Goal: Task Accomplishment & Management: Manage account settings

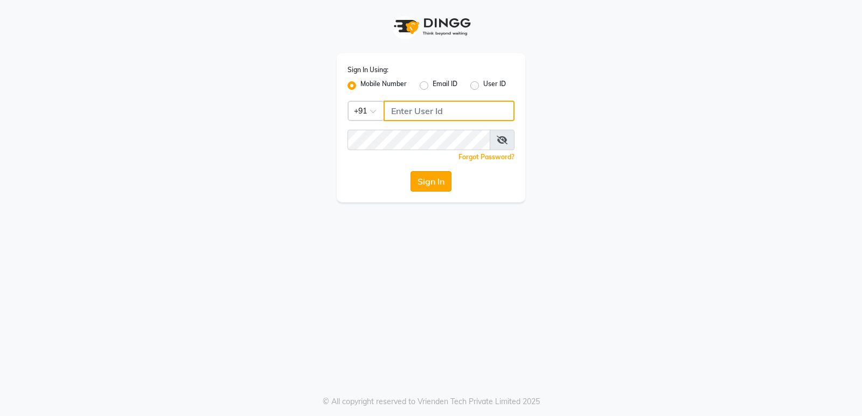
type input "8178352246"
click at [436, 176] on button "Sign In" at bounding box center [430, 181] width 41 height 20
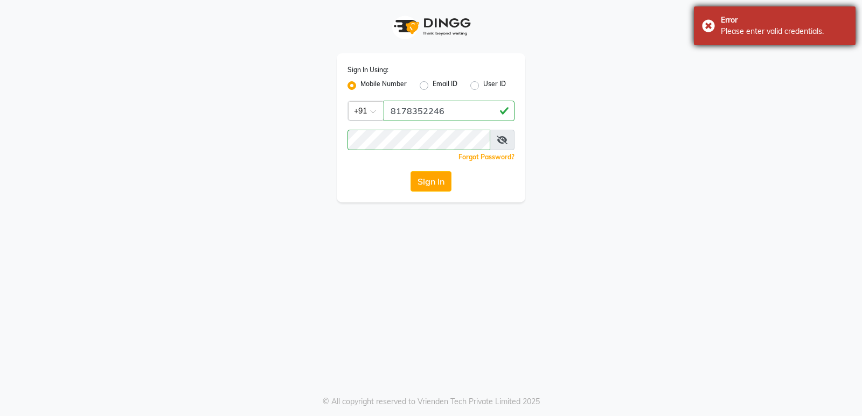
click at [706, 24] on div "Error Please enter valid credentials." at bounding box center [775, 25] width 162 height 39
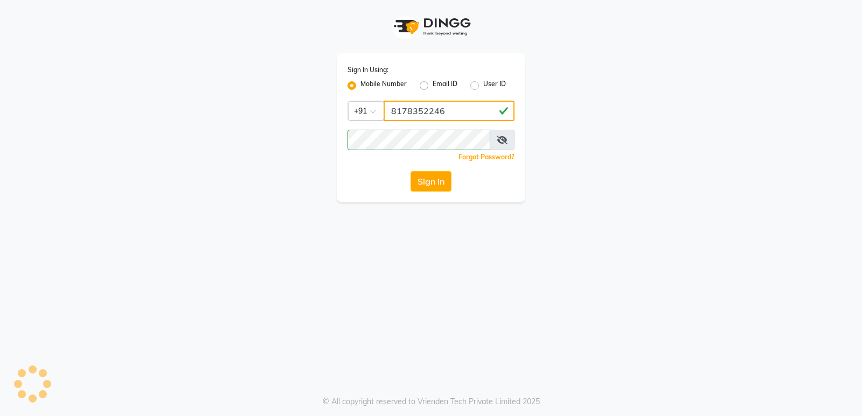
click at [448, 108] on input "8178352246" at bounding box center [448, 111] width 131 height 20
click at [425, 184] on button "Sign In" at bounding box center [430, 181] width 41 height 20
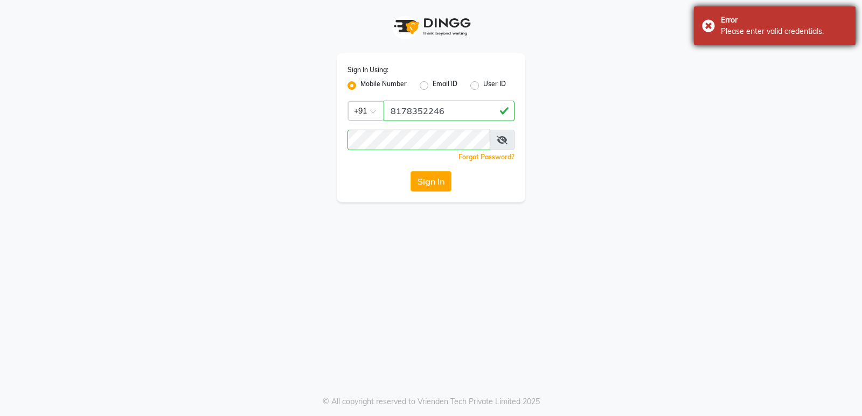
click at [710, 24] on div "Error Please enter valid credentials." at bounding box center [775, 25] width 162 height 39
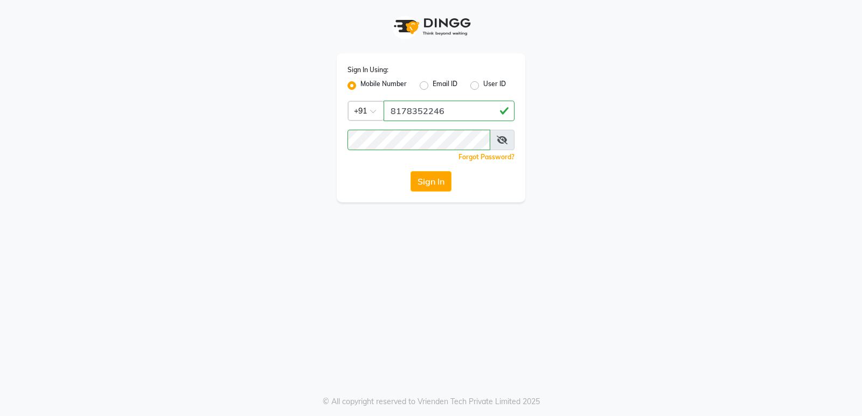
click at [501, 136] on icon at bounding box center [502, 140] width 11 height 9
click at [519, 128] on div "Sign In Using: Mobile Number Email ID User ID Country Code × +91 8178352246 Rem…" at bounding box center [431, 127] width 189 height 149
click at [439, 180] on button "Sign In" at bounding box center [430, 181] width 41 height 20
drag, startPoint x: 371, startPoint y: 94, endPoint x: 658, endPoint y: 158, distance: 294.3
click at [658, 158] on div "Sign In Using: Mobile Number Email ID User ID Country Code × +91 8178352246 Rem…" at bounding box center [431, 101] width 614 height 203
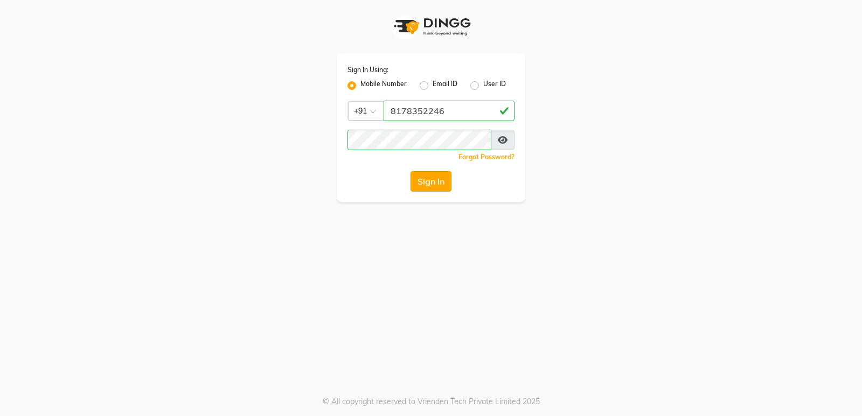
click at [424, 186] on button "Sign In" at bounding box center [430, 181] width 41 height 20
click at [505, 136] on icon at bounding box center [503, 140] width 10 height 9
click at [434, 182] on button "Sign In" at bounding box center [430, 181] width 41 height 20
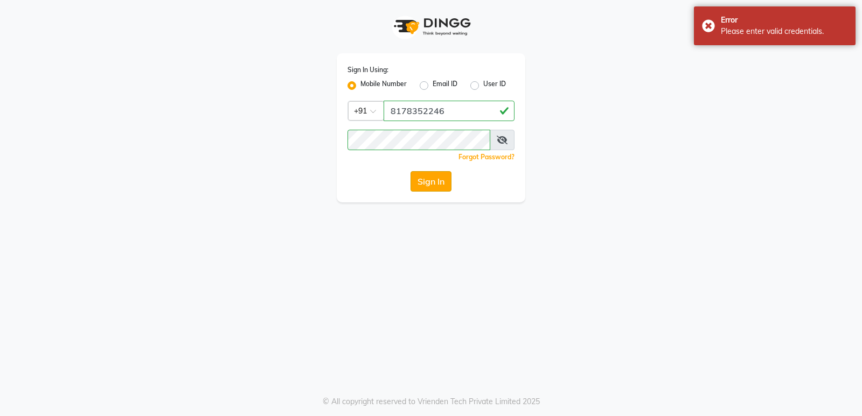
click at [435, 181] on button "Sign In" at bounding box center [430, 181] width 41 height 20
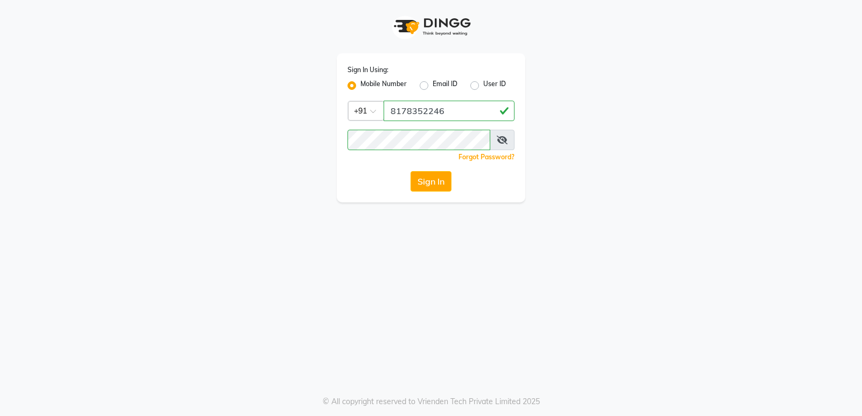
click at [427, 185] on button "Sign In" at bounding box center [430, 181] width 41 height 20
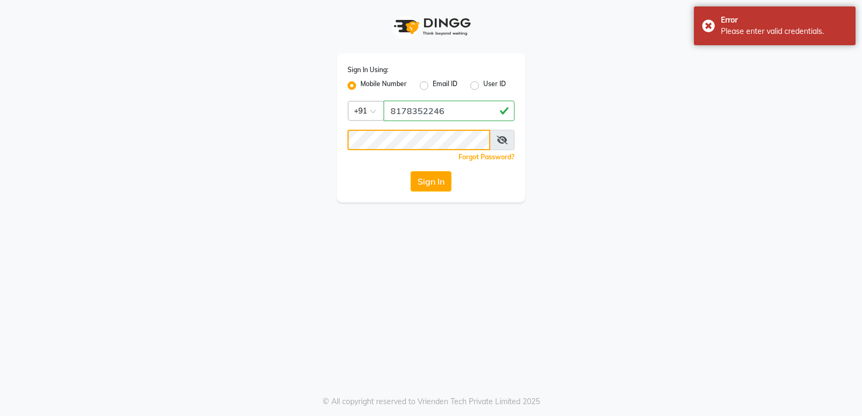
click at [52, 148] on app-login "Sign In Using: Mobile Number Email ID User ID Country Code × +91 8178352246 Rem…" at bounding box center [431, 101] width 862 height 203
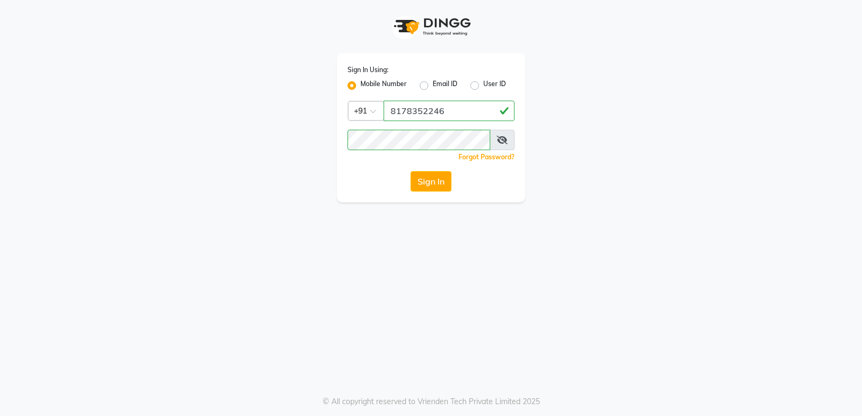
click at [642, 190] on div "Sign In Using: Mobile Number Email ID User ID Country Code × +91 8178352246 Rem…" at bounding box center [431, 101] width 614 height 203
click at [438, 172] on button "Sign In" at bounding box center [430, 181] width 41 height 20
click at [437, 191] on div "Sign In" at bounding box center [430, 181] width 167 height 20
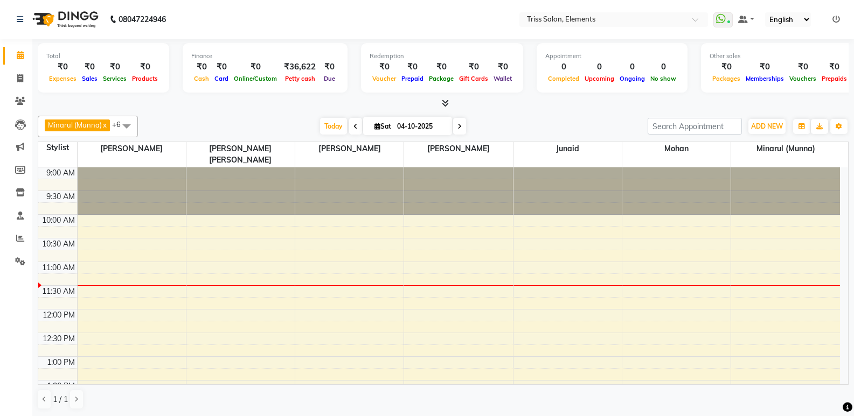
click at [445, 103] on icon at bounding box center [445, 103] width 7 height 8
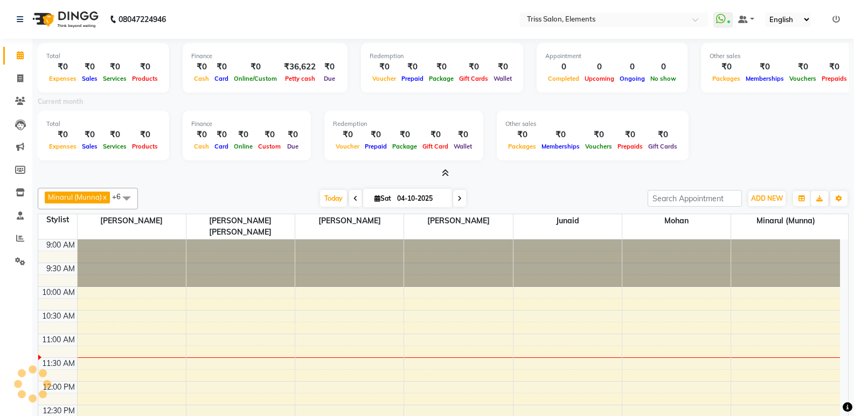
drag, startPoint x: 0, startPoint y: 90, endPoint x: 29, endPoint y: 80, distance: 30.8
click at [1, 90] on li "Clients" at bounding box center [16, 101] width 32 height 23
click at [30, 79] on li "Invoice" at bounding box center [16, 78] width 32 height 23
click at [26, 80] on span at bounding box center [20, 79] width 19 height 12
select select "service"
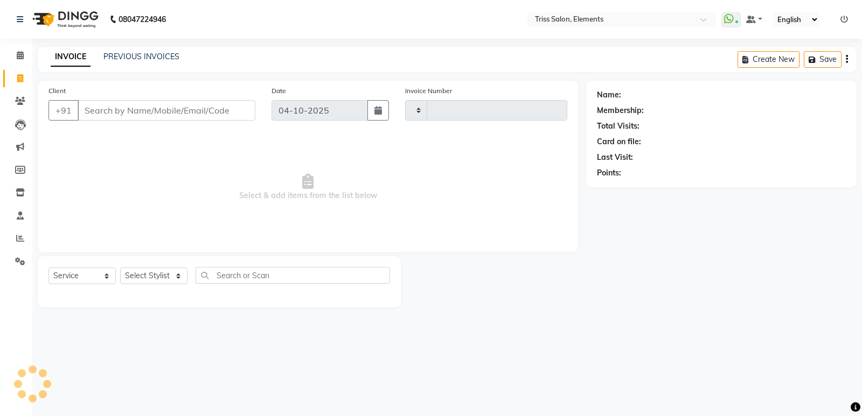
type input "2438"
select select "4303"
click at [156, 282] on select "Select Stylist Ankit ([PERSON_NAME]) [PERSON_NAME] ([PERSON_NAME]) [PERSON_NAME…" at bounding box center [158, 276] width 77 height 17
select select "20115"
click at [120, 268] on select "Select Stylist Ankit ([PERSON_NAME]) [PERSON_NAME] ([PERSON_NAME]) [PERSON_NAME…" at bounding box center [158, 276] width 77 height 17
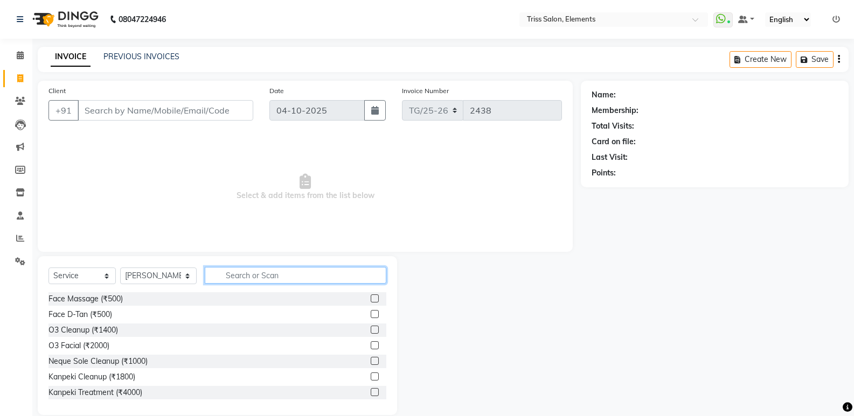
click at [293, 274] on input "text" at bounding box center [296, 275] width 182 height 17
type input "cut"
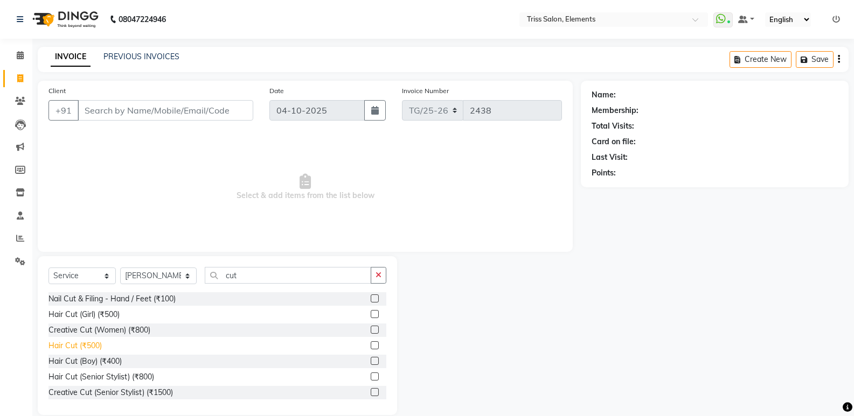
click at [97, 341] on div "Hair Cut (₹500)" at bounding box center [74, 345] width 53 height 11
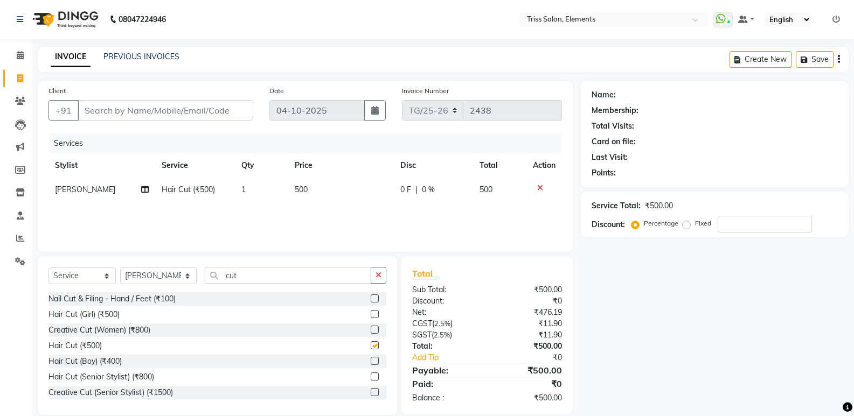
checkbox input "false"
click at [151, 109] on input "Client" at bounding box center [166, 110] width 176 height 20
type input "9"
type input "0"
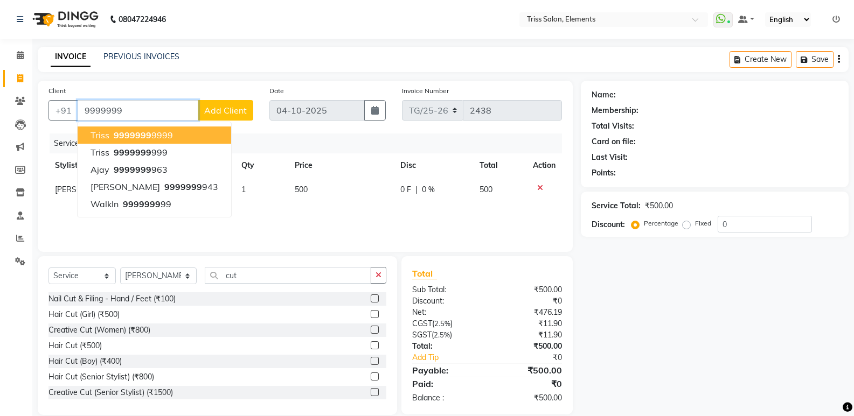
click at [121, 133] on span "9999999" at bounding box center [133, 135] width 38 height 11
type input "99999999999"
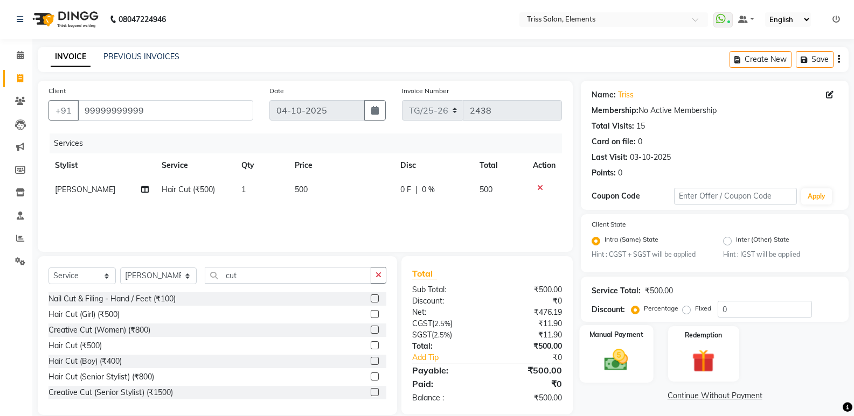
click at [610, 357] on img at bounding box center [616, 360] width 38 height 27
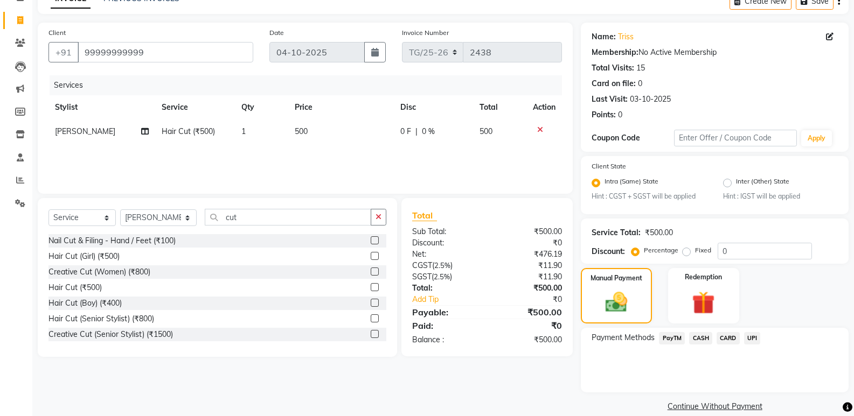
scroll to position [73, 0]
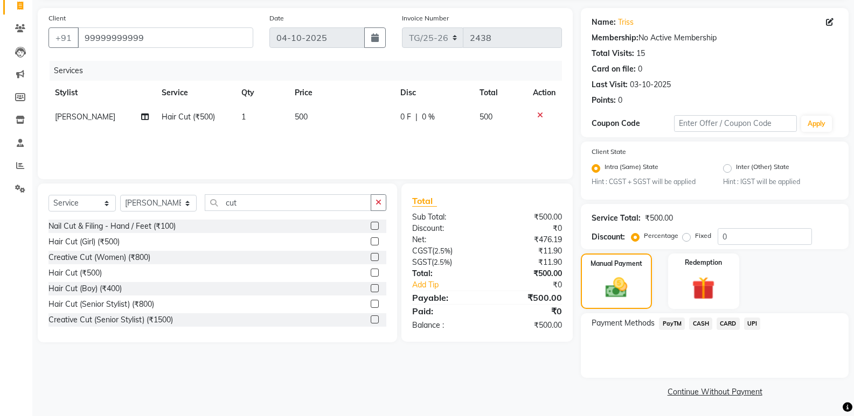
click at [746, 325] on span "UPI" at bounding box center [752, 324] width 17 height 12
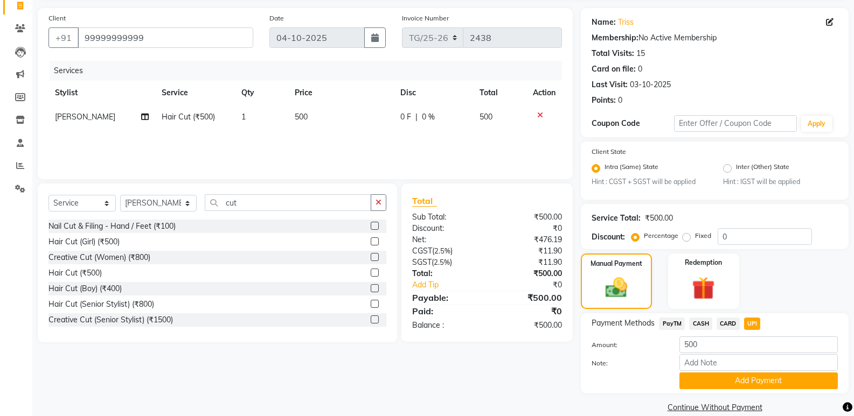
click at [675, 322] on span "PayTM" at bounding box center [672, 324] width 26 height 12
click at [706, 386] on button "Add Payment" at bounding box center [758, 381] width 158 height 17
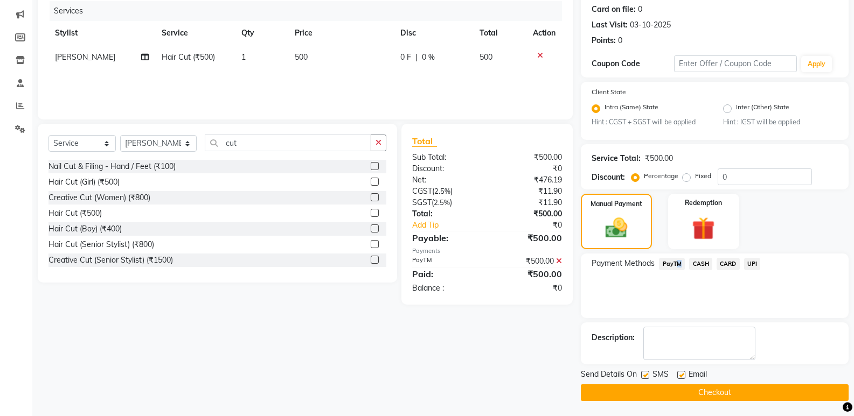
scroll to position [134, 0]
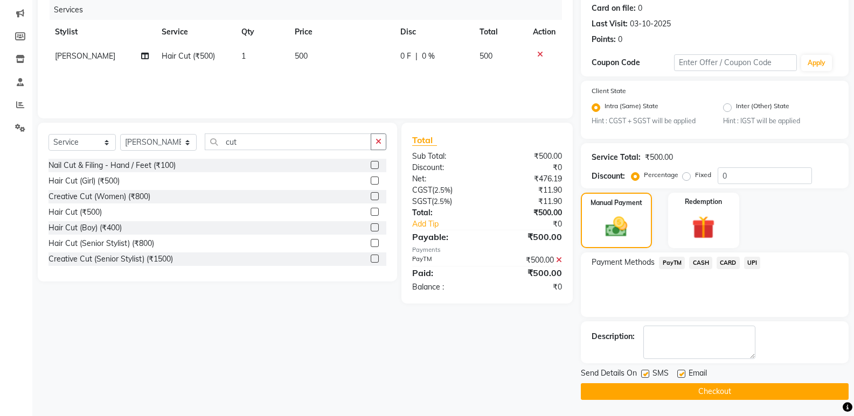
click at [683, 372] on label at bounding box center [681, 374] width 8 height 8
click at [683, 372] on input "checkbox" at bounding box center [680, 374] width 7 height 7
checkbox input "false"
click at [648, 374] on label at bounding box center [645, 374] width 8 height 8
click at [648, 374] on input "checkbox" at bounding box center [644, 374] width 7 height 7
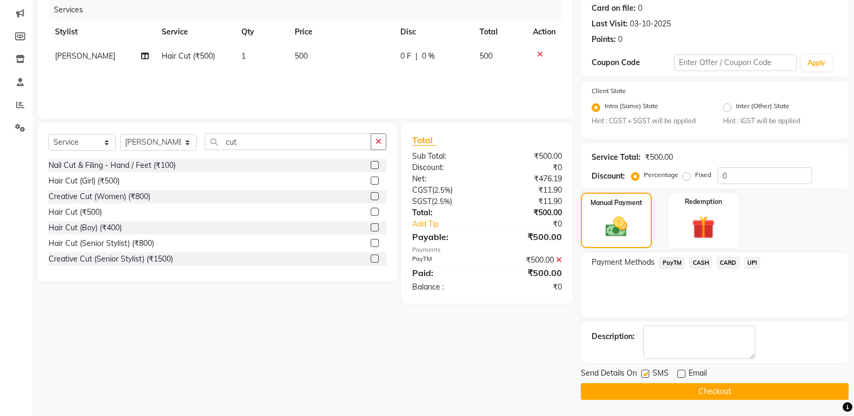
checkbox input "false"
click at [656, 388] on button "Checkout" at bounding box center [715, 391] width 268 height 17
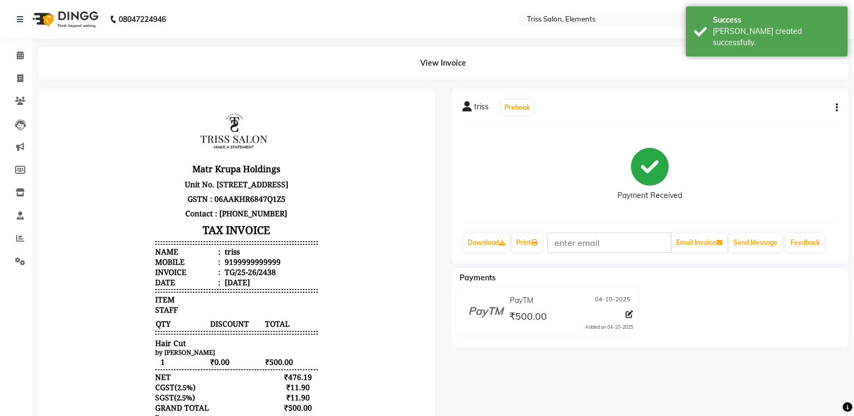
click at [15, 90] on ul "Calendar Invoice Clients Leads Marketing Members Inventory Staff Reports Settin…" at bounding box center [16, 161] width 32 height 234
click at [17, 98] on icon at bounding box center [20, 101] width 10 height 8
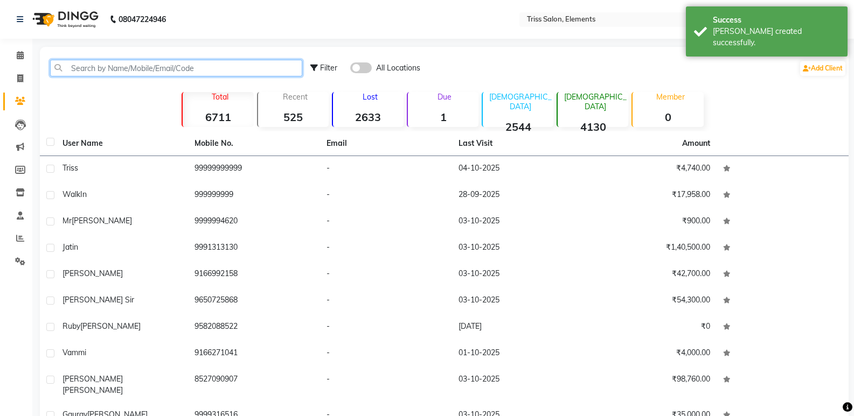
click at [106, 65] on input "text" at bounding box center [176, 68] width 252 height 17
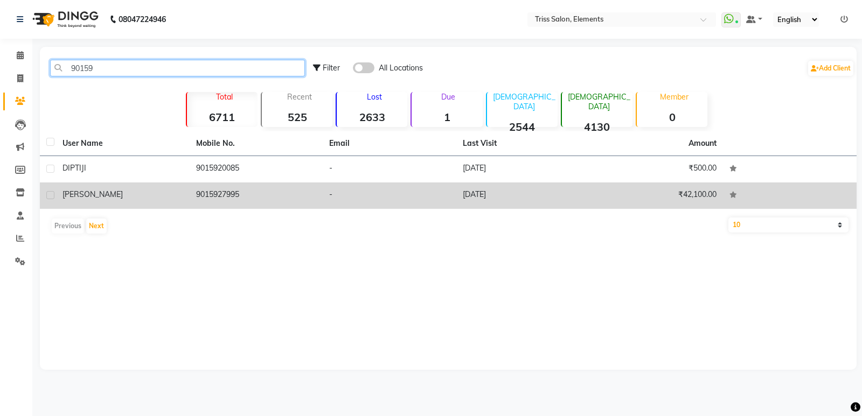
type input "90159"
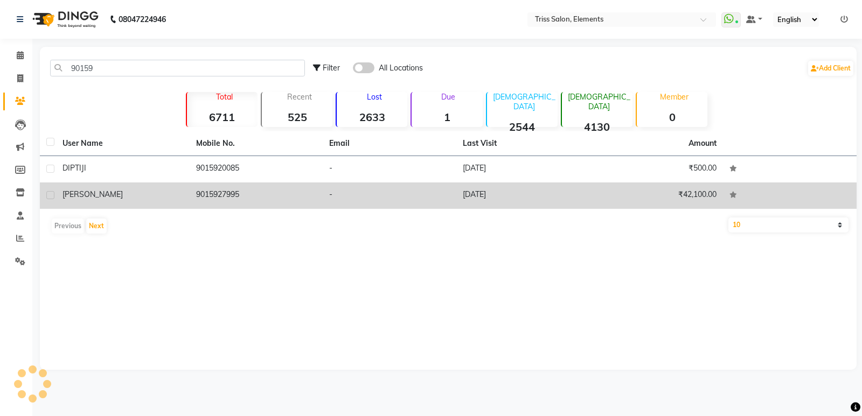
click at [226, 198] on td "9015927995" at bounding box center [257, 196] width 134 height 26
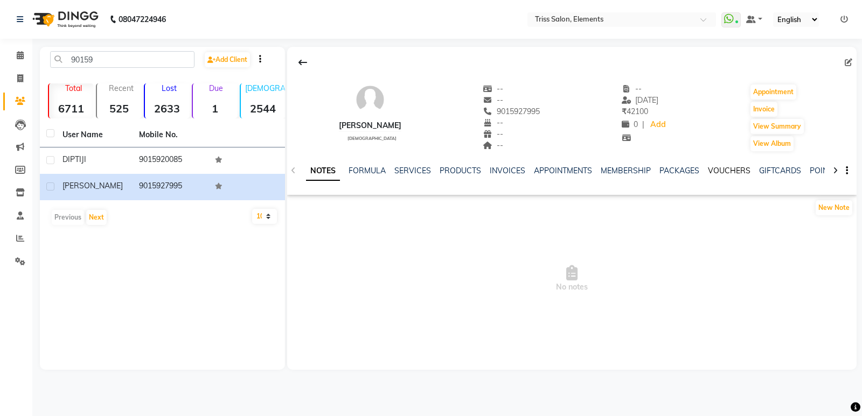
click at [730, 172] on link "VOUCHERS" at bounding box center [729, 171] width 43 height 10
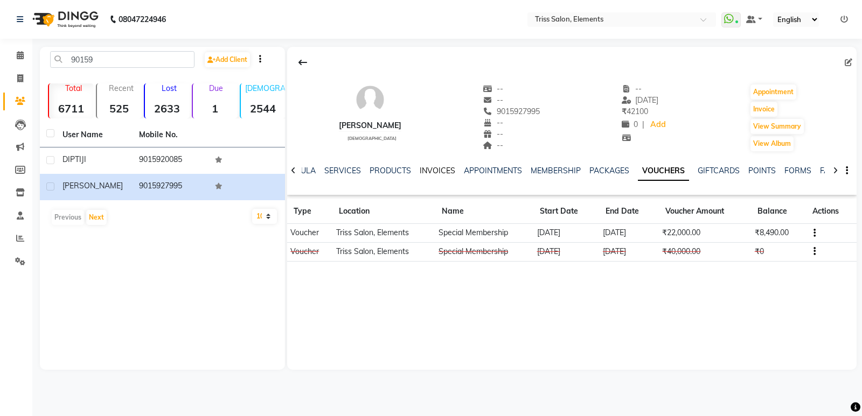
click at [430, 172] on link "INVOICES" at bounding box center [438, 171] width 36 height 10
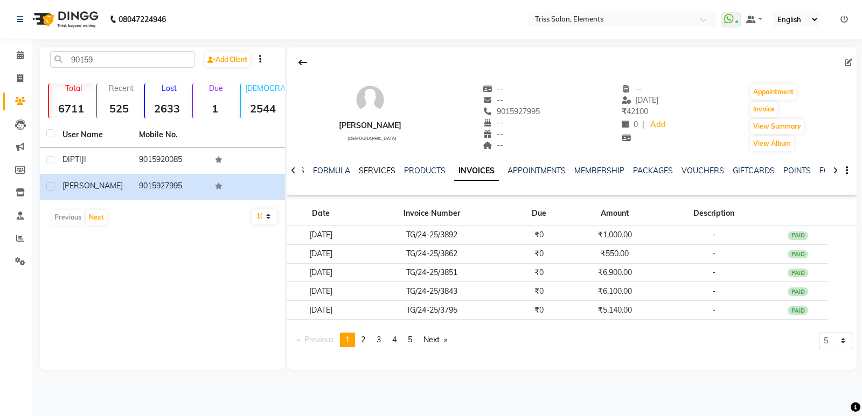
click at [361, 167] on link "SERVICES" at bounding box center [377, 171] width 37 height 10
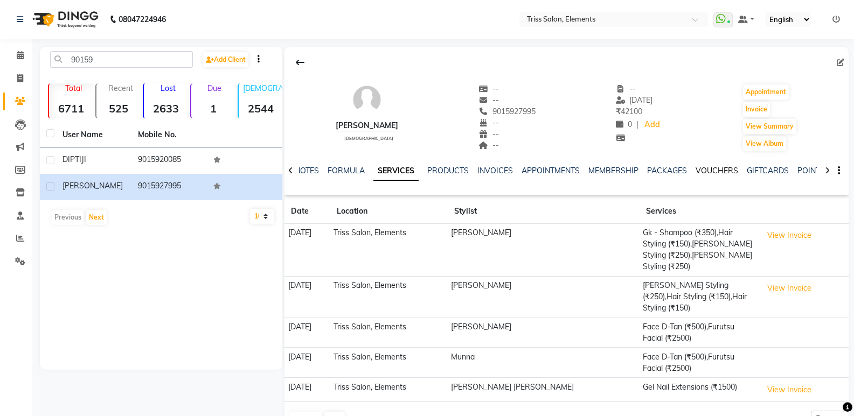
click at [709, 171] on link "VOUCHERS" at bounding box center [716, 171] width 43 height 10
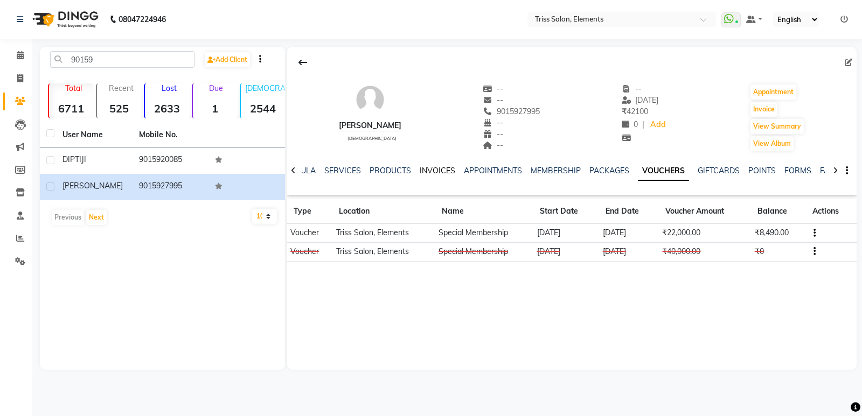
click at [439, 172] on link "INVOICES" at bounding box center [438, 171] width 36 height 10
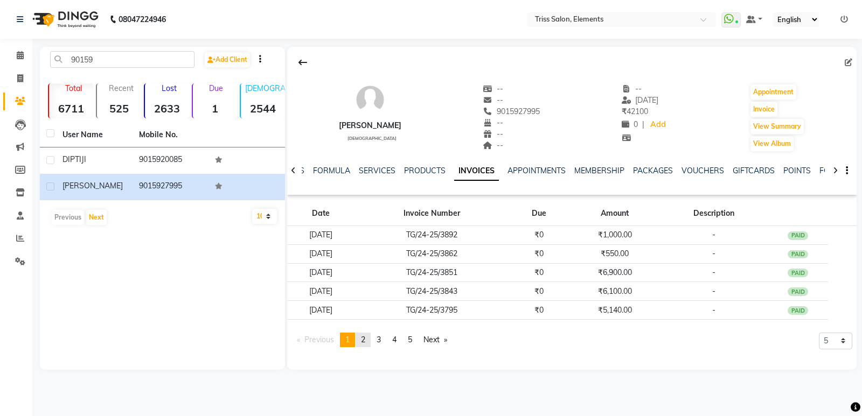
click at [365, 339] on span "2" at bounding box center [363, 340] width 4 height 10
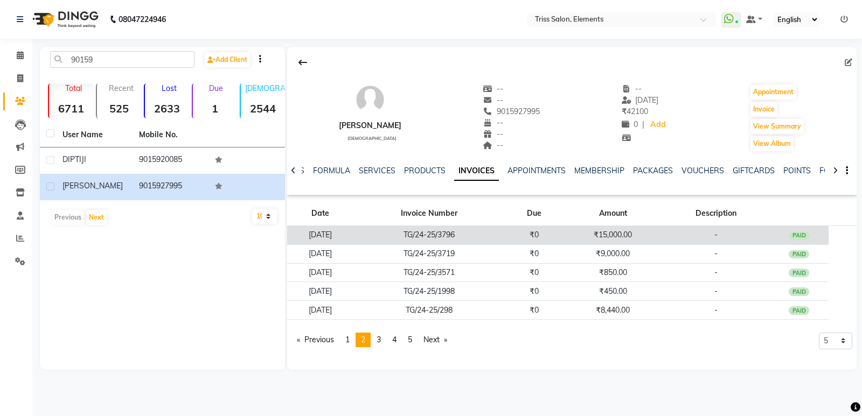
click at [501, 234] on td "TG/24-25/3796" at bounding box center [428, 235] width 151 height 19
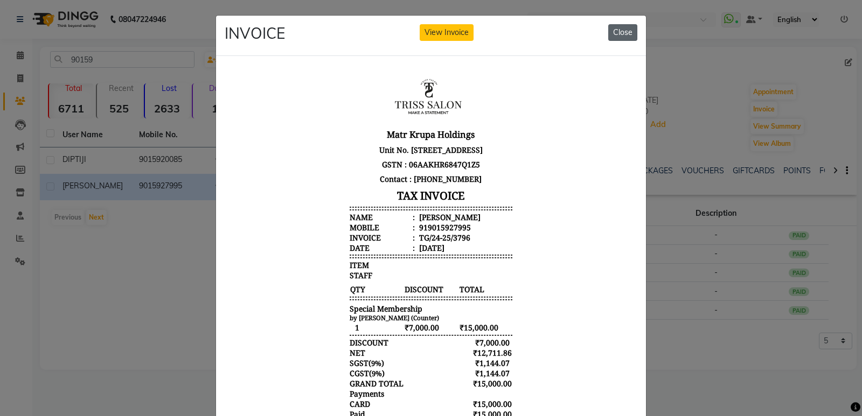
click at [618, 28] on button "Close" at bounding box center [622, 32] width 29 height 17
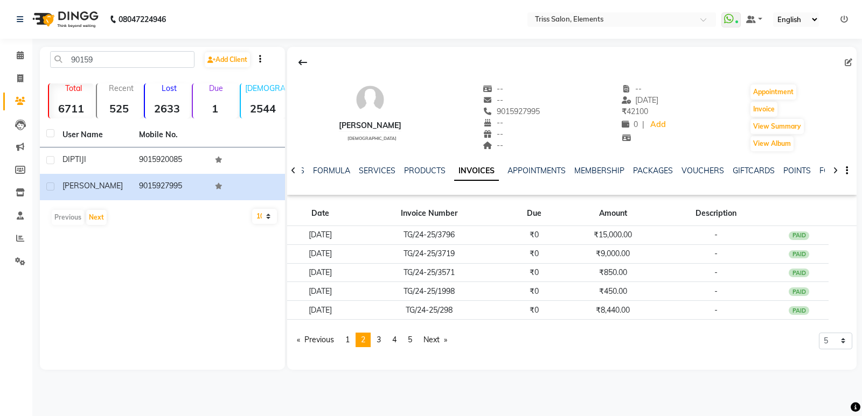
click at [74, 19] on img at bounding box center [64, 19] width 74 height 30
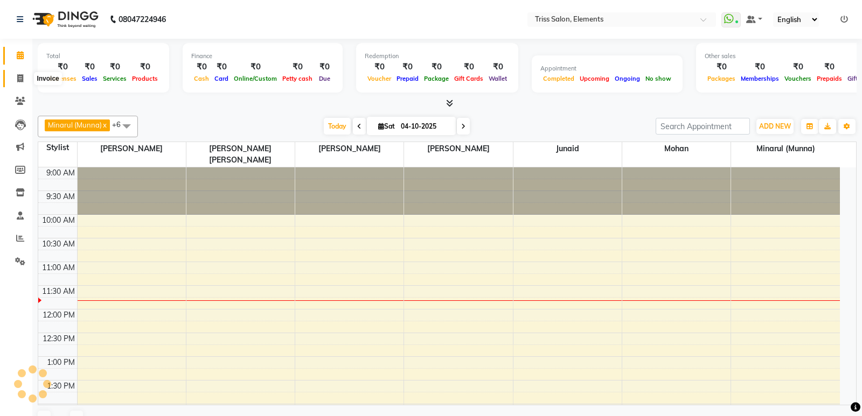
click at [19, 75] on icon at bounding box center [20, 78] width 6 height 8
select select "service"
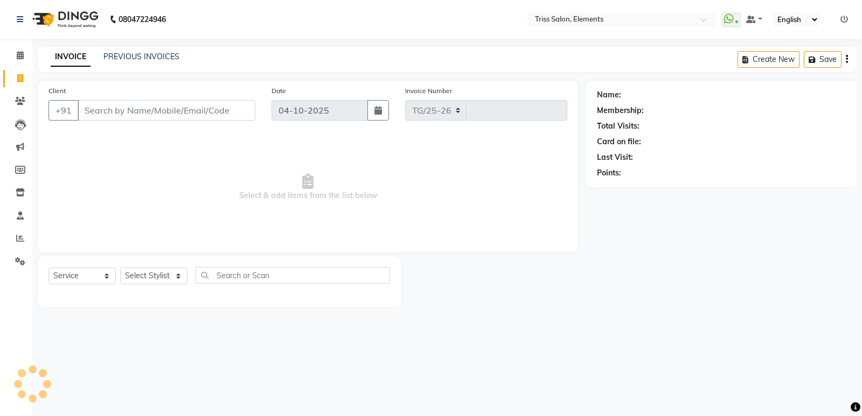
select select "4303"
type input "2439"
click at [20, 102] on icon at bounding box center [20, 101] width 10 height 8
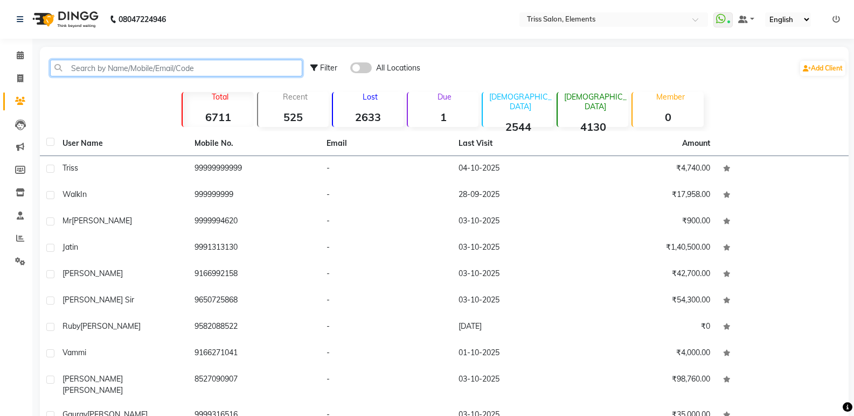
click at [130, 66] on input "text" at bounding box center [176, 68] width 252 height 17
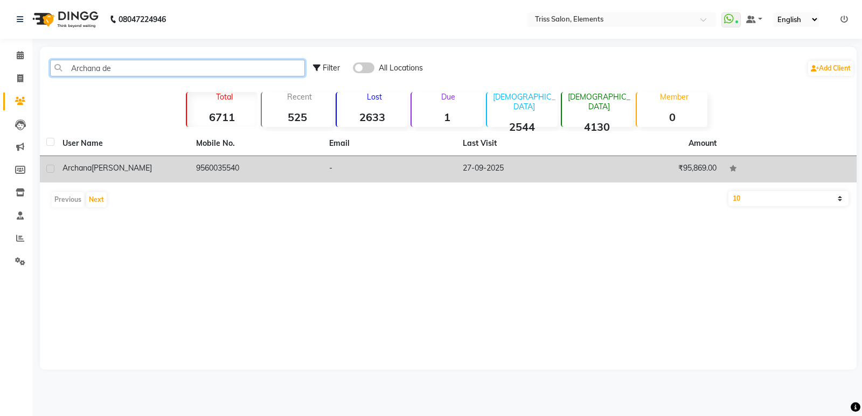
type input "Archana de"
click at [207, 168] on td "9560035540" at bounding box center [257, 169] width 134 height 26
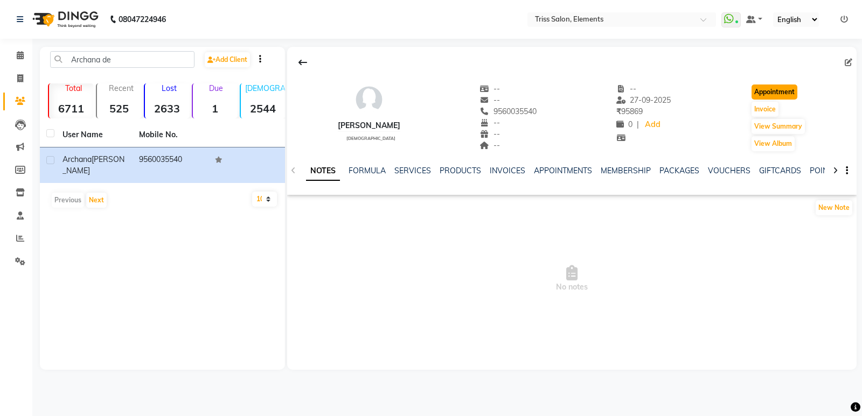
click at [774, 93] on button "Appointment" at bounding box center [774, 92] width 46 height 15
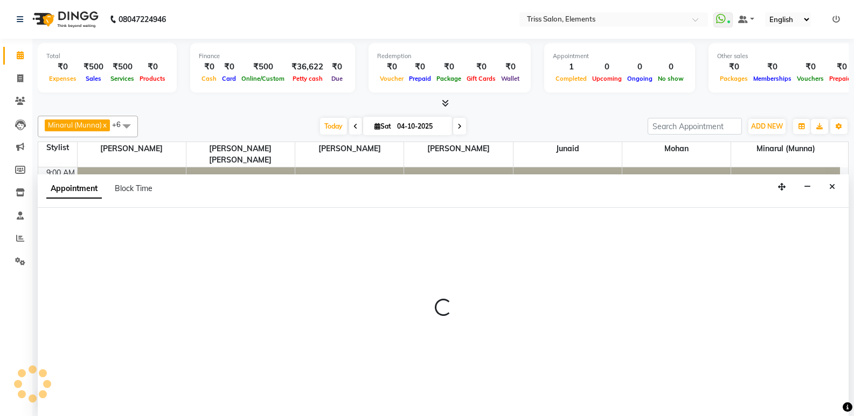
scroll to position [1, 0]
select select "tentative"
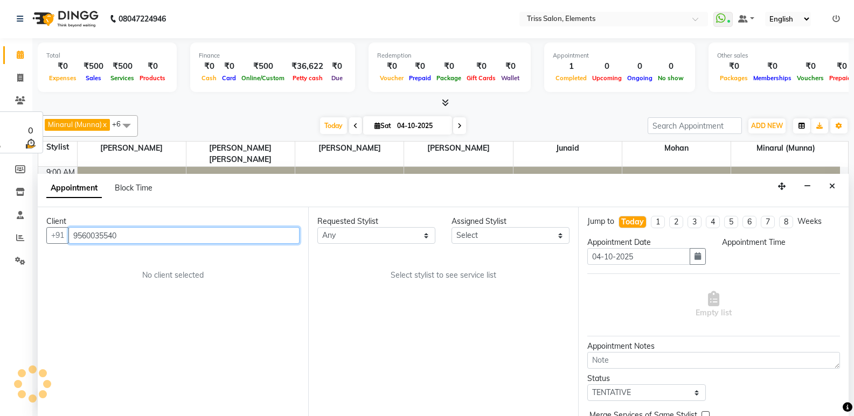
select select "600"
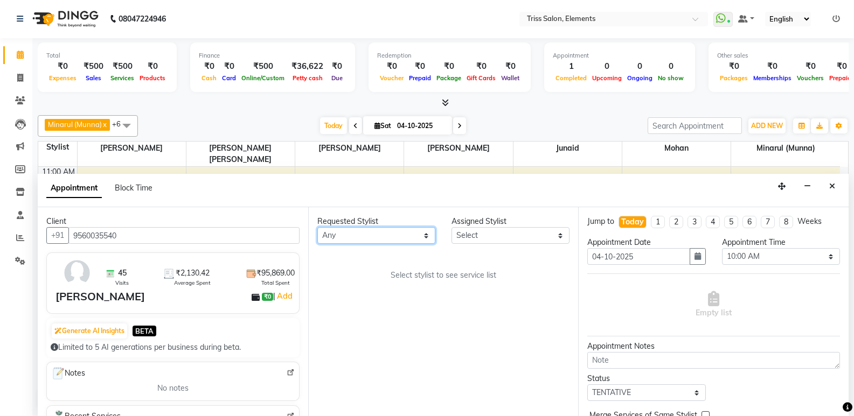
click at [358, 232] on select "Any Ankit (Viraj) Junaid Minarul (Munna) Mohan Pankaj Dilip Jangde Priya Varma …" at bounding box center [376, 235] width 118 height 17
select select "83318"
click at [317, 227] on select "Any Ankit (Viraj) Junaid Minarul (Munna) Mohan Pankaj Dilip Jangde Priya Varma …" at bounding box center [376, 235] width 118 height 17
select select "83318"
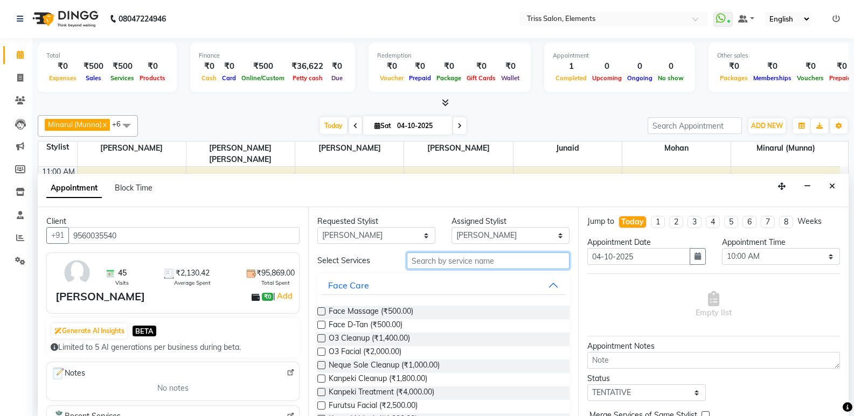
click at [466, 264] on input "text" at bounding box center [488, 261] width 163 height 17
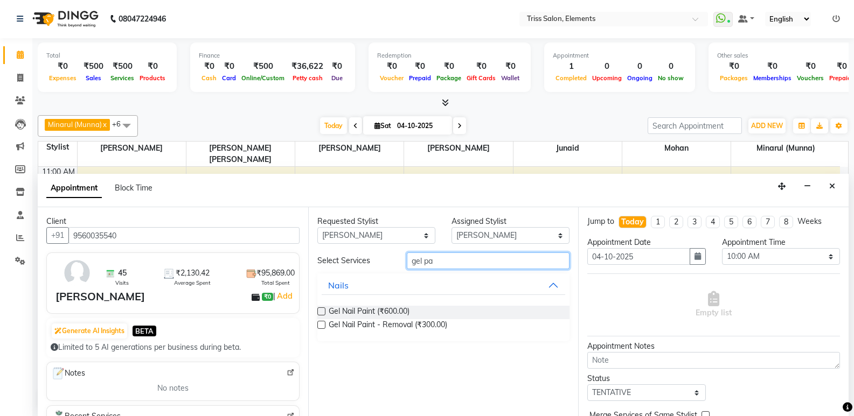
type input "gel pa"
click at [323, 312] on label at bounding box center [321, 312] width 8 height 8
click at [323, 312] on input "checkbox" at bounding box center [320, 312] width 7 height 7
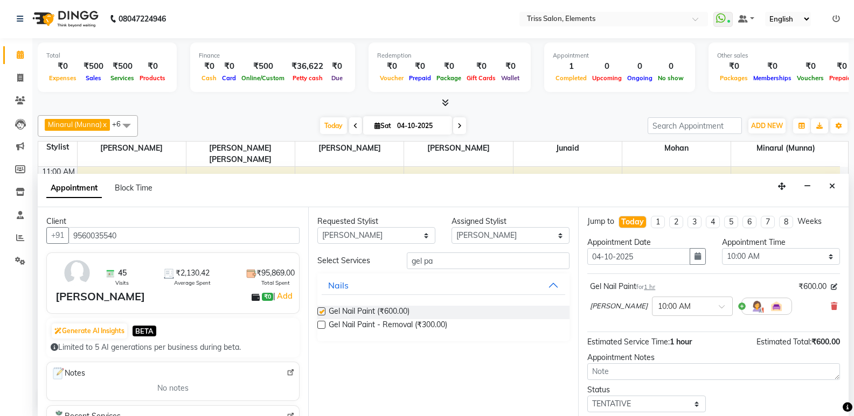
checkbox input "false"
drag, startPoint x: 452, startPoint y: 265, endPoint x: 373, endPoint y: 274, distance: 79.1
click at [373, 274] on div "Select Services gel pa Nails Gel Nail Paint (₹600.00) Gel Nail Paint - Removal …" at bounding box center [443, 297] width 253 height 89
click at [379, 237] on select "Any Ankit (Viraj) Junaid Minarul (Munna) Mohan Pankaj Dilip Jangde Priya Varma …" at bounding box center [376, 235] width 118 height 17
select select "90319"
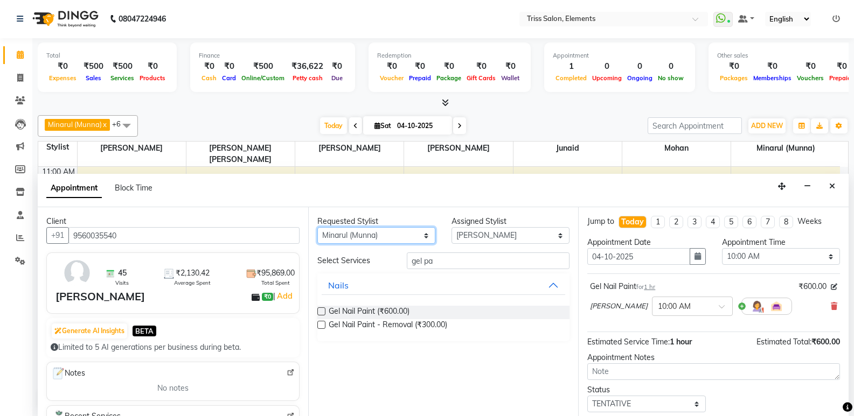
click at [317, 227] on select "Any Ankit (Viraj) Junaid Minarul (Munna) Mohan Pankaj Dilip Jangde Priya Varma …" at bounding box center [376, 235] width 118 height 17
select select "90319"
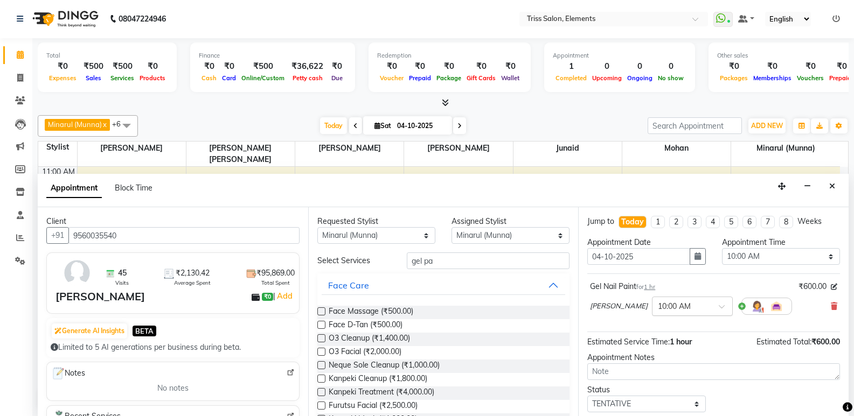
click at [681, 303] on input "text" at bounding box center [681, 305] width 47 height 11
click at [666, 410] on div "04:30 PM" at bounding box center [692, 410] width 80 height 20
click at [818, 255] on select "Select 10:00 AM 10:15 AM 10:30 AM 10:45 AM 11:00 AM 11:15 AM 11:30 AM 11:45 AM …" at bounding box center [781, 256] width 118 height 17
select select "1020"
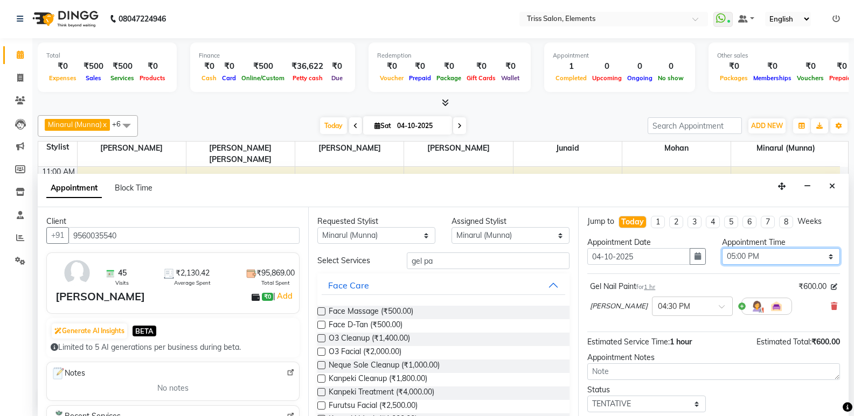
click at [722, 248] on select "Select 10:00 AM 10:15 AM 10:30 AM 10:45 AM 11:00 AM 11:15 AM 11:30 AM 11:45 AM …" at bounding box center [781, 256] width 118 height 17
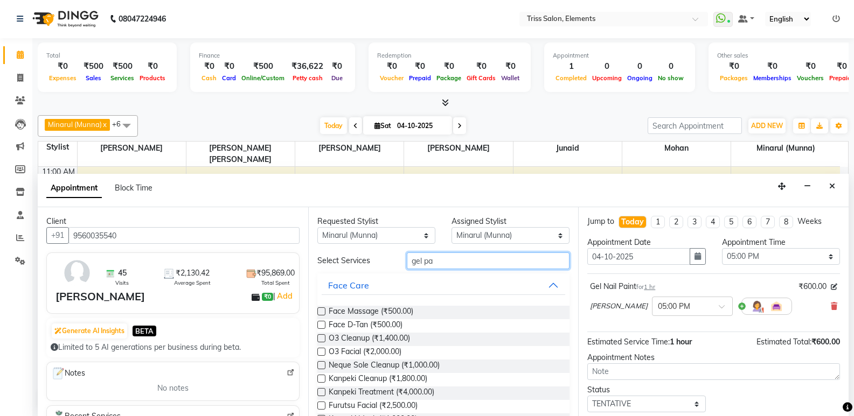
click at [445, 259] on input "gel pa" at bounding box center [488, 261] width 163 height 17
drag, startPoint x: 445, startPoint y: 259, endPoint x: 291, endPoint y: 299, distance: 159.2
click at [294, 298] on div "Client +91 9560035540 45 Visits ₹2,130.42 Average Spent ₹95,869.00 Total Spent …" at bounding box center [443, 311] width 811 height 209
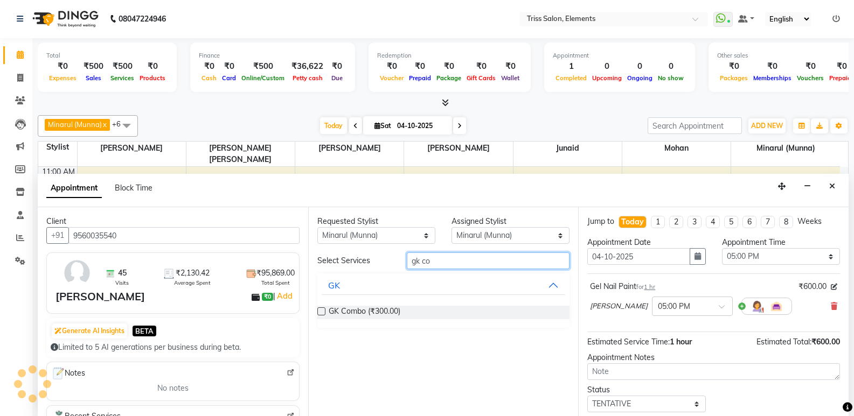
type input "gk co"
click at [324, 312] on label at bounding box center [321, 312] width 8 height 8
click at [324, 312] on input "checkbox" at bounding box center [320, 312] width 7 height 7
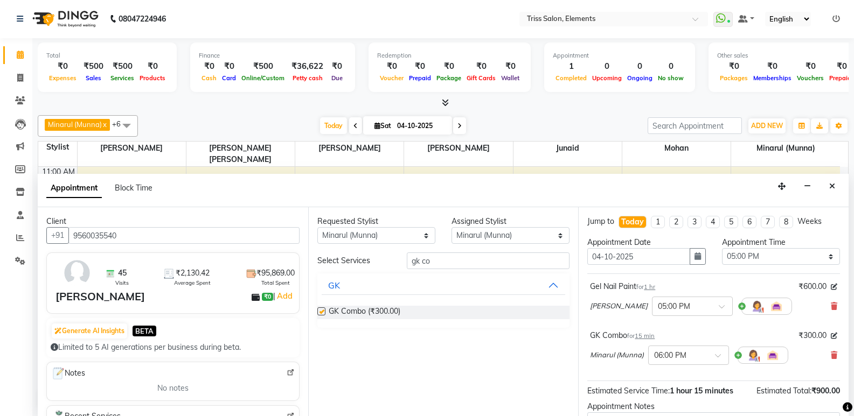
checkbox input "false"
click at [666, 306] on input "text" at bounding box center [681, 305] width 47 height 11
click at [665, 326] on div "04:30 PM" at bounding box center [692, 329] width 80 height 20
click at [683, 353] on input "text" at bounding box center [677, 354] width 47 height 11
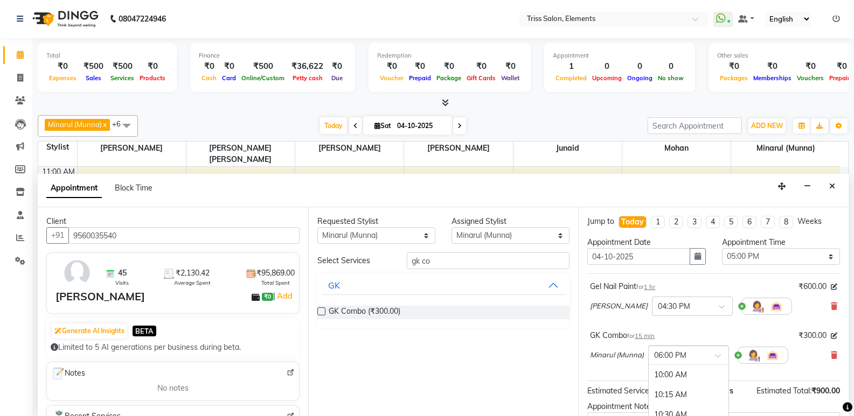
scroll to position [638, 0]
click at [684, 361] on div "× 06:00 PM" at bounding box center [688, 355] width 81 height 19
click at [675, 386] on div "05:00 PM" at bounding box center [688, 382] width 80 height 20
click at [840, 364] on div "Jump to Today 1 2 3 4 5 6 7 8 Weeks Appointment Date 04-10-2025 Appointment Tim…" at bounding box center [713, 311] width 270 height 209
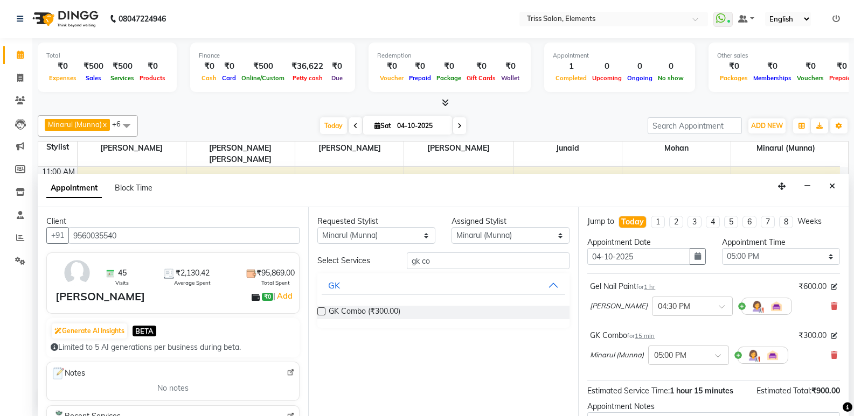
scroll to position [113, 0]
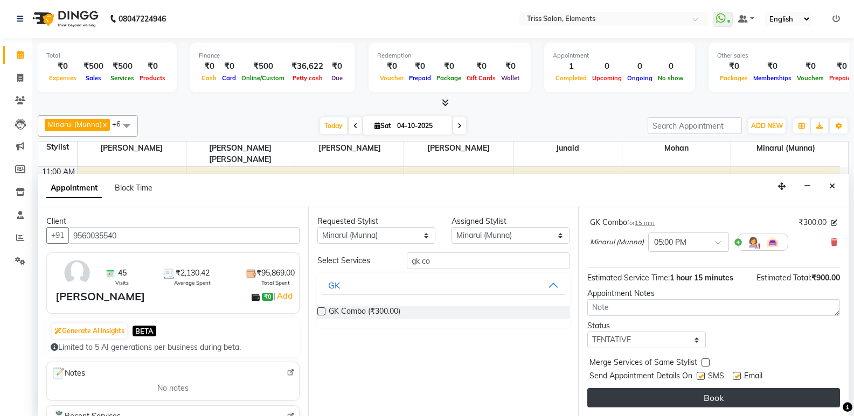
click at [661, 389] on button "Book" at bounding box center [713, 397] width 253 height 19
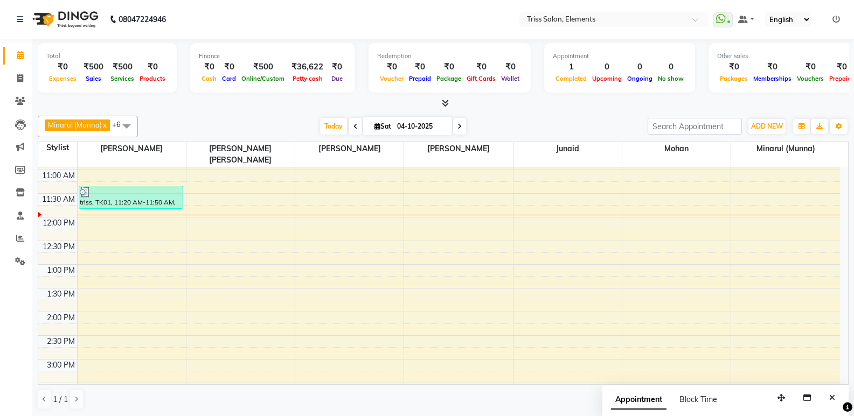
scroll to position [0, 0]
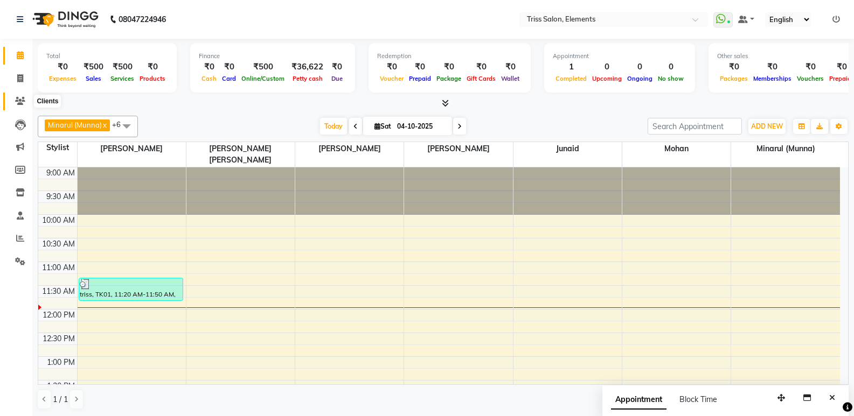
click at [22, 104] on icon at bounding box center [20, 101] width 10 height 8
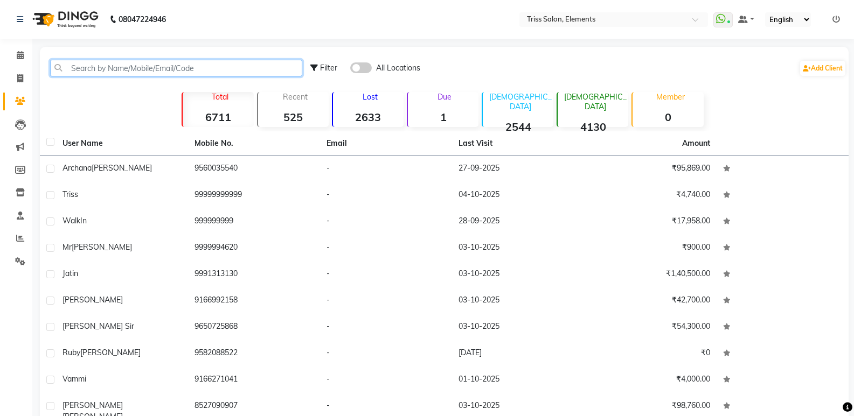
click at [107, 71] on input "text" at bounding box center [176, 68] width 252 height 17
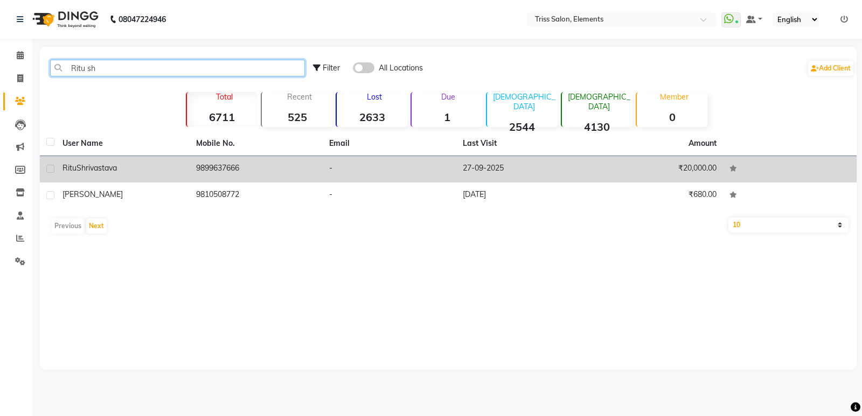
type input "Ritu sh"
click at [214, 167] on td "9899637666" at bounding box center [257, 169] width 134 height 26
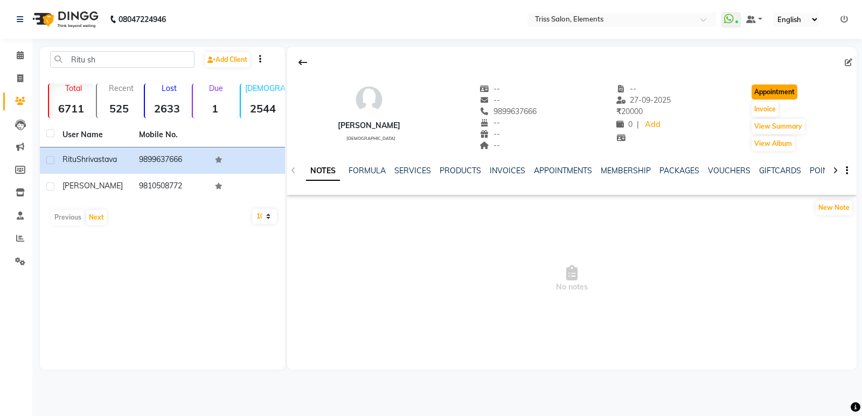
click at [772, 92] on button "Appointment" at bounding box center [774, 92] width 46 height 15
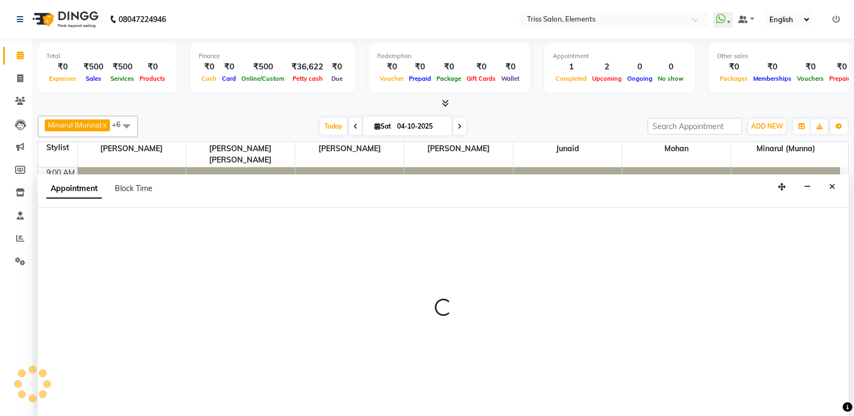
select select "tentative"
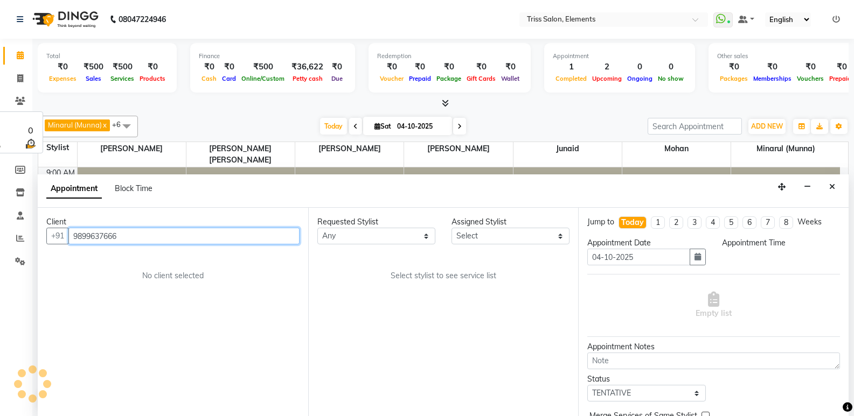
select select "600"
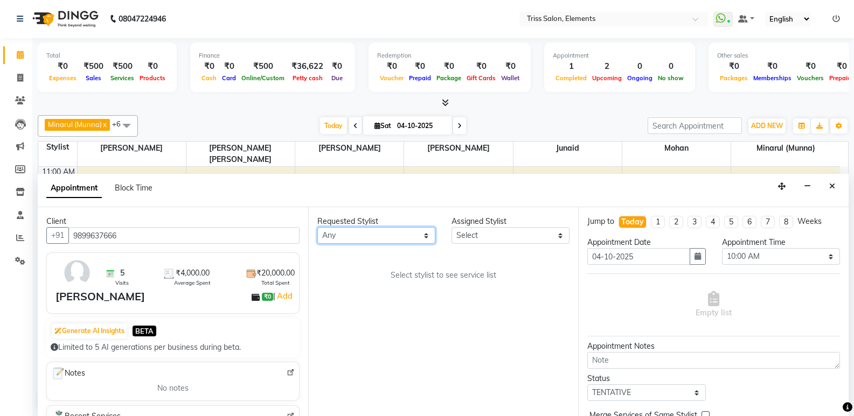
click at [374, 236] on select "Any Ankit (Viraj) Junaid Minarul (Munna) Mohan Pankaj Dilip Jangde Priya Varma …" at bounding box center [376, 235] width 118 height 17
select select "85549"
click at [317, 227] on select "Any Ankit (Viraj) Junaid Minarul (Munna) Mohan Pankaj Dilip Jangde Priya Varma …" at bounding box center [376, 235] width 118 height 17
select select "85549"
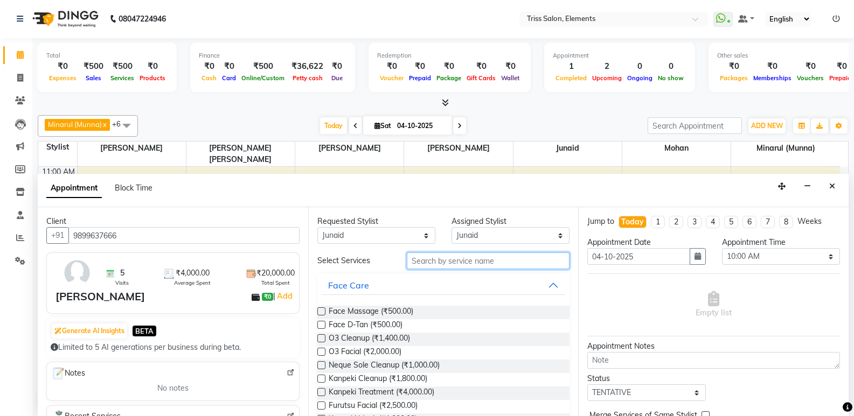
click at [477, 257] on input "text" at bounding box center [488, 261] width 163 height 17
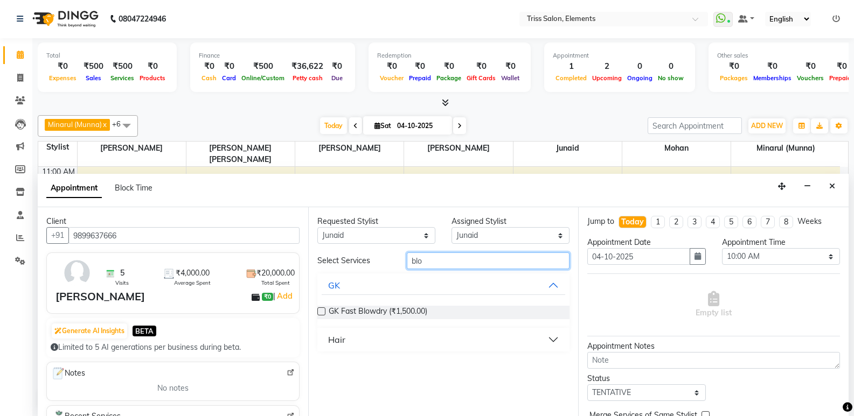
type input "blo"
click at [322, 341] on button "Hair" at bounding box center [444, 339] width 244 height 19
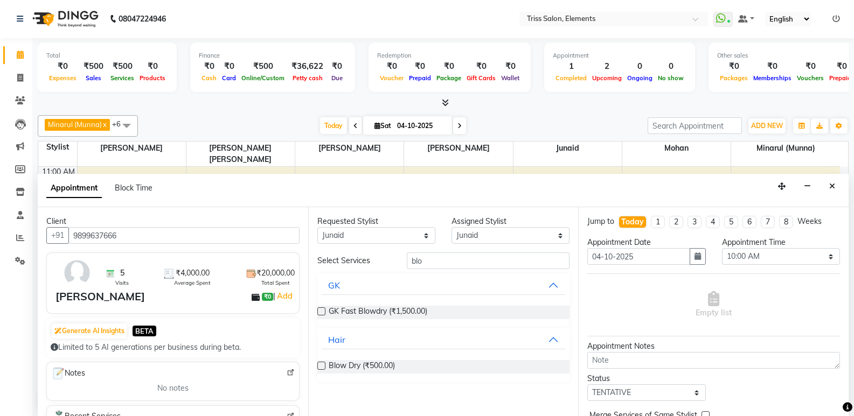
click at [318, 366] on label at bounding box center [321, 366] width 8 height 8
click at [318, 366] on input "checkbox" at bounding box center [320, 367] width 7 height 7
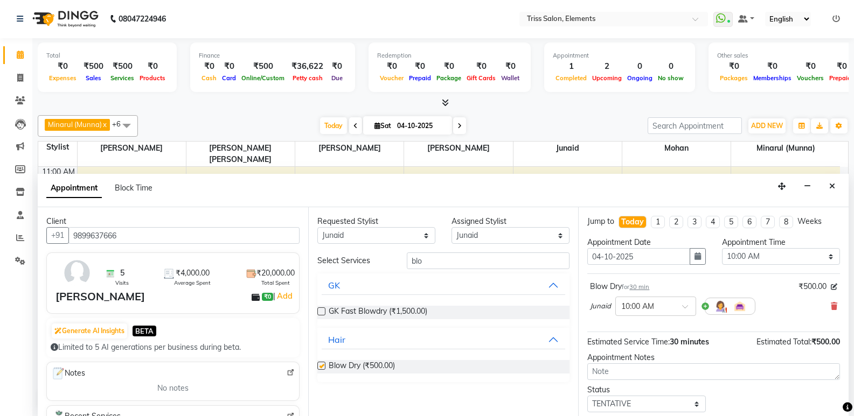
checkbox input "false"
click at [665, 312] on div "× 10:00 AM" at bounding box center [655, 306] width 81 height 19
click at [645, 376] on div "05:00 PM" at bounding box center [656, 379] width 80 height 20
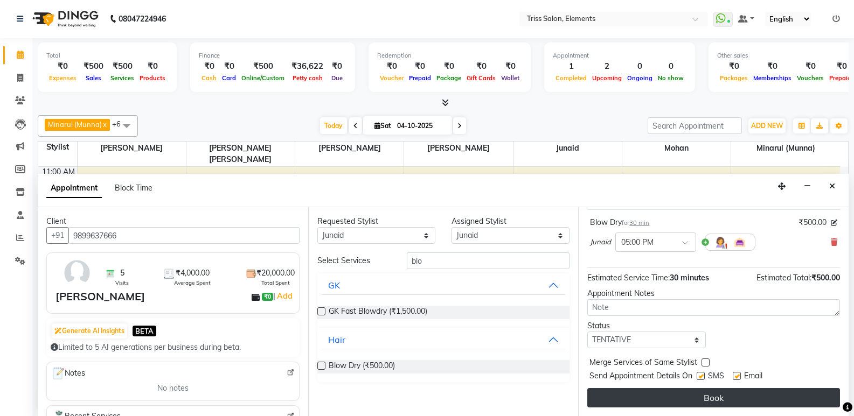
click at [653, 392] on button "Book" at bounding box center [713, 397] width 253 height 19
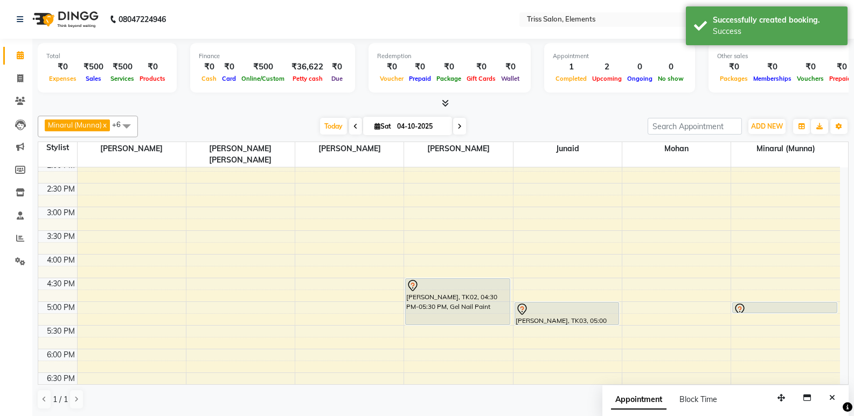
scroll to position [0, 0]
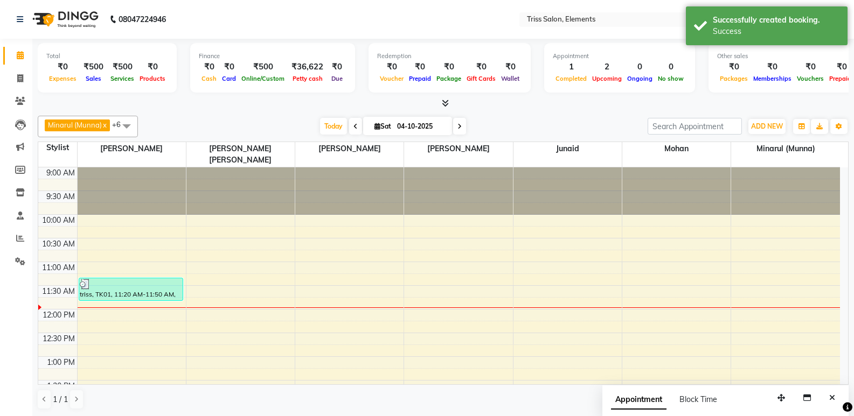
click at [80, 22] on img at bounding box center [64, 19] width 74 height 30
click at [20, 79] on icon at bounding box center [20, 78] width 6 height 8
select select "service"
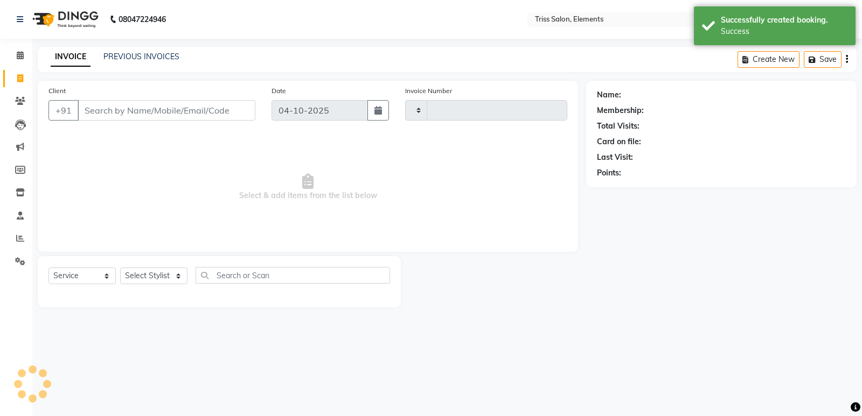
type input "2439"
select select "4303"
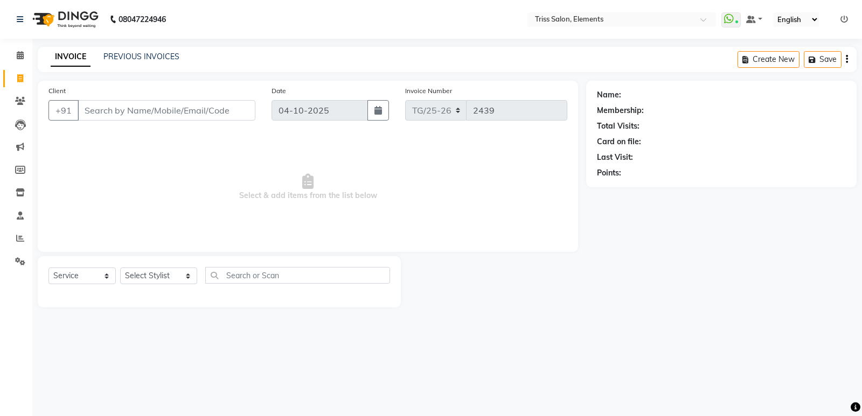
click at [68, 24] on img at bounding box center [64, 19] width 74 height 30
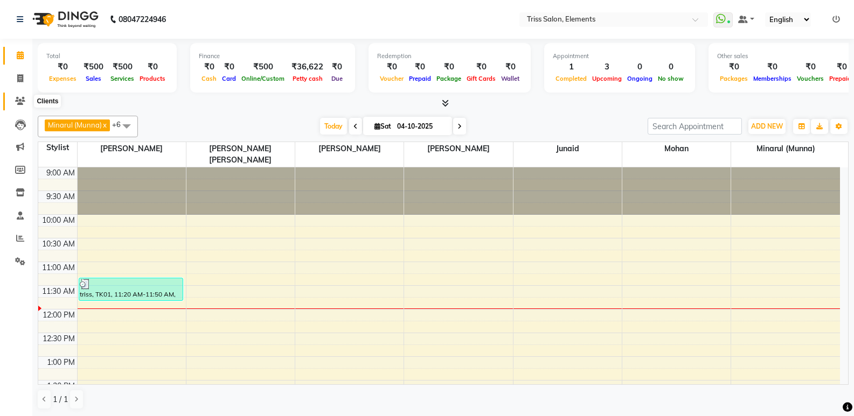
click at [14, 102] on span at bounding box center [20, 101] width 19 height 12
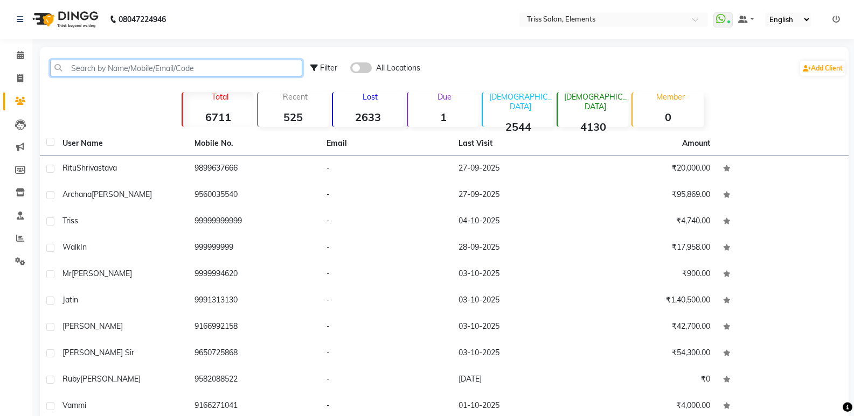
click at [94, 64] on input "text" at bounding box center [176, 68] width 252 height 17
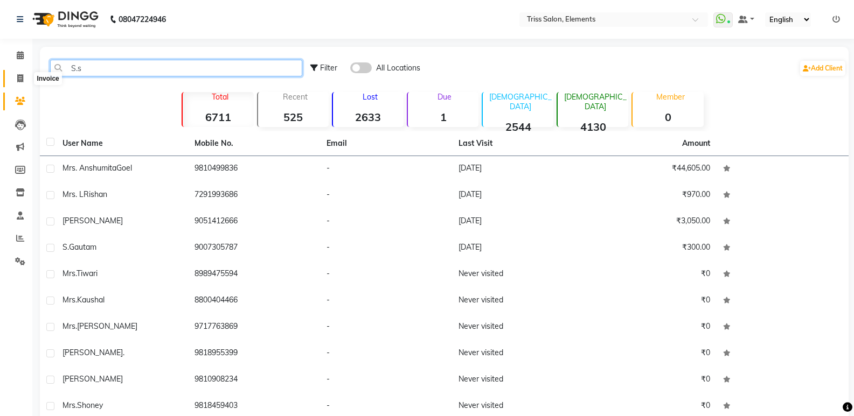
drag, startPoint x: 107, startPoint y: 70, endPoint x: 12, endPoint y: 76, distance: 95.5
click at [12, 76] on app-home "08047224946 Select Location × Triss Salon, Elements WhatsApp Status ✕ Status: C…" at bounding box center [427, 233] width 854 height 466
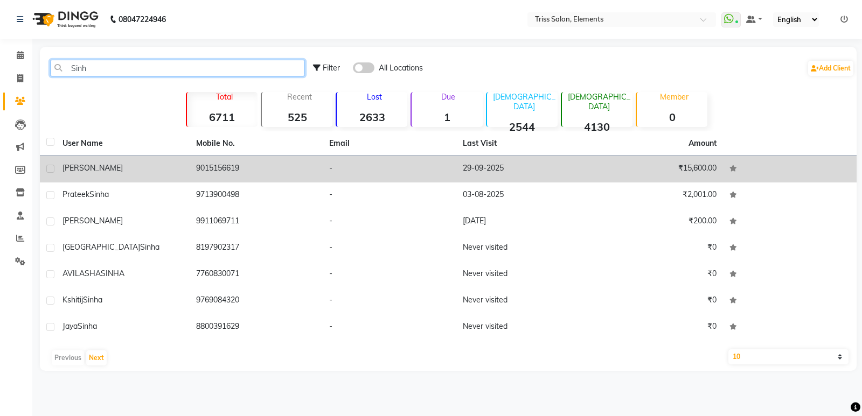
type input "Sinh"
click at [205, 170] on td "9015156619" at bounding box center [257, 169] width 134 height 26
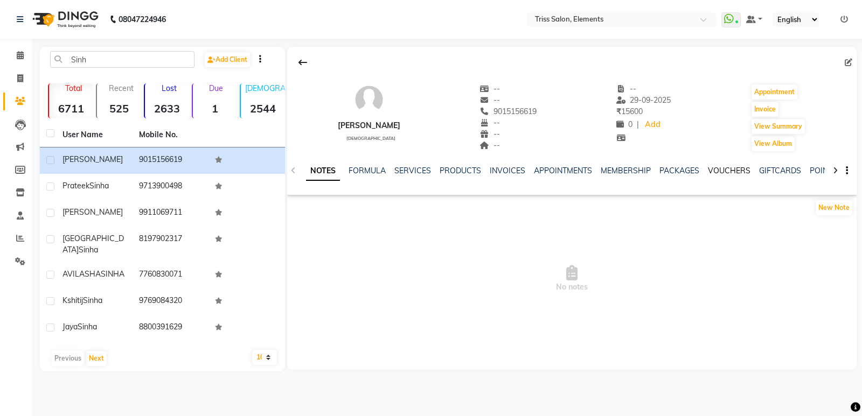
click at [722, 175] on link "VOUCHERS" at bounding box center [729, 171] width 43 height 10
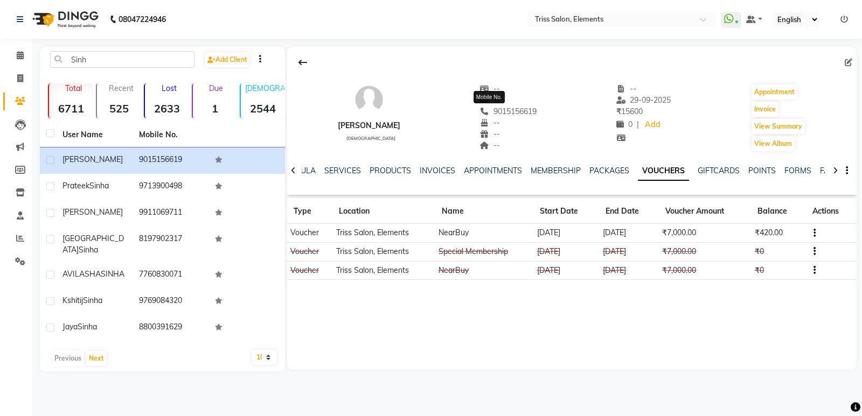
drag, startPoint x: 522, startPoint y: 111, endPoint x: 470, endPoint y: 112, distance: 51.7
click at [470, 112] on div "S Sinha male -- -- 9015156619 Mobile No. -- -- -- -- 29-09-2025 ₹ 15600 0 | Add…" at bounding box center [571, 113] width 569 height 80
copy span "9015156619"
click at [20, 74] on icon at bounding box center [20, 78] width 6 height 8
select select "service"
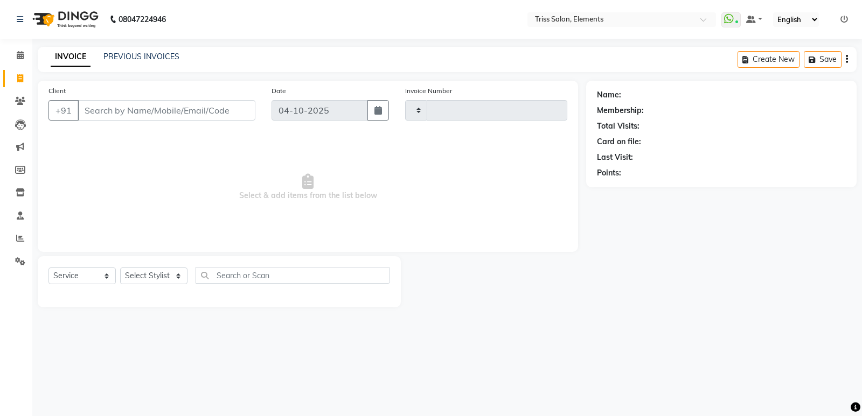
type input "2439"
select select "4303"
click at [115, 120] on input "Client" at bounding box center [167, 110] width 178 height 20
click at [116, 118] on input "Client" at bounding box center [167, 110] width 178 height 20
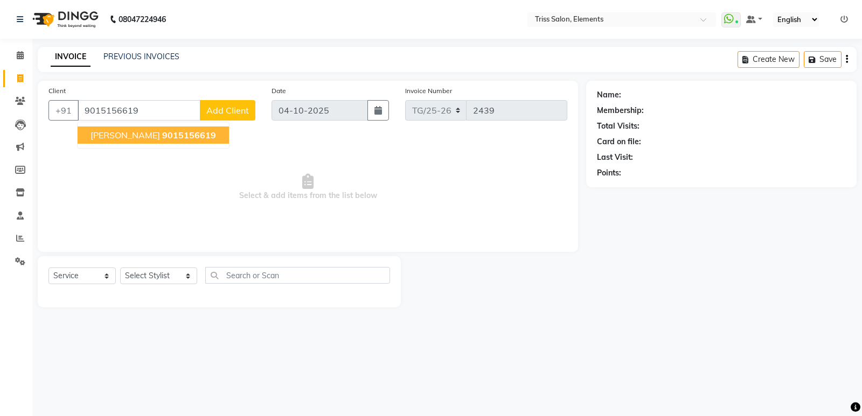
click at [175, 130] on span "9015156619" at bounding box center [189, 135] width 54 height 11
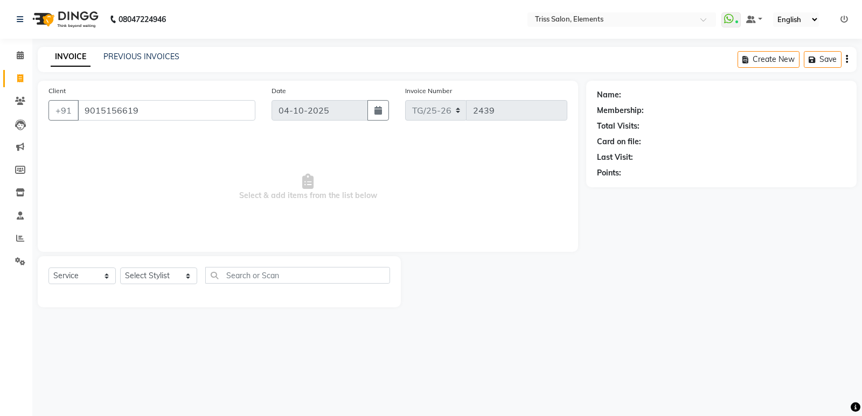
type input "9015156619"
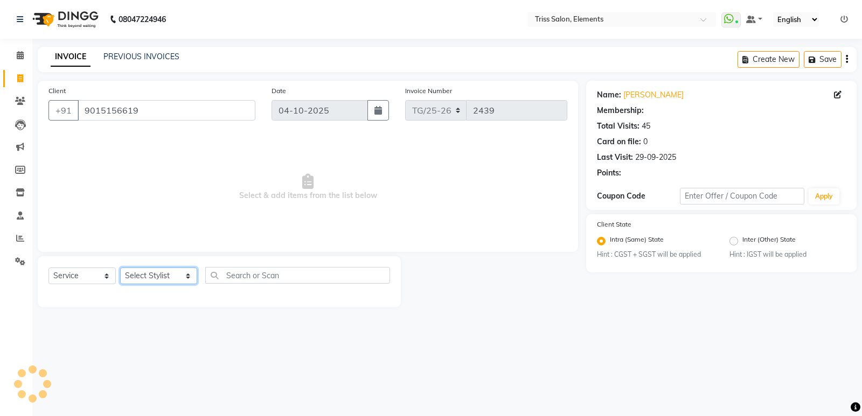
click at [150, 271] on select "Select Stylist Ankit ([PERSON_NAME]) [PERSON_NAME] ([PERSON_NAME]) [PERSON_NAME…" at bounding box center [158, 276] width 77 height 17
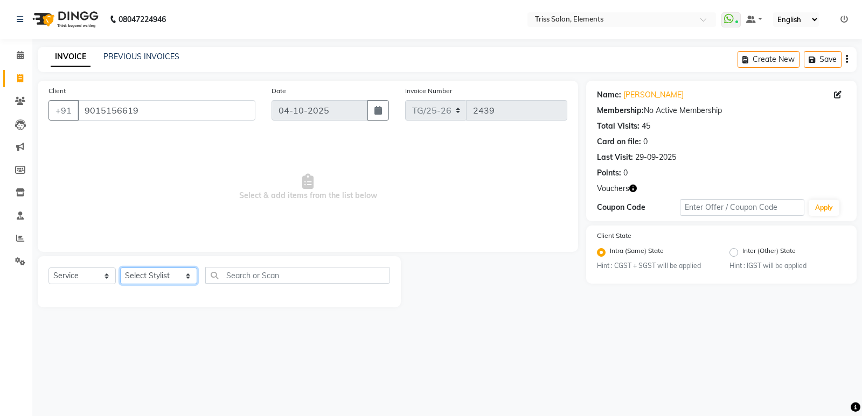
select select "20115"
click at [120, 268] on select "Select Stylist Ankit ([PERSON_NAME]) [PERSON_NAME] ([PERSON_NAME]) [PERSON_NAME…" at bounding box center [158, 276] width 77 height 17
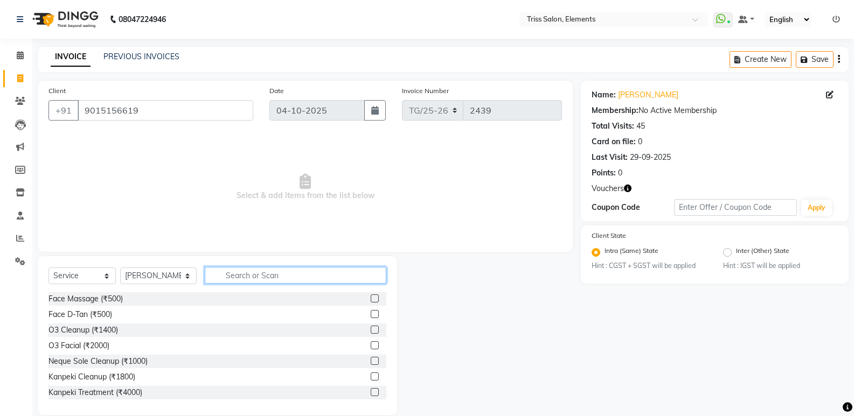
click at [256, 282] on input "text" at bounding box center [296, 275] width 182 height 17
click at [279, 270] on input "text" at bounding box center [296, 275] width 182 height 17
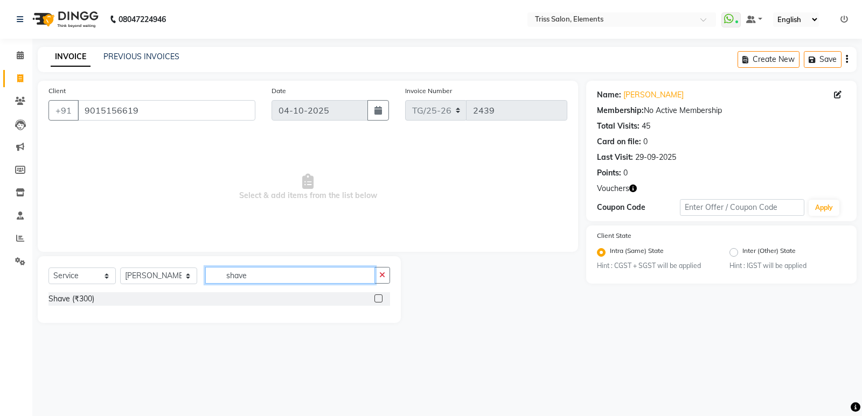
type input "shave"
click at [382, 297] on label at bounding box center [378, 299] width 8 height 8
click at [381, 297] on input "checkbox" at bounding box center [377, 299] width 7 height 7
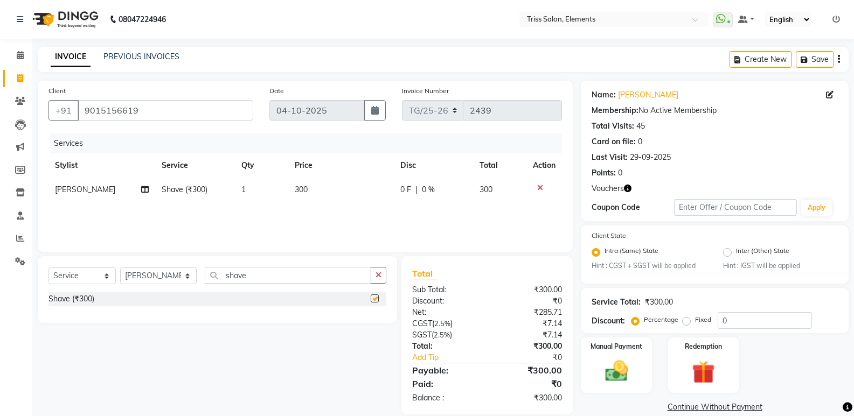
checkbox input "false"
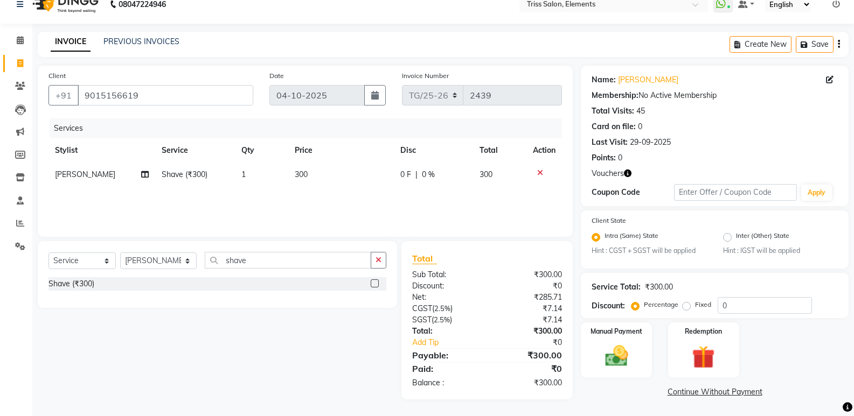
click at [311, 177] on td "300" at bounding box center [341, 175] width 106 height 24
select select "20115"
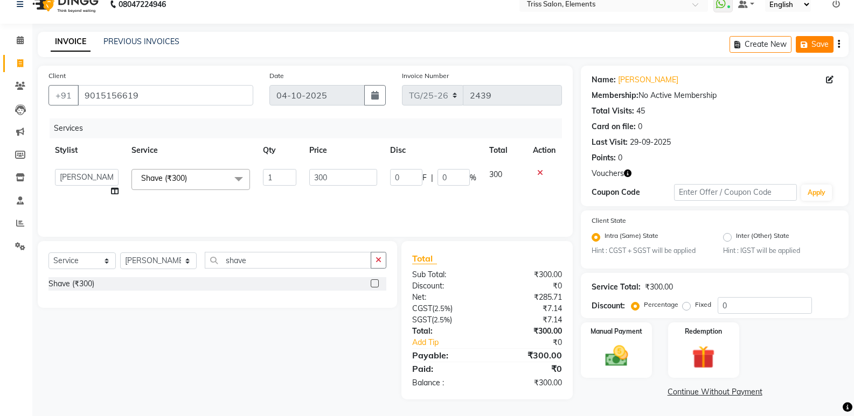
click at [811, 39] on button "Save" at bounding box center [814, 44] width 38 height 17
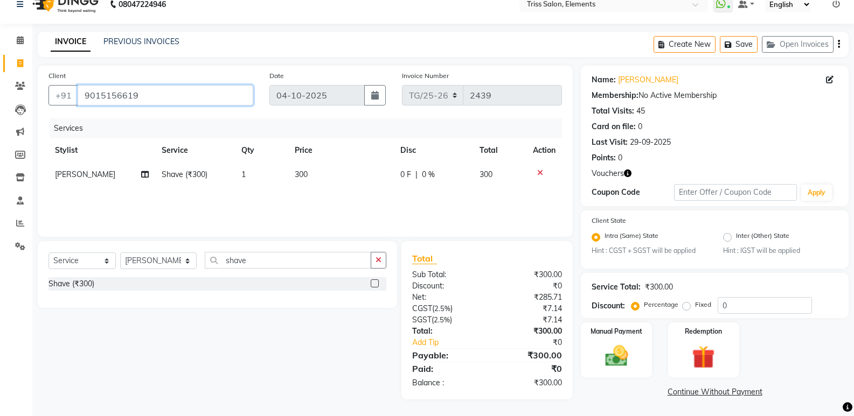
drag, startPoint x: 149, startPoint y: 92, endPoint x: 138, endPoint y: 99, distance: 12.6
click at [138, 99] on input "9015156619" at bounding box center [166, 95] width 176 height 20
click at [168, 45] on link "PREVIOUS INVOICES" at bounding box center [141, 42] width 76 height 10
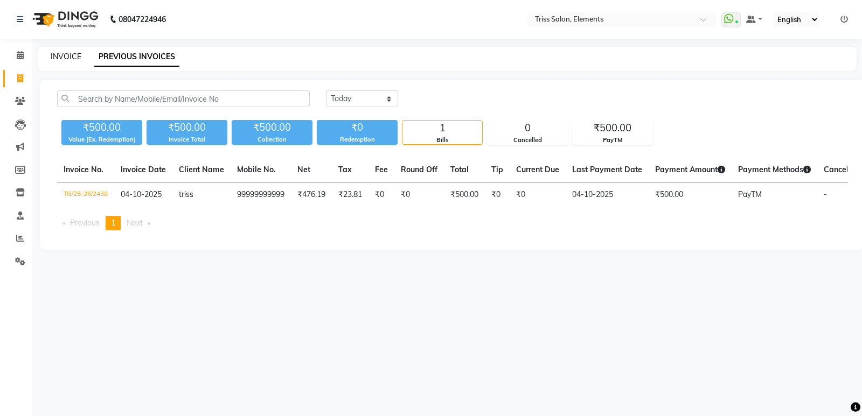
click at [78, 57] on link "INVOICE" at bounding box center [66, 57] width 31 height 10
select select "service"
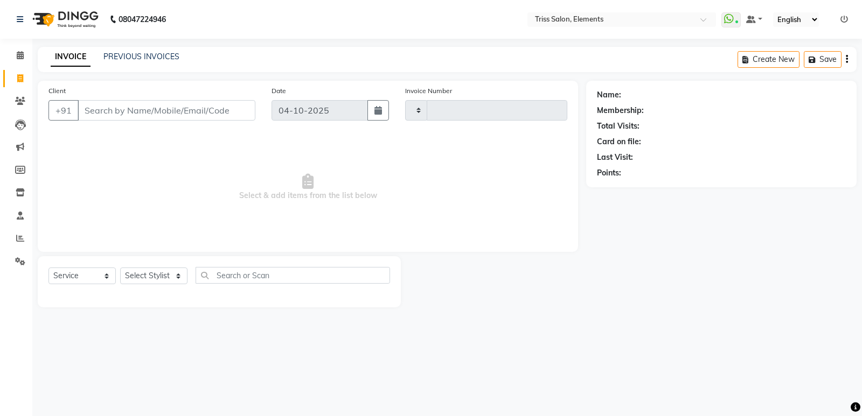
type input "2439"
select select "4303"
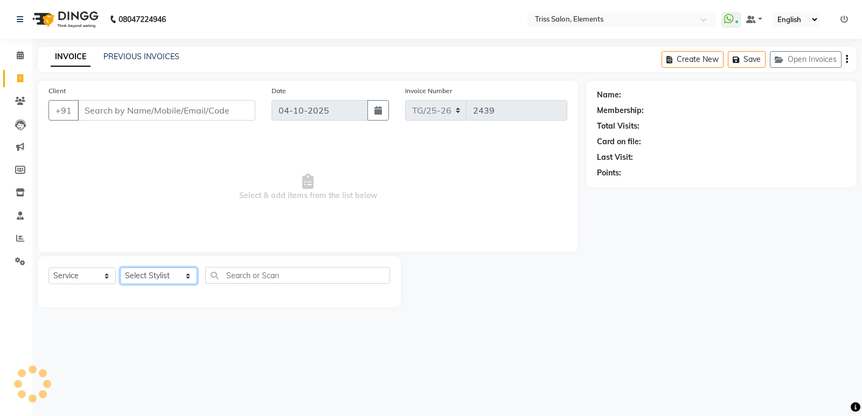
click at [139, 280] on select "Select Stylist Ankit ([PERSON_NAME]) [PERSON_NAME] ([PERSON_NAME]) [PERSON_NAME…" at bounding box center [158, 276] width 77 height 17
select select "66361"
click at [120, 268] on select "Select Stylist Ankit ([PERSON_NAME]) [PERSON_NAME] ([PERSON_NAME]) [PERSON_NAME…" at bounding box center [158, 276] width 77 height 17
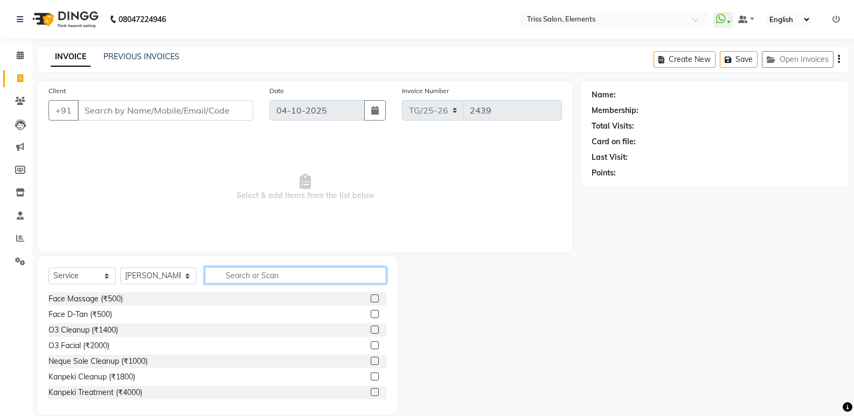
click at [248, 268] on input "text" at bounding box center [296, 275] width 182 height 17
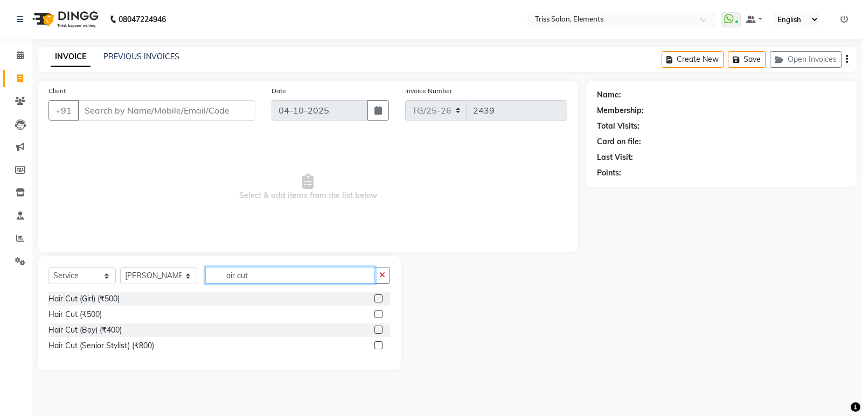
type input "air cut"
click at [379, 315] on label at bounding box center [378, 314] width 8 height 8
click at [379, 315] on input "checkbox" at bounding box center [377, 314] width 7 height 7
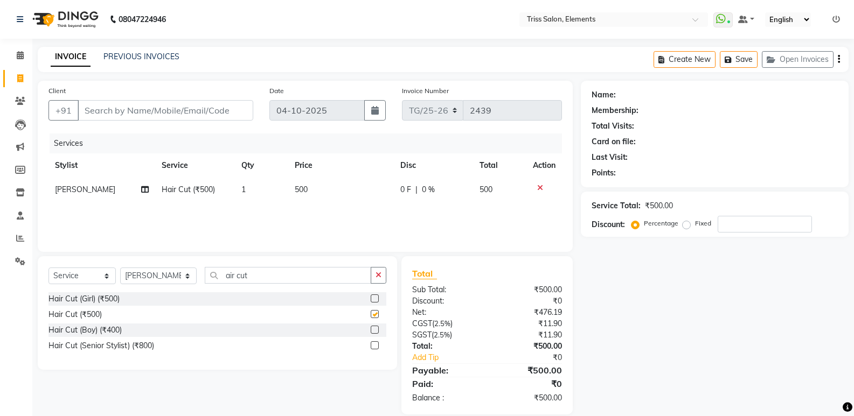
checkbox input "false"
drag, startPoint x: 289, startPoint y: 276, endPoint x: 99, endPoint y: 334, distance: 198.8
click at [100, 334] on div "Select Service Product Membership Package Voucher Prepaid Gift Card Select Styl…" at bounding box center [217, 313] width 359 height 114
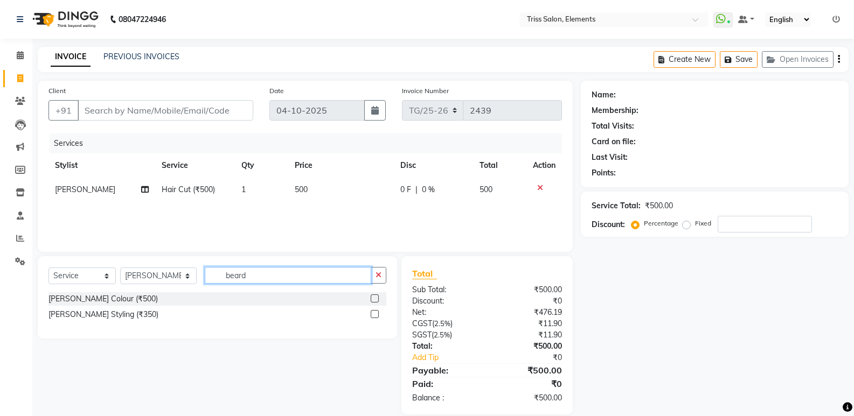
type input "beard"
click at [374, 315] on label at bounding box center [375, 314] width 8 height 8
click at [374, 315] on input "checkbox" at bounding box center [374, 314] width 7 height 7
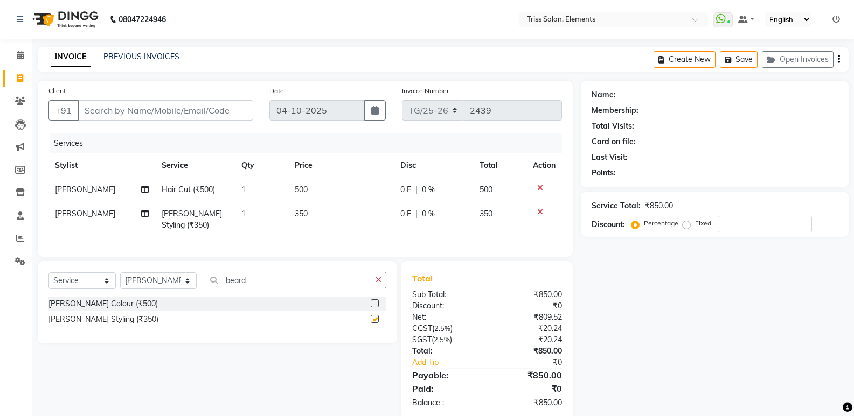
checkbox input "false"
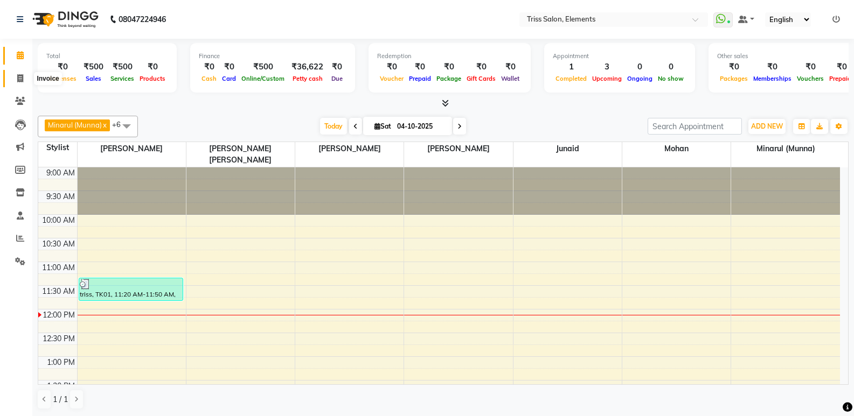
click at [16, 74] on span at bounding box center [20, 79] width 19 height 12
select select "service"
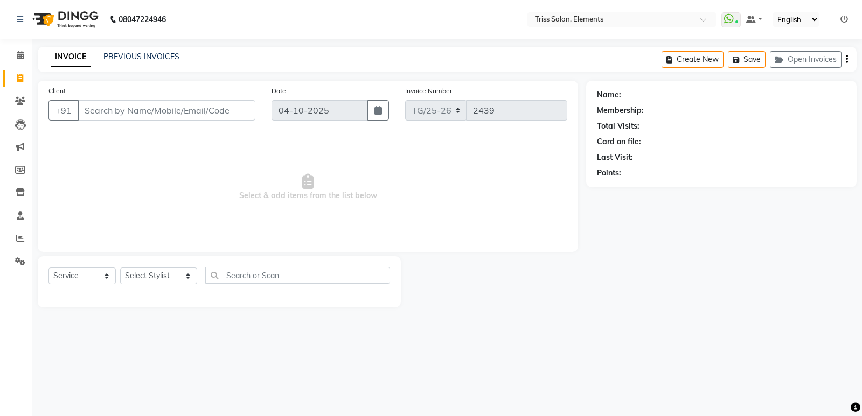
click at [95, 12] on img at bounding box center [64, 19] width 74 height 30
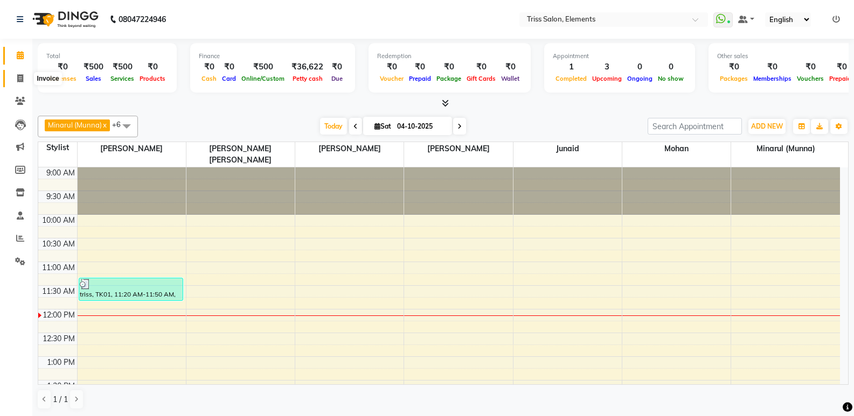
click at [22, 76] on icon at bounding box center [20, 78] width 6 height 8
select select "service"
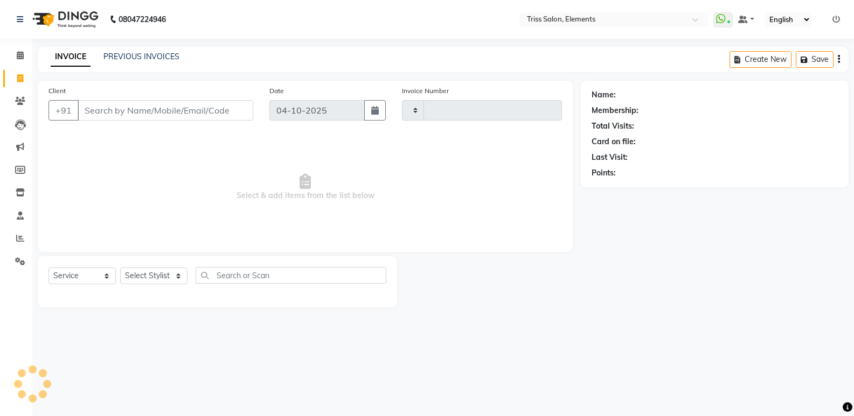
type input "2439"
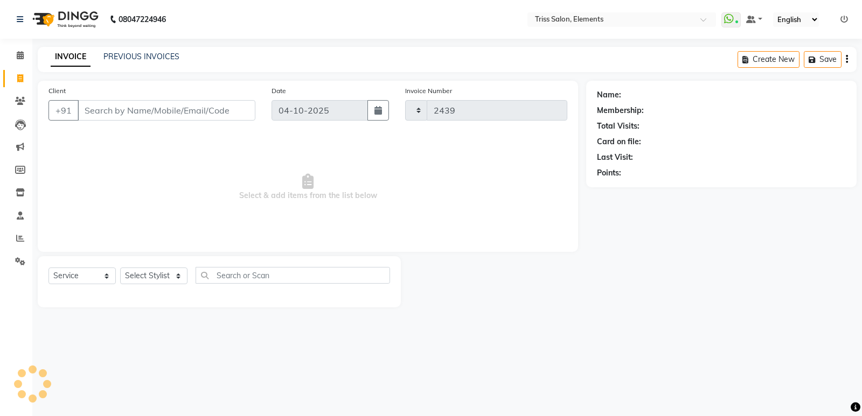
select select "4303"
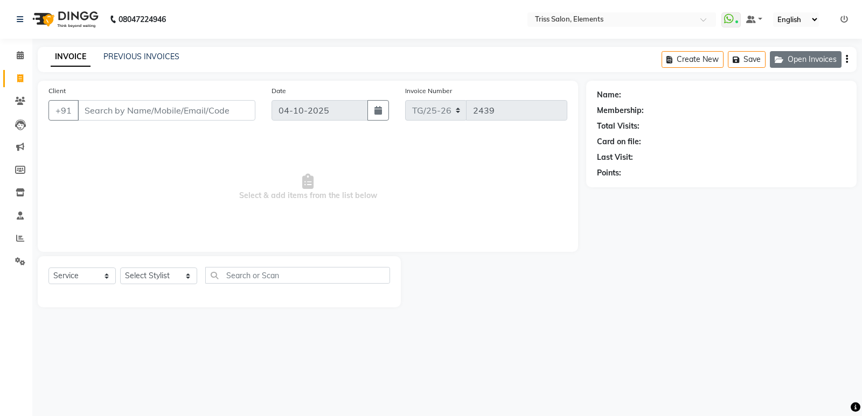
click at [802, 63] on button "Open Invoices" at bounding box center [806, 59] width 72 height 17
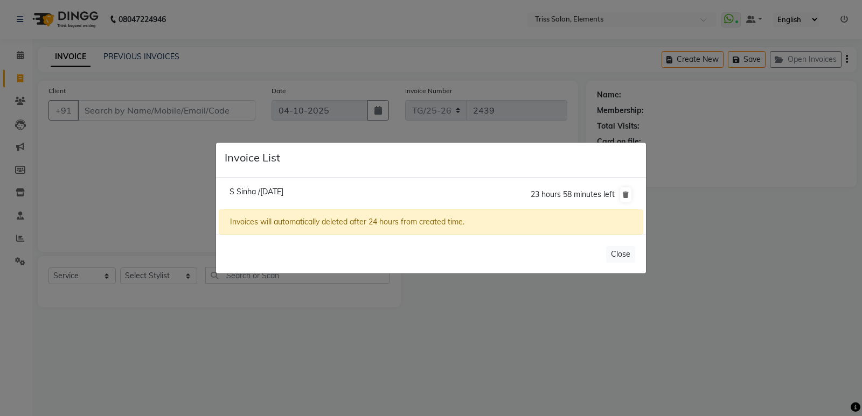
drag, startPoint x: 231, startPoint y: 185, endPoint x: 233, endPoint y: 192, distance: 6.8
click at [233, 190] on li "S Sinha /04 October 2025 23 hours 58 minutes left" at bounding box center [431, 195] width 424 height 30
click at [235, 194] on span "S Sinha /04 October 2025" at bounding box center [256, 192] width 54 height 10
type input "9015156619"
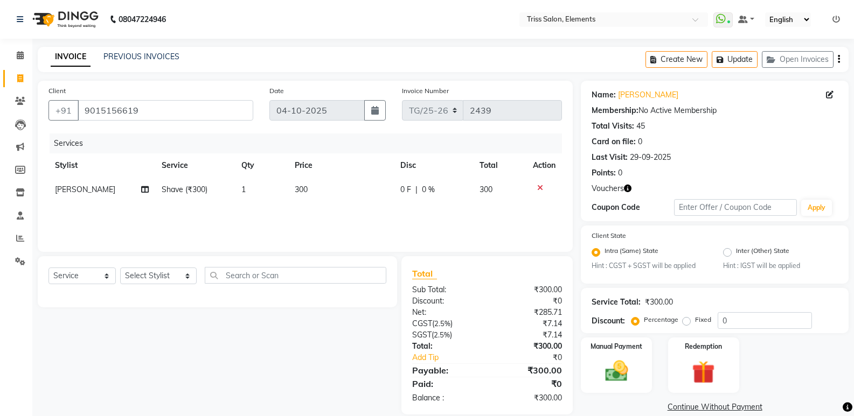
click at [148, 51] on div "PREVIOUS INVOICES" at bounding box center [141, 56] width 76 height 11
click at [146, 54] on link "PREVIOUS INVOICES" at bounding box center [141, 57] width 76 height 10
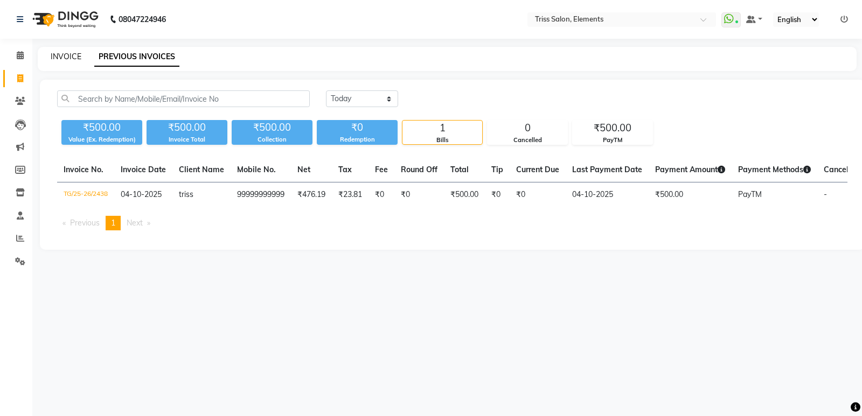
click at [75, 56] on link "INVOICE" at bounding box center [66, 57] width 31 height 10
select select "service"
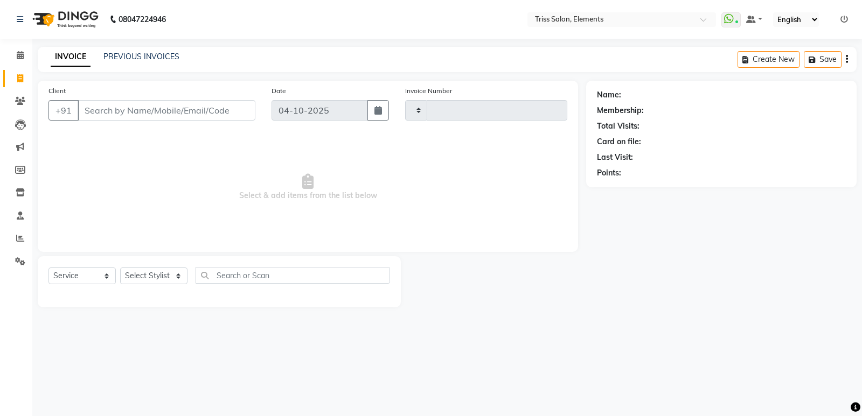
type input "2439"
select select "4303"
click at [793, 58] on button "Open Invoices" at bounding box center [806, 59] width 72 height 17
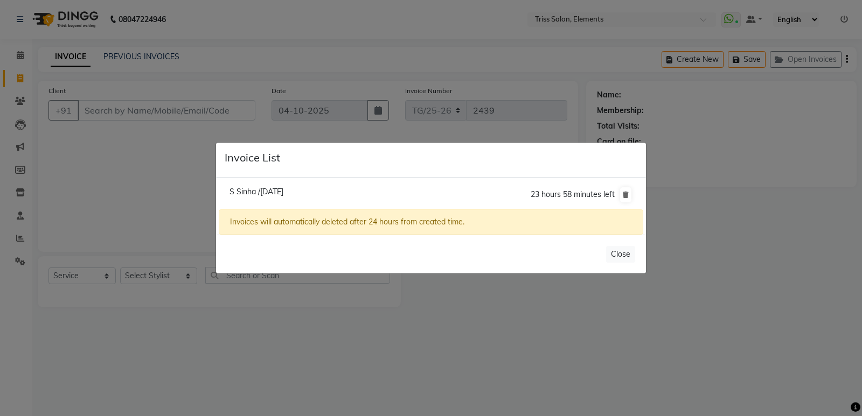
click at [283, 188] on span "S Sinha /04 October 2025" at bounding box center [256, 192] width 54 height 10
type input "9015156619"
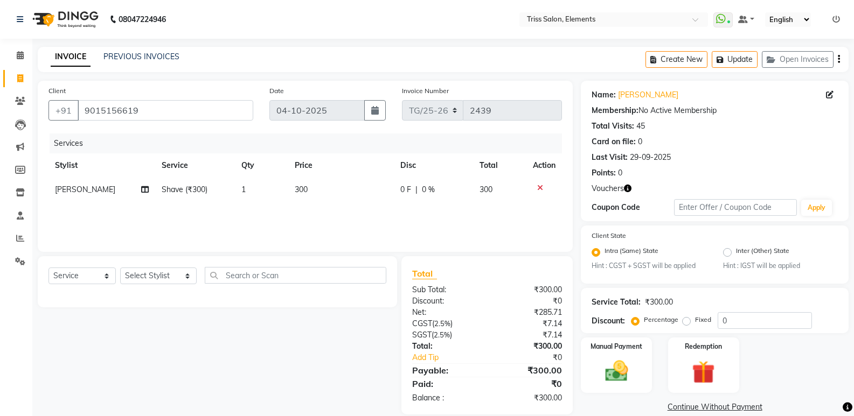
scroll to position [15, 0]
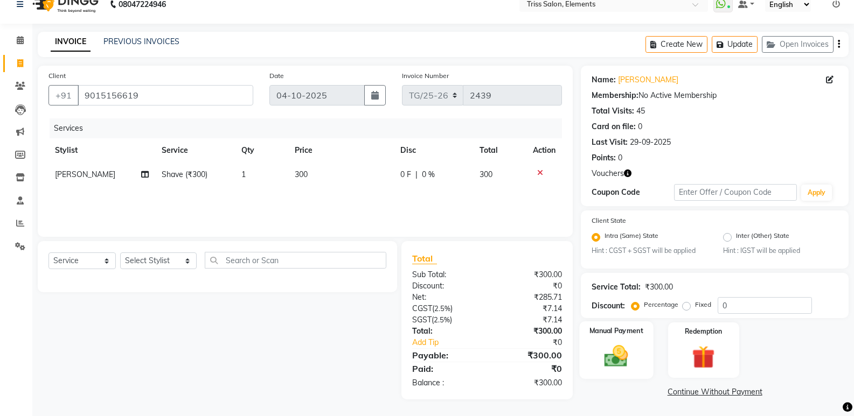
click at [581, 350] on div "Manual Payment" at bounding box center [617, 351] width 74 height 58
drag, startPoint x: 680, startPoint y: 350, endPoint x: 700, endPoint y: 355, distance: 20.1
click at [686, 352] on div "Redemption" at bounding box center [703, 351] width 74 height 58
click at [717, 394] on span "Voucher 1" at bounding box center [709, 394] width 34 height 12
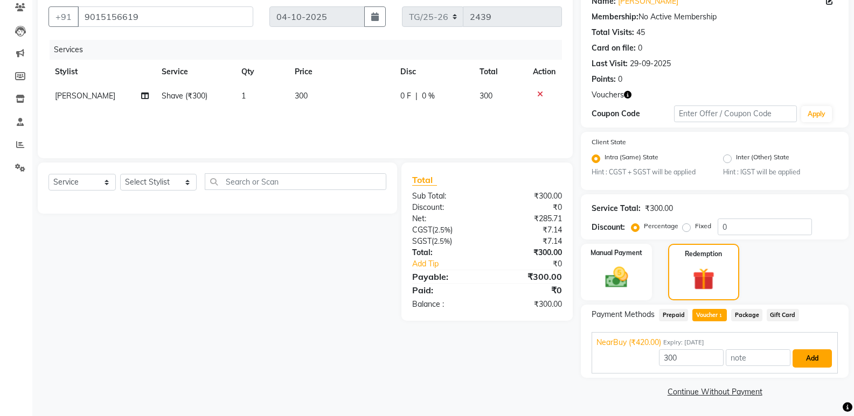
click at [800, 358] on button "Add" at bounding box center [811, 359] width 39 height 18
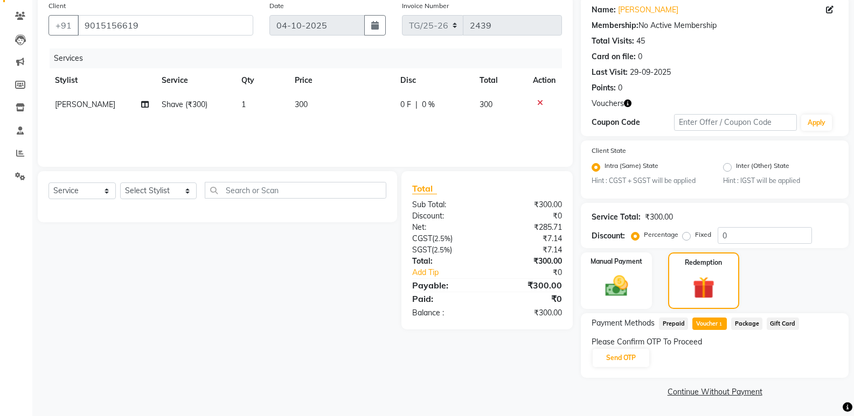
scroll to position [85, 0]
click at [637, 356] on button "Send OTP" at bounding box center [620, 358] width 57 height 18
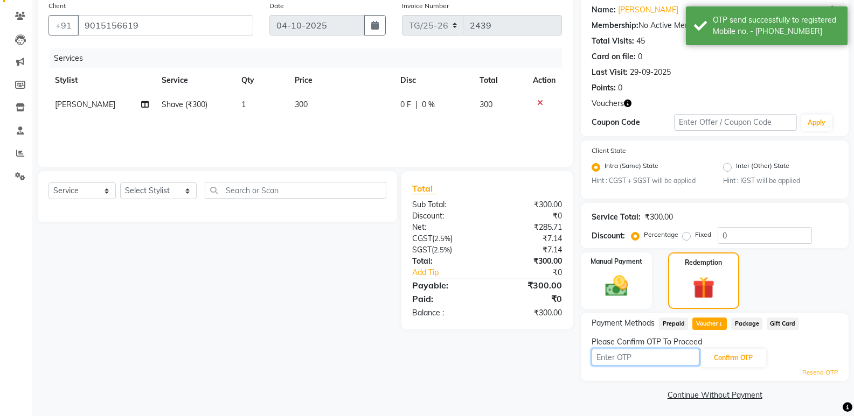
click at [637, 356] on input "text" at bounding box center [645, 357] width 108 height 17
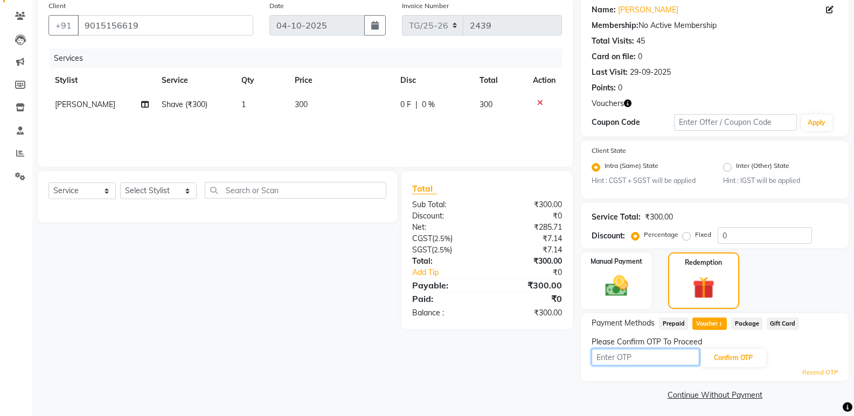
click at [636, 355] on input "text" at bounding box center [645, 357] width 108 height 17
type input "3003"
click at [743, 357] on button "Confirm OTP" at bounding box center [733, 358] width 66 height 18
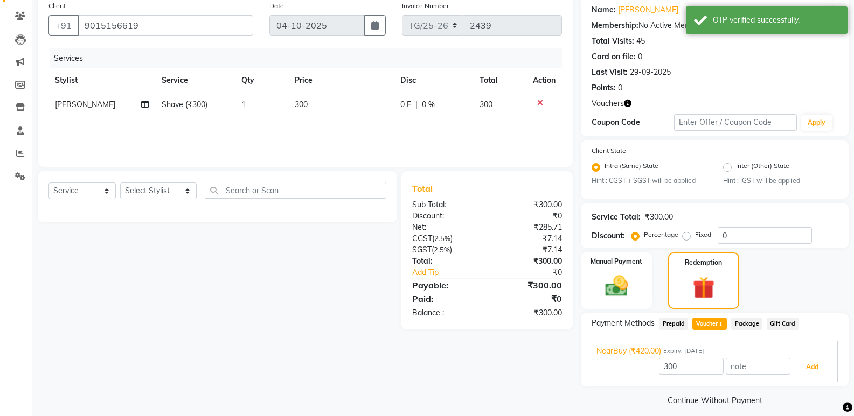
click at [799, 372] on button "Add" at bounding box center [811, 367] width 39 height 18
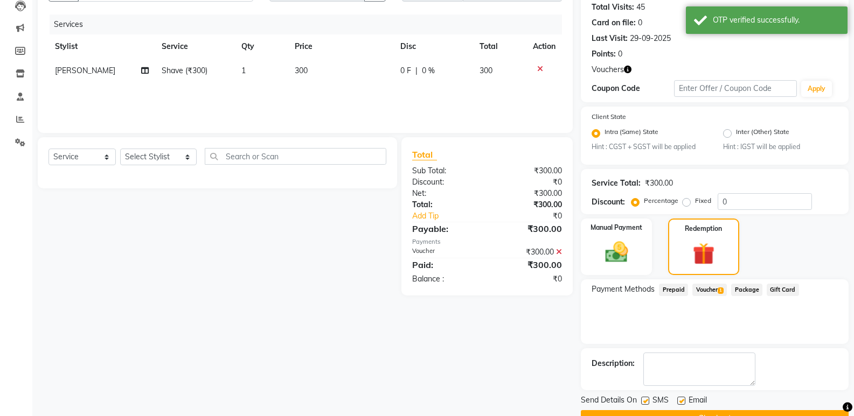
scroll to position [146, 0]
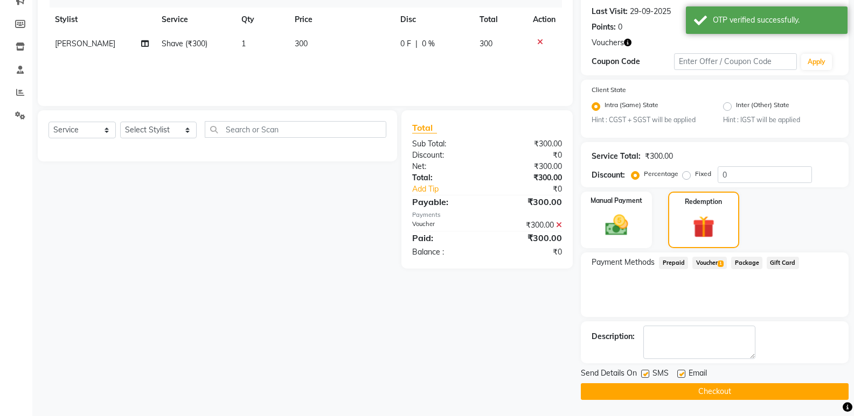
click at [638, 389] on button "Checkout" at bounding box center [715, 391] width 268 height 17
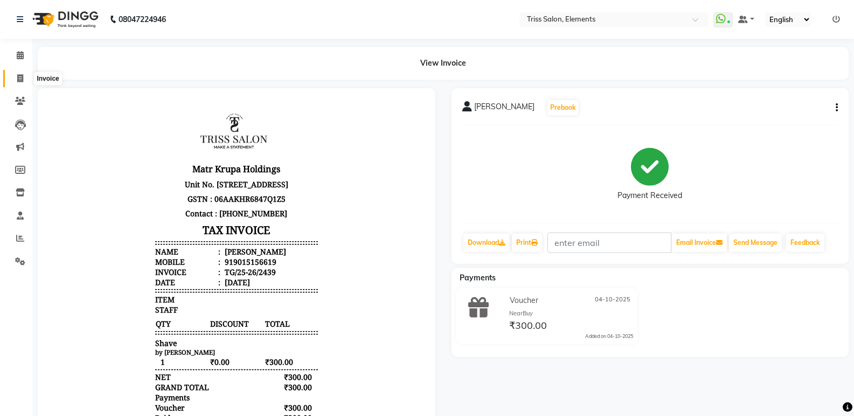
click at [17, 74] on icon at bounding box center [20, 78] width 6 height 8
select select "service"
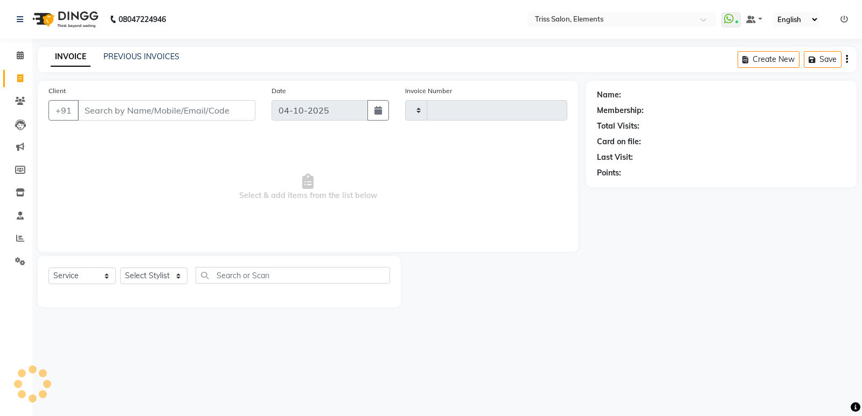
type input "2440"
select select "4303"
click at [18, 104] on icon at bounding box center [20, 101] width 10 height 8
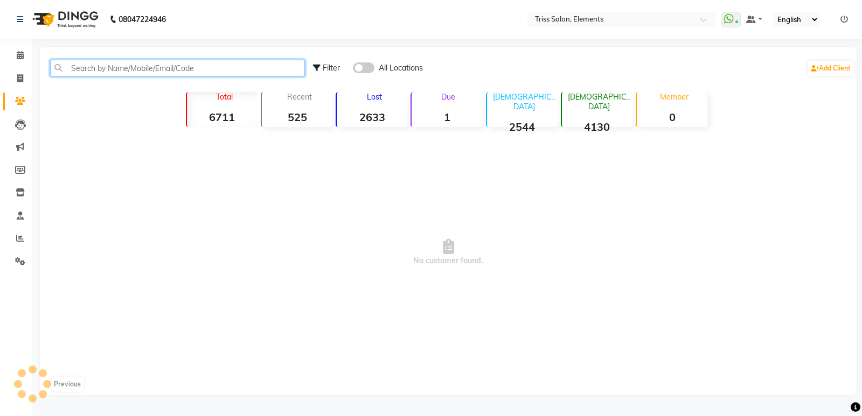
click at [107, 70] on input "text" at bounding box center [177, 68] width 255 height 17
type input "82876300"
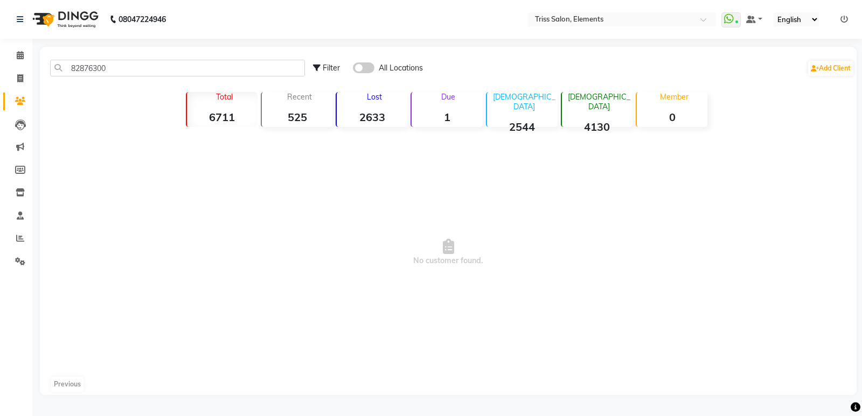
click at [78, 19] on img at bounding box center [64, 19] width 74 height 30
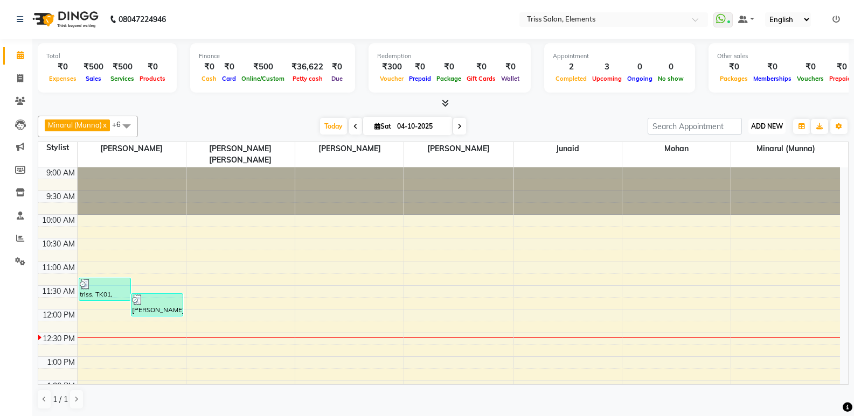
click at [773, 129] on span "ADD NEW" at bounding box center [767, 126] width 32 height 8
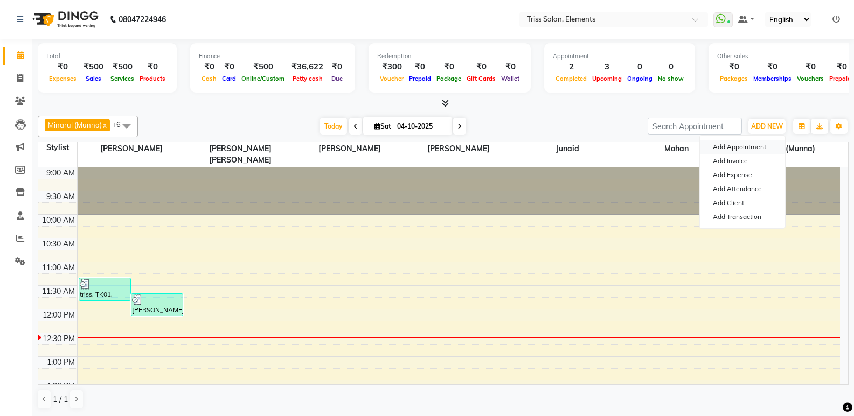
click at [769, 143] on button "Add Appointment" at bounding box center [742, 147] width 85 height 14
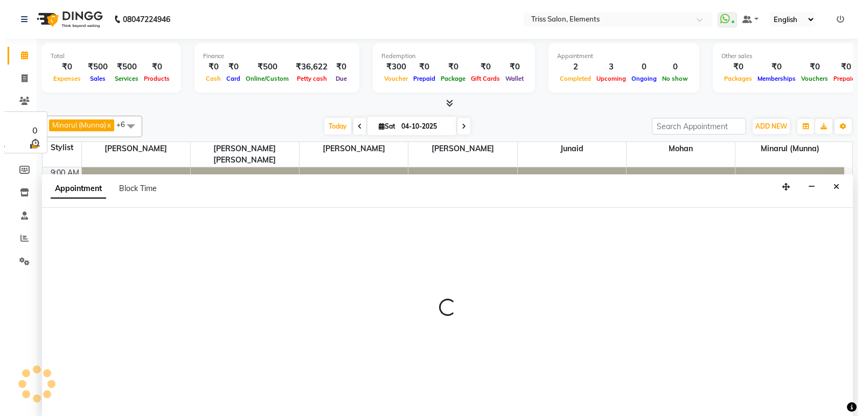
scroll to position [1, 0]
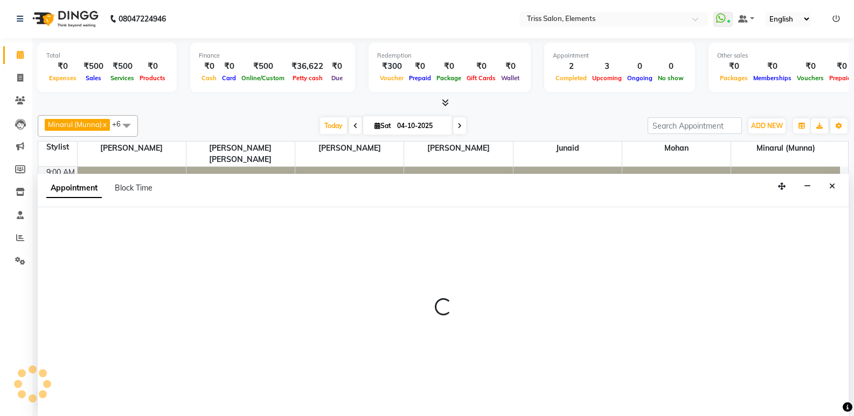
select select "tentative"
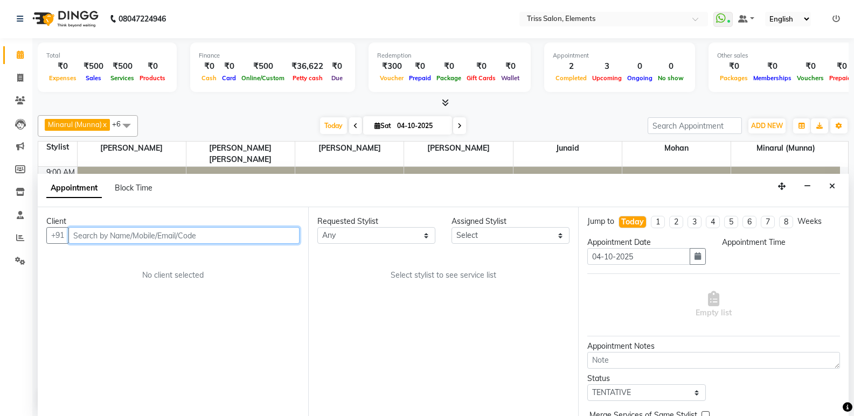
select select "600"
click at [158, 233] on input "text" at bounding box center [183, 235] width 231 height 17
type input "8287630070"
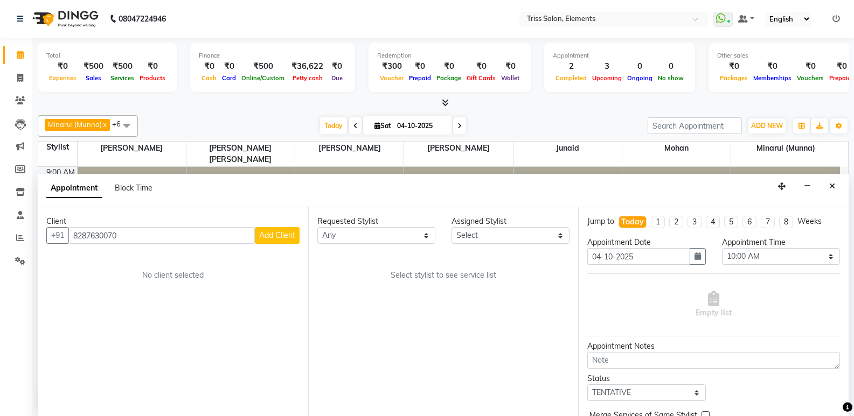
click at [263, 240] on button "Add Client" at bounding box center [277, 235] width 45 height 17
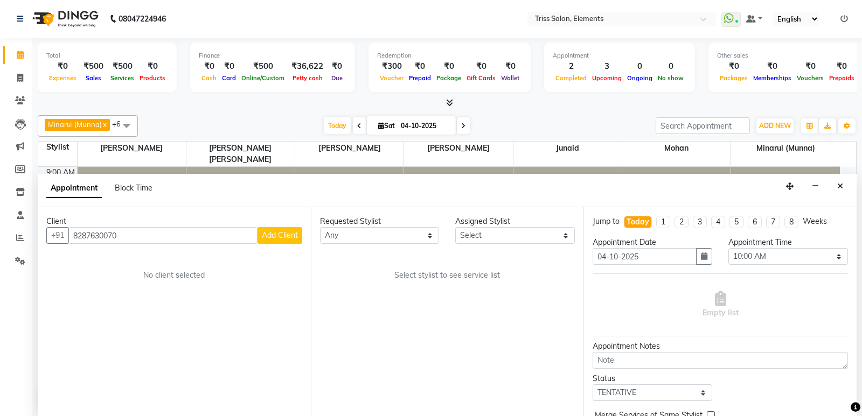
select select "13"
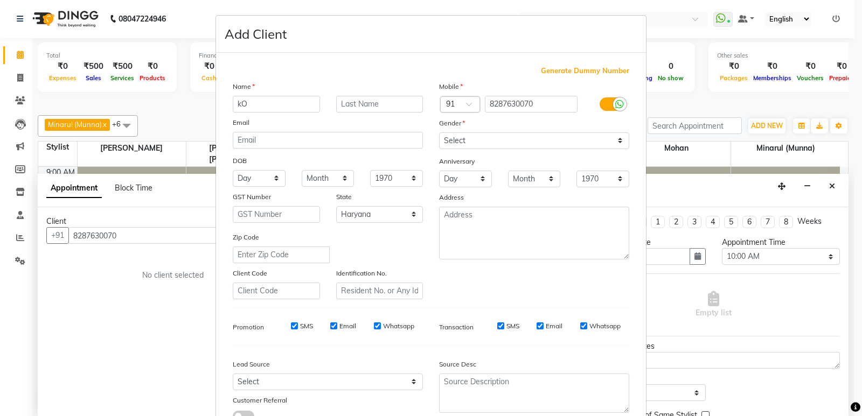
type input "k"
type input "[PERSON_NAME]"
click at [476, 136] on select "Select [DEMOGRAPHIC_DATA] [DEMOGRAPHIC_DATA] Other Prefer Not To Say" at bounding box center [534, 140] width 190 height 17
select select "[DEMOGRAPHIC_DATA]"
click at [439, 132] on select "Select [DEMOGRAPHIC_DATA] [DEMOGRAPHIC_DATA] Other Prefer Not To Say" at bounding box center [534, 140] width 190 height 17
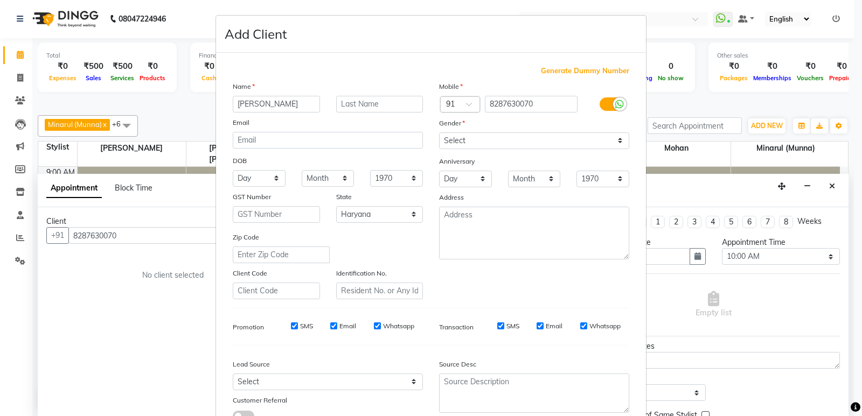
drag, startPoint x: 856, startPoint y: 266, endPoint x: 859, endPoint y: 350, distance: 84.1
click at [860, 350] on ngb-modal-window "Add Client Generate Dummy Number Name Komal Email DOB Day 01 02 03 04 05 06 07 …" at bounding box center [431, 208] width 862 height 416
click at [845, 373] on ngb-modal-window "Add Client Generate Dummy Number Name Komal Email DOB Day 01 02 03 04 05 06 07 …" at bounding box center [431, 208] width 862 height 416
drag, startPoint x: 844, startPoint y: 387, endPoint x: 861, endPoint y: 375, distance: 21.2
click at [849, 385] on ngb-modal-window "Add Client Generate Dummy Number Name Komal Email DOB Day 01 02 03 04 05 06 07 …" at bounding box center [431, 208] width 862 height 416
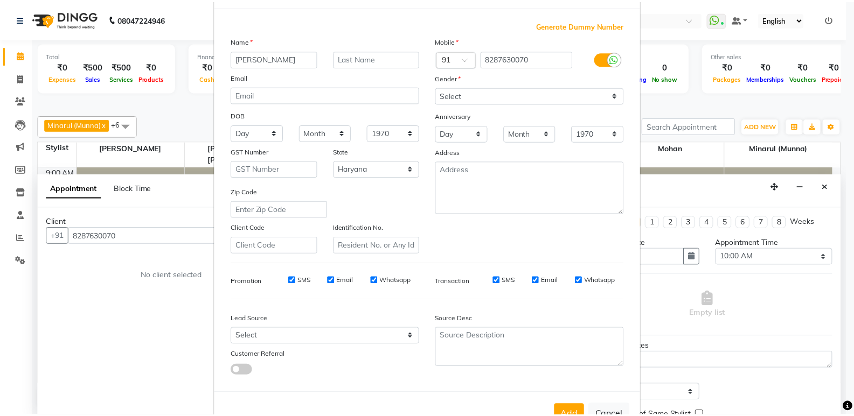
scroll to position [81, 0]
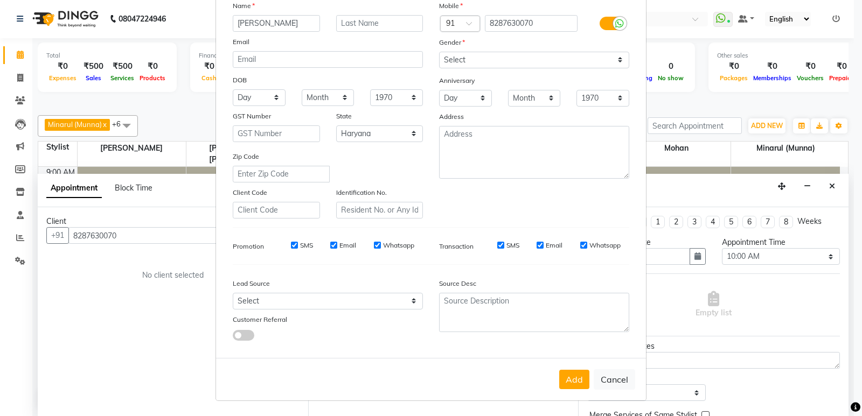
click at [566, 382] on button "Add" at bounding box center [574, 379] width 30 height 19
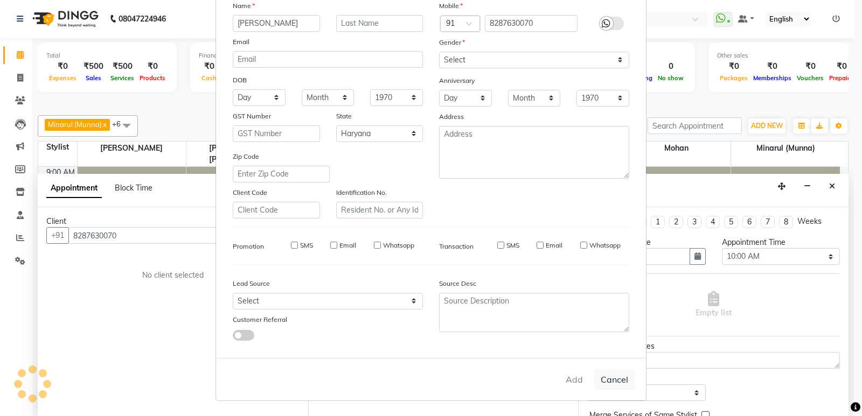
select select
select select "null"
select select
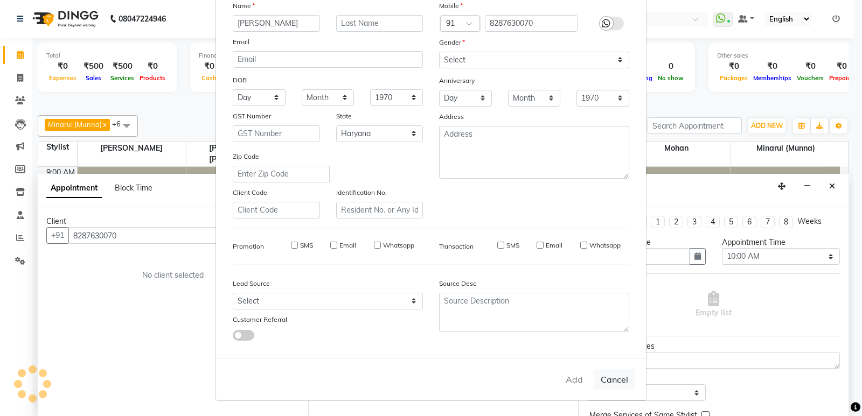
select select
checkbox input "false"
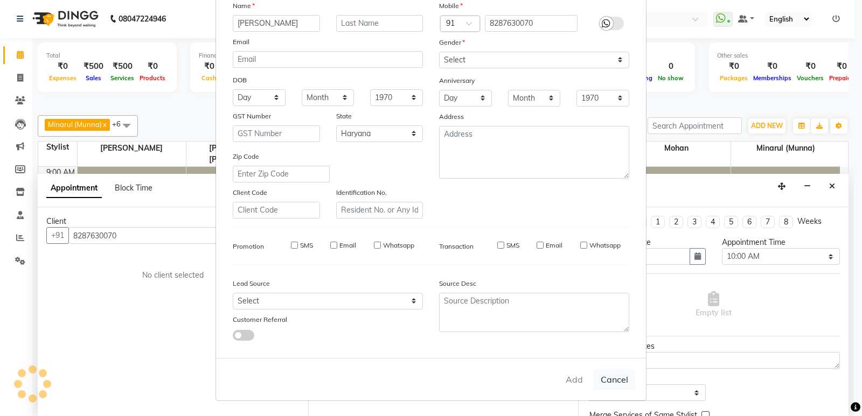
checkbox input "false"
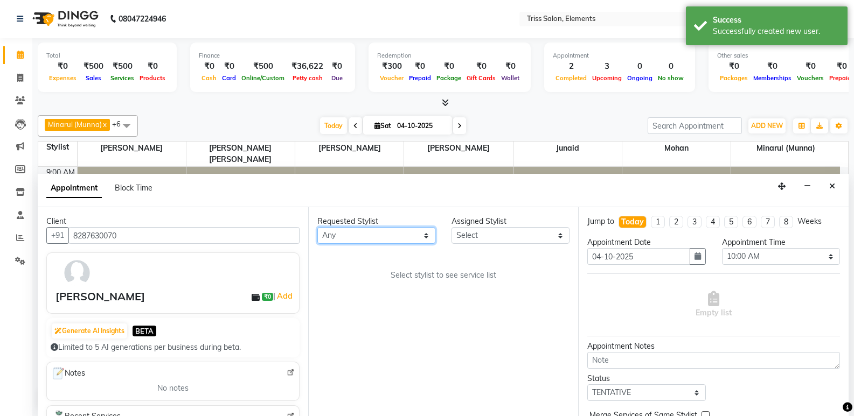
click at [399, 234] on select "Any Ankit ([PERSON_NAME]) [PERSON_NAME] ([PERSON_NAME]) [PERSON_NAME] [PERSON_N…" at bounding box center [376, 235] width 118 height 17
select select "83318"
click at [317, 227] on select "Any Ankit ([PERSON_NAME]) [PERSON_NAME] ([PERSON_NAME]) [PERSON_NAME] [PERSON_N…" at bounding box center [376, 235] width 118 height 17
select select "83318"
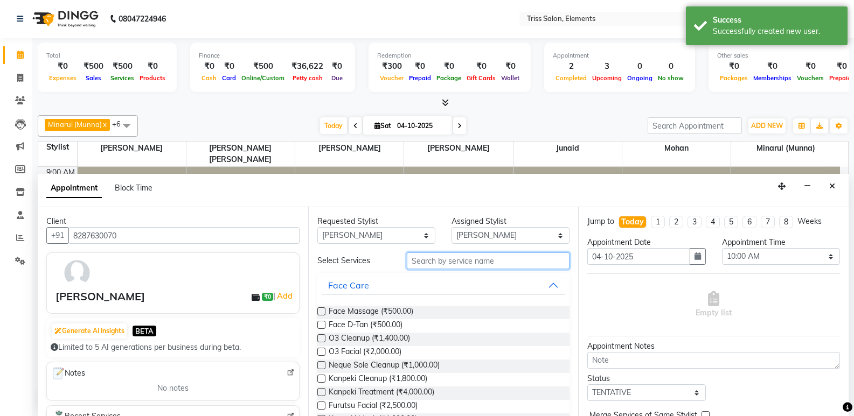
click at [463, 268] on input "text" at bounding box center [488, 261] width 163 height 17
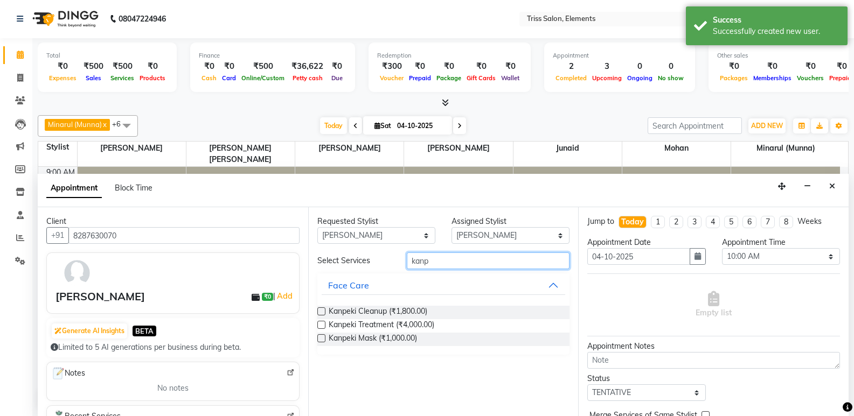
type input "kanp"
click at [322, 323] on label at bounding box center [321, 325] width 8 height 8
click at [322, 323] on input "checkbox" at bounding box center [320, 326] width 7 height 7
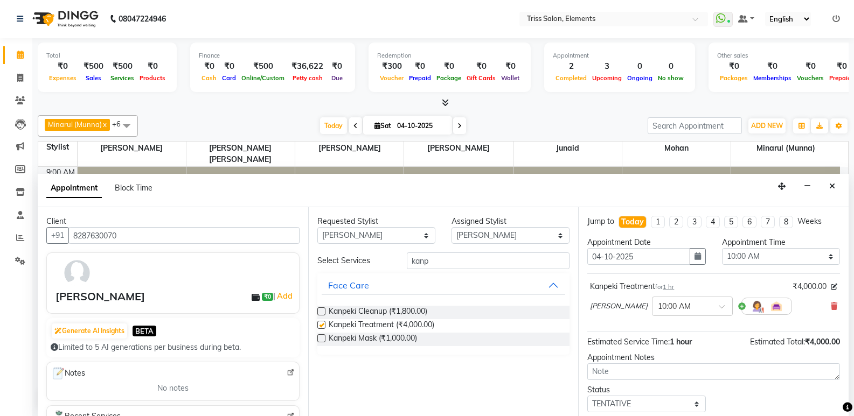
checkbox input "false"
click at [685, 310] on input "text" at bounding box center [681, 305] width 47 height 11
click at [670, 346] on div "01:00 PM" at bounding box center [692, 344] width 80 height 20
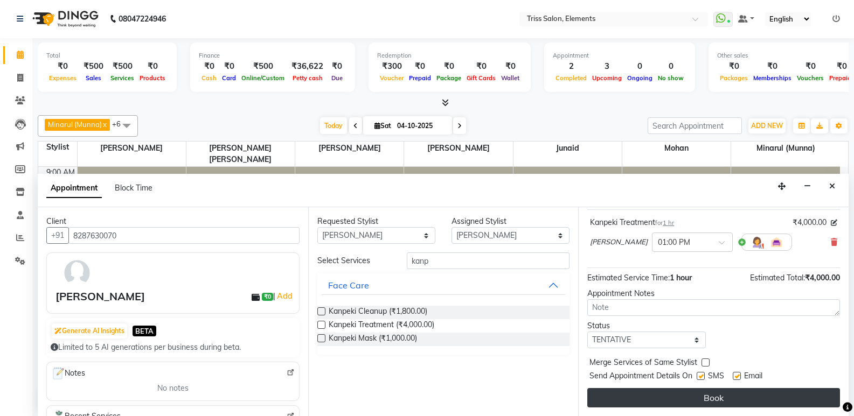
click at [711, 392] on button "Book" at bounding box center [713, 397] width 253 height 19
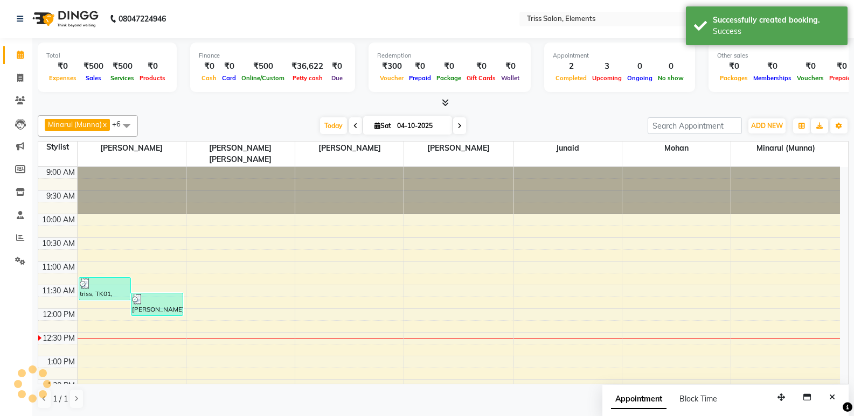
scroll to position [0, 0]
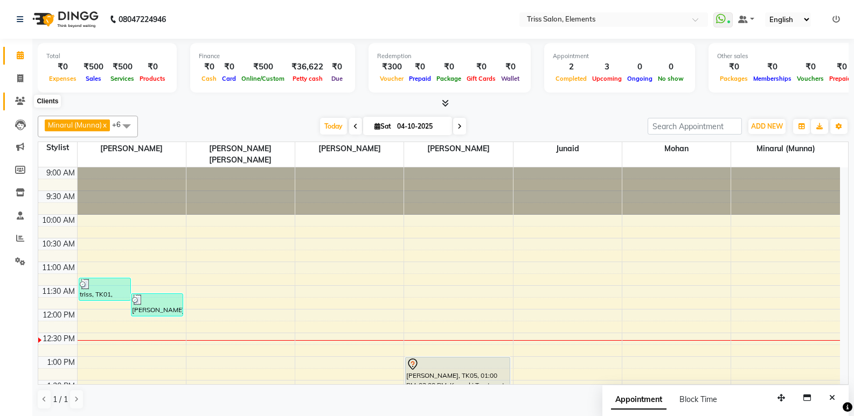
click at [24, 102] on icon at bounding box center [20, 101] width 10 height 8
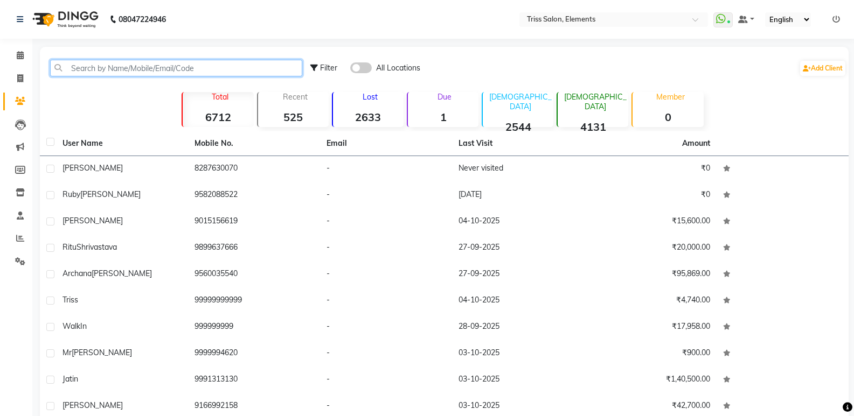
click at [108, 71] on input "text" at bounding box center [176, 68] width 252 height 17
click at [55, 16] on img at bounding box center [64, 19] width 74 height 30
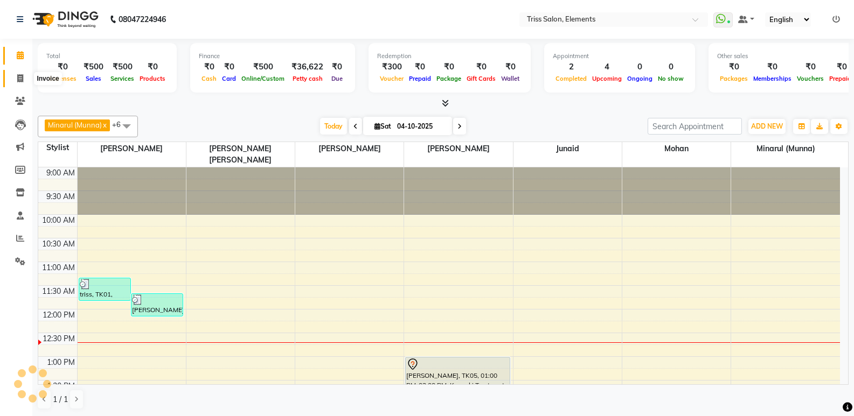
click at [14, 77] on span at bounding box center [20, 79] width 19 height 12
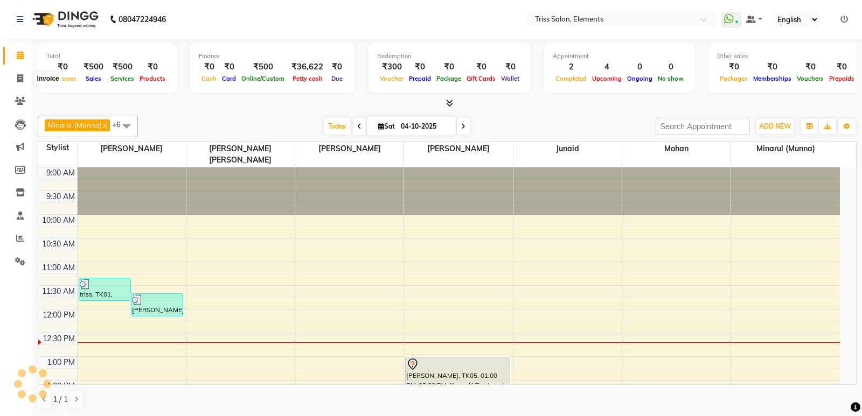
select select "service"
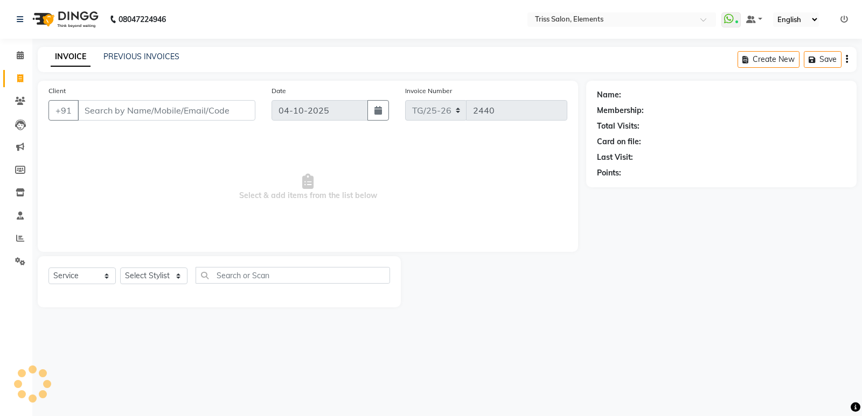
click at [79, 15] on img at bounding box center [64, 19] width 74 height 30
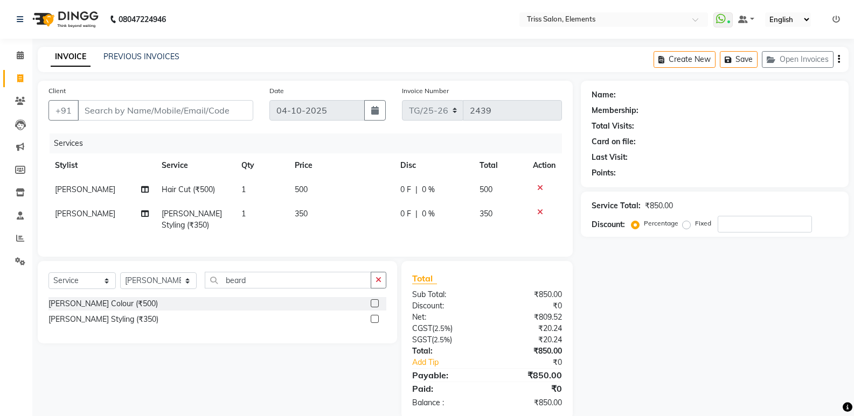
select select "service"
select select "66361"
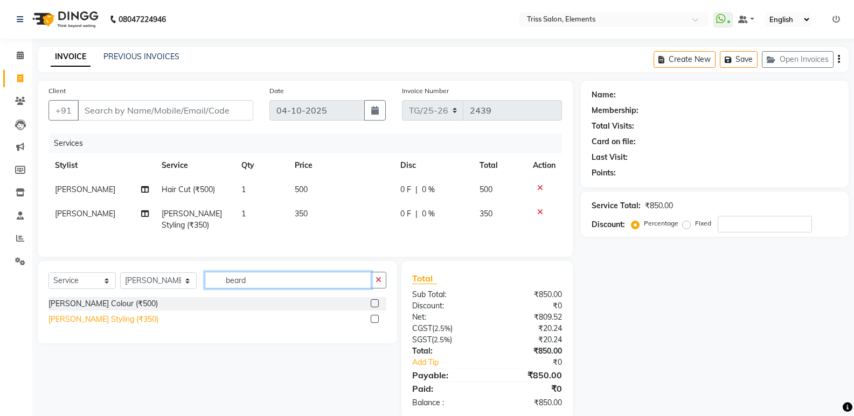
drag, startPoint x: 245, startPoint y: 291, endPoint x: 100, endPoint y: 323, distance: 148.3
click at [123, 320] on div "Select Service Product Membership Package Voucher Prepaid Gift Card Select Styl…" at bounding box center [217, 302] width 359 height 82
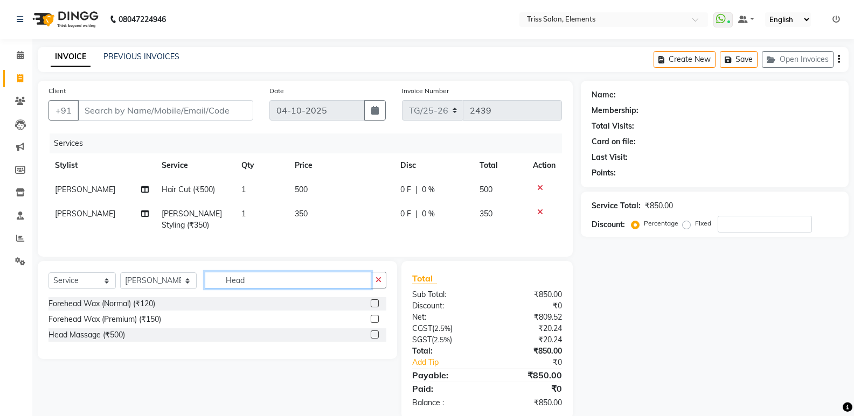
type input "Head"
click at [378, 339] on label at bounding box center [375, 335] width 8 height 8
click at [378, 339] on input "checkbox" at bounding box center [374, 335] width 7 height 7
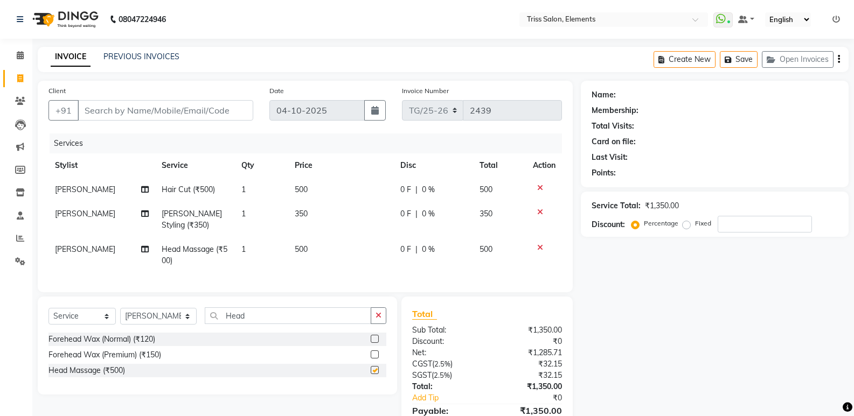
checkbox input "false"
click at [232, 111] on input "Client" at bounding box center [166, 110] width 176 height 20
type input "9"
type input "0"
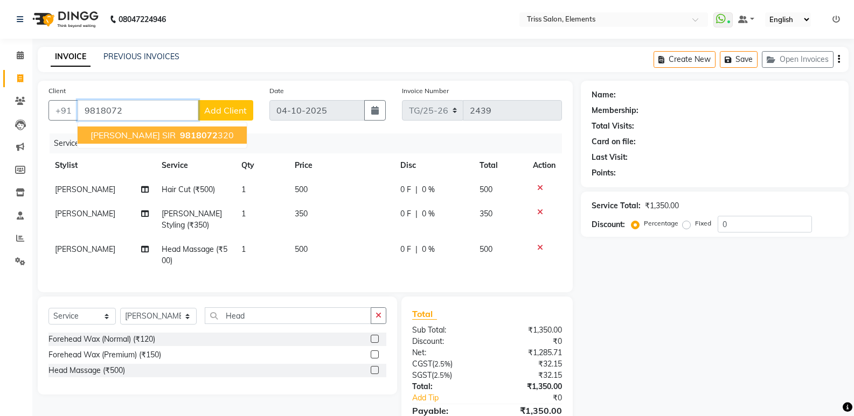
click at [180, 131] on span "9818072" at bounding box center [199, 135] width 38 height 11
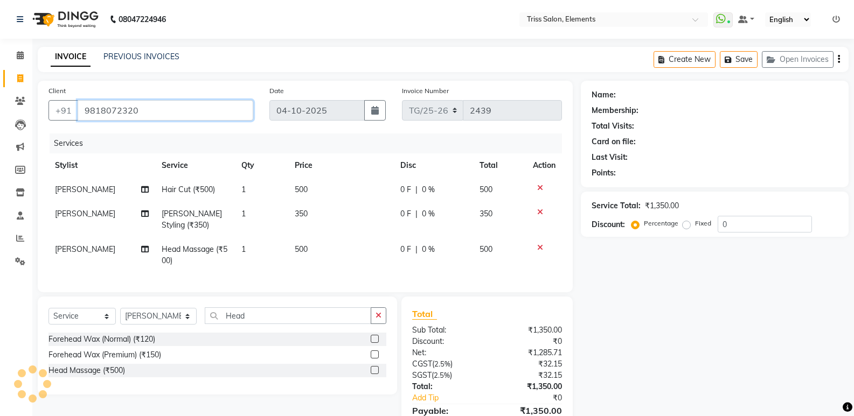
type input "9818072320"
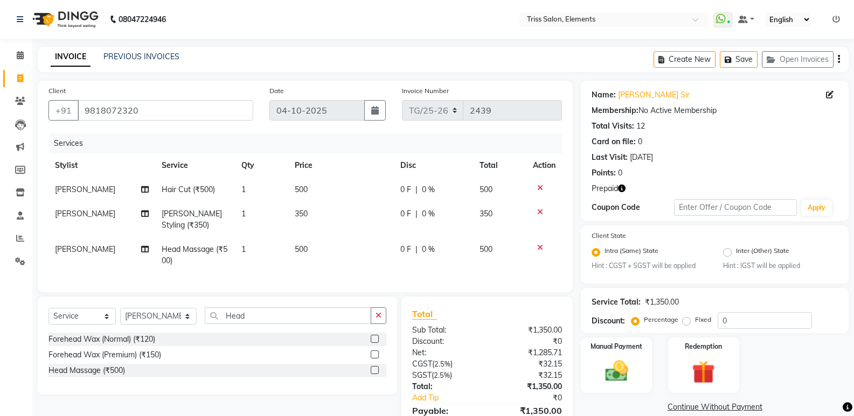
scroll to position [63, 0]
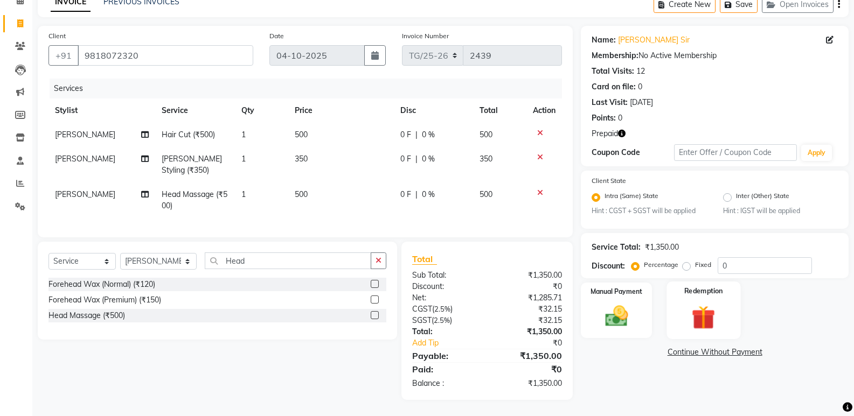
drag, startPoint x: 706, startPoint y: 322, endPoint x: 714, endPoint y: 321, distance: 8.1
click at [706, 321] on img at bounding box center [703, 318] width 38 height 30
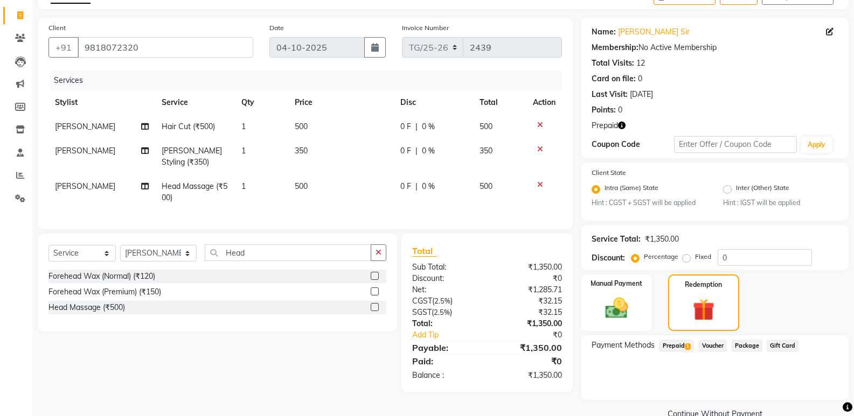
drag, startPoint x: 687, startPoint y: 347, endPoint x: 802, endPoint y: 348, distance: 115.8
click at [693, 348] on span "Prepaid 1" at bounding box center [676, 346] width 35 height 12
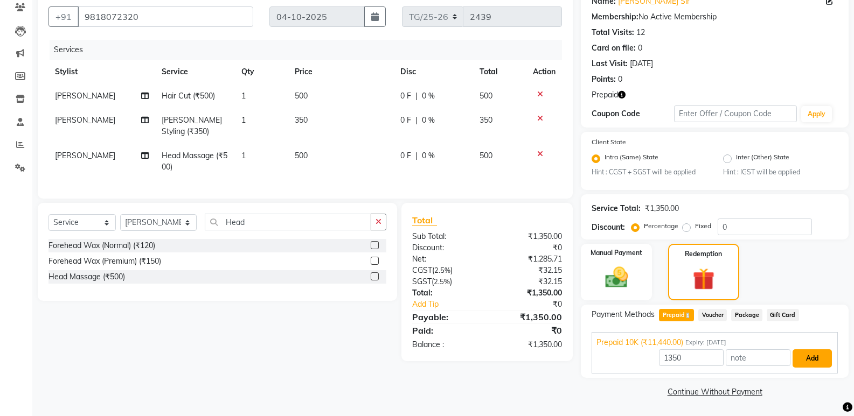
click at [812, 354] on button "Add" at bounding box center [811, 359] width 39 height 18
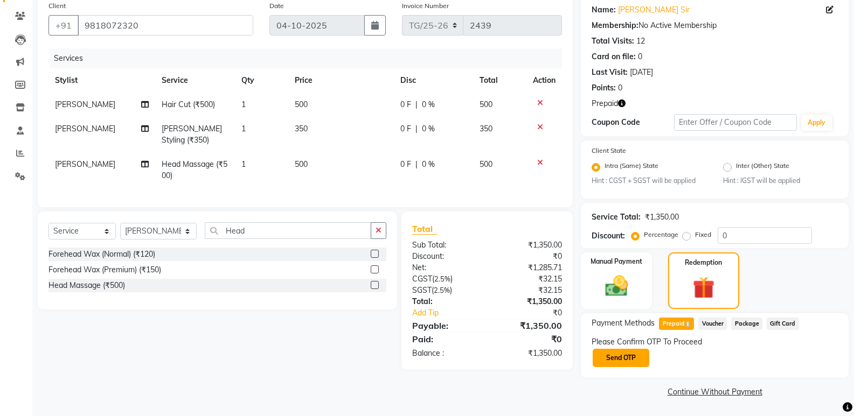
click at [600, 361] on button "Send OTP" at bounding box center [620, 358] width 57 height 18
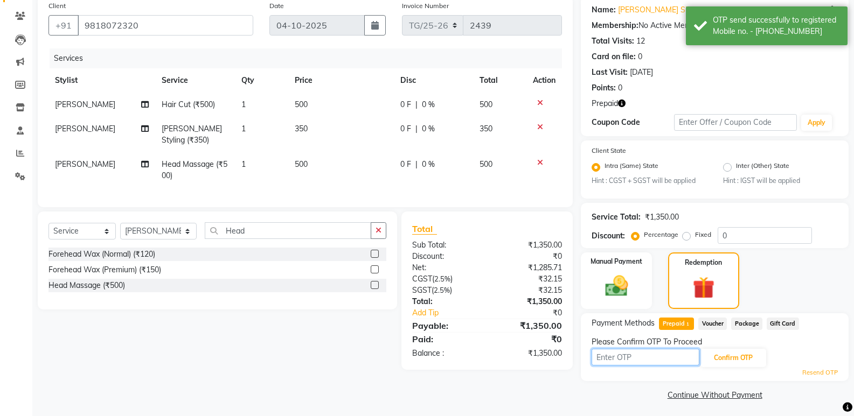
click at [624, 358] on input "text" at bounding box center [645, 357] width 108 height 17
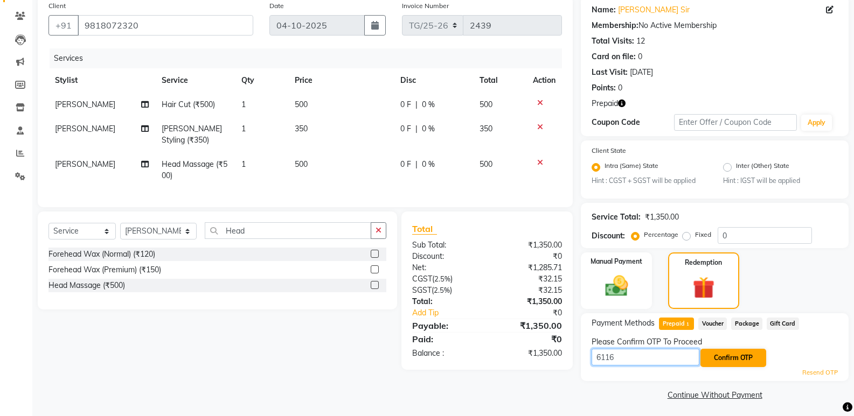
type input "6116"
click at [728, 357] on button "Confirm OTP" at bounding box center [733, 358] width 66 height 18
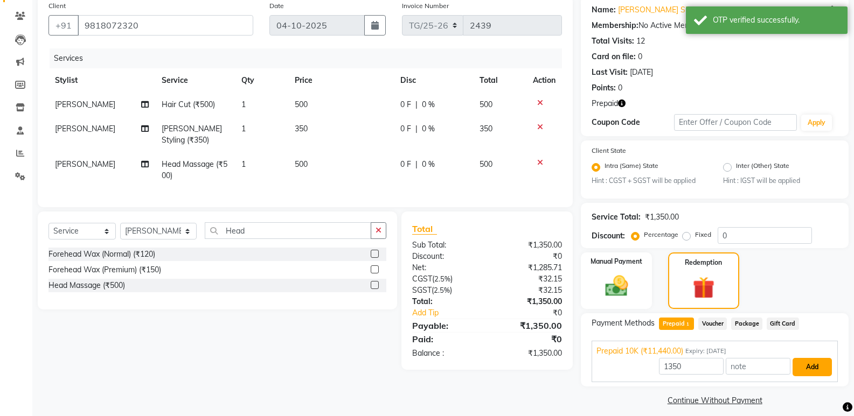
click at [814, 366] on button "Add" at bounding box center [811, 367] width 39 height 18
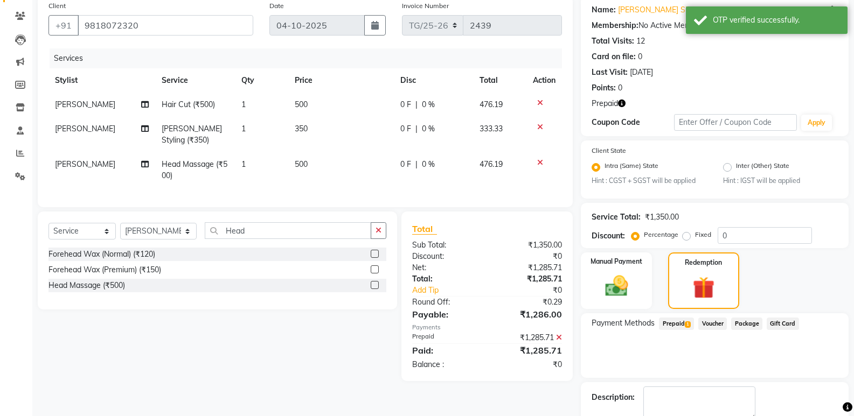
scroll to position [146, 0]
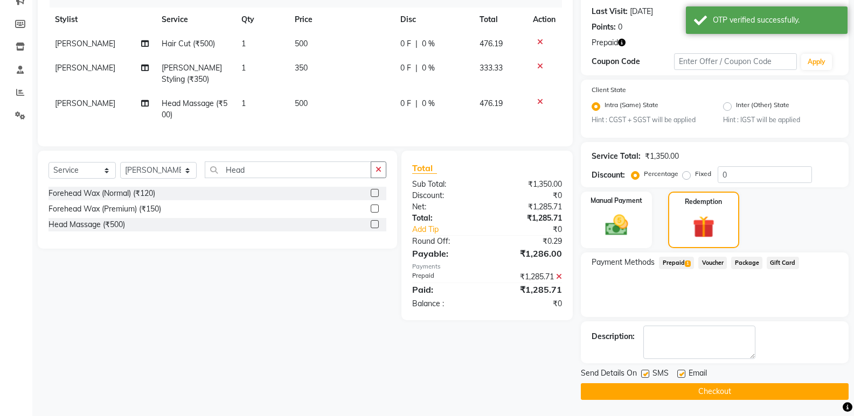
click at [670, 394] on button "Checkout" at bounding box center [715, 391] width 268 height 17
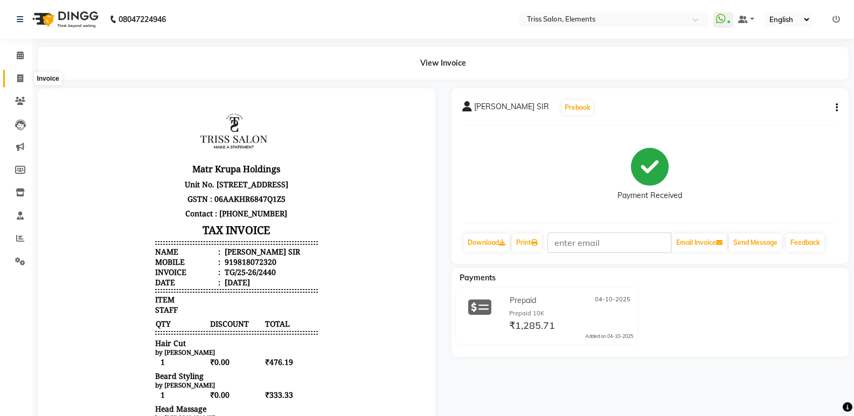
click at [20, 78] on icon at bounding box center [20, 78] width 6 height 8
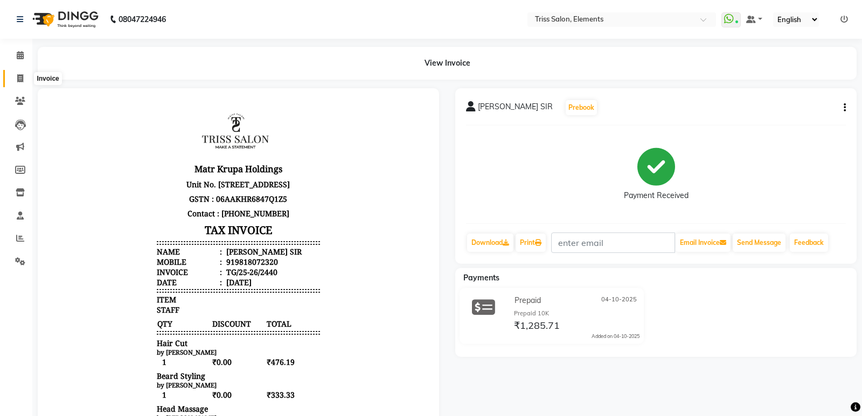
select select "service"
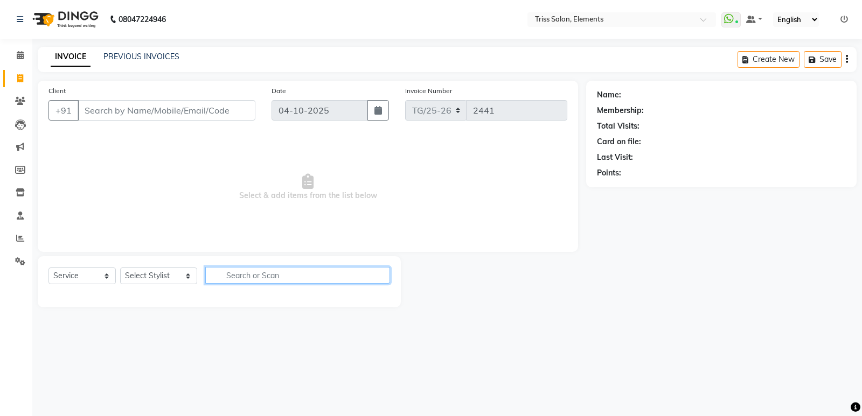
click at [233, 269] on input "text" at bounding box center [297, 275] width 185 height 17
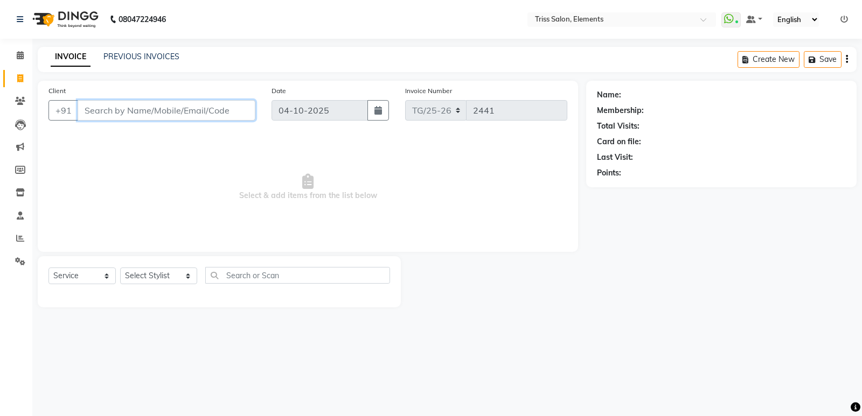
click at [186, 107] on input "Client" at bounding box center [167, 110] width 178 height 20
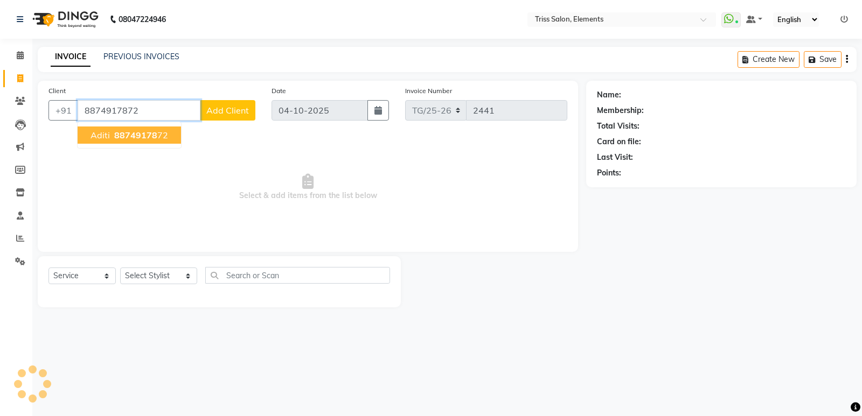
type input "8874917872"
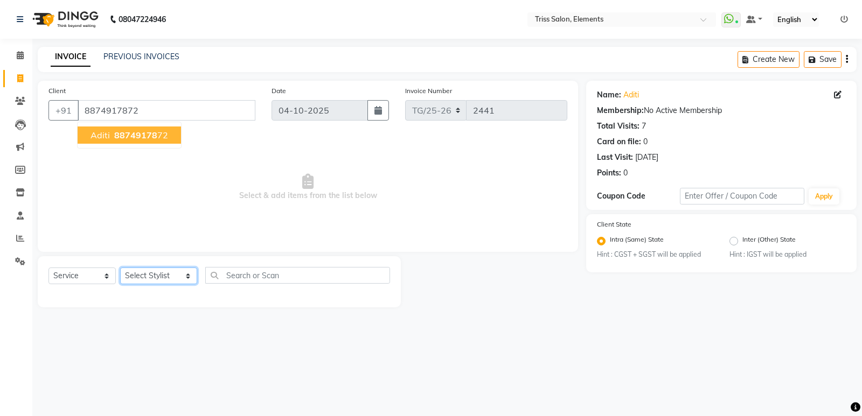
click at [168, 276] on select "Select Stylist Ankit ([PERSON_NAME]) [PERSON_NAME] ([PERSON_NAME]) [PERSON_NAME…" at bounding box center [158, 276] width 77 height 17
select select "83318"
click at [120, 268] on select "Select Stylist Ankit ([PERSON_NAME]) [PERSON_NAME] ([PERSON_NAME]) [PERSON_NAME…" at bounding box center [158, 276] width 77 height 17
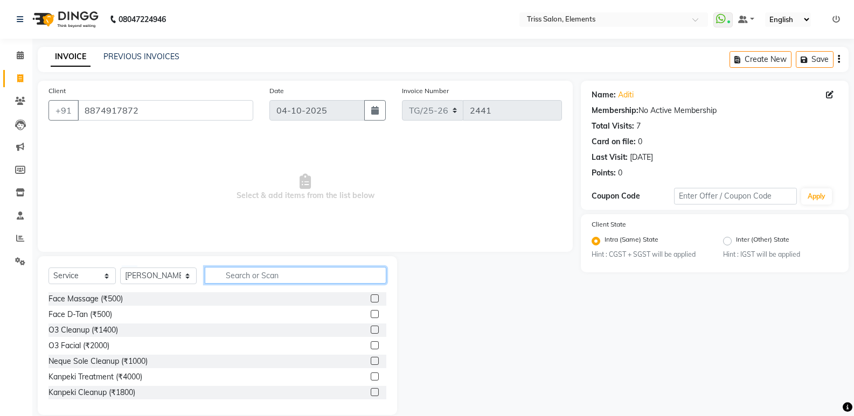
click at [225, 275] on input "text" at bounding box center [296, 275] width 182 height 17
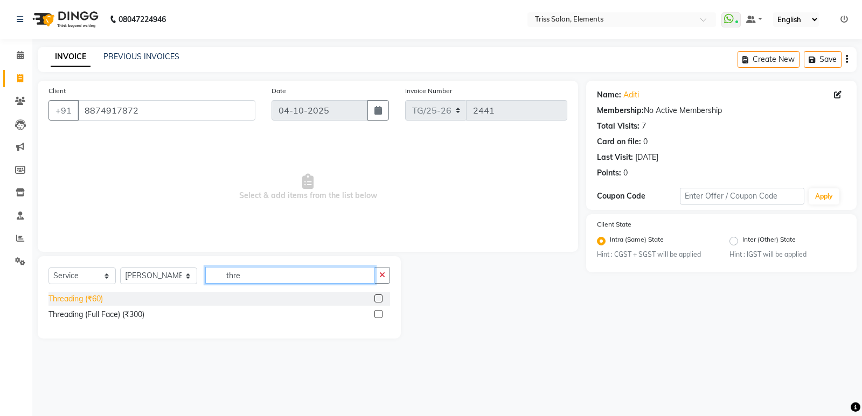
type input "thre"
click at [98, 301] on div "Threading (₹60)" at bounding box center [75, 299] width 54 height 11
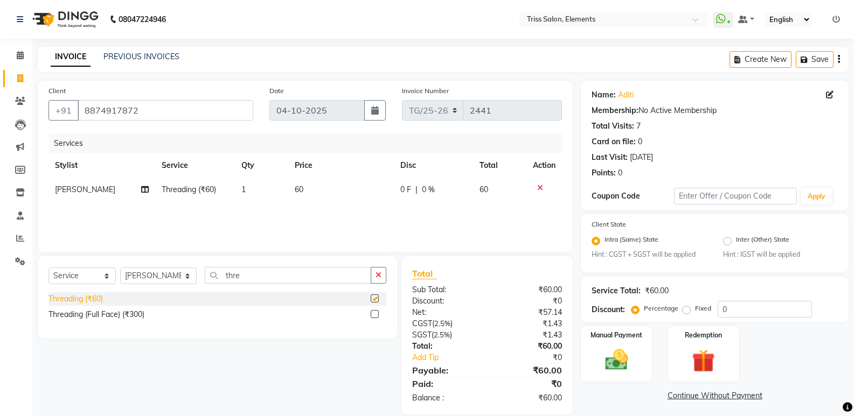
checkbox input "false"
click at [620, 356] on img at bounding box center [616, 360] width 38 height 27
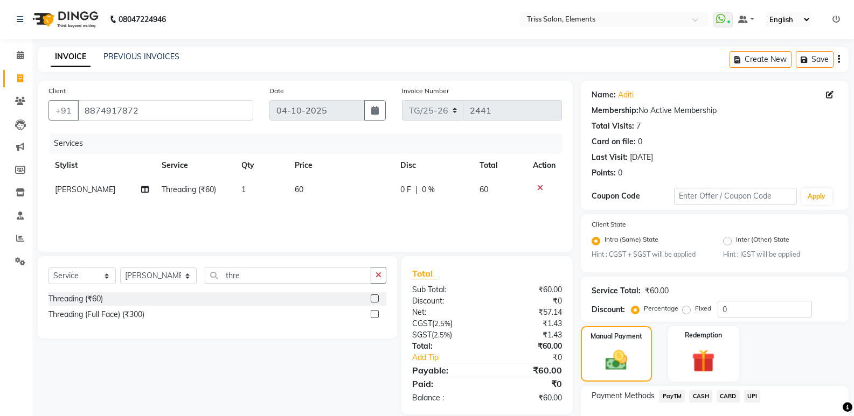
scroll to position [73, 0]
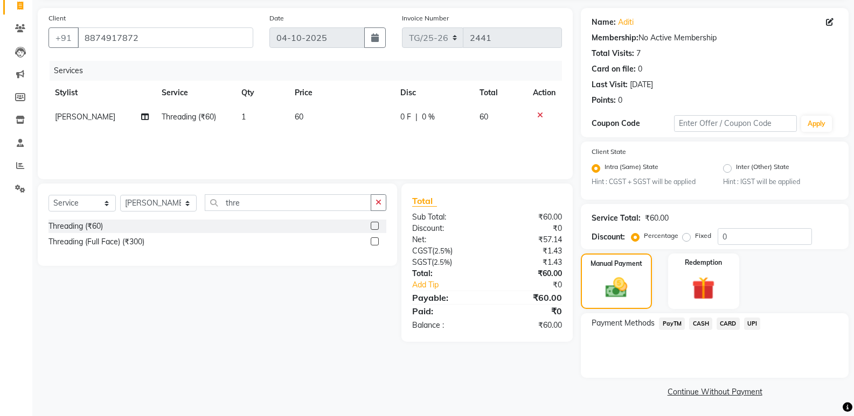
click at [672, 322] on span "PayTM" at bounding box center [672, 324] width 26 height 12
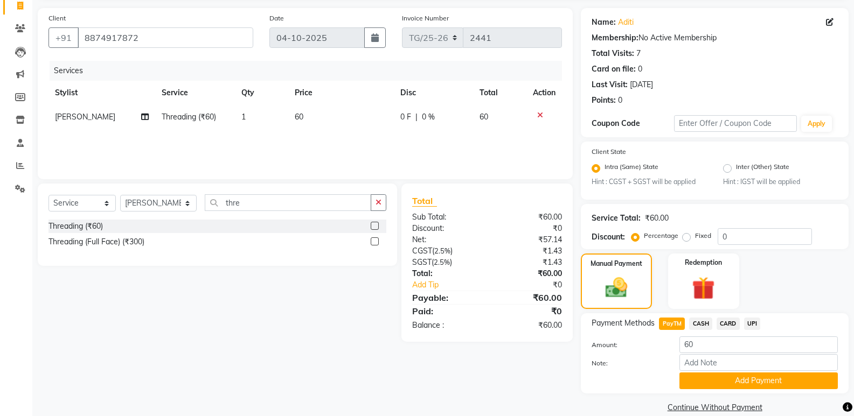
scroll to position [88, 0]
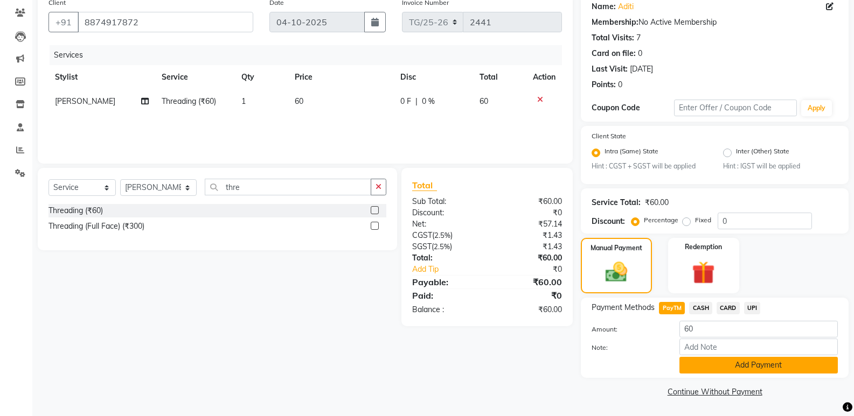
click at [790, 367] on button "Add Payment" at bounding box center [758, 365] width 158 height 17
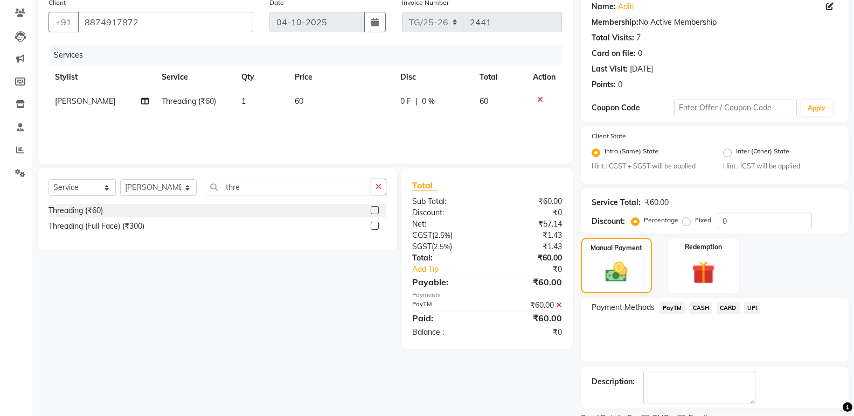
scroll to position [134, 0]
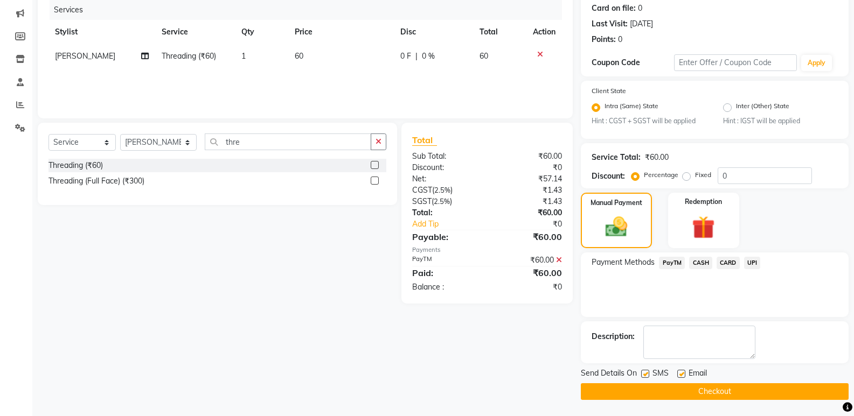
click at [739, 388] on button "Checkout" at bounding box center [715, 391] width 268 height 17
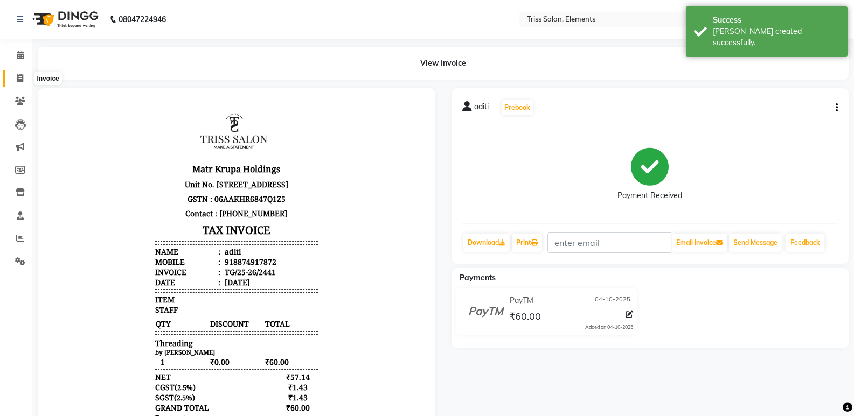
click at [19, 76] on icon at bounding box center [20, 78] width 6 height 8
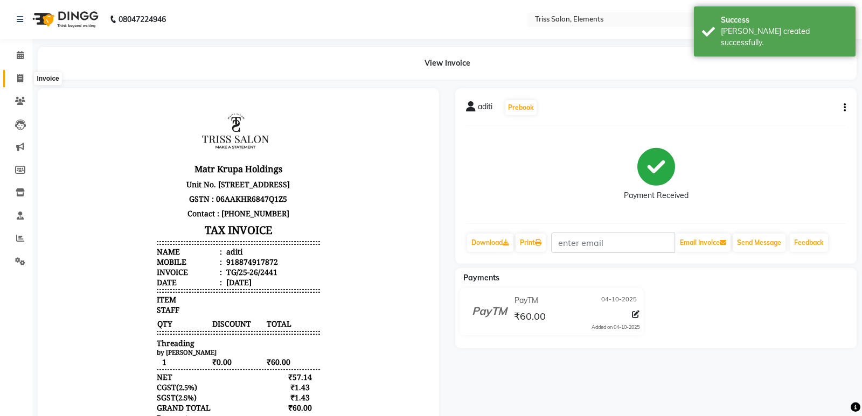
select select "service"
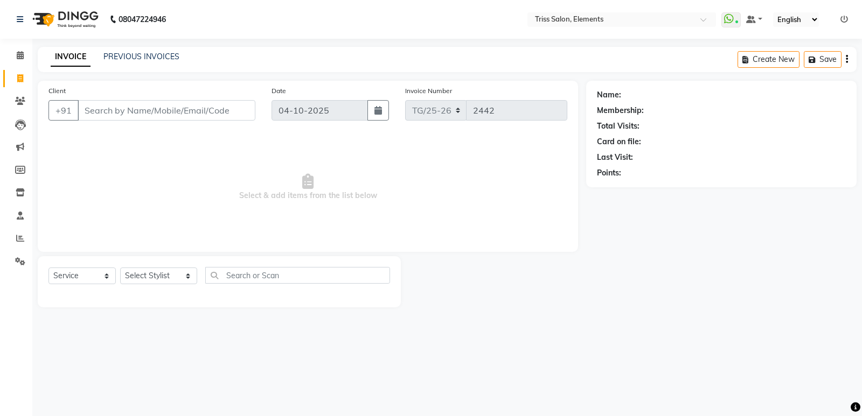
click at [79, 24] on img at bounding box center [64, 19] width 74 height 30
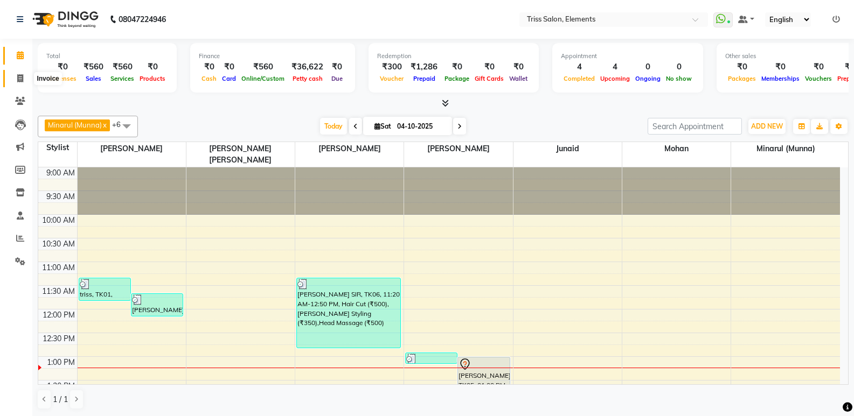
click at [20, 79] on icon at bounding box center [20, 78] width 6 height 8
select select "service"
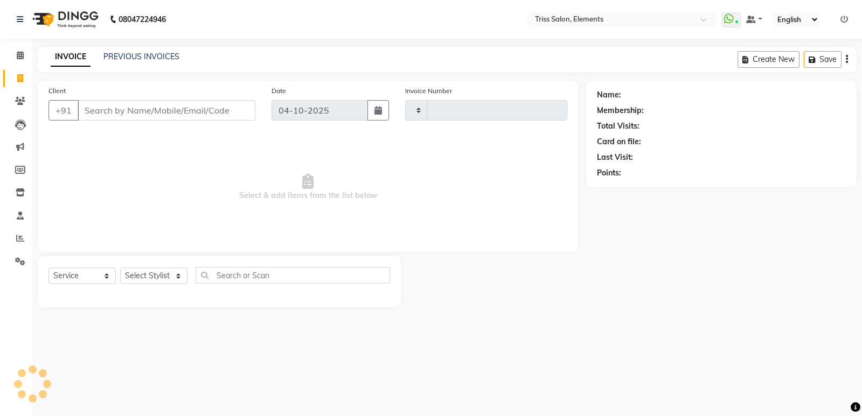
type input "2442"
select select "4303"
click at [143, 57] on link "PREVIOUS INVOICES" at bounding box center [141, 57] width 76 height 10
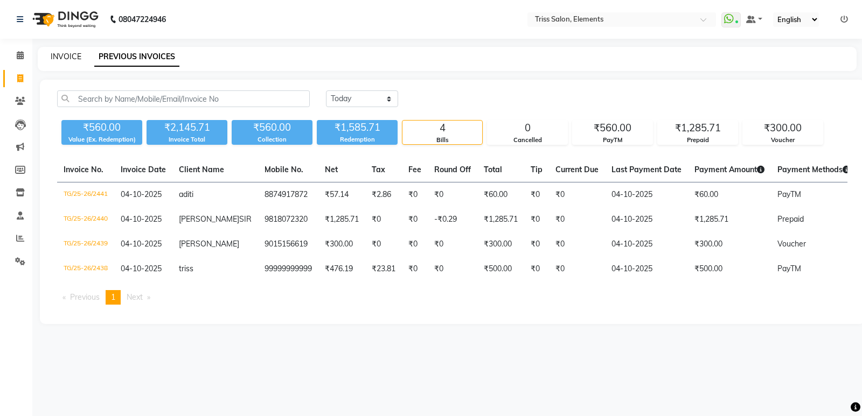
click at [57, 56] on link "INVOICE" at bounding box center [66, 57] width 31 height 10
select select "service"
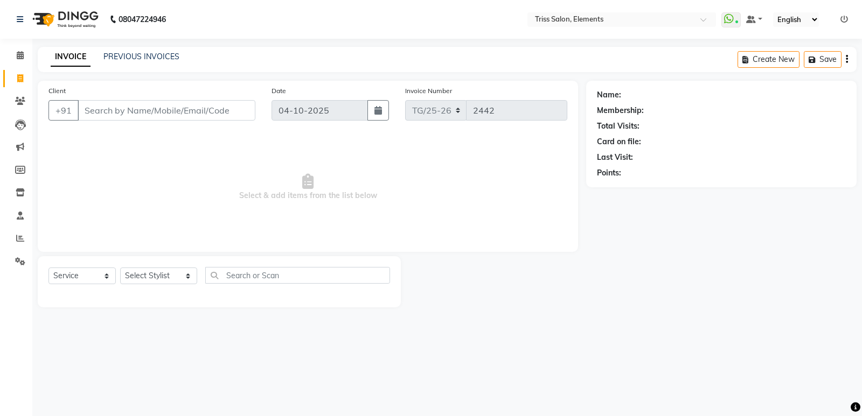
click at [64, 20] on img at bounding box center [64, 19] width 74 height 30
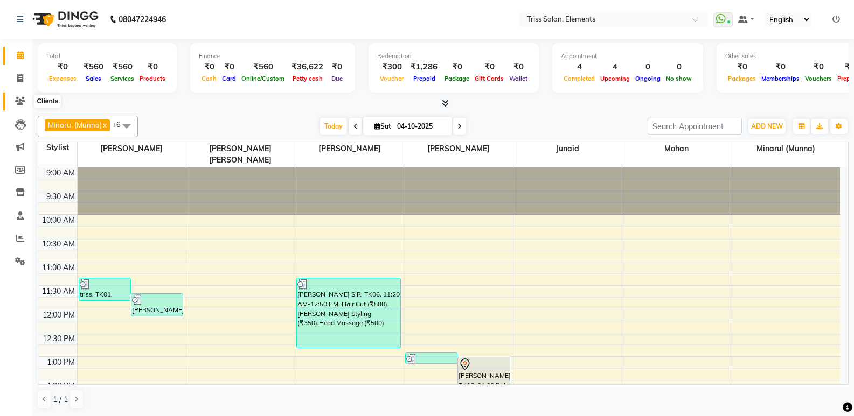
click at [18, 98] on icon at bounding box center [20, 101] width 10 height 8
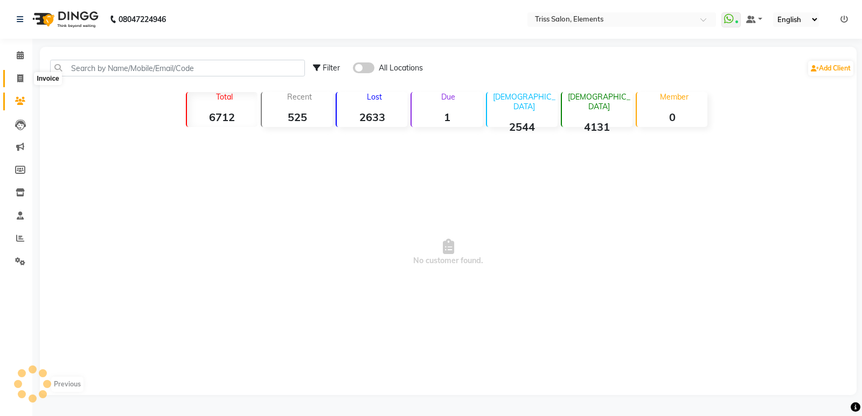
click at [28, 77] on span at bounding box center [20, 79] width 19 height 12
select select "service"
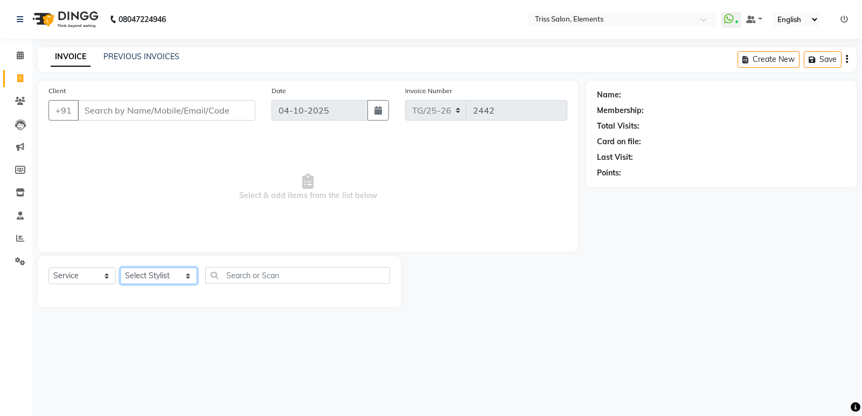
click at [135, 275] on select "Select Stylist Ankit (Viraj) Junaid Minarul (Munna) Mohan Pankaj Dilip Jangde P…" at bounding box center [158, 276] width 77 height 17
select select "83318"
click at [120, 268] on select "Select Stylist Ankit (Viraj) Junaid Minarul (Munna) Mohan Pankaj Dilip Jangde P…" at bounding box center [158, 276] width 77 height 17
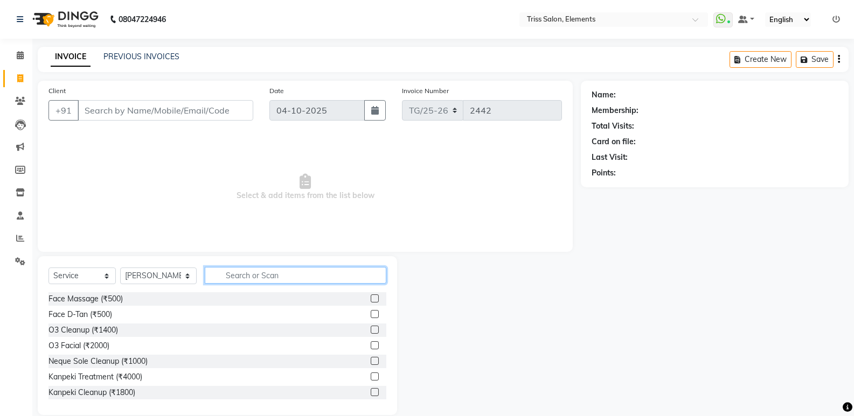
click at [260, 271] on input "text" at bounding box center [296, 275] width 182 height 17
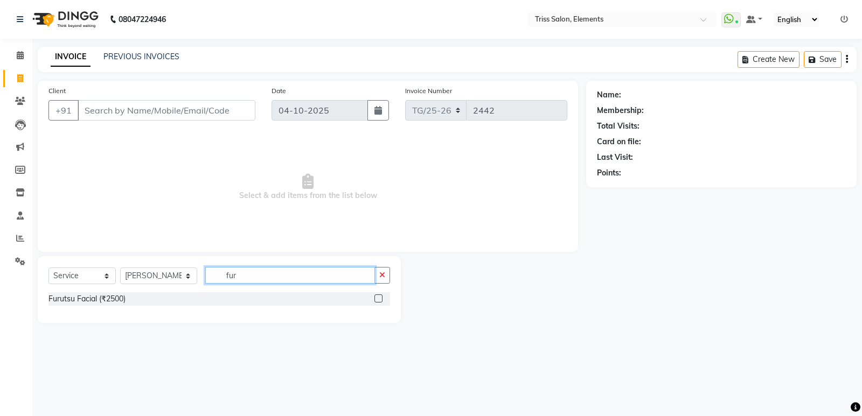
type input "fur"
click at [379, 297] on label at bounding box center [378, 299] width 8 height 8
click at [379, 297] on input "checkbox" at bounding box center [377, 299] width 7 height 7
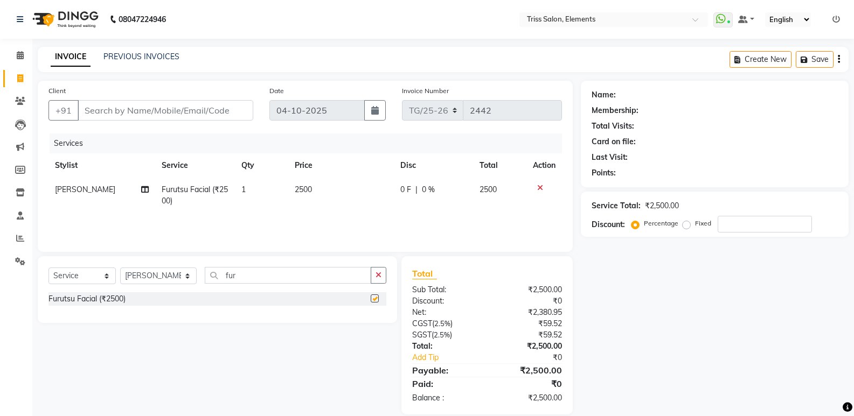
checkbox input "false"
click at [284, 196] on td "1" at bounding box center [261, 196] width 53 height 36
select select "83318"
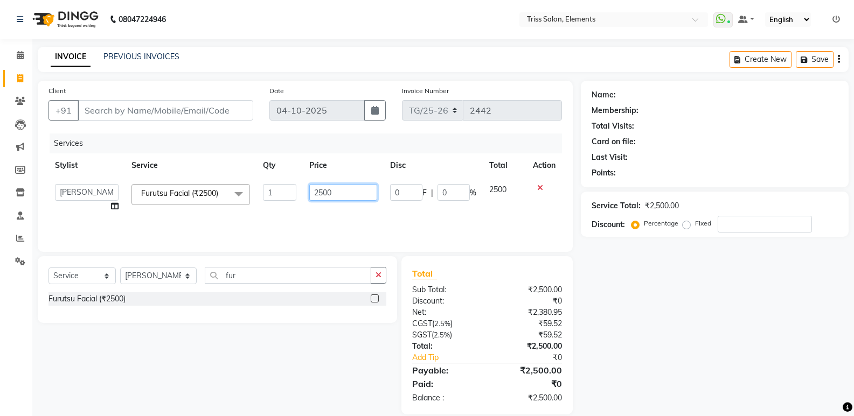
drag, startPoint x: 320, startPoint y: 190, endPoint x: 300, endPoint y: 208, distance: 27.8
click at [300, 208] on tr "Ankit (Viraj) Junaid Minarul (Munna) Mohan Pankaj Dilip Jangde Priya Varma Salm…" at bounding box center [304, 198] width 513 height 41
type input "3500"
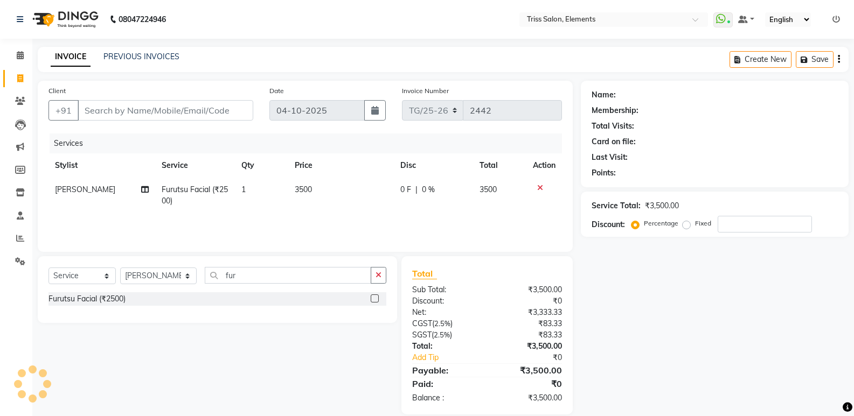
click at [327, 220] on div "Services Stylist Service Qty Price Disc Total Action Priya Varma Furutsu Facial…" at bounding box center [304, 188] width 513 height 108
click at [262, 280] on input "fur" at bounding box center [288, 275] width 166 height 17
type input "f"
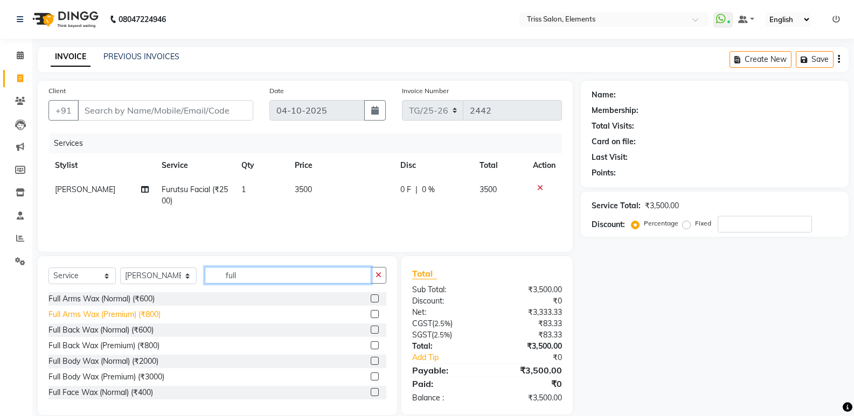
type input "full"
click at [151, 312] on div "Full Arms Wax (Premium) (₹800)" at bounding box center [104, 314] width 112 height 11
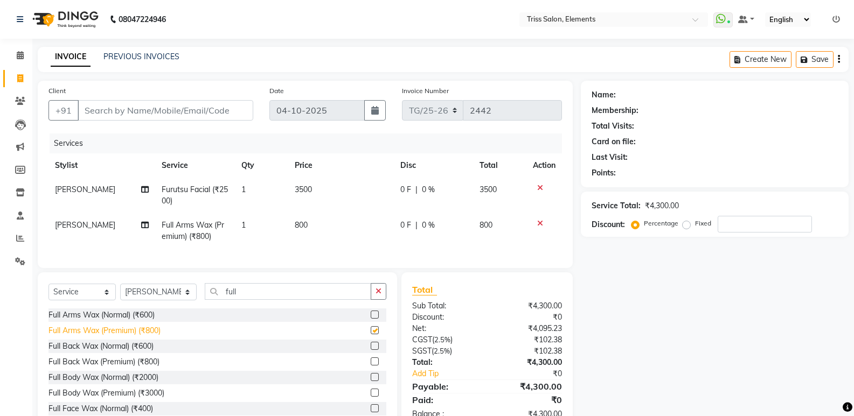
checkbox input "false"
click at [270, 300] on input "full" at bounding box center [288, 291] width 166 height 17
type input "f"
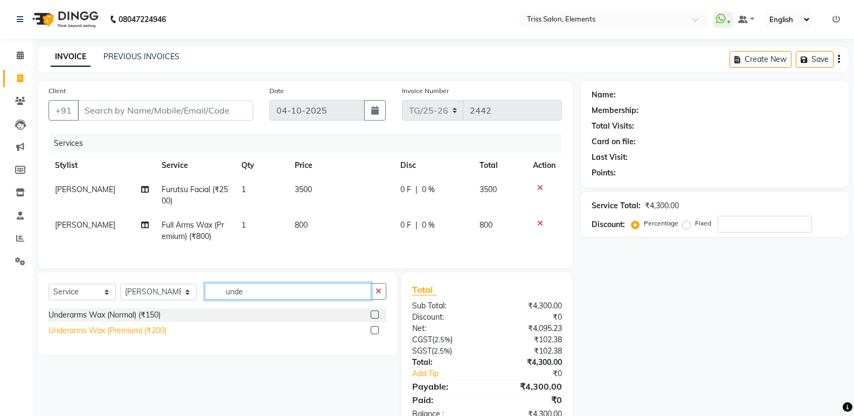
type input "unde"
click at [162, 337] on div "Underarms Wax (Premium) (₹200)" at bounding box center [107, 330] width 118 height 11
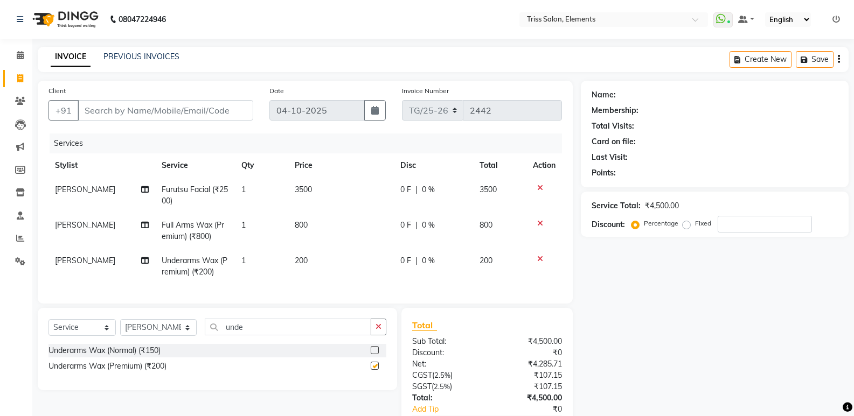
checkbox input "false"
drag, startPoint x: 290, startPoint y: 244, endPoint x: 294, endPoint y: 237, distance: 8.0
click at [292, 241] on td "800" at bounding box center [341, 231] width 106 height 36
select select "83318"
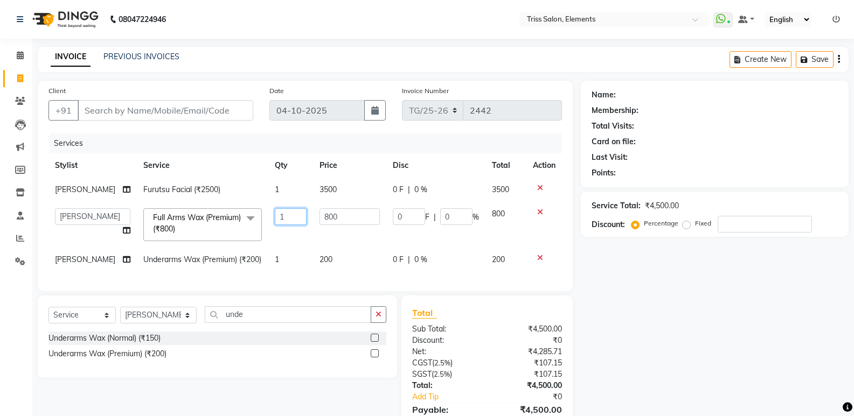
drag, startPoint x: 302, startPoint y: 232, endPoint x: 334, endPoint y: 222, distance: 34.3
click at [311, 227] on tr "Ankit (Viraj) Junaid Minarul (Munna) Mohan Pankaj Dilip Jangde Priya Varma Salm…" at bounding box center [304, 225] width 513 height 46
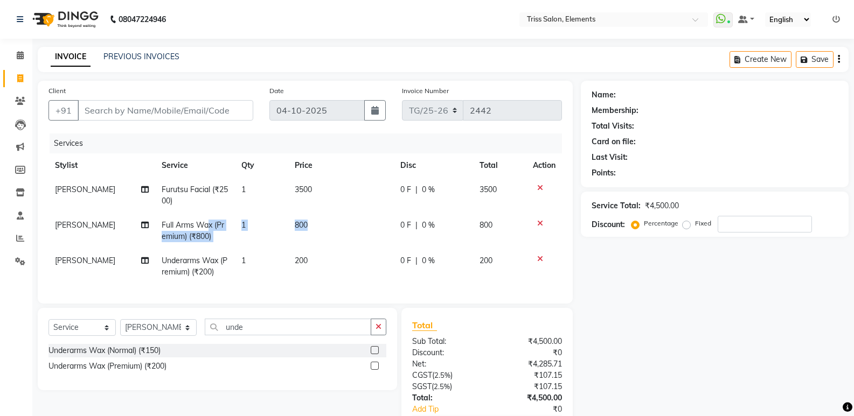
drag, startPoint x: 340, startPoint y: 220, endPoint x: 190, endPoint y: 236, distance: 151.1
click at [373, 232] on td "800" at bounding box center [341, 231] width 106 height 36
select select "83318"
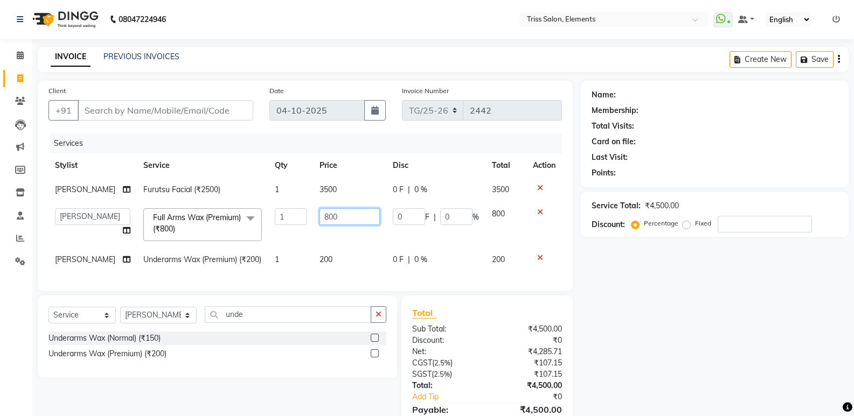
click at [351, 220] on input "800" at bounding box center [349, 216] width 60 height 17
drag, startPoint x: 351, startPoint y: 220, endPoint x: 312, endPoint y: 224, distance: 38.4
click at [319, 224] on input "800" at bounding box center [349, 216] width 60 height 17
type input "1000"
click at [326, 262] on td "200" at bounding box center [349, 260] width 73 height 24
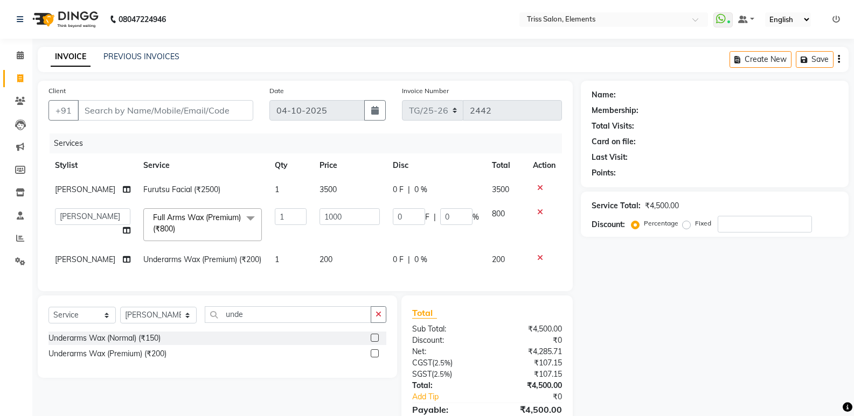
select select "83318"
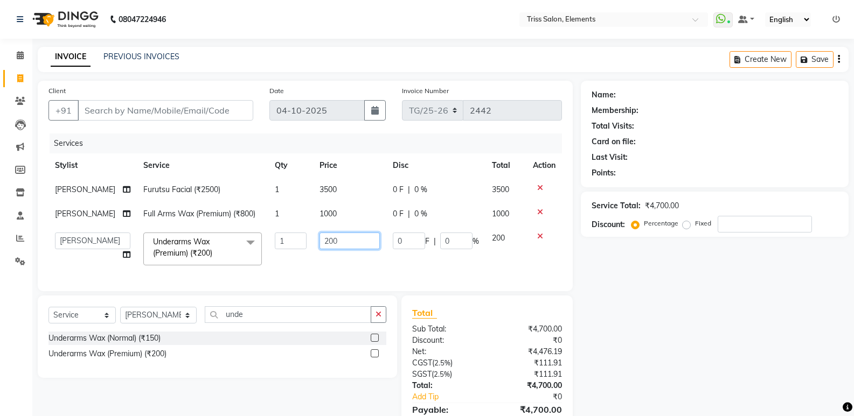
drag, startPoint x: 337, startPoint y: 238, endPoint x: 218, endPoint y: 256, distance: 120.4
click at [218, 256] on tr "Ankit (Viraj) Junaid Minarul (Munna) Mohan Pankaj Dilip Jangde Priya Varma Salm…" at bounding box center [304, 249] width 513 height 46
type input "300"
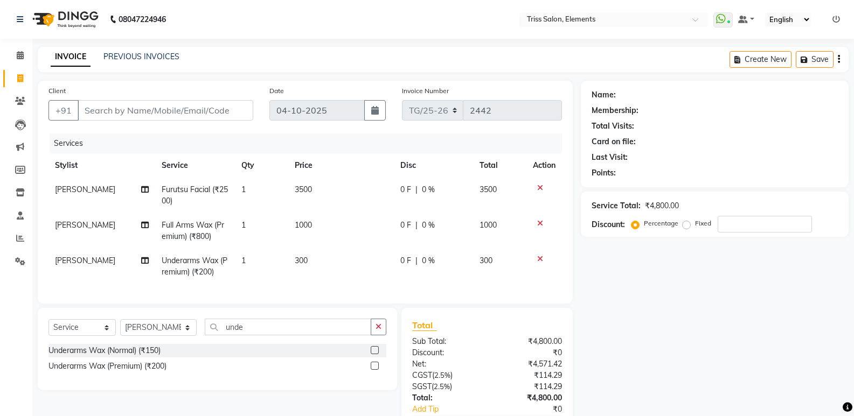
click at [294, 268] on tr "Priya Varma Underarms Wax (Premium) (₹200) 1 300 0 F | 0 % 300" at bounding box center [304, 267] width 513 height 36
click at [239, 114] on input "Client" at bounding box center [166, 110] width 176 height 20
click at [197, 111] on input "Client" at bounding box center [166, 110] width 176 height 20
type input "9"
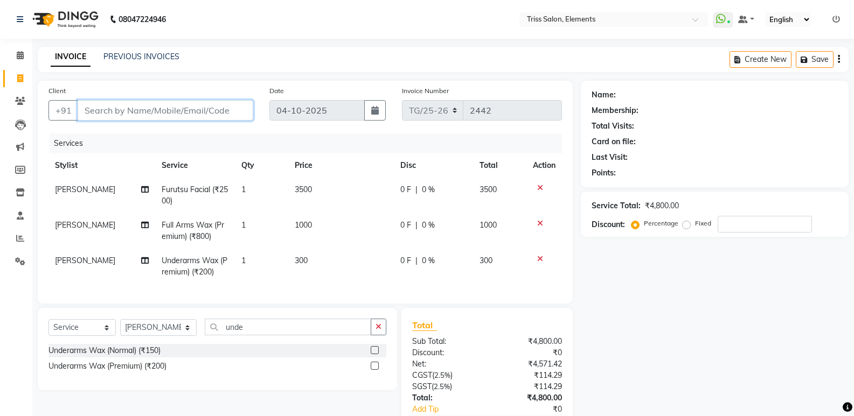
type input "0"
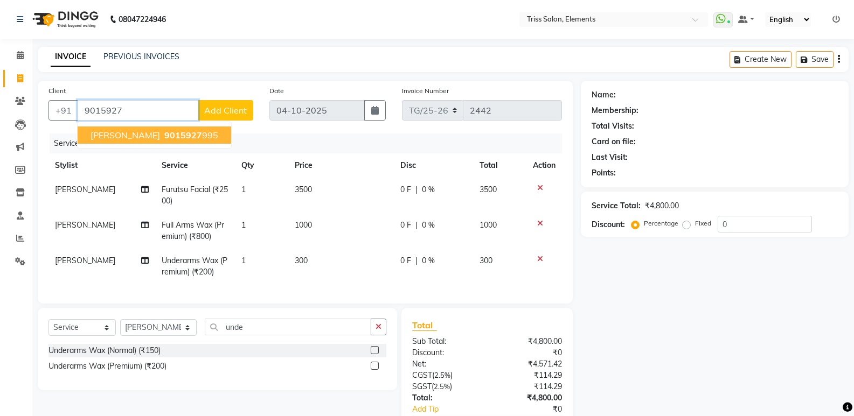
click at [164, 139] on span "9015927" at bounding box center [183, 135] width 38 height 11
type input "9015927995"
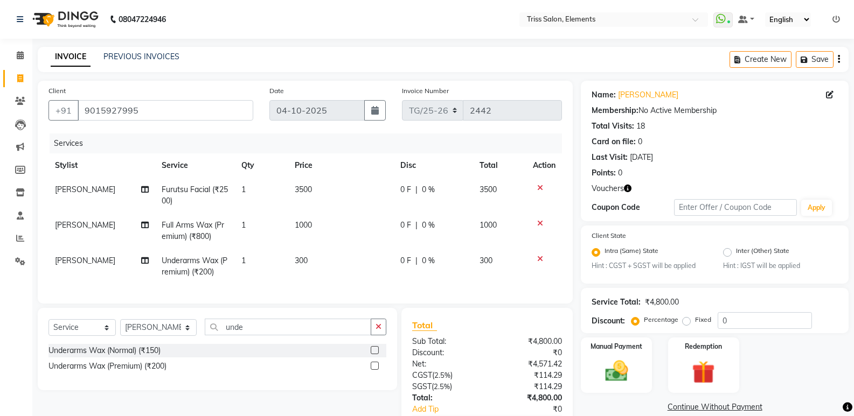
scroll to position [74, 0]
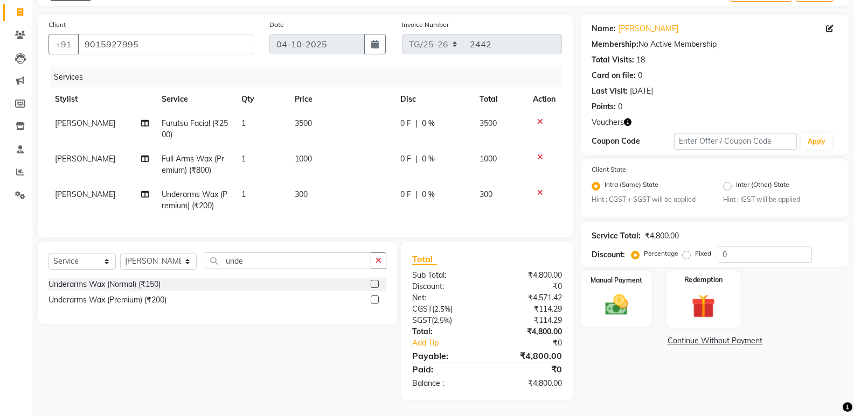
click at [738, 293] on div "Redemption" at bounding box center [703, 299] width 74 height 58
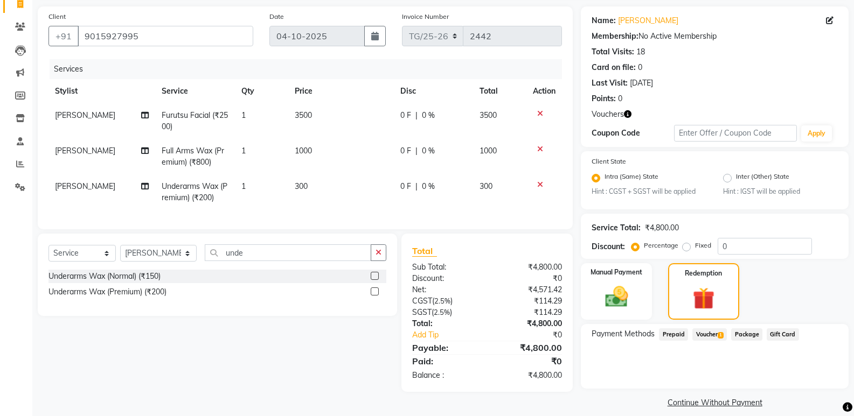
click at [716, 339] on span "Voucher 1" at bounding box center [709, 335] width 34 height 12
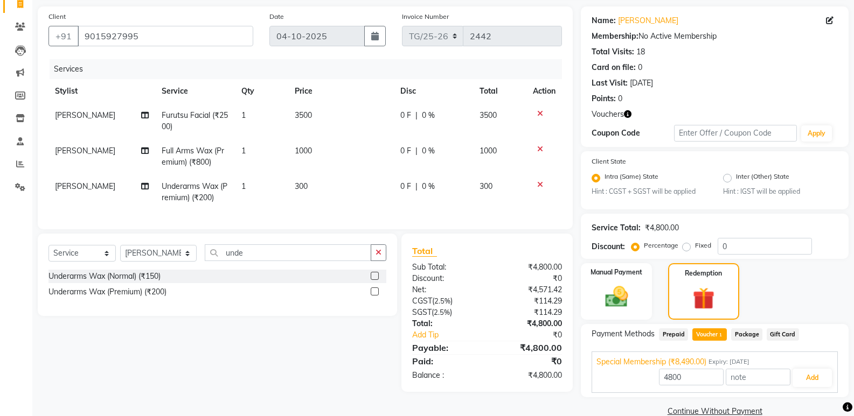
drag, startPoint x: 363, startPoint y: 158, endPoint x: 381, endPoint y: 158, distance: 17.8
click at [363, 158] on td "1000" at bounding box center [341, 157] width 106 height 36
select select "83318"
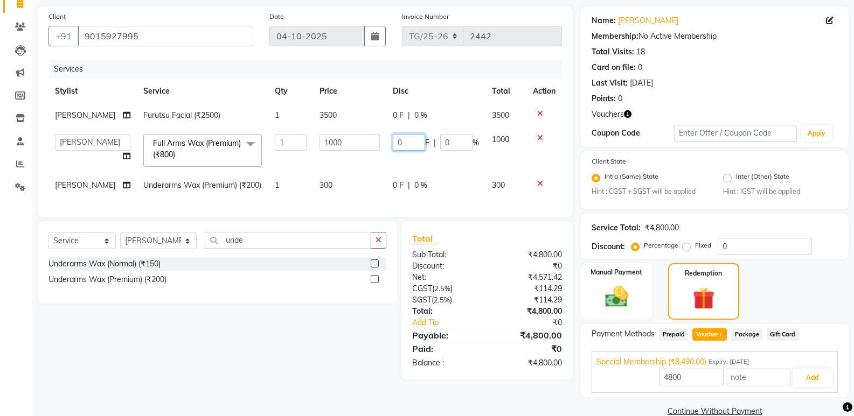
drag, startPoint x: 410, startPoint y: 144, endPoint x: 310, endPoint y: 177, distance: 104.9
click at [313, 176] on tbody "Priya Varma Furutsu Facial (₹2500) 1 3500 0 F | 0 % 3500 Ankit (Viraj) Junaid M…" at bounding box center [304, 150] width 513 height 94
type input "200"
type input "8490"
drag, startPoint x: 402, startPoint y: 175, endPoint x: 455, endPoint y: 190, distance: 54.7
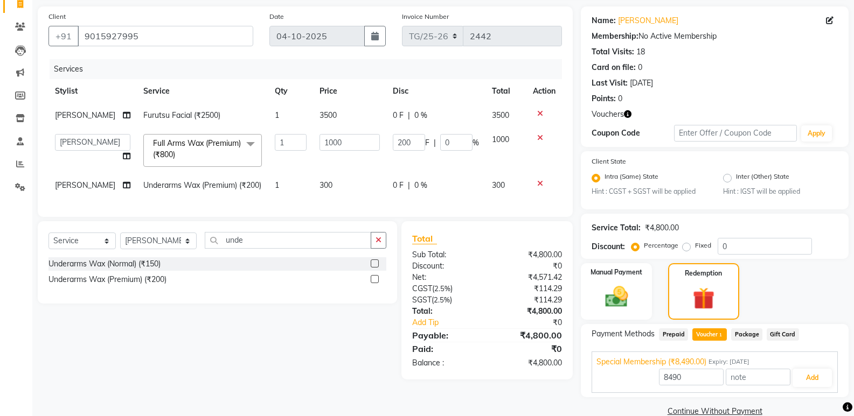
click at [434, 183] on td "0 F | 0 %" at bounding box center [435, 185] width 99 height 24
select select "83318"
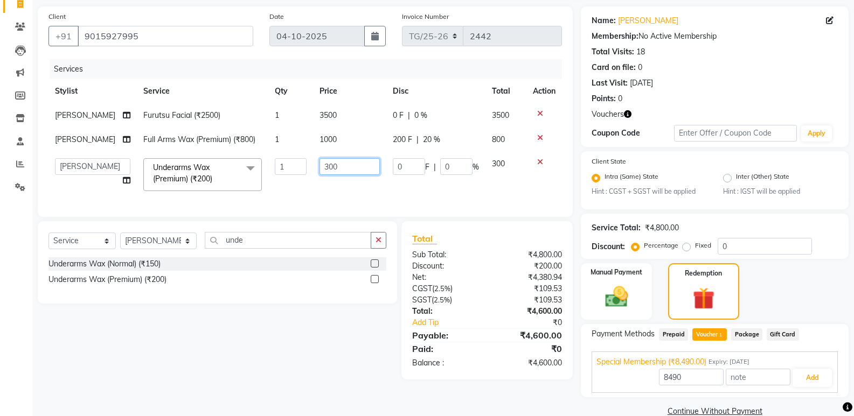
drag, startPoint x: 375, startPoint y: 177, endPoint x: 341, endPoint y: 169, distance: 34.4
click at [368, 176] on td "300" at bounding box center [349, 175] width 73 height 46
click at [341, 169] on input "300" at bounding box center [349, 166] width 60 height 17
click at [509, 228] on div "Client +91 9015927995 Date 04-10-2025 Invoice Number TG/25-26 2442 Services Sty…" at bounding box center [305, 212] width 551 height 413
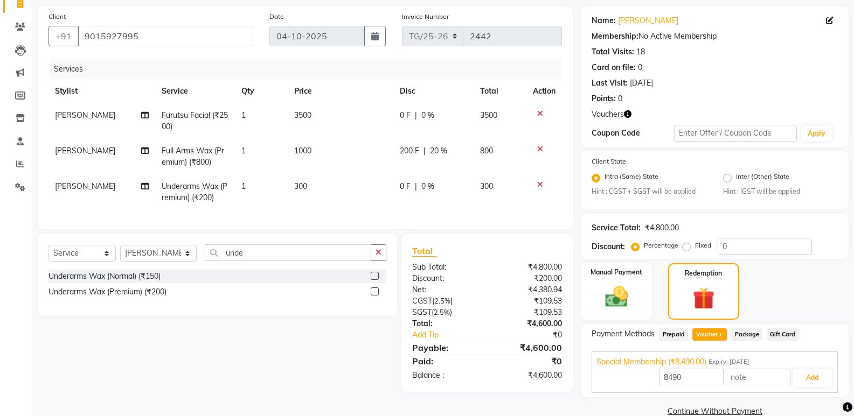
scroll to position [94, 0]
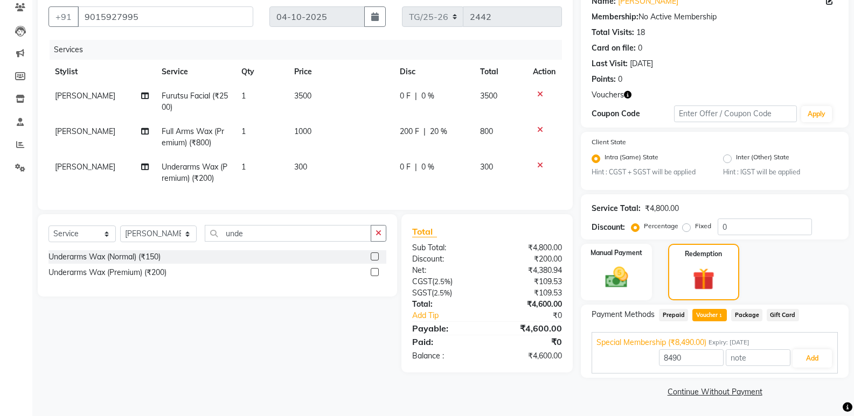
click at [685, 313] on span "Prepaid" at bounding box center [673, 315] width 29 height 12
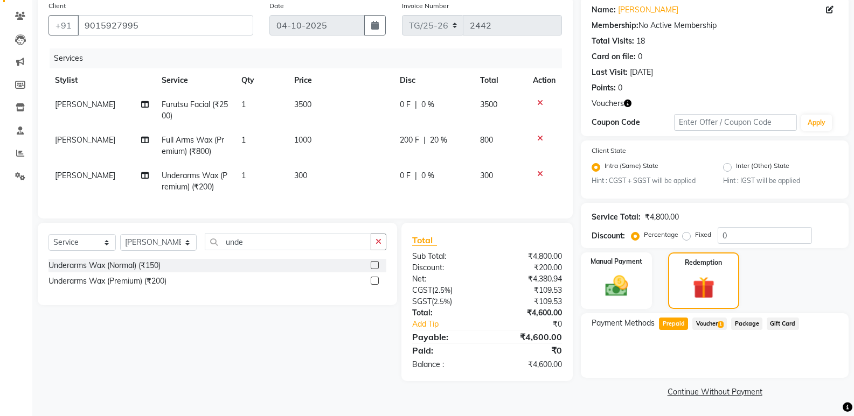
drag, startPoint x: 701, startPoint y: 322, endPoint x: 718, endPoint y: 324, distance: 17.4
click at [708, 323] on span "Voucher 1" at bounding box center [709, 324] width 34 height 12
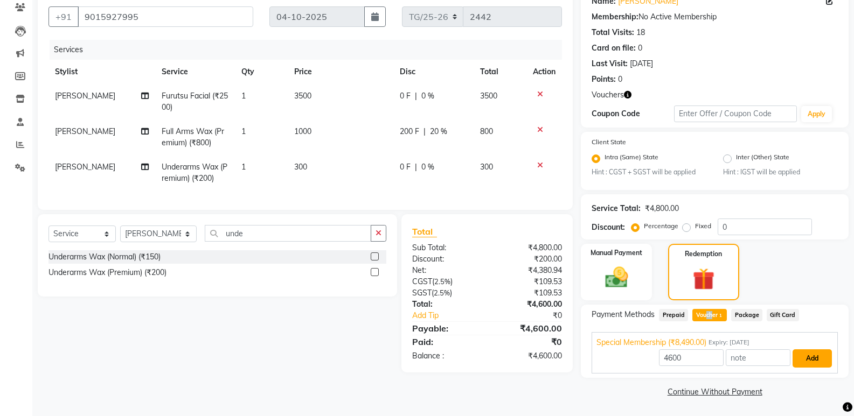
click at [816, 354] on button "Add" at bounding box center [811, 359] width 39 height 18
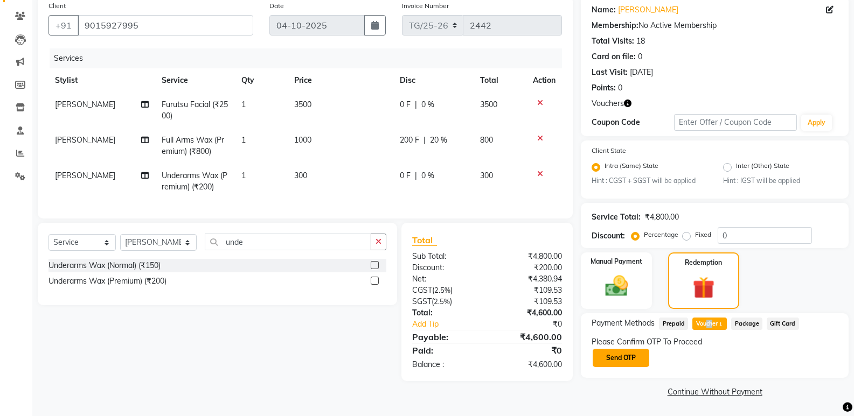
click at [641, 360] on button "Send OTP" at bounding box center [620, 358] width 57 height 18
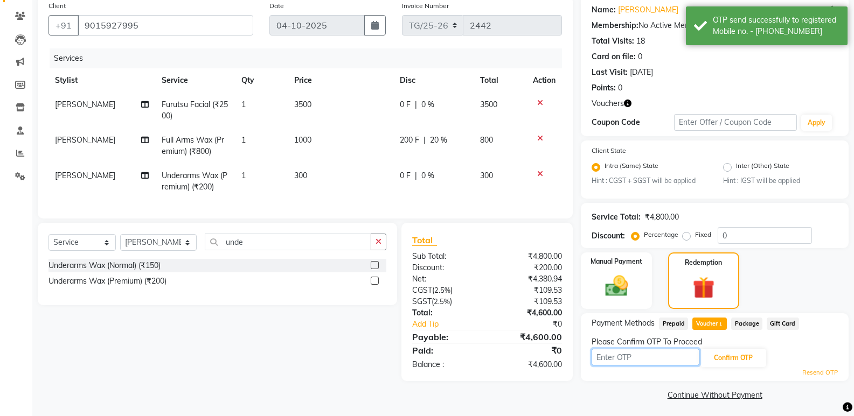
click at [641, 360] on input "text" at bounding box center [645, 357] width 108 height 17
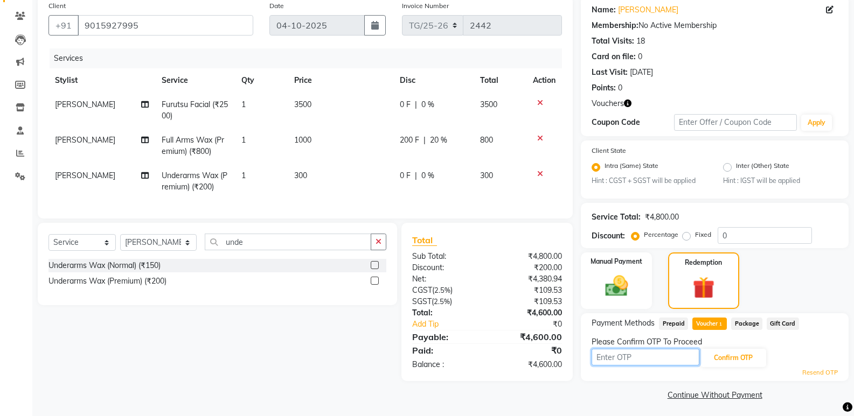
click at [640, 360] on input "text" at bounding box center [645, 357] width 108 height 17
type input "7920"
click at [725, 362] on button "Confirm OTP" at bounding box center [733, 358] width 66 height 18
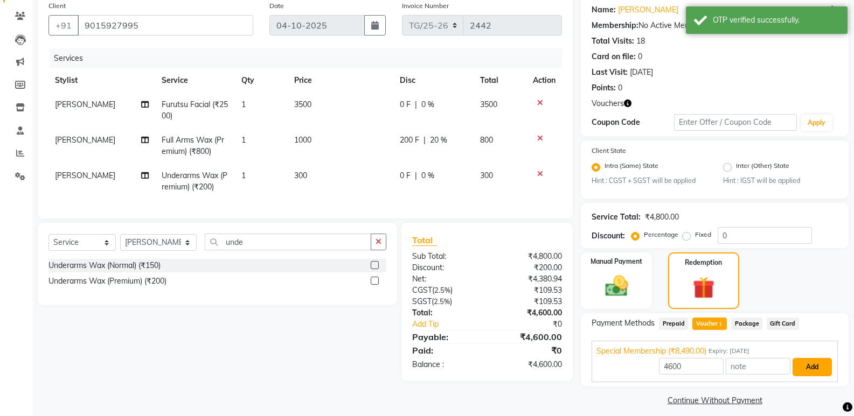
click at [825, 371] on button "Add" at bounding box center [811, 367] width 39 height 18
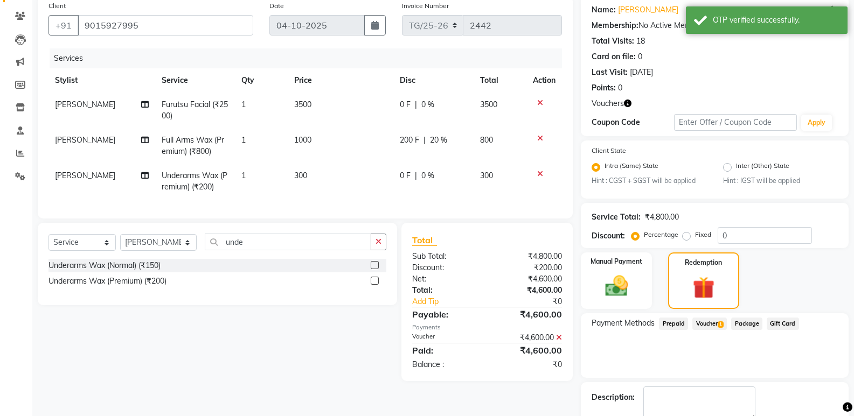
scroll to position [146, 0]
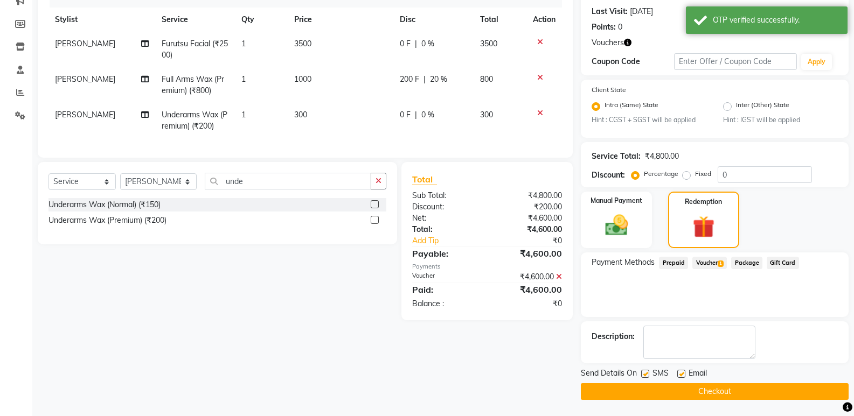
click at [743, 381] on div "Send Details On SMS Email Checkout" at bounding box center [715, 384] width 268 height 32
click at [739, 386] on button "Checkout" at bounding box center [715, 391] width 268 height 17
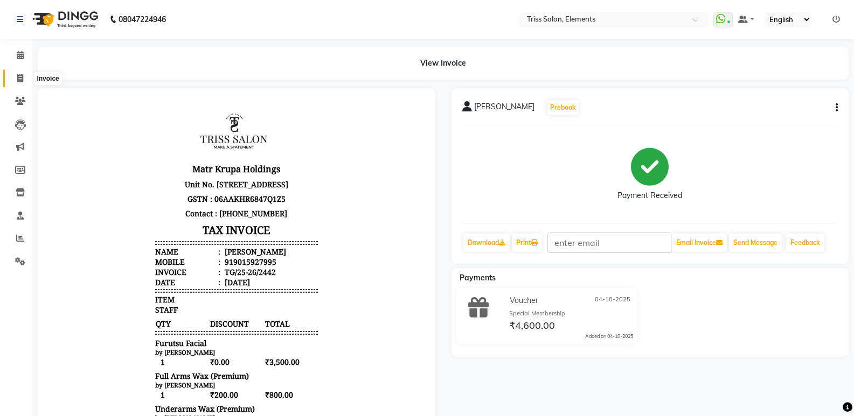
click at [26, 73] on span at bounding box center [20, 79] width 19 height 12
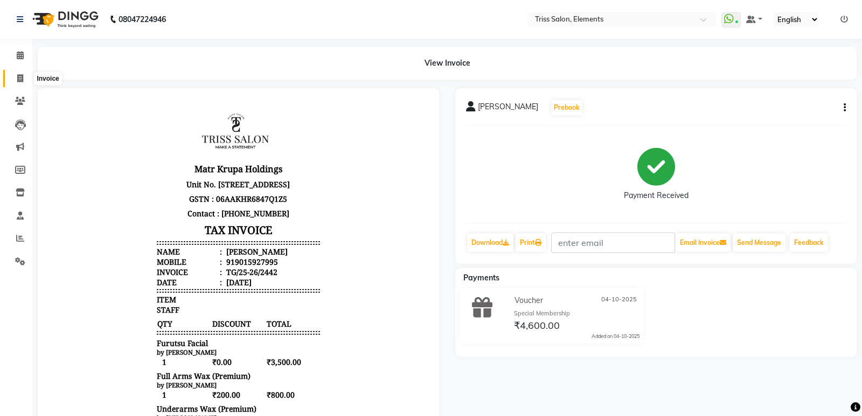
select select "service"
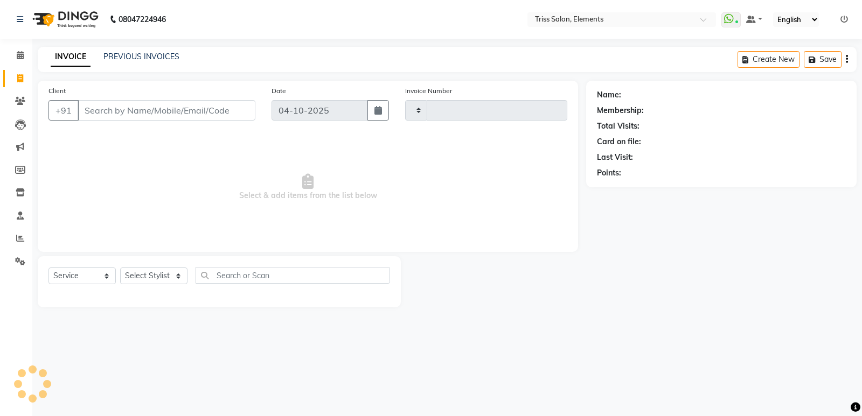
type input "2443"
select select "4303"
click at [68, 21] on img at bounding box center [64, 19] width 74 height 30
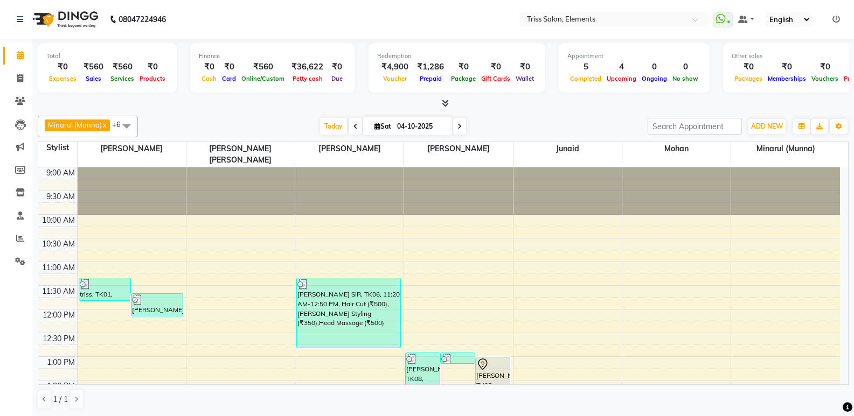
drag, startPoint x: 105, startPoint y: 67, endPoint x: 68, endPoint y: 67, distance: 37.2
click at [68, 67] on div "₹0 Expenses ₹560 Sales ₹560 Services ₹0 Products" at bounding box center [107, 73] width 122 height 24
click at [14, 91] on li "Clients" at bounding box center [16, 101] width 32 height 23
click at [21, 81] on icon at bounding box center [20, 78] width 6 height 8
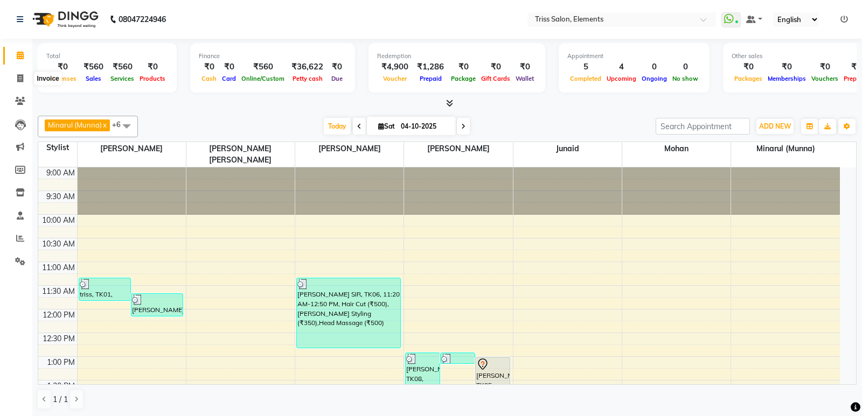
select select "service"
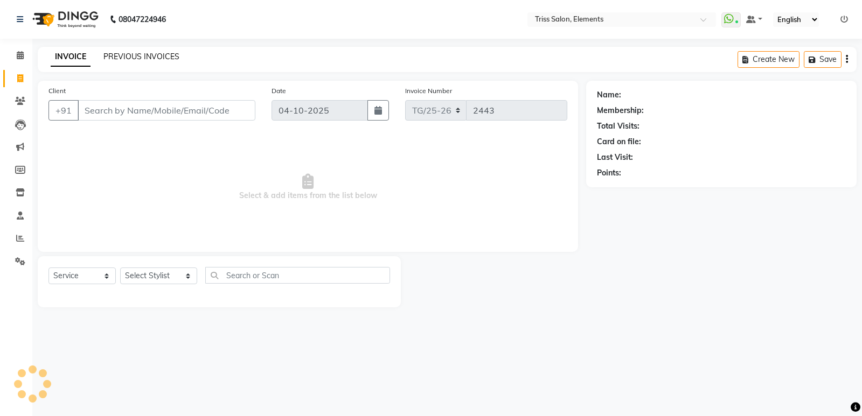
click at [154, 58] on link "PREVIOUS INVOICES" at bounding box center [141, 57] width 76 height 10
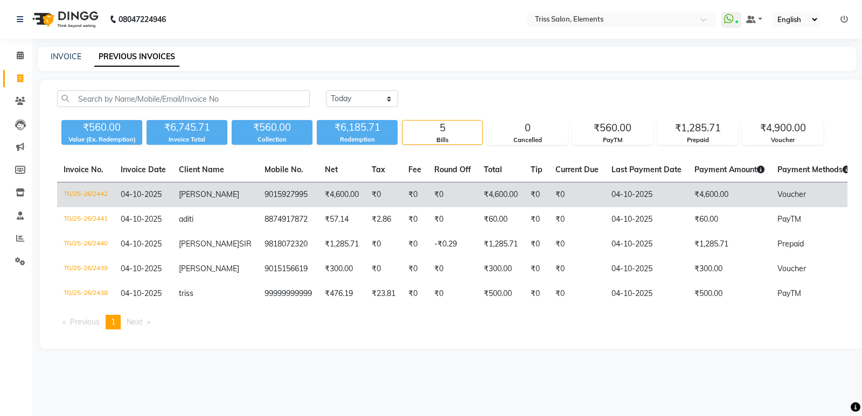
click at [98, 194] on td "TG/25-26/2442" at bounding box center [85, 195] width 57 height 25
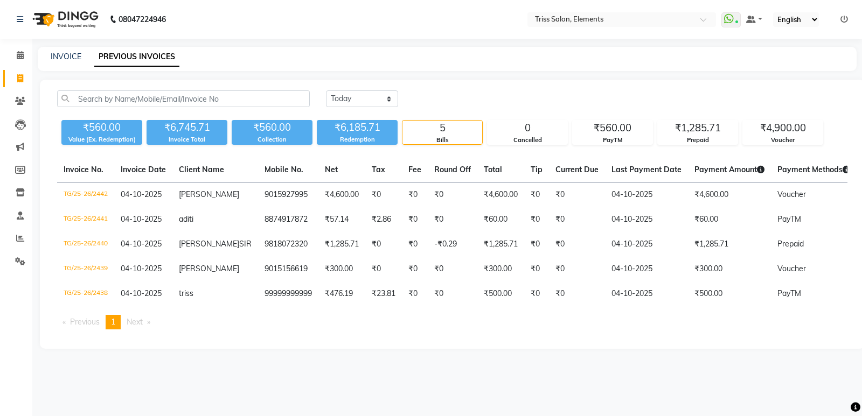
click at [84, 20] on img at bounding box center [64, 19] width 74 height 30
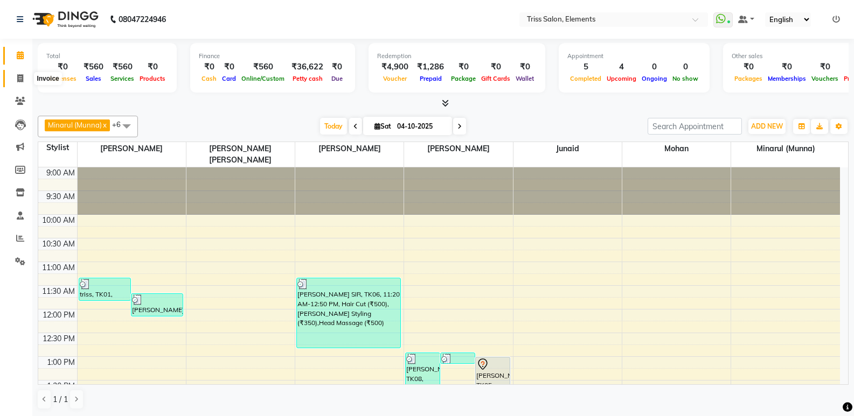
click at [22, 82] on icon at bounding box center [20, 78] width 6 height 8
select select "service"
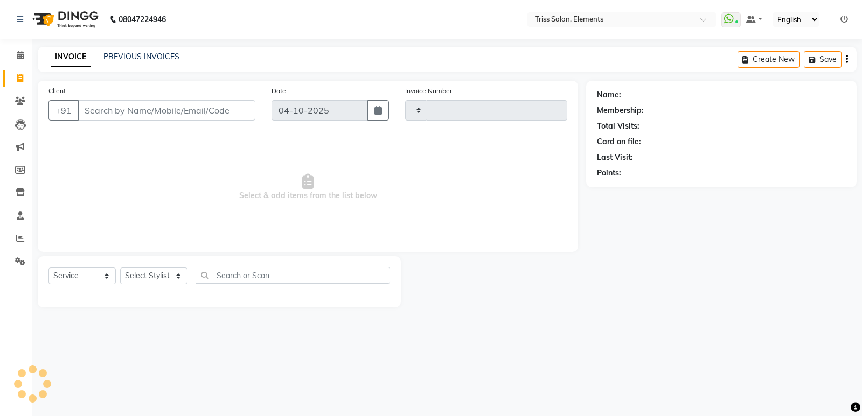
type input "2443"
select select "4303"
click at [138, 273] on select "Select Stylist Ankit ([PERSON_NAME]) [PERSON_NAME] ([PERSON_NAME]) [PERSON_NAME…" at bounding box center [158, 276] width 77 height 17
select select "87278"
click at [120, 268] on select "Select Stylist Ankit ([PERSON_NAME]) [PERSON_NAME] ([PERSON_NAME]) [PERSON_NAME…" at bounding box center [158, 276] width 77 height 17
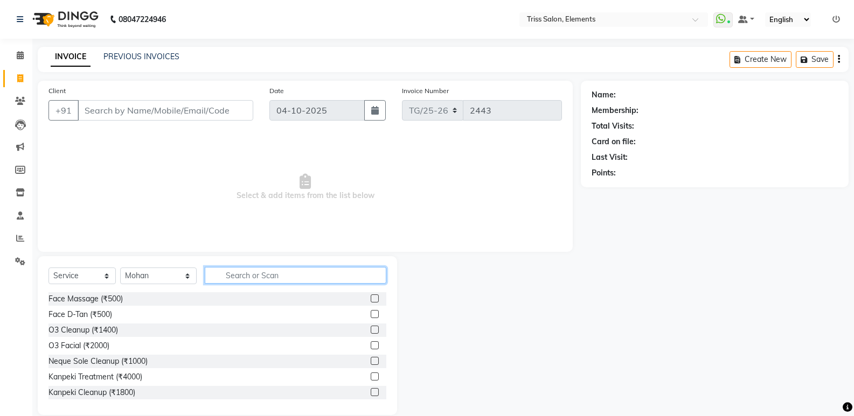
click at [246, 276] on input "text" at bounding box center [296, 275] width 182 height 17
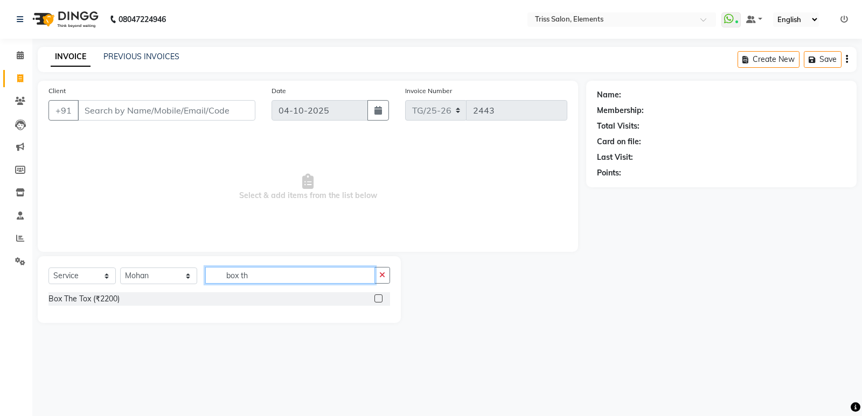
type input "box th"
click at [377, 302] on label at bounding box center [378, 299] width 8 height 8
click at [377, 302] on input "checkbox" at bounding box center [377, 299] width 7 height 7
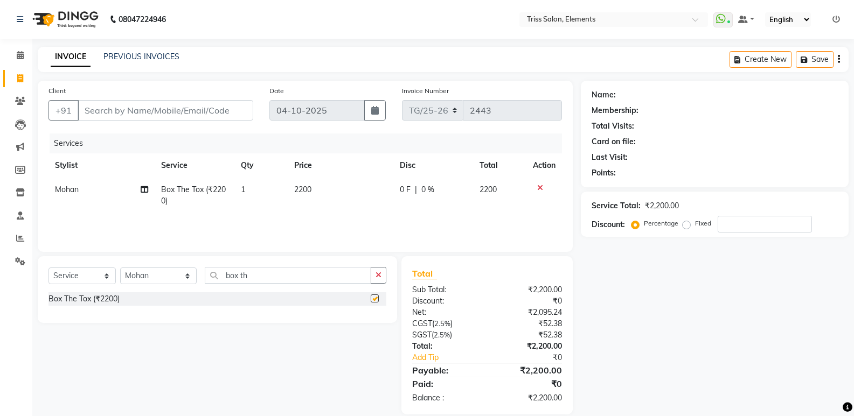
checkbox input "false"
click at [217, 109] on input "Client" at bounding box center [166, 110] width 176 height 20
type input "9"
type input "0"
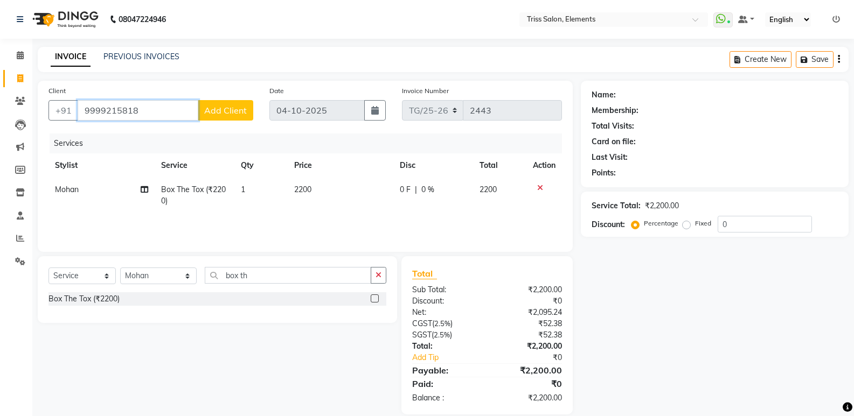
click at [103, 111] on input "9999215818" at bounding box center [138, 110] width 121 height 20
click at [95, 107] on input "9999215818" at bounding box center [138, 110] width 121 height 20
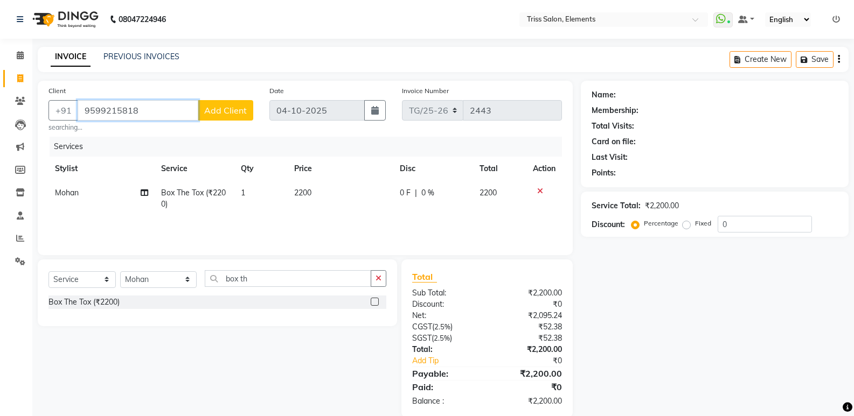
type input "9599215818"
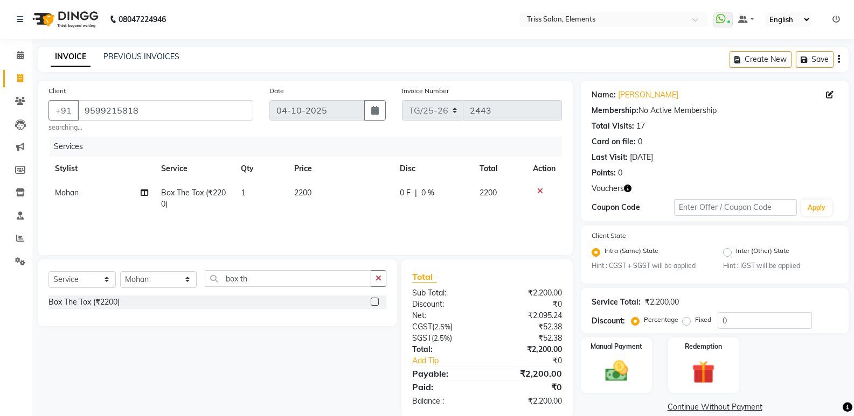
click at [624, 190] on icon "button" at bounding box center [628, 189] width 8 height 8
click at [353, 108] on div "04-10-2025" at bounding box center [327, 110] width 116 height 20
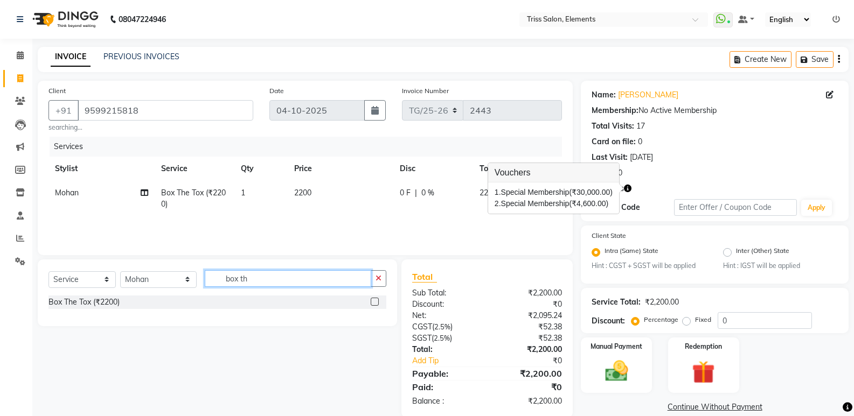
drag, startPoint x: 248, startPoint y: 279, endPoint x: 164, endPoint y: 290, distance: 85.3
click at [164, 290] on div "Select Service Product Membership Package Voucher Prepaid Gift Card Select Styl…" at bounding box center [217, 282] width 338 height 25
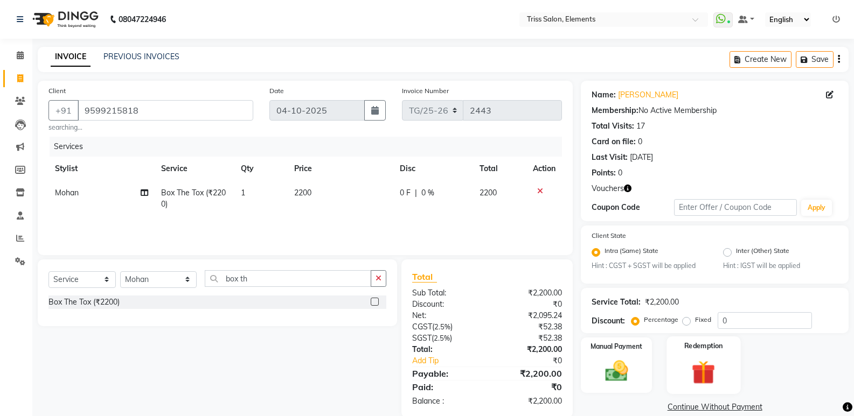
scroll to position [18, 0]
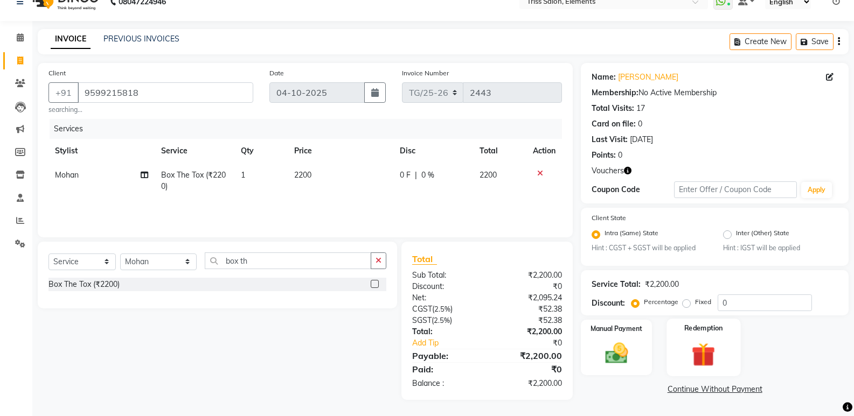
click at [705, 366] on img at bounding box center [703, 355] width 38 height 30
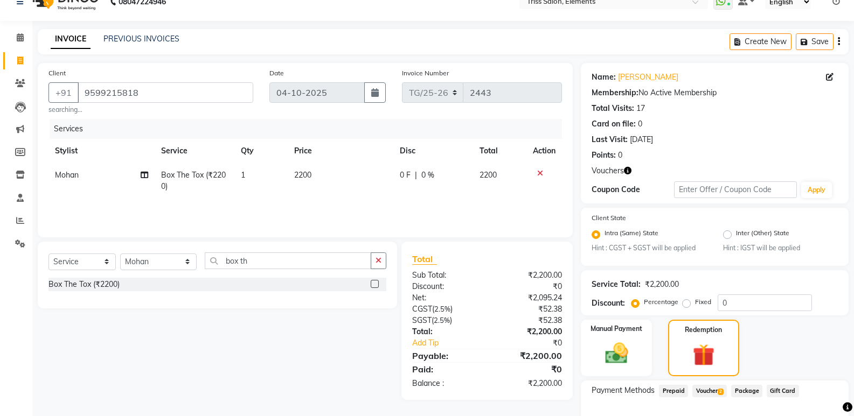
click at [716, 394] on span "Voucher 2" at bounding box center [709, 391] width 34 height 12
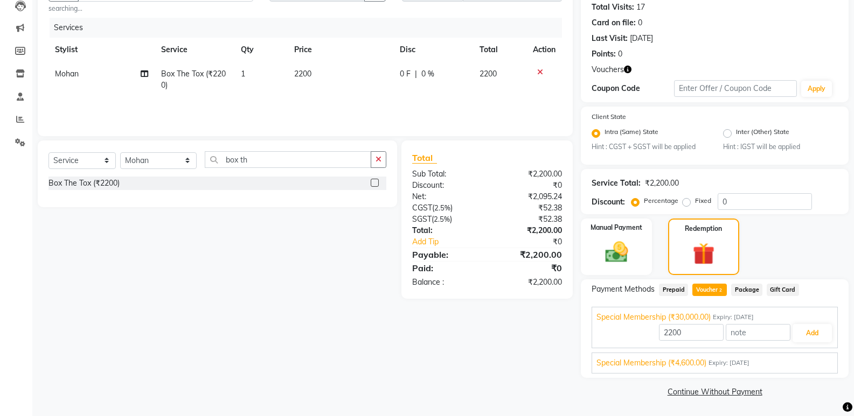
click at [708, 369] on div "Special Membership (₹4,600.00) Expiry: 30-11-2034 2200 Add" at bounding box center [714, 363] width 246 height 21
click at [709, 361] on div "Special Membership (₹4,600.00) Expiry: 30-11-2034" at bounding box center [714, 363] width 236 height 11
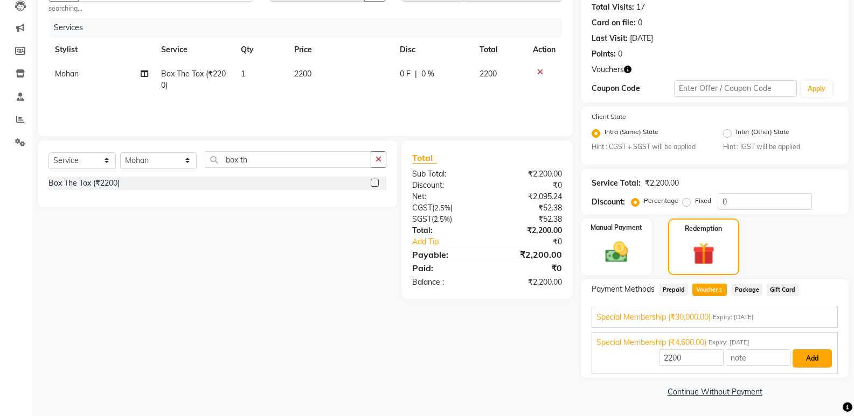
click at [818, 353] on button "Add" at bounding box center [811, 359] width 39 height 18
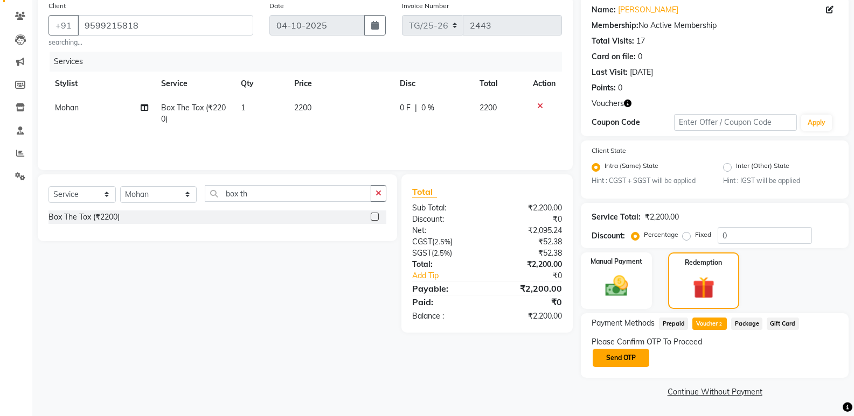
click at [615, 364] on button "Send OTP" at bounding box center [620, 358] width 57 height 18
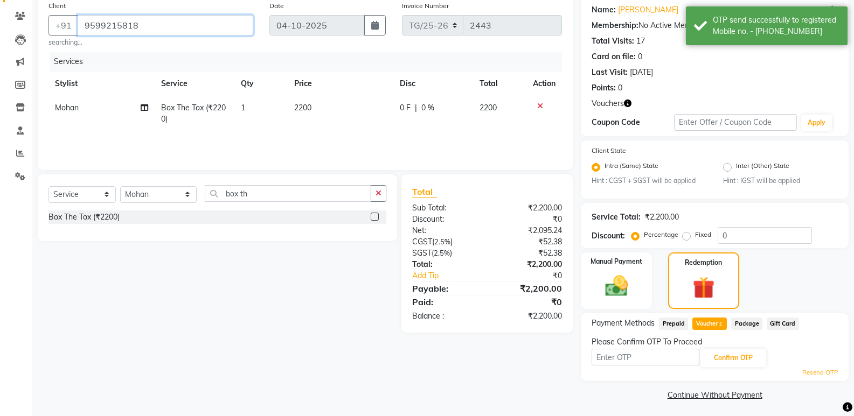
drag, startPoint x: 151, startPoint y: 29, endPoint x: 67, endPoint y: 46, distance: 85.8
click at [83, 38] on div "Client +91 9599215818 searching..." at bounding box center [150, 23] width 221 height 47
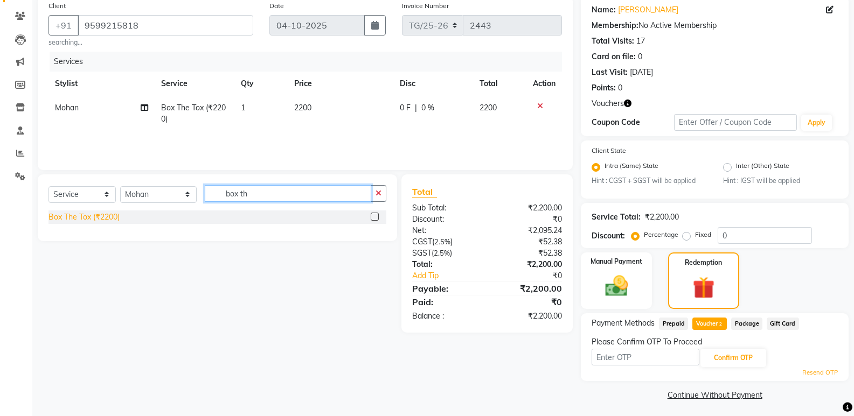
drag, startPoint x: 267, startPoint y: 191, endPoint x: 76, endPoint y: 212, distance: 191.3
click at [71, 217] on div "Select Service Product Membership Package Voucher Prepaid Gift Card Select Styl…" at bounding box center [217, 208] width 359 height 67
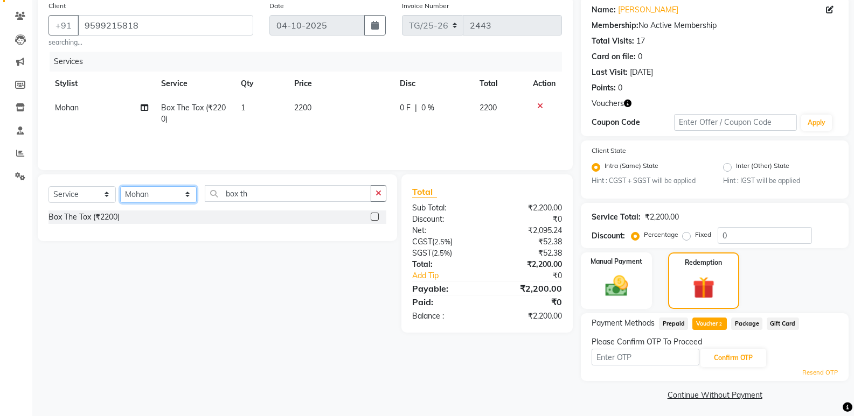
click at [134, 194] on select "Select Stylist Ankit (Viraj) Junaid Minarul (Munna) Mohan Pankaj Dilip Jangde P…" at bounding box center [158, 194] width 76 height 17
select select "85549"
click at [120, 186] on select "Select Stylist Ankit (Viraj) Junaid Minarul (Munna) Mohan Pankaj Dilip Jangde P…" at bounding box center [158, 194] width 76 height 17
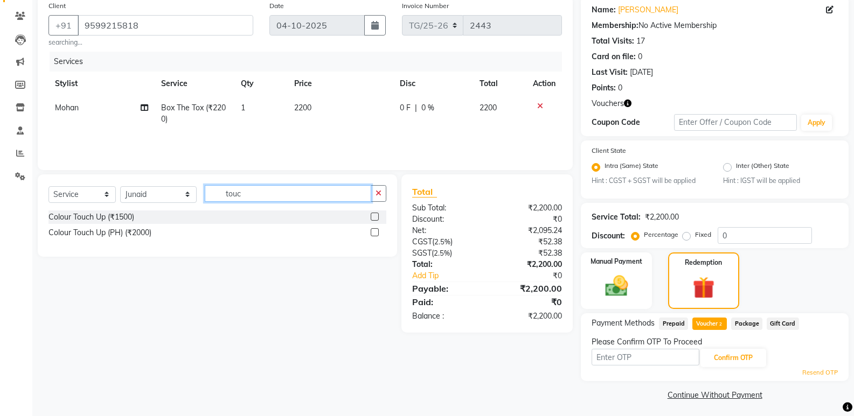
type input "touc"
click at [372, 219] on label at bounding box center [375, 217] width 8 height 8
click at [372, 219] on input "checkbox" at bounding box center [374, 217] width 7 height 7
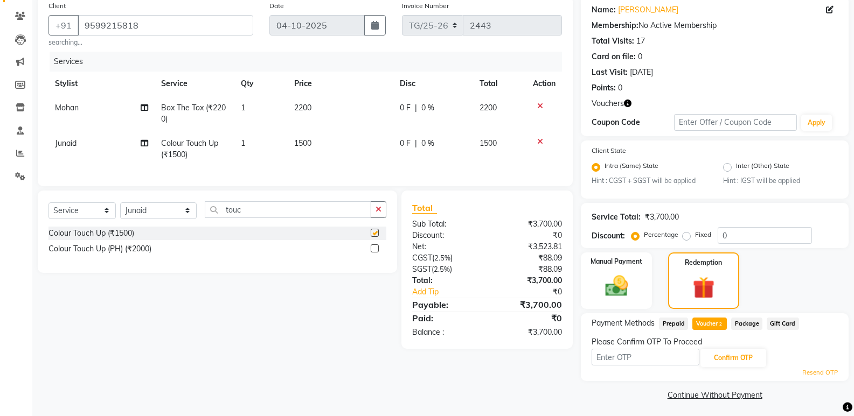
checkbox input "false"
click at [156, 219] on select "Select Stylist Ankit (Viraj) Junaid Minarul (Munna) Mohan Pankaj Dilip Jangde P…" at bounding box center [158, 211] width 76 height 17
select select "20115"
click at [120, 210] on select "Select Stylist Ankit (Viraj) Junaid Minarul (Munna) Mohan Pankaj Dilip Jangde P…" at bounding box center [158, 211] width 76 height 17
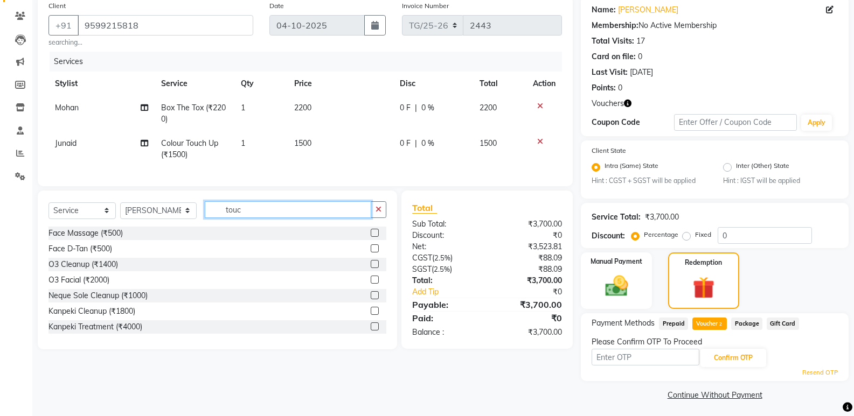
drag, startPoint x: 229, startPoint y: 220, endPoint x: 208, endPoint y: 229, distance: 22.4
click at [208, 227] on div "Select Service Product Membership Package Voucher Prepaid Gift Card Select Styl…" at bounding box center [217, 213] width 338 height 25
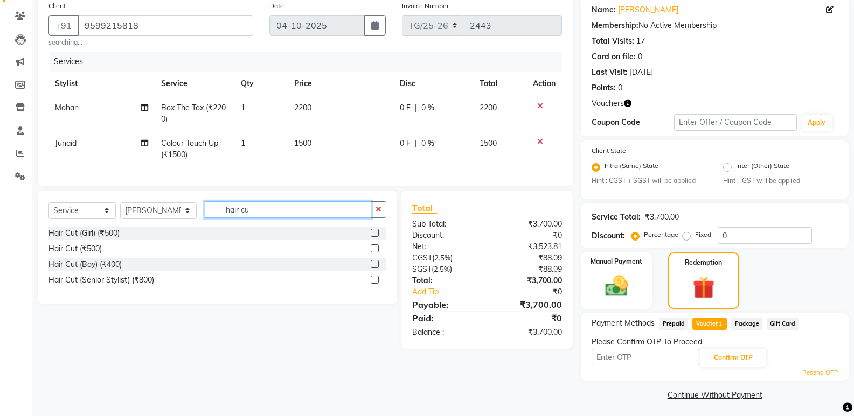
type input "hair cu"
click at [373, 268] on label at bounding box center [375, 264] width 8 height 8
click at [373, 268] on input "checkbox" at bounding box center [374, 264] width 7 height 7
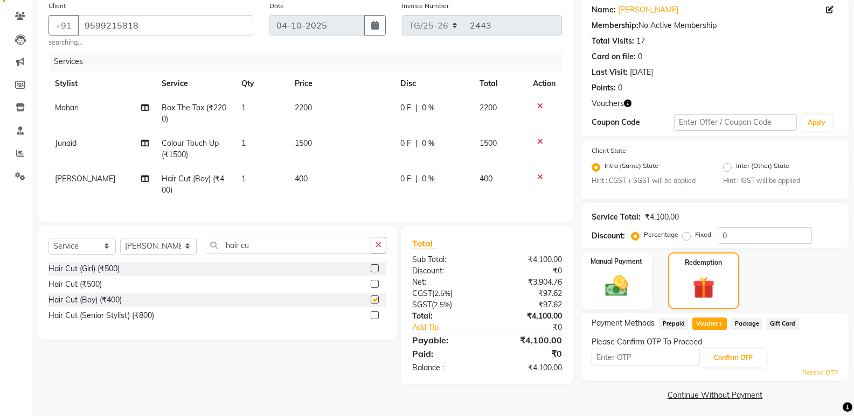
checkbox input "false"
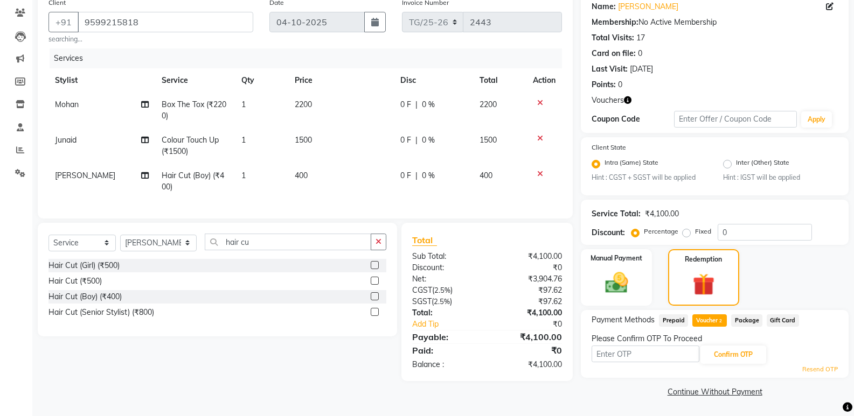
drag, startPoint x: 683, startPoint y: 320, endPoint x: 676, endPoint y: 320, distance: 7.6
click at [683, 320] on span "Prepaid" at bounding box center [673, 321] width 29 height 12
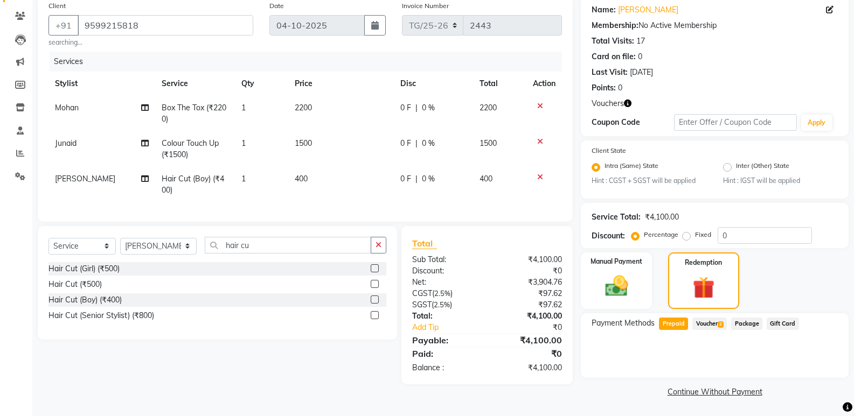
click at [708, 320] on span "Voucher 2" at bounding box center [709, 324] width 34 height 12
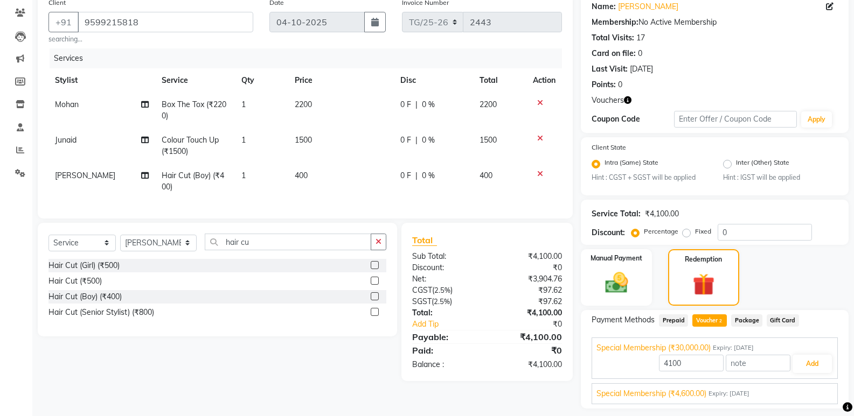
drag, startPoint x: 790, startPoint y: 382, endPoint x: 774, endPoint y: 393, distance: 18.2
click at [789, 384] on div "Special Membership (₹30,000.00) Expiry: 11-07-2035 4100 Add Special Membership …" at bounding box center [714, 371] width 246 height 67
click at [734, 389] on span "Expiry: 30-11-2034" at bounding box center [728, 393] width 41 height 9
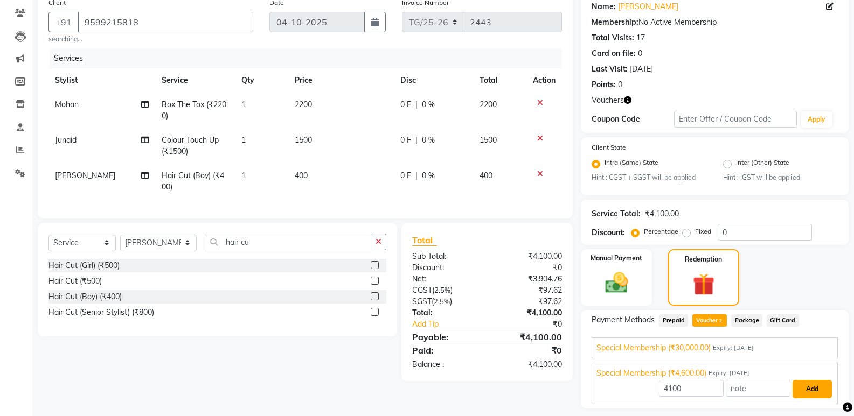
click at [808, 388] on button "Add" at bounding box center [811, 389] width 39 height 18
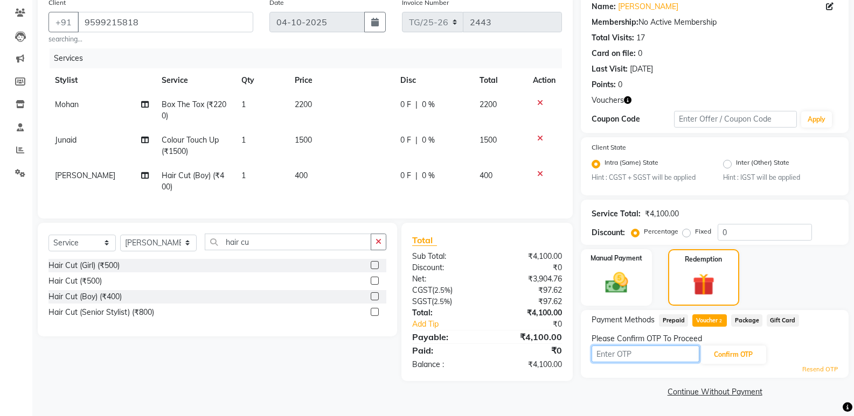
click at [620, 350] on input "text" at bounding box center [645, 354] width 108 height 17
click at [721, 348] on button "Confirm OTP" at bounding box center [733, 355] width 66 height 18
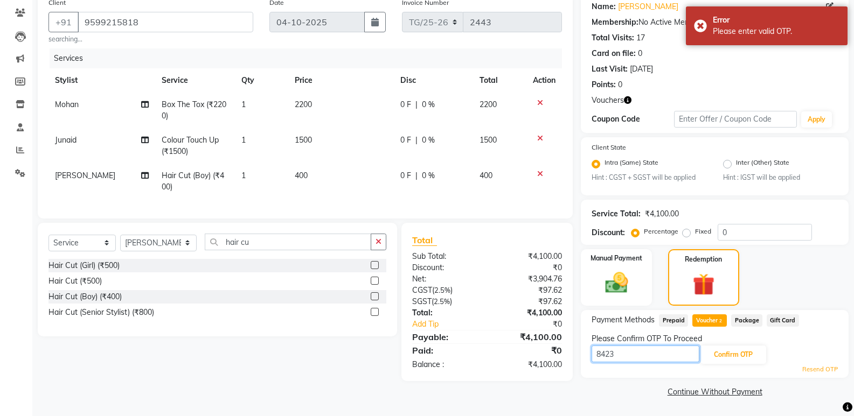
drag, startPoint x: 643, startPoint y: 351, endPoint x: 419, endPoint y: 401, distance: 229.1
click at [419, 401] on main "INVOICE PREVIOUS INVOICES Create New Save Client +91 9599215818 searching... Da…" at bounding box center [442, 188] width 821 height 458
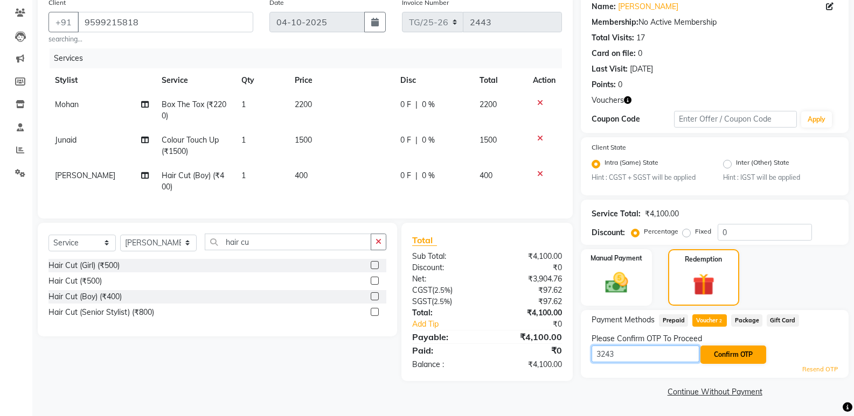
type input "3243"
click at [725, 353] on button "Confirm OTP" at bounding box center [733, 355] width 66 height 18
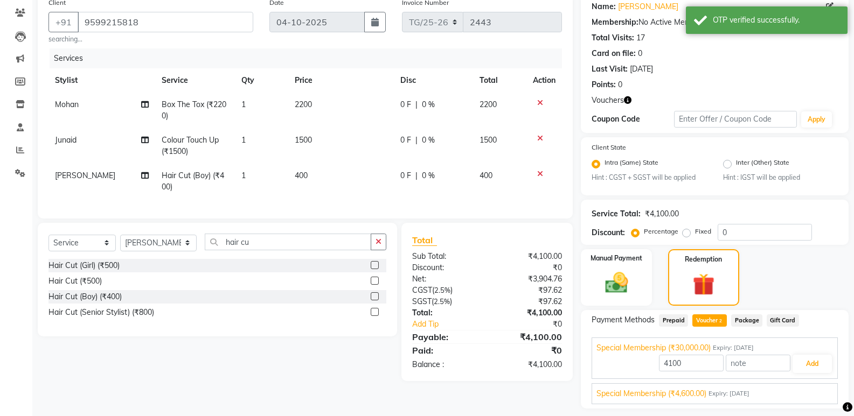
click at [788, 393] on div "Special Membership (₹4,600.00) Expiry: 30-11-2034" at bounding box center [714, 393] width 236 height 11
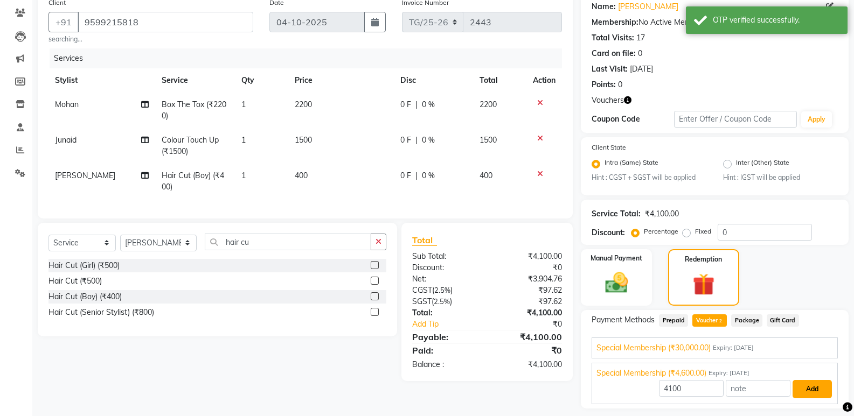
click at [827, 389] on button "Add" at bounding box center [811, 389] width 39 height 18
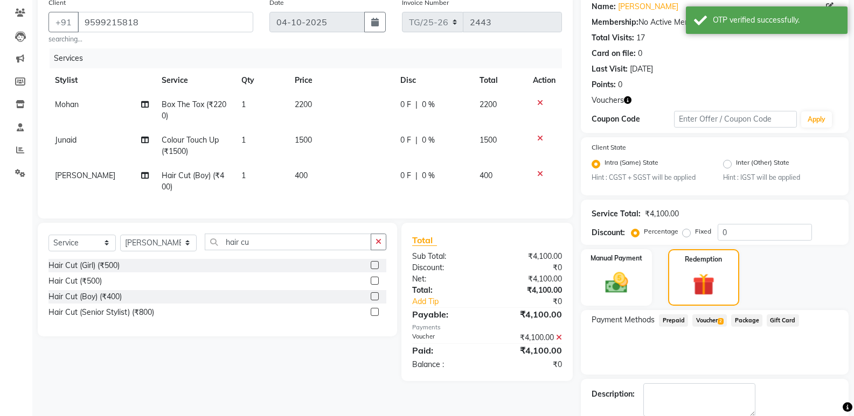
scroll to position [146, 0]
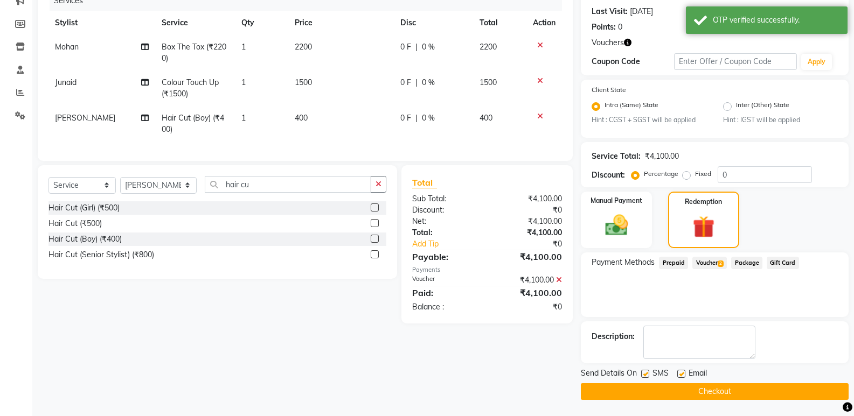
click at [729, 389] on button "Checkout" at bounding box center [715, 391] width 268 height 17
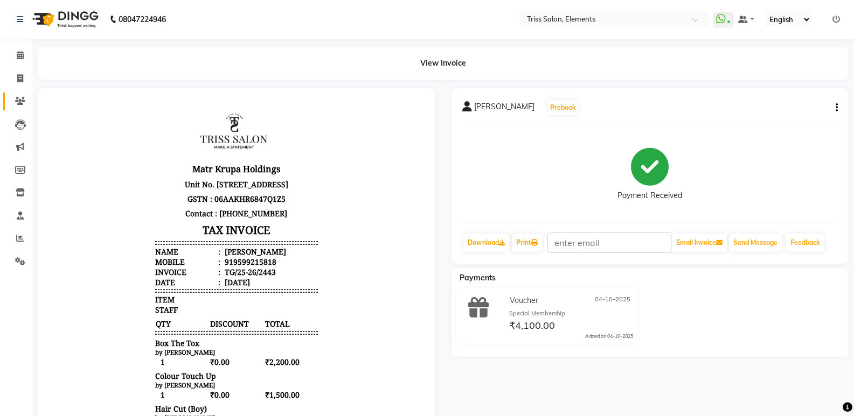
click at [27, 96] on li "Clients" at bounding box center [16, 101] width 32 height 23
click at [26, 103] on span at bounding box center [20, 101] width 19 height 12
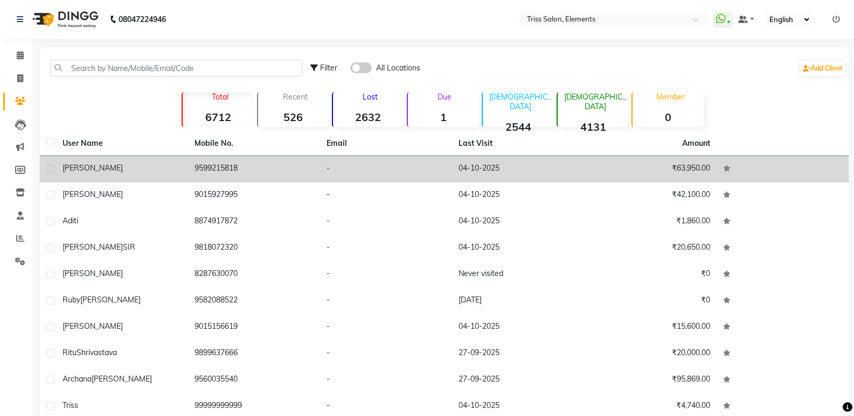
click at [219, 169] on td "9599215818" at bounding box center [254, 169] width 132 height 26
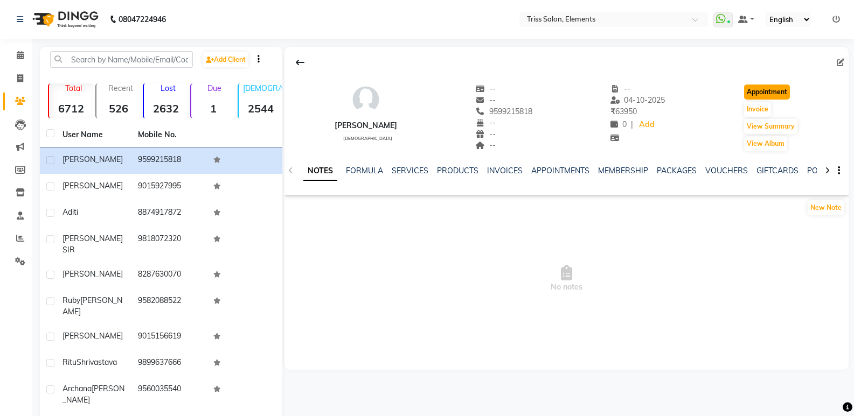
click at [778, 90] on button "Appointment" at bounding box center [767, 92] width 46 height 15
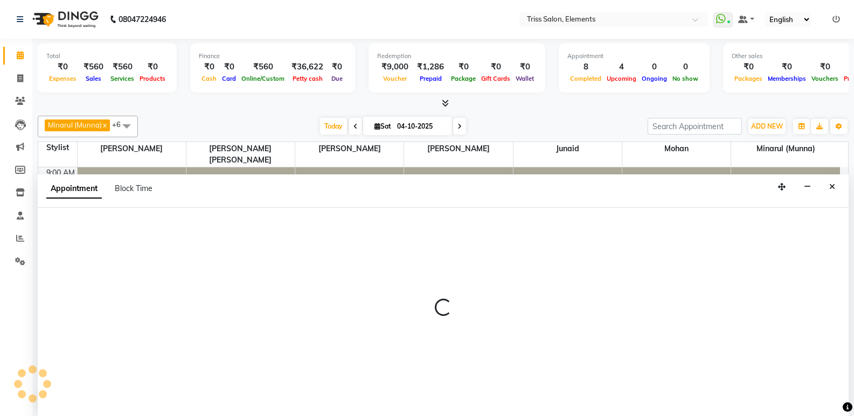
scroll to position [1, 0]
select select "600"
select select "tentative"
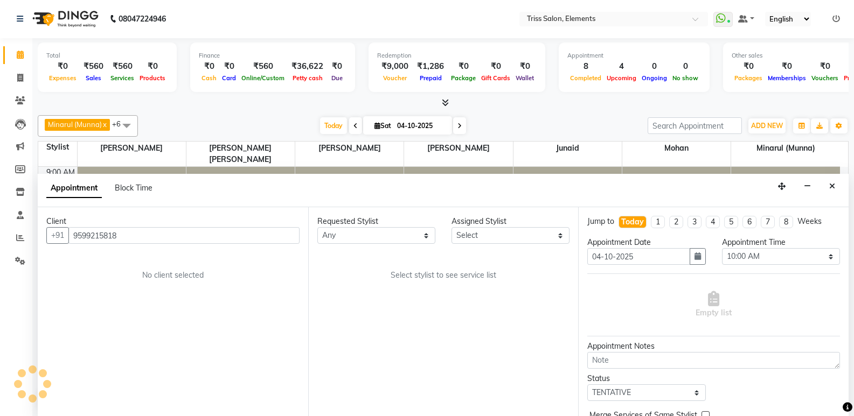
scroll to position [285, 0]
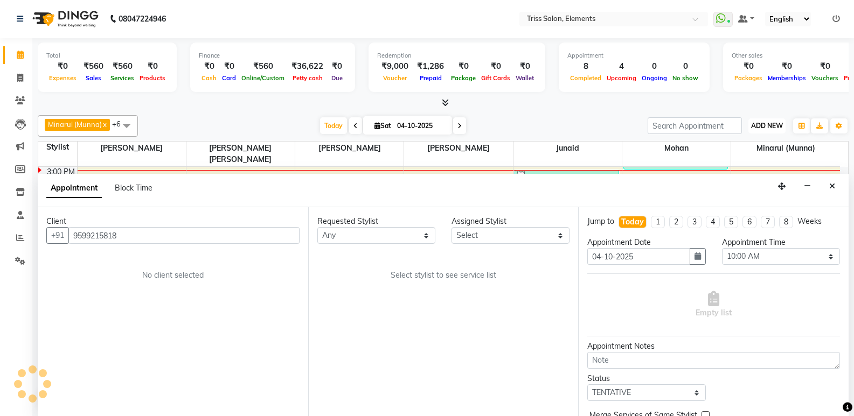
click at [766, 122] on span "ADD NEW" at bounding box center [767, 126] width 32 height 8
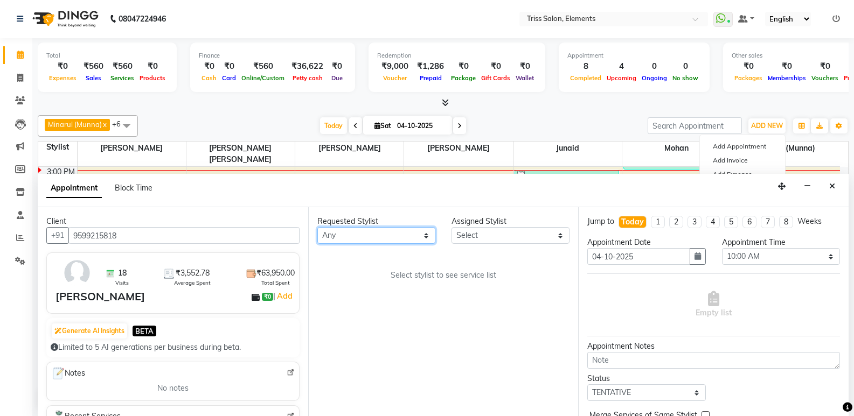
click at [394, 234] on select "Any Ankit (Viraj) Junaid Minarul (Munna) Mohan Pankaj Dilip Jangde Priya Varma …" at bounding box center [376, 235] width 118 height 17
select select "83318"
click at [317, 227] on select "Any Ankit (Viraj) Junaid Minarul (Munna) Mohan Pankaj Dilip Jangde Priya Varma …" at bounding box center [376, 235] width 118 height 17
select select "83318"
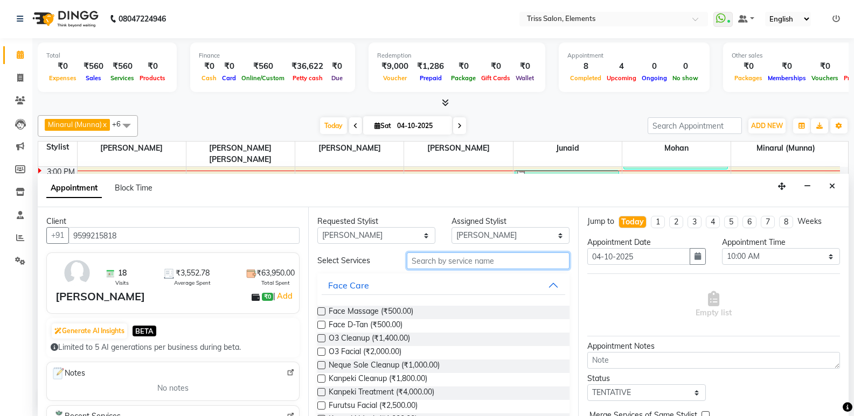
click at [490, 263] on input "text" at bounding box center [488, 261] width 163 height 17
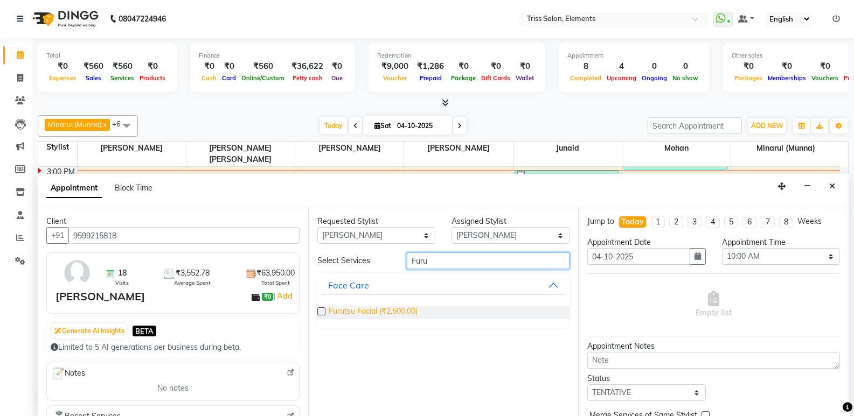
type input "Furu"
click at [406, 312] on span "Furutsu Facial (₹2,500.00)" at bounding box center [373, 312] width 89 height 13
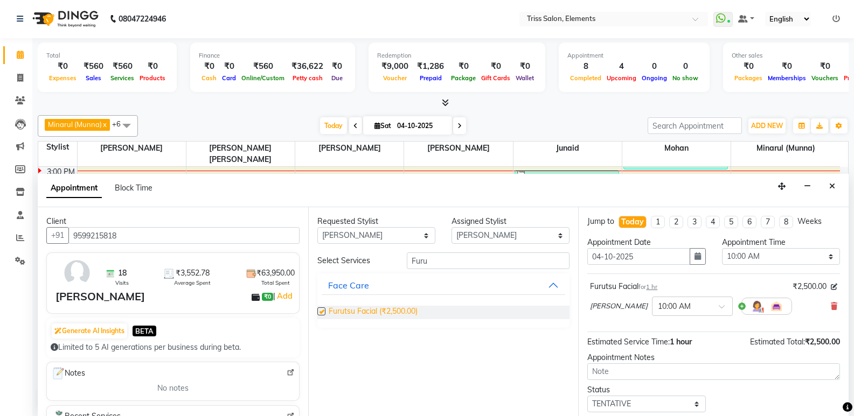
checkbox input "false"
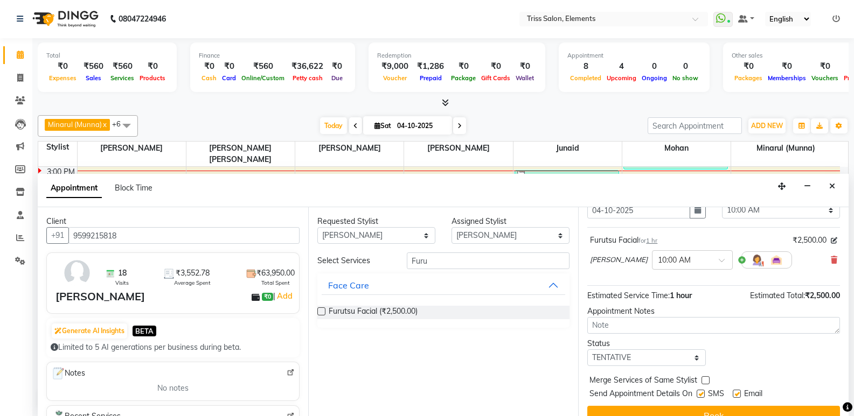
scroll to position [64, 0]
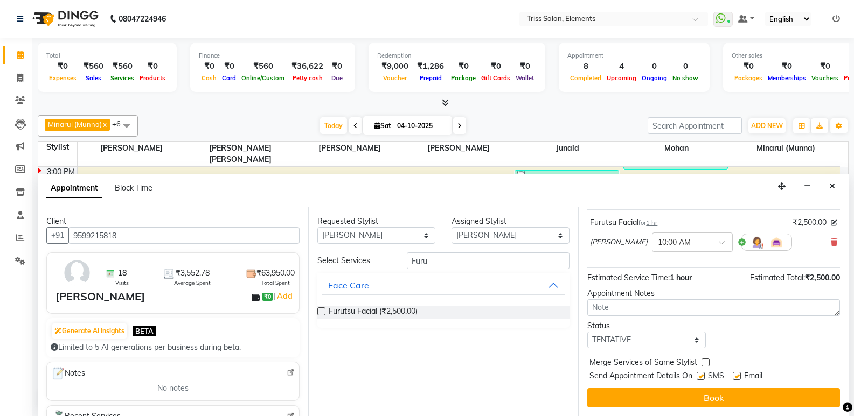
click at [680, 248] on div "× 10:00 AM" at bounding box center [692, 242] width 81 height 19
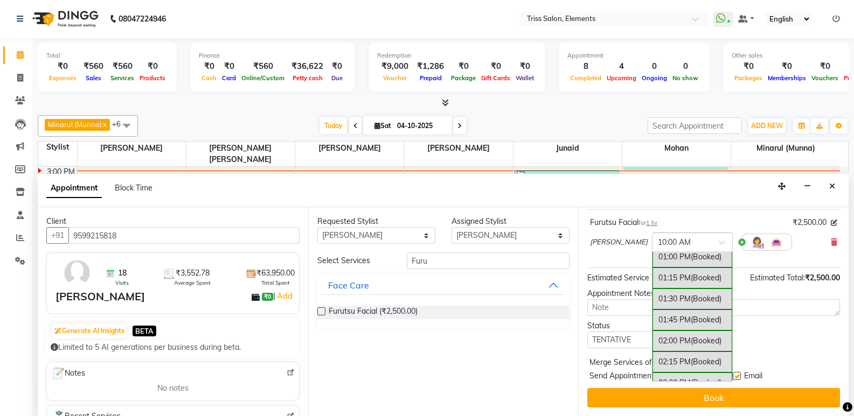
scroll to position [0, 0]
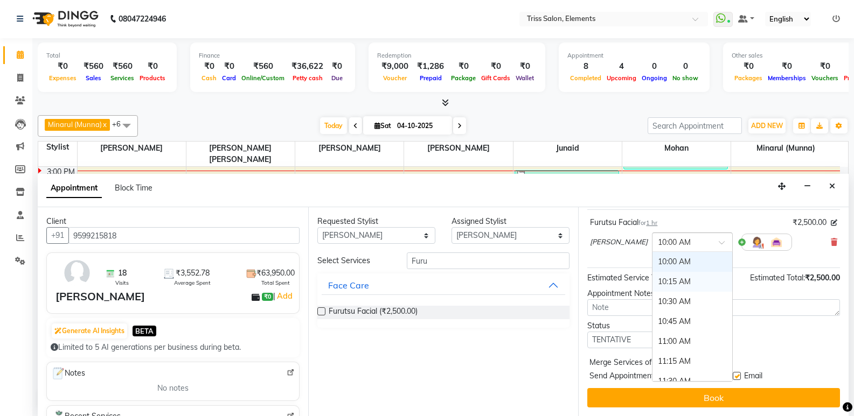
click at [720, 210] on div "Furutsu Facial for 1 hr ₹2,500.00 Priya Varma × 10:00 AM 10:00 AM 10:15 AM 10:3…" at bounding box center [713, 239] width 253 height 59
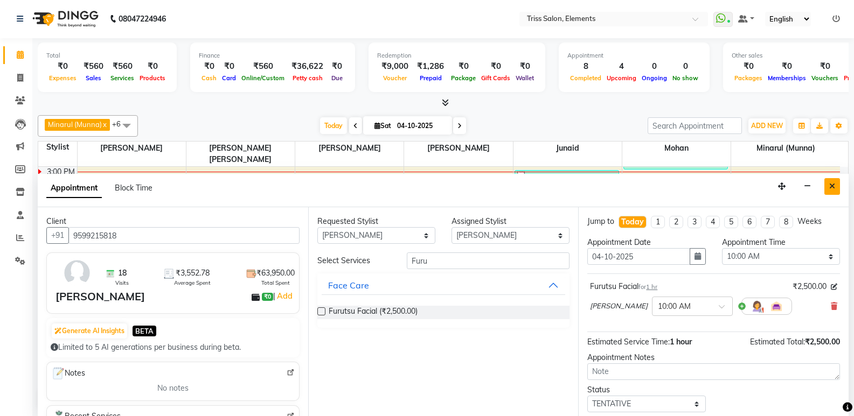
click at [835, 189] on button "Close" at bounding box center [832, 186] width 16 height 17
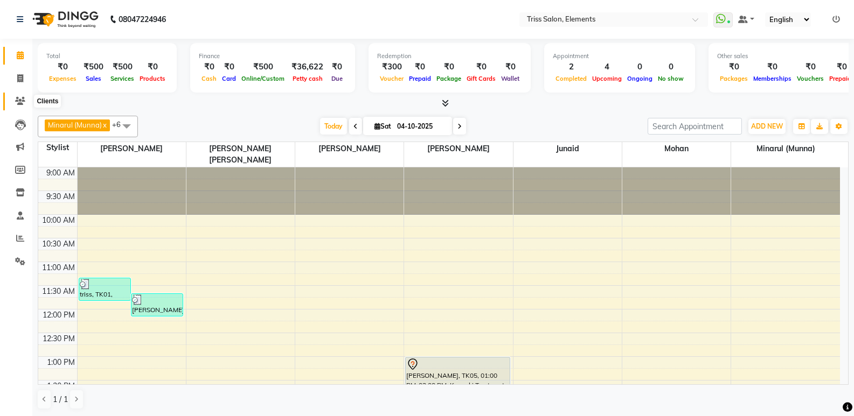
click at [20, 107] on span at bounding box center [20, 101] width 19 height 12
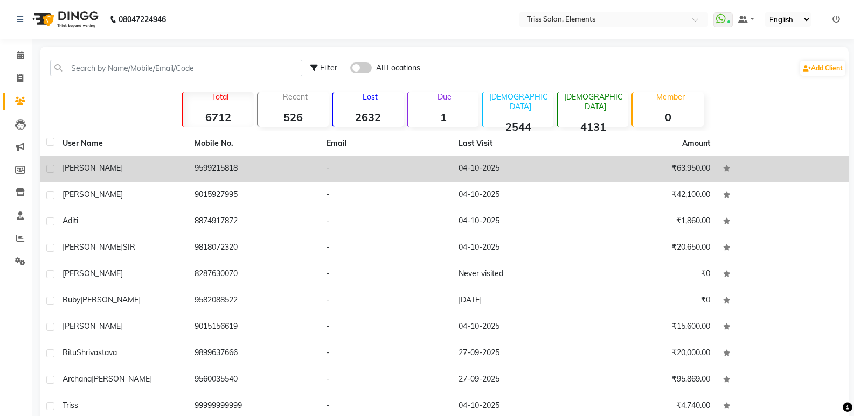
click at [227, 172] on td "9599215818" at bounding box center [254, 169] width 132 height 26
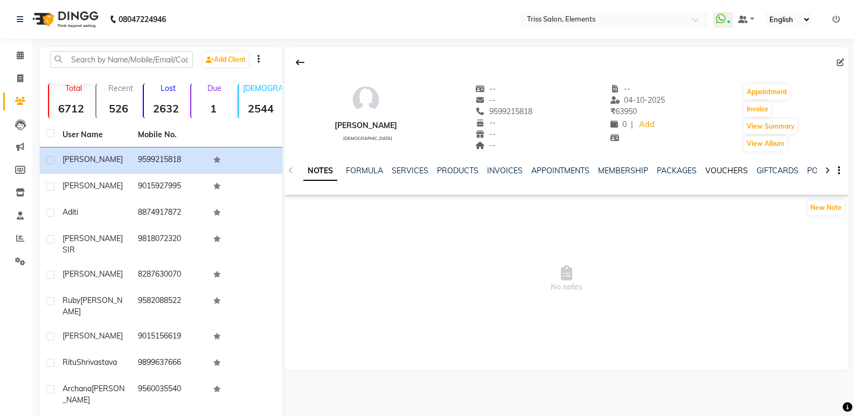
click at [725, 173] on link "VOUCHERS" at bounding box center [726, 171] width 43 height 10
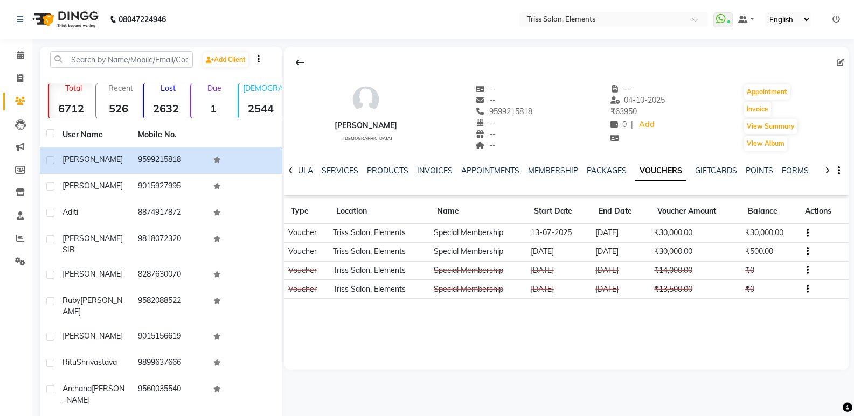
click at [420, 177] on div "NOTES FORMULA SERVICES PRODUCTS INVOICES APPOINTMENTS MEMBERSHIP PACKAGES VOUCH…" at bounding box center [553, 175] width 500 height 20
click at [423, 167] on link "INVOICES" at bounding box center [435, 171] width 36 height 10
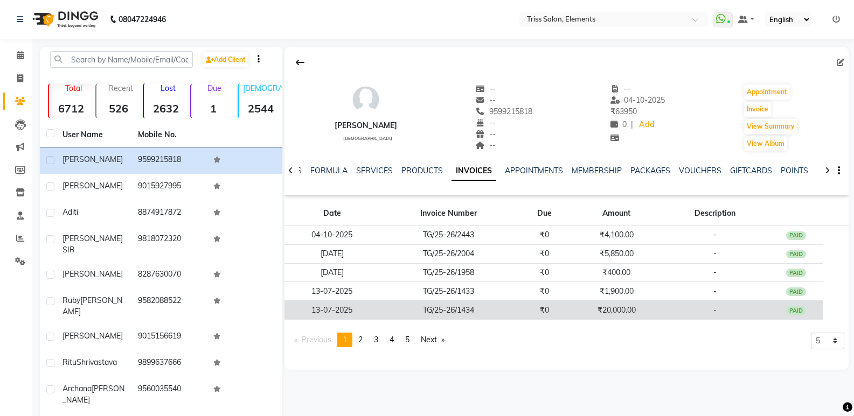
click at [580, 311] on td "₹20,000.00" at bounding box center [615, 310] width 89 height 19
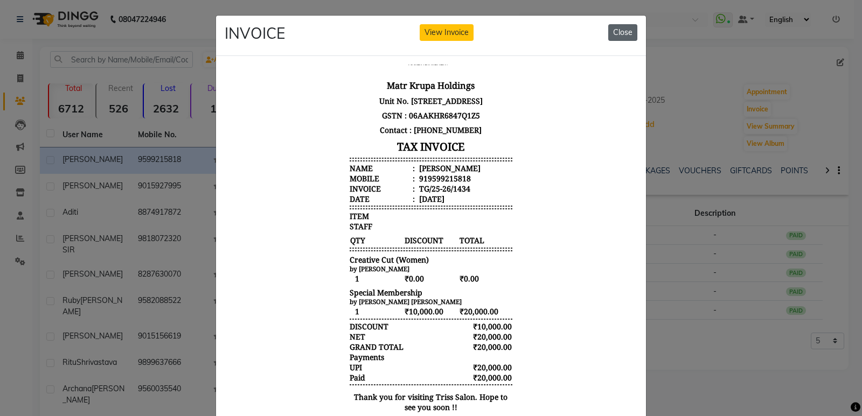
click at [615, 29] on button "Close" at bounding box center [622, 32] width 29 height 17
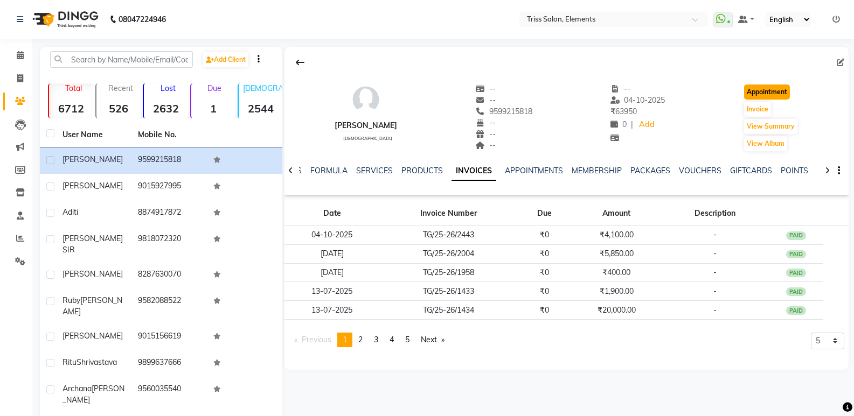
click at [770, 87] on button "Appointment" at bounding box center [767, 92] width 46 height 15
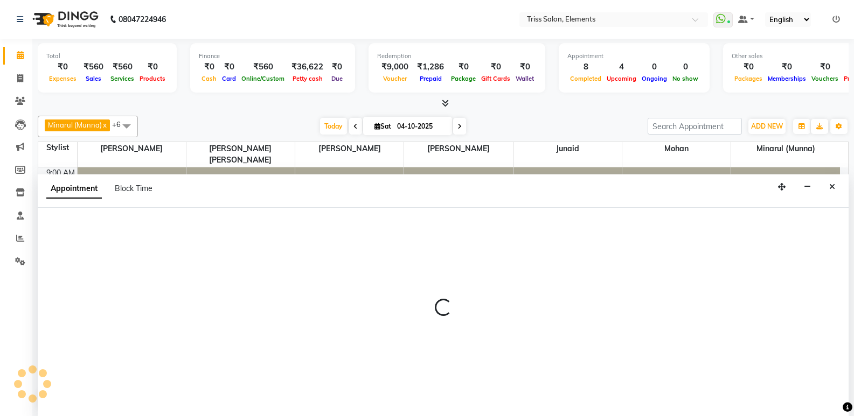
select select "600"
select select "tentative"
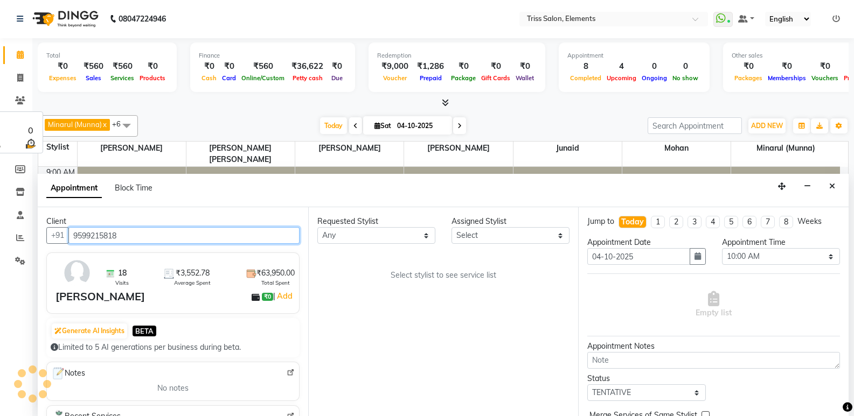
scroll to position [285, 0]
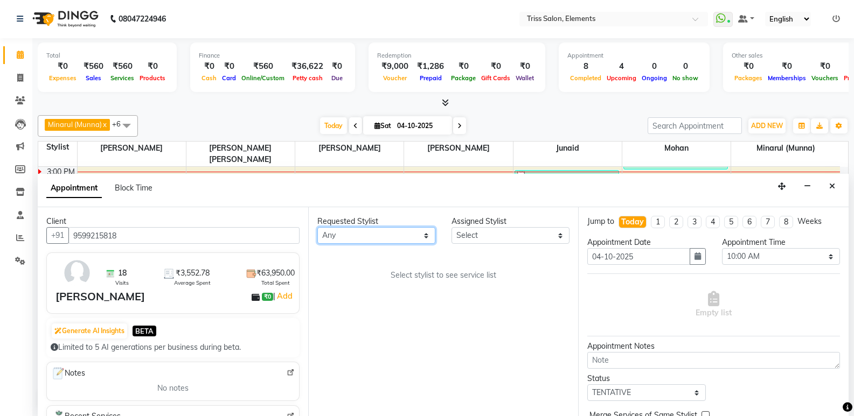
click at [399, 236] on select "Any Ankit ([PERSON_NAME]) [PERSON_NAME] ([PERSON_NAME]) [PERSON_NAME] [PERSON_N…" at bounding box center [376, 235] width 118 height 17
select select "83318"
click at [317, 227] on select "Any Ankit ([PERSON_NAME]) [PERSON_NAME] ([PERSON_NAME]) [PERSON_NAME] [PERSON_N…" at bounding box center [376, 235] width 118 height 17
select select "83318"
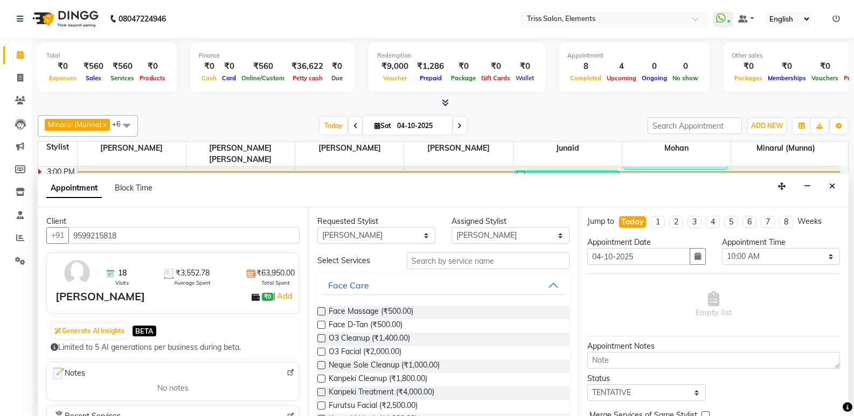
click at [473, 274] on div "Face Care" at bounding box center [443, 286] width 253 height 24
click at [694, 253] on icon "button" at bounding box center [697, 257] width 6 height 8
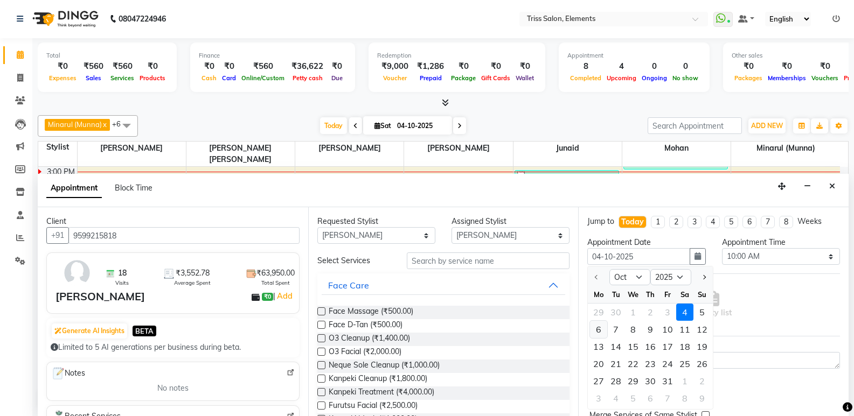
click at [598, 332] on div "6" at bounding box center [598, 329] width 17 height 17
type input "[DATE]"
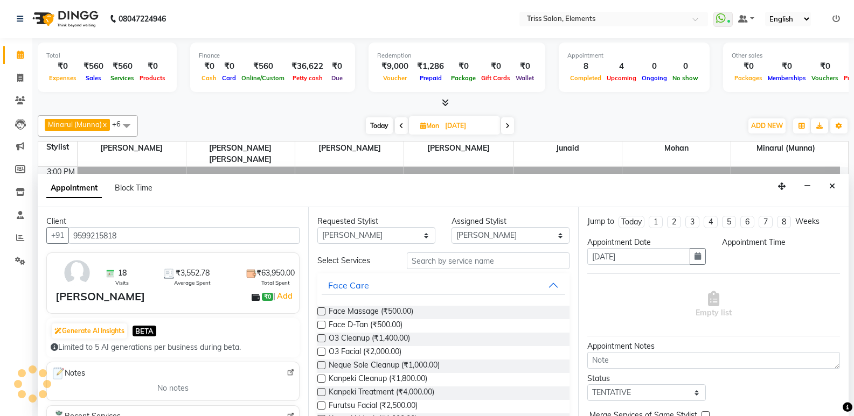
scroll to position [0, 0]
select select "600"
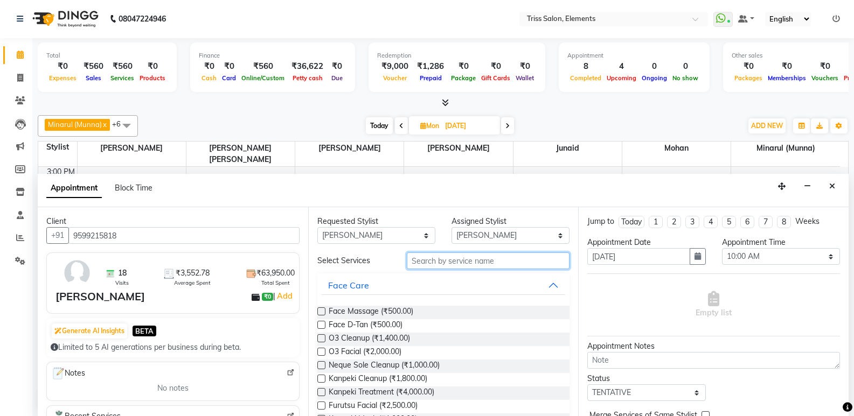
click at [465, 260] on input "text" at bounding box center [488, 261] width 163 height 17
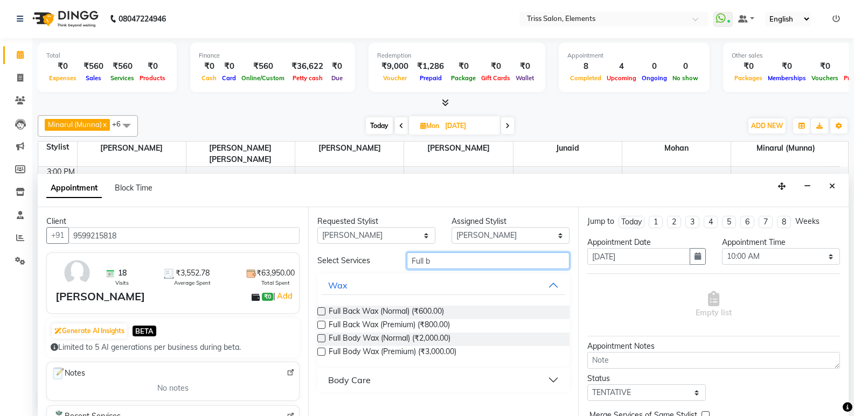
type input "Full b"
click at [322, 350] on label at bounding box center [321, 352] width 8 height 8
click at [322, 350] on input "checkbox" at bounding box center [320, 353] width 7 height 7
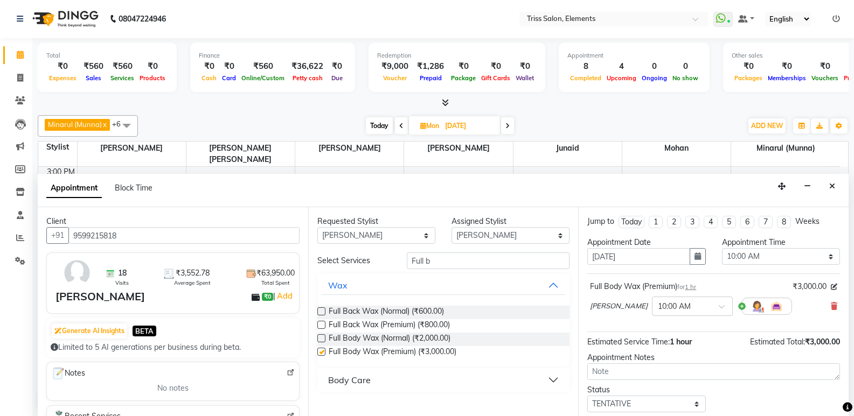
checkbox input "false"
drag, startPoint x: 457, startPoint y: 263, endPoint x: 323, endPoint y: 286, distance: 136.1
click at [323, 286] on div "Select Services Full b Wax Full Back Wax (Normal) (₹600.00) Full Back Wax (Prem…" at bounding box center [443, 322] width 253 height 139
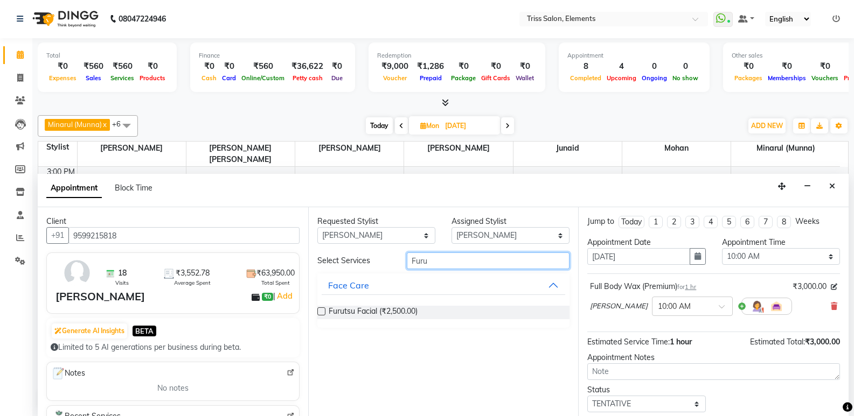
type input "Furu"
click at [319, 313] on label at bounding box center [321, 312] width 8 height 8
click at [319, 313] on input "checkbox" at bounding box center [320, 312] width 7 height 7
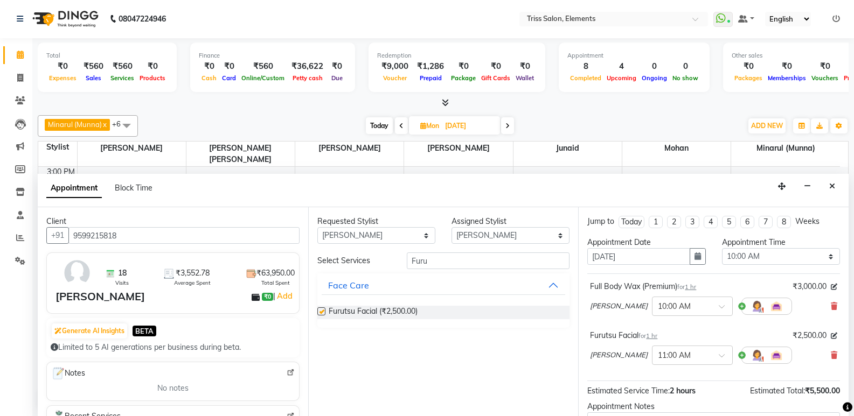
checkbox input "false"
click at [685, 310] on input "text" at bounding box center [681, 305] width 47 height 11
click at [676, 324] on div "07:30 PM" at bounding box center [692, 328] width 80 height 20
click at [681, 362] on div "× 11:00 AM" at bounding box center [692, 355] width 81 height 19
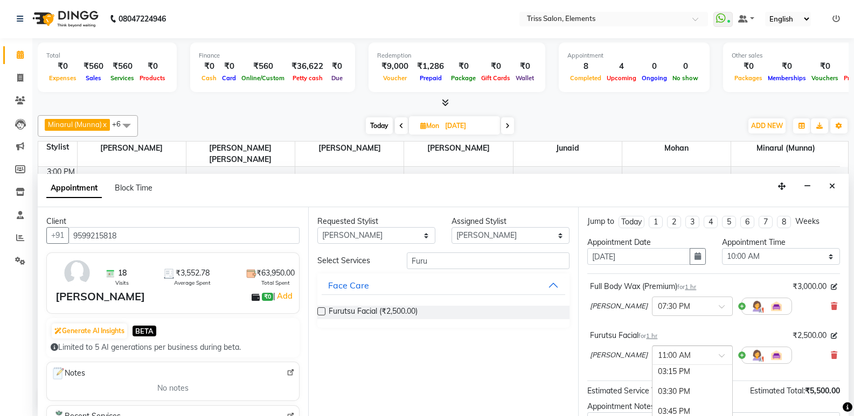
scroll to position [465, 0]
click at [848, 355] on div "Total ₹0 Expenses ₹560 Sales ₹560 Services ₹0 Products Finance ₹0 Cash ₹0 Card …" at bounding box center [442, 227] width 821 height 378
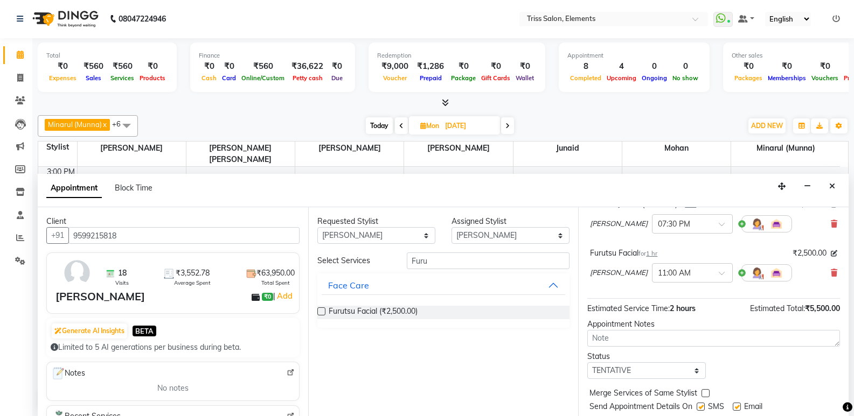
scroll to position [113, 0]
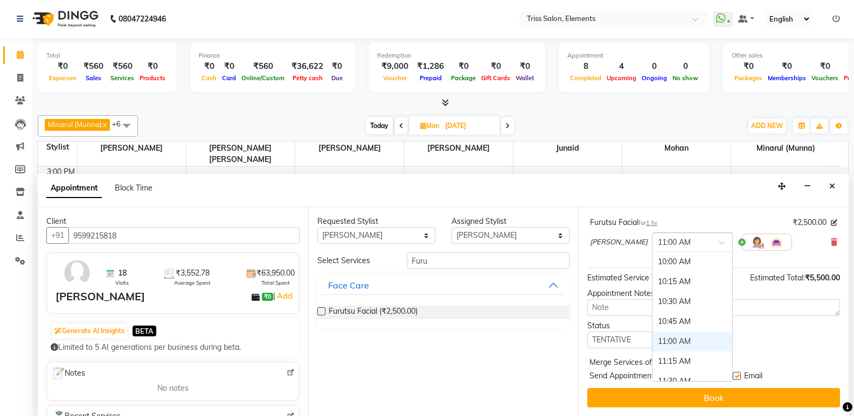
click at [685, 246] on input "text" at bounding box center [681, 241] width 47 height 11
click at [665, 354] on div "07:30 PM" at bounding box center [692, 356] width 80 height 20
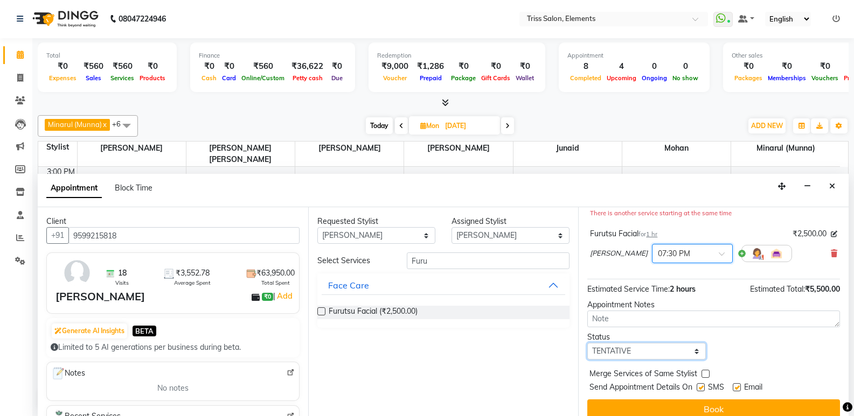
click at [654, 351] on select "Select TENTATIVE CONFIRM UPCOMING" at bounding box center [646, 351] width 118 height 17
select select "confirm booking"
click at [587, 343] on select "Select TENTATIVE CONFIRM UPCOMING" at bounding box center [646, 351] width 118 height 17
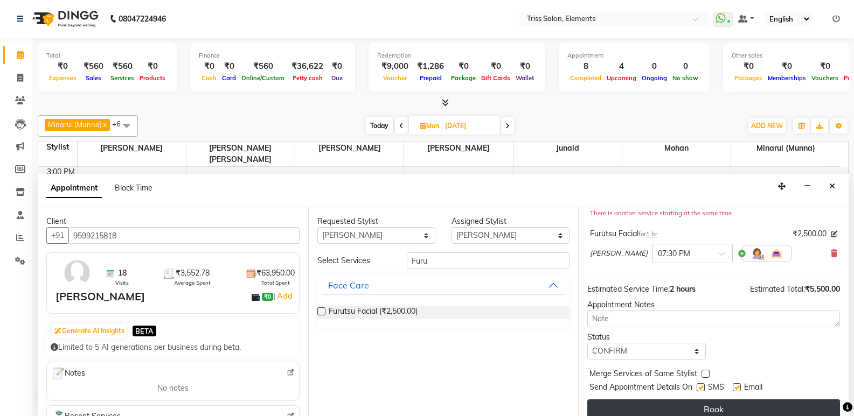
click at [704, 409] on button "Book" at bounding box center [713, 409] width 253 height 19
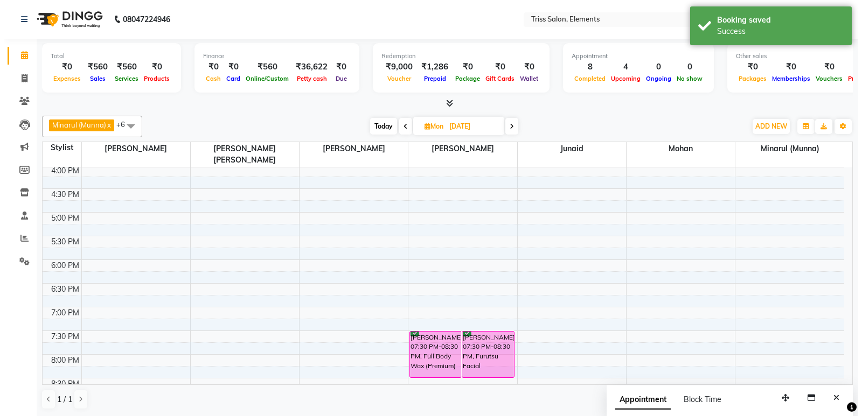
scroll to position [387, 0]
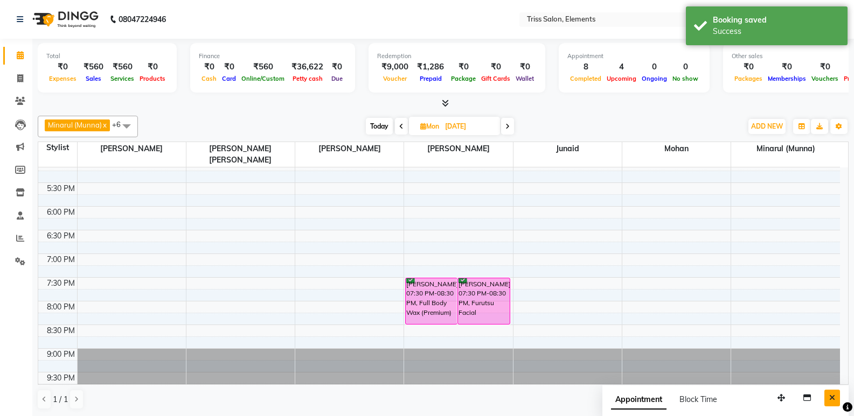
click at [833, 403] on button "Close" at bounding box center [832, 398] width 16 height 17
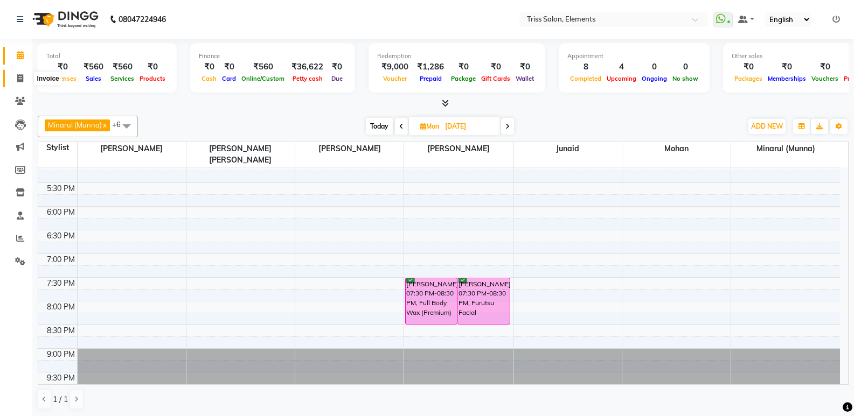
click at [27, 83] on span at bounding box center [20, 79] width 19 height 12
select select "service"
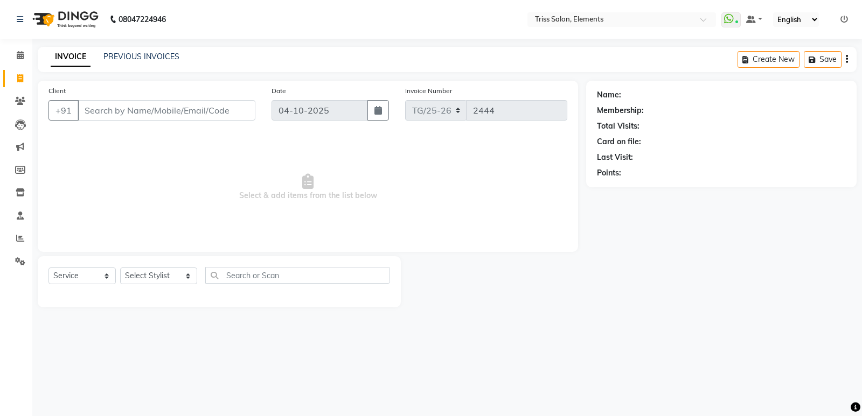
drag, startPoint x: 28, startPoint y: 259, endPoint x: 332, endPoint y: 166, distance: 318.2
click at [332, 166] on span "Select & add items from the list below" at bounding box center [307, 188] width 519 height 108
click at [128, 280] on select "Select Stylist Ankit (Viraj) Junaid Minarul (Munna) Mohan Pankaj Dilip Jangde P…" at bounding box center [158, 276] width 77 height 17
select select "85549"
click at [120, 268] on select "Select Stylist Ankit (Viraj) Junaid Minarul (Munna) Mohan Pankaj Dilip Jangde P…" at bounding box center [158, 276] width 77 height 17
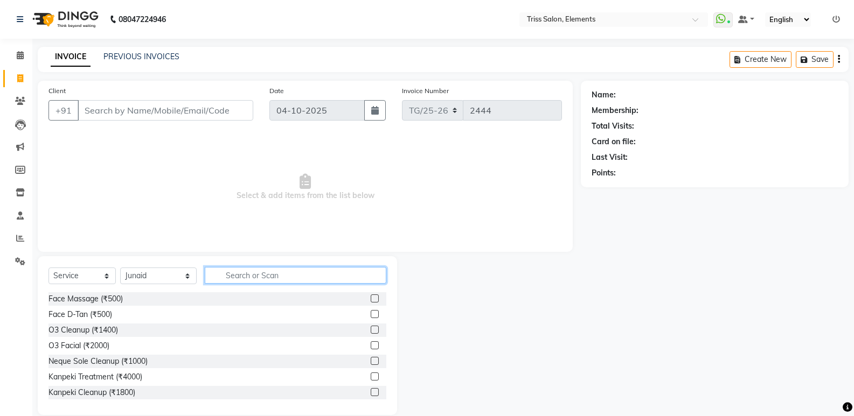
click at [231, 275] on input "text" at bounding box center [296, 275] width 182 height 17
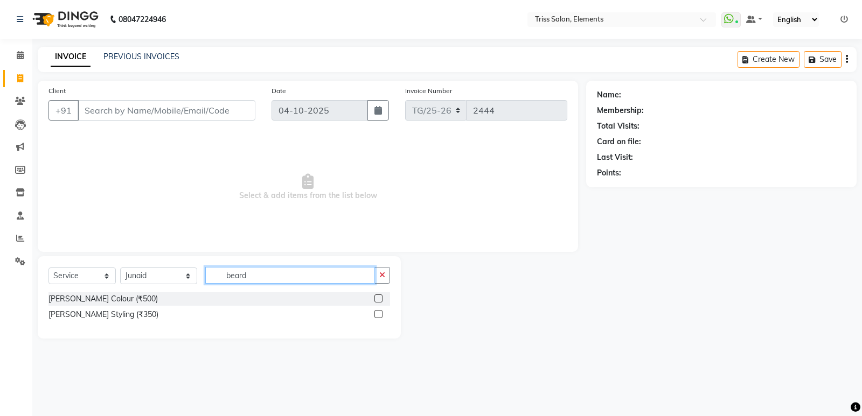
type input "beard"
click at [378, 315] on label at bounding box center [378, 314] width 8 height 8
click at [378, 315] on input "checkbox" at bounding box center [377, 314] width 7 height 7
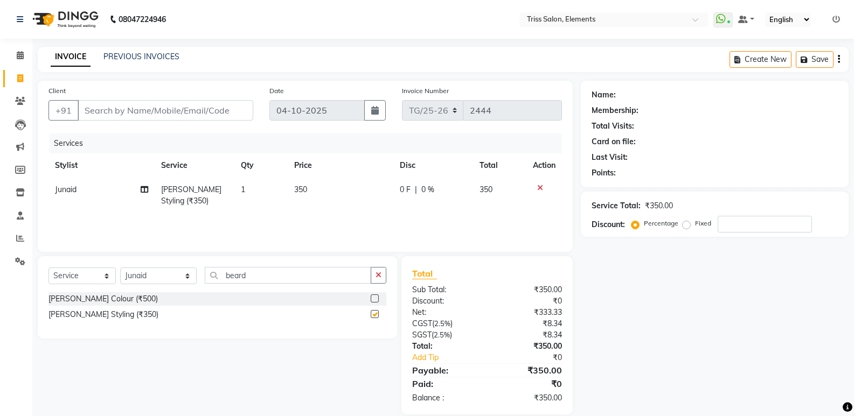
checkbox input "false"
click at [261, 110] on div "Date 04-10-2025" at bounding box center [327, 107] width 132 height 44
click at [209, 100] on input "Client" at bounding box center [166, 110] width 176 height 20
type input "9"
type input "0"
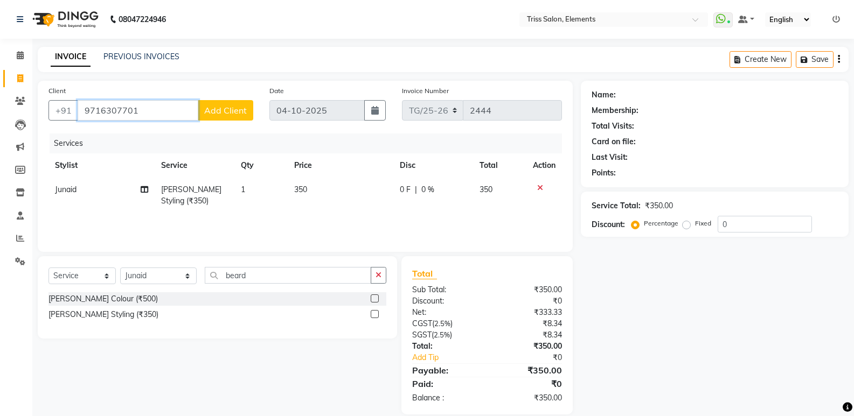
type input "9716307701"
click at [245, 108] on span "Add Client" at bounding box center [225, 110] width 43 height 11
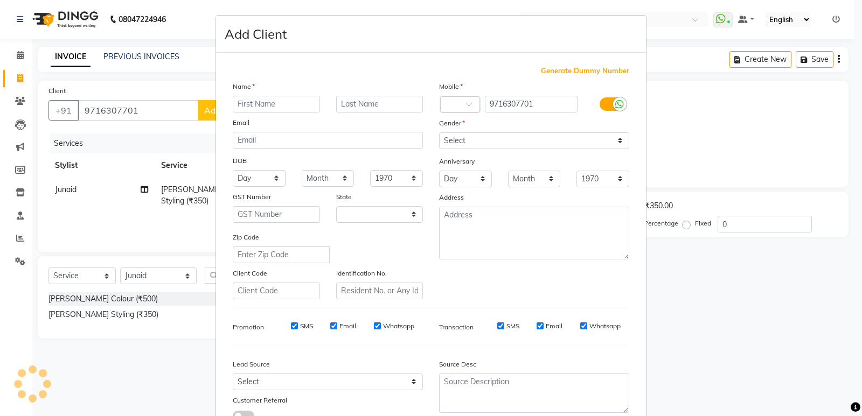
select select "13"
click at [259, 110] on input "text" at bounding box center [276, 104] width 87 height 17
type input "K"
type input "Jatin Sir"
click at [368, 102] on input "text" at bounding box center [379, 104] width 87 height 17
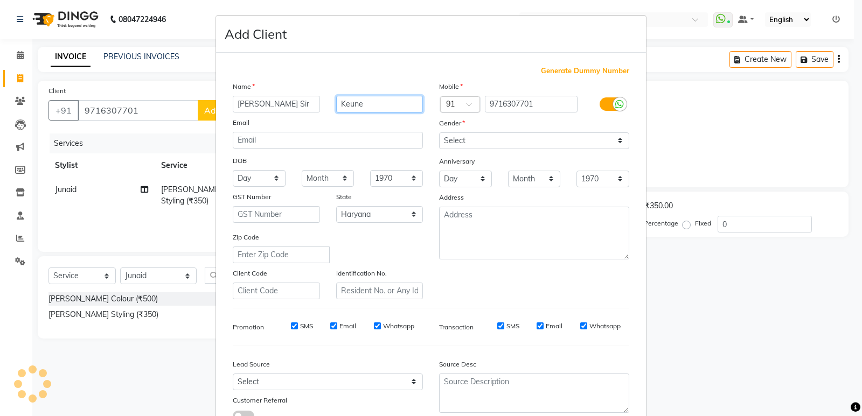
type input "Keune"
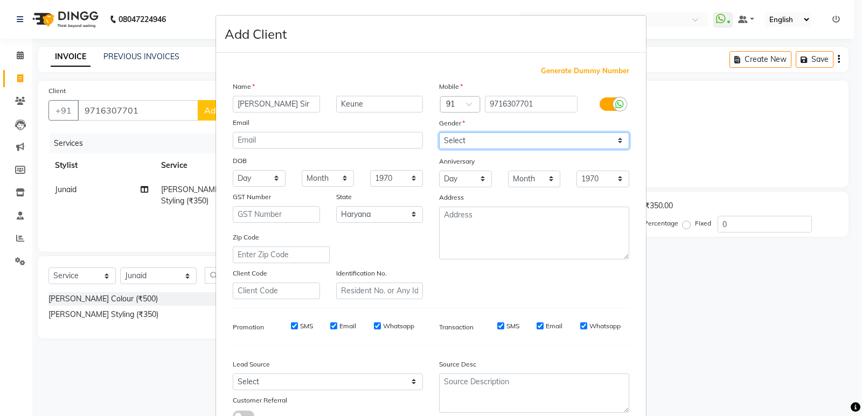
click at [507, 143] on select "Select Male Female Other Prefer Not To Say" at bounding box center [534, 140] width 190 height 17
select select "[DEMOGRAPHIC_DATA]"
click at [439, 132] on select "Select Male Female Other Prefer Not To Say" at bounding box center [534, 140] width 190 height 17
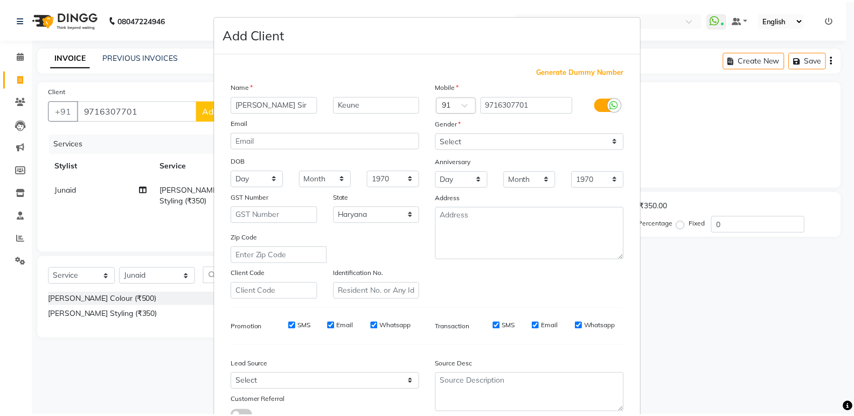
scroll to position [81, 0]
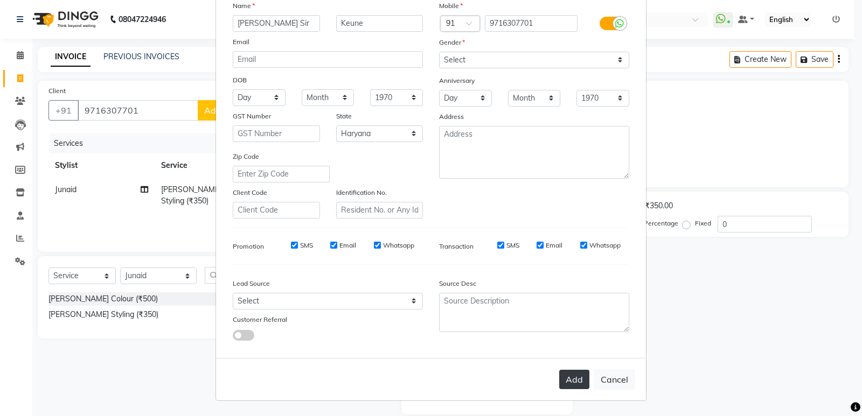
click at [564, 378] on button "Add" at bounding box center [574, 379] width 30 height 19
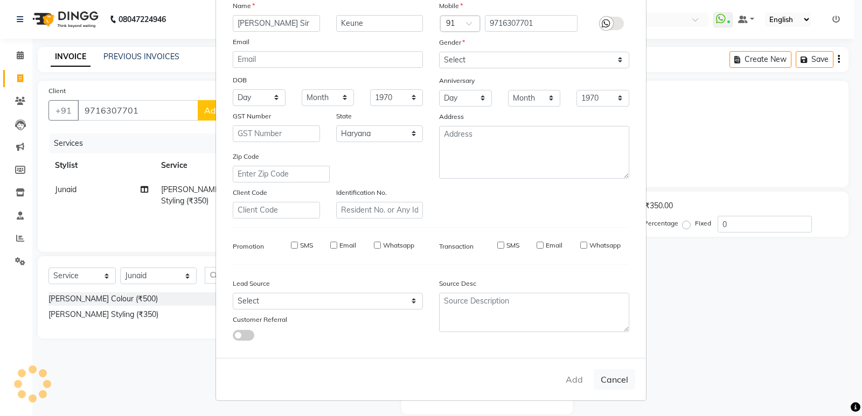
select select
select select "null"
select select
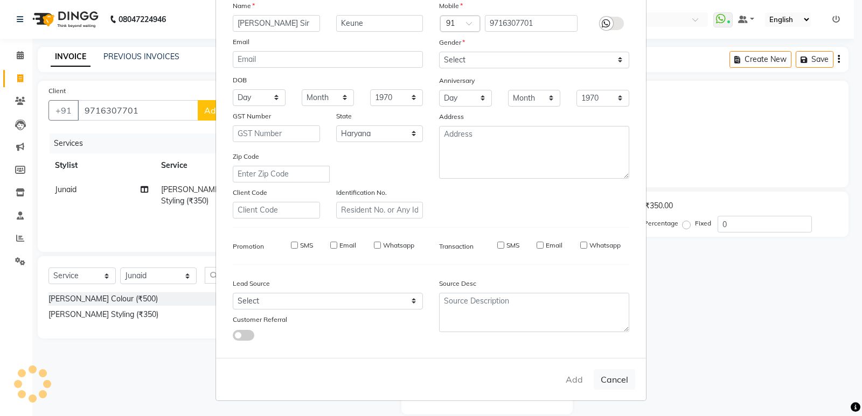
select select
checkbox input "false"
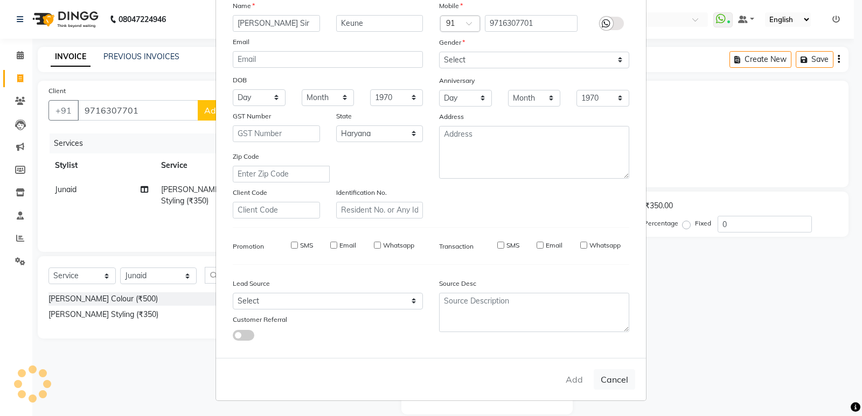
checkbox input "false"
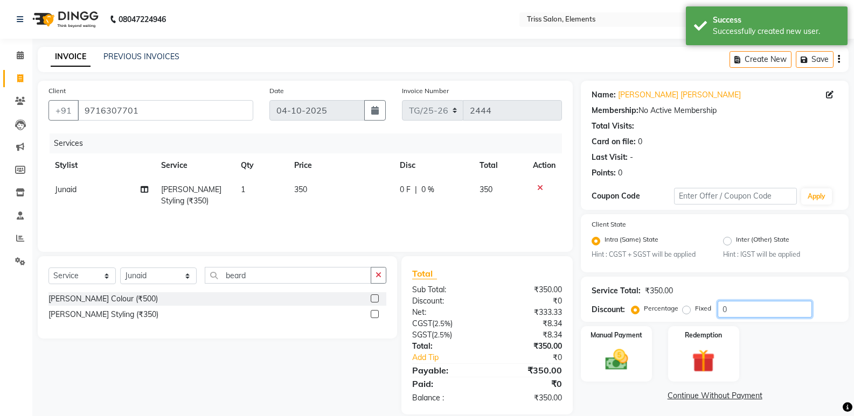
drag, startPoint x: 732, startPoint y: 307, endPoint x: 688, endPoint y: 323, distance: 47.0
click at [688, 323] on div "Name: Jatin Sir Keune Membership: No Active Membership Total Visits: Card on fi…" at bounding box center [719, 248] width 276 height 334
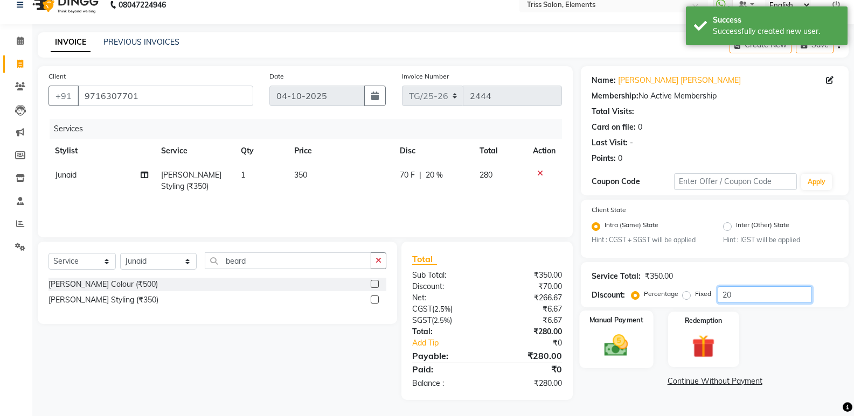
type input "20"
drag, startPoint x: 619, startPoint y: 338, endPoint x: 629, endPoint y: 362, distance: 26.8
click at [618, 338] on img at bounding box center [616, 345] width 38 height 27
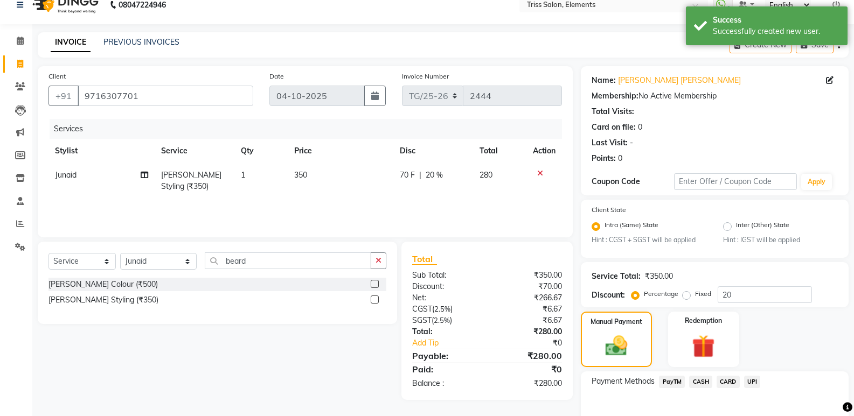
drag, startPoint x: 685, startPoint y: 377, endPoint x: 655, endPoint y: 388, distance: 31.5
click at [675, 382] on div "Payment Methods PayTM CASH CARD UPI" at bounding box center [714, 383] width 246 height 15
click at [655, 388] on div "PayTM" at bounding box center [669, 383] width 30 height 15
click at [678, 379] on span "PayTM" at bounding box center [672, 382] width 26 height 12
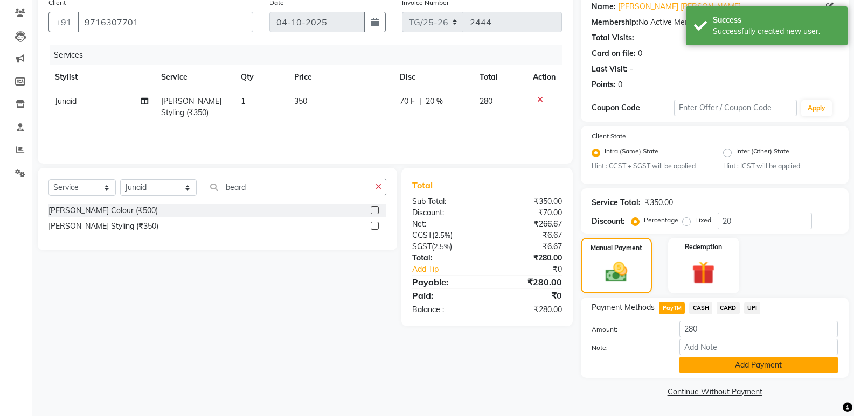
drag, startPoint x: 734, startPoint y: 383, endPoint x: 734, endPoint y: 370, distance: 12.9
click at [734, 381] on div "Name: Jatin Sir Keune Membership: No Active Membership Total Visits: Card on fi…" at bounding box center [719, 196] width 276 height 408
click at [735, 364] on button "Add Payment" at bounding box center [758, 365] width 158 height 17
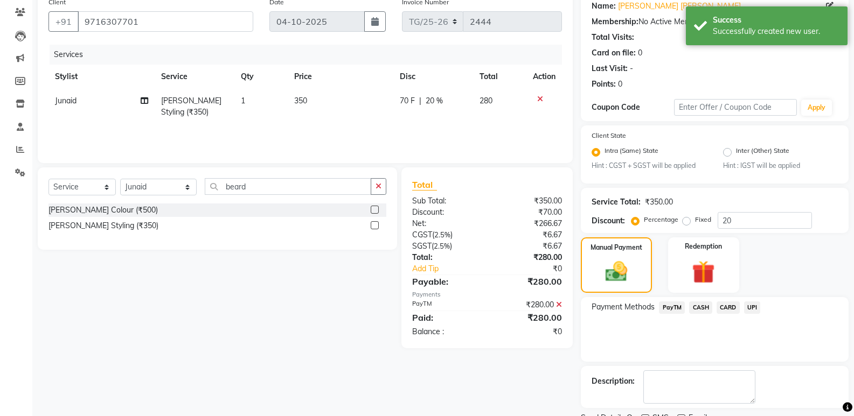
scroll to position [110, 0]
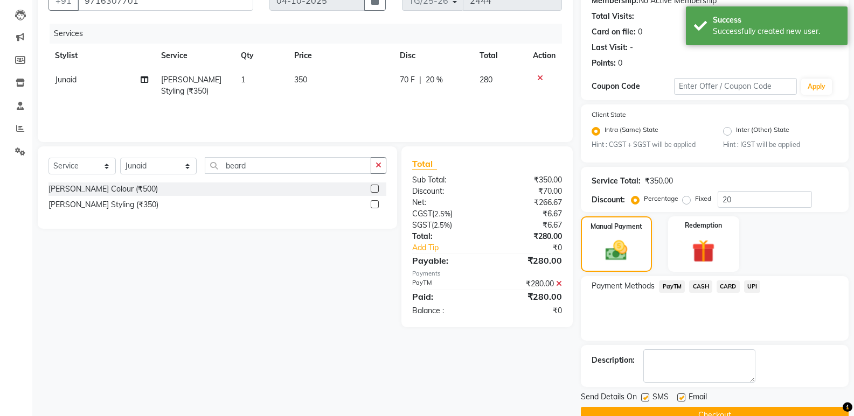
click at [715, 413] on button "Checkout" at bounding box center [715, 415] width 268 height 17
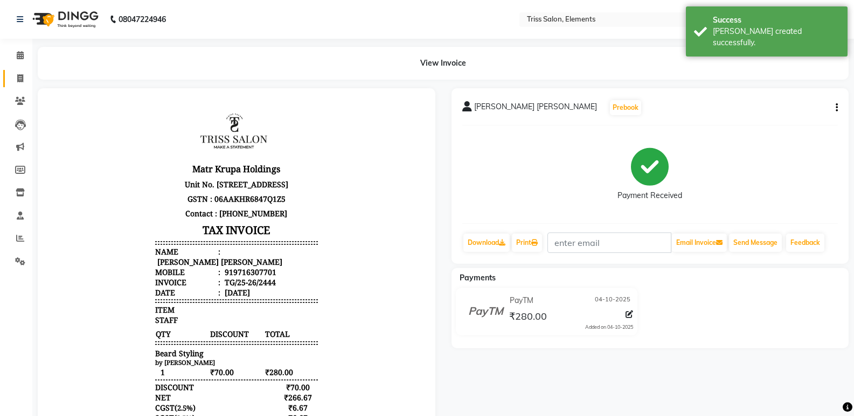
drag, startPoint x: 29, startPoint y: 82, endPoint x: 24, endPoint y: 76, distance: 7.2
click at [30, 82] on ngb-tooltip-window "Invoice" at bounding box center [48, 78] width 37 height 18
click at [16, 80] on span at bounding box center [20, 79] width 19 height 12
select select "service"
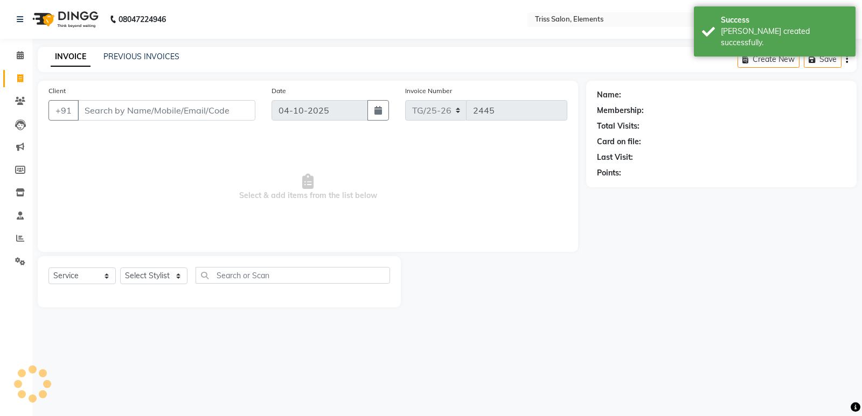
click at [72, 6] on img at bounding box center [64, 19] width 74 height 30
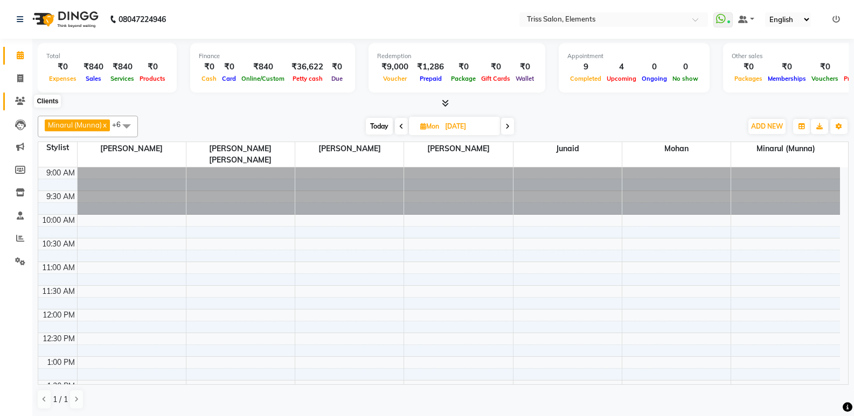
click at [19, 96] on span at bounding box center [20, 101] width 19 height 12
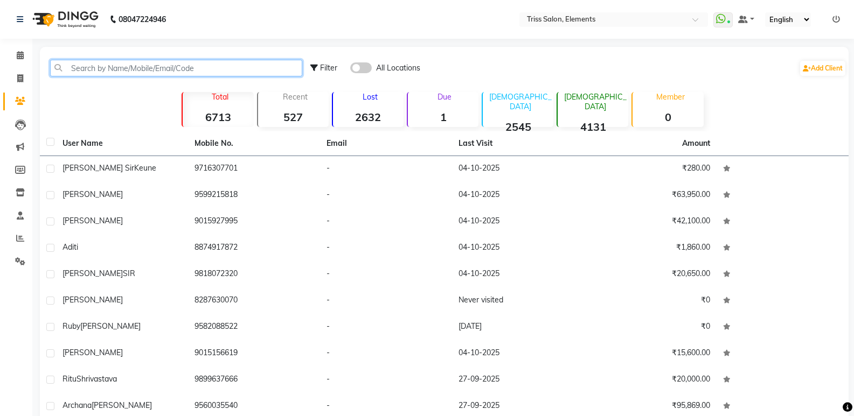
drag, startPoint x: 136, startPoint y: 60, endPoint x: 131, endPoint y: 76, distance: 17.5
click at [131, 76] on input "text" at bounding box center [176, 68] width 252 height 17
click at [135, 68] on input "text" at bounding box center [176, 68] width 252 height 17
click at [121, 66] on input "text" at bounding box center [176, 68] width 252 height 17
paste input "8826558423"
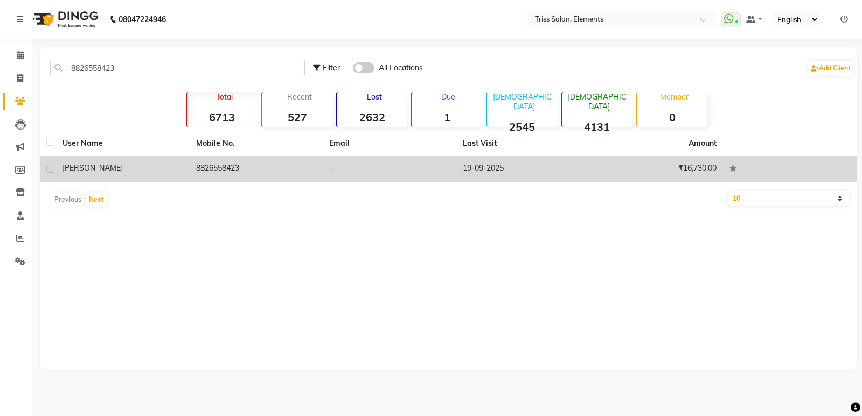
click at [236, 169] on td "8826558423" at bounding box center [257, 169] width 134 height 26
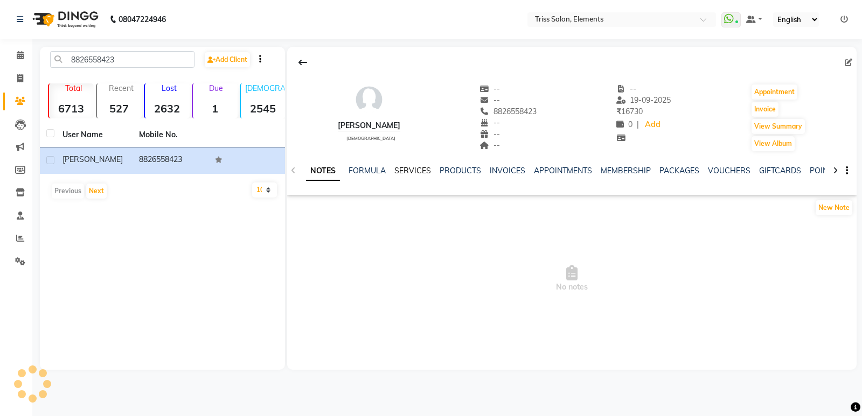
click at [401, 168] on link "SERVICES" at bounding box center [412, 171] width 37 height 10
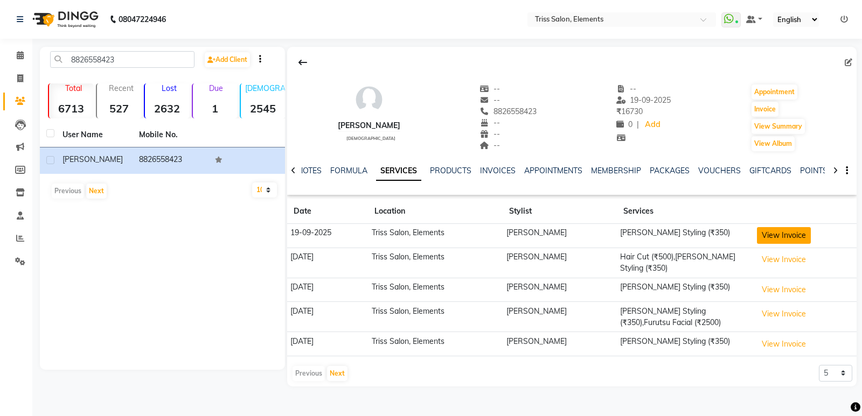
click at [780, 240] on button "View Invoice" at bounding box center [784, 235] width 54 height 17
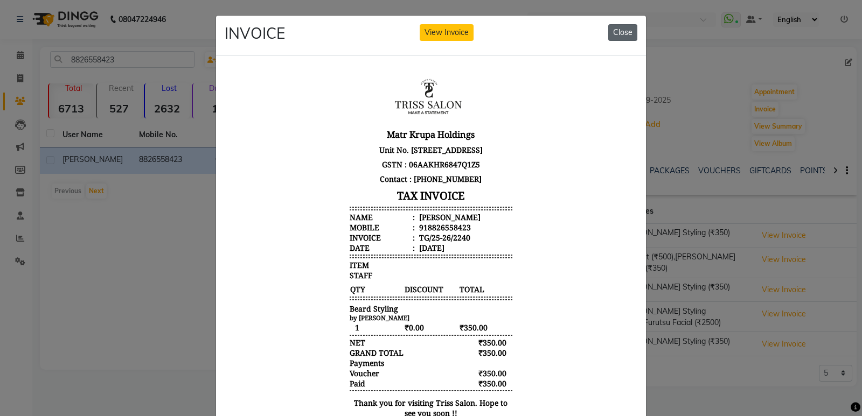
drag, startPoint x: 612, startPoint y: 34, endPoint x: 581, endPoint y: 30, distance: 31.5
click at [611, 34] on button "Close" at bounding box center [622, 32] width 29 height 17
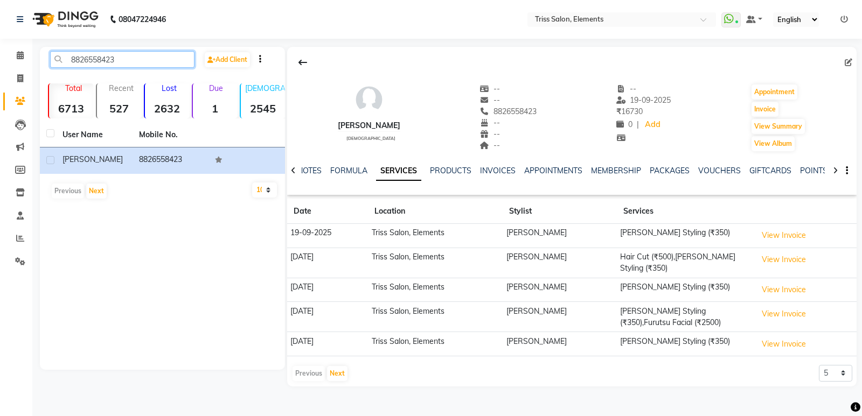
drag, startPoint x: 123, startPoint y: 57, endPoint x: 0, endPoint y: 101, distance: 130.5
click at [0, 101] on app-home "08047224946 Select Location × Triss Salon, Elements WhatsApp Status ✕ Status: C…" at bounding box center [431, 201] width 862 height 403
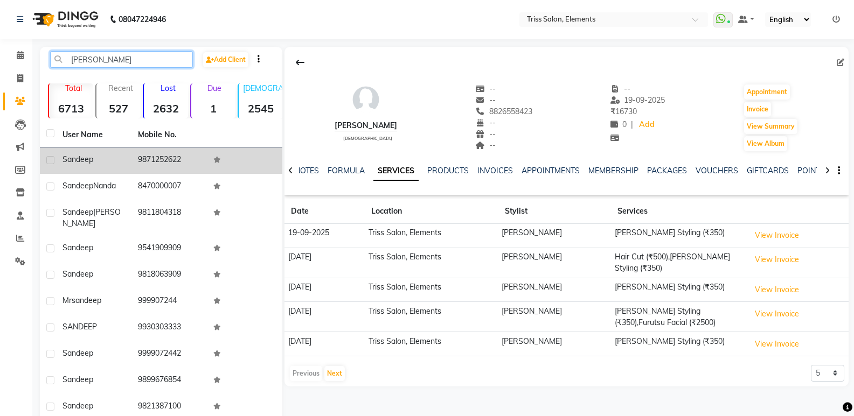
type input "Sandee"
click at [149, 162] on td "9871252622" at bounding box center [168, 161] width 75 height 26
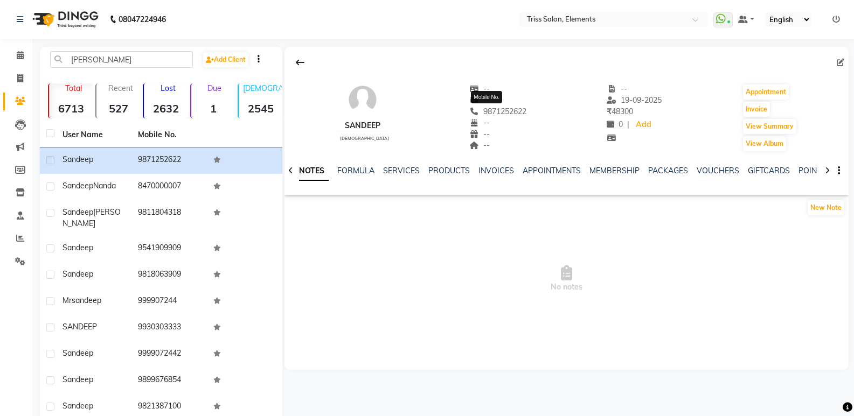
drag, startPoint x: 522, startPoint y: 113, endPoint x: 469, endPoint y: 112, distance: 53.9
click at [469, 112] on div "sandeep male -- -- 9871252622 Mobile No. -- -- -- -- 19-09-2025 ₹ 48300 0 | Add…" at bounding box center [566, 113] width 564 height 80
copy span "9871252622"
click at [400, 172] on link "SERVICES" at bounding box center [401, 171] width 37 height 10
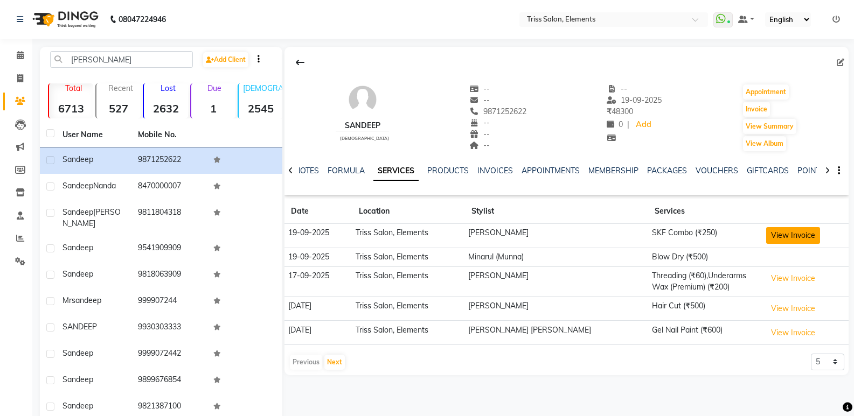
click at [784, 240] on button "View Invoice" at bounding box center [793, 235] width 54 height 17
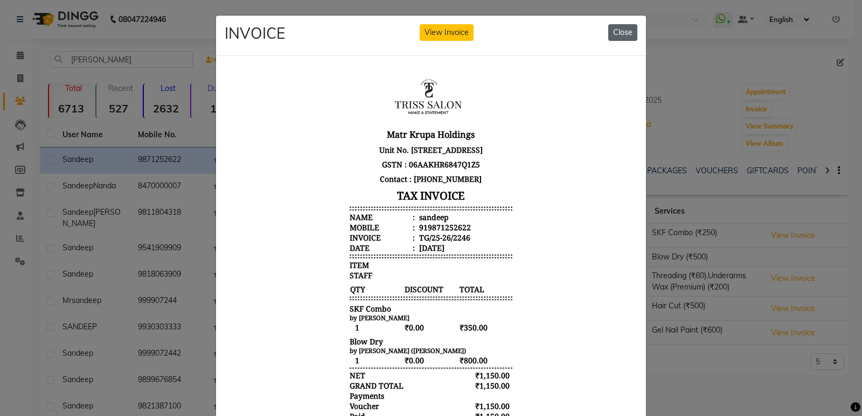
click at [619, 25] on div "INVOICE View Invoice Close" at bounding box center [431, 36] width 430 height 40
click at [619, 26] on button "Close" at bounding box center [622, 32] width 29 height 17
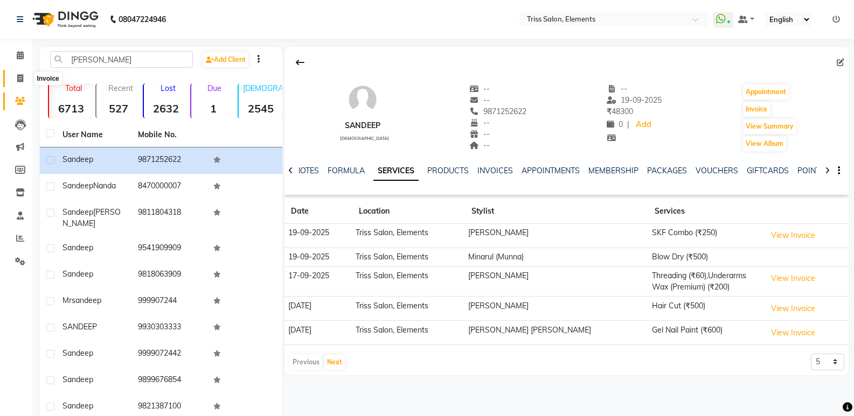
click at [12, 81] on span at bounding box center [20, 79] width 19 height 12
select select "service"
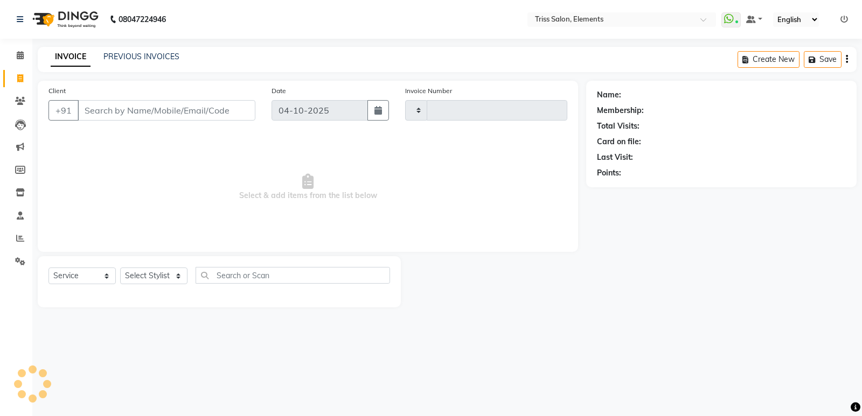
type input "2445"
select select "4303"
click at [183, 107] on input "Client" at bounding box center [167, 110] width 178 height 20
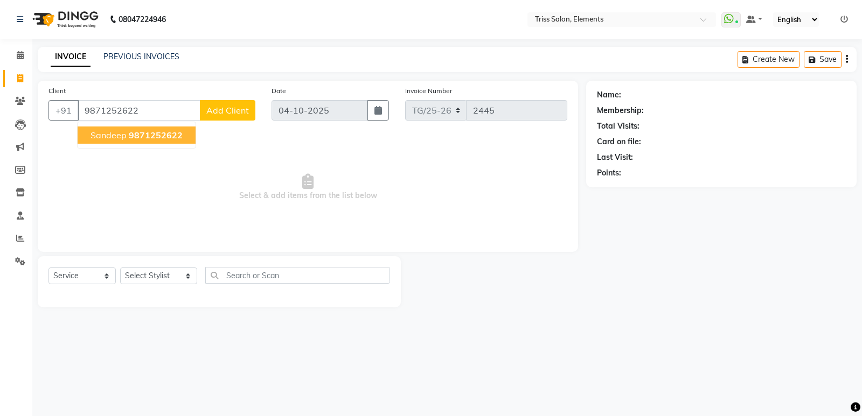
drag, startPoint x: 122, startPoint y: 133, endPoint x: 121, endPoint y: 212, distance: 78.6
click at [122, 139] on span "sandeep" at bounding box center [108, 135] width 36 height 11
type input "9871252622"
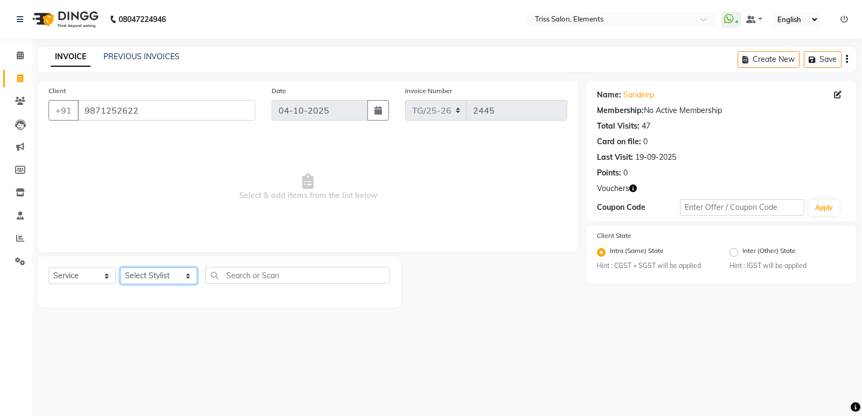
click at [145, 276] on select "Select Stylist Ankit ([PERSON_NAME]) [PERSON_NAME] ([PERSON_NAME]) [PERSON_NAME…" at bounding box center [158, 276] width 77 height 17
select select "20115"
click at [120, 268] on select "Select Stylist Ankit ([PERSON_NAME]) [PERSON_NAME] ([PERSON_NAME]) [PERSON_NAME…" at bounding box center [158, 276] width 77 height 17
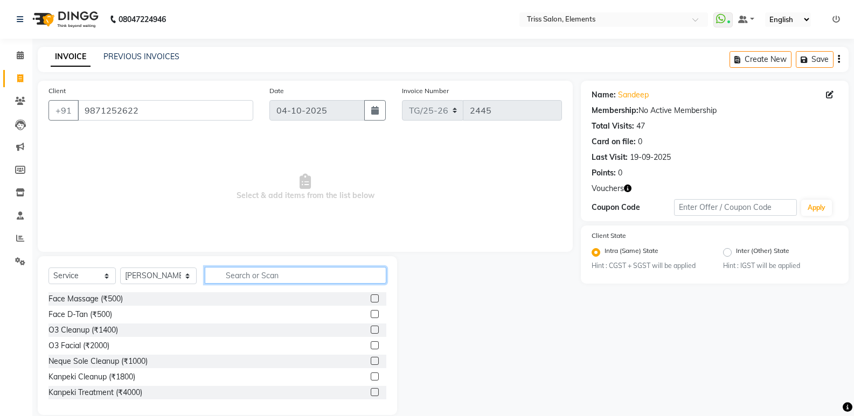
click at [248, 283] on input "text" at bounding box center [296, 275] width 182 height 17
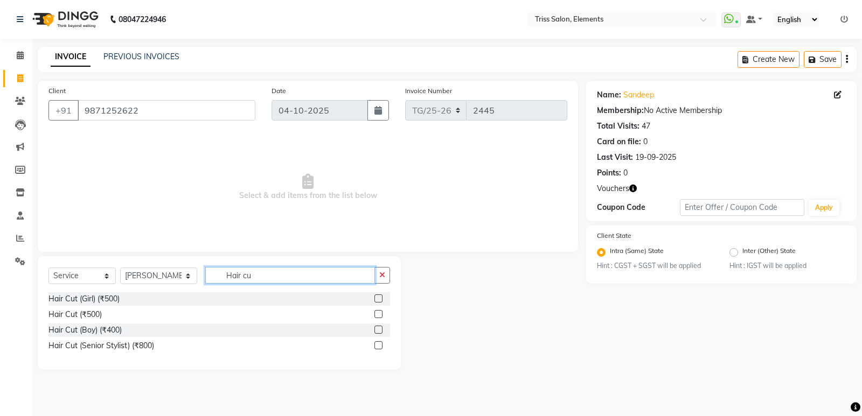
type input "Hair cu"
click at [379, 312] on div at bounding box center [382, 314] width 16 height 13
click at [382, 313] on label at bounding box center [378, 314] width 8 height 8
click at [381, 313] on input "checkbox" at bounding box center [377, 314] width 7 height 7
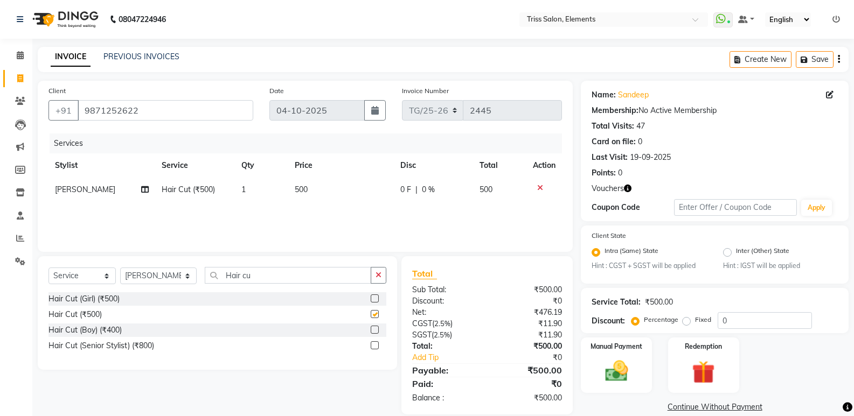
checkbox input "false"
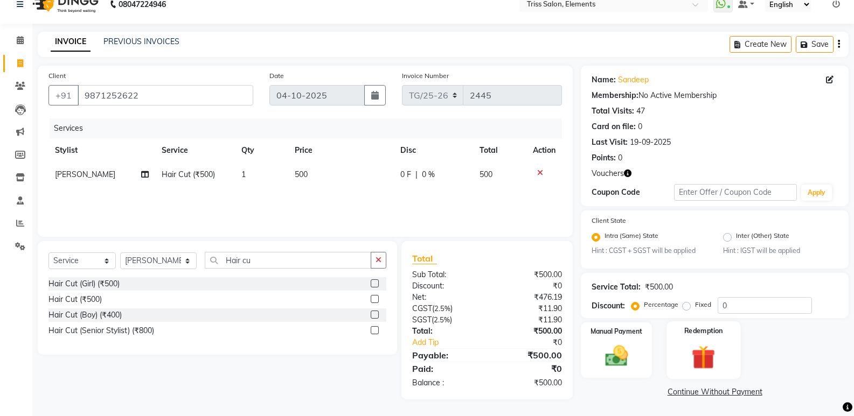
click at [698, 366] on img at bounding box center [703, 358] width 38 height 30
click at [706, 394] on span "Voucher 1" at bounding box center [709, 394] width 34 height 12
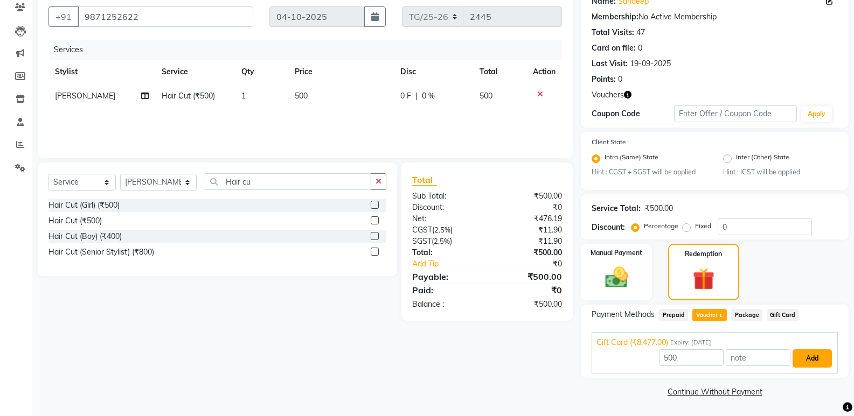
click at [805, 357] on button "Add" at bounding box center [811, 359] width 39 height 18
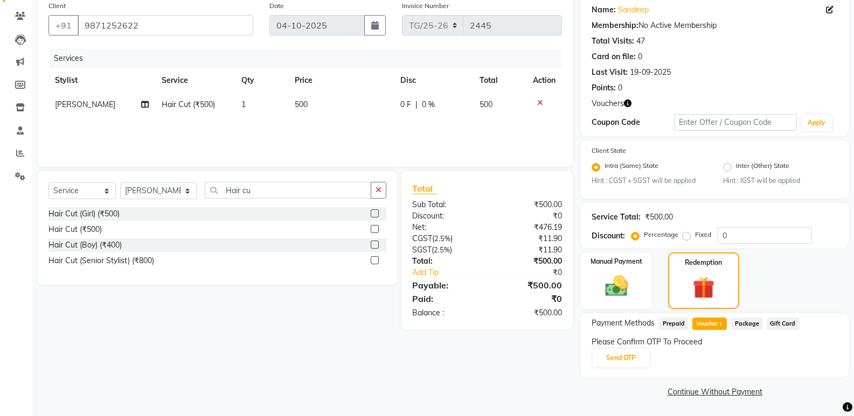
scroll to position [85, 0]
click at [618, 354] on button "Send OTP" at bounding box center [620, 358] width 57 height 18
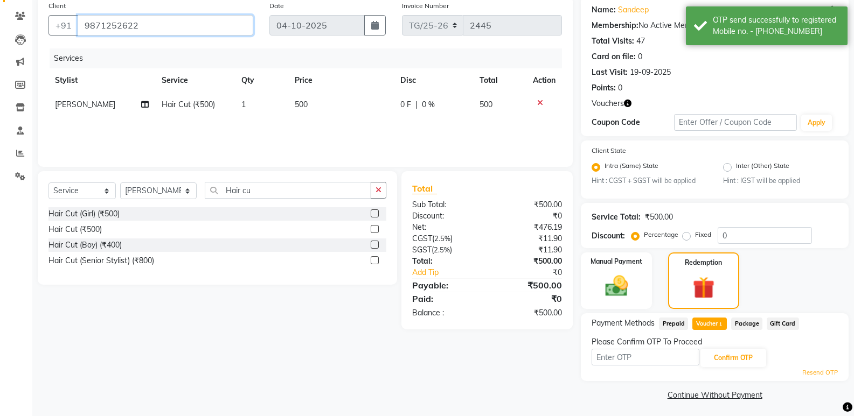
click at [177, 30] on input "9871252622" at bounding box center [166, 25] width 176 height 20
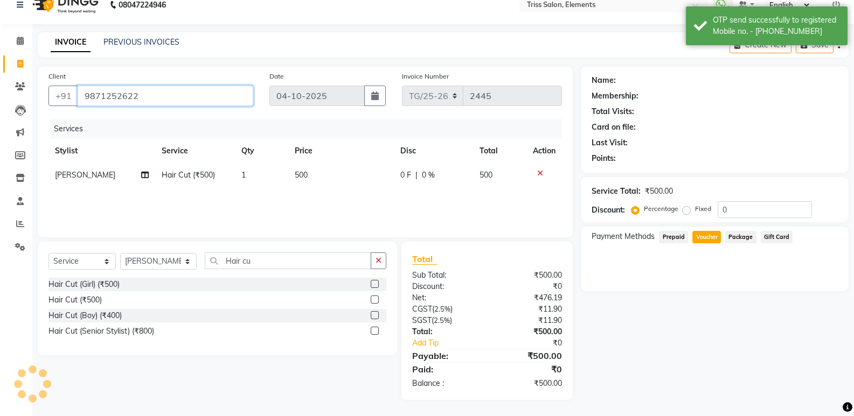
type input "9871252622"
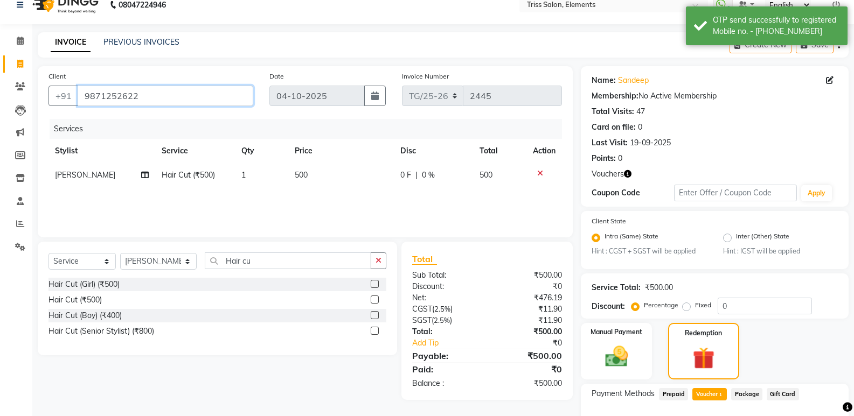
click at [166, 104] on input "9871252622" at bounding box center [166, 96] width 176 height 20
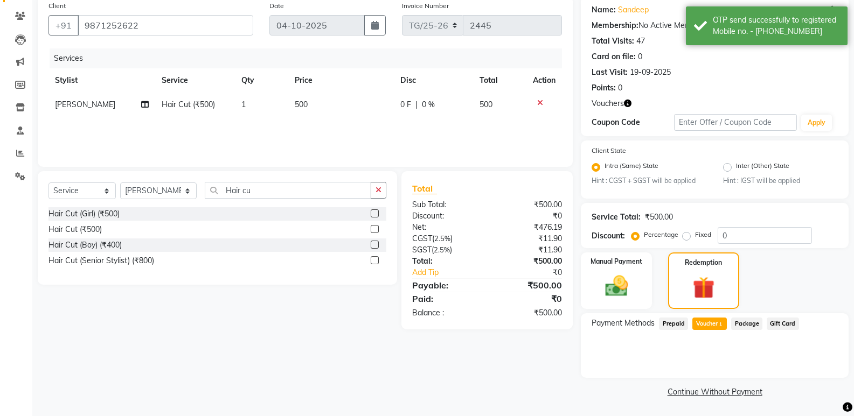
click at [712, 324] on span "Voucher 1" at bounding box center [709, 324] width 34 height 12
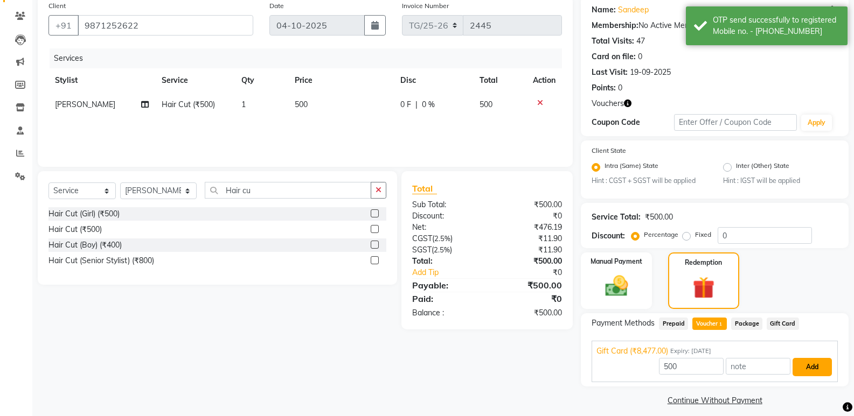
click at [807, 367] on button "Add" at bounding box center [811, 367] width 39 height 18
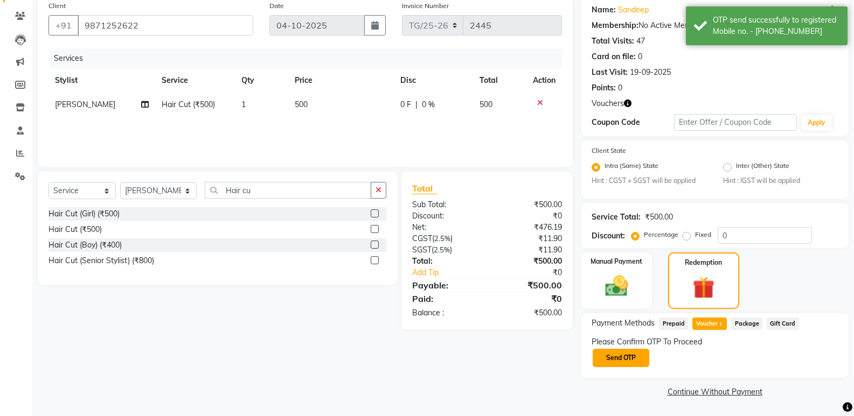
click at [639, 359] on button "Send OTP" at bounding box center [620, 358] width 57 height 18
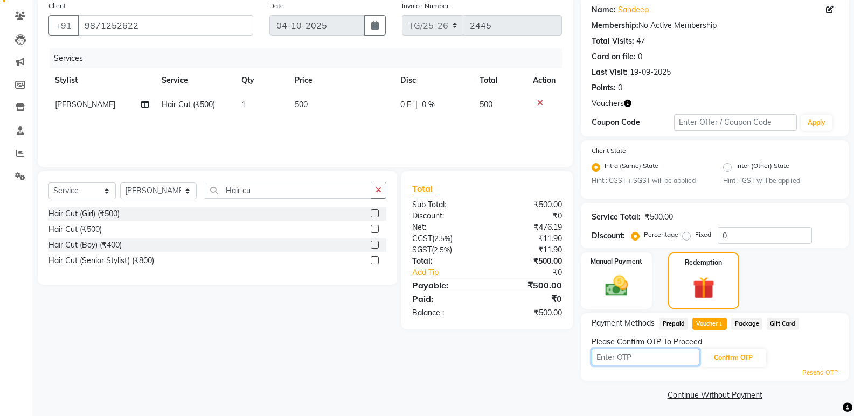
click at [639, 359] on input "text" at bounding box center [645, 357] width 108 height 17
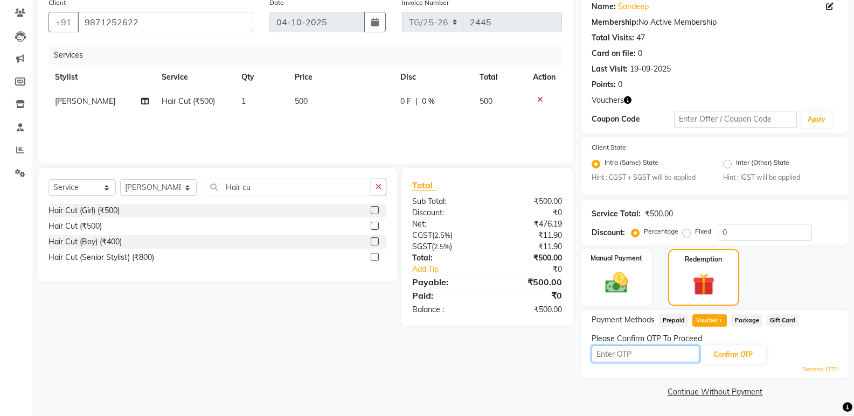
click at [632, 359] on input "text" at bounding box center [645, 354] width 108 height 17
click at [665, 351] on input "text" at bounding box center [645, 354] width 108 height 17
type input "8797"
click at [728, 354] on button "Confirm OTP" at bounding box center [733, 355] width 66 height 18
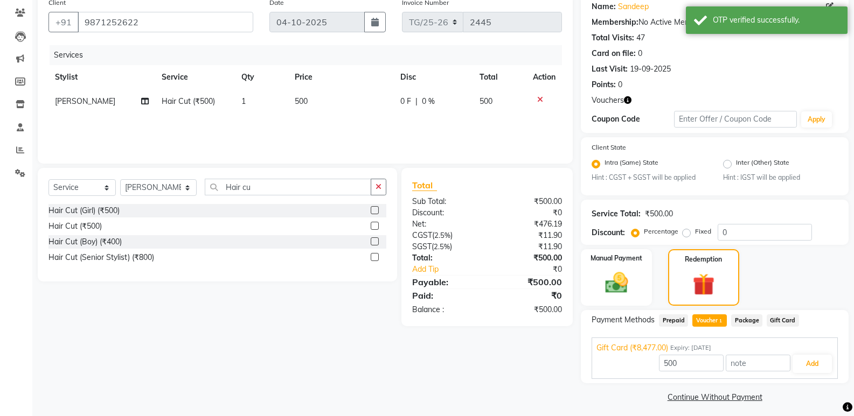
scroll to position [94, 0]
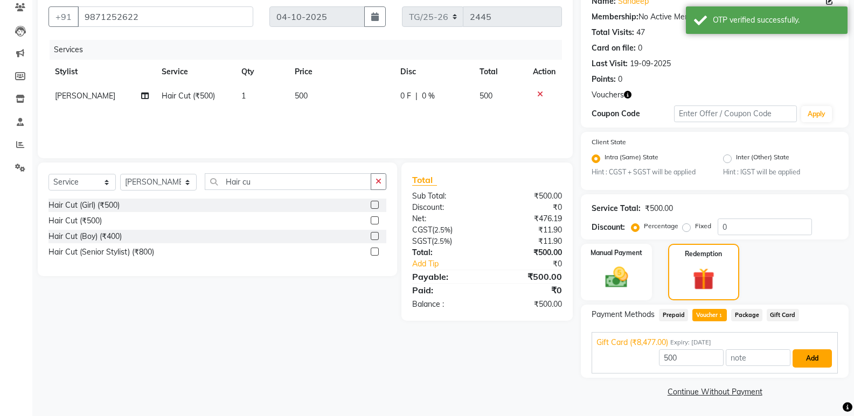
click at [822, 358] on button "Add" at bounding box center [811, 359] width 39 height 18
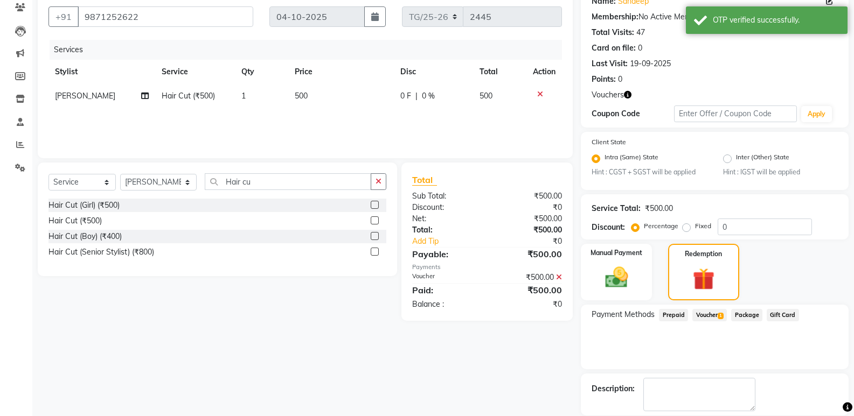
scroll to position [146, 0]
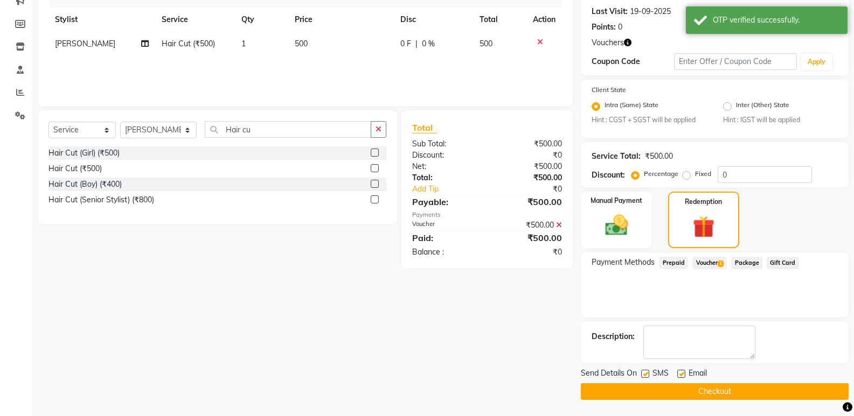
click at [763, 387] on button "Checkout" at bounding box center [715, 391] width 268 height 17
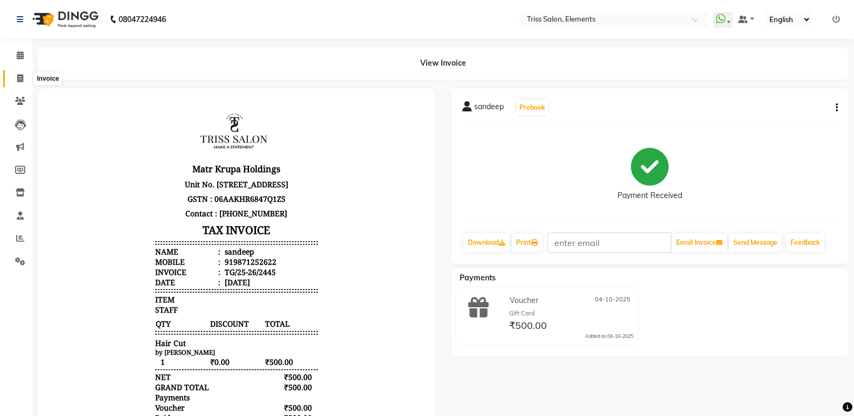
click at [22, 81] on icon at bounding box center [20, 78] width 6 height 8
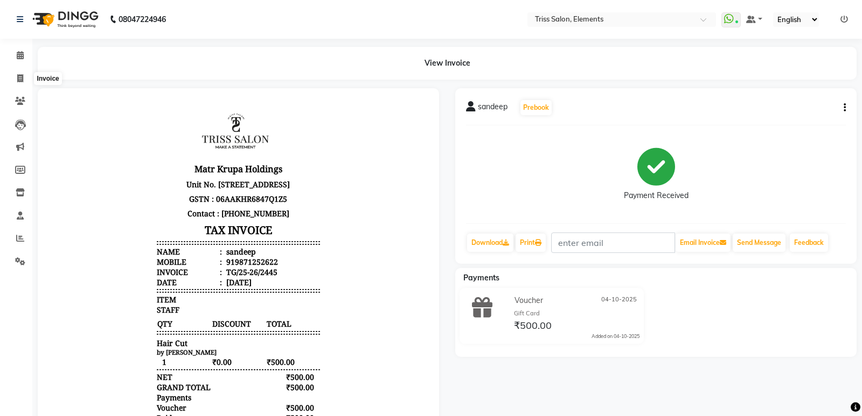
select select "service"
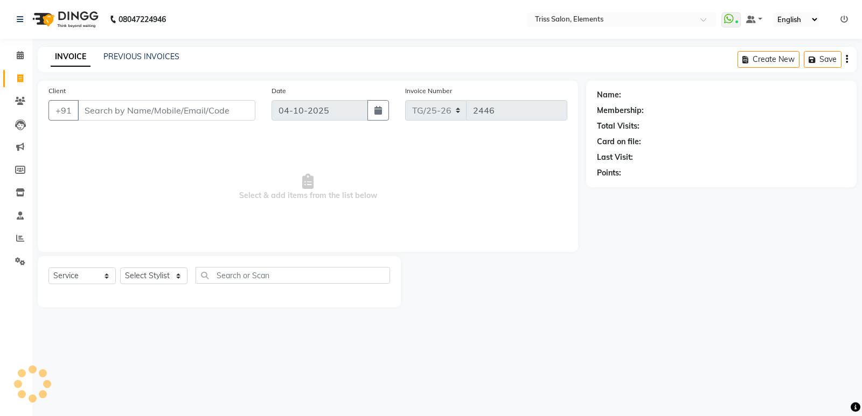
click at [69, 18] on img at bounding box center [64, 19] width 74 height 30
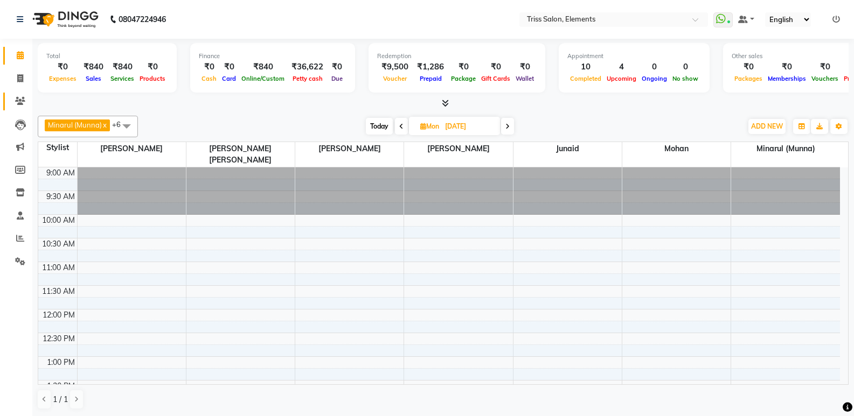
click at [26, 94] on link "Clients" at bounding box center [16, 102] width 26 height 18
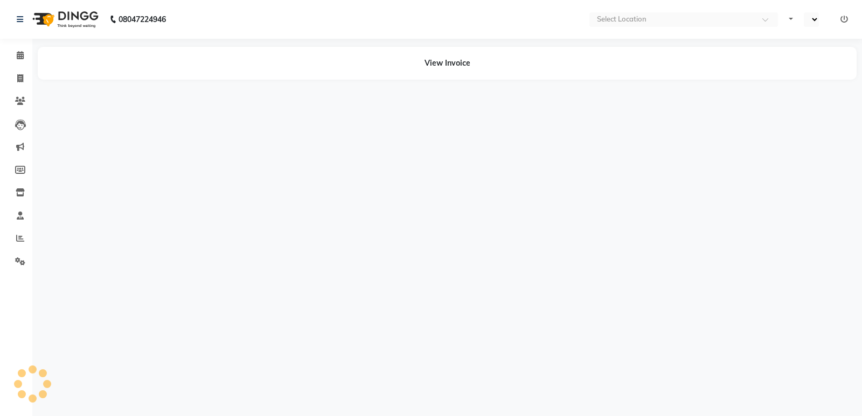
select select "en"
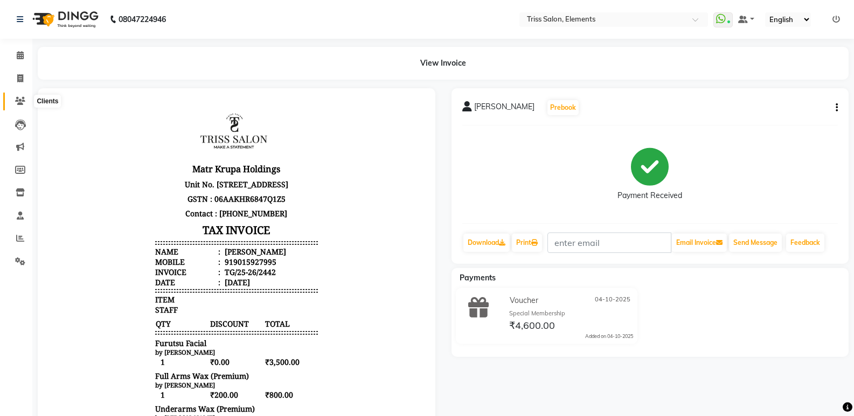
click at [17, 99] on icon at bounding box center [20, 101] width 10 height 8
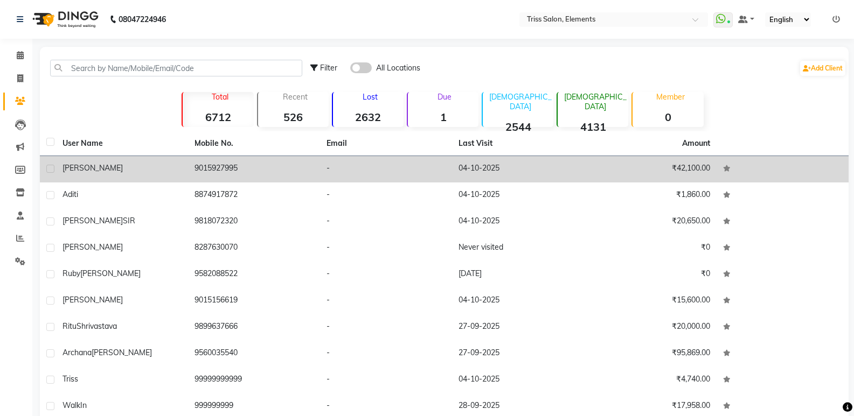
click at [199, 171] on td "9015927995" at bounding box center [254, 169] width 132 height 26
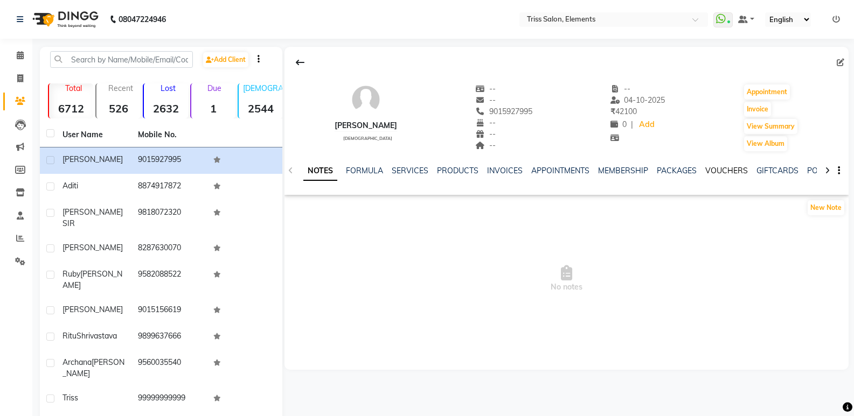
click at [720, 171] on link "VOUCHERS" at bounding box center [726, 171] width 43 height 10
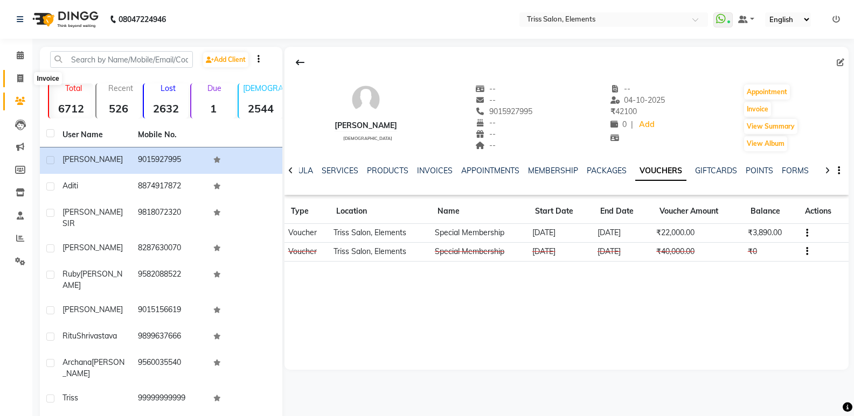
click at [26, 80] on span at bounding box center [20, 79] width 19 height 12
select select "service"
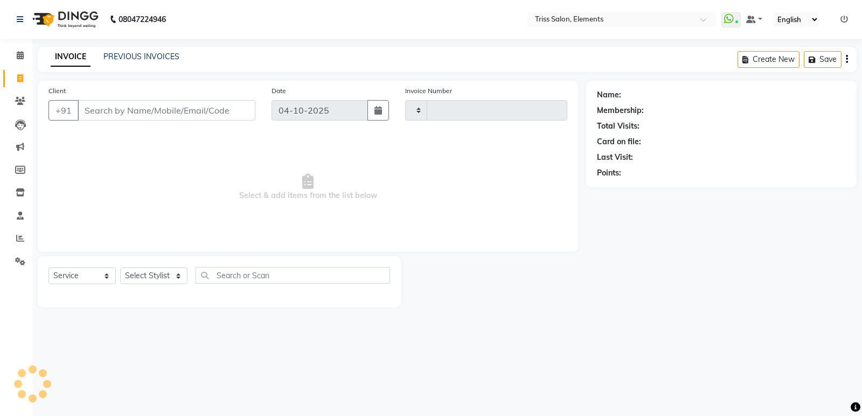
type input "2443"
select select "4303"
drag, startPoint x: 13, startPoint y: 100, endPoint x: 25, endPoint y: 107, distance: 14.0
click at [13, 101] on span at bounding box center [20, 101] width 19 height 12
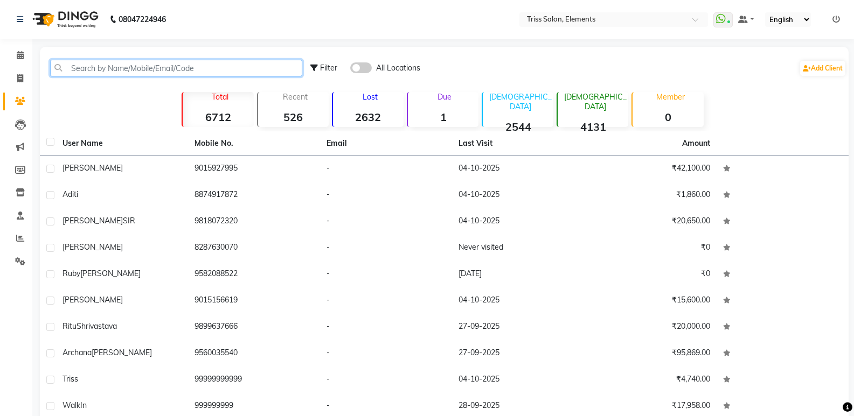
click at [120, 73] on input "text" at bounding box center [176, 68] width 252 height 17
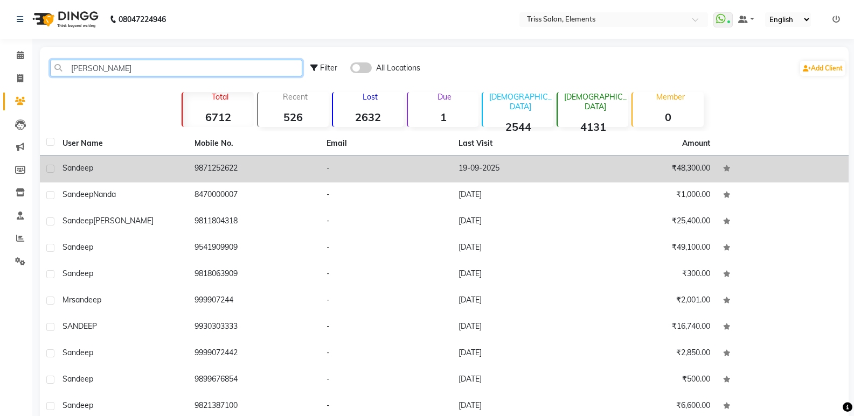
type input "[PERSON_NAME]"
click at [229, 167] on td "9871252622" at bounding box center [254, 169] width 132 height 26
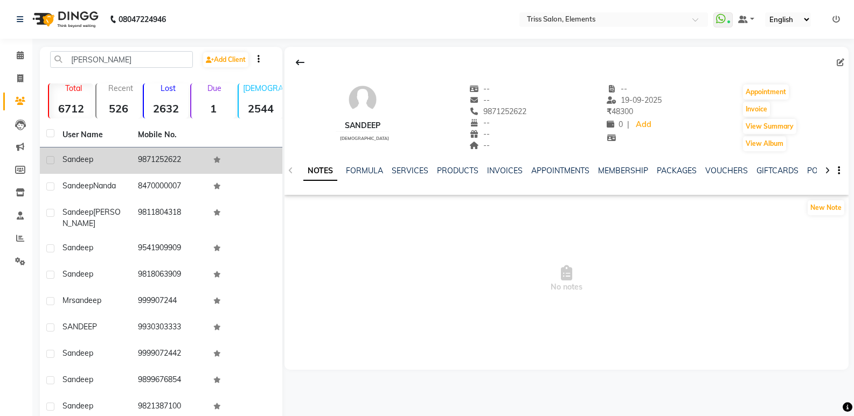
click at [155, 159] on td "9871252622" at bounding box center [168, 161] width 75 height 26
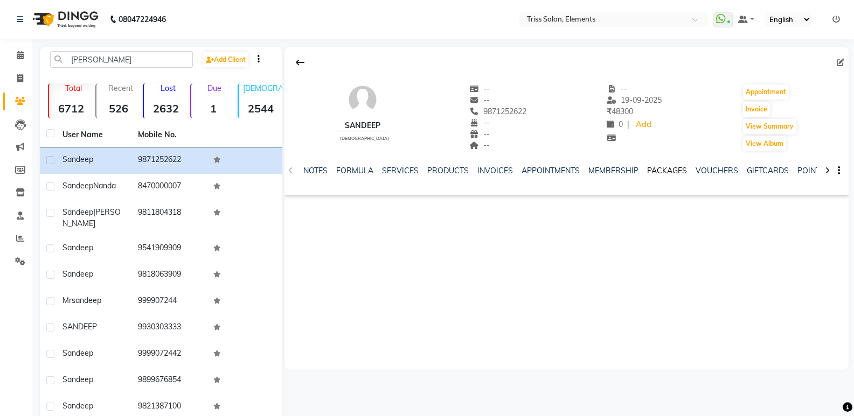
drag, startPoint x: 665, startPoint y: 170, endPoint x: 691, endPoint y: 169, distance: 25.9
click at [666, 170] on link "PACKAGES" at bounding box center [667, 171] width 40 height 10
click at [681, 172] on link "VOUCHERS" at bounding box center [673, 171] width 43 height 10
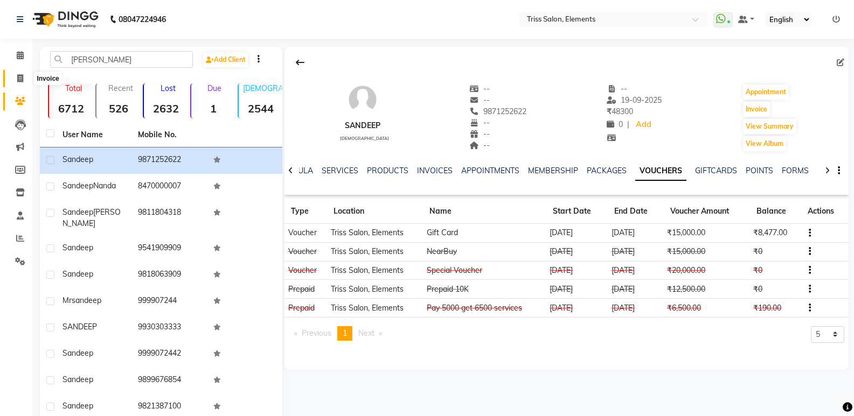
click at [16, 75] on span at bounding box center [20, 79] width 19 height 12
select select "service"
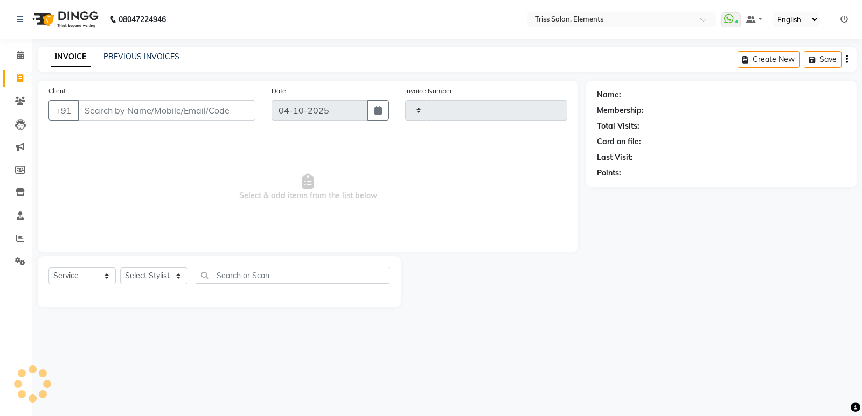
type input "2443"
select select "4303"
click at [19, 107] on span at bounding box center [20, 101] width 19 height 12
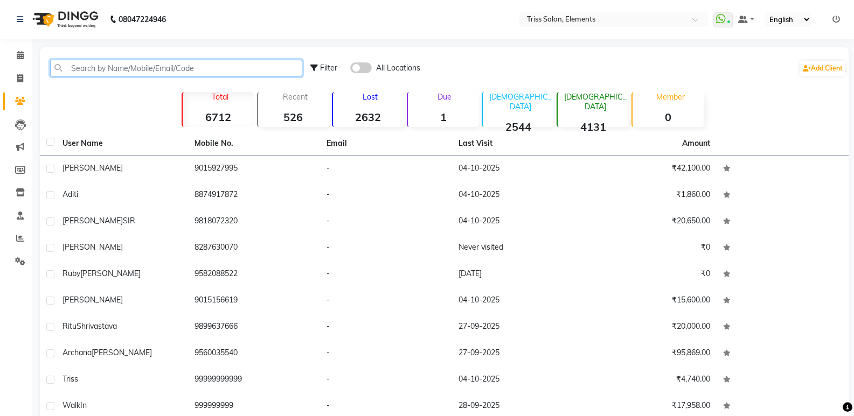
click at [179, 68] on input "text" at bounding box center [176, 68] width 252 height 17
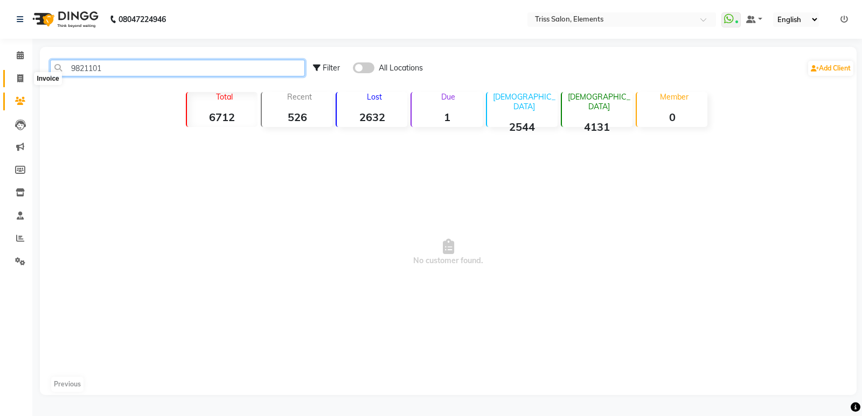
type input "9821101"
click at [19, 81] on icon at bounding box center [20, 78] width 6 height 8
select select "service"
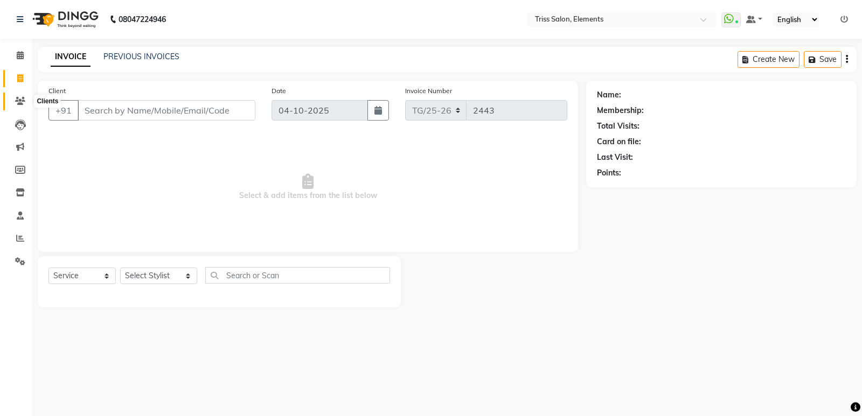
drag, startPoint x: 21, startPoint y: 100, endPoint x: 44, endPoint y: 95, distance: 23.3
click at [22, 101] on icon at bounding box center [20, 101] width 10 height 8
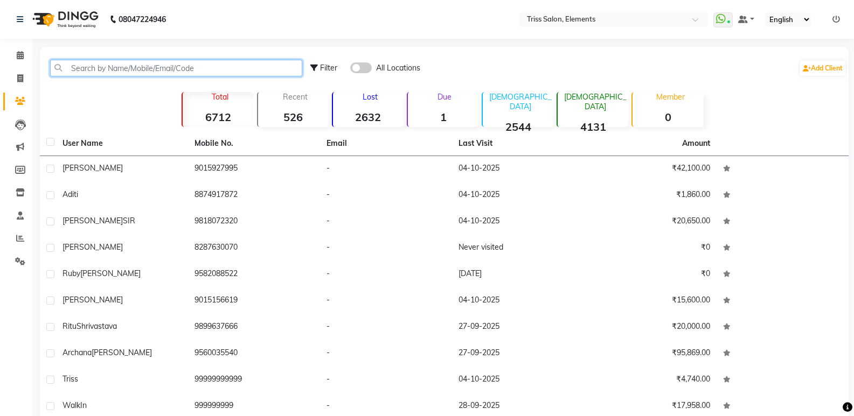
click at [118, 64] on input "text" at bounding box center [176, 68] width 252 height 17
paste input "9599215818"
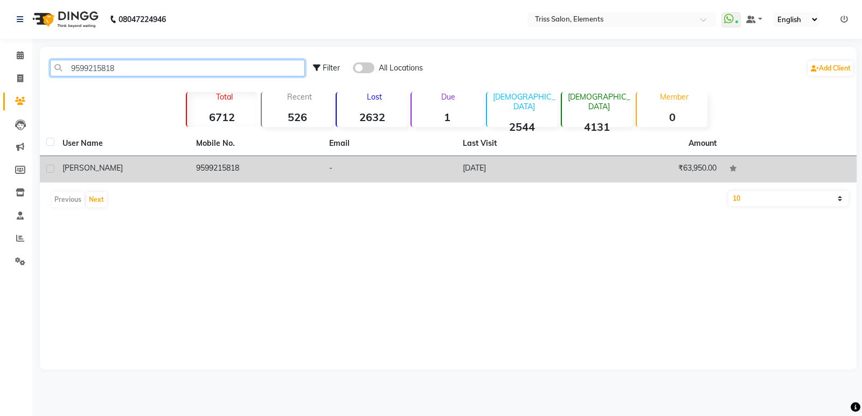
type input "9599215818"
click at [250, 174] on td "9599215818" at bounding box center [257, 169] width 134 height 26
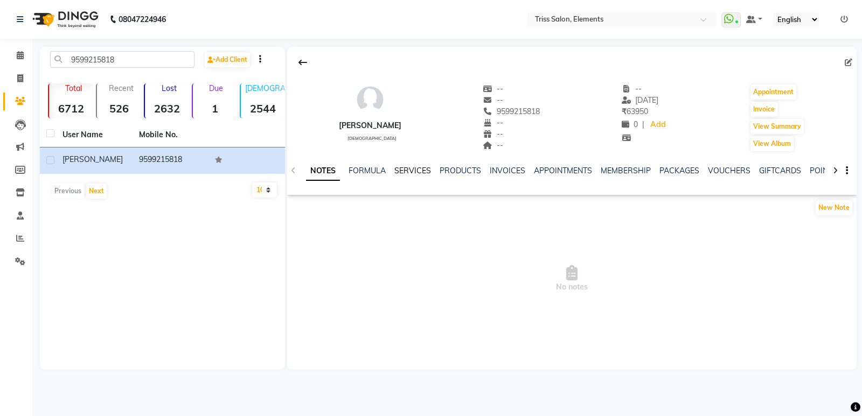
click at [427, 169] on link "SERVICES" at bounding box center [412, 171] width 37 height 10
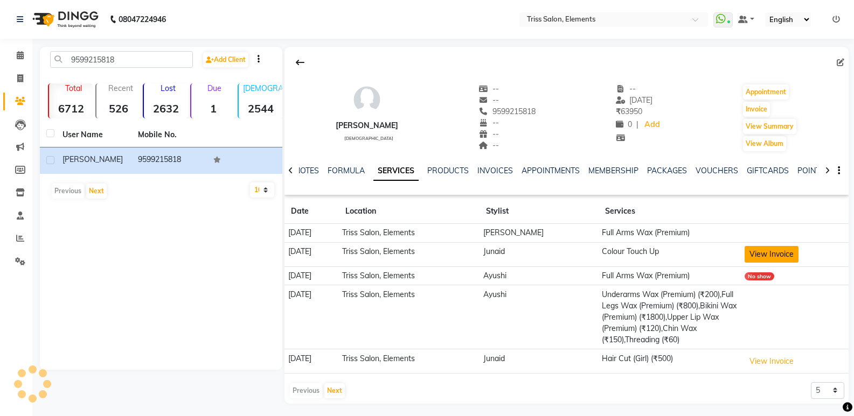
click at [772, 254] on button "View Invoice" at bounding box center [771, 254] width 54 height 17
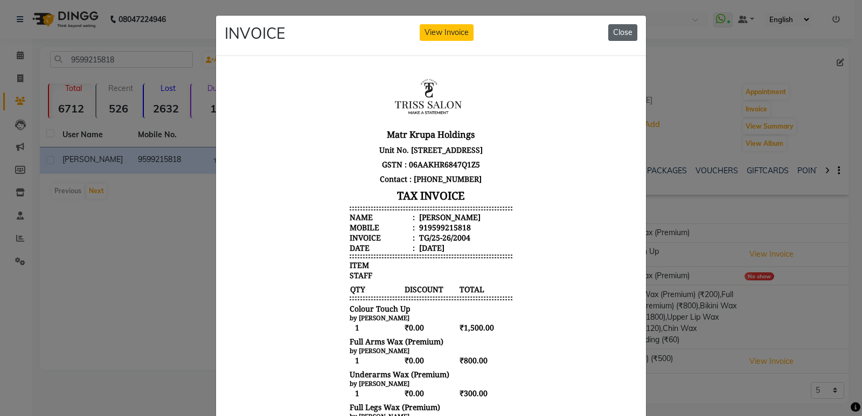
click at [619, 29] on button "Close" at bounding box center [622, 32] width 29 height 17
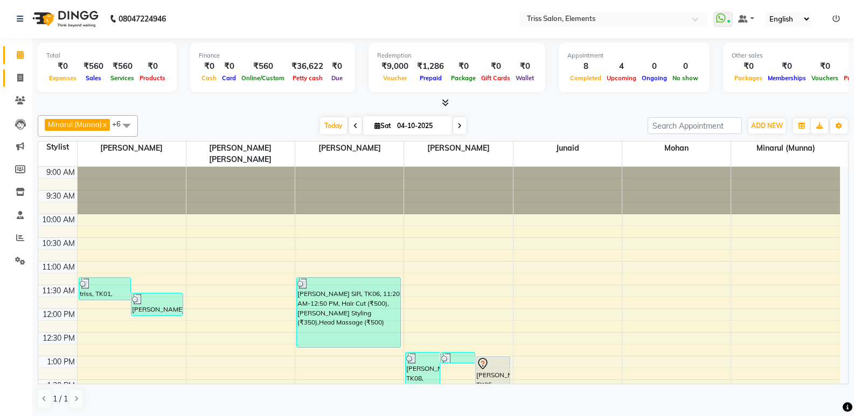
scroll to position [285, 0]
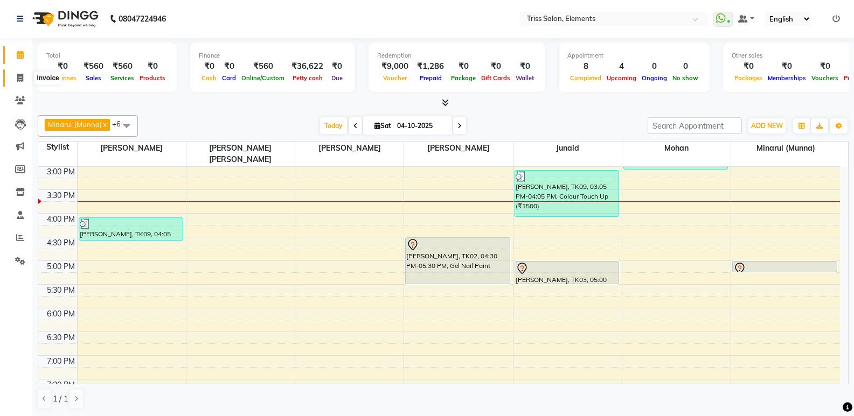
drag, startPoint x: 20, startPoint y: 76, endPoint x: 61, endPoint y: 81, distance: 41.2
click at [20, 76] on icon at bounding box center [20, 78] width 6 height 8
select select "service"
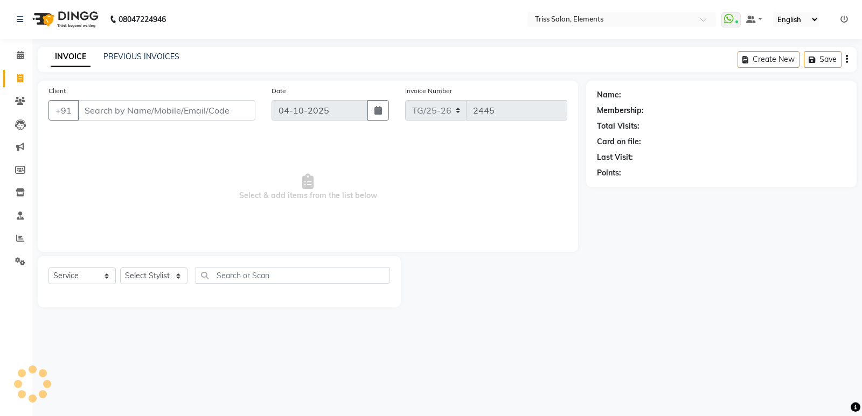
drag, startPoint x: 136, startPoint y: 102, endPoint x: 143, endPoint y: 178, distance: 76.3
click at [138, 131] on div "Client +91 Date [DATE] Invoice Number TG/25-26 2445 Select & add items from the…" at bounding box center [308, 166] width 540 height 171
click at [160, 277] on select "Select Stylist Ankit ([PERSON_NAME]) [PERSON_NAME] ([PERSON_NAME]) [PERSON_NAME…" at bounding box center [158, 276] width 77 height 17
select select "66361"
click at [120, 268] on select "Select Stylist Ankit ([PERSON_NAME]) [PERSON_NAME] ([PERSON_NAME]) [PERSON_NAME…" at bounding box center [158, 276] width 77 height 17
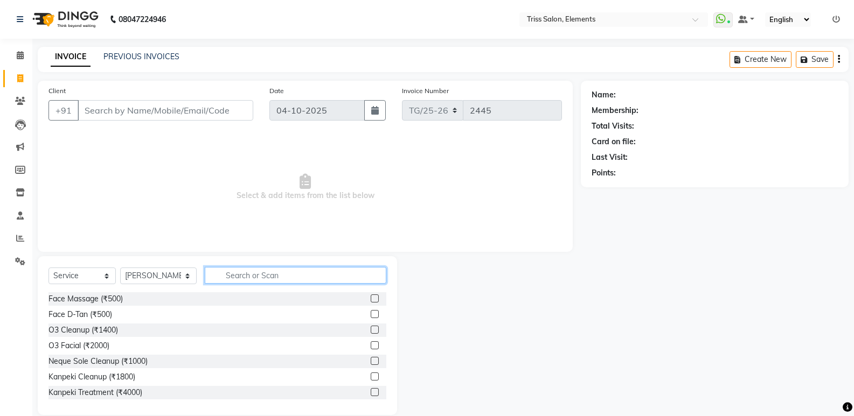
click at [235, 276] on input "text" at bounding box center [296, 275] width 182 height 17
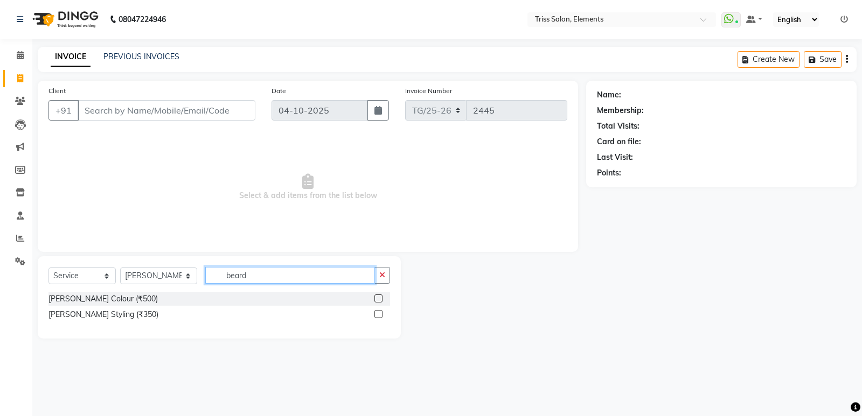
type input "beard"
click at [386, 315] on div at bounding box center [382, 314] width 16 height 13
drag, startPoint x: 376, startPoint y: 312, endPoint x: 308, endPoint y: 226, distance: 109.6
click at [375, 311] on label at bounding box center [378, 314] width 8 height 8
click at [375, 311] on input "checkbox" at bounding box center [377, 314] width 7 height 7
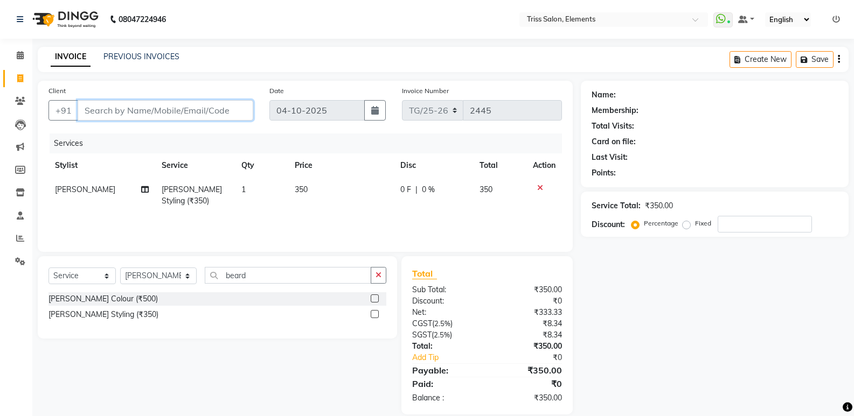
checkbox input "false"
click at [238, 108] on input "Client" at bounding box center [166, 110] width 176 height 20
type input "8"
type input "0"
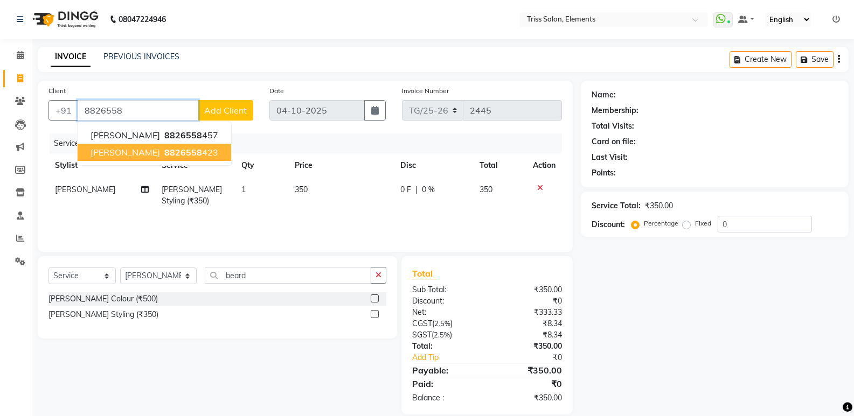
click at [162, 155] on ngb-highlight "8826558 423" at bounding box center [190, 152] width 56 height 11
type input "8826558423"
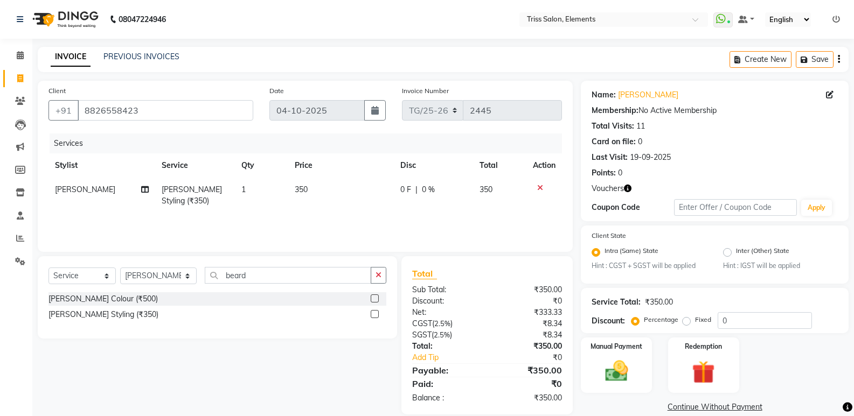
scroll to position [15, 0]
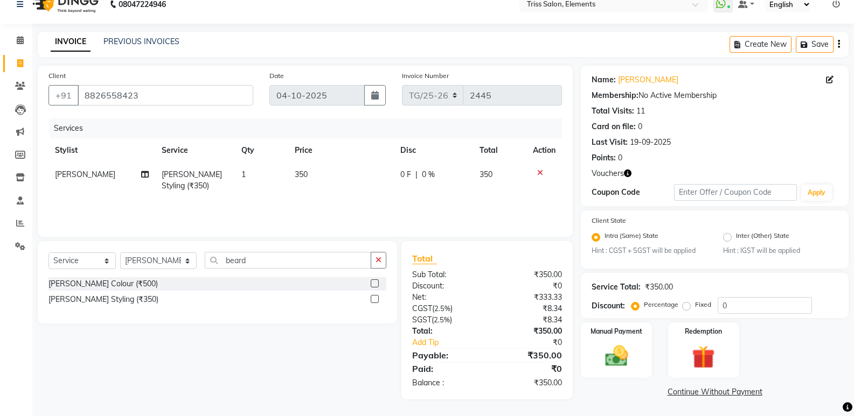
drag, startPoint x: 654, startPoint y: 338, endPoint x: 676, endPoint y: 349, distance: 24.3
click at [656, 339] on div "Manual Payment Redemption" at bounding box center [715, 350] width 284 height 55
click at [699, 351] on img at bounding box center [703, 358] width 38 height 30
drag, startPoint x: 717, startPoint y: 386, endPoint x: 720, endPoint y: 394, distance: 8.5
click at [719, 393] on div "Payment Methods Prepaid Voucher 1 Package Gift Card" at bounding box center [715, 415] width 268 height 65
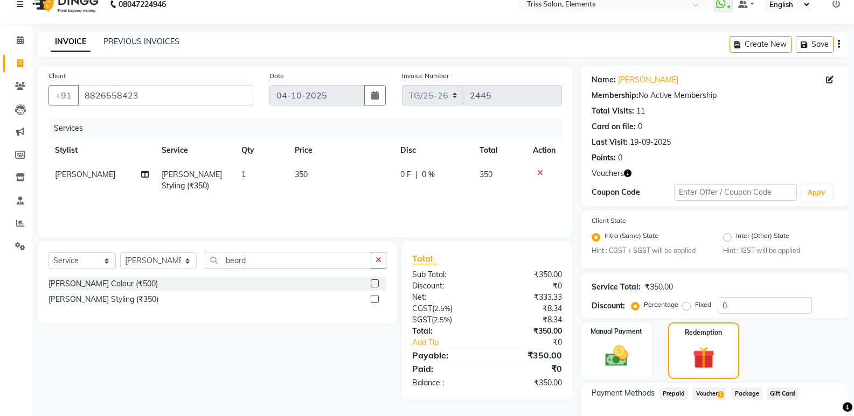
click at [720, 394] on span "1" at bounding box center [720, 395] width 6 height 6
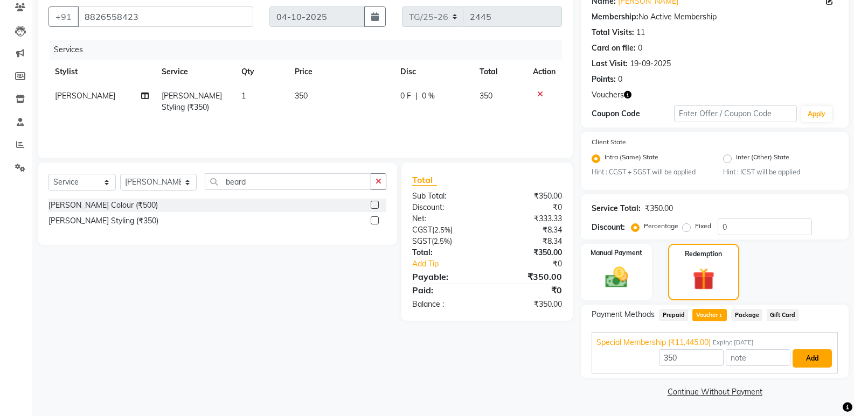
click at [821, 365] on button "Add" at bounding box center [811, 359] width 39 height 18
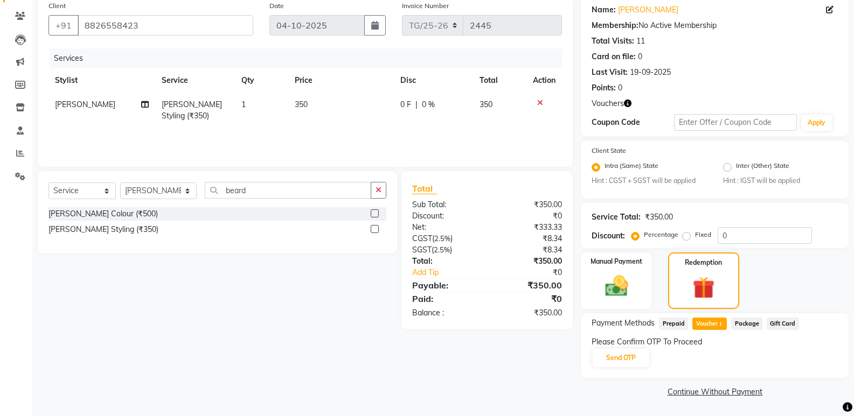
scroll to position [85, 0]
click at [631, 365] on button "Send OTP" at bounding box center [620, 358] width 57 height 18
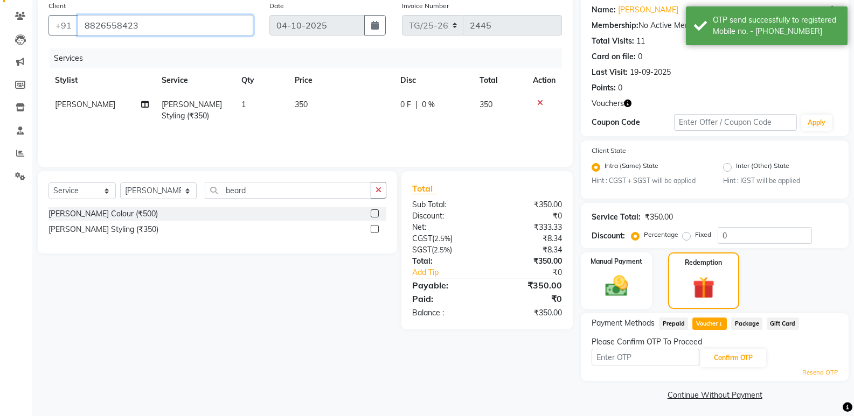
drag, startPoint x: 0, startPoint y: 80, endPoint x: 0, endPoint y: 104, distance: 24.2
click at [0, 104] on app-home "08047224946 Select Location × Triss Salon, Elements WhatsApp Status ✕ Status: C…" at bounding box center [427, 167] width 854 height 505
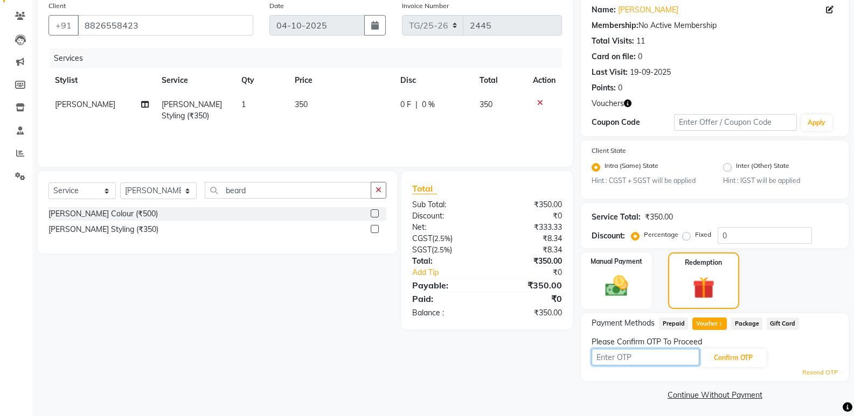
click at [605, 357] on input "text" at bounding box center [645, 357] width 108 height 17
click at [650, 354] on input "text" at bounding box center [645, 357] width 108 height 17
type input "1321"
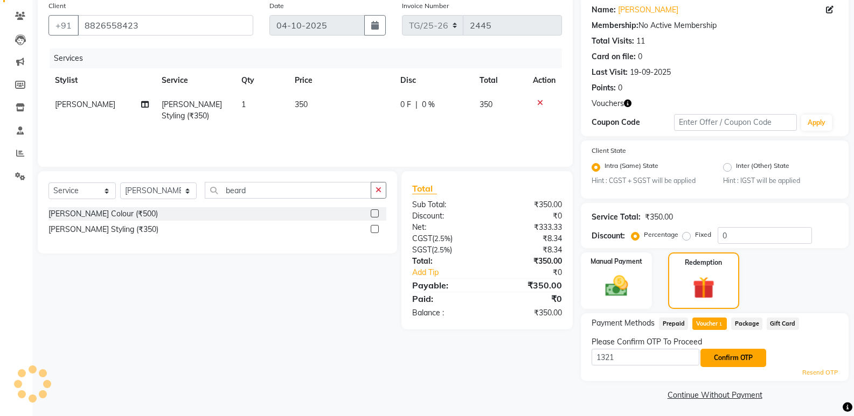
click at [739, 359] on button "Confirm OTP" at bounding box center [733, 358] width 66 height 18
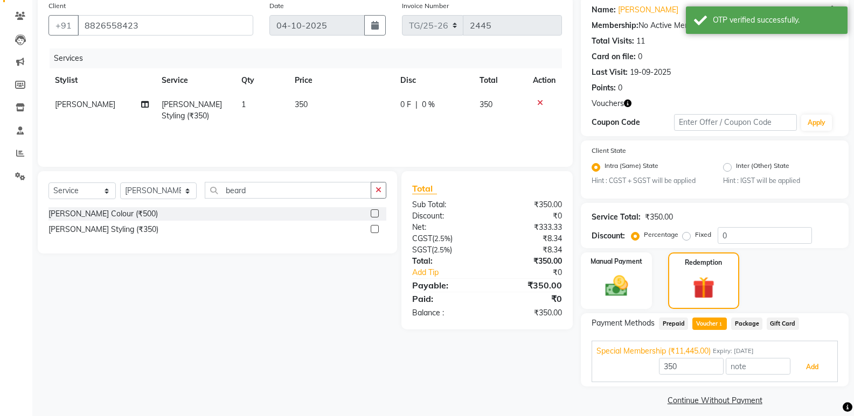
drag, startPoint x: 812, startPoint y: 364, endPoint x: 823, endPoint y: 369, distance: 12.3
click at [815, 367] on button "Add" at bounding box center [811, 367] width 39 height 18
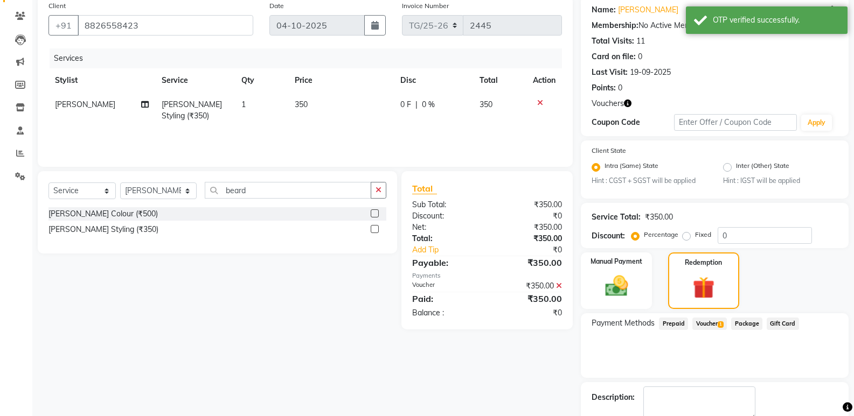
scroll to position [146, 0]
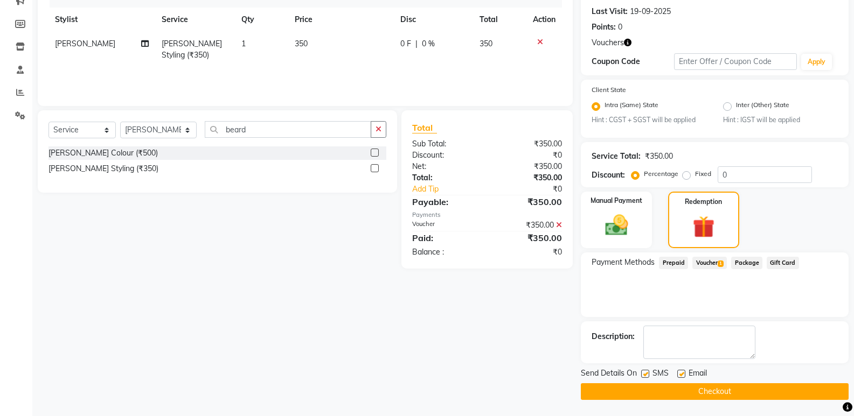
click at [671, 390] on button "Checkout" at bounding box center [715, 391] width 268 height 17
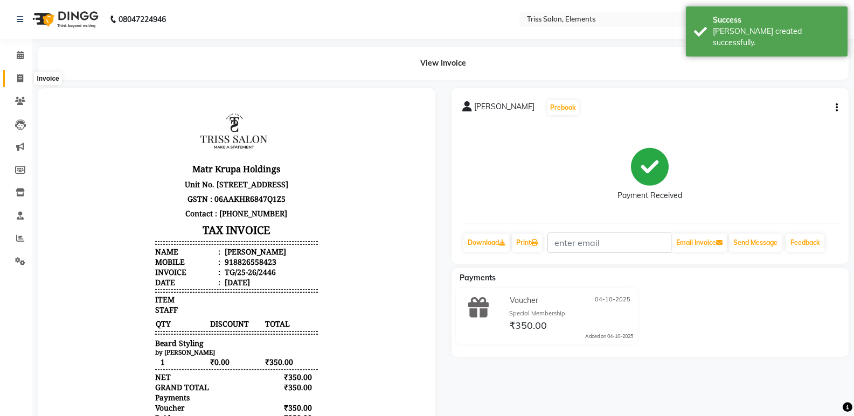
click at [23, 83] on span at bounding box center [20, 79] width 19 height 12
select select "service"
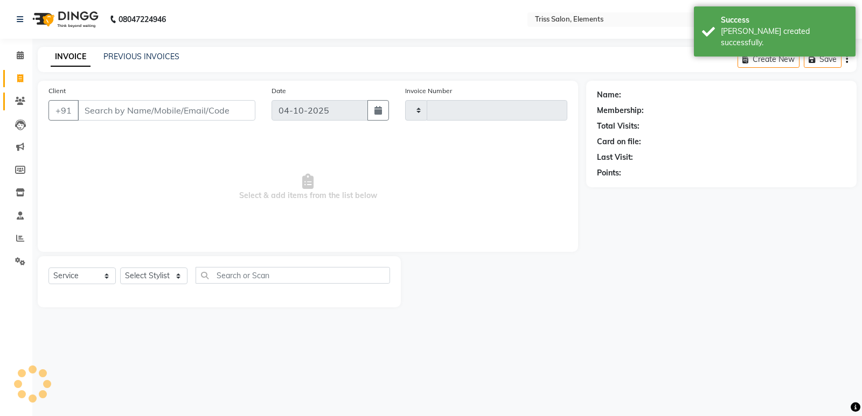
type input "2447"
select select "4303"
click at [81, 8] on img at bounding box center [64, 19] width 74 height 30
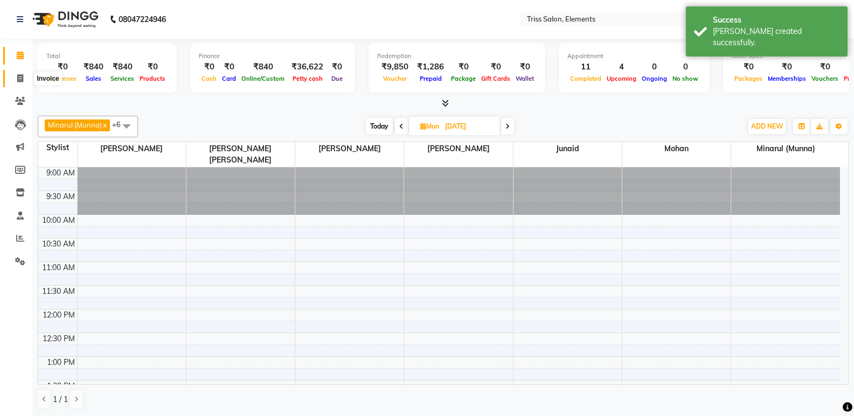
drag, startPoint x: 22, startPoint y: 75, endPoint x: 37, endPoint y: 81, distance: 16.2
click at [22, 75] on icon at bounding box center [20, 78] width 6 height 8
select select "service"
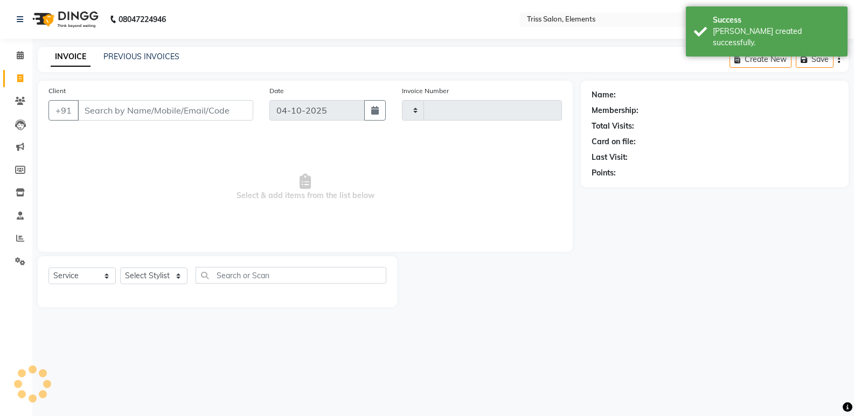
type input "2447"
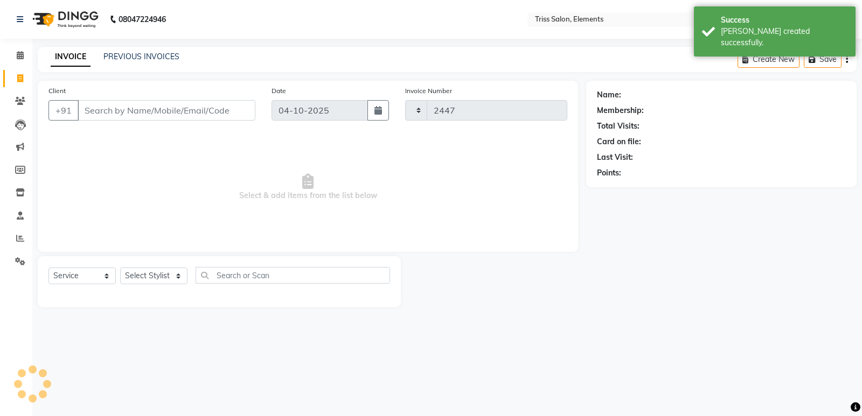
select select "4303"
click at [73, 19] on img at bounding box center [64, 19] width 74 height 30
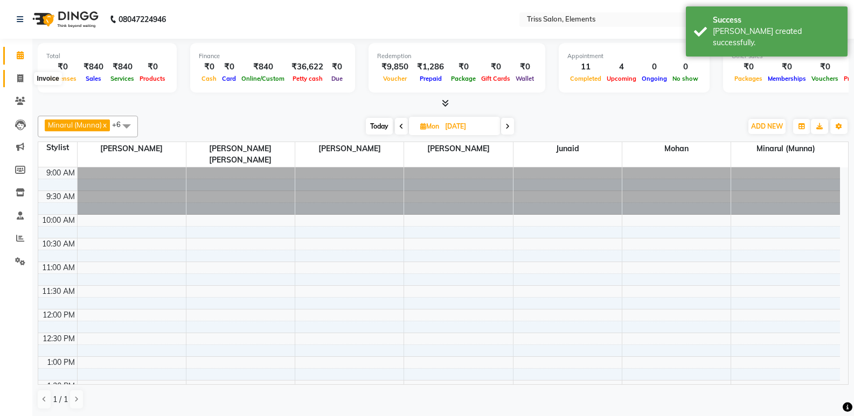
click at [17, 82] on icon at bounding box center [20, 78] width 6 height 8
select select "service"
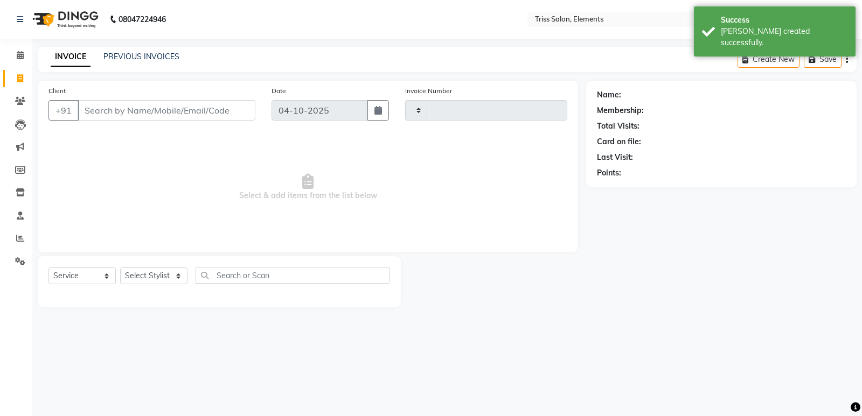
type input "2447"
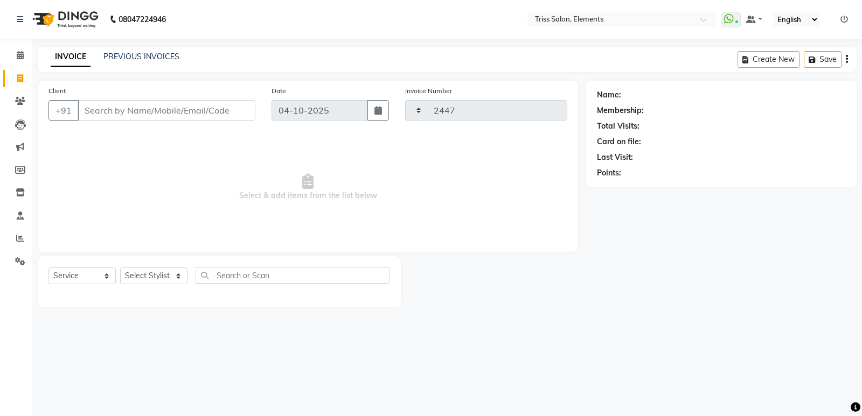
select select "4303"
click at [13, 97] on span at bounding box center [20, 101] width 19 height 12
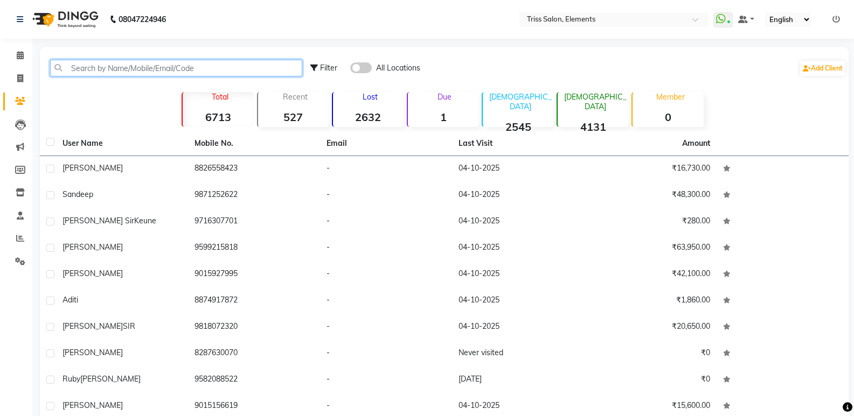
click at [143, 67] on input "text" at bounding box center [176, 68] width 252 height 17
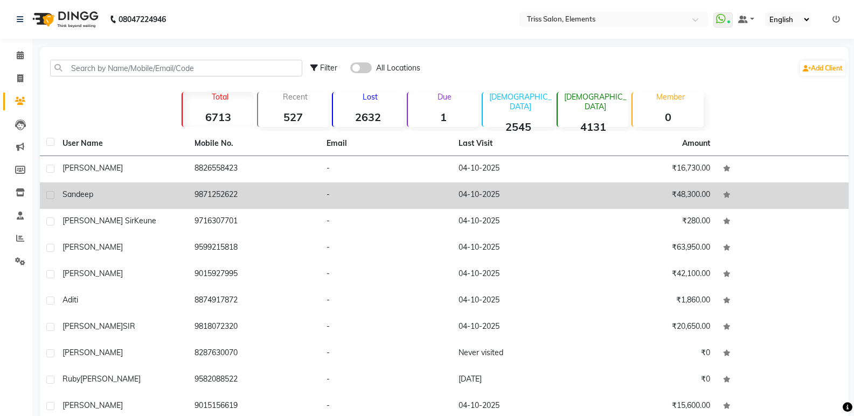
click at [625, 187] on td "₹48,300.00" at bounding box center [650, 196] width 132 height 26
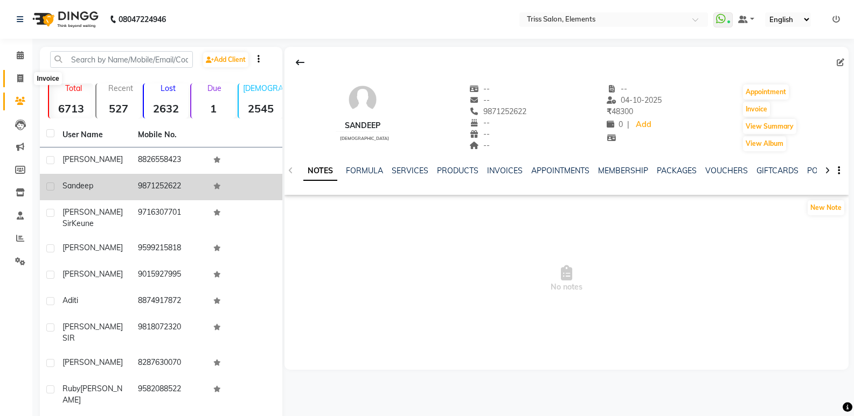
click at [21, 81] on icon at bounding box center [20, 78] width 6 height 8
select select "service"
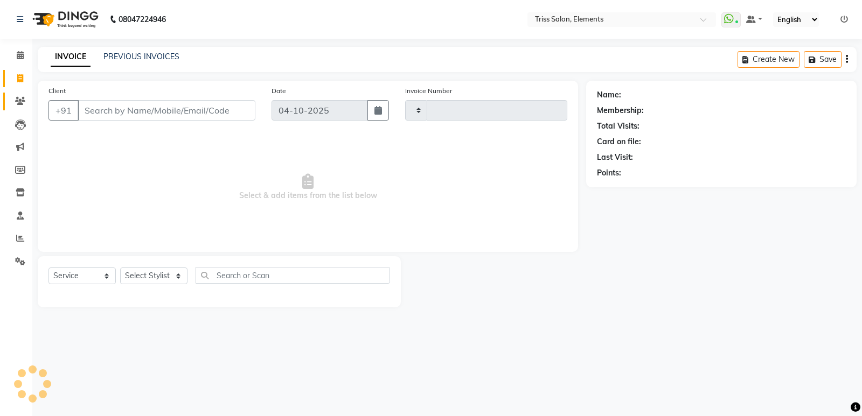
type input "2447"
select select "4303"
click at [22, 101] on icon at bounding box center [20, 101] width 10 height 8
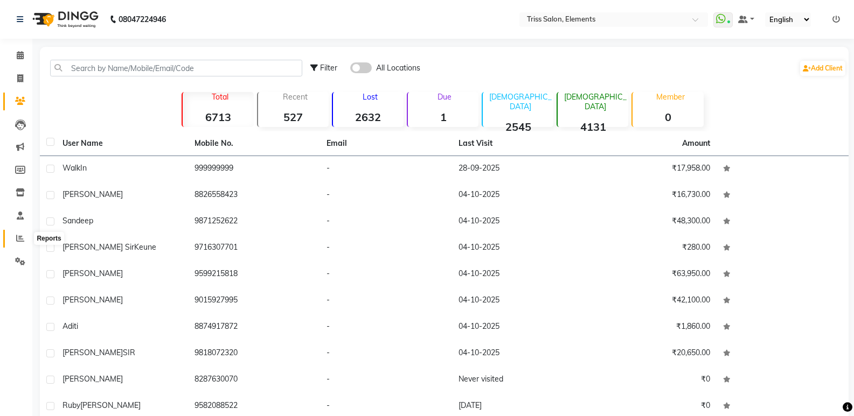
click at [22, 239] on icon at bounding box center [20, 238] width 8 height 8
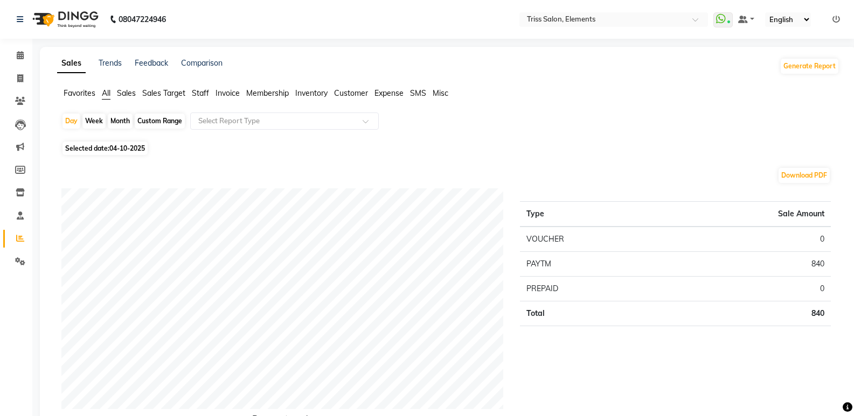
click at [205, 92] on span "Staff" at bounding box center [200, 93] width 17 height 10
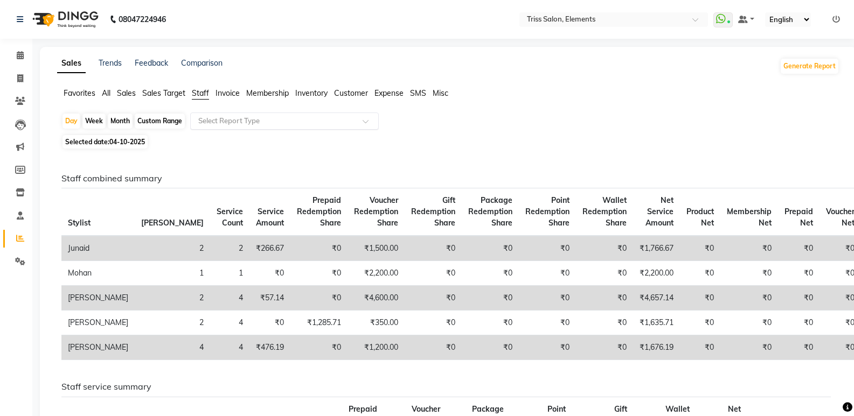
click at [222, 116] on input "text" at bounding box center [273, 121] width 155 height 11
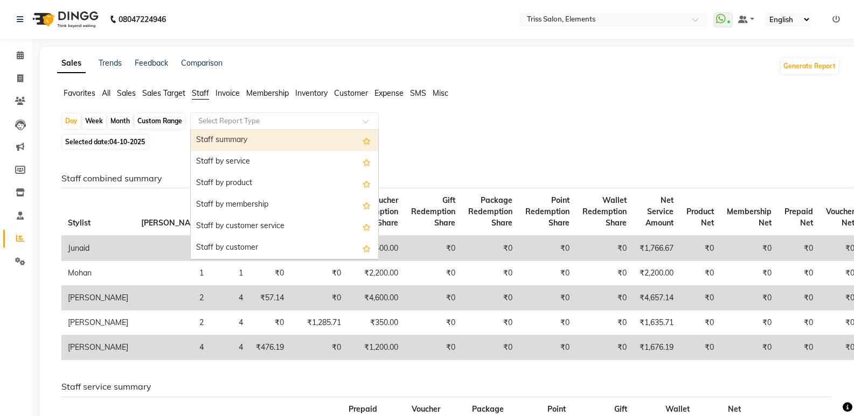
click at [250, 136] on div "Staff summary" at bounding box center [284, 141] width 187 height 22
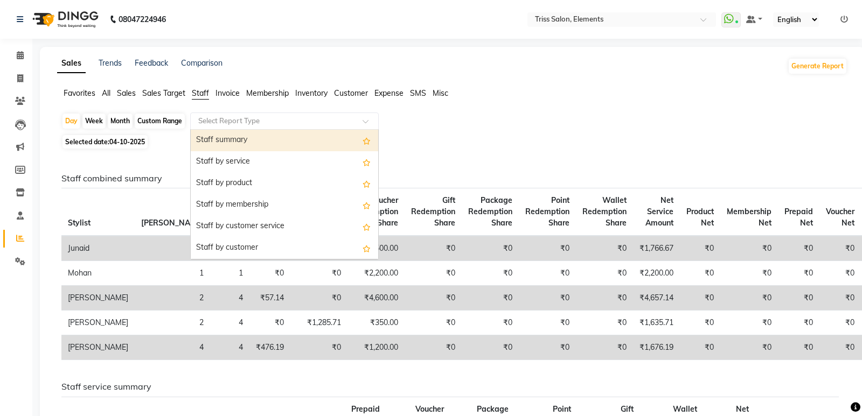
select select "full_report"
select select "csv"
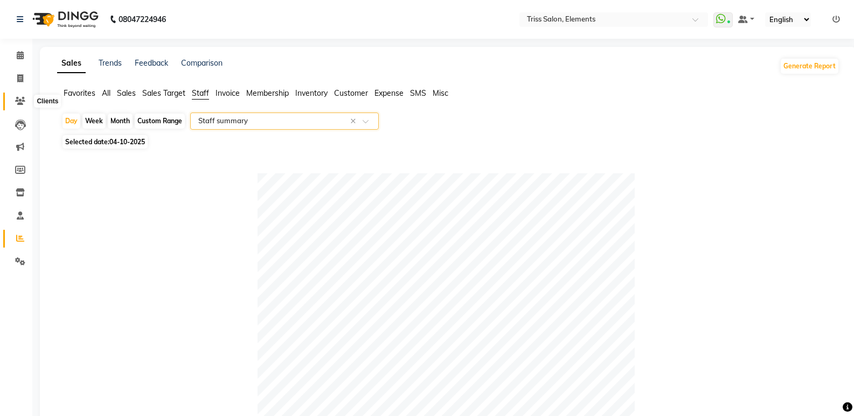
click at [20, 99] on icon at bounding box center [20, 101] width 10 height 8
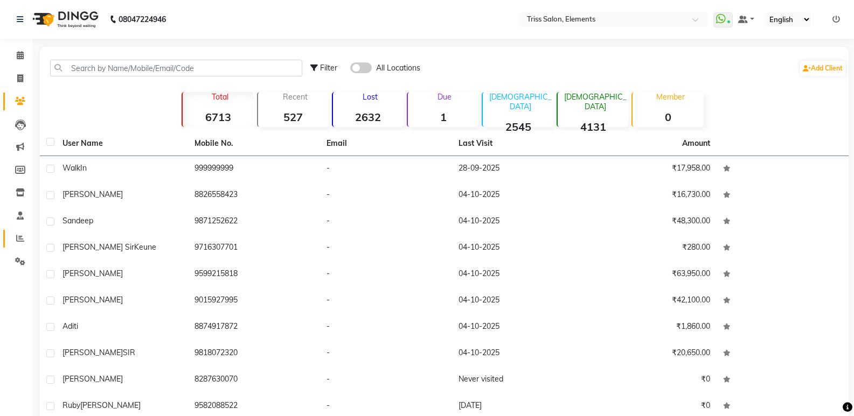
click at [19, 231] on link "Reports" at bounding box center [16, 239] width 26 height 18
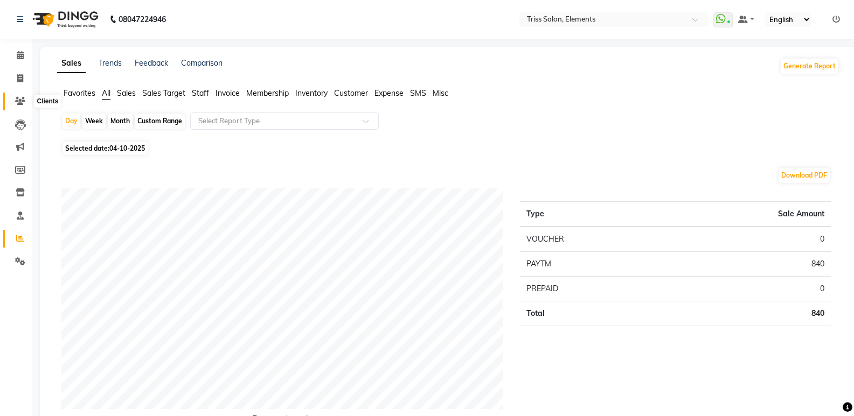
click at [24, 101] on icon at bounding box center [20, 101] width 10 height 8
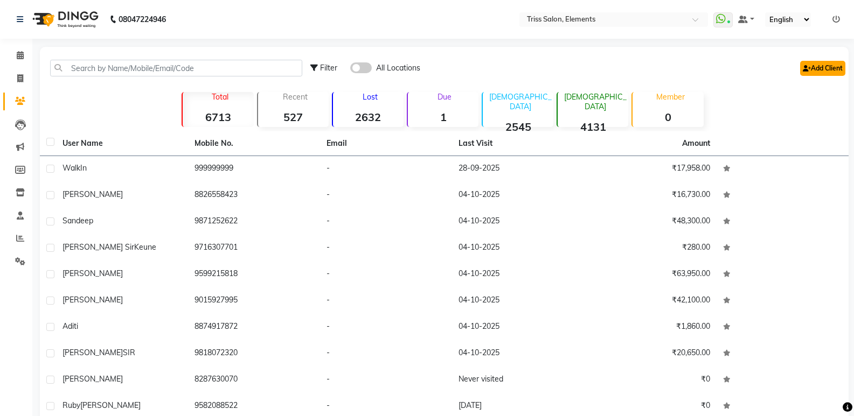
click at [813, 72] on link "Add Client" at bounding box center [822, 68] width 45 height 15
select select "13"
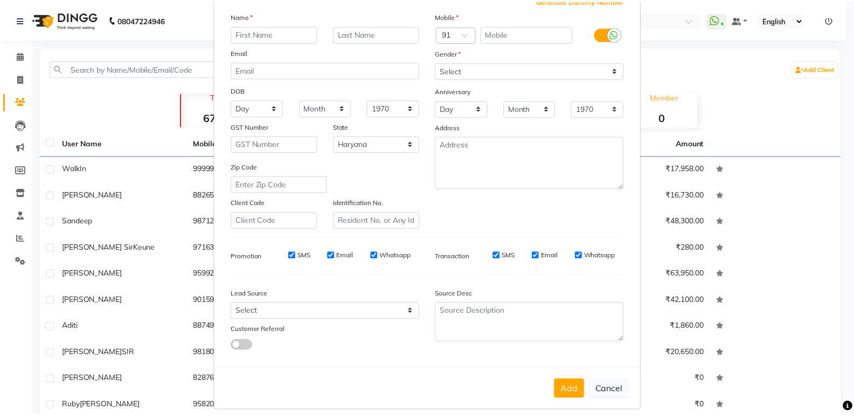
scroll to position [81, 0]
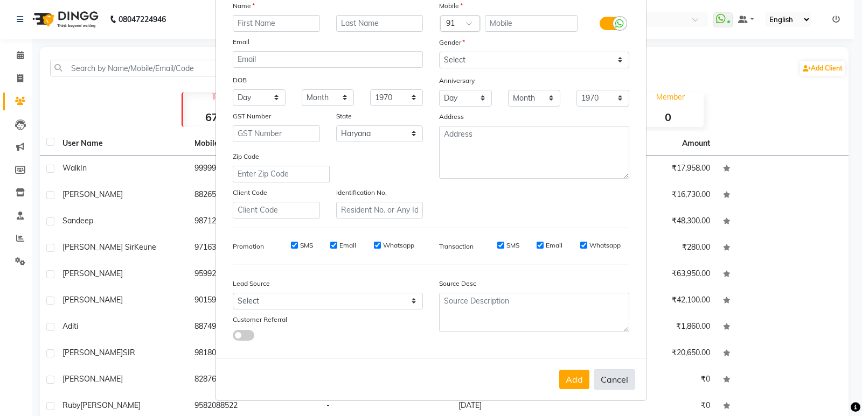
click at [614, 386] on button "Cancel" at bounding box center [614, 379] width 41 height 20
select select
select select "null"
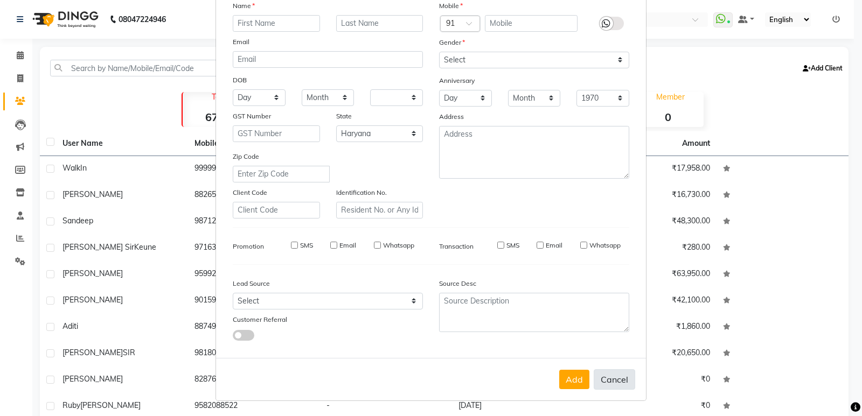
select select
checkbox input "false"
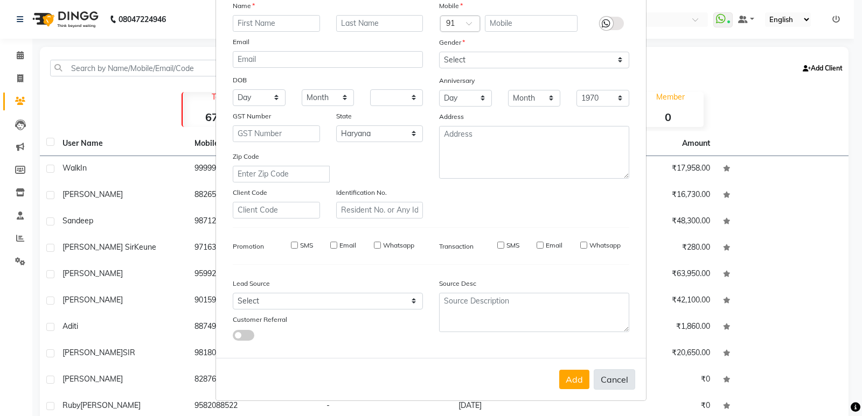
checkbox input "false"
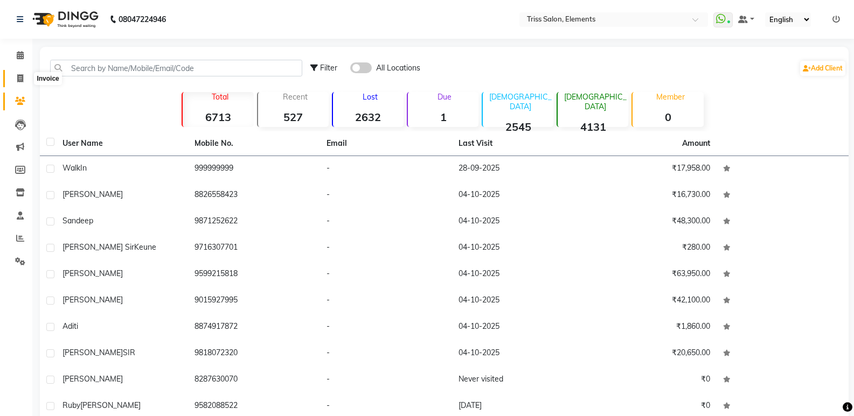
click at [22, 76] on icon at bounding box center [20, 78] width 6 height 8
select select "service"
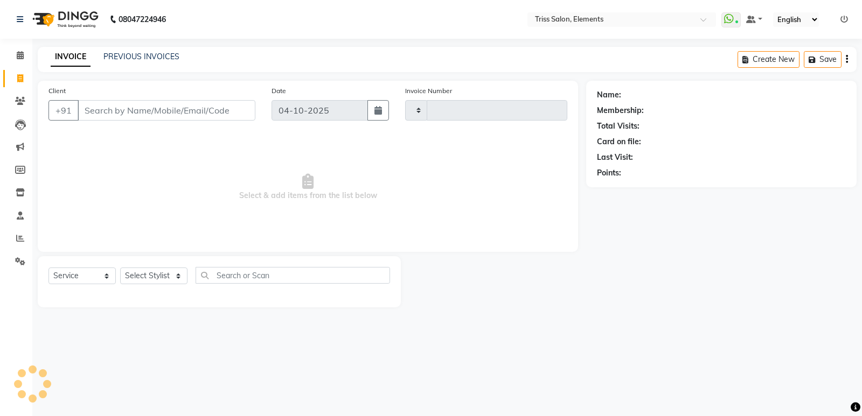
type input "2447"
select select "4303"
click at [17, 101] on icon at bounding box center [20, 101] width 10 height 8
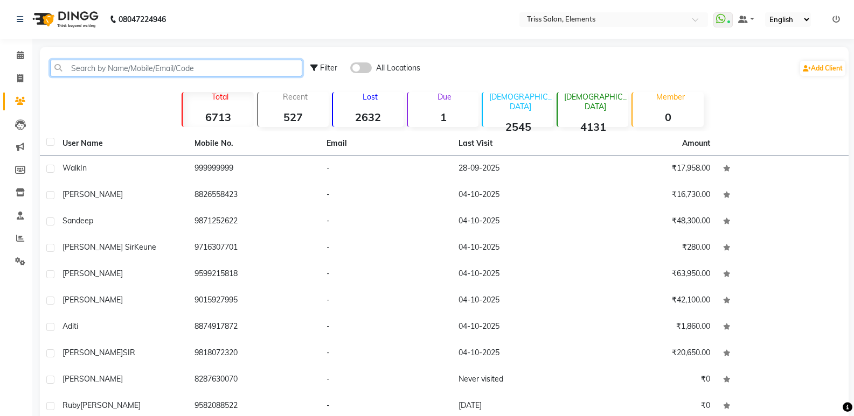
click at [254, 68] on input "text" at bounding box center [176, 68] width 252 height 17
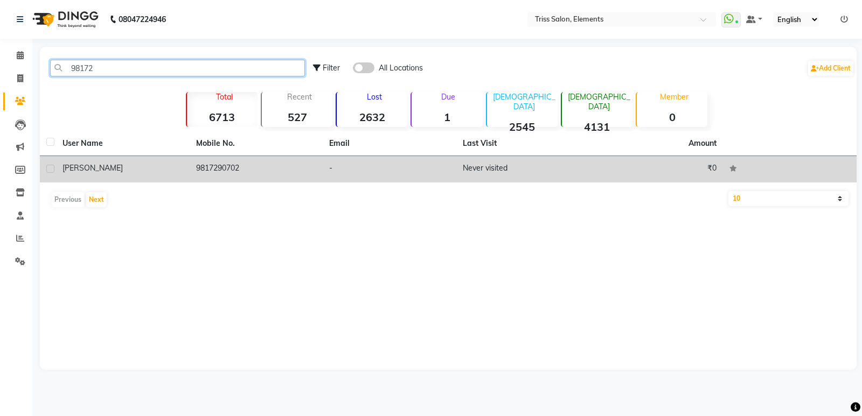
type input "98172"
click at [223, 172] on td "9817290702" at bounding box center [257, 169] width 134 height 26
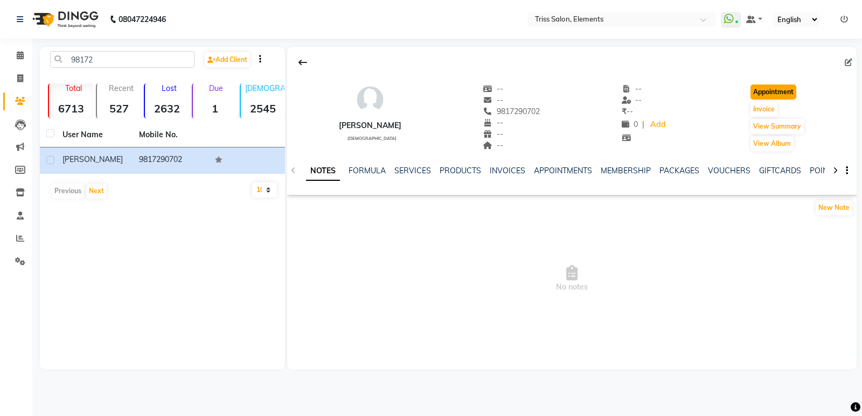
click at [776, 85] on button "Appointment" at bounding box center [773, 92] width 46 height 15
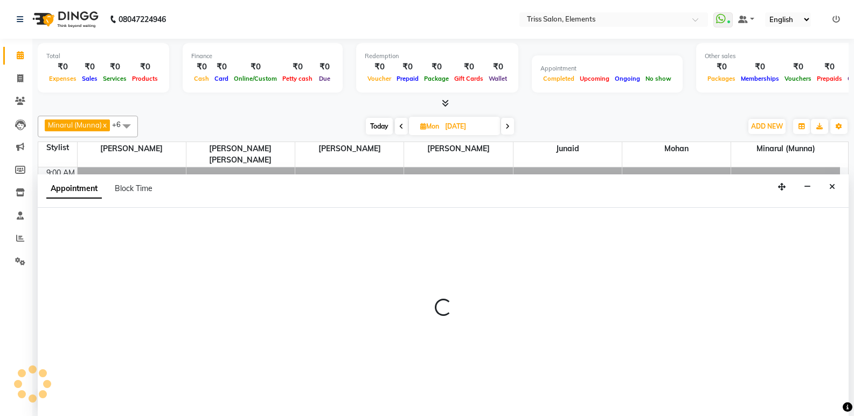
type input "04-10-2025"
select select "600"
select select "tentative"
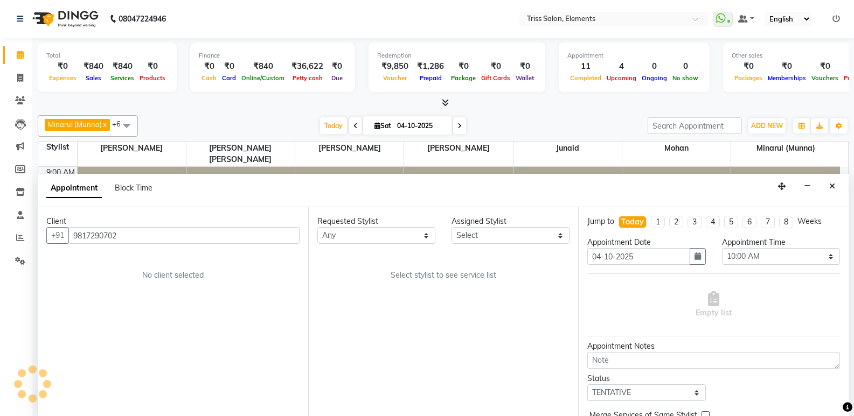
scroll to position [332, 0]
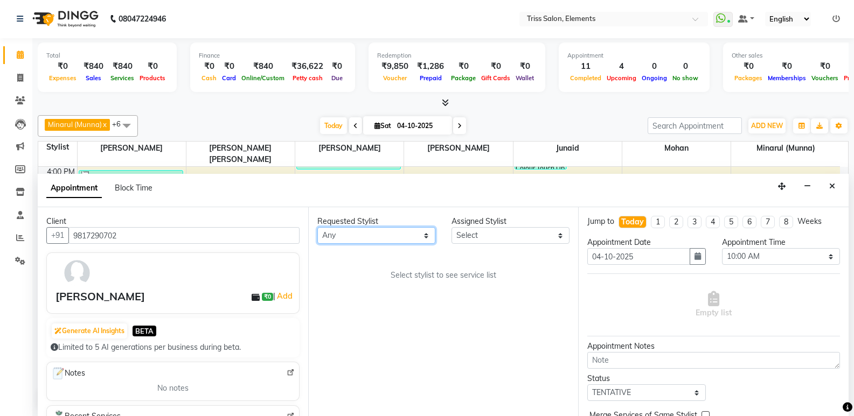
click at [382, 239] on select "Any Ankit (Viraj) Junaid Minarul (Munna) Mohan Pankaj Dilip Jangde Priya Varma …" at bounding box center [376, 235] width 118 height 17
select select "83318"
click at [317, 227] on select "Any Ankit (Viraj) Junaid Minarul (Munna) Mohan Pankaj Dilip Jangde Priya Varma …" at bounding box center [376, 235] width 118 height 17
select select "83318"
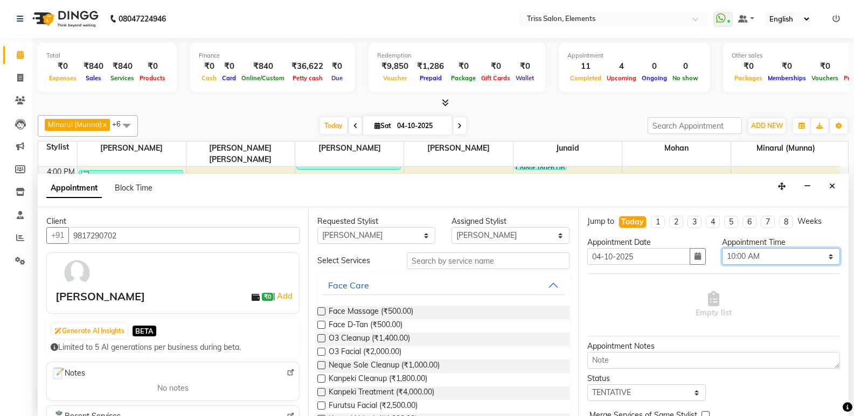
click at [742, 259] on select "Select 10:00 AM 10:15 AM 10:30 AM 10:45 AM 11:00 AM 11:15 AM 11:30 AM 11:45 AM …" at bounding box center [781, 256] width 118 height 17
click at [715, 170] on div "9:00 AM 9:30 AM 10:00 AM 10:30 AM 11:00 AM 11:30 AM 12:00 PM 12:30 PM 1:00 PM 1…" at bounding box center [438, 143] width 801 height 616
click at [754, 253] on select "Select 10:00 AM 10:15 AM 10:30 AM 10:45 AM 11:00 AM 11:15 AM 11:30 AM 11:45 AM …" at bounding box center [781, 256] width 118 height 17
select select "1080"
click at [722, 248] on select "Select 10:00 AM 10:15 AM 10:30 AM 10:45 AM 11:00 AM 11:15 AM 11:30 AM 11:45 AM …" at bounding box center [781, 256] width 118 height 17
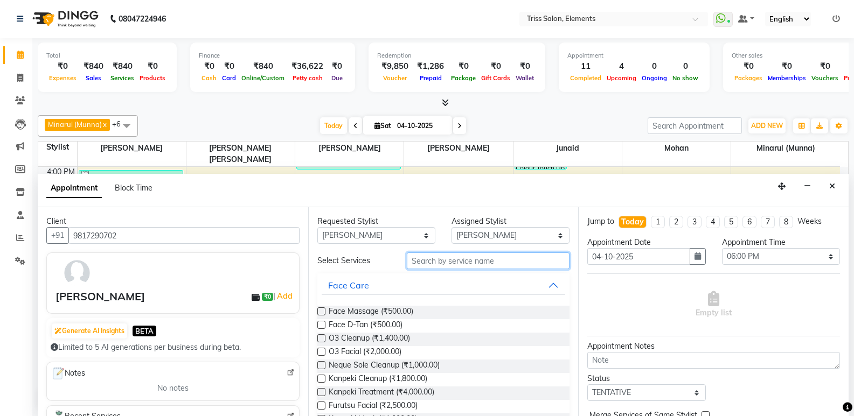
click at [445, 264] on input "text" at bounding box center [488, 261] width 163 height 17
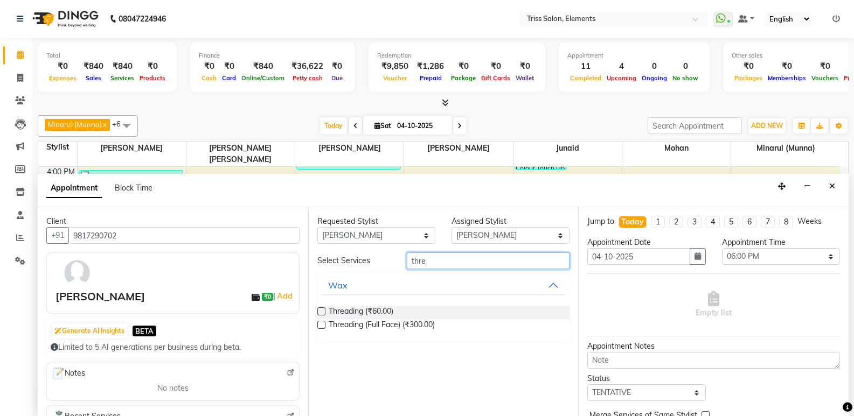
type input "thre"
click at [322, 309] on label at bounding box center [321, 312] width 8 height 8
click at [322, 309] on input "checkbox" at bounding box center [320, 312] width 7 height 7
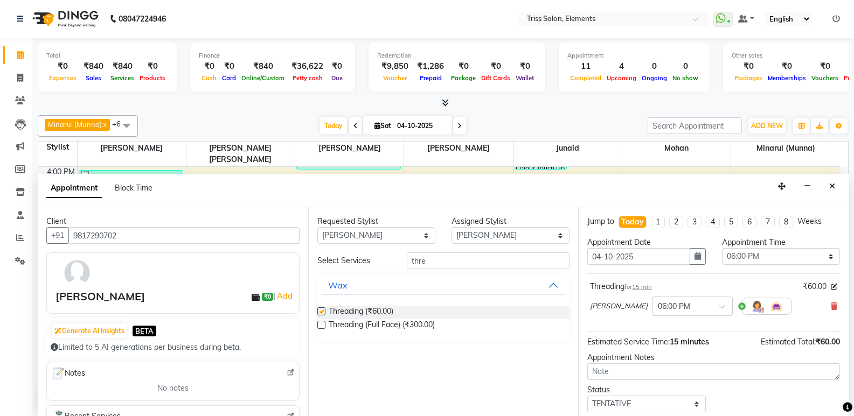
checkbox input "false"
click at [402, 238] on select "Any Ankit (Viraj) Junaid Minarul (Munna) Mohan Pankaj Dilip Jangde Priya Varma …" at bounding box center [376, 235] width 118 height 17
select select "85549"
click at [317, 227] on select "Any Ankit (Viraj) Junaid Minarul (Munna) Mohan Pankaj Dilip Jangde Priya Varma …" at bounding box center [376, 235] width 118 height 17
select select "85549"
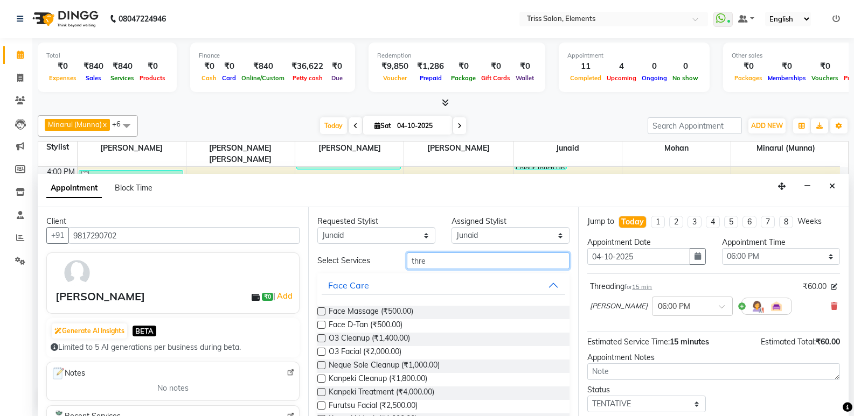
drag, startPoint x: 448, startPoint y: 257, endPoint x: 323, endPoint y: 297, distance: 131.0
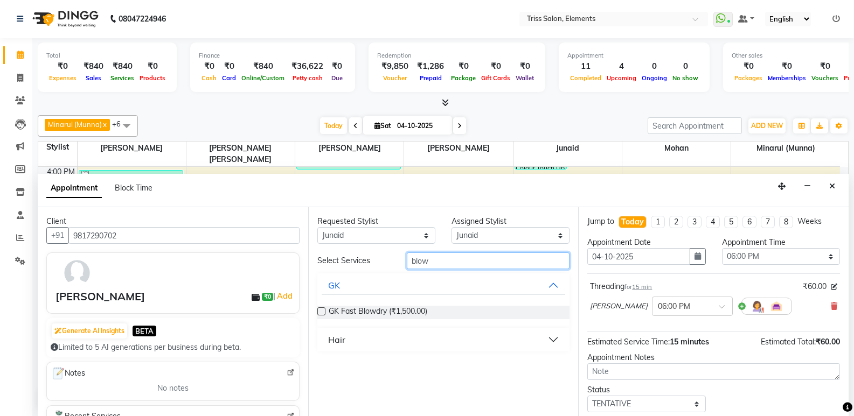
type input "blow"
click at [329, 339] on div "Hair" at bounding box center [336, 339] width 17 height 13
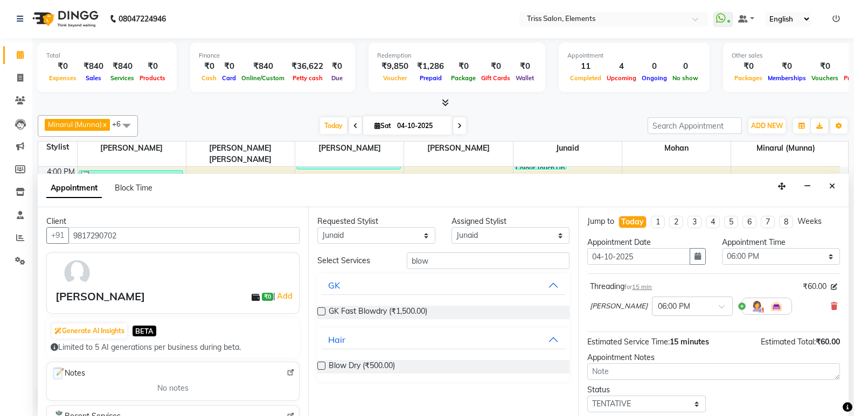
click at [324, 365] on label at bounding box center [321, 366] width 8 height 8
click at [324, 365] on input "checkbox" at bounding box center [320, 367] width 7 height 7
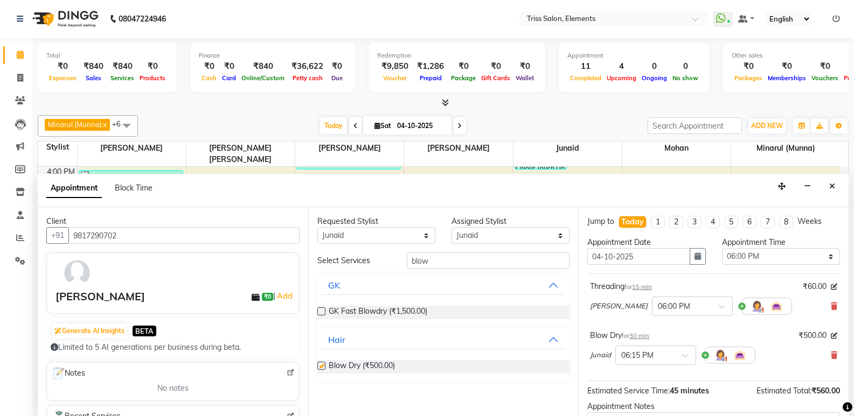
checkbox input "false"
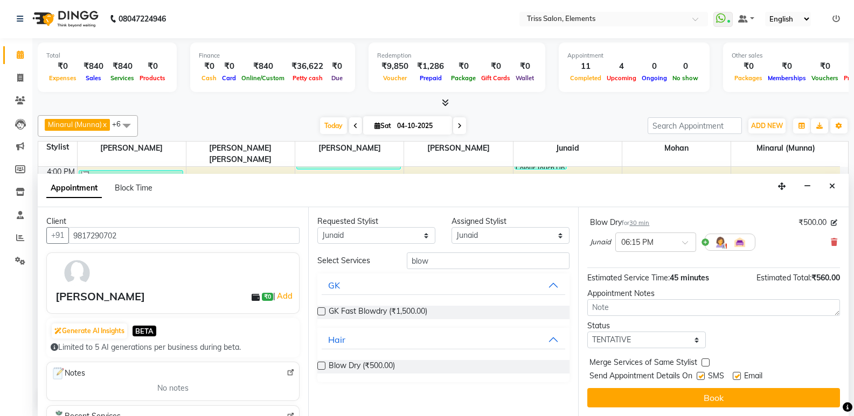
click at [670, 389] on button "Book" at bounding box center [713, 397] width 253 height 19
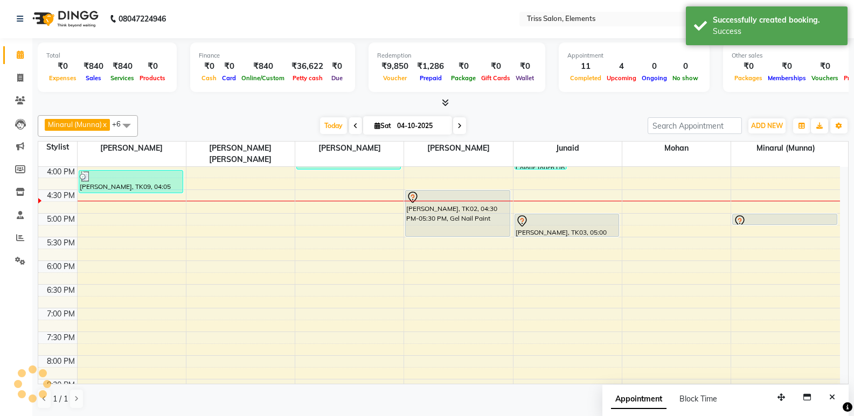
scroll to position [0, 0]
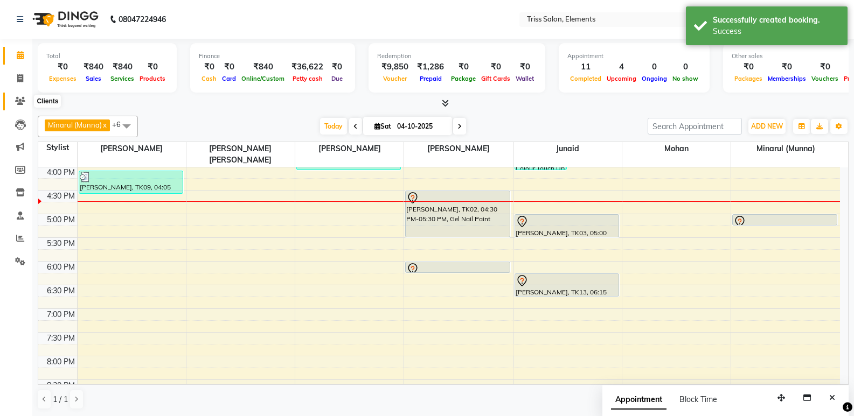
click at [19, 100] on icon at bounding box center [20, 101] width 10 height 8
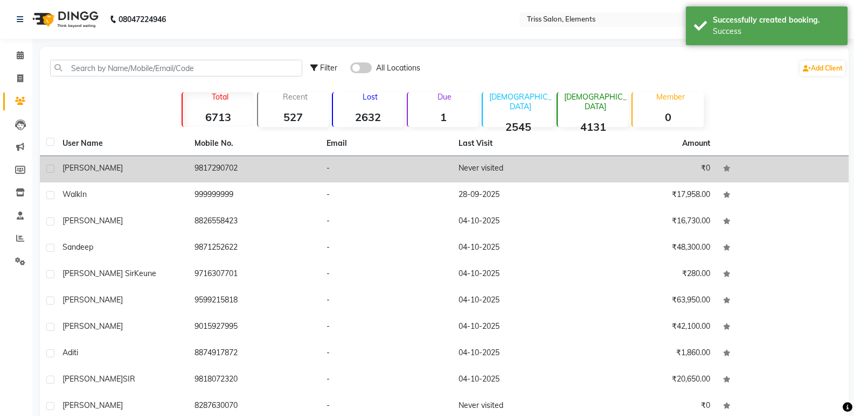
click at [203, 168] on td "9817290702" at bounding box center [254, 169] width 132 height 26
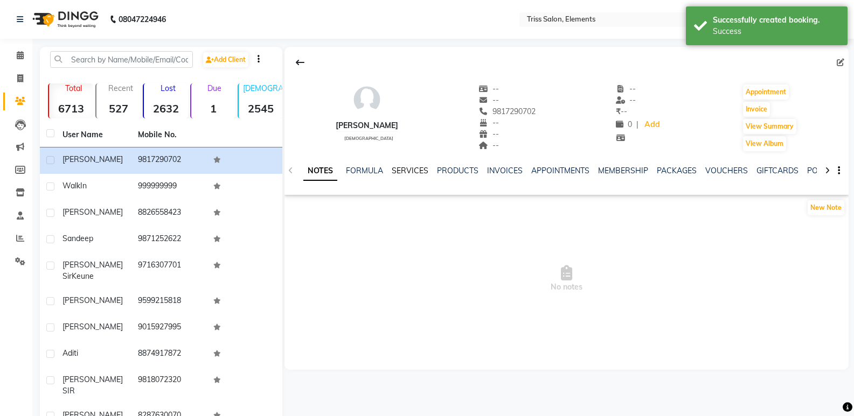
click at [416, 170] on link "SERVICES" at bounding box center [410, 171] width 37 height 10
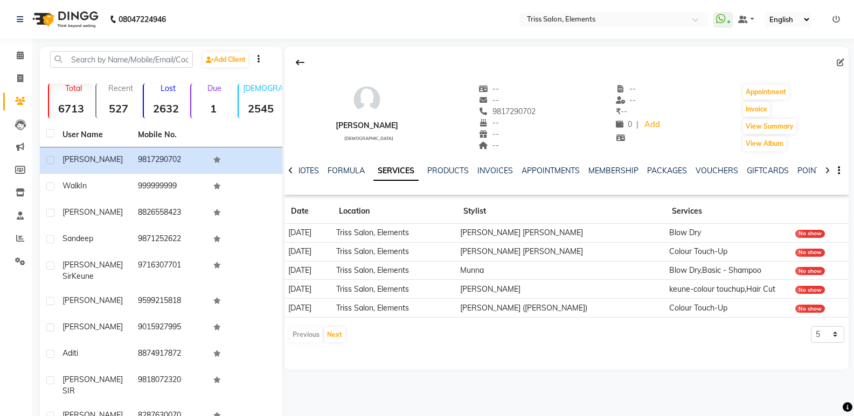
click at [87, 17] on img at bounding box center [64, 19] width 74 height 30
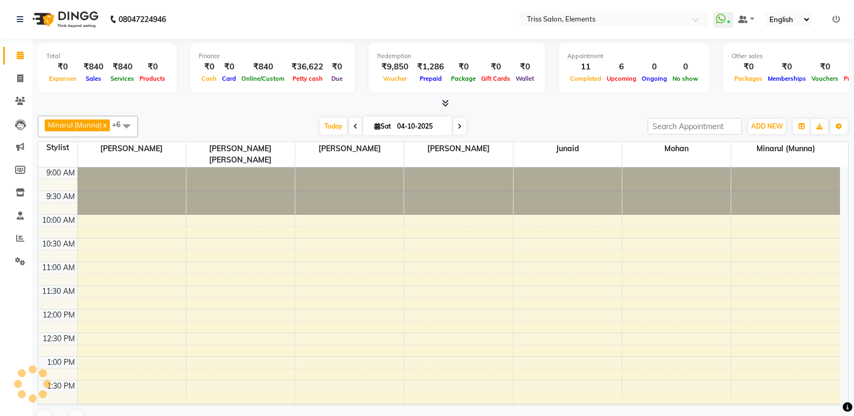
scroll to position [332, 0]
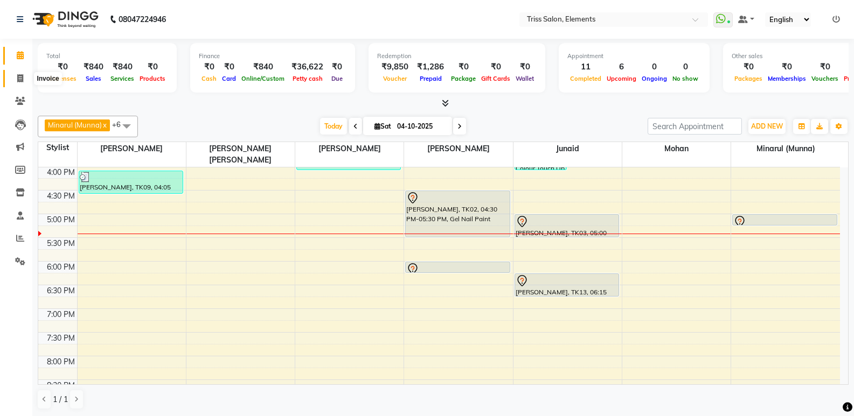
click at [17, 80] on icon at bounding box center [20, 78] width 6 height 8
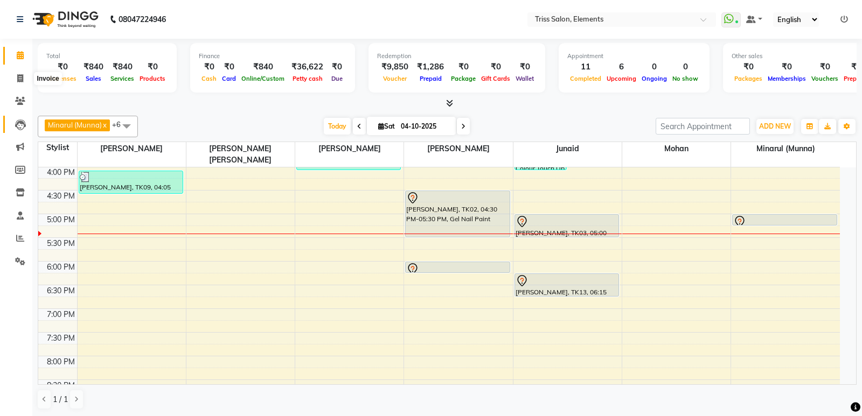
select select "service"
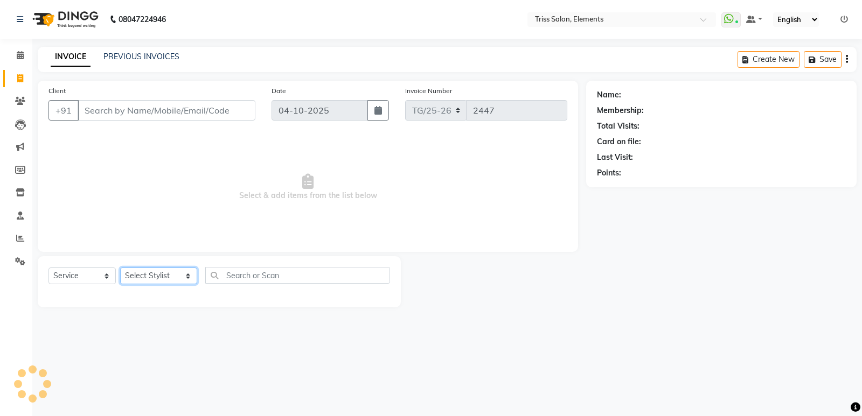
click at [138, 275] on select "Select Stylist Ankit (Viraj) Junaid Minarul (Munna) Mohan Pankaj Dilip Jangde P…" at bounding box center [158, 276] width 77 height 17
select select "83318"
click at [120, 268] on select "Select Stylist Ankit (Viraj) Junaid Minarul (Munna) Mohan Pankaj Dilip Jangde P…" at bounding box center [158, 276] width 77 height 17
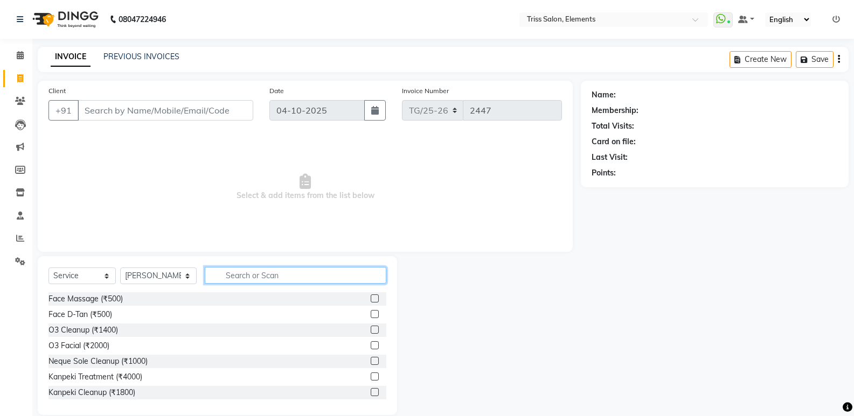
click at [242, 275] on input "text" at bounding box center [296, 275] width 182 height 17
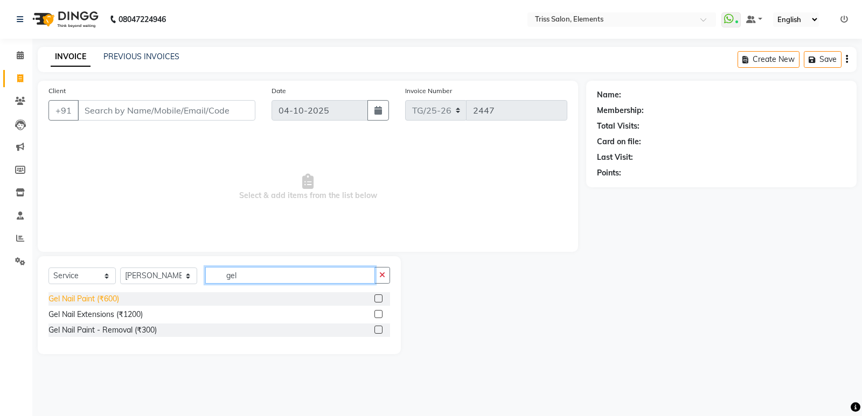
type input "gel"
click at [103, 299] on div "Gel Nail Paint (₹600)" at bounding box center [83, 299] width 71 height 11
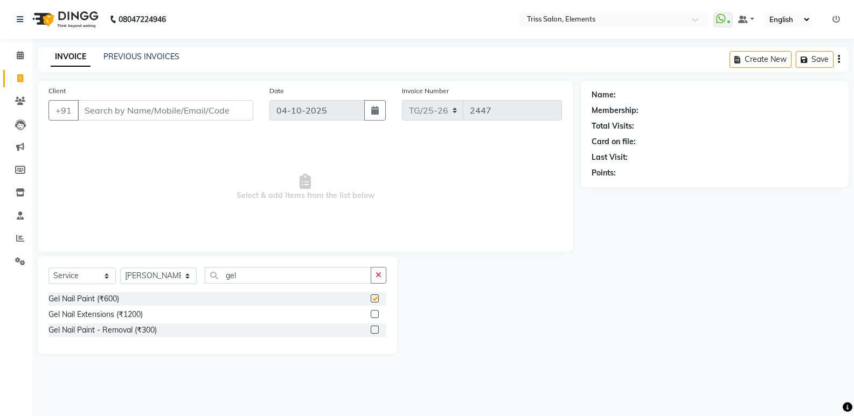
checkbox input "false"
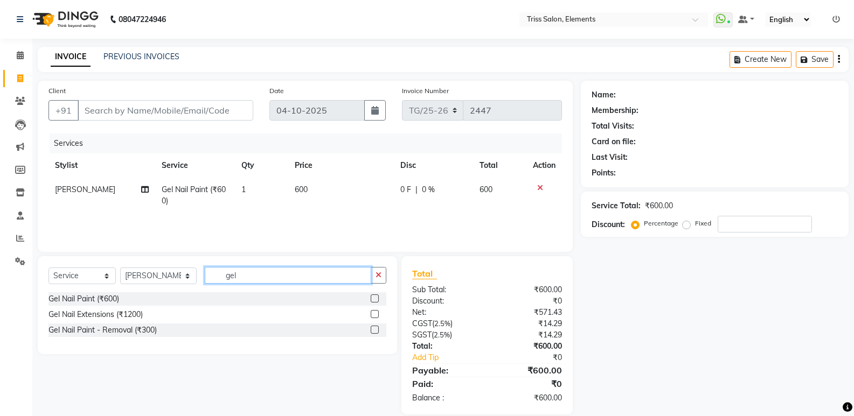
click at [268, 277] on input "gel" at bounding box center [288, 275] width 166 height 17
type input "g"
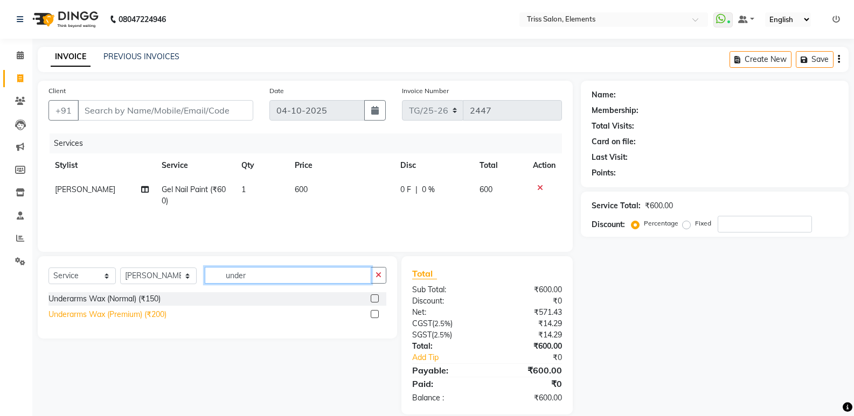
type input "under"
click at [162, 316] on div "Underarms Wax (Premium) (₹200)" at bounding box center [107, 314] width 118 height 11
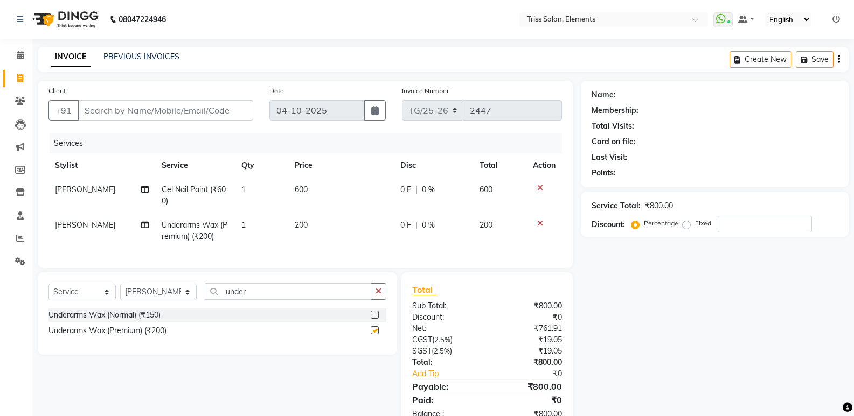
checkbox input "false"
click at [315, 227] on td "200" at bounding box center [341, 231] width 106 height 36
select select "83318"
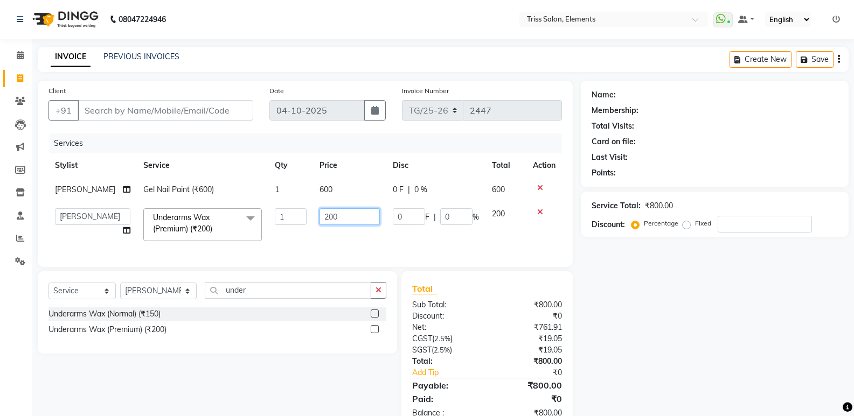
click at [328, 218] on input "200" at bounding box center [349, 216] width 60 height 17
type input "2"
type input "300"
click at [245, 299] on input "under" at bounding box center [288, 290] width 166 height 17
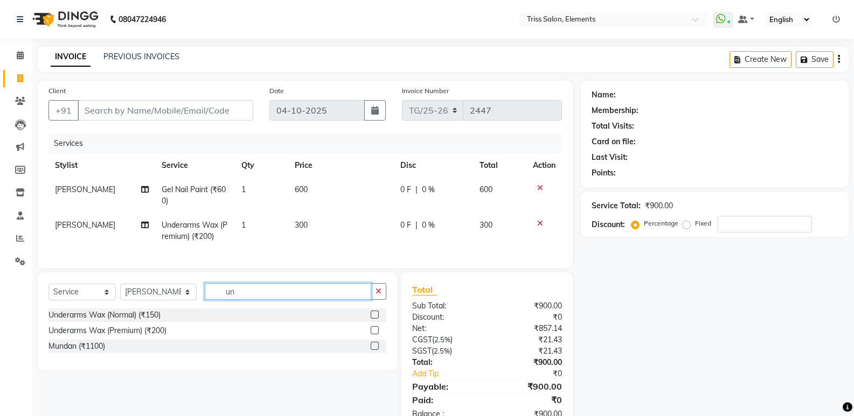
type input "u"
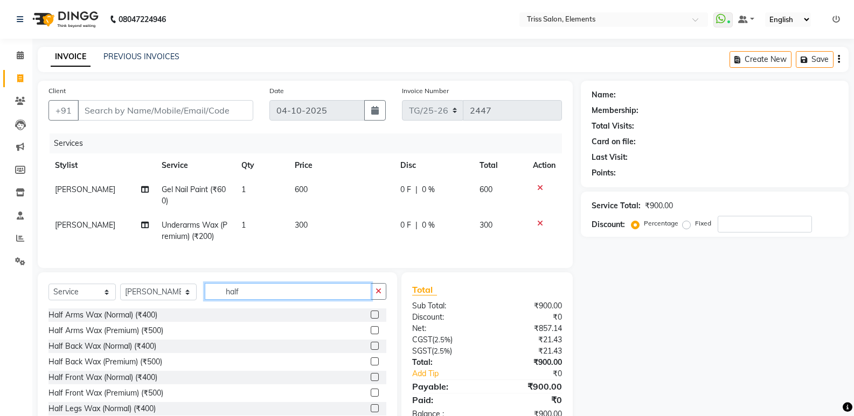
scroll to position [17, 0]
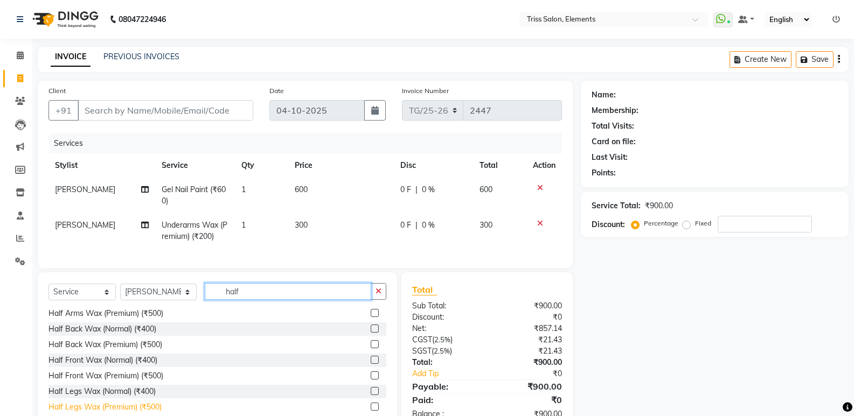
type input "half"
click at [156, 412] on div "Half Legs Wax (Premium) (₹500)" at bounding box center [104, 407] width 113 height 11
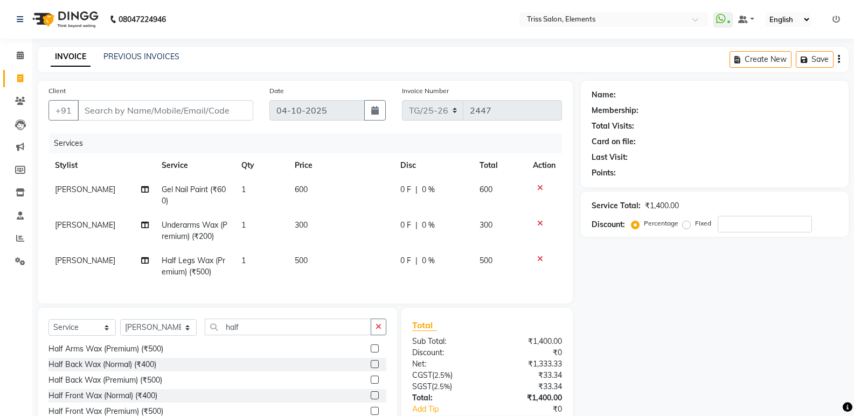
checkbox input "false"
drag, startPoint x: 292, startPoint y: 335, endPoint x: 298, endPoint y: 326, distance: 10.6
click at [295, 331] on input "half" at bounding box center [288, 327] width 166 height 17
type input "h"
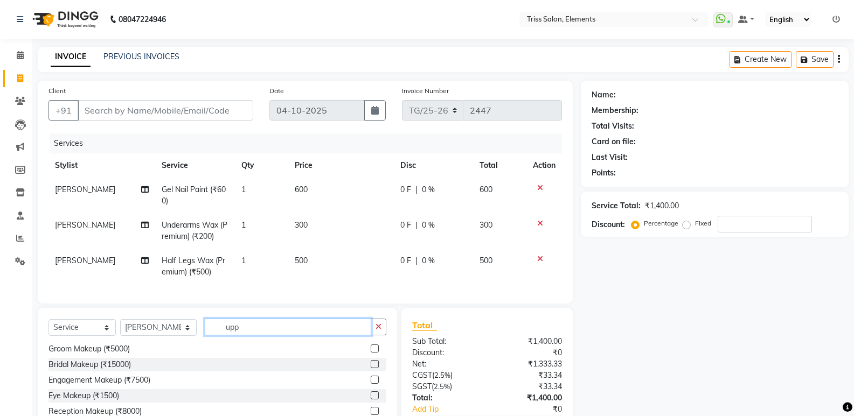
scroll to position [0, 0]
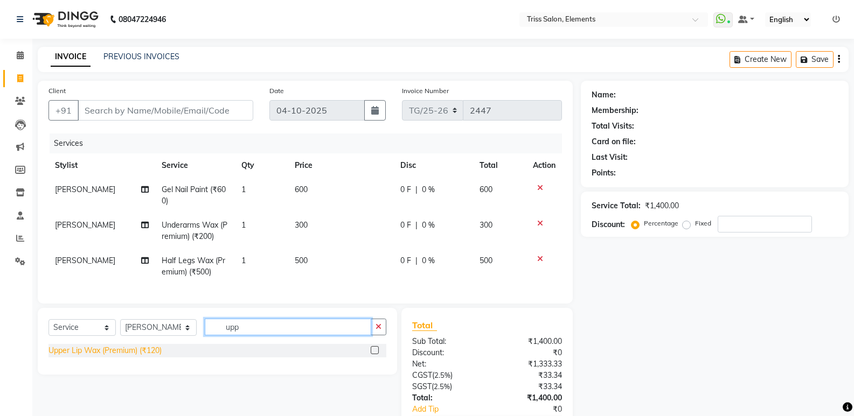
type input "upp"
click at [154, 357] on div "Upper Lip Wax (Premium) (₹120)" at bounding box center [104, 350] width 113 height 11
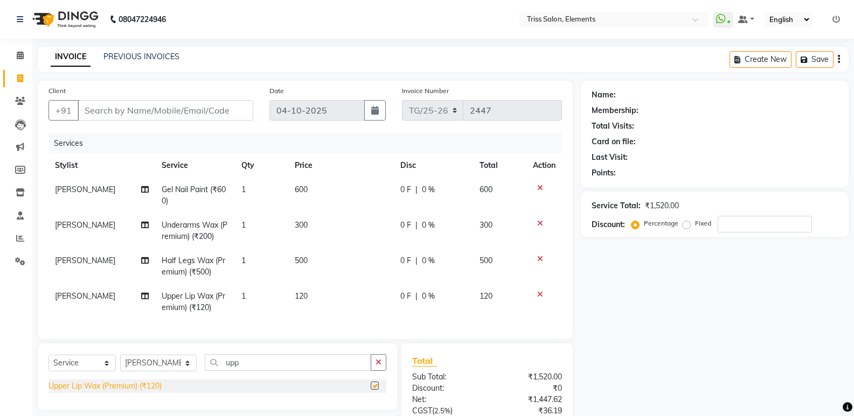
checkbox input "false"
click at [382, 371] on button "button" at bounding box center [379, 362] width 16 height 17
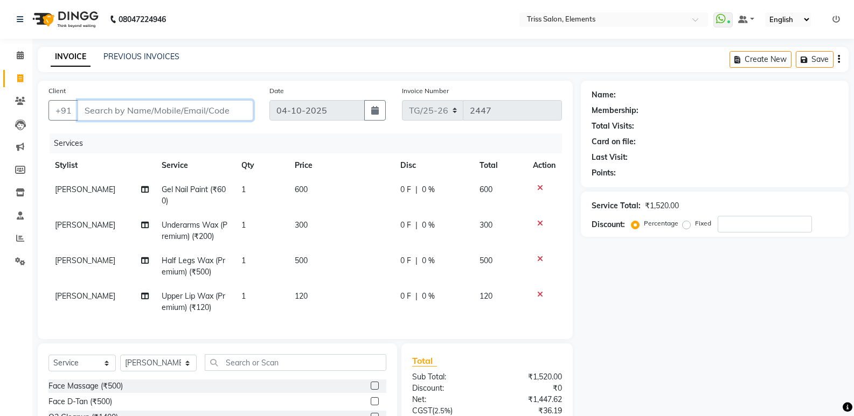
click at [162, 117] on input "Client" at bounding box center [166, 110] width 176 height 20
type input "A"
type input "0"
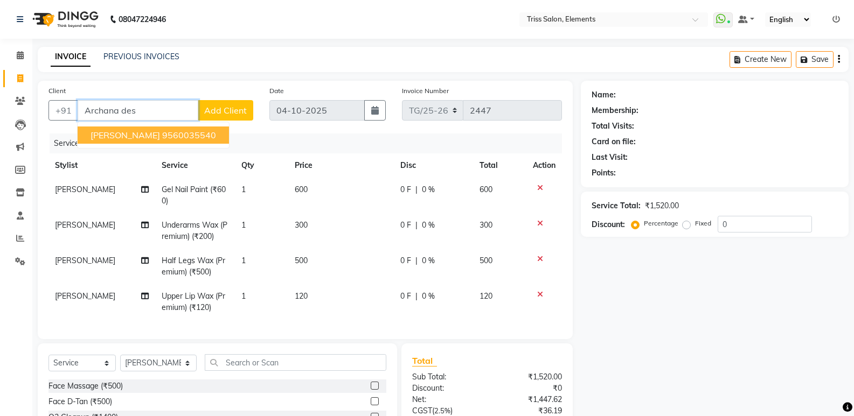
click at [189, 135] on ngb-highlight "9560035540" at bounding box center [189, 135] width 54 height 11
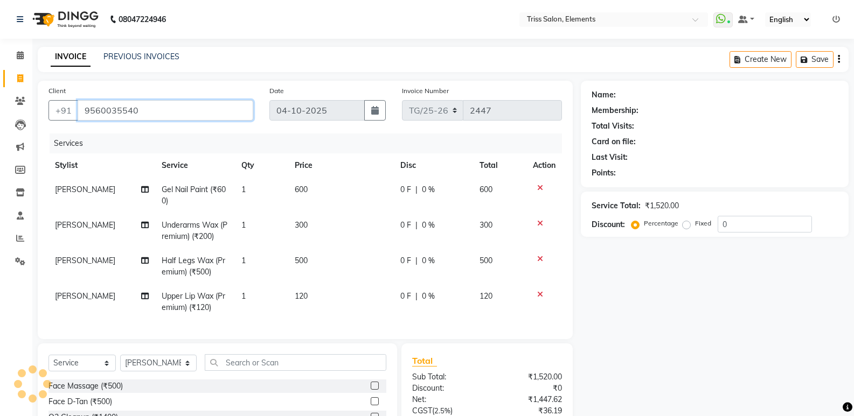
type input "9560035540"
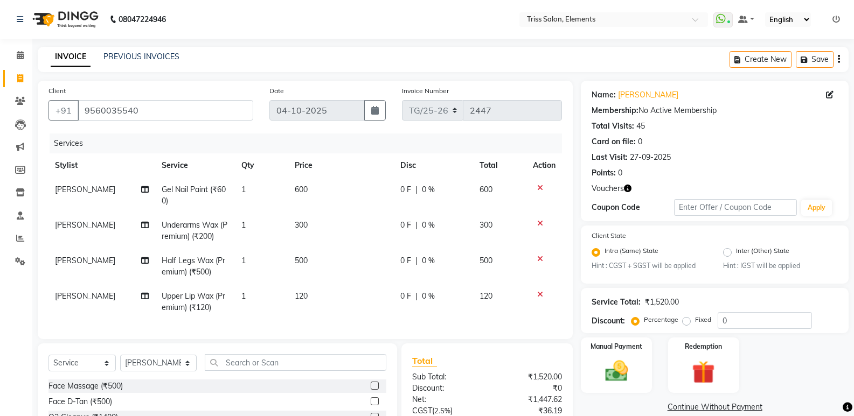
scroll to position [110, 0]
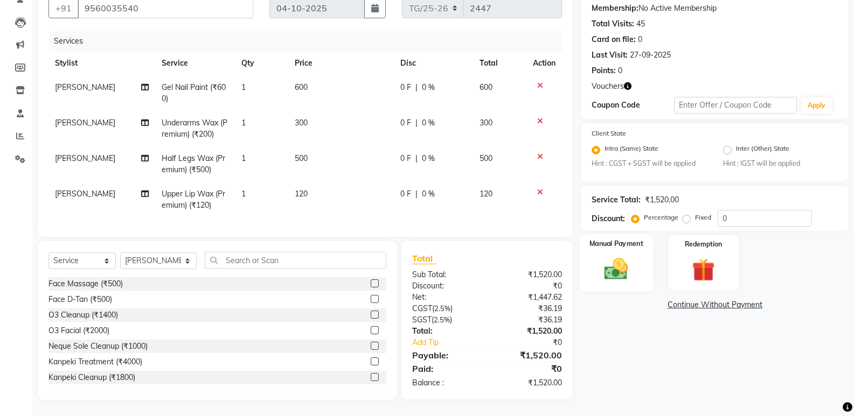
click at [626, 270] on img at bounding box center [616, 269] width 38 height 27
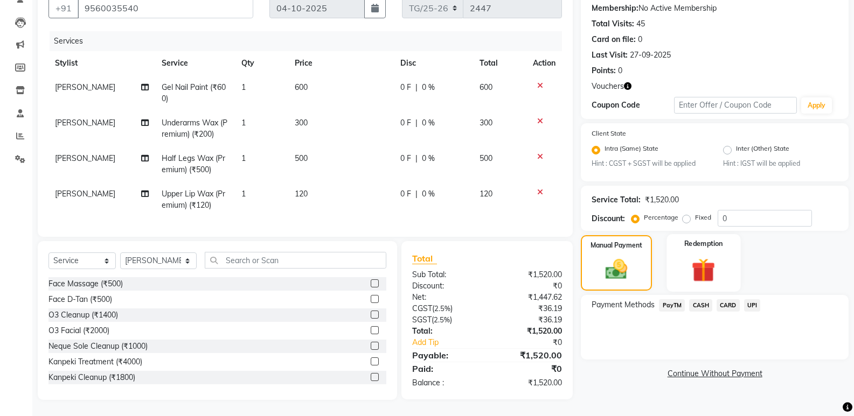
drag, startPoint x: 707, startPoint y: 252, endPoint x: 702, endPoint y: 277, distance: 25.2
click at [708, 256] on img at bounding box center [703, 271] width 38 height 30
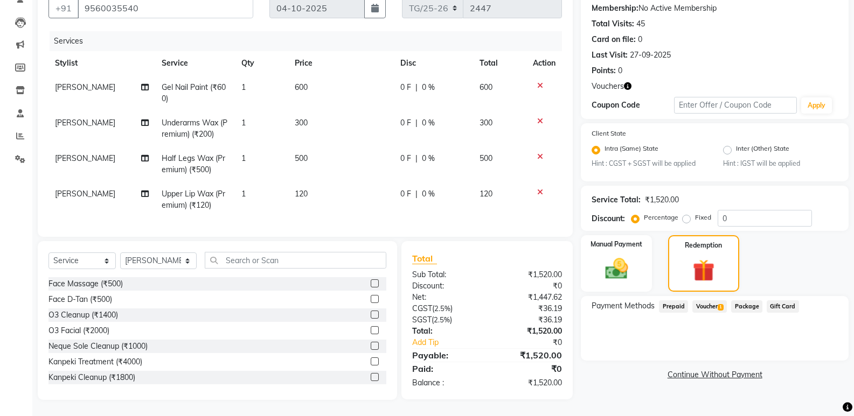
click at [698, 303] on span "Voucher 1" at bounding box center [709, 307] width 34 height 12
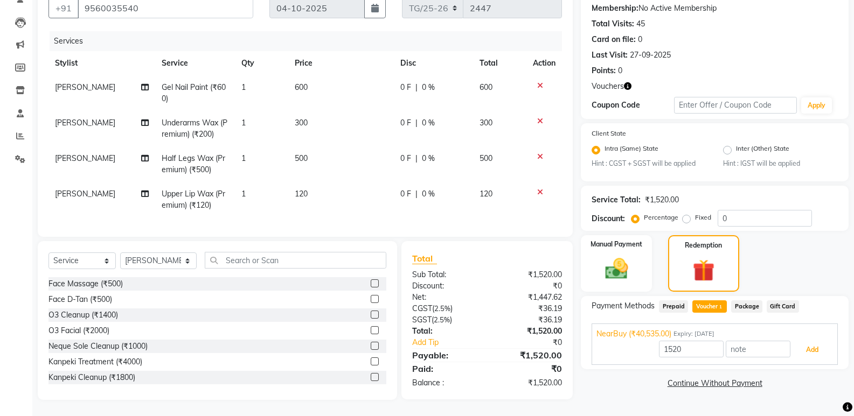
click at [800, 343] on button "Add" at bounding box center [811, 350] width 39 height 18
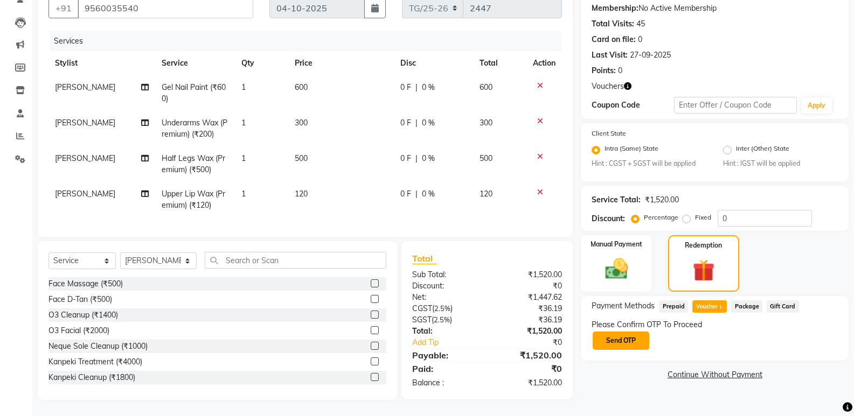
click at [642, 340] on button "Send OTP" at bounding box center [620, 341] width 57 height 18
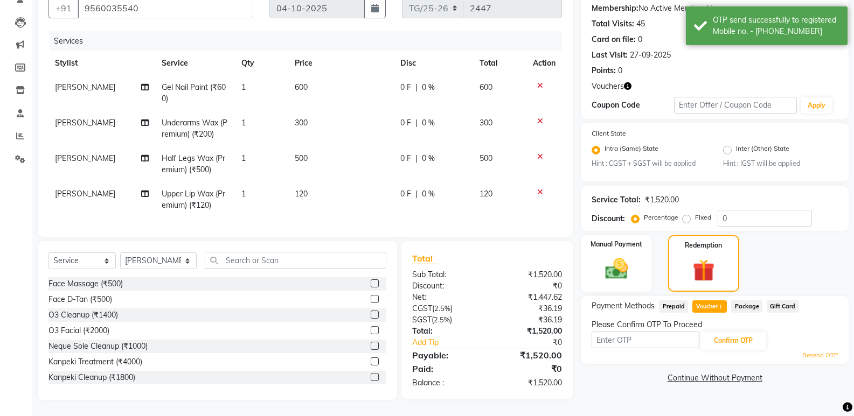
scroll to position [0, 0]
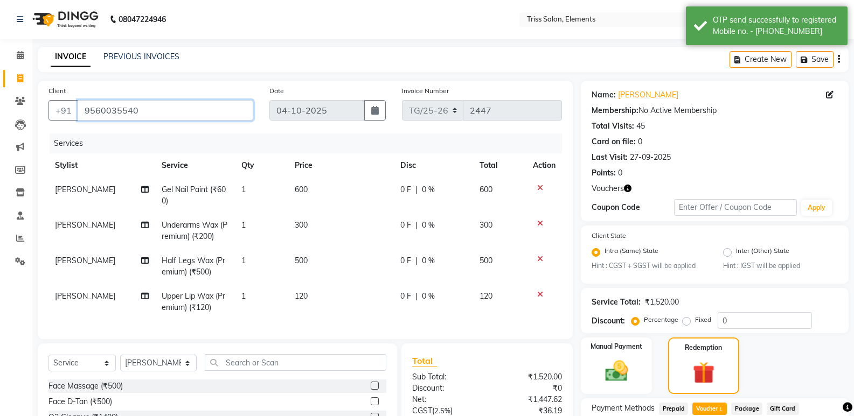
drag, startPoint x: 159, startPoint y: 118, endPoint x: 78, endPoint y: 135, distance: 83.6
click at [78, 135] on div "Client +91 9560035540 Date 04-10-2025 Invoice Number TG/25-26 2447 Services Sty…" at bounding box center [305, 210] width 535 height 259
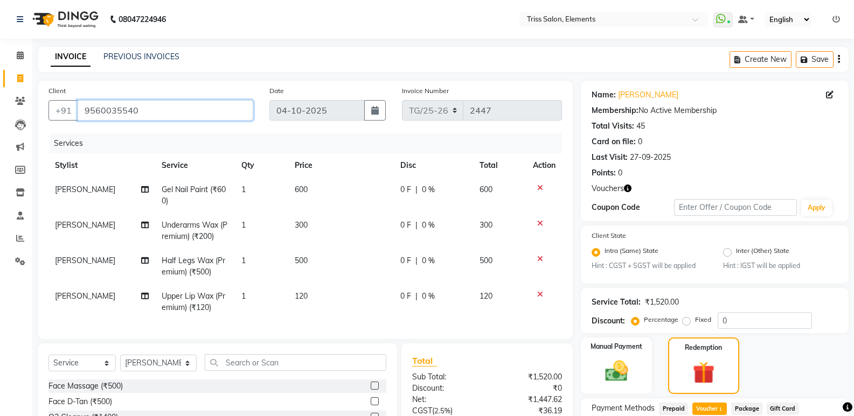
scroll to position [110, 0]
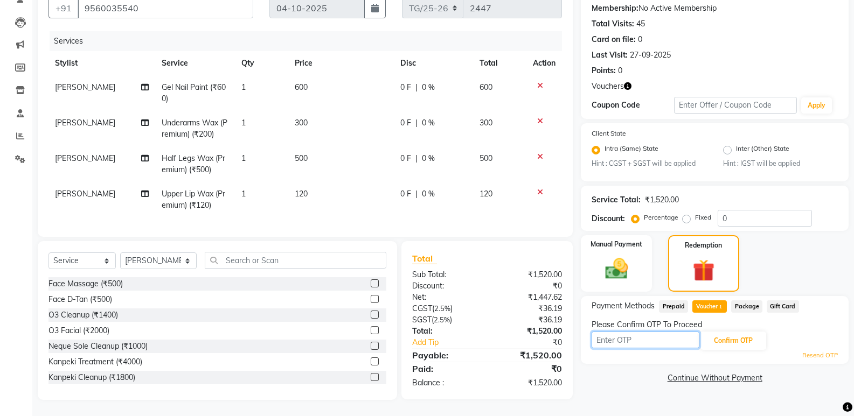
click at [664, 337] on input "text" at bounding box center [645, 340] width 108 height 17
click at [601, 334] on input "text" at bounding box center [645, 340] width 108 height 17
type input "1607"
click at [746, 332] on button "Confirm OTP" at bounding box center [733, 341] width 66 height 18
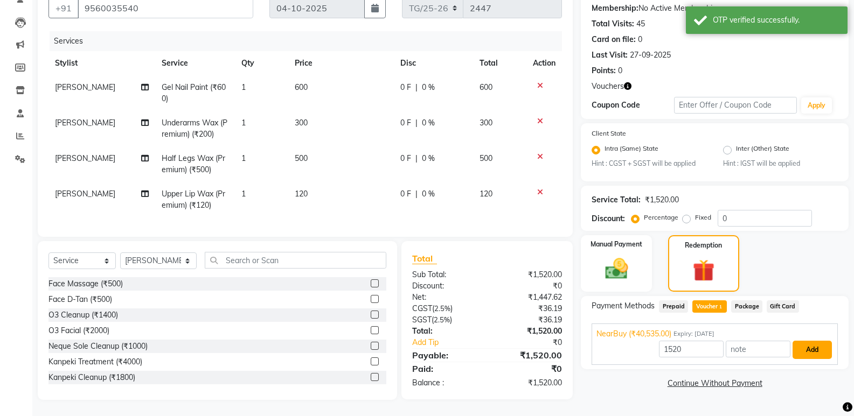
click at [807, 341] on button "Add" at bounding box center [811, 350] width 39 height 18
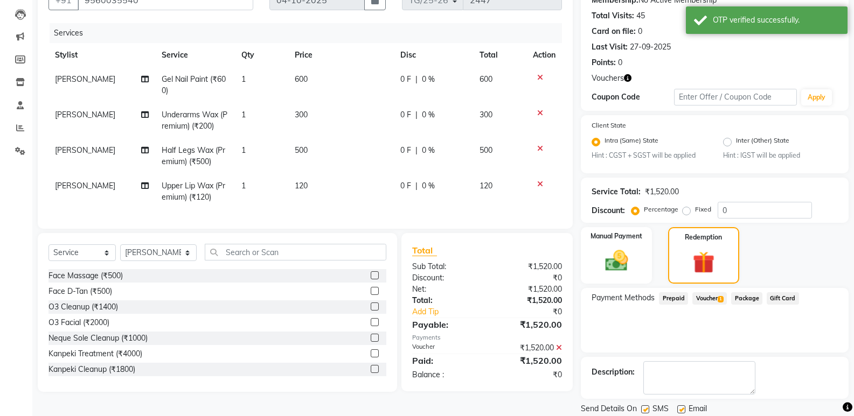
scroll to position [146, 0]
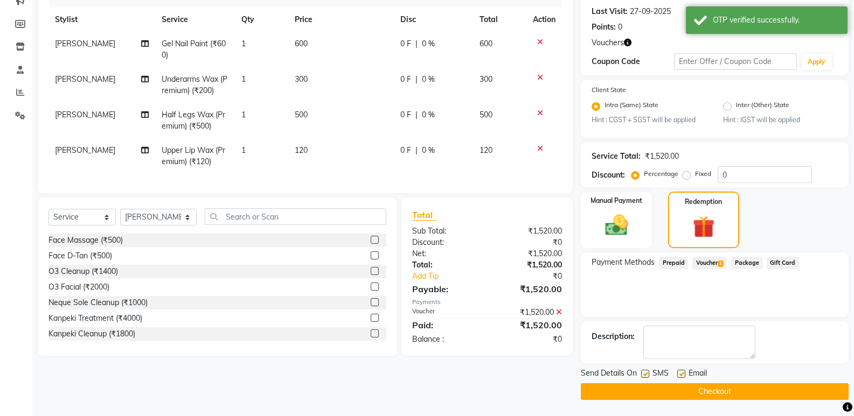
click at [784, 393] on button "Checkout" at bounding box center [715, 391] width 268 height 17
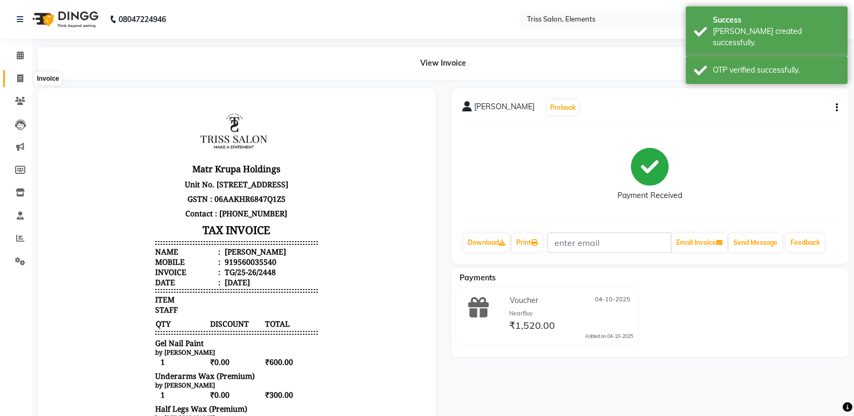
drag, startPoint x: 14, startPoint y: 74, endPoint x: 22, endPoint y: 71, distance: 8.0
click at [14, 74] on span at bounding box center [20, 79] width 19 height 12
select select "service"
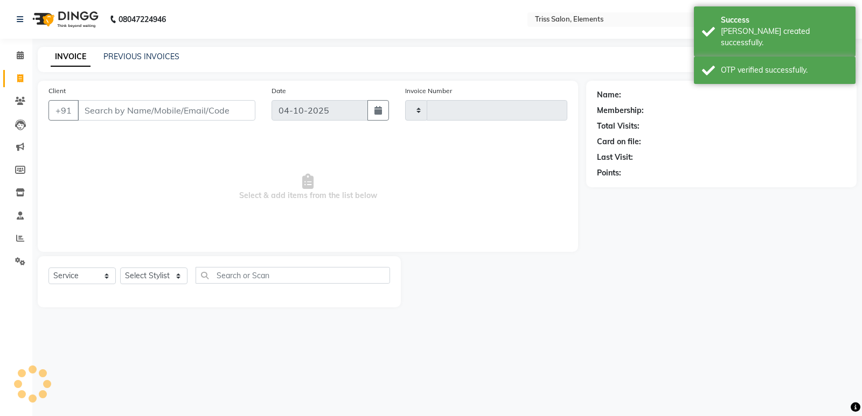
type input "2449"
select select "4303"
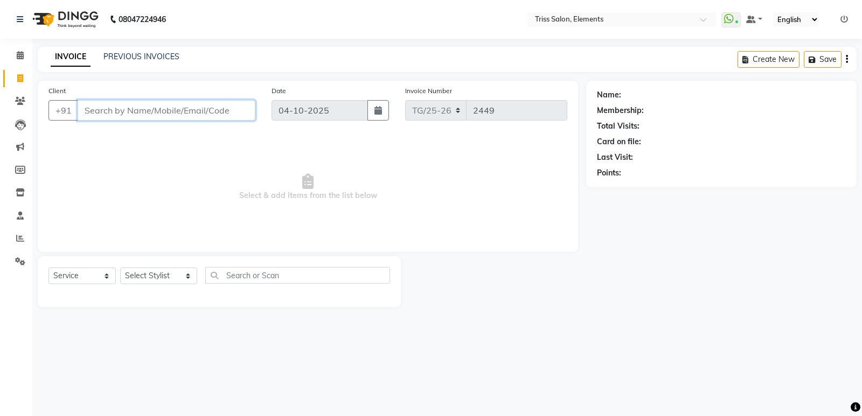
click at [133, 107] on input "Client" at bounding box center [167, 110] width 178 height 20
click at [87, 11] on img at bounding box center [64, 19] width 74 height 30
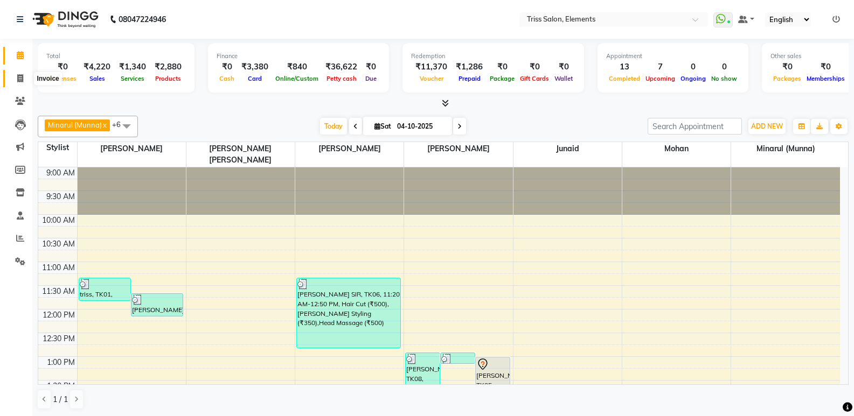
click at [15, 78] on span at bounding box center [20, 79] width 19 height 12
select select "service"
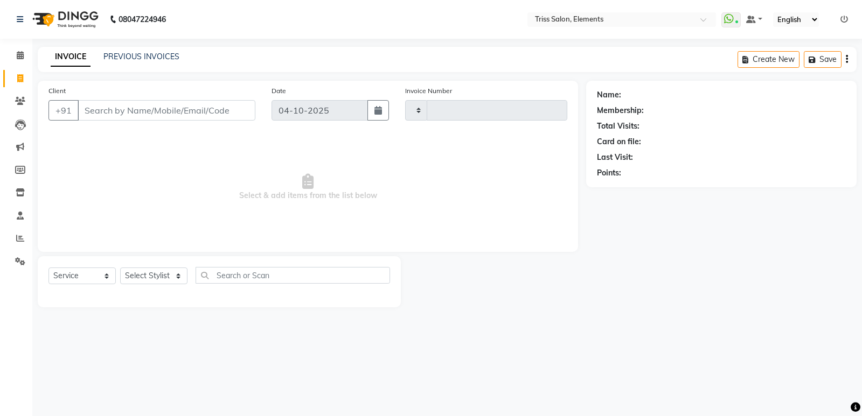
type input "2450"
select select "4303"
click at [83, 20] on img at bounding box center [64, 19] width 74 height 30
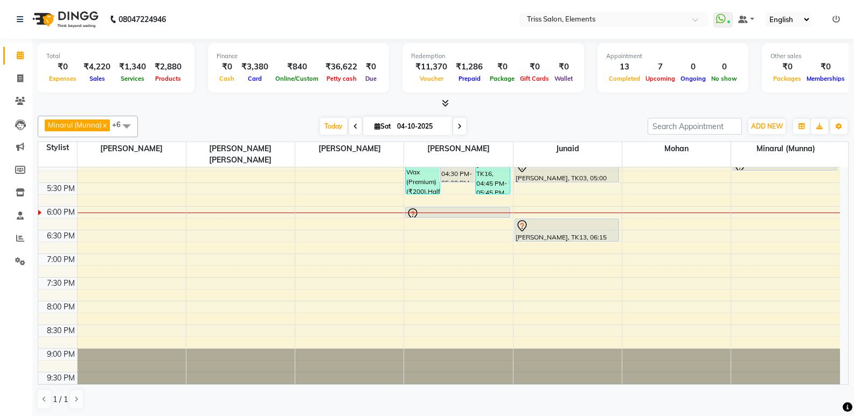
scroll to position [349, 0]
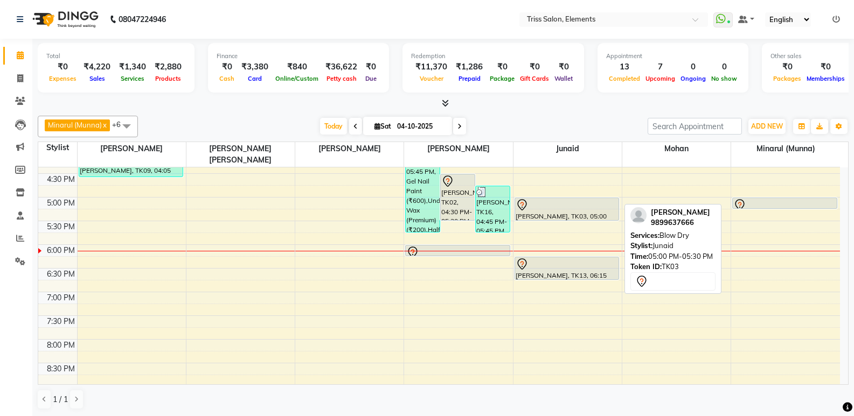
click at [556, 200] on div "[PERSON_NAME], TK03, 05:00 PM-05:30 PM, Blow Dry" at bounding box center [566, 209] width 103 height 22
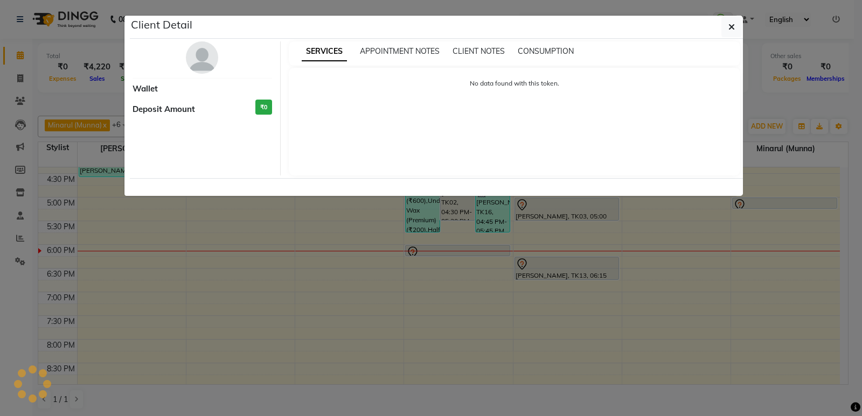
select select "7"
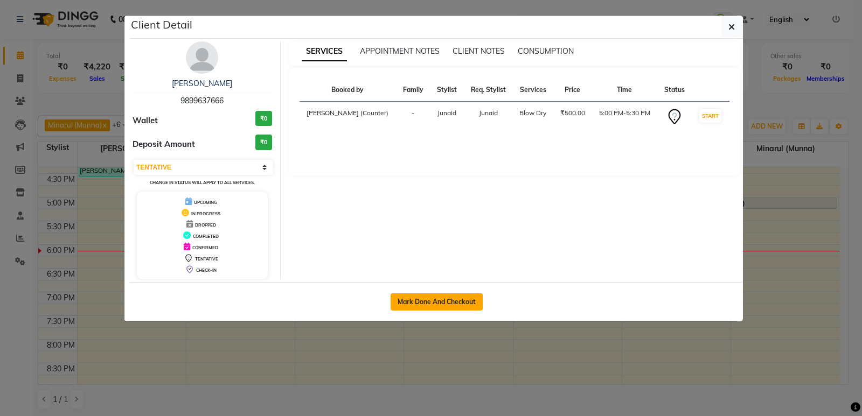
click at [426, 301] on button "Mark Done And Checkout" at bounding box center [436, 302] width 92 height 17
select select "service"
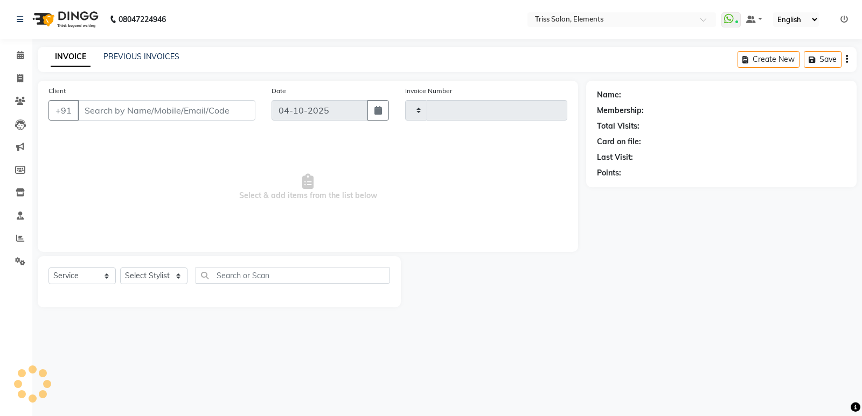
type input "2450"
select select "4303"
type input "9899637666"
select select "85549"
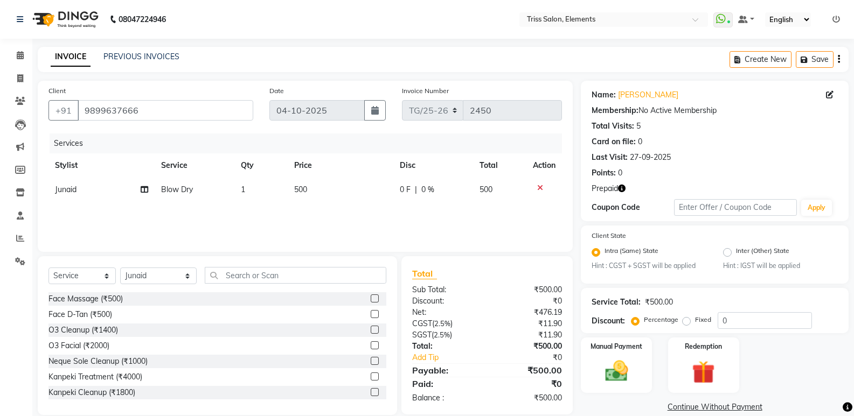
click at [538, 189] on icon at bounding box center [540, 188] width 6 height 8
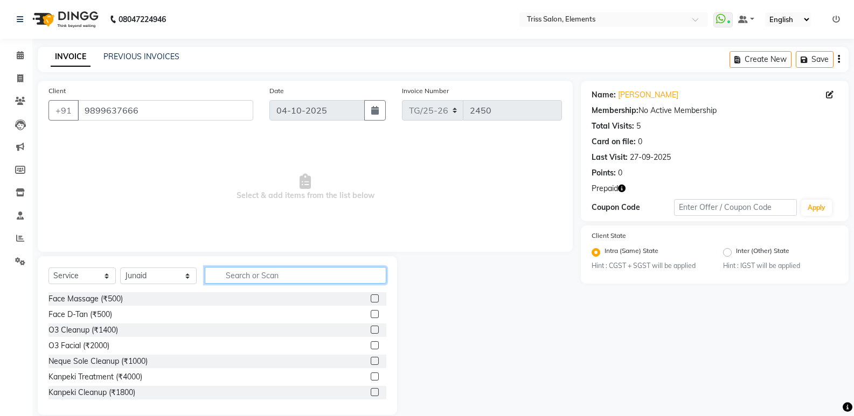
click at [249, 281] on input "text" at bounding box center [296, 275] width 182 height 17
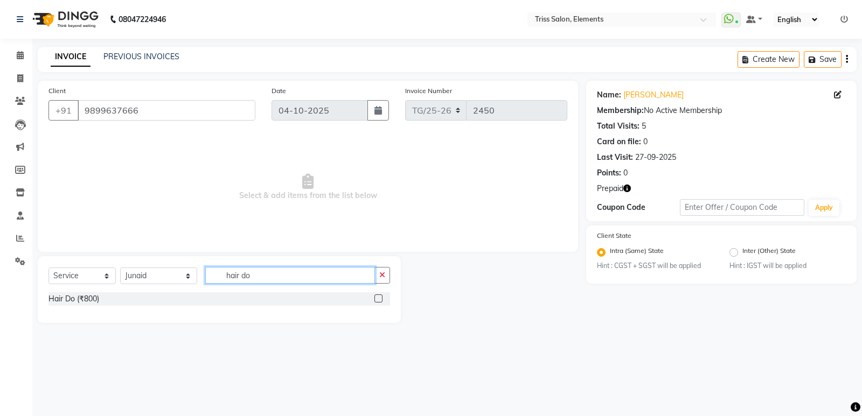
type input "hair do"
click at [381, 297] on label at bounding box center [378, 299] width 8 height 8
click at [381, 297] on input "checkbox" at bounding box center [377, 299] width 7 height 7
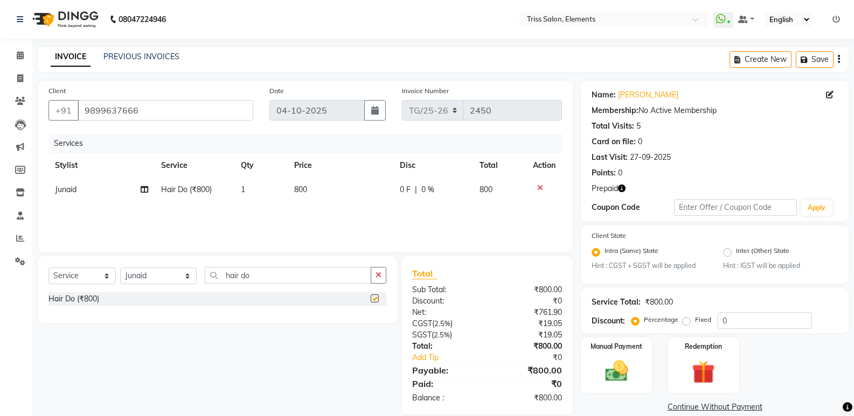
drag, startPoint x: 297, startPoint y: 178, endPoint x: 305, endPoint y: 182, distance: 9.2
click at [299, 178] on td "800" at bounding box center [341, 190] width 106 height 24
checkbox input "false"
select select "85549"
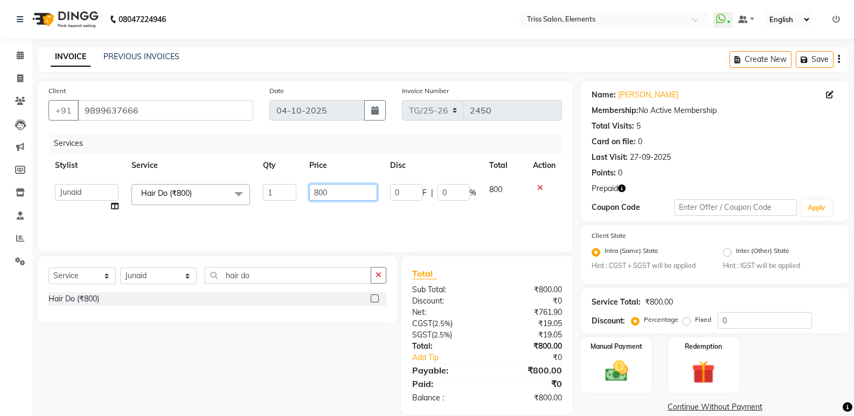
drag, startPoint x: 308, startPoint y: 200, endPoint x: 192, endPoint y: 244, distance: 123.9
click at [193, 244] on div "Client +91 9899637666 Date 04-10-2025 Invoice Number TG/25-26 2450 Services Sty…" at bounding box center [305, 166] width 535 height 171
type input "1200"
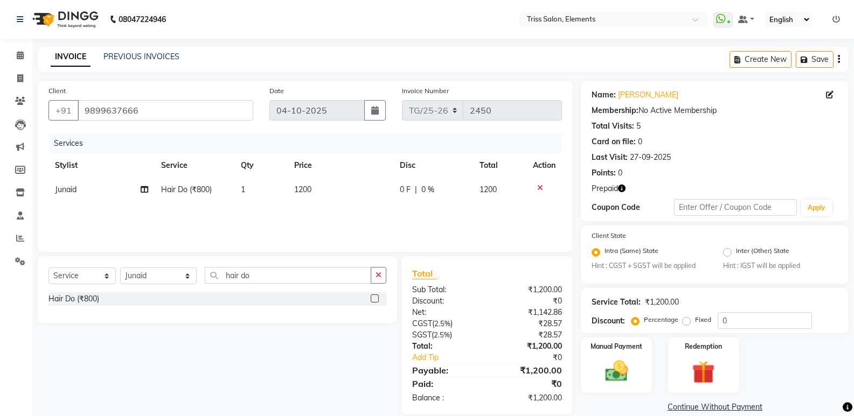
drag, startPoint x: 623, startPoint y: 292, endPoint x: 728, endPoint y: 297, distance: 105.2
click at [651, 295] on div "Service Total: ₹1,200.00 Discount: Percentage Fixed 0" at bounding box center [715, 310] width 268 height 45
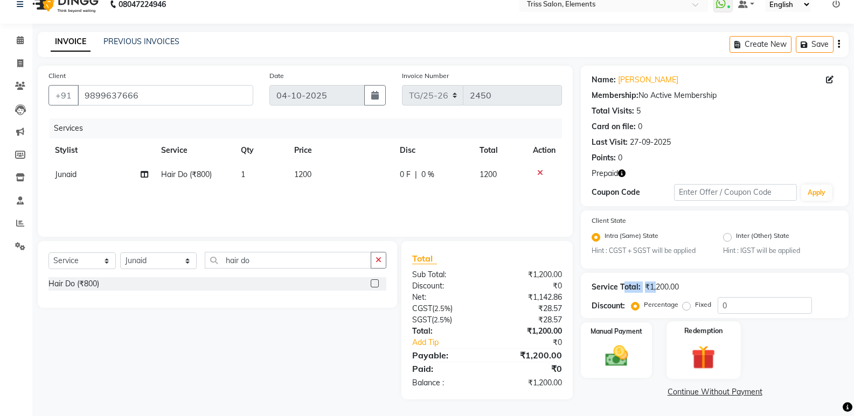
drag, startPoint x: 707, startPoint y: 364, endPoint x: 719, endPoint y: 364, distance: 11.9
click at [708, 363] on img at bounding box center [703, 358] width 38 height 30
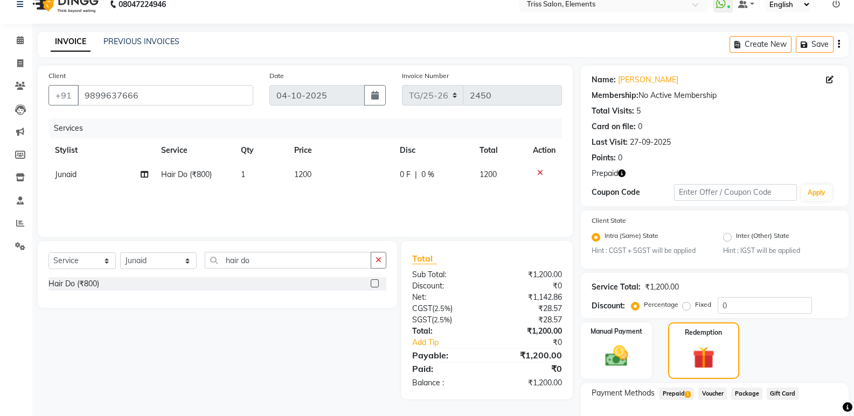
drag, startPoint x: 686, startPoint y: 392, endPoint x: 828, endPoint y: 383, distance: 142.5
click at [696, 391] on div "Payment Methods Prepaid 1 Voucher Package Gift Card" at bounding box center [714, 395] width 246 height 15
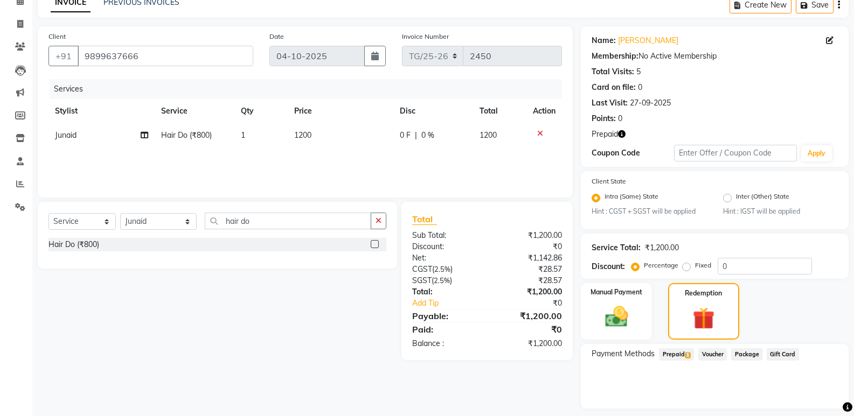
scroll to position [85, 0]
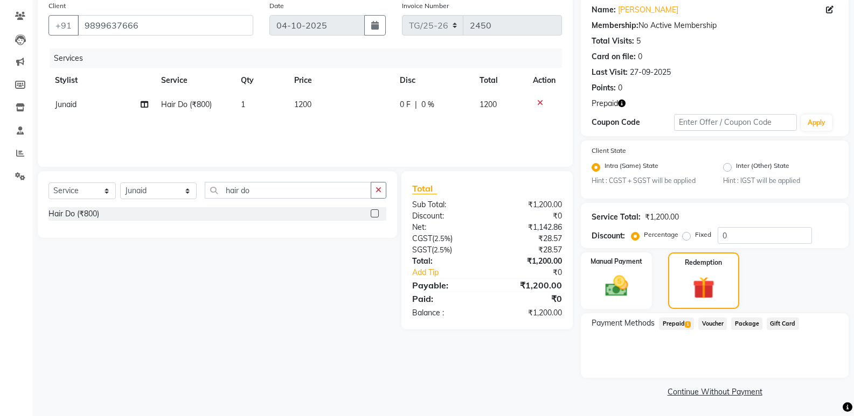
click at [678, 326] on span "Prepaid 1" at bounding box center [676, 324] width 35 height 12
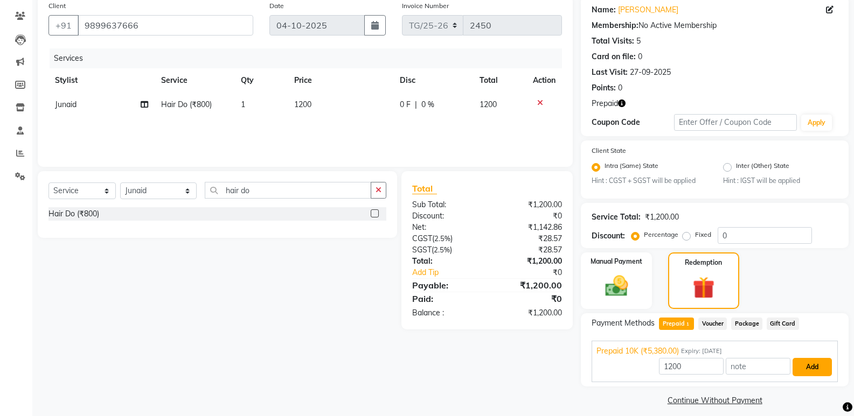
click at [823, 360] on button "Add" at bounding box center [811, 367] width 39 height 18
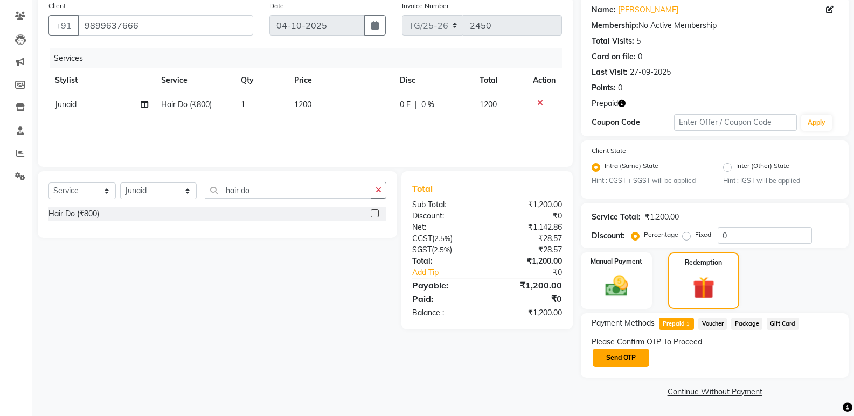
click at [623, 365] on button "Send OTP" at bounding box center [620, 358] width 57 height 18
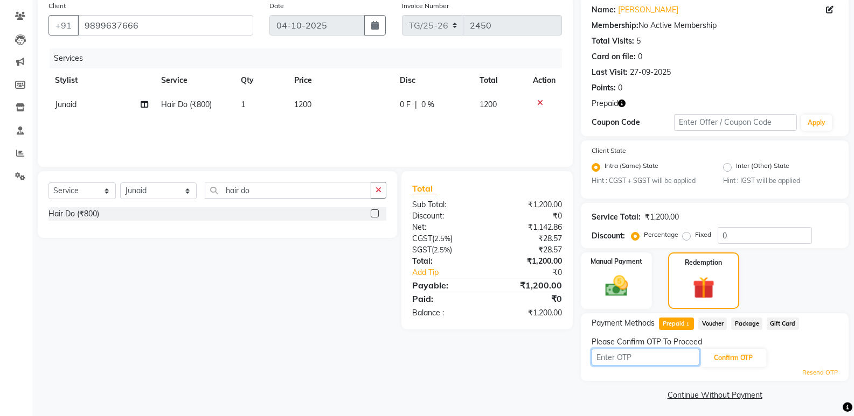
click at [623, 365] on input "text" at bounding box center [645, 357] width 108 height 17
click at [623, 364] on input "text" at bounding box center [645, 357] width 108 height 17
click at [644, 363] on input "text" at bounding box center [645, 357] width 108 height 17
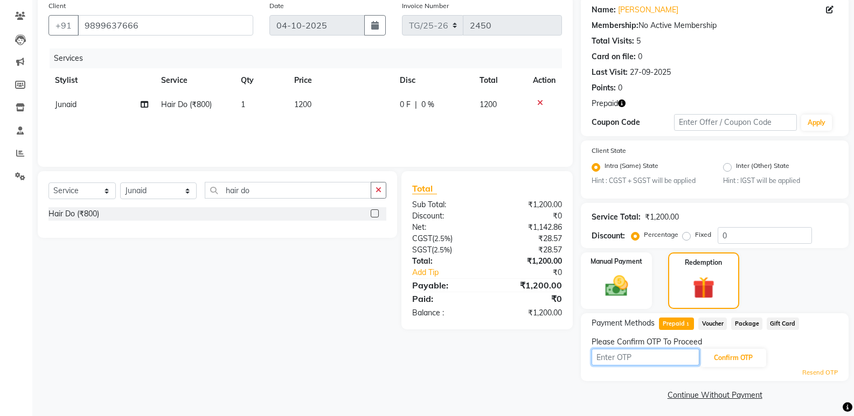
click at [617, 354] on input "text" at bounding box center [645, 357] width 108 height 17
click at [616, 357] on input "text" at bounding box center [645, 357] width 108 height 17
type input "8417"
click at [721, 354] on button "Confirm OTP" at bounding box center [733, 358] width 66 height 18
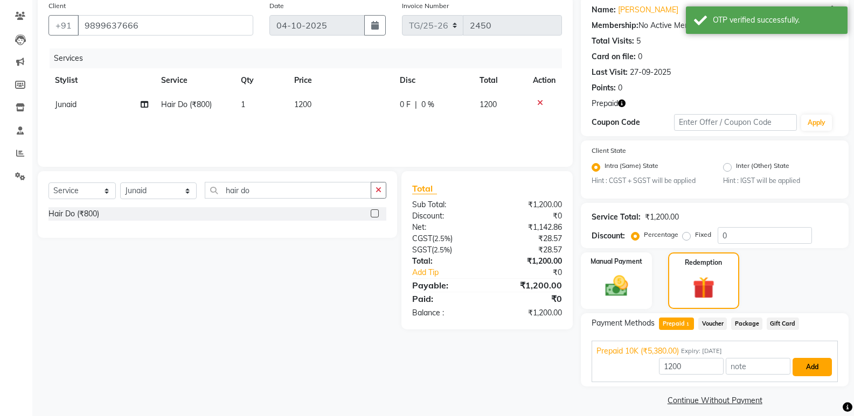
click at [819, 359] on button "Add" at bounding box center [811, 367] width 39 height 18
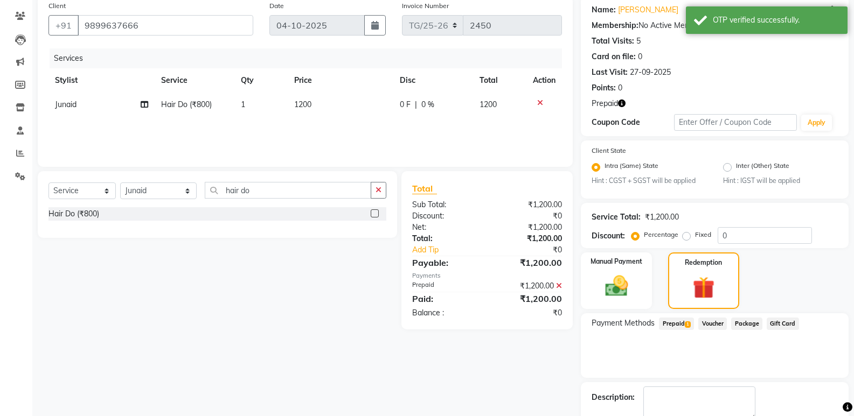
scroll to position [146, 0]
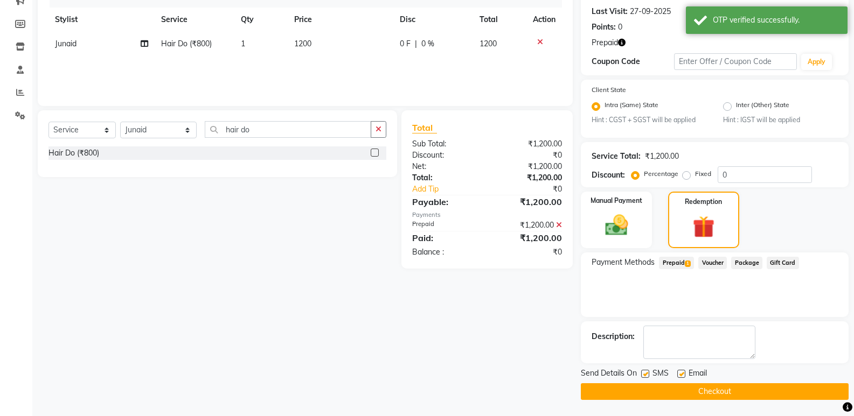
click at [752, 401] on main "INVOICE PREVIOUS INVOICES Create New Save Client +91 9899637666 Date 04-10-2025…" at bounding box center [442, 158] width 821 height 515
click at [751, 390] on button "Checkout" at bounding box center [715, 391] width 268 height 17
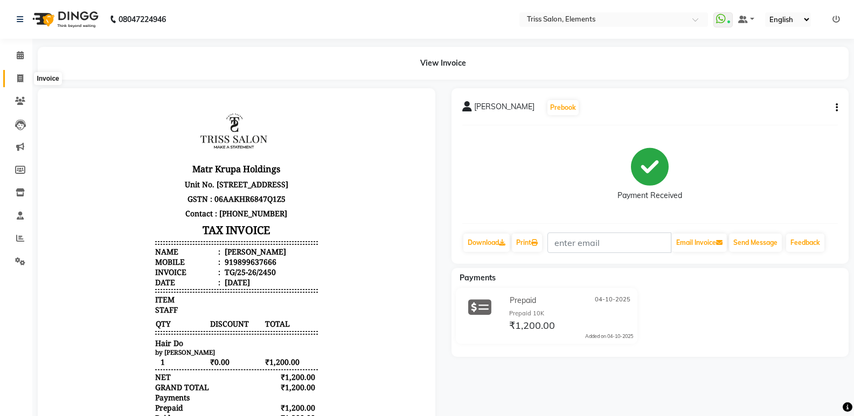
click at [24, 78] on span at bounding box center [20, 79] width 19 height 12
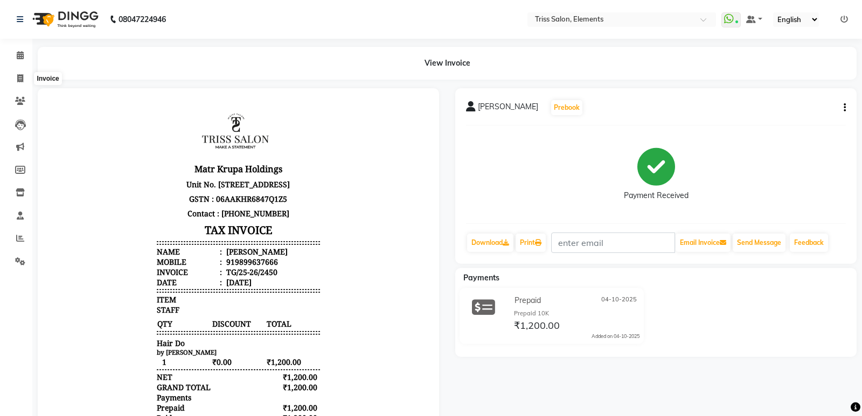
select select "service"
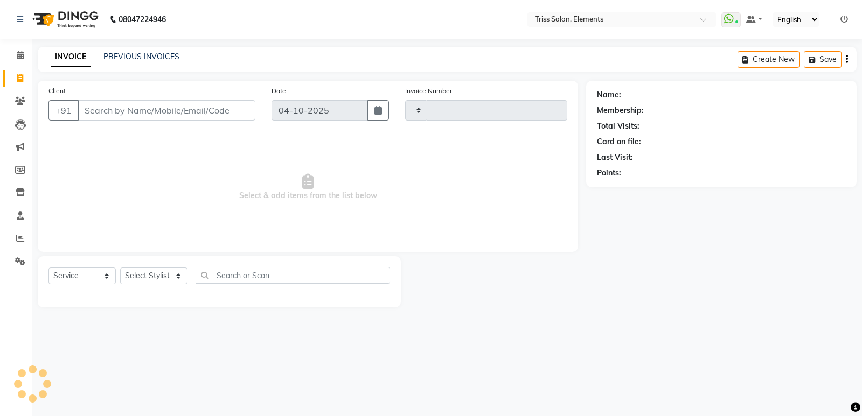
click at [63, 25] on img at bounding box center [64, 19] width 74 height 30
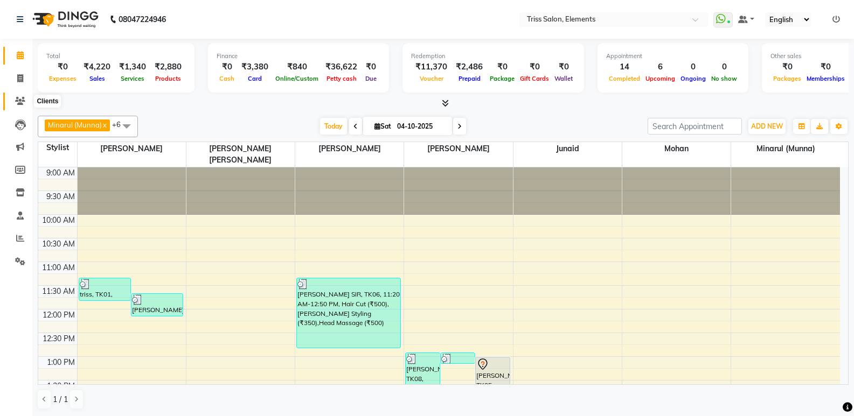
click at [26, 104] on span at bounding box center [20, 101] width 19 height 12
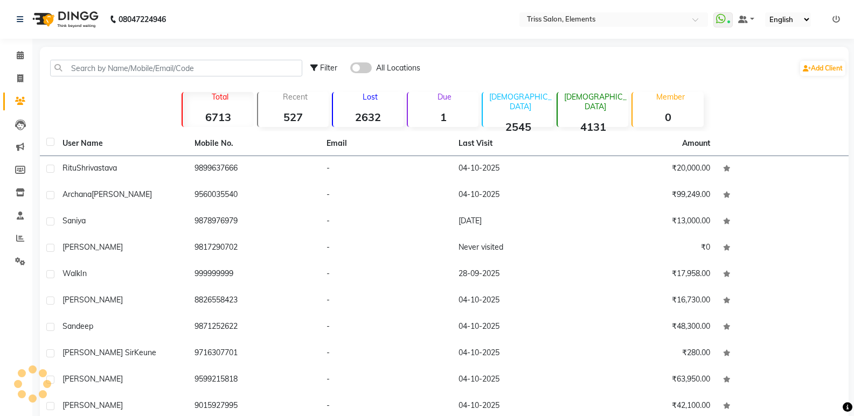
click at [76, 15] on img at bounding box center [64, 19] width 74 height 30
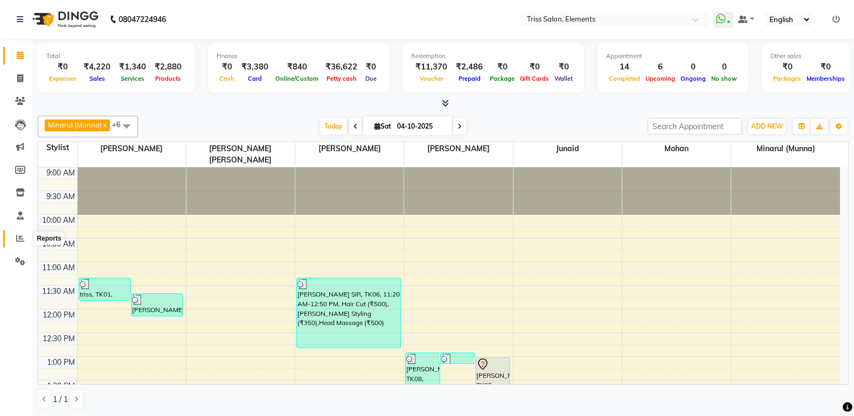
click at [22, 238] on icon at bounding box center [20, 238] width 8 height 8
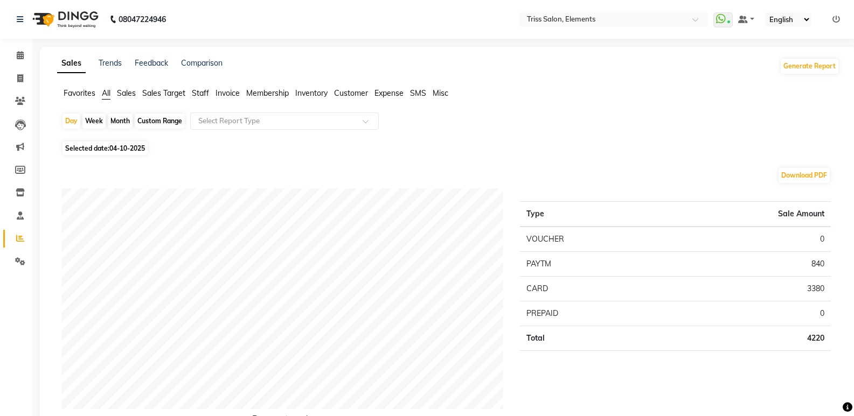
click at [198, 93] on span "Staff" at bounding box center [200, 93] width 17 height 10
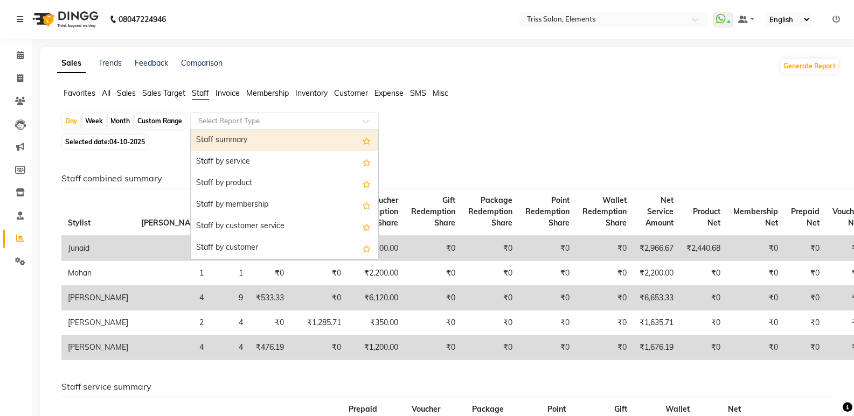
click at [246, 122] on input "text" at bounding box center [273, 121] width 155 height 11
click at [252, 137] on div "Staff summary" at bounding box center [284, 141] width 187 height 22
select select "full_report"
select select "csv"
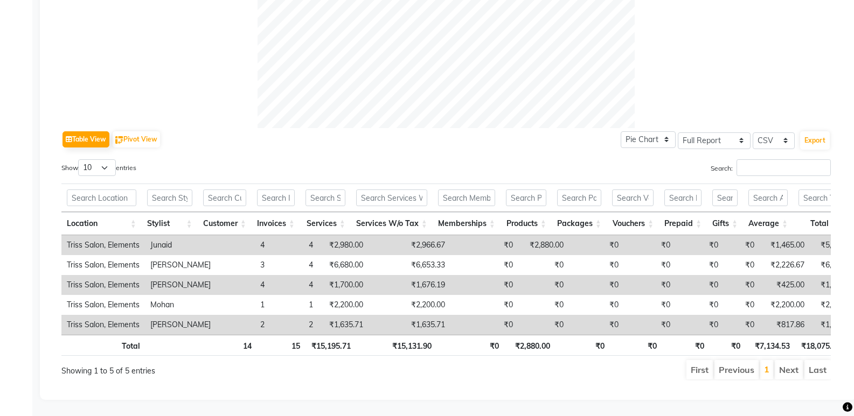
scroll to position [74, 0]
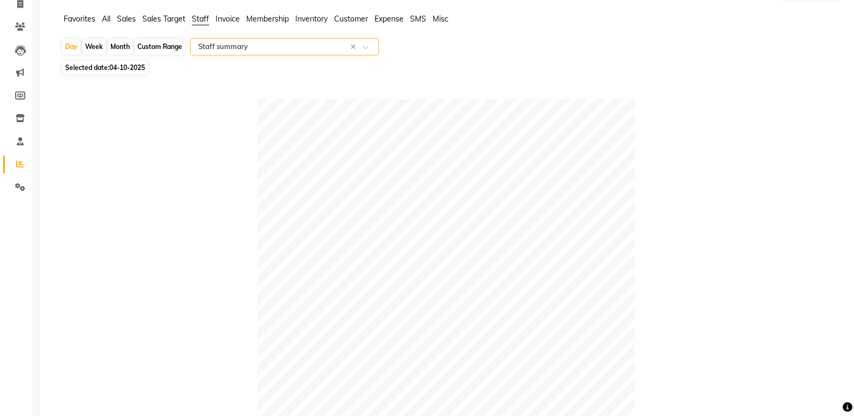
click at [254, 48] on input "text" at bounding box center [273, 46] width 155 height 11
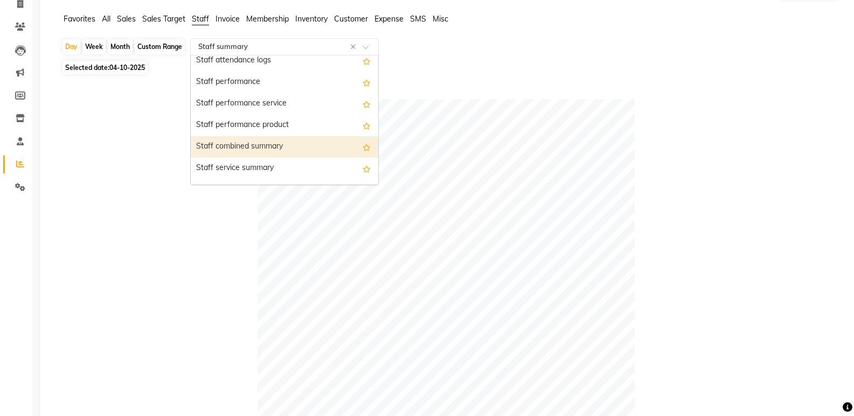
scroll to position [163, 0]
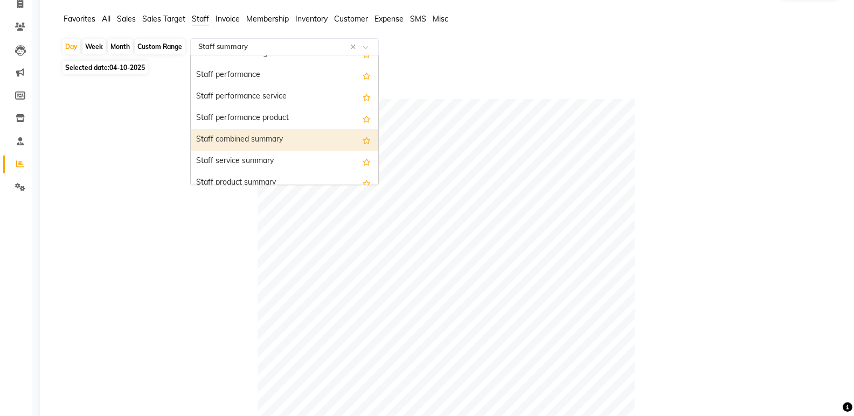
click at [313, 140] on div "Staff combined summary" at bounding box center [284, 140] width 187 height 22
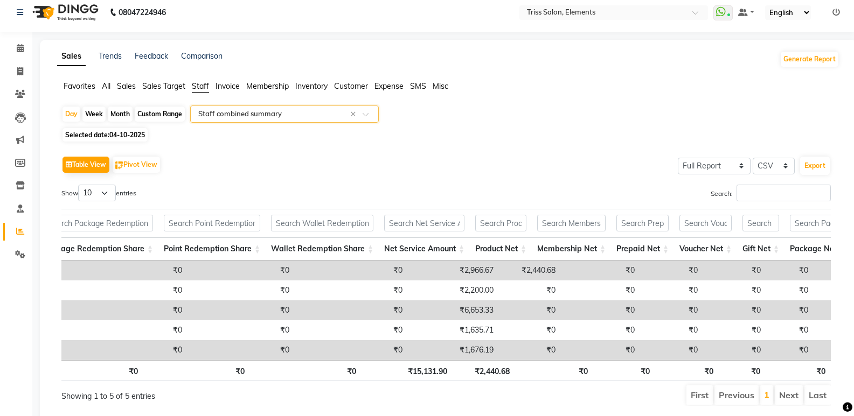
scroll to position [0, 0]
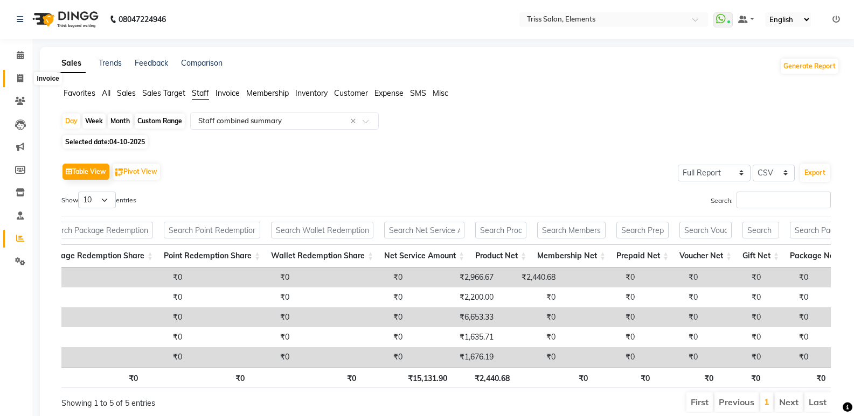
click at [19, 79] on icon at bounding box center [20, 78] width 6 height 8
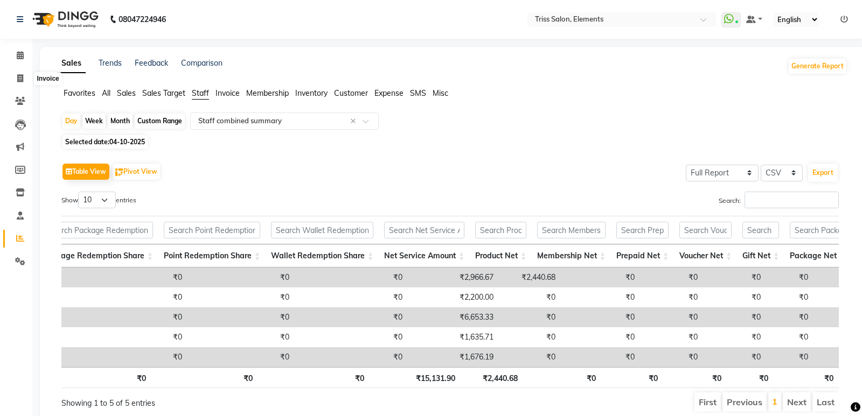
select select "service"
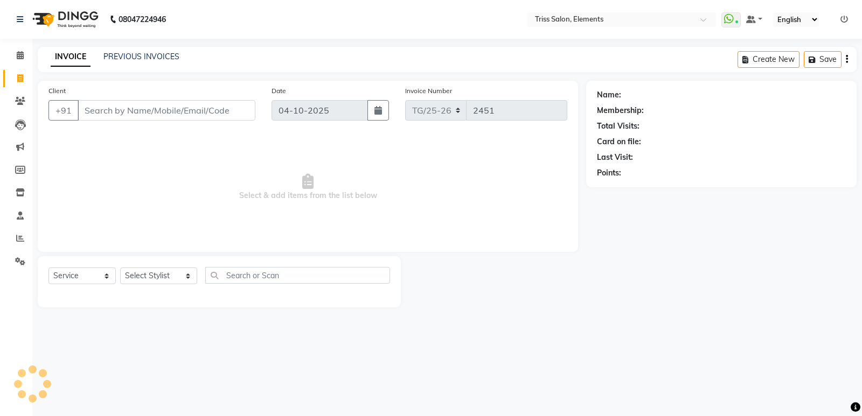
click at [83, 21] on img at bounding box center [64, 19] width 74 height 30
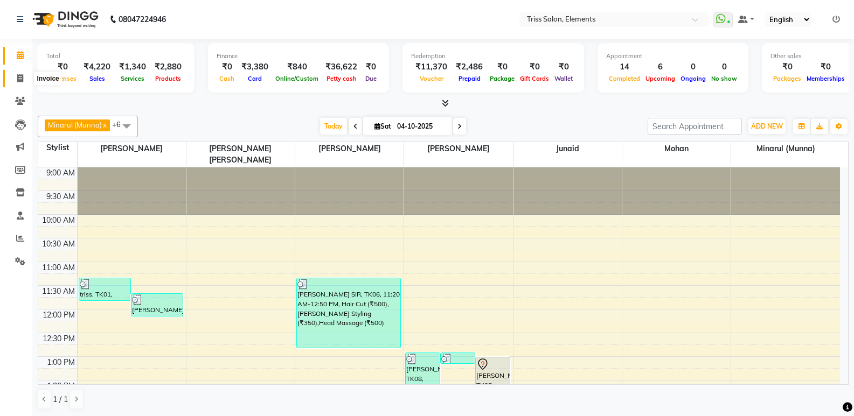
click at [15, 73] on span at bounding box center [20, 79] width 19 height 12
select select "service"
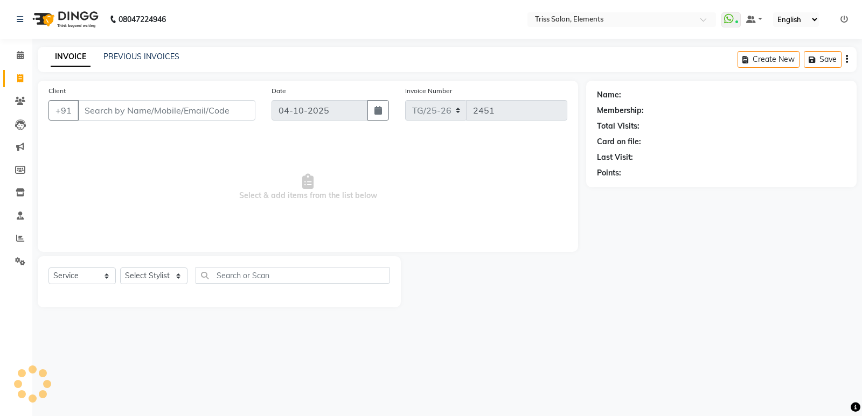
click at [94, 111] on input "Client" at bounding box center [167, 110] width 178 height 20
click at [26, 109] on link "Clients" at bounding box center [16, 102] width 26 height 18
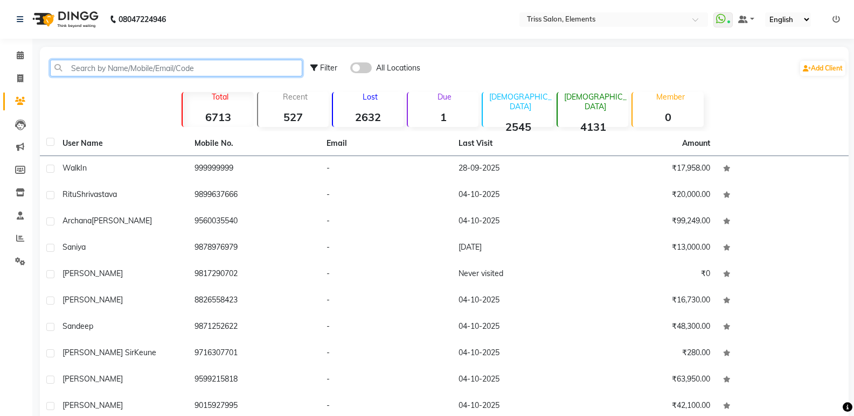
click at [149, 66] on input "text" at bounding box center [176, 68] width 252 height 17
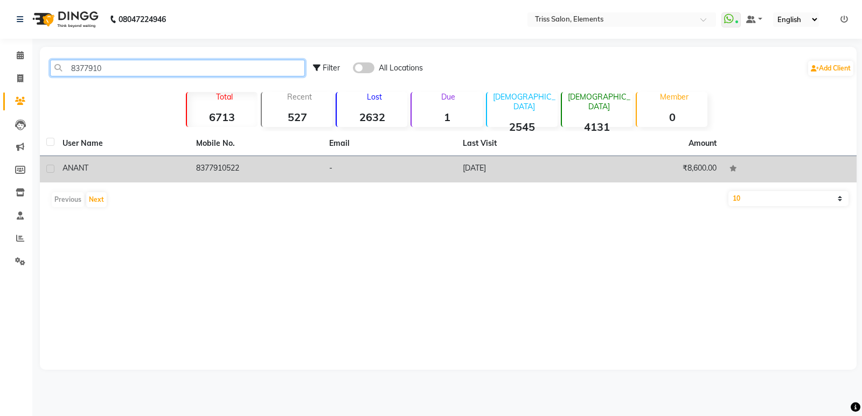
type input "8377910"
click at [236, 165] on td "8377910522" at bounding box center [257, 169] width 134 height 26
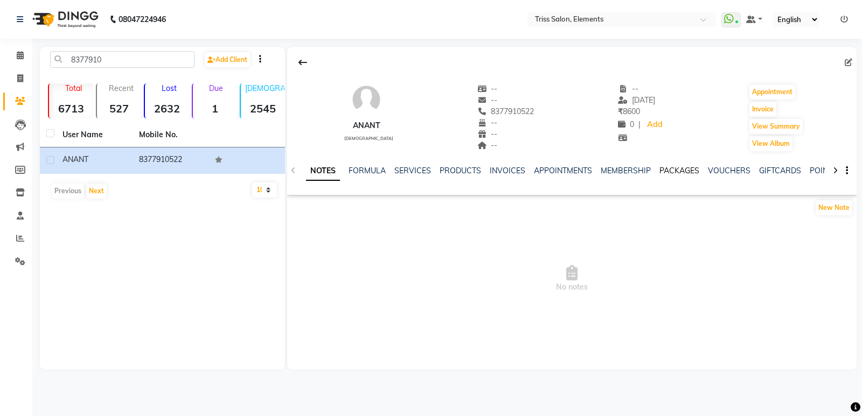
click at [693, 168] on link "PACKAGES" at bounding box center [679, 171] width 40 height 10
click at [682, 171] on link "VOUCHERS" at bounding box center [676, 171] width 43 height 10
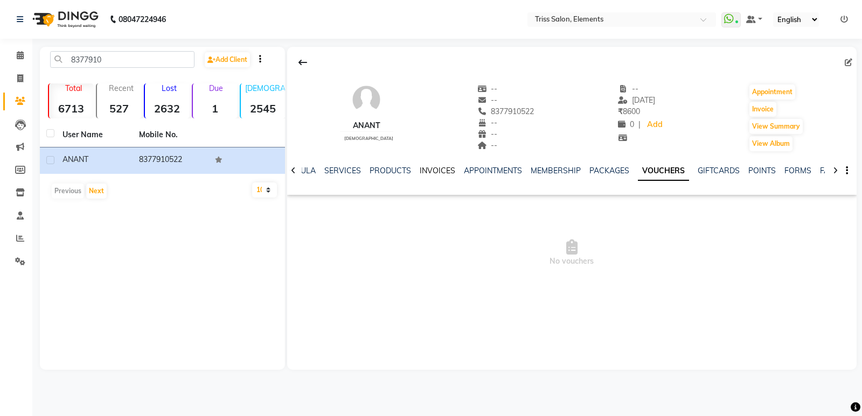
click at [426, 170] on link "INVOICES" at bounding box center [438, 171] width 36 height 10
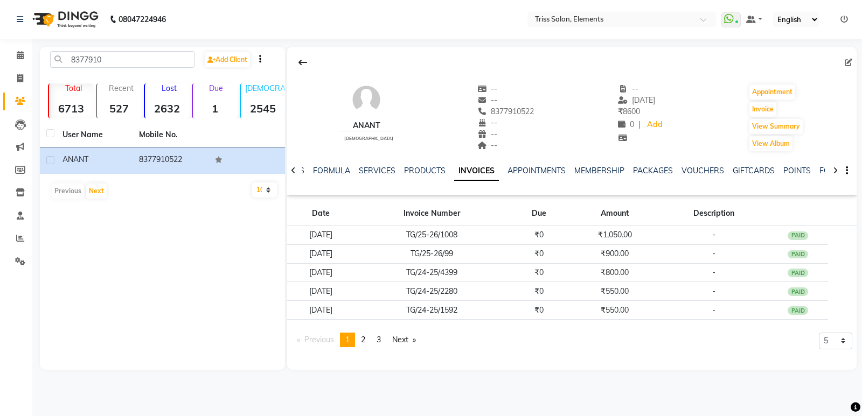
click at [353, 170] on ul "NOTES FORMULA SERVICES PRODUCTS INVOICES APPOINTMENTS MEMBERSHIP PACKAGES VOUCH…" at bounding box center [621, 170] width 683 height 11
drag, startPoint x: 386, startPoint y: 164, endPoint x: 383, endPoint y: 169, distance: 5.8
click at [386, 165] on div "NOTES FORMULA SERVICES PRODUCTS INVOICES APPOINTMENTS MEMBERSHIP PACKAGES VOUCH…" at bounding box center [571, 170] width 569 height 37
click at [383, 170] on link "SERVICES" at bounding box center [377, 171] width 37 height 10
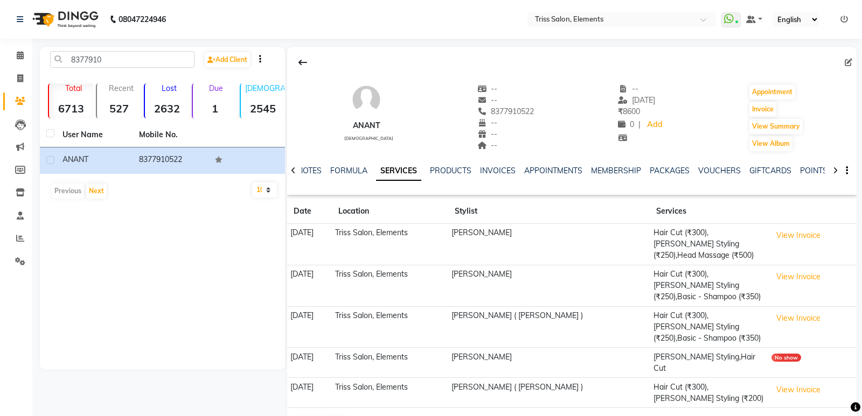
click at [797, 226] on td "View Invoice" at bounding box center [811, 244] width 89 height 41
click at [794, 230] on button "View Invoice" at bounding box center [798, 235] width 54 height 17
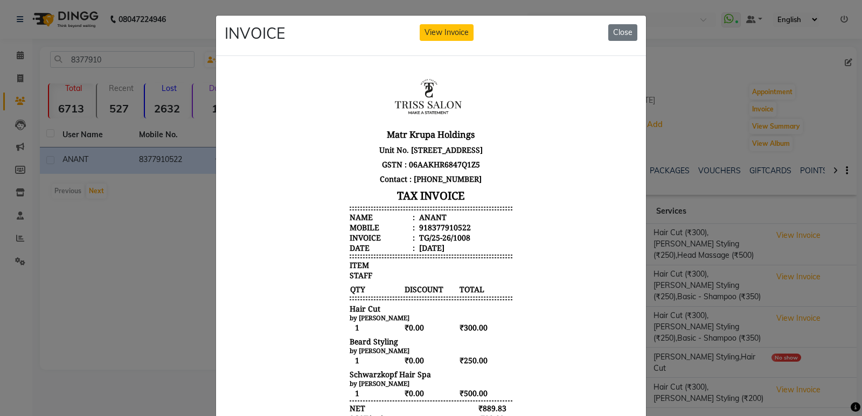
drag, startPoint x: 853, startPoint y: 156, endPoint x: 815, endPoint y: 239, distance: 91.6
click at [853, 304] on ngb-modal-window "INVOICE View Invoice Close" at bounding box center [431, 208] width 862 height 416
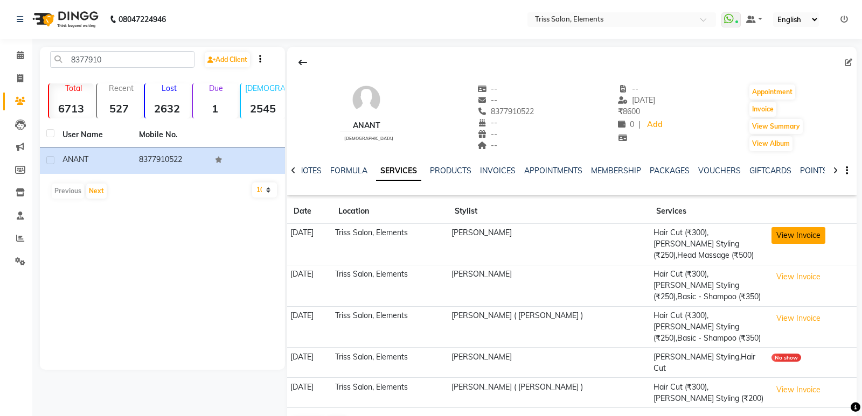
click at [780, 233] on button "View Invoice" at bounding box center [798, 235] width 54 height 17
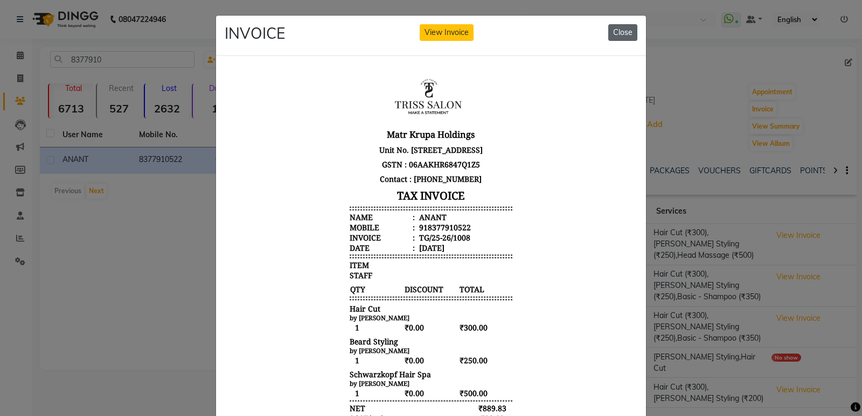
click at [612, 35] on button "Close" at bounding box center [622, 32] width 29 height 17
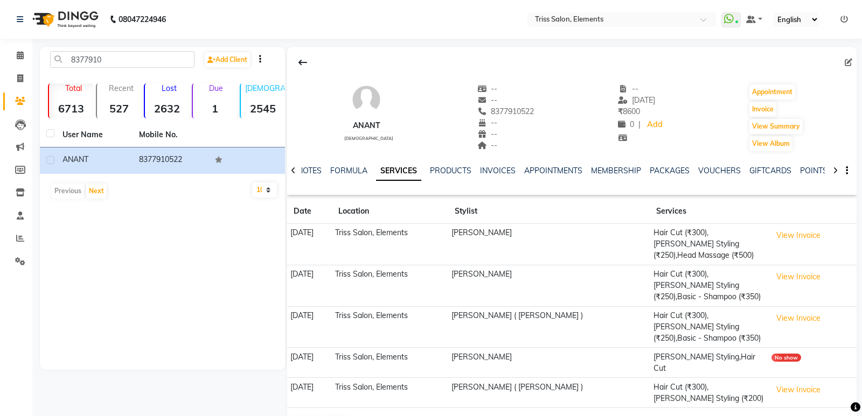
drag, startPoint x: 535, startPoint y: 108, endPoint x: 456, endPoint y: 110, distance: 78.7
click at [456, 110] on div "ANANT male -- -- 8377910522 -- -- -- -- 08-06-2025 ₹ 8600 0 | Add Appointment I…" at bounding box center [571, 113] width 569 height 80
copy span "8377910522"
click at [15, 85] on link "Invoice" at bounding box center [16, 79] width 26 height 18
select select "service"
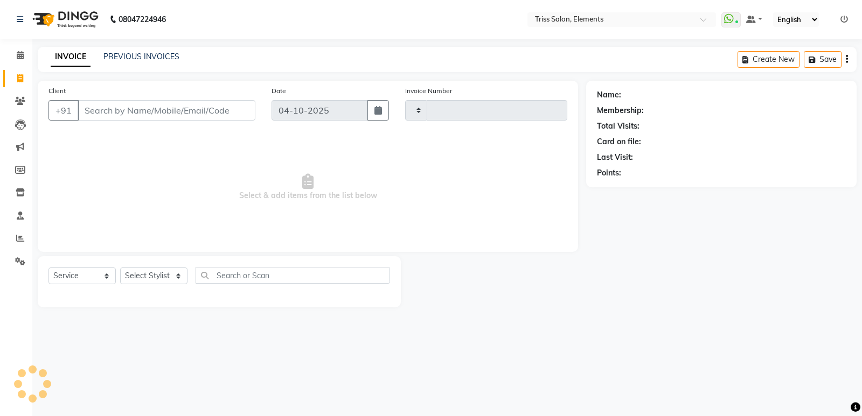
click at [118, 104] on input "Client" at bounding box center [167, 110] width 178 height 20
type input "2451"
select select "4303"
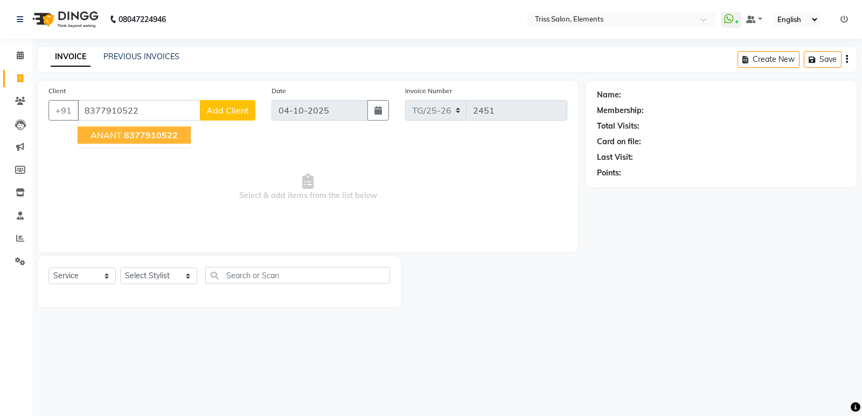
click at [180, 136] on button "ANANT 8377910522" at bounding box center [134, 135] width 113 height 17
type input "8377910522"
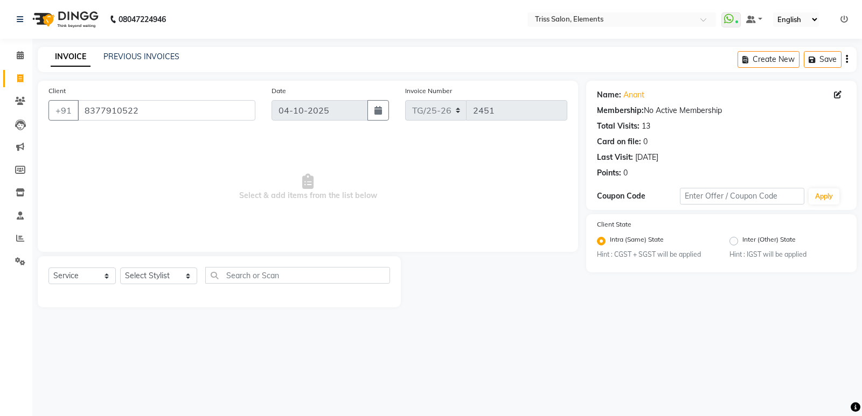
click at [155, 257] on div "Select Service Product Membership Package Voucher Prepaid Gift Card Select Styl…" at bounding box center [219, 281] width 363 height 51
drag, startPoint x: 159, startPoint y: 259, endPoint x: 156, endPoint y: 266, distance: 8.0
click at [157, 264] on div "Client +91 8377910522 Date 04-10-2025 Invoice Number TG/25-26 2451 Select & add…" at bounding box center [308, 194] width 556 height 227
click at [158, 270] on select "Select Stylist Ankit (Viraj) Junaid Minarul (Munna) Mohan Pankaj Dilip Jangde P…" at bounding box center [158, 276] width 77 height 17
click at [120, 268] on select "Select Stylist Ankit (Viraj) Junaid Minarul (Munna) Mohan Pankaj Dilip Jangde P…" at bounding box center [158, 276] width 77 height 17
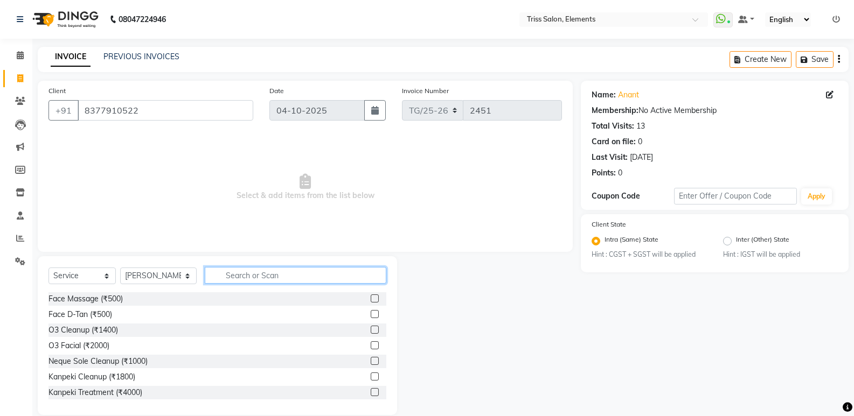
click at [220, 271] on input "text" at bounding box center [296, 275] width 182 height 17
click at [153, 275] on select "Select Stylist Ankit (Viraj) Junaid Minarul (Munna) Mohan Pankaj Dilip Jangde P…" at bounding box center [158, 276] width 76 height 17
select select "66361"
click at [120, 268] on select "Select Stylist Ankit (Viraj) Junaid Minarul (Munna) Mohan Pankaj Dilip Jangde P…" at bounding box center [158, 276] width 76 height 17
click at [263, 281] on input "text" at bounding box center [296, 275] width 182 height 17
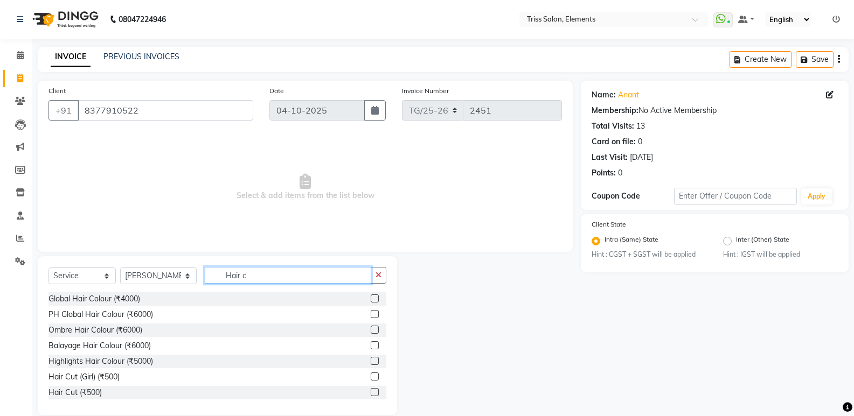
type input "Hair c"
click at [371, 387] on div at bounding box center [379, 392] width 16 height 13
click at [371, 391] on label at bounding box center [375, 392] width 8 height 8
click at [371, 391] on input "checkbox" at bounding box center [374, 392] width 7 height 7
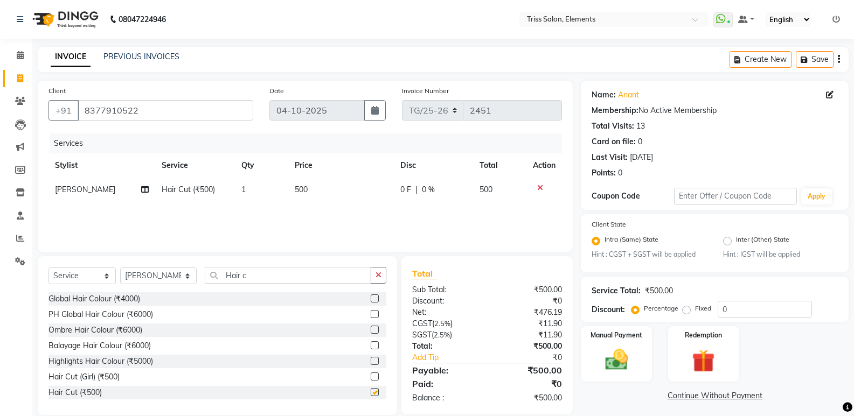
checkbox input "false"
drag, startPoint x: 264, startPoint y: 277, endPoint x: 0, endPoint y: 350, distance: 273.7
click at [0, 338] on app-home "08047224946 Select Location × Triss Salon, Elements WhatsApp Status ✕ Status: C…" at bounding box center [427, 215] width 854 height 431
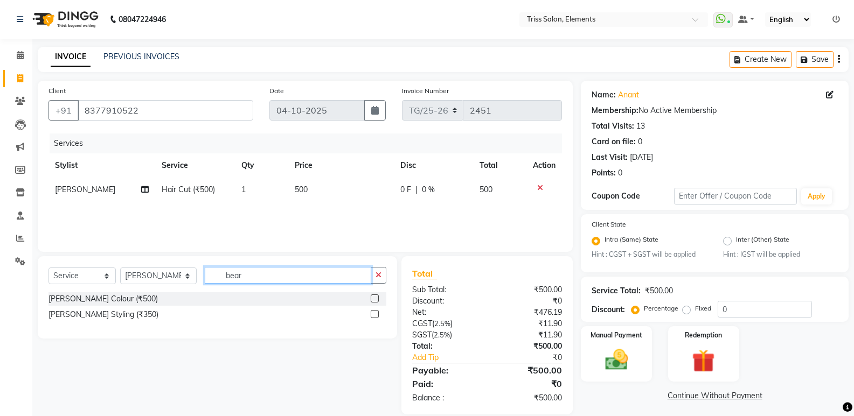
type input "bear"
click at [374, 314] on label at bounding box center [375, 314] width 8 height 8
click at [374, 314] on input "checkbox" at bounding box center [374, 314] width 7 height 7
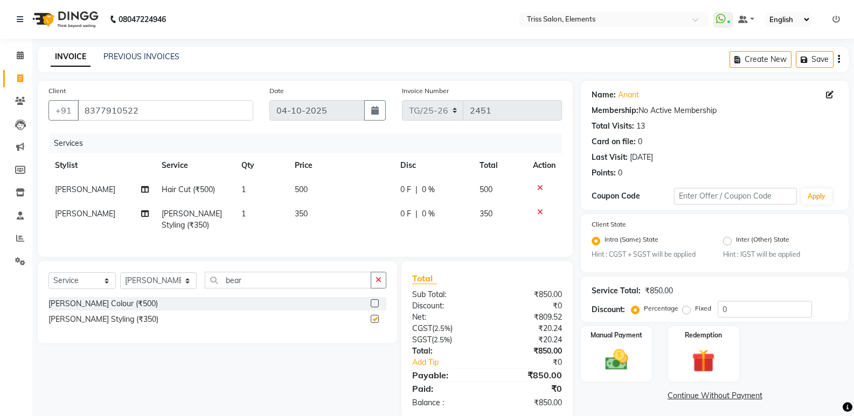
checkbox input "false"
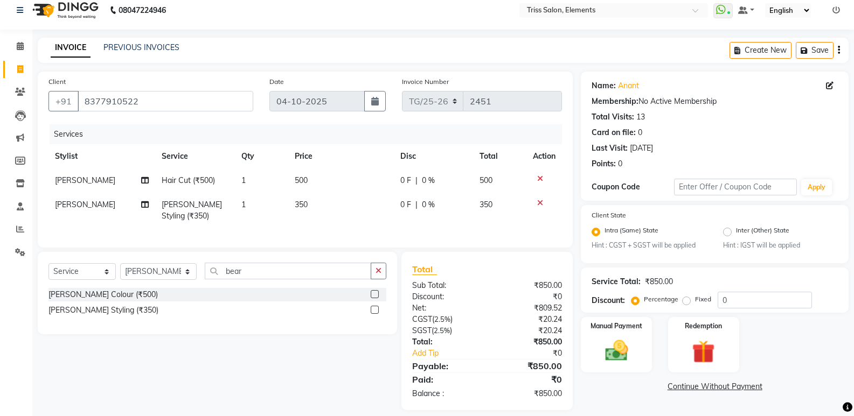
scroll to position [27, 0]
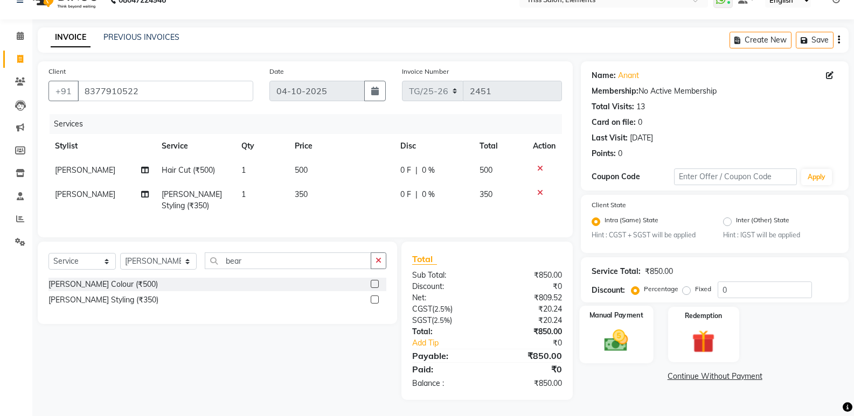
click at [610, 339] on img at bounding box center [616, 340] width 38 height 27
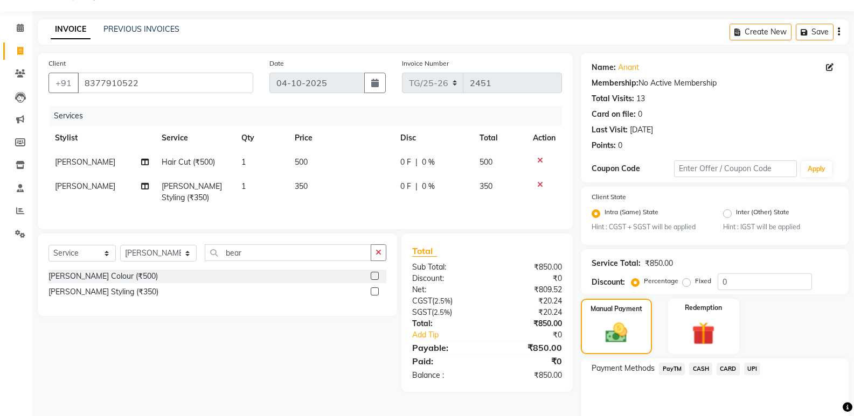
click at [673, 369] on span "PayTM" at bounding box center [672, 369] width 26 height 12
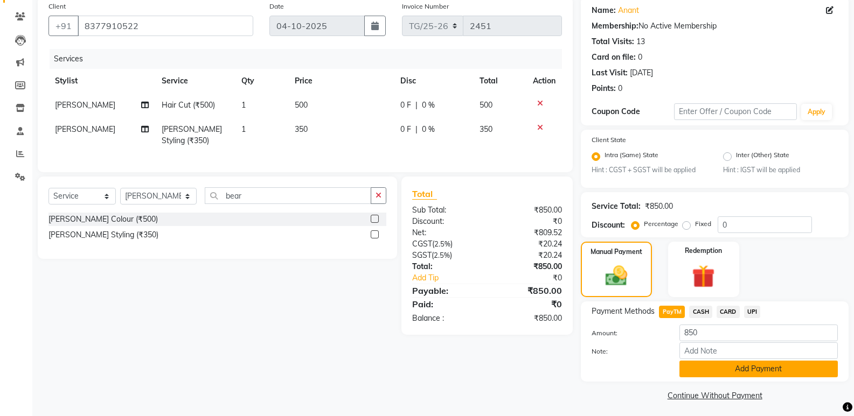
scroll to position [88, 0]
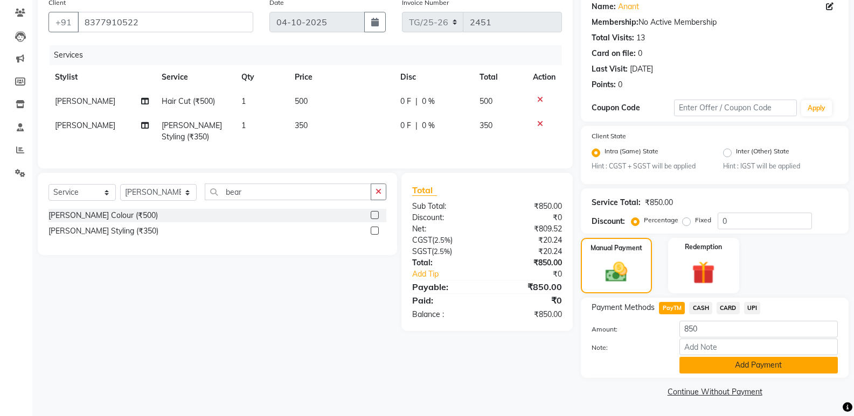
click at [779, 367] on button "Add Payment" at bounding box center [758, 365] width 158 height 17
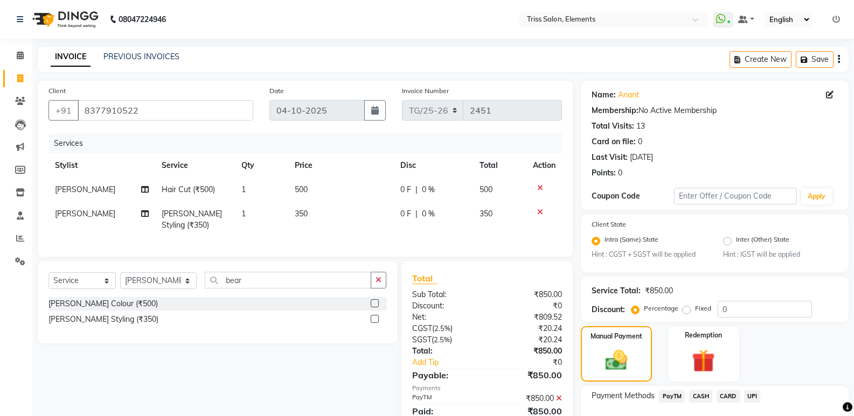
scroll to position [134, 0]
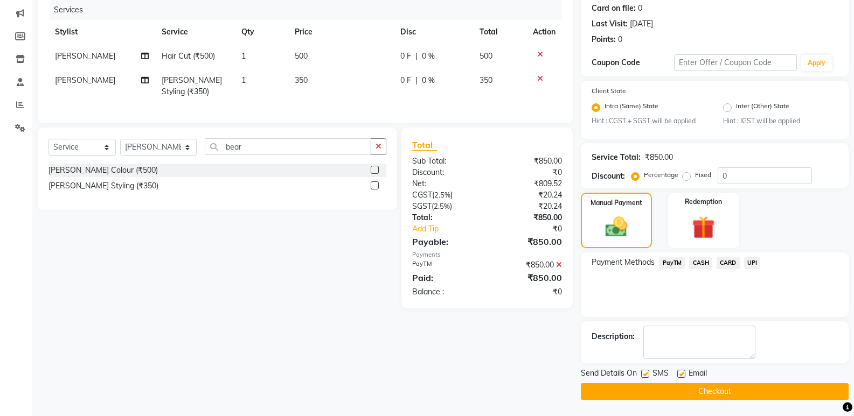
click at [739, 390] on button "Checkout" at bounding box center [715, 391] width 268 height 17
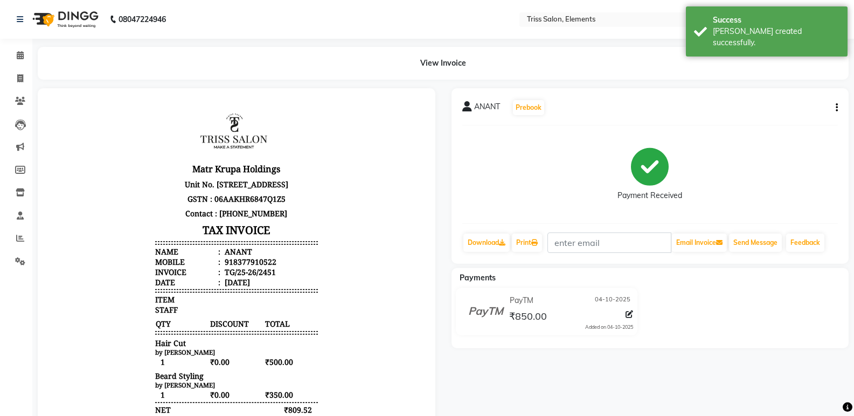
click at [62, 21] on img at bounding box center [64, 19] width 74 height 30
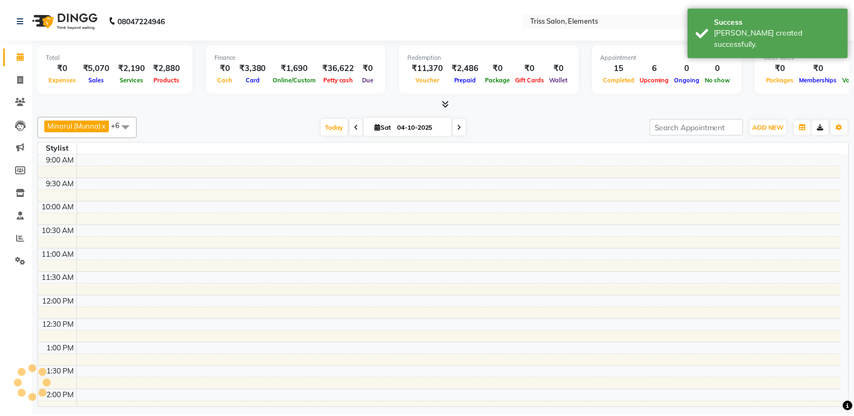
scroll to position [361, 0]
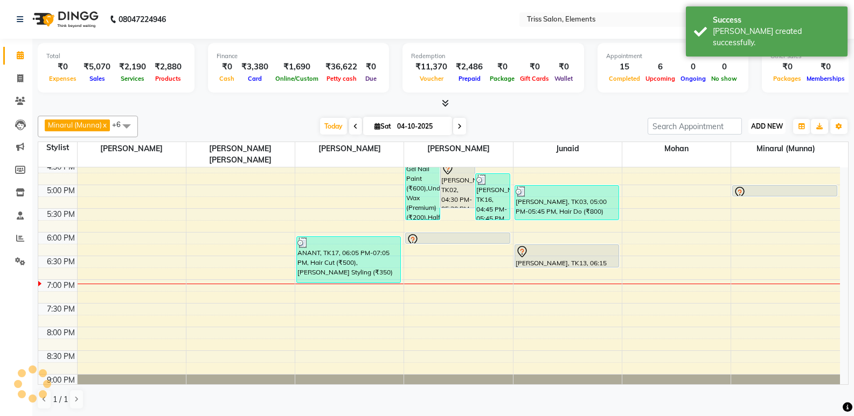
click at [772, 128] on span "ADD NEW" at bounding box center [767, 126] width 32 height 8
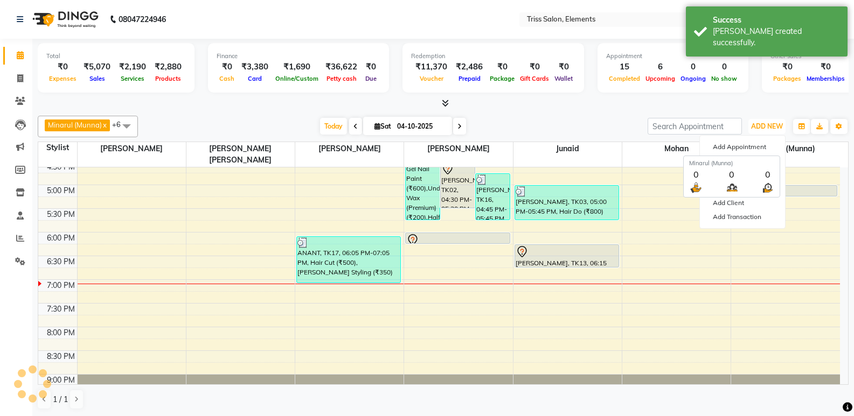
scroll to position [0, 0]
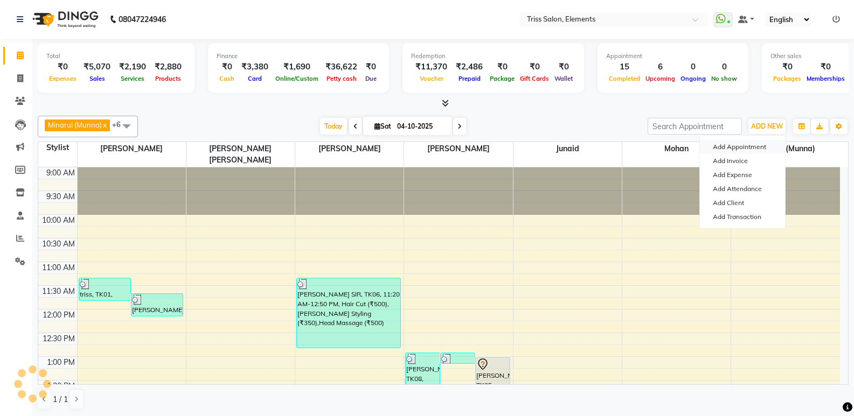
click at [741, 145] on button "Add Appointment" at bounding box center [742, 147] width 85 height 14
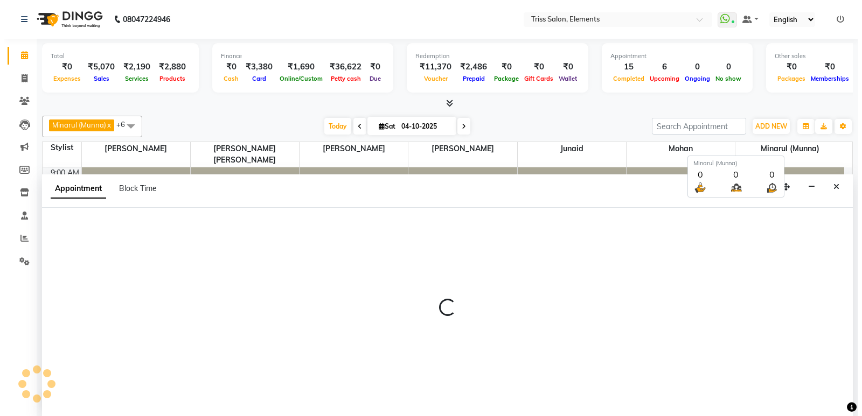
scroll to position [1, 0]
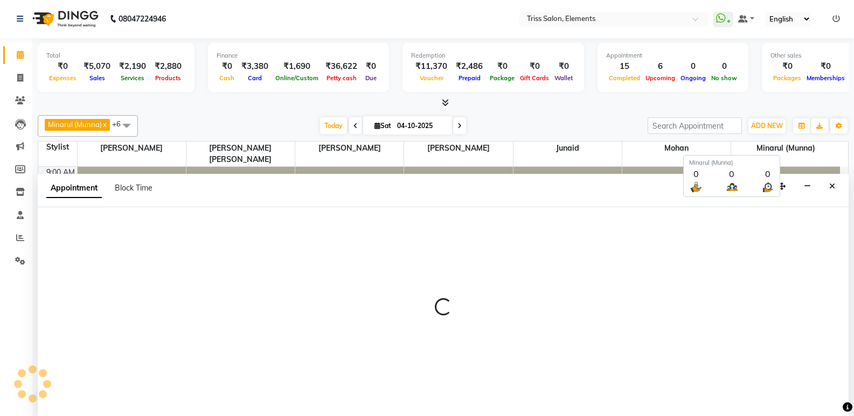
select select "tentative"
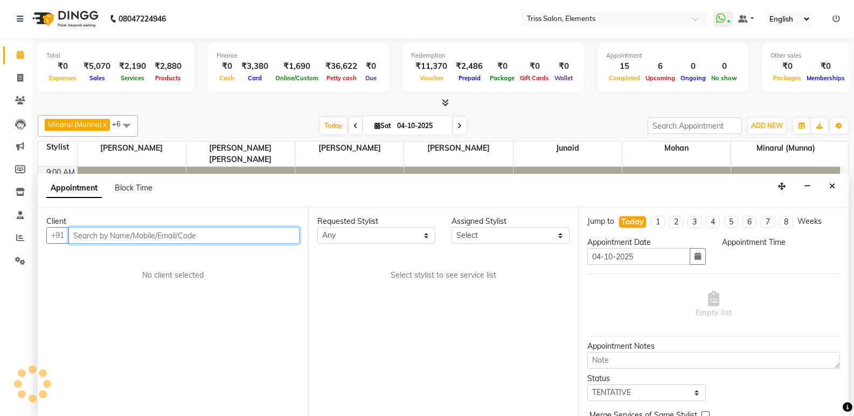
select select "600"
click at [180, 232] on input "text" at bounding box center [183, 235] width 231 height 17
type input "9999698721"
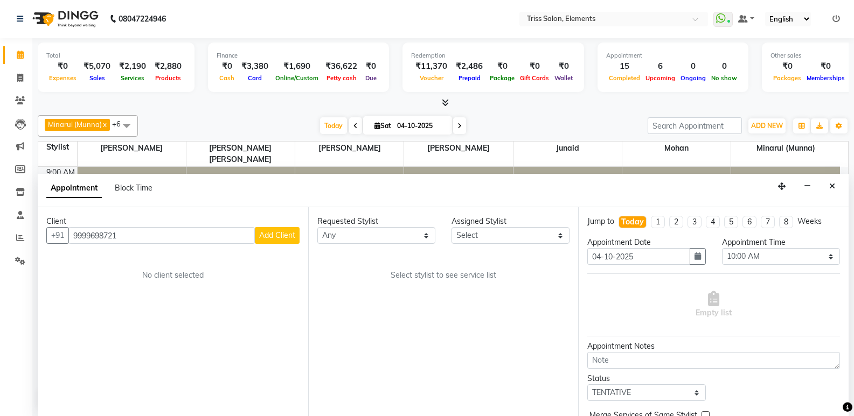
click at [271, 242] on button "Add Client" at bounding box center [277, 235] width 45 height 17
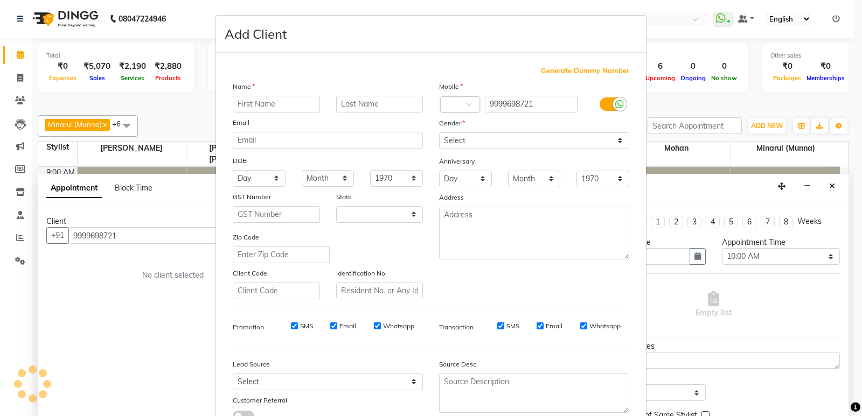
select select "13"
type input "Deepika"
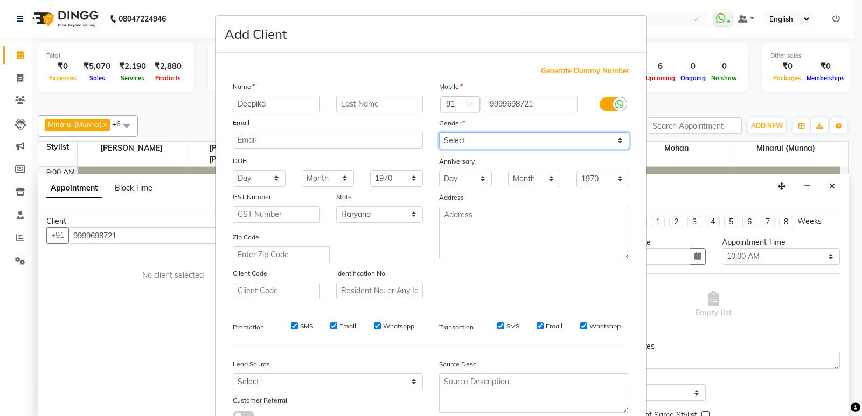
click at [448, 137] on select "Select Male Female Other Prefer Not To Say" at bounding box center [534, 140] width 190 height 17
select select "female"
click at [439, 132] on select "Select Male Female Other Prefer Not To Say" at bounding box center [534, 140] width 190 height 17
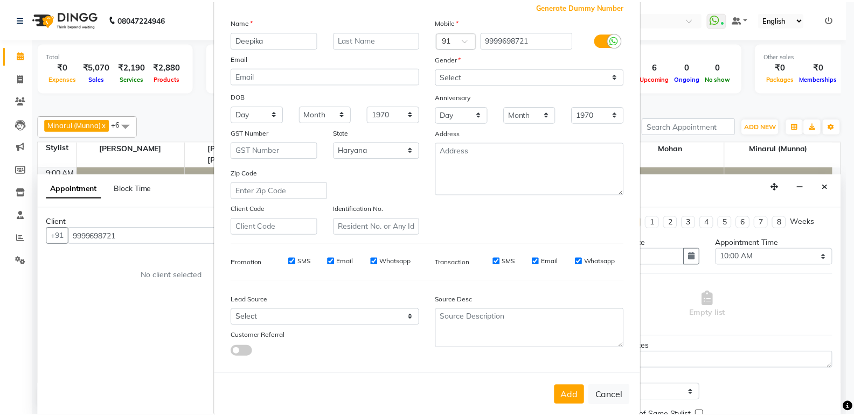
scroll to position [81, 0]
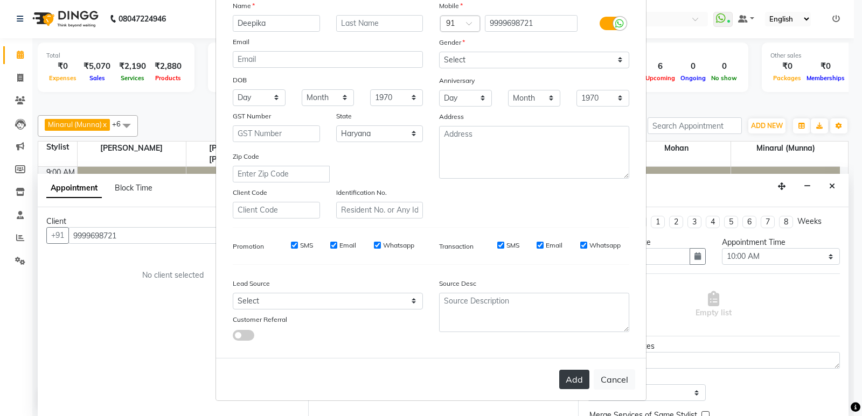
click at [561, 385] on button "Add" at bounding box center [574, 379] width 30 height 19
select select
select select "null"
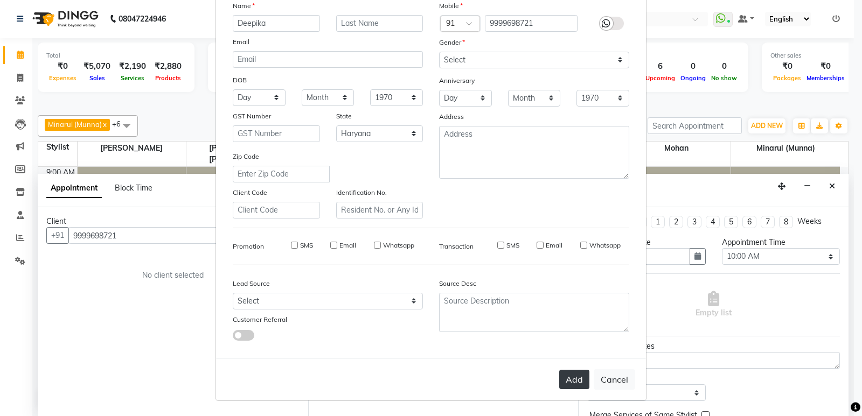
select select
checkbox input "false"
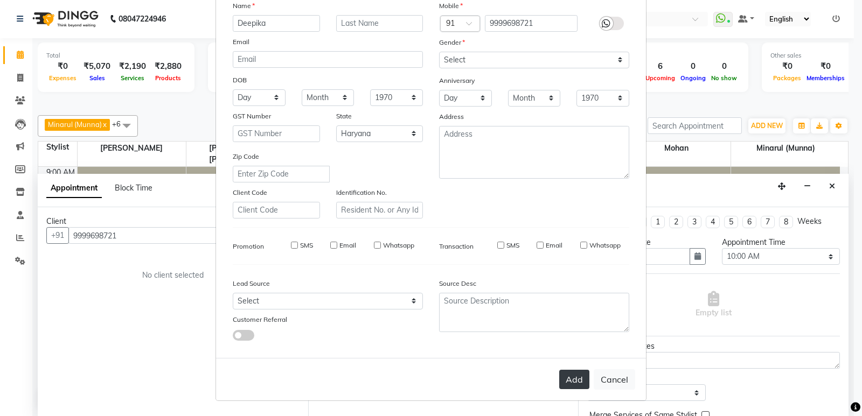
checkbox input "false"
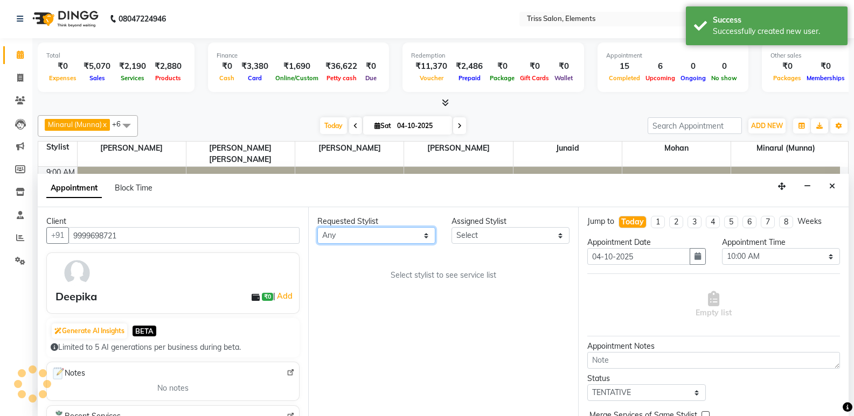
click at [384, 229] on select "Any Ankit (Viraj) Junaid Minarul (Munna) Mohan Pankaj Dilip Jangde Priya Varma …" at bounding box center [376, 235] width 118 height 17
select select "85549"
click at [317, 227] on select "Any Ankit (Viraj) Junaid Minarul (Munna) Mohan Pankaj Dilip Jangde Priya Varma …" at bounding box center [376, 235] width 118 height 17
select select "85549"
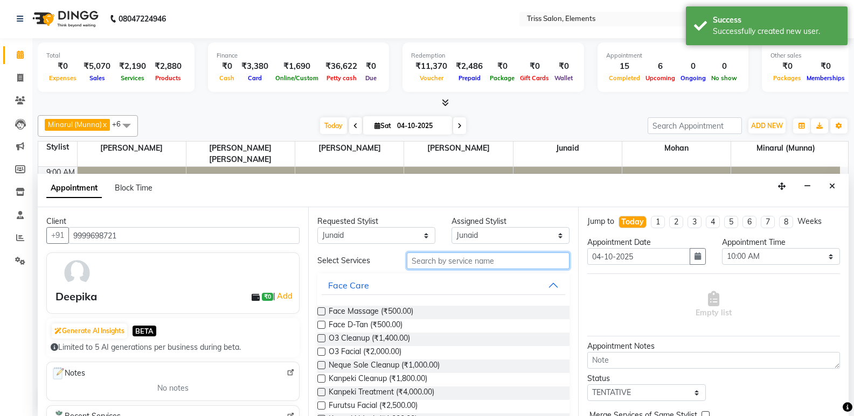
click at [470, 257] on input "text" at bounding box center [488, 261] width 163 height 17
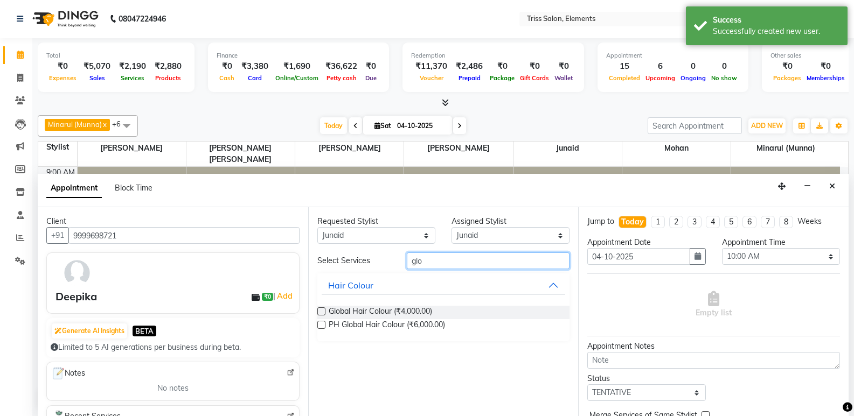
type input "glo"
click at [322, 311] on label at bounding box center [321, 312] width 8 height 8
click at [322, 311] on input "checkbox" at bounding box center [320, 312] width 7 height 7
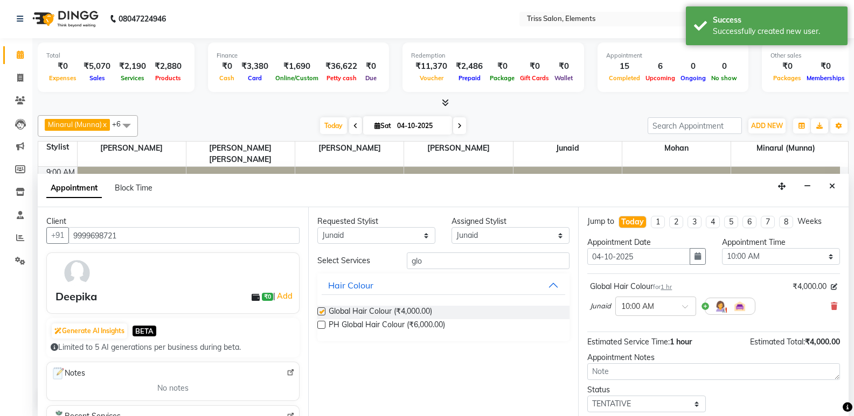
checkbox input "false"
click at [683, 305] on span at bounding box center [688, 309] width 13 height 11
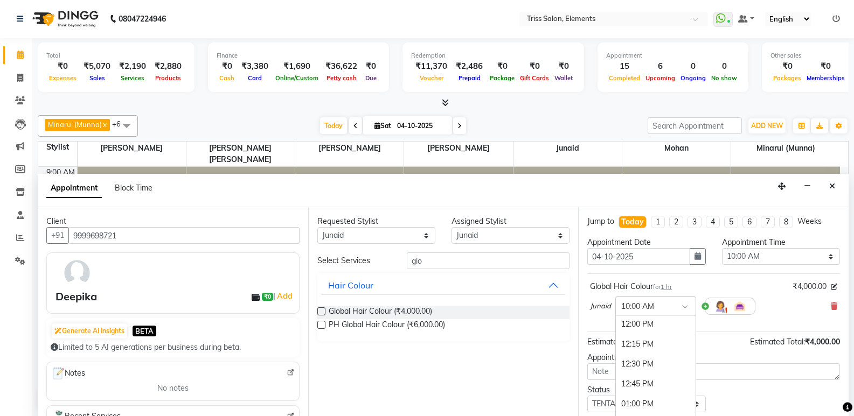
scroll to position [166, 0]
click at [653, 322] on div "12:00 PM" at bounding box center [656, 320] width 80 height 20
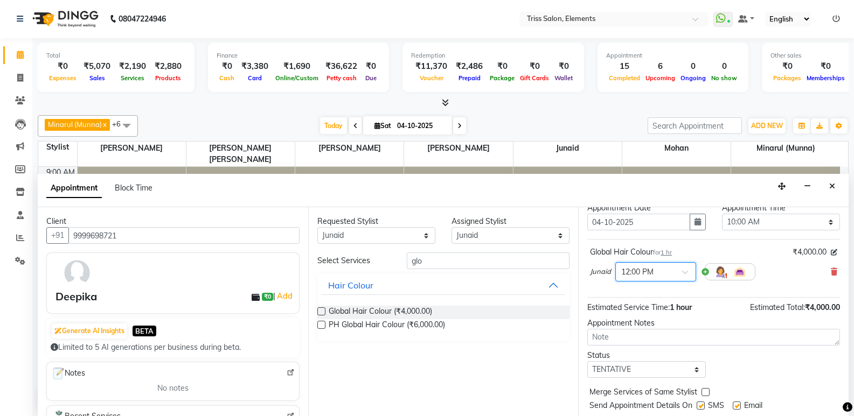
scroll to position [64, 0]
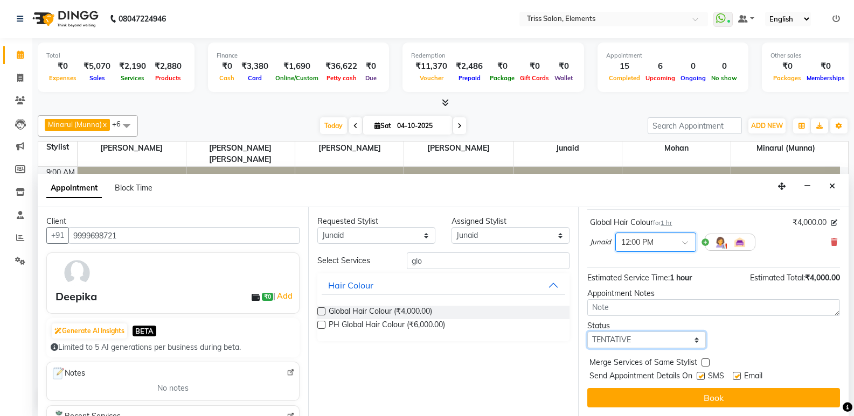
drag, startPoint x: 658, startPoint y: 336, endPoint x: 653, endPoint y: 340, distance: 6.9
click at [658, 336] on select "Select TENTATIVE CONFIRM CHECK-IN UPCOMING" at bounding box center [646, 340] width 118 height 17
click at [587, 332] on select "Select TENTATIVE CONFIRM CHECK-IN UPCOMING" at bounding box center [646, 340] width 118 height 17
drag, startPoint x: 630, startPoint y: 347, endPoint x: 632, endPoint y: 335, distance: 12.6
click at [630, 346] on select "Select TENTATIVE CONFIRM CHECK-IN UPCOMING" at bounding box center [646, 340] width 118 height 17
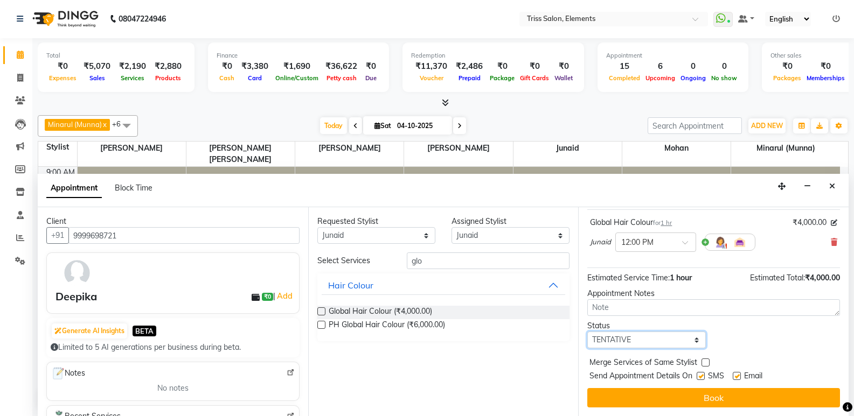
select select "confirm booking"
click at [587, 332] on select "Select TENTATIVE CONFIRM CHECK-IN UPCOMING" at bounding box center [646, 340] width 118 height 17
click at [681, 401] on button "Book" at bounding box center [713, 397] width 253 height 19
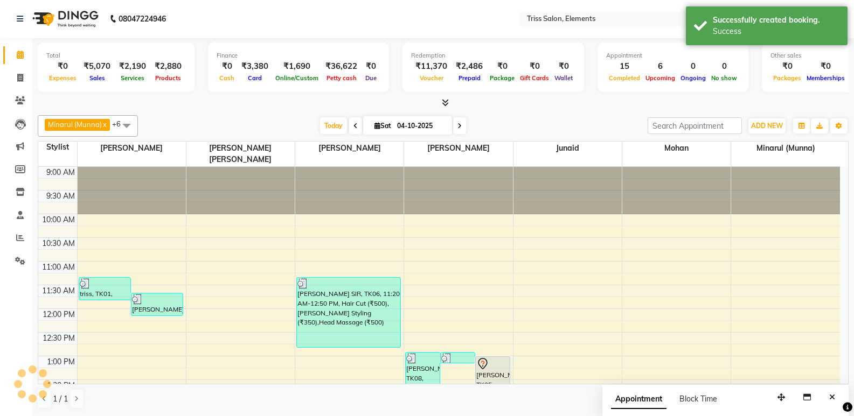
scroll to position [0, 0]
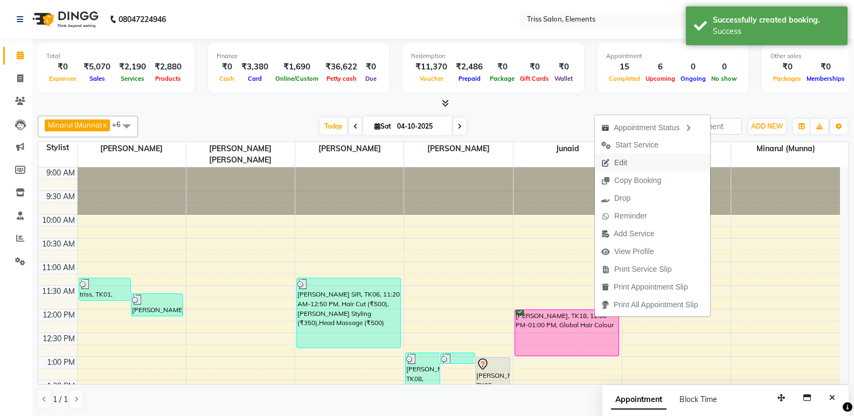
click at [625, 165] on span "Edit" at bounding box center [620, 162] width 13 height 11
select select "tentative"
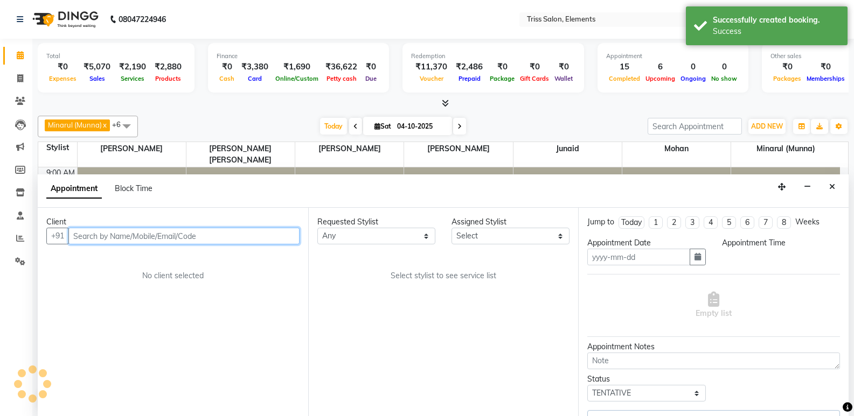
type input "04-10-2025"
select select "confirm booking"
select select "720"
select select "85549"
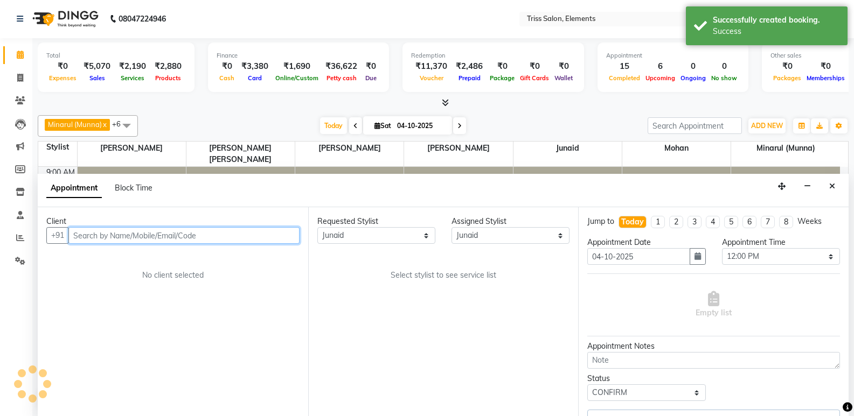
scroll to position [387, 0]
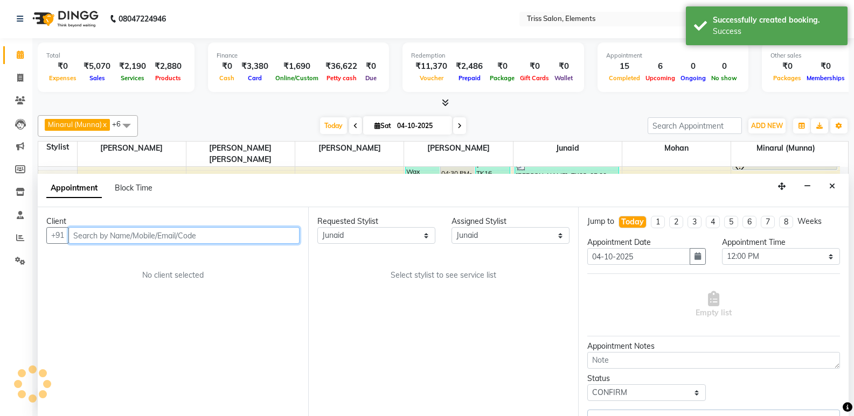
select select "1300"
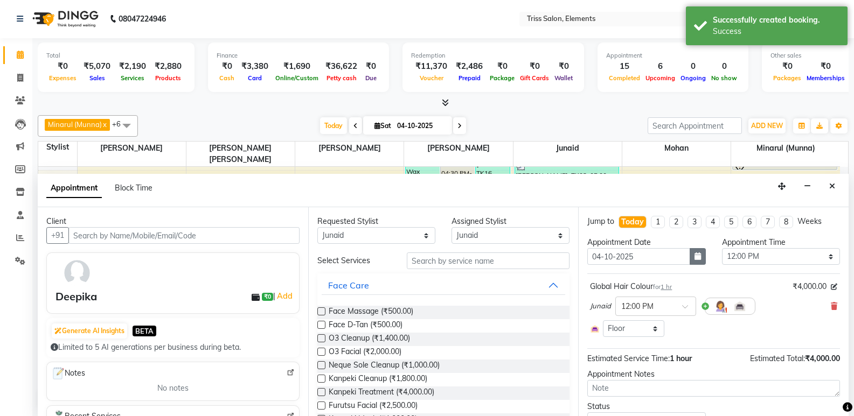
click at [700, 255] on button "button" at bounding box center [697, 256] width 16 height 17
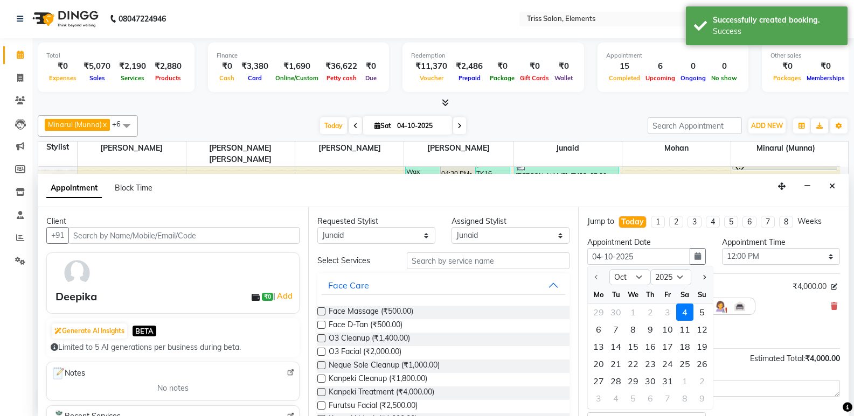
drag, startPoint x: 701, startPoint y: 315, endPoint x: 710, endPoint y: 319, distance: 9.9
click at [701, 316] on div "5" at bounding box center [701, 312] width 17 height 17
type input "05-10-2025"
select select "720"
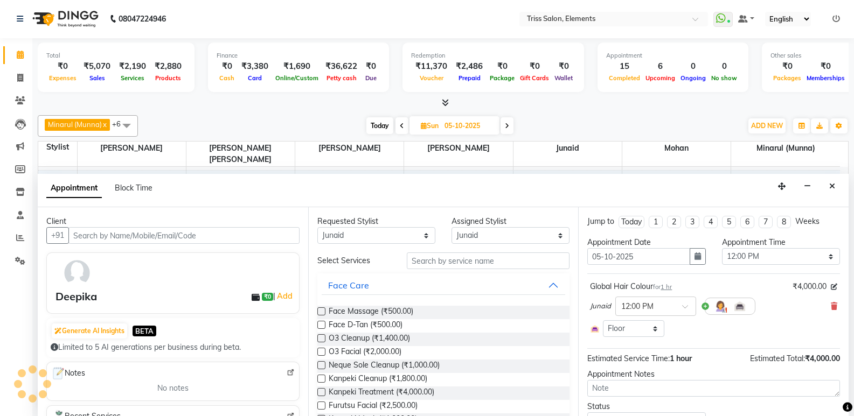
scroll to position [50, 0]
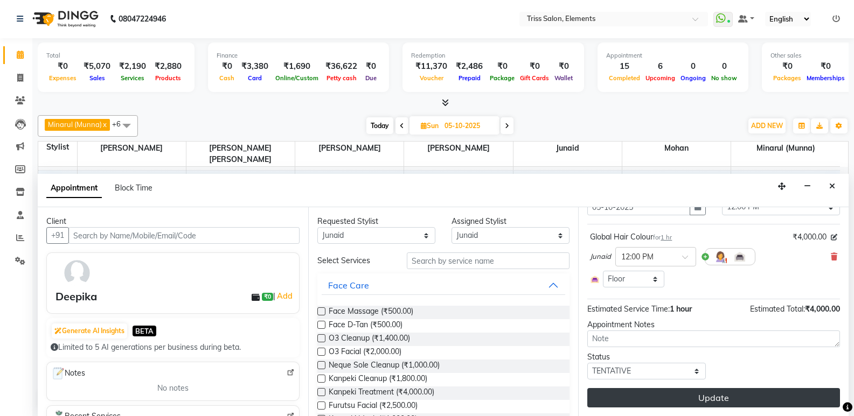
click at [759, 392] on button "Update" at bounding box center [713, 397] width 253 height 19
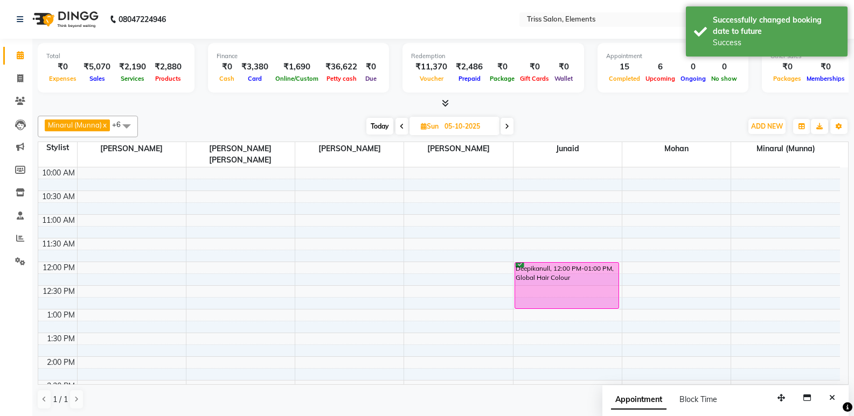
scroll to position [0, 0]
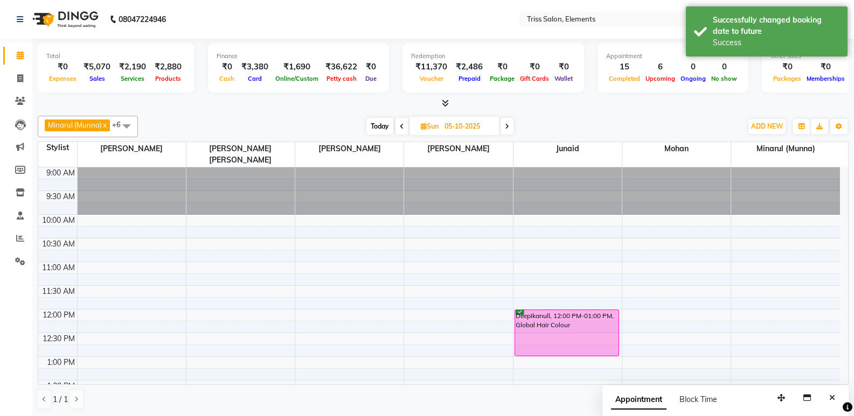
click at [406, 125] on span at bounding box center [401, 126] width 13 height 17
type input "04-10-2025"
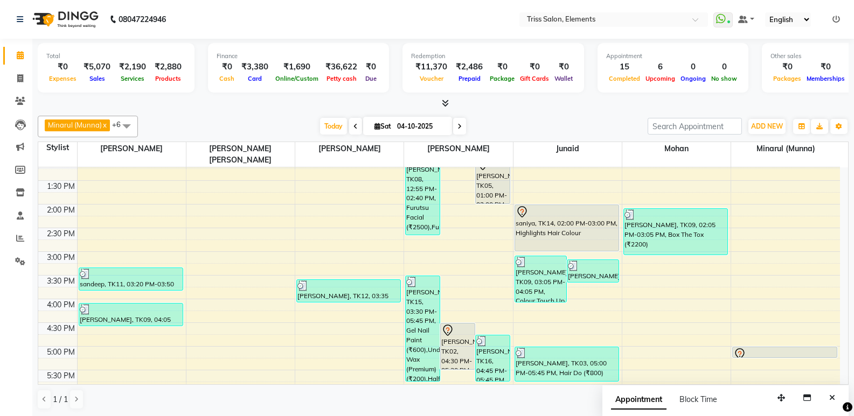
scroll to position [194, 0]
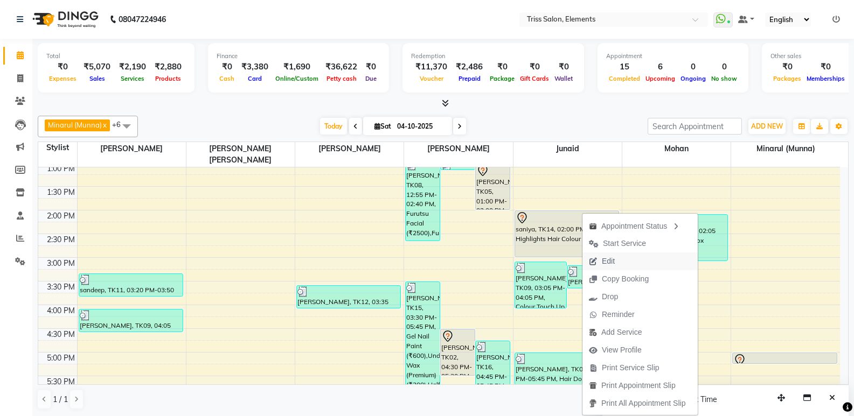
click at [619, 265] on span "Edit" at bounding box center [601, 262] width 39 height 18
select select "tentative"
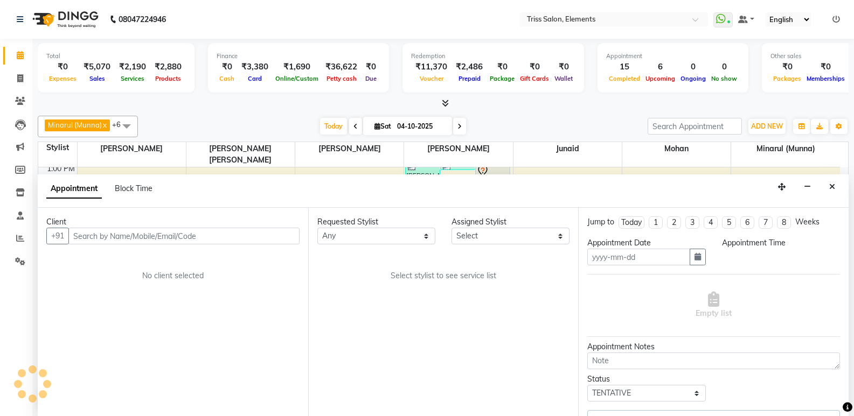
type input "04-10-2025"
select select "840"
select select "85549"
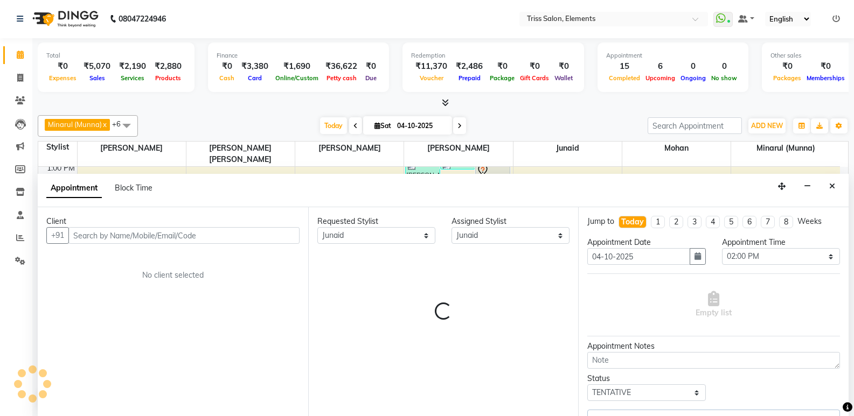
scroll to position [387, 0]
select select "1300"
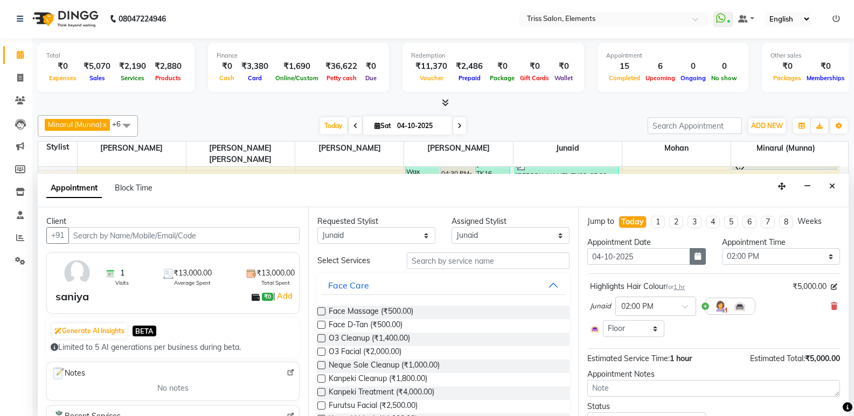
click at [694, 256] on icon "button" at bounding box center [697, 257] width 6 height 8
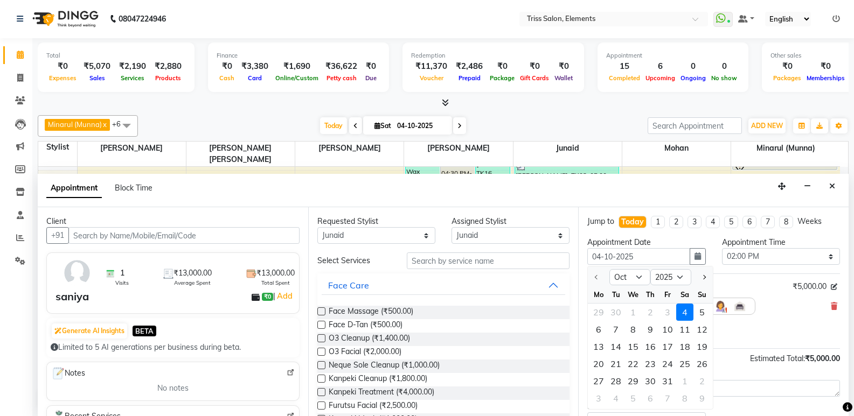
click at [700, 308] on div "5" at bounding box center [701, 312] width 17 height 17
type input "05-10-2025"
select select "840"
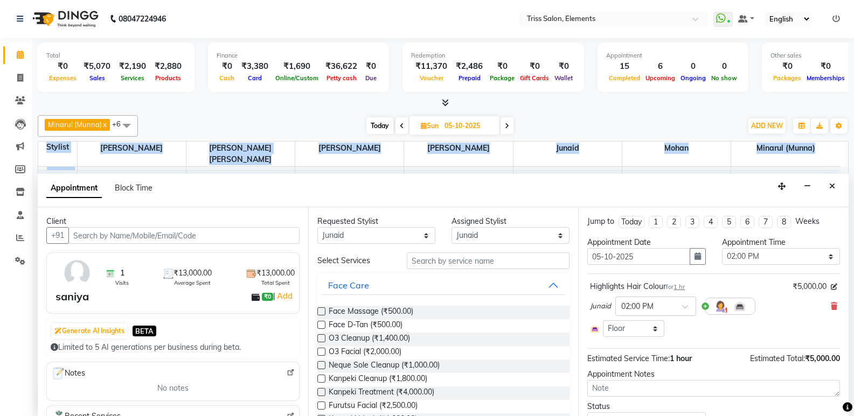
drag, startPoint x: 851, startPoint y: 329, endPoint x: 854, endPoint y: 409, distance: 80.3
click at [853, 409] on html "08047224946 Select Location × Triss Salon, Elements WhatsApp Status ✕ Status: C…" at bounding box center [427, 207] width 854 height 416
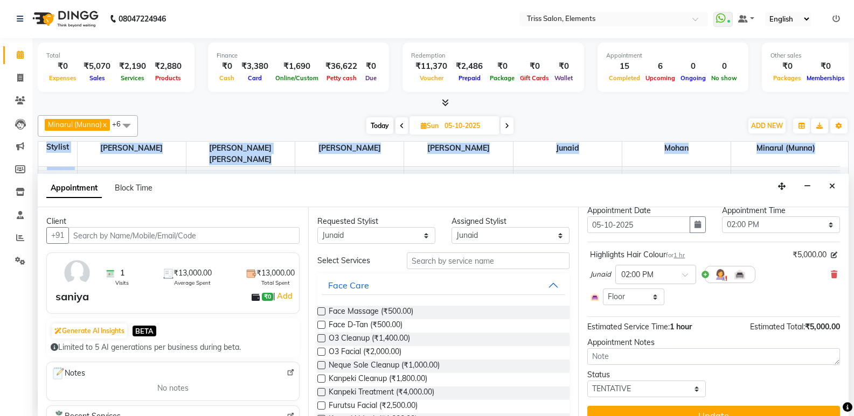
scroll to position [50, 0]
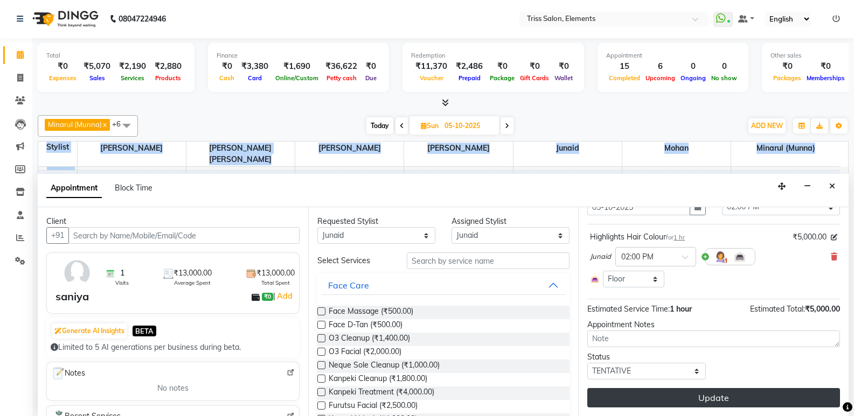
click at [790, 389] on button "Update" at bounding box center [713, 397] width 253 height 19
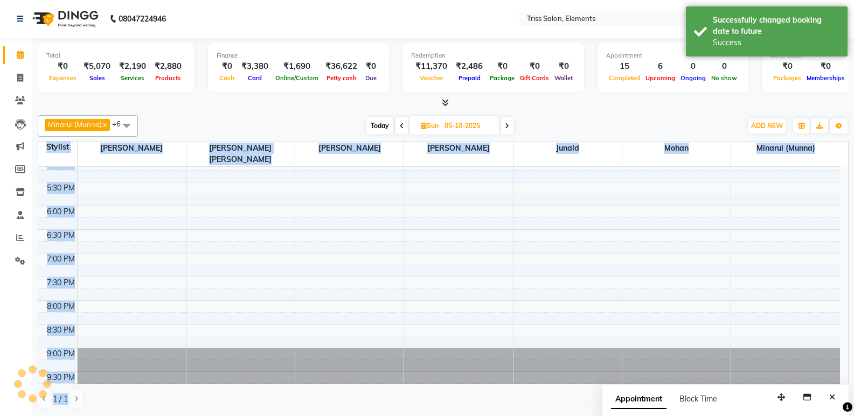
scroll to position [0, 0]
click at [22, 77] on icon at bounding box center [20, 78] width 6 height 8
select select "service"
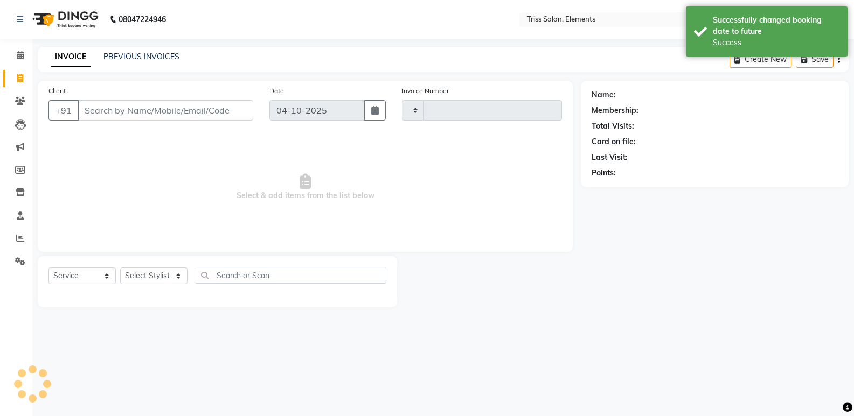
type input "2452"
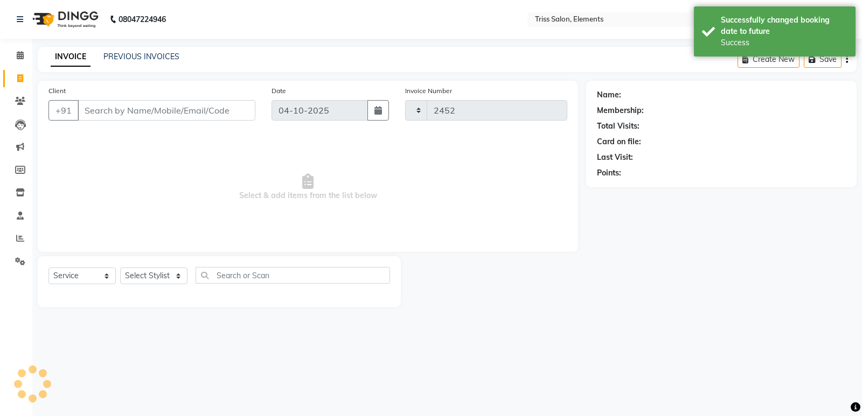
select select "4303"
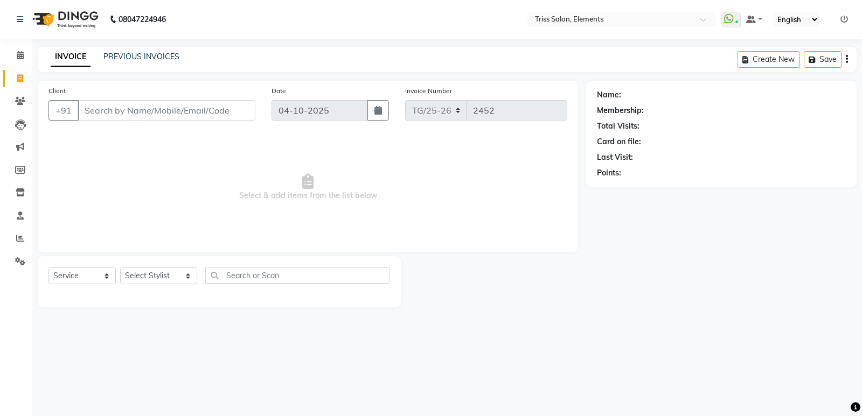
click at [76, 17] on img at bounding box center [64, 19] width 74 height 30
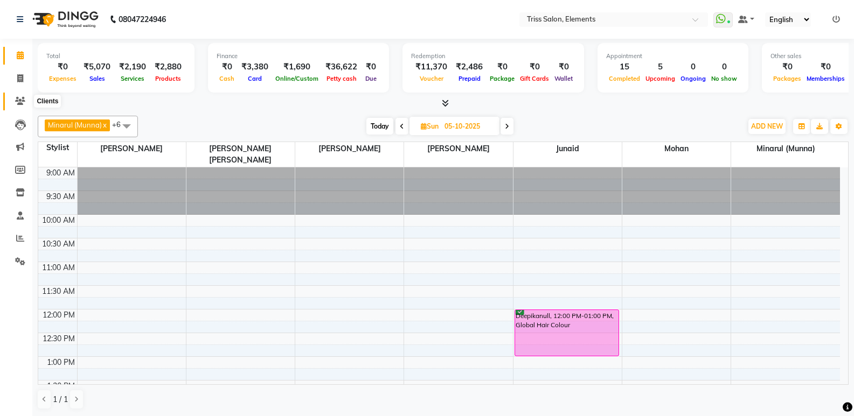
click at [24, 105] on span at bounding box center [20, 101] width 19 height 12
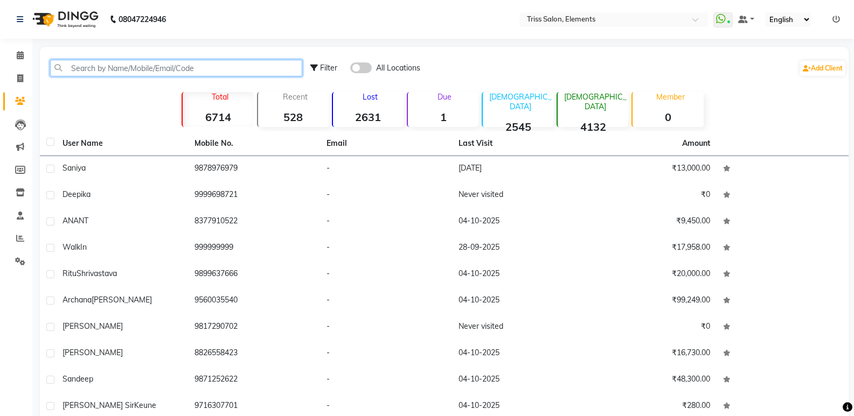
click at [146, 71] on input "text" at bounding box center [176, 68] width 252 height 17
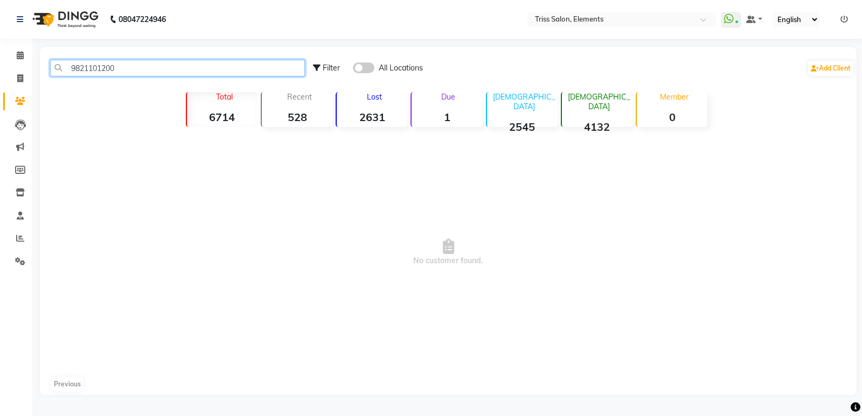
type input "9821101200"
click at [73, 19] on img at bounding box center [64, 19] width 74 height 30
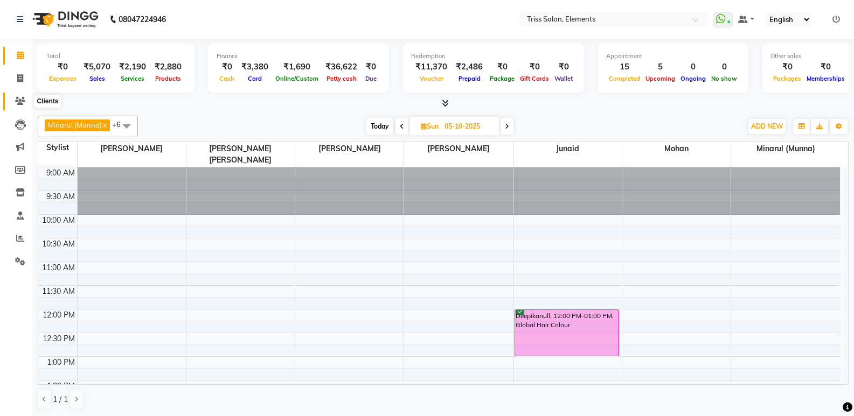
click at [22, 104] on icon at bounding box center [20, 101] width 10 height 8
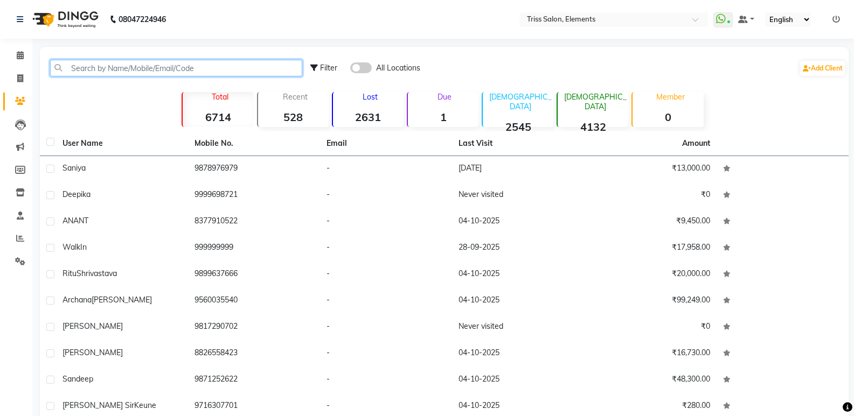
click at [116, 70] on input "text" at bounding box center [176, 68] width 252 height 17
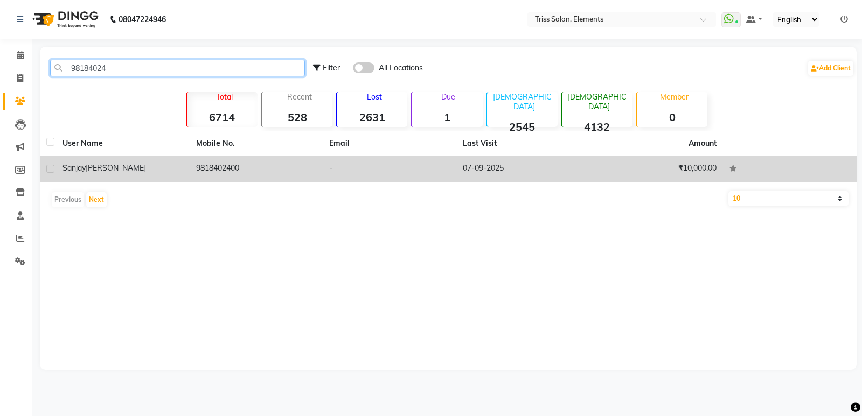
type input "98184024"
click at [217, 177] on td "9818402400" at bounding box center [257, 169] width 134 height 26
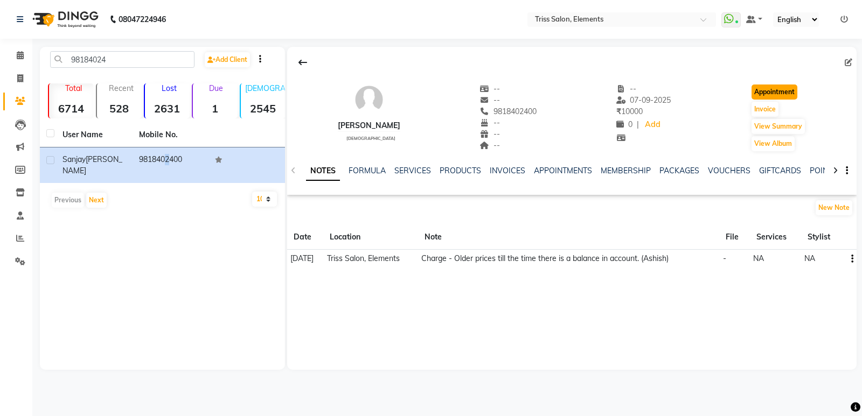
click at [766, 92] on button "Appointment" at bounding box center [774, 92] width 46 height 15
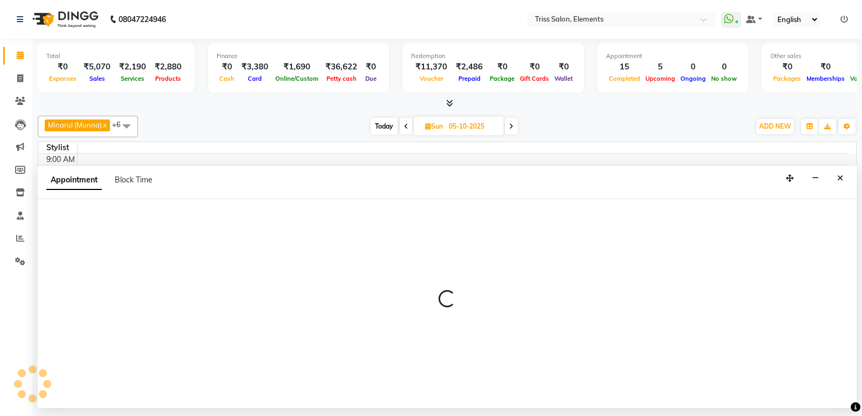
type input "04-10-2025"
select select "600"
select select "tentative"
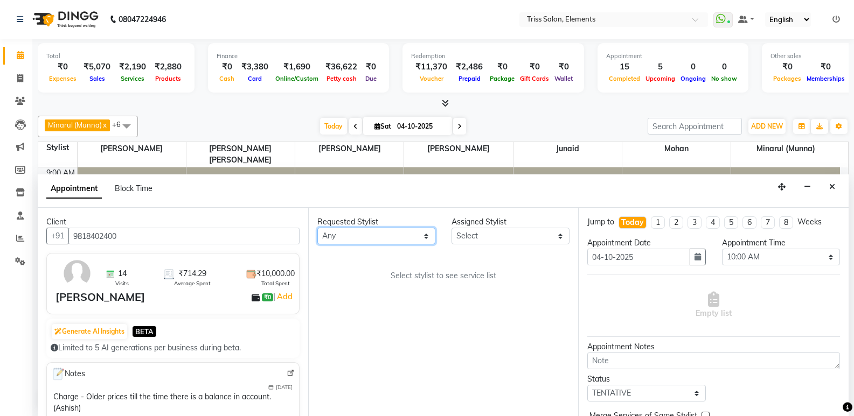
click at [370, 233] on select "Any Ankit (Viraj) Junaid Minarul (Munna) Mohan Pankaj Dilip Jangde Priya Varma …" at bounding box center [376, 236] width 118 height 17
select select "39785"
click at [317, 228] on select "Any Ankit (Viraj) Junaid Minarul (Munna) Mohan Pankaj Dilip Jangde Priya Varma …" at bounding box center [376, 236] width 118 height 17
select select "39785"
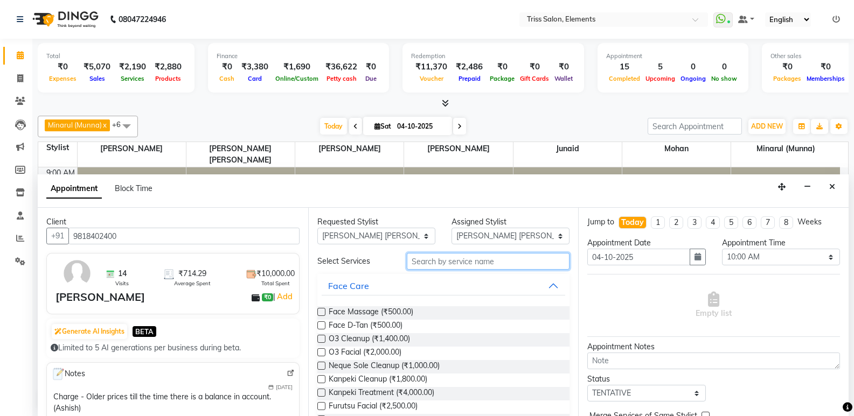
click at [460, 261] on input "text" at bounding box center [488, 261] width 163 height 17
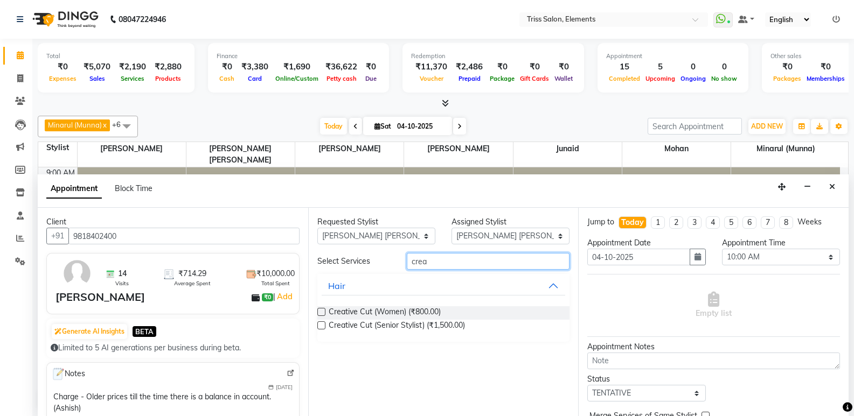
type input "crea"
click at [323, 312] on label at bounding box center [321, 312] width 8 height 8
click at [323, 312] on input "checkbox" at bounding box center [320, 313] width 7 height 7
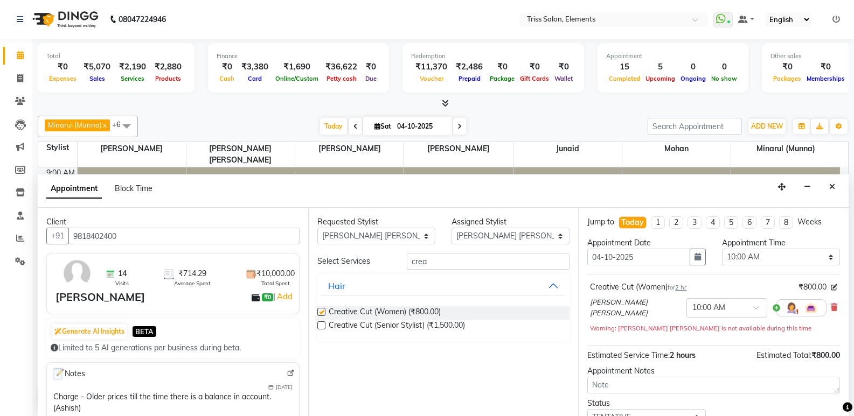
checkbox input "false"
click at [705, 311] on input "text" at bounding box center [715, 307] width 47 height 11
click at [687, 390] on div "11:30 AM" at bounding box center [727, 395] width 80 height 20
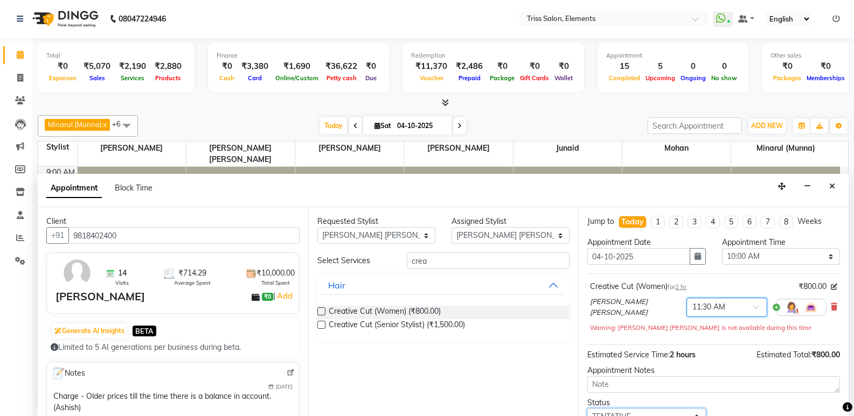
click at [623, 414] on select "Select TENTATIVE CONFIRM CHECK-IN UPCOMING" at bounding box center [646, 417] width 118 height 17
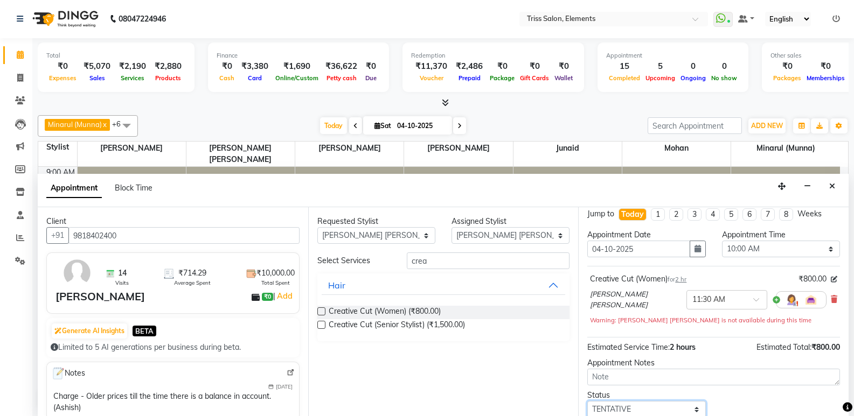
click at [623, 414] on select "Select TENTATIVE CONFIRM CHECK-IN UPCOMING" at bounding box center [646, 409] width 118 height 17
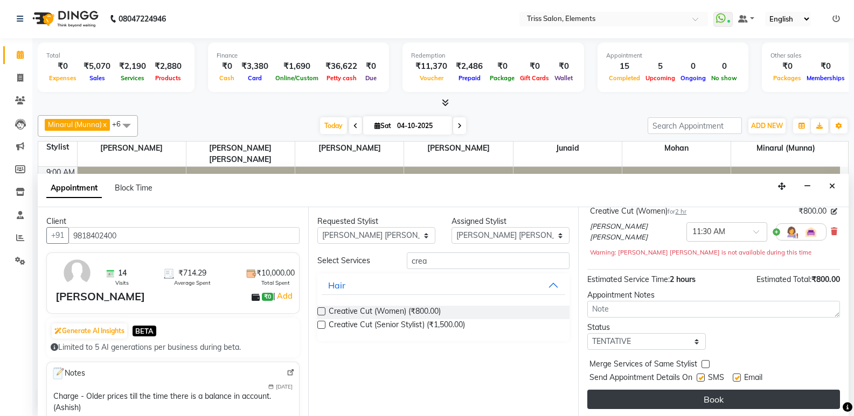
click at [673, 394] on button "Book" at bounding box center [713, 399] width 253 height 19
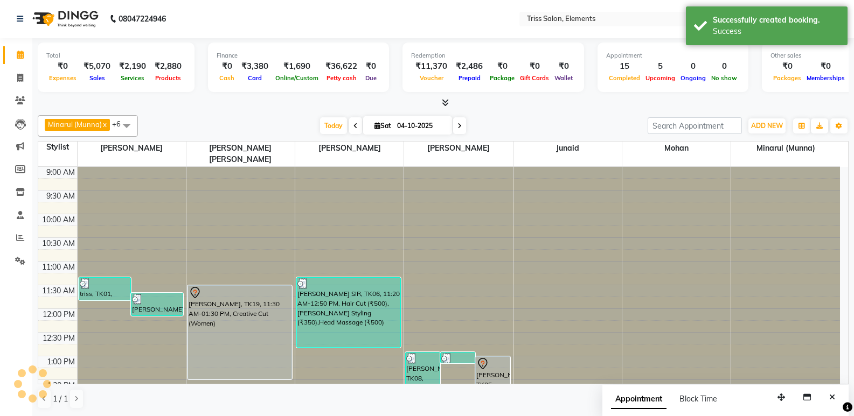
scroll to position [0, 0]
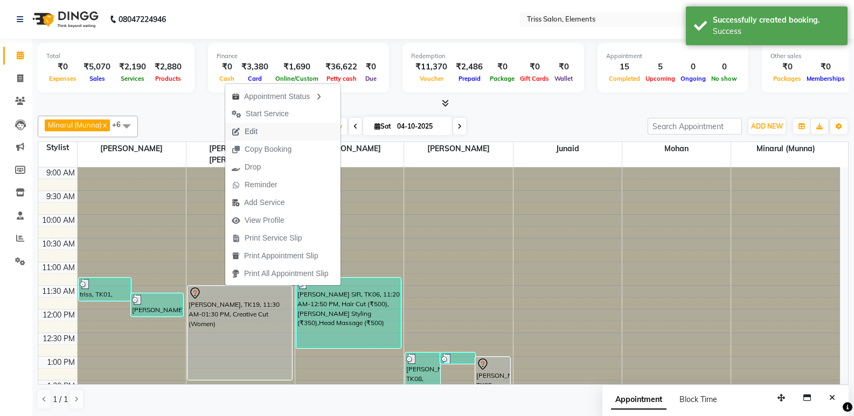
click at [281, 130] on button "Edit" at bounding box center [282, 132] width 115 height 18
select select "tentative"
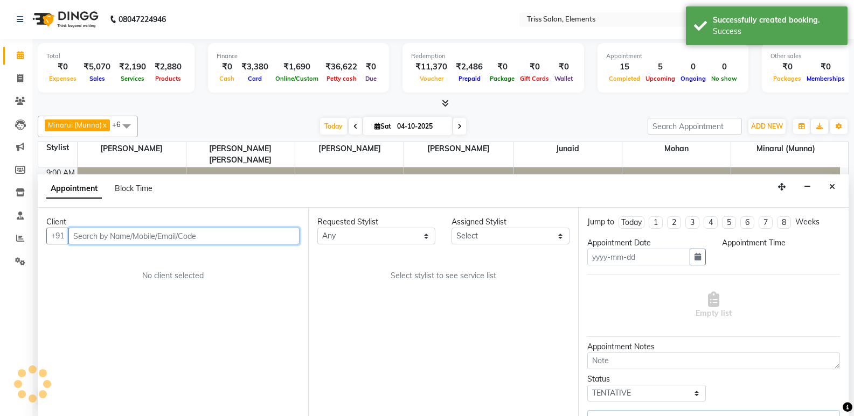
type input "04-10-2025"
select select "39785"
select select "690"
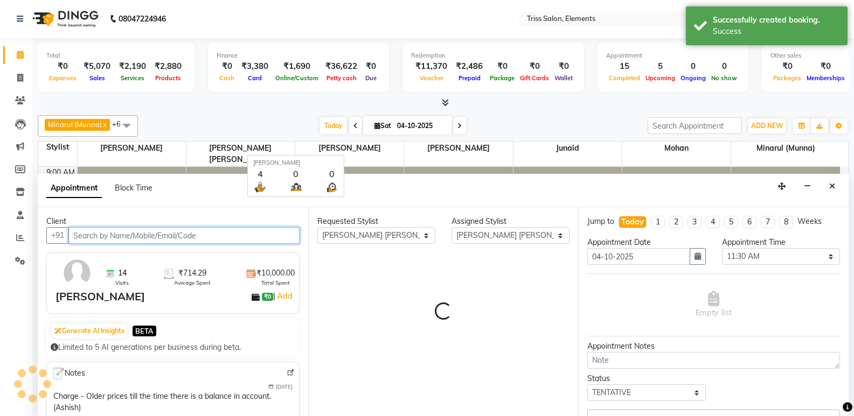
scroll to position [387, 0]
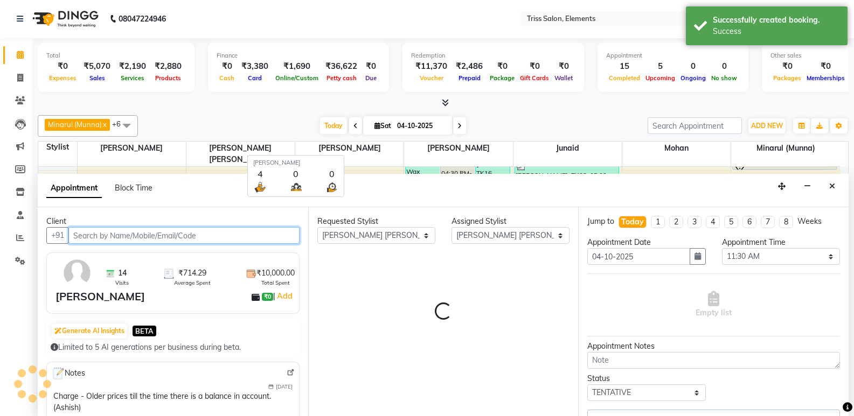
select select "1300"
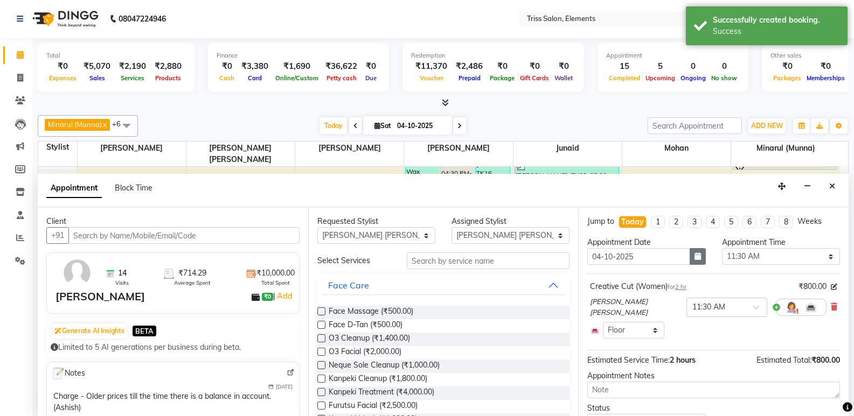
click at [695, 255] on icon "button" at bounding box center [697, 257] width 6 height 8
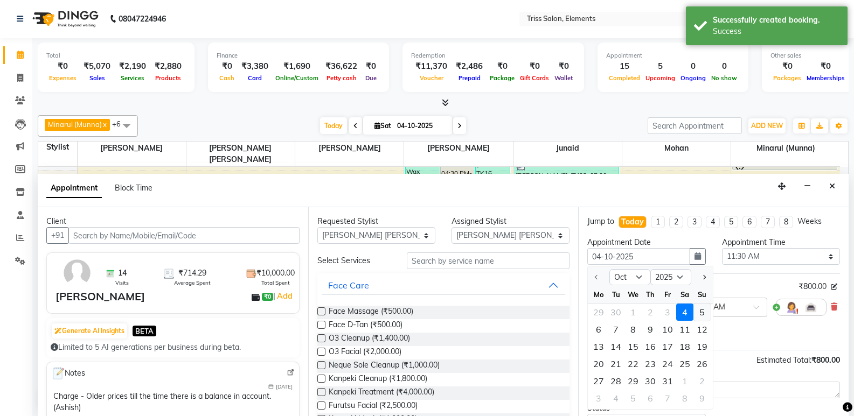
click at [699, 310] on div "5" at bounding box center [701, 312] width 17 height 17
type input "05-10-2025"
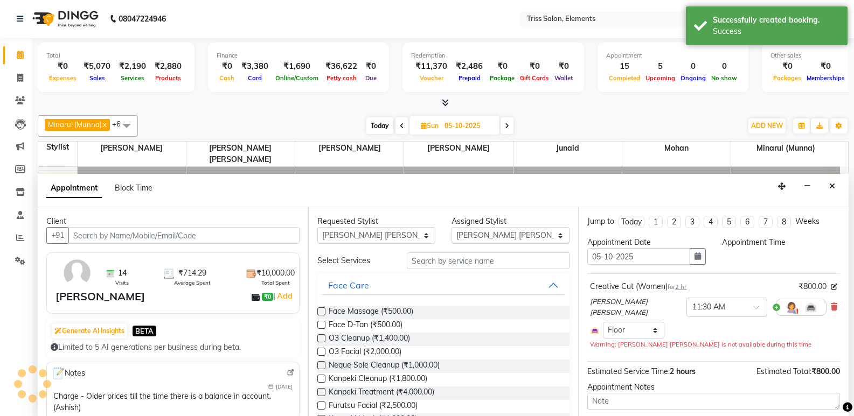
scroll to position [0, 0]
select select "690"
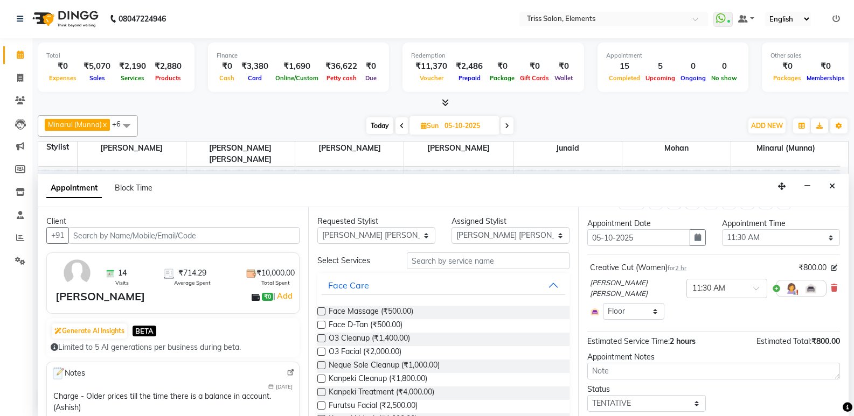
scroll to position [50, 0]
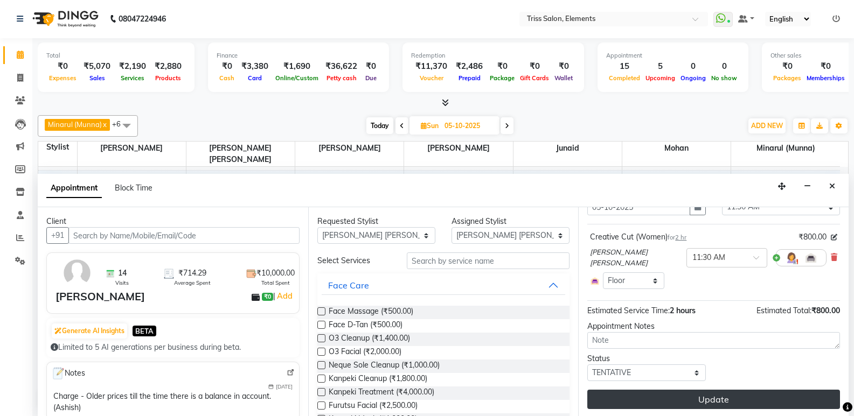
click at [745, 398] on button "Update" at bounding box center [713, 399] width 253 height 19
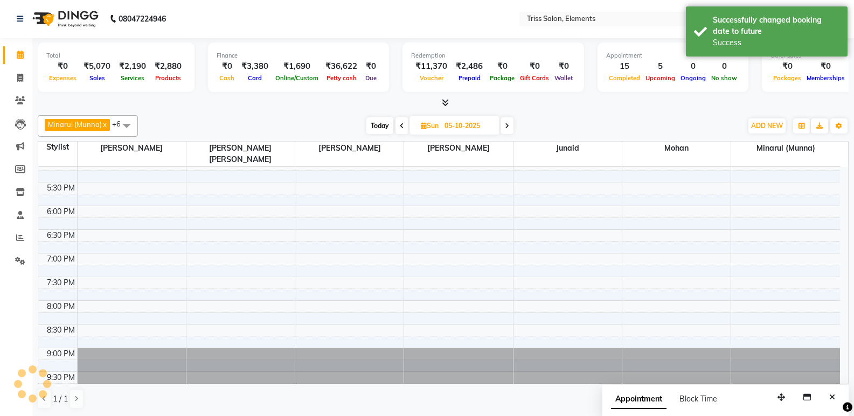
scroll to position [0, 0]
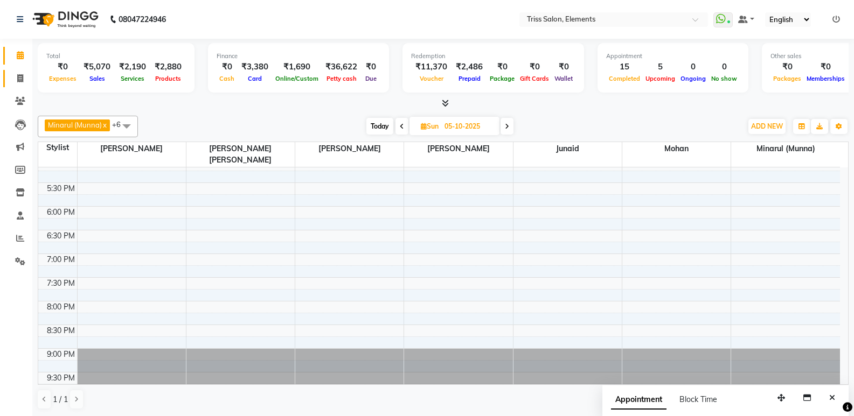
click at [18, 71] on link "Invoice" at bounding box center [16, 79] width 26 height 18
select select "service"
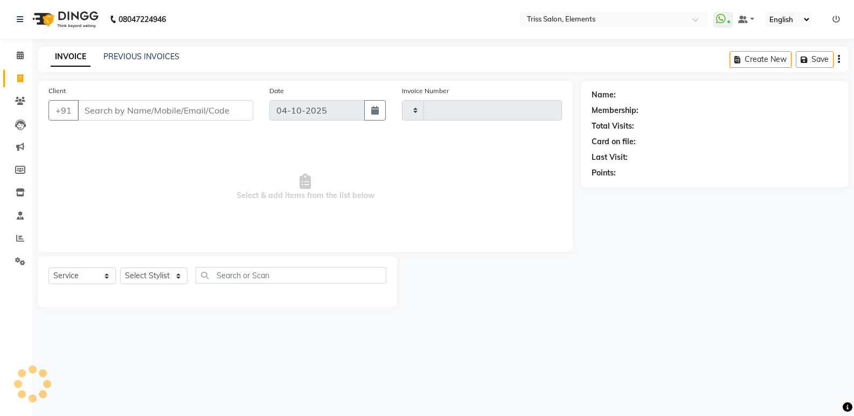
type input "2452"
select select "4303"
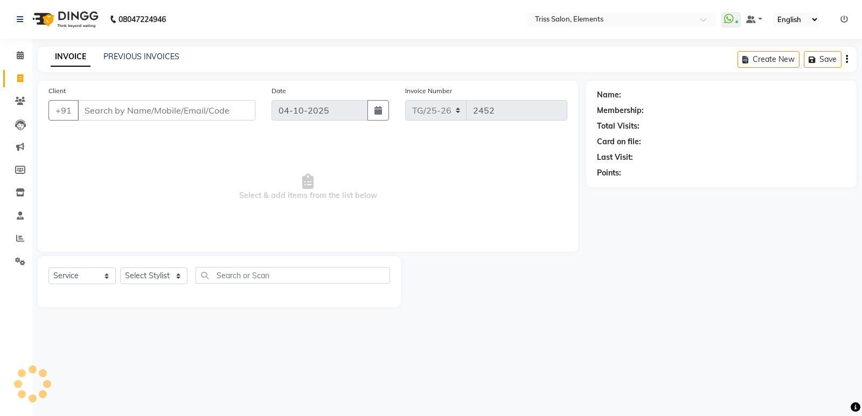
click at [81, 9] on img at bounding box center [64, 19] width 74 height 30
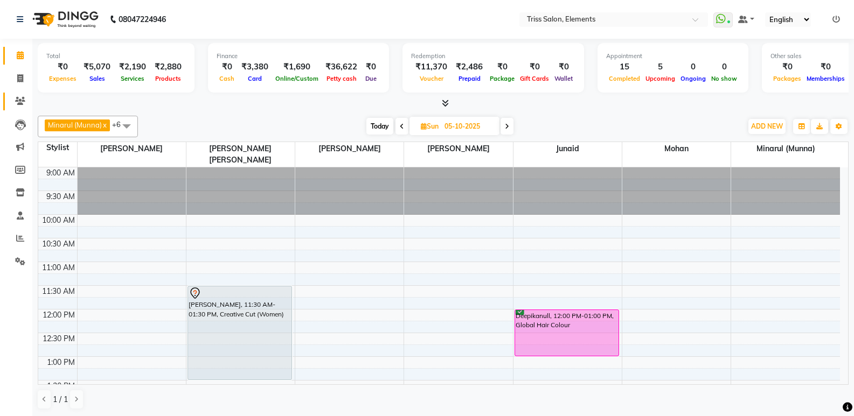
click at [26, 94] on link "Clients" at bounding box center [16, 102] width 26 height 18
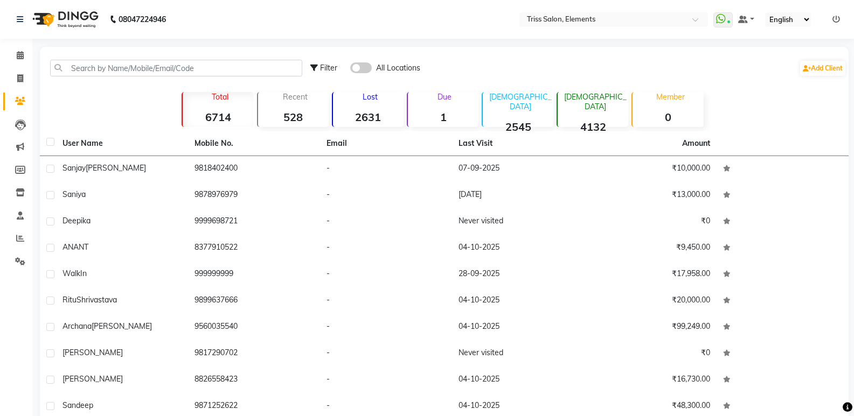
click at [95, 14] on img at bounding box center [64, 19] width 74 height 30
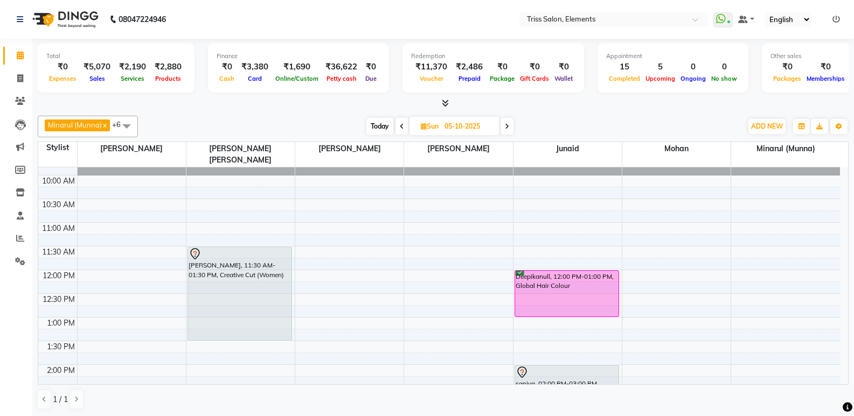
scroll to position [38, 0]
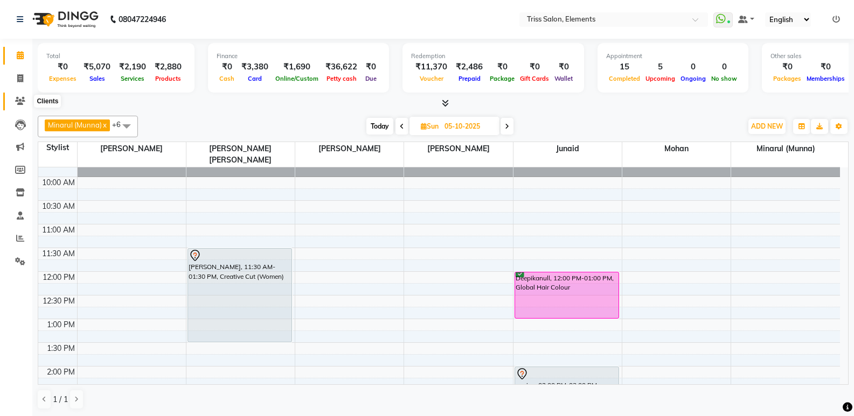
click at [18, 96] on span at bounding box center [20, 101] width 19 height 12
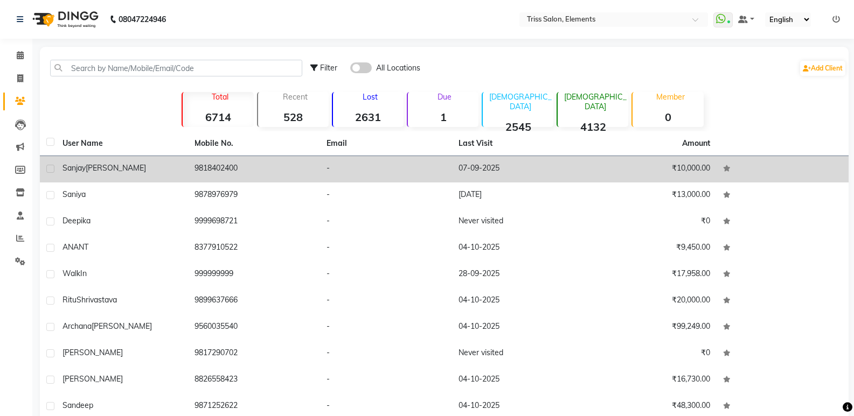
click at [240, 172] on td "9818402400" at bounding box center [254, 169] width 132 height 26
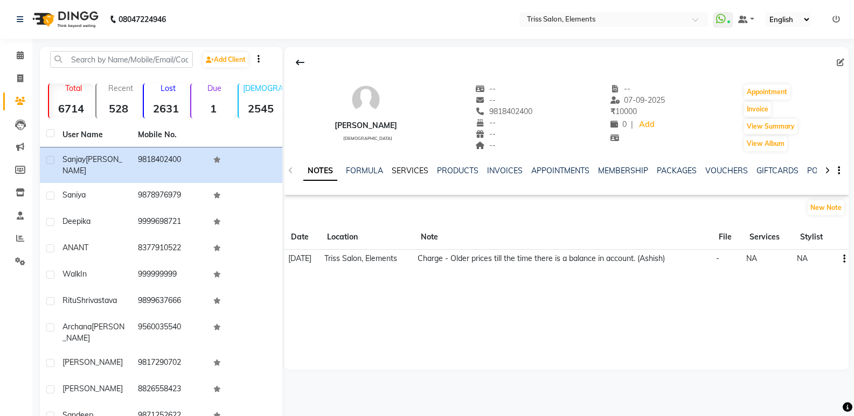
click at [419, 173] on link "SERVICES" at bounding box center [410, 171] width 37 height 10
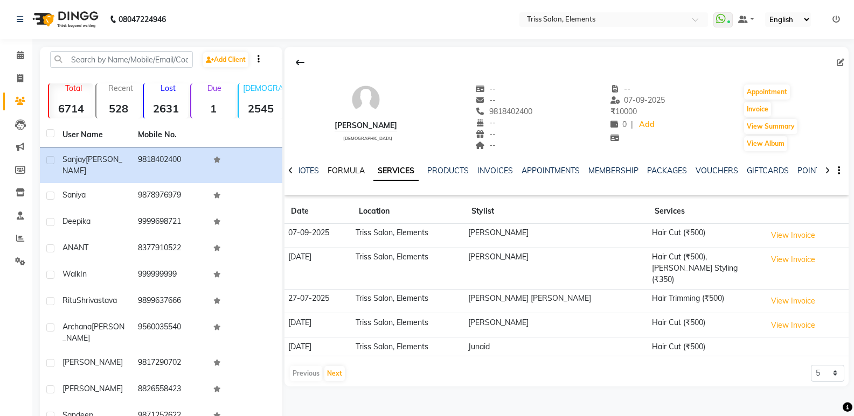
click at [347, 166] on link "FORMULA" at bounding box center [345, 171] width 37 height 10
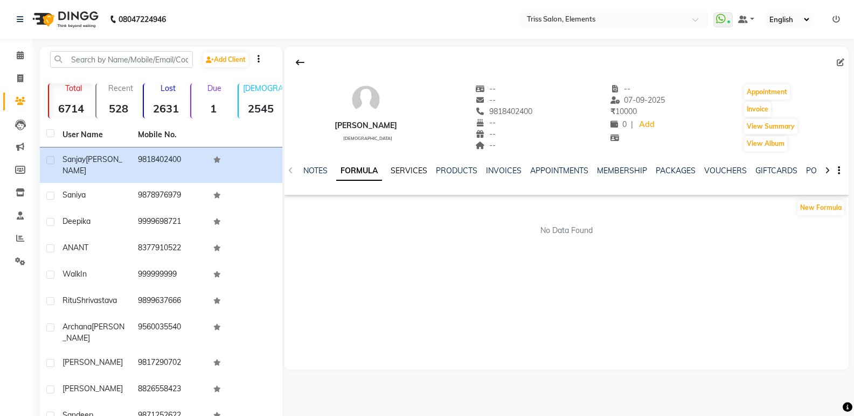
click at [414, 168] on link "SERVICES" at bounding box center [408, 171] width 37 height 10
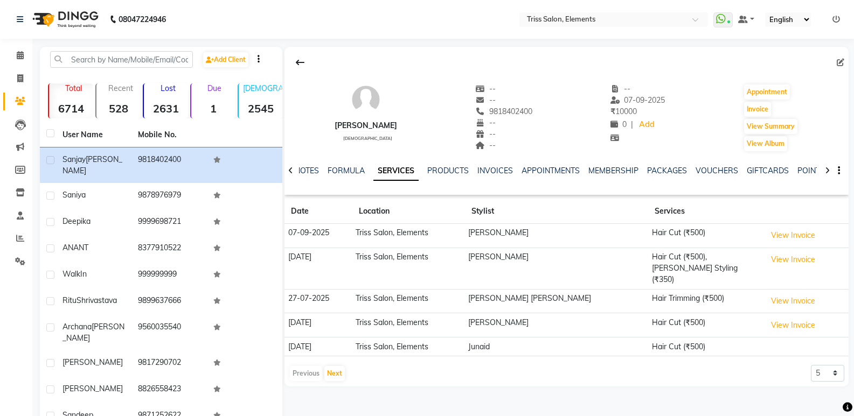
click at [75, 20] on img at bounding box center [64, 19] width 74 height 30
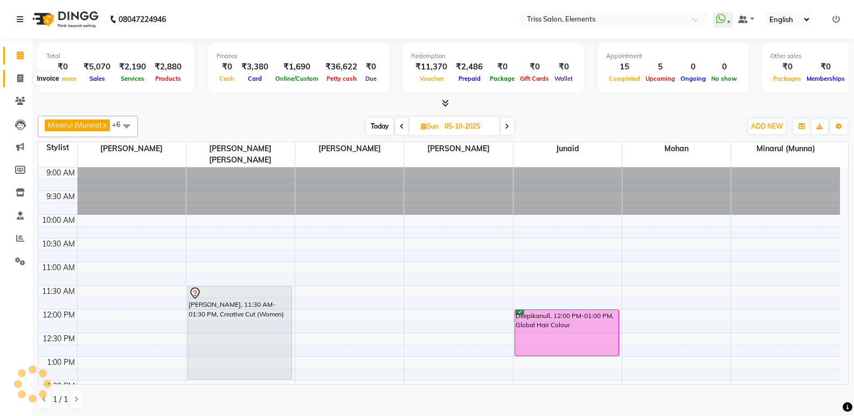
click at [11, 79] on span at bounding box center [20, 79] width 19 height 12
select select "service"
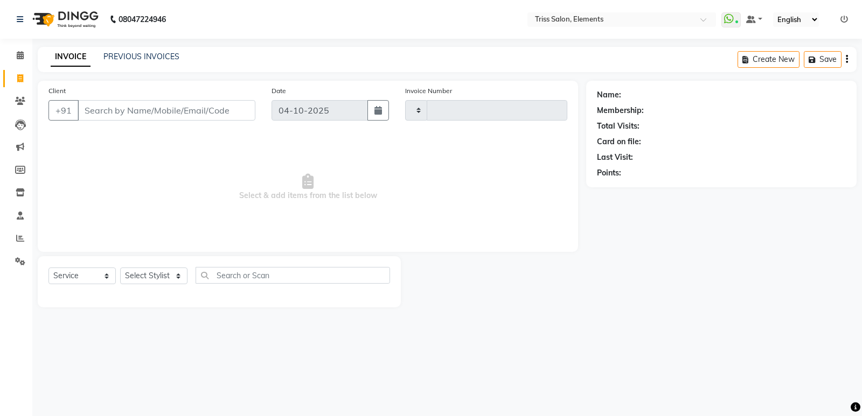
type input "2452"
select select "4303"
click at [96, 8] on img at bounding box center [64, 19] width 74 height 30
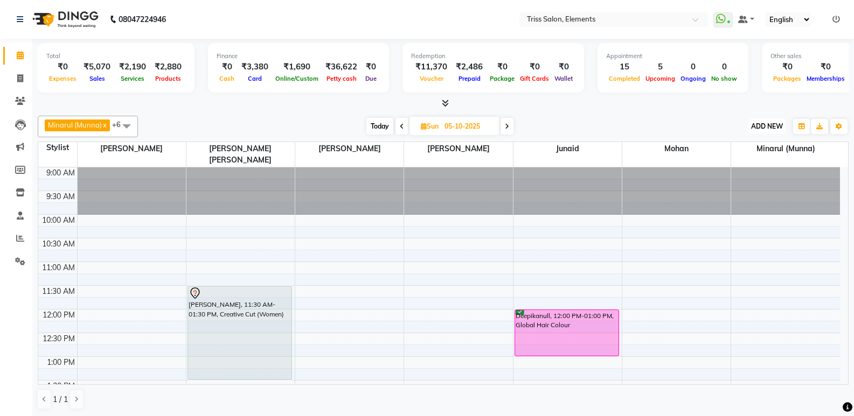
click at [761, 122] on span "ADD NEW" at bounding box center [767, 126] width 32 height 8
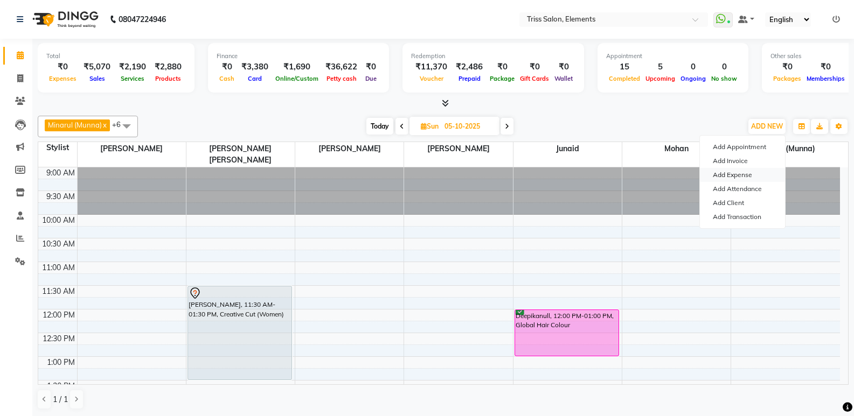
click at [742, 173] on link "Add Expense" at bounding box center [742, 175] width 85 height 14
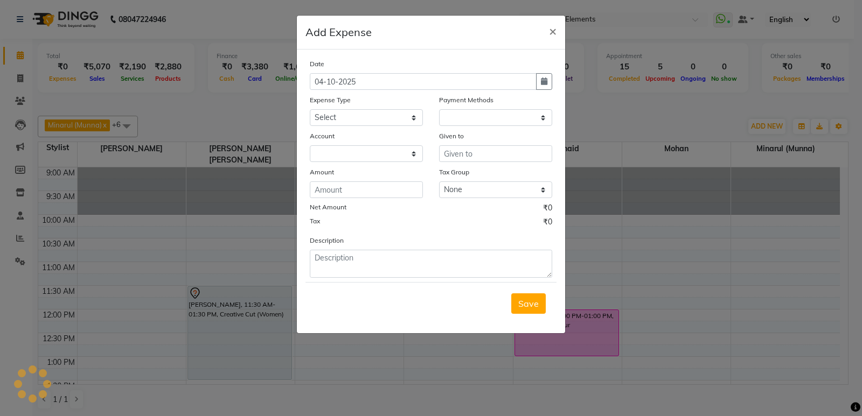
select select "1"
select select "2499"
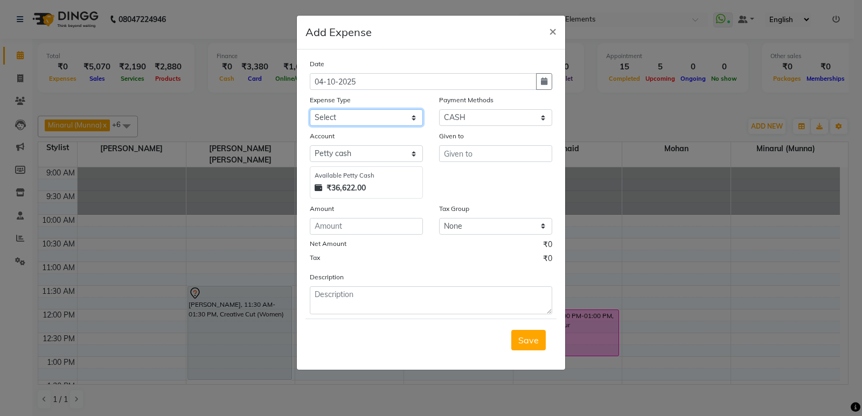
click at [403, 120] on select "Select Bank Deposit Cash Handover CLIENT TIP TO STAFF Client Welfare Conveyance…" at bounding box center [366, 117] width 113 height 17
select select "1120"
click at [310, 109] on select "Select Bank Deposit Cash Handover CLIENT TIP TO STAFF Client Welfare Conveyance…" at bounding box center [366, 117] width 113 height 17
click at [356, 231] on input "number" at bounding box center [366, 226] width 113 height 17
type input "105"
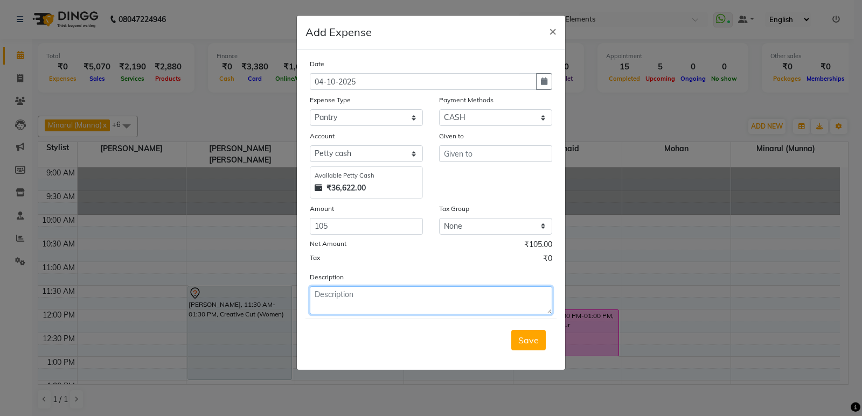
drag, startPoint x: 355, startPoint y: 302, endPoint x: 335, endPoint y: 308, distance: 20.8
click at [340, 306] on textarea at bounding box center [431, 301] width 242 height 28
type textarea "Milk"
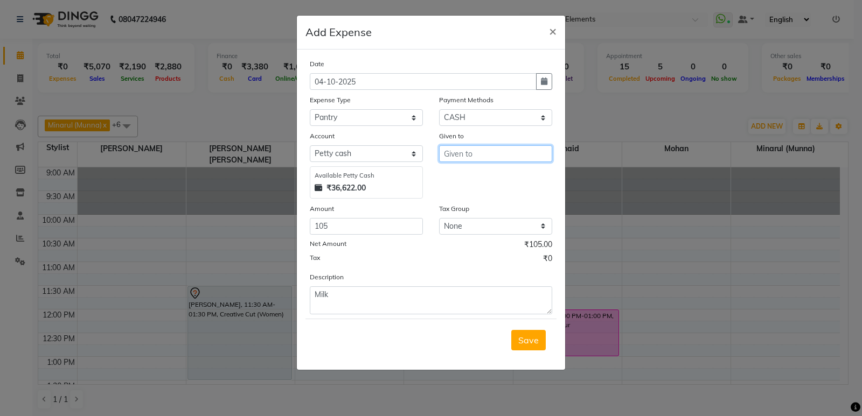
click at [476, 154] on input "text" at bounding box center [495, 153] width 113 height 17
drag, startPoint x: 356, startPoint y: 226, endPoint x: 177, endPoint y: 226, distance: 179.3
click at [180, 226] on ngb-modal-window "Add Expense × Date 04-10-2025 Expense Type Select Bank Deposit Cash Handover CL…" at bounding box center [431, 208] width 862 height 416
type input "165"
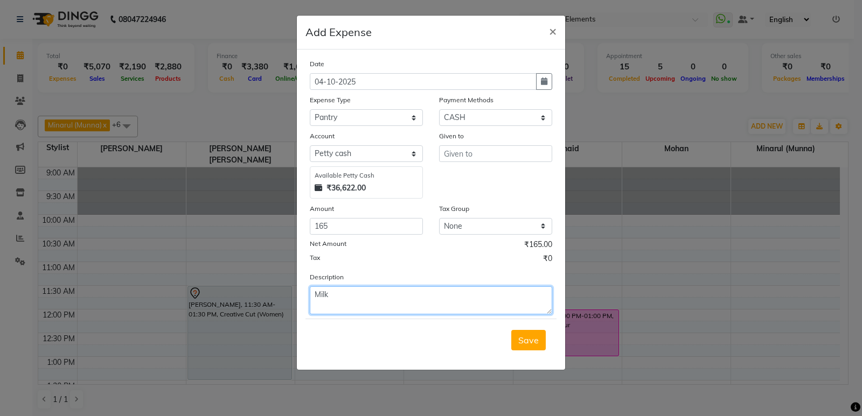
click at [340, 297] on textarea "Milk" at bounding box center [431, 301] width 242 height 28
type textarea "Milk, Sugar"
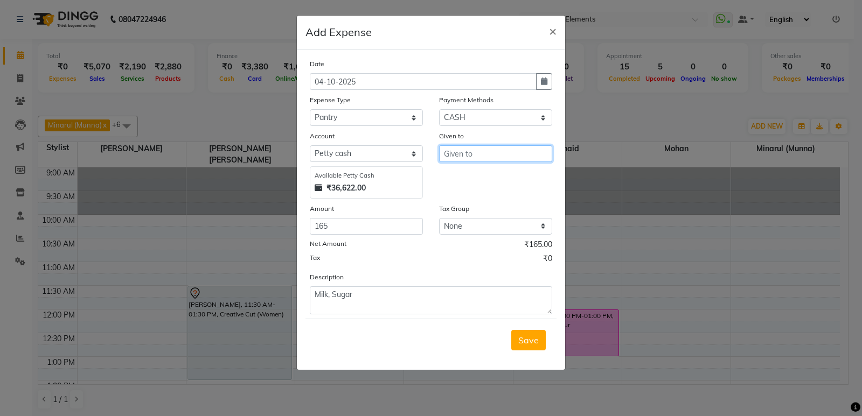
click at [531, 157] on input "text" at bounding box center [495, 153] width 113 height 17
type input "Karan"
click at [540, 343] on button "Save" at bounding box center [528, 340] width 34 height 20
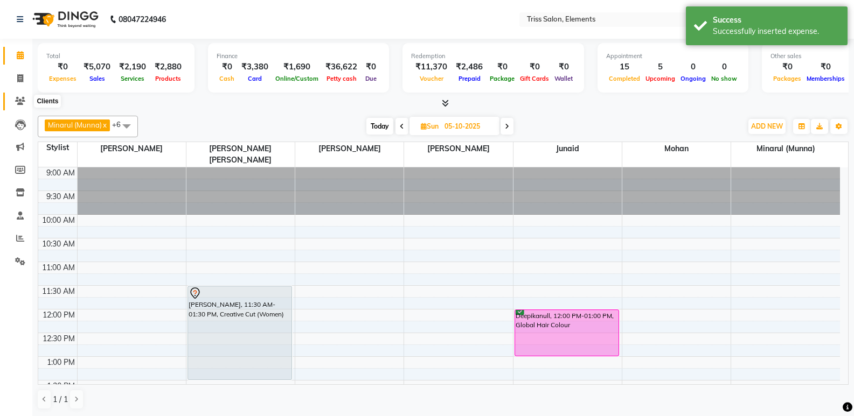
click at [24, 102] on icon at bounding box center [20, 101] width 10 height 8
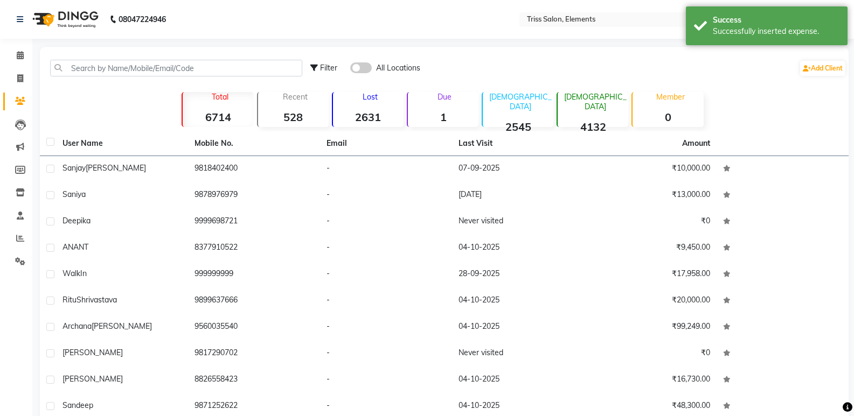
click at [76, 22] on img at bounding box center [64, 19] width 74 height 30
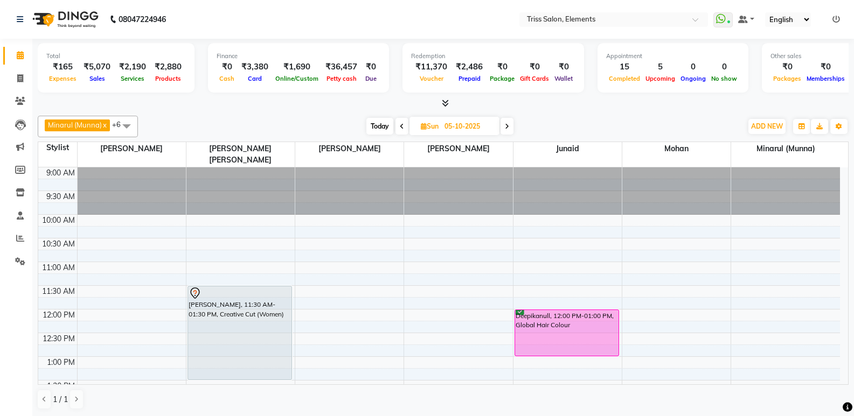
click at [506, 127] on icon at bounding box center [507, 126] width 4 height 6
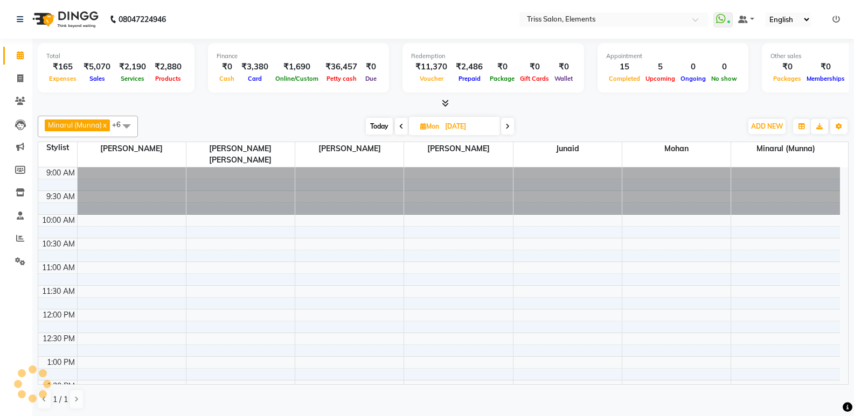
scroll to position [387, 0]
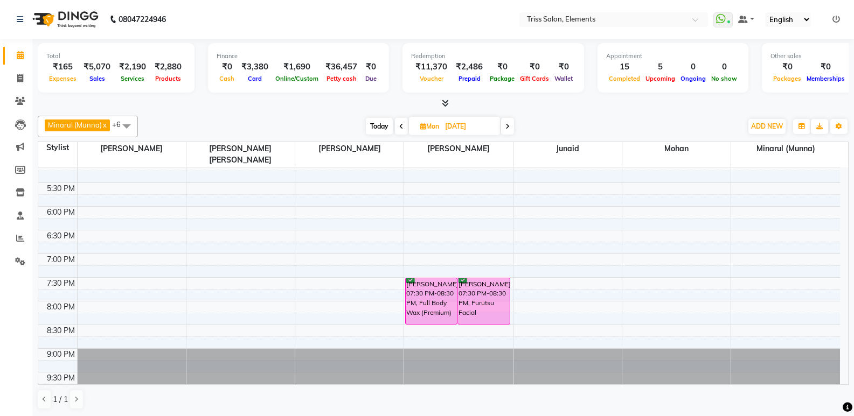
click at [397, 122] on span at bounding box center [401, 126] width 13 height 17
type input "05-10-2025"
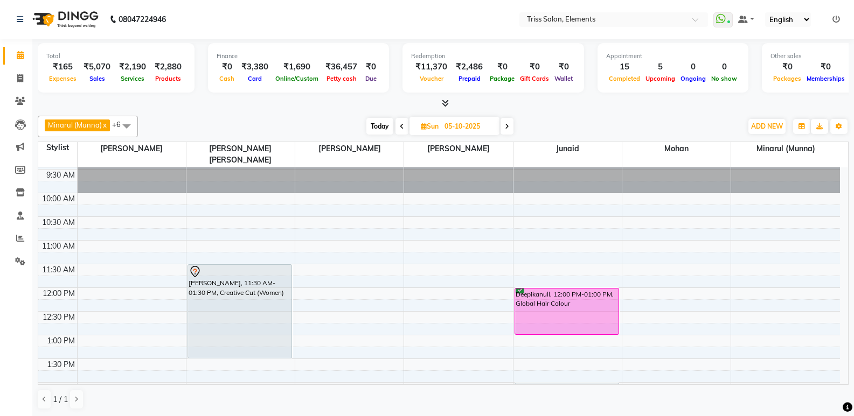
scroll to position [0, 0]
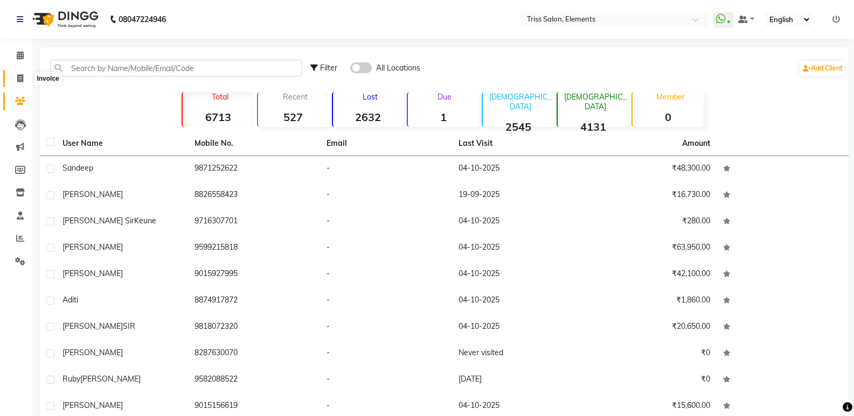
drag, startPoint x: 0, startPoint y: 0, endPoint x: 25, endPoint y: 79, distance: 83.1
click at [25, 79] on span at bounding box center [20, 79] width 19 height 12
select select "service"
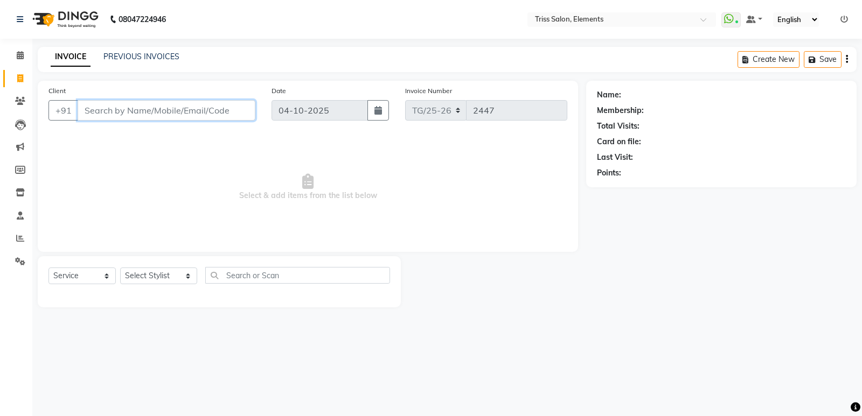
click at [103, 106] on input "Client" at bounding box center [167, 110] width 178 height 20
paste input "9560035540"
type input "9560035540"
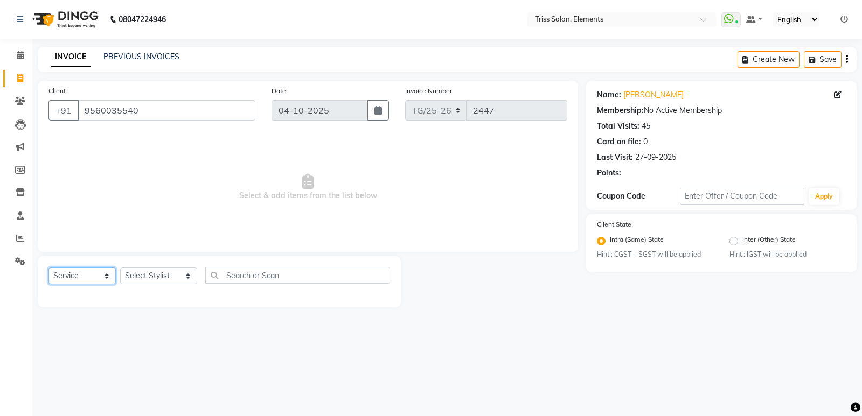
click at [75, 275] on select "Select Service Product Membership Package Voucher Prepaid Gift Card" at bounding box center [81, 276] width 67 height 17
select select "product"
click at [48, 268] on select "Select Service Product Membership Package Voucher Prepaid Gift Card" at bounding box center [81, 276] width 67 height 17
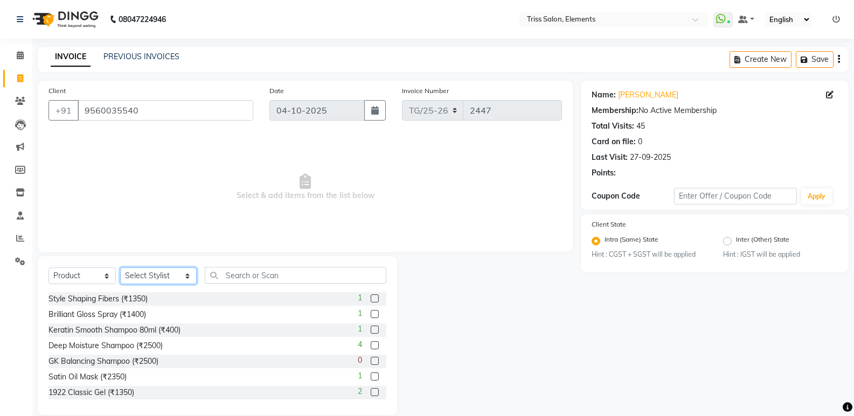
click at [141, 273] on select "Select Stylist Ankit ([PERSON_NAME]) [PERSON_NAME] ([PERSON_NAME]) [PERSON_NAME…" at bounding box center [158, 276] width 76 height 17
select select "85549"
click at [120, 268] on select "Select Stylist Ankit ([PERSON_NAME]) [PERSON_NAME] ([PERSON_NAME]) [PERSON_NAME…" at bounding box center [158, 276] width 76 height 17
click at [238, 270] on input "text" at bounding box center [296, 275] width 182 height 17
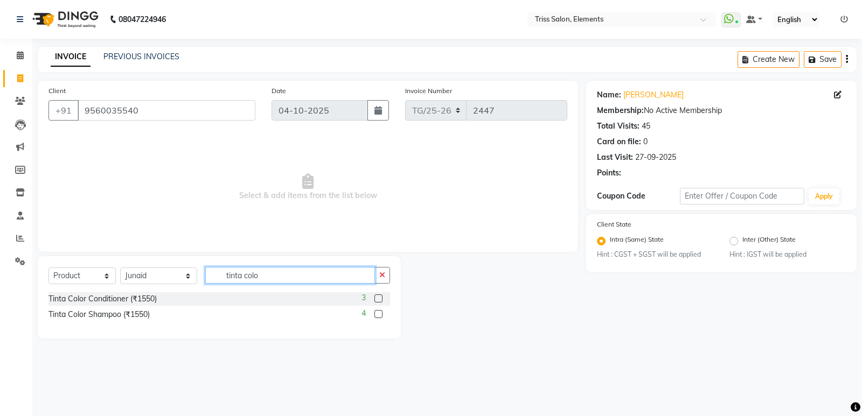
type input "tinta colo"
click at [378, 302] on label at bounding box center [378, 299] width 8 height 8
click at [378, 302] on input "checkbox" at bounding box center [377, 299] width 7 height 7
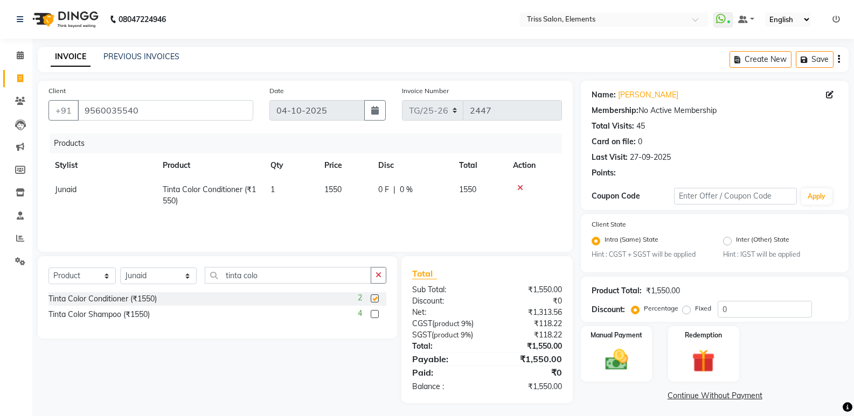
checkbox input "false"
click at [378, 313] on label at bounding box center [375, 314] width 8 height 8
click at [378, 313] on input "checkbox" at bounding box center [374, 314] width 7 height 7
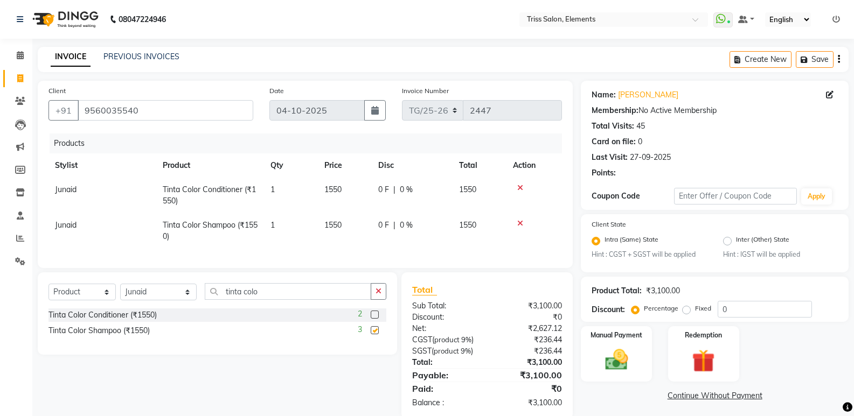
checkbox input "false"
click at [369, 200] on td "1550" at bounding box center [345, 196] width 54 height 36
select select "85549"
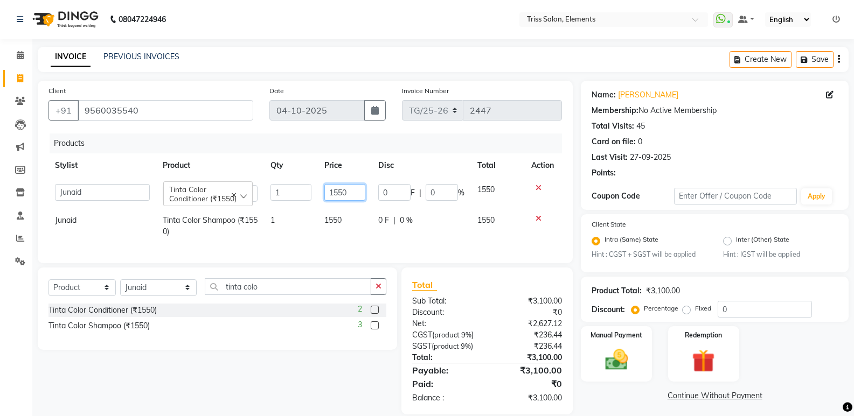
drag, startPoint x: 241, startPoint y: 233, endPoint x: 141, endPoint y: 275, distance: 108.3
click at [179, 253] on div "Products Stylist Product Qty Price Disc Total Action Ankit ([PERSON_NAME]) [PER…" at bounding box center [304, 193] width 513 height 119
type input "1600"
drag, startPoint x: 307, startPoint y: 232, endPoint x: 368, endPoint y: 216, distance: 62.8
click at [311, 231] on td "1" at bounding box center [291, 226] width 54 height 36
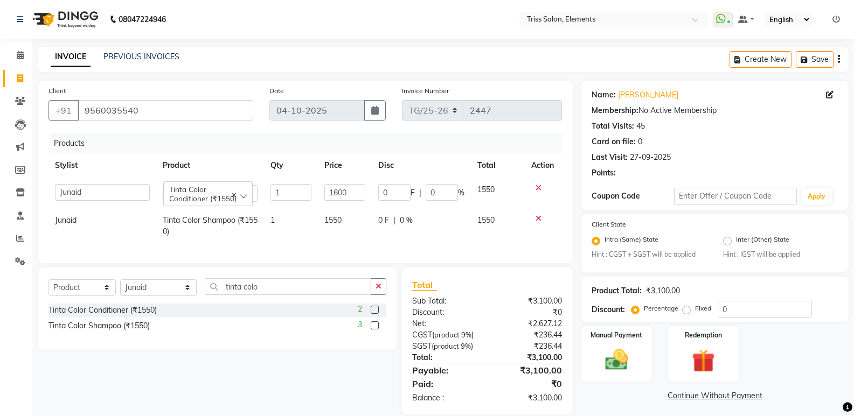
select select "85549"
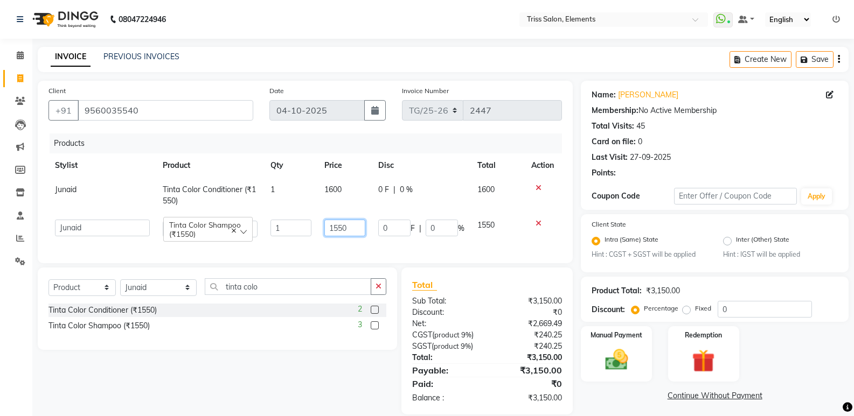
drag, startPoint x: 359, startPoint y: 221, endPoint x: 169, endPoint y: 282, distance: 199.6
click at [175, 275] on div "Client [PHONE_NUMBER] Date [DATE] Invoice Number TG/25-26 2447 Products Stylist…" at bounding box center [305, 248] width 551 height 334
type input "1600"
drag, startPoint x: 439, startPoint y: 286, endPoint x: 522, endPoint y: 289, distance: 83.0
click at [465, 289] on div "Total Sub Total: ₹3,150.00 Discount: ₹0 Net: ₹2,669.49 CGST ( product 9% ) ₹240…" at bounding box center [486, 341] width 171 height 147
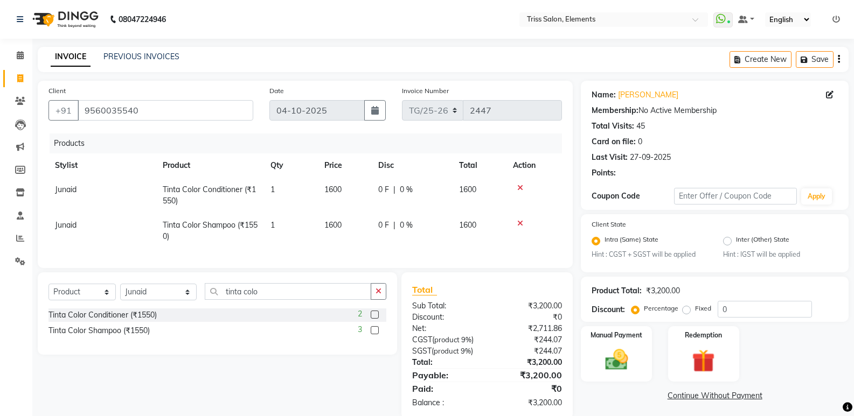
scroll to position [27, 0]
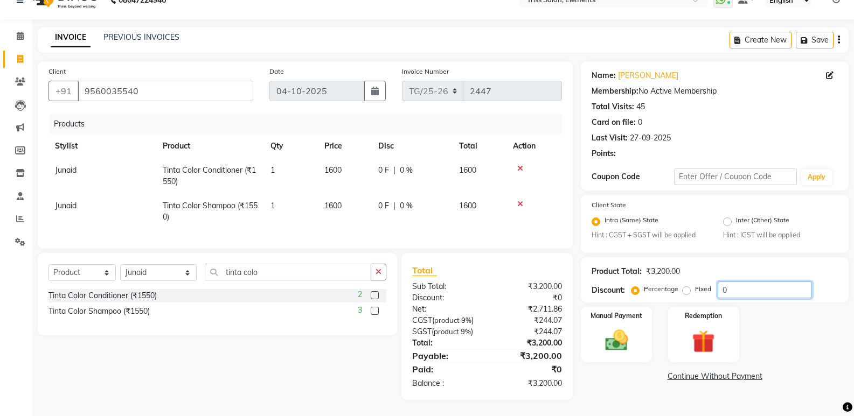
drag, startPoint x: 737, startPoint y: 284, endPoint x: 484, endPoint y: 416, distance: 286.2
click at [484, 397] on html "08047224946 Select Location × Triss Salon, Elements WhatsApp Status ✕ Status: C…" at bounding box center [427, 189] width 854 height 416
type input "10"
click at [651, 376] on div "Name: [PERSON_NAME] Membership: No Active Membership Total Visits: 45 Card on f…" at bounding box center [719, 230] width 276 height 339
drag, startPoint x: 589, startPoint y: 337, endPoint x: 608, endPoint y: 338, distance: 19.4
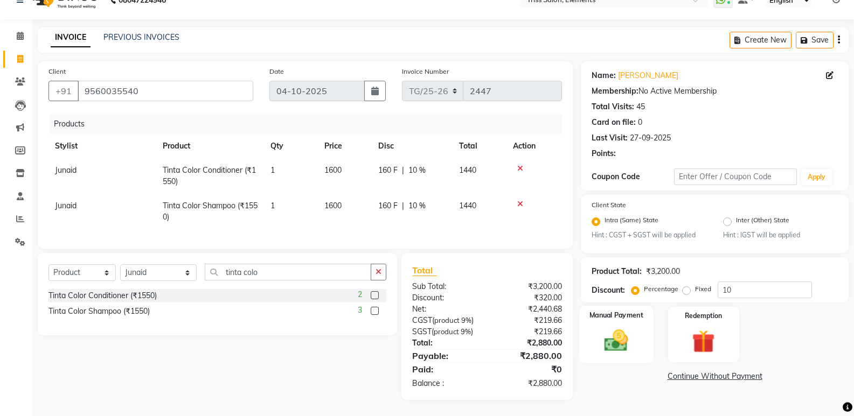
click at [597, 337] on div "Manual Payment" at bounding box center [617, 335] width 74 height 58
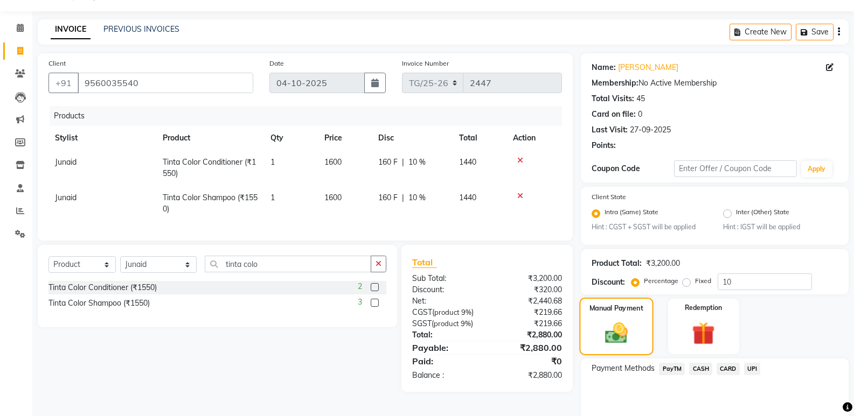
drag, startPoint x: 613, startPoint y: 338, endPoint x: 623, endPoint y: 338, distance: 10.2
click at [615, 338] on img at bounding box center [616, 333] width 37 height 26
drag, startPoint x: 730, startPoint y: 366, endPoint x: 736, endPoint y: 368, distance: 5.8
click at [734, 368] on span "CARD" at bounding box center [727, 369] width 23 height 12
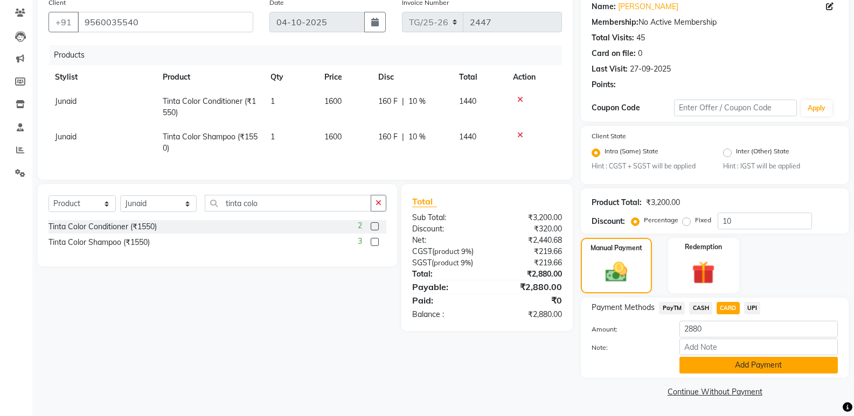
click at [721, 360] on button "Add Payment" at bounding box center [758, 365] width 158 height 17
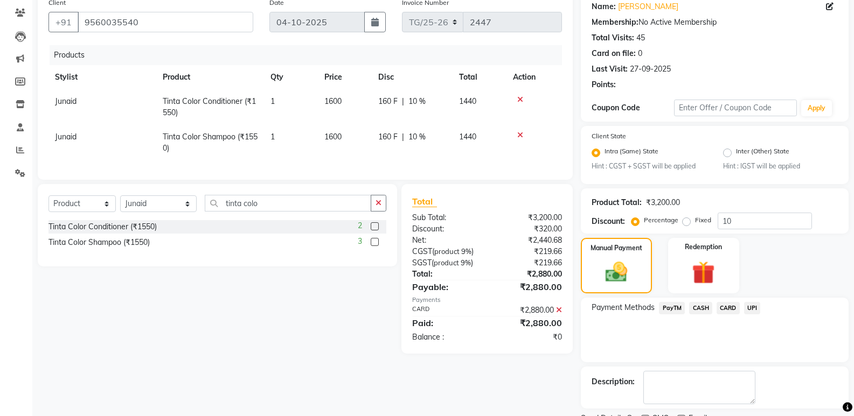
scroll to position [134, 0]
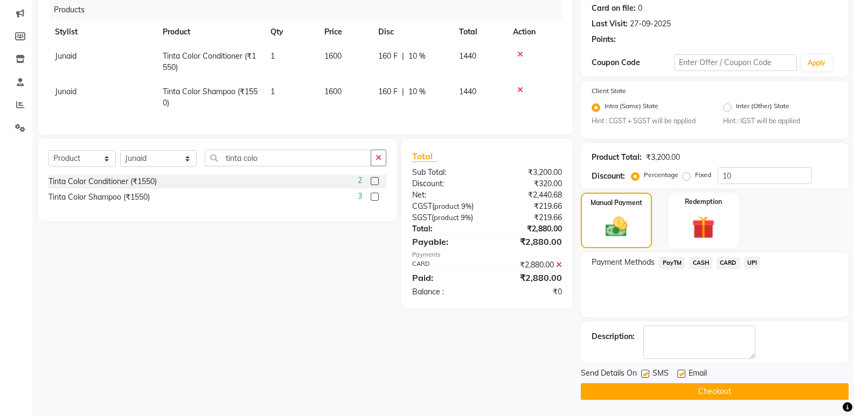
click at [725, 388] on button "Checkout" at bounding box center [715, 391] width 268 height 17
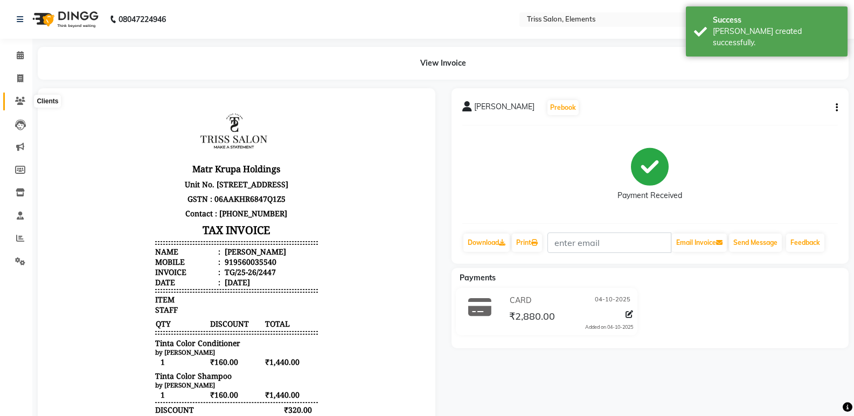
click at [11, 101] on span at bounding box center [20, 101] width 19 height 12
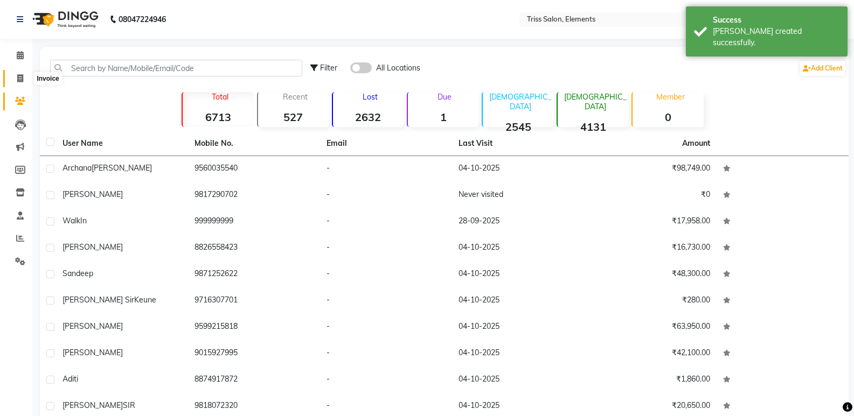
drag, startPoint x: 23, startPoint y: 82, endPoint x: 58, endPoint y: 75, distance: 35.7
click at [24, 81] on span at bounding box center [20, 79] width 19 height 12
select select "service"
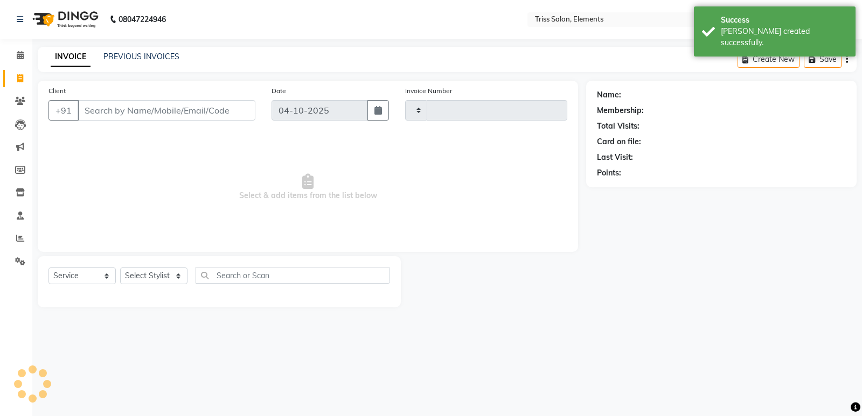
type input "2448"
select select "4303"
click at [118, 107] on input "Client" at bounding box center [167, 110] width 178 height 20
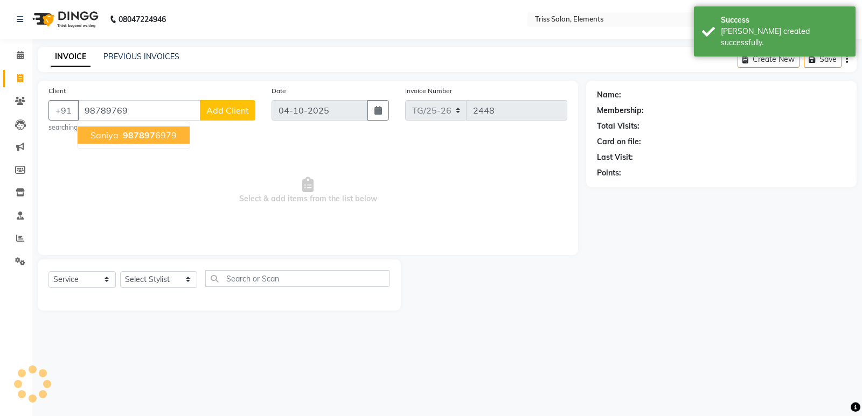
click at [131, 136] on span "987897" at bounding box center [139, 135] width 32 height 11
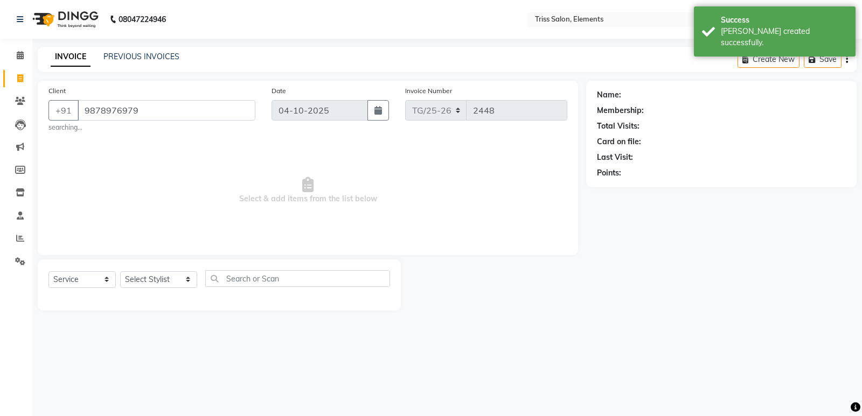
type input "9878976979"
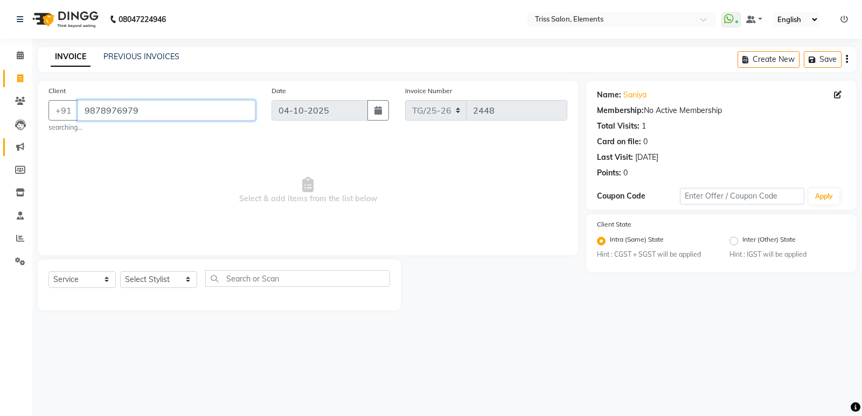
drag, startPoint x: 190, startPoint y: 107, endPoint x: 9, endPoint y: 141, distance: 183.6
click at [10, 141] on app-home "08047224946 Select Location × Triss Salon, Elements WhatsApp Status ✕ Status: C…" at bounding box center [431, 163] width 862 height 327
click at [17, 102] on icon at bounding box center [20, 101] width 10 height 8
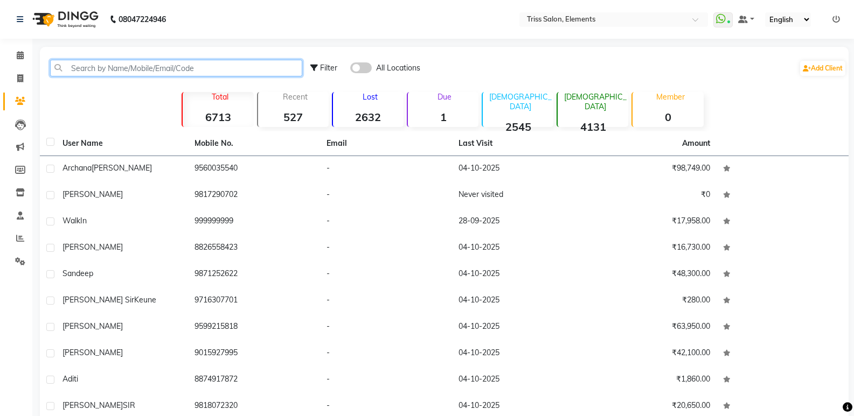
click at [158, 72] on input "text" at bounding box center [176, 68] width 252 height 17
paste input "9878976979"
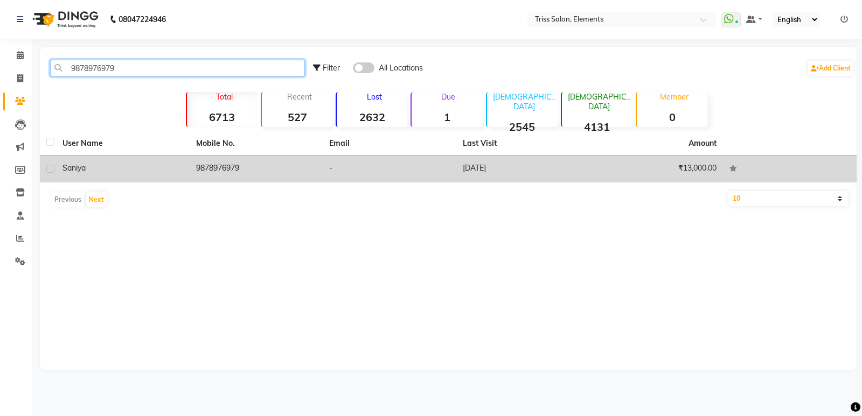
type input "9878976979"
click at [215, 165] on td "9878976979" at bounding box center [257, 169] width 134 height 26
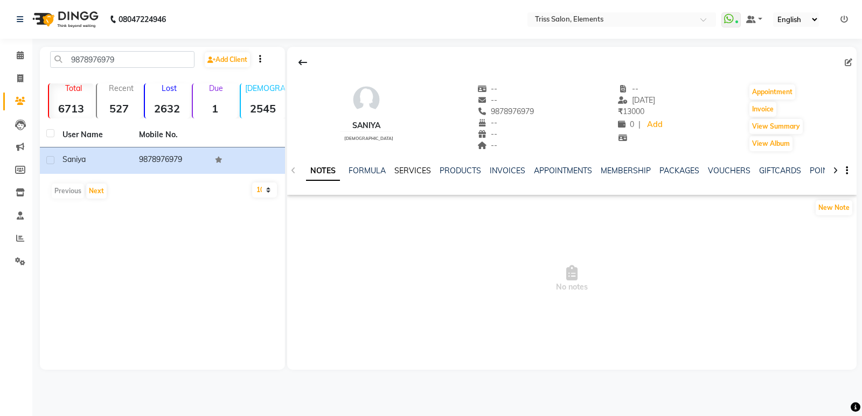
click at [397, 175] on link "SERVICES" at bounding box center [412, 171] width 37 height 10
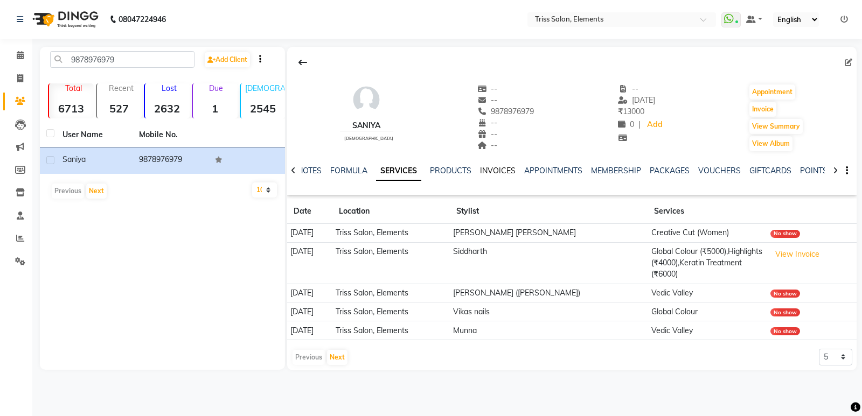
click at [488, 170] on link "INVOICES" at bounding box center [498, 171] width 36 height 10
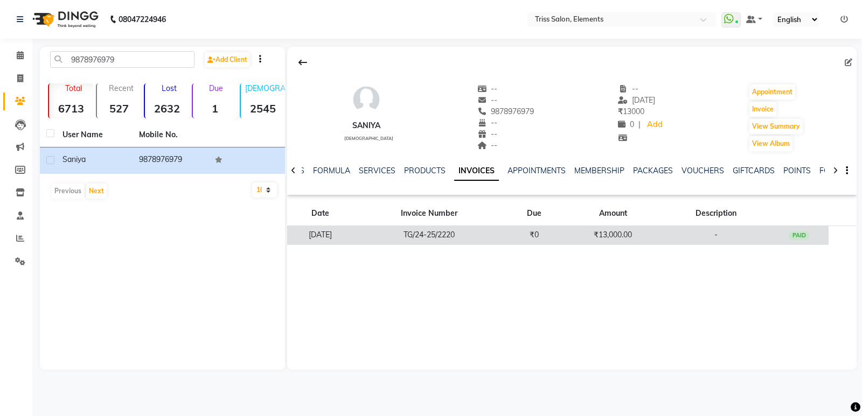
click at [626, 239] on td "₹13,000.00" at bounding box center [613, 235] width 98 height 19
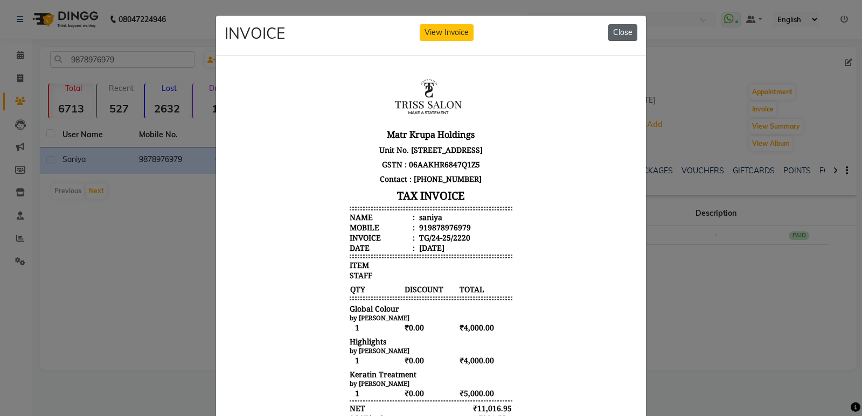
click at [618, 29] on button "Close" at bounding box center [622, 32] width 29 height 17
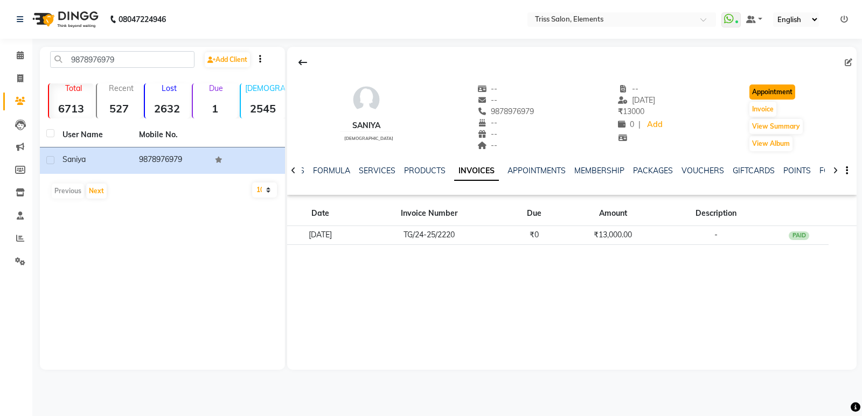
click at [776, 96] on button "Appointment" at bounding box center [772, 92] width 46 height 15
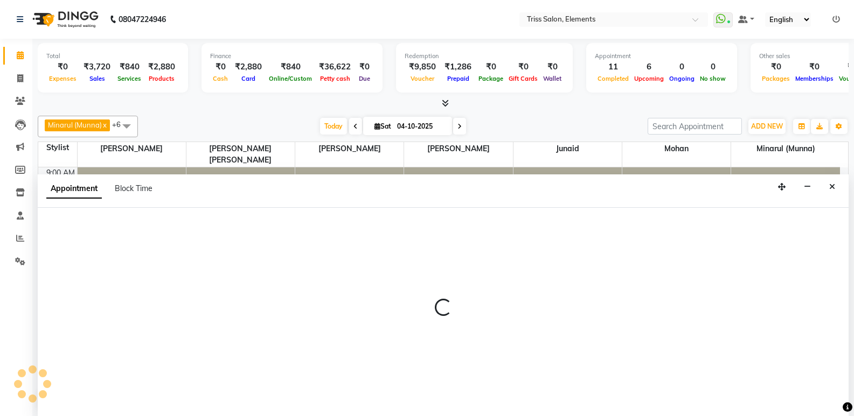
scroll to position [1, 0]
select select "tentative"
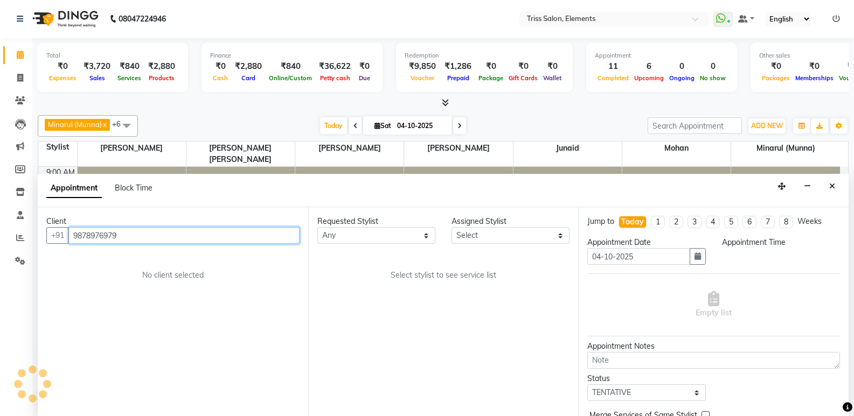
select select "600"
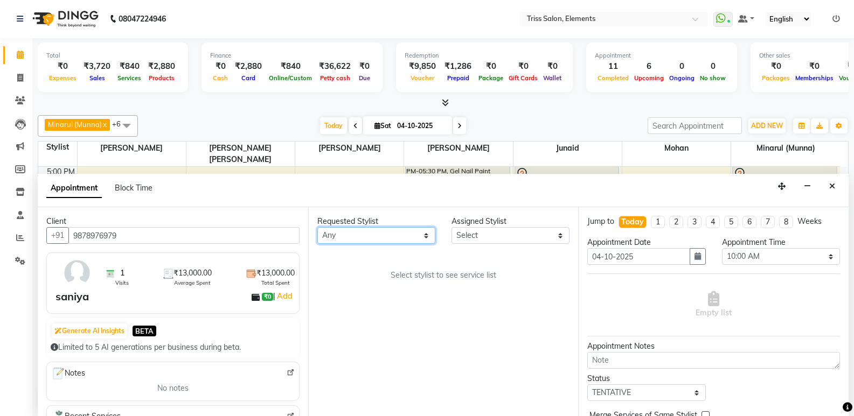
click at [353, 238] on select "Any Ankit ([PERSON_NAME]) [PERSON_NAME] ([PERSON_NAME]) [PERSON_NAME] [PERSON_N…" at bounding box center [376, 235] width 118 height 17
select select "85549"
click at [317, 227] on select "Any Ankit ([PERSON_NAME]) [PERSON_NAME] ([PERSON_NAME]) [PERSON_NAME] [PERSON_N…" at bounding box center [376, 235] width 118 height 17
select select "85549"
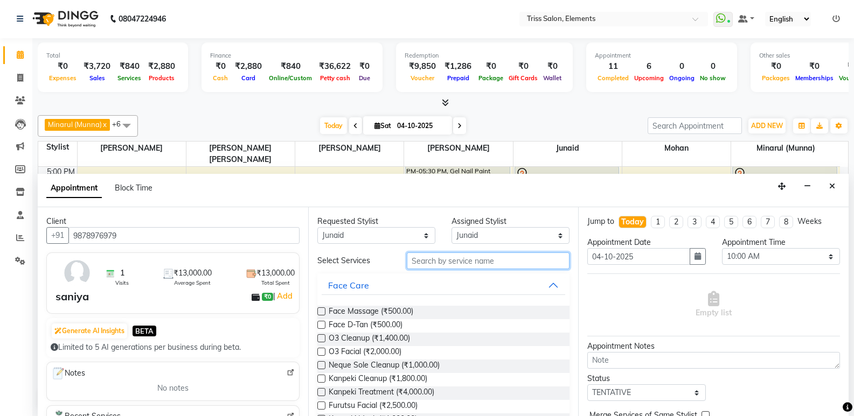
click at [484, 261] on input "text" at bounding box center [488, 261] width 163 height 17
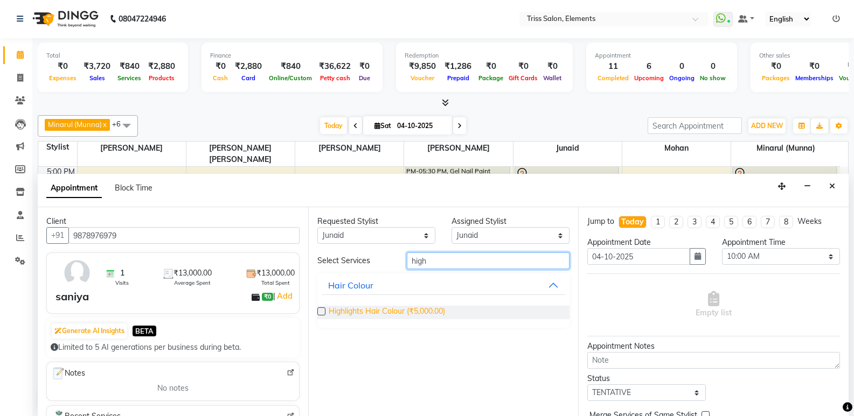
type input "high"
click at [433, 313] on span "Highlights Hair Colour (₹5,000.00)" at bounding box center [387, 312] width 116 height 13
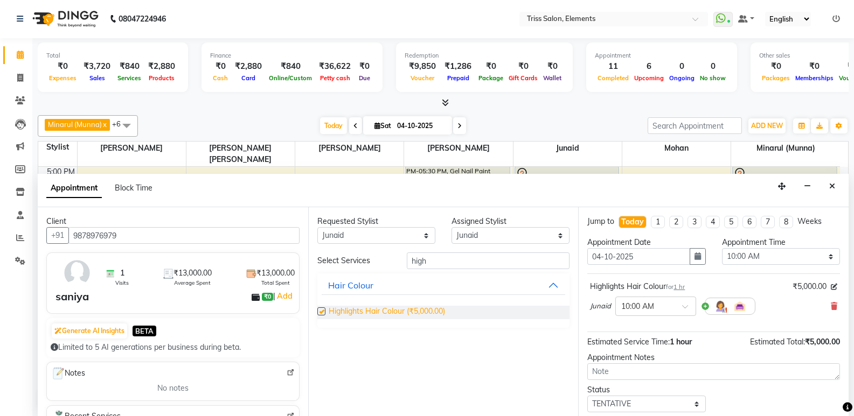
checkbox input "false"
click at [684, 303] on div at bounding box center [656, 305] width 80 height 11
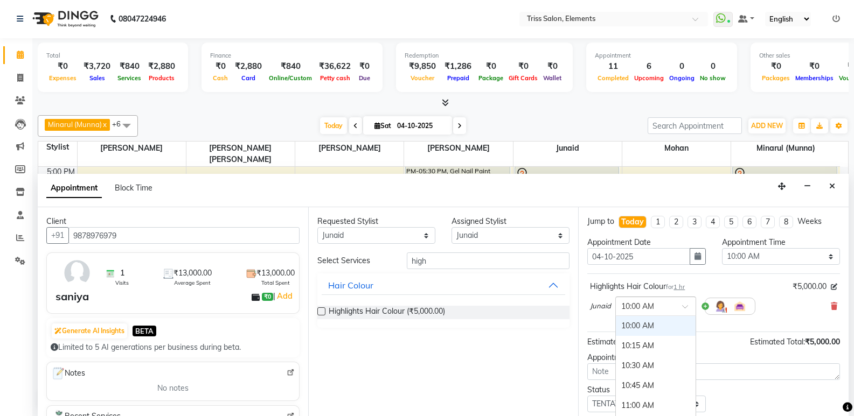
click at [682, 308] on span at bounding box center [688, 309] width 13 height 11
click at [657, 348] on div "02:00 PM" at bounding box center [656, 347] width 80 height 20
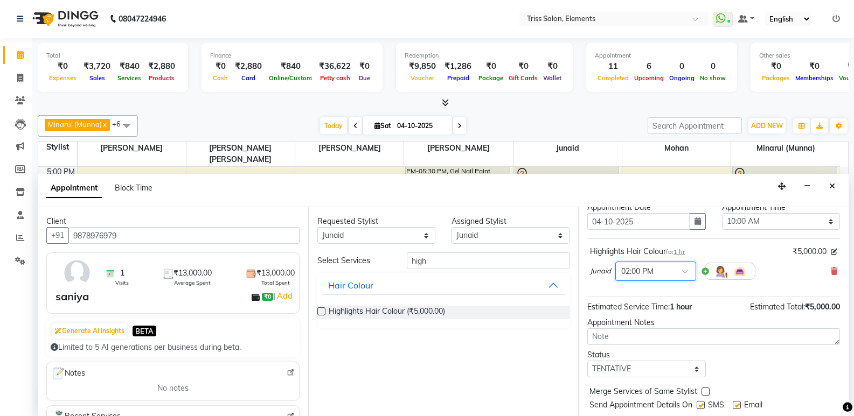
scroll to position [64, 0]
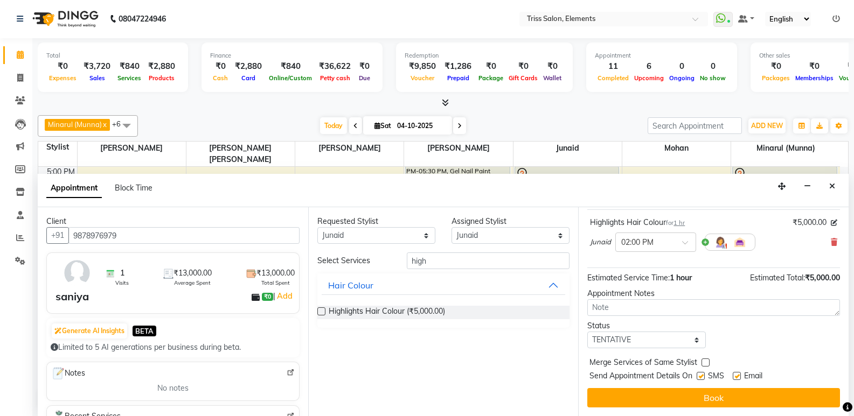
click at [724, 401] on button "Book" at bounding box center [713, 397] width 253 height 19
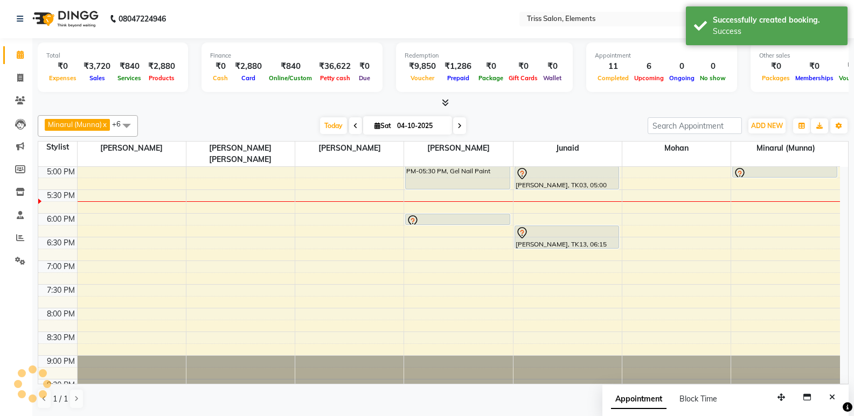
scroll to position [0, 0]
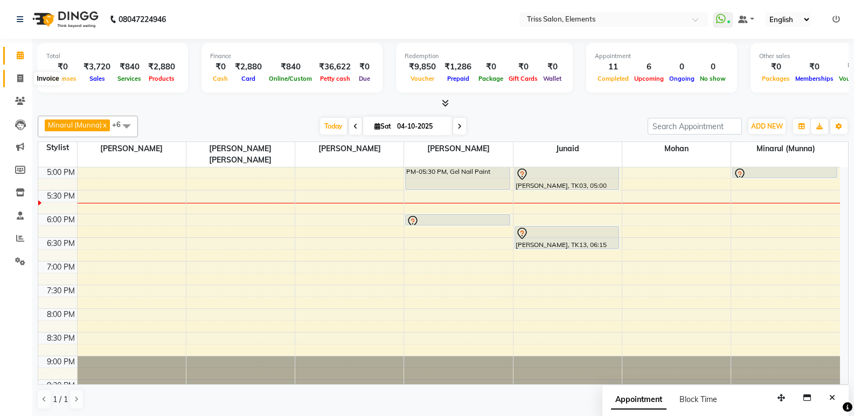
click at [22, 75] on icon at bounding box center [20, 78] width 6 height 8
select select "service"
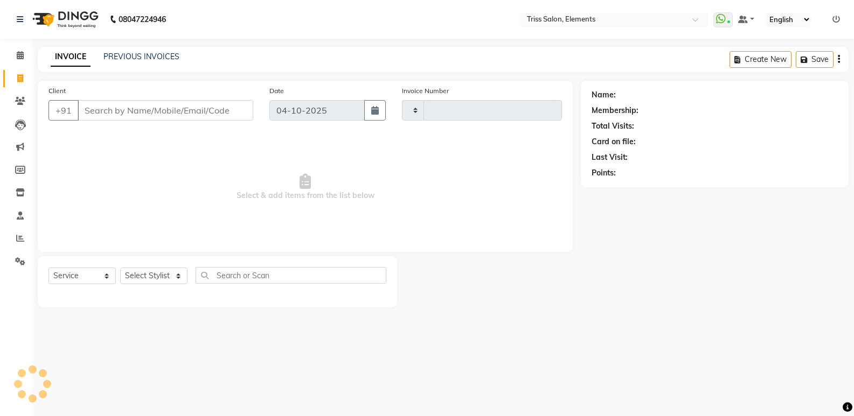
type input "2449"
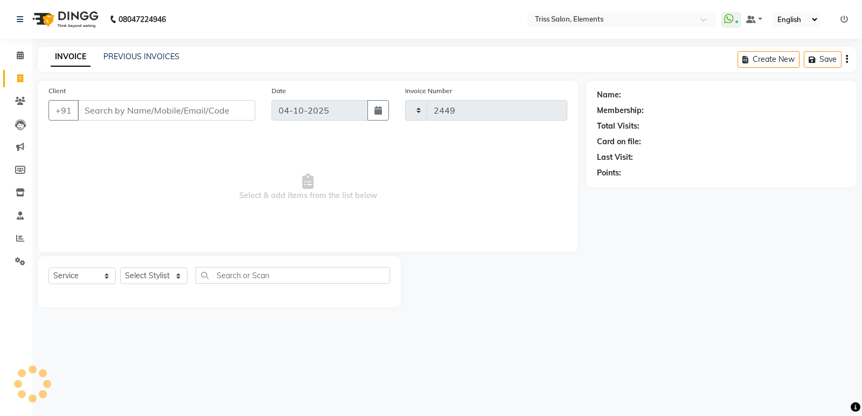
select select "4303"
click at [117, 112] on input "Client" at bounding box center [167, 110] width 178 height 20
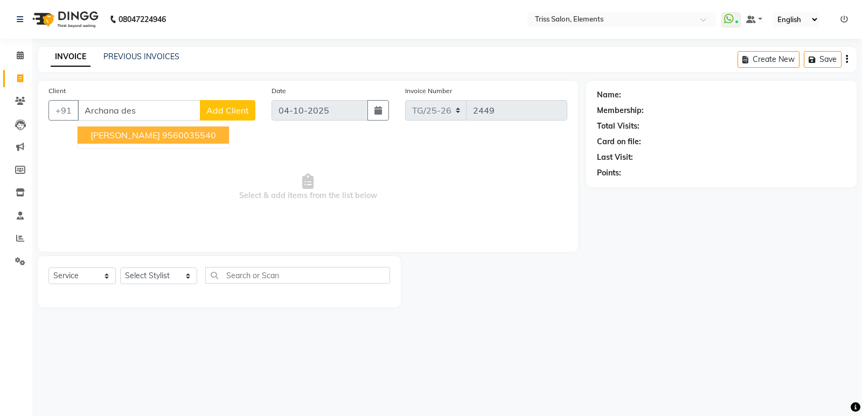
click at [115, 135] on span "Archana Desai" at bounding box center [124, 135] width 69 height 11
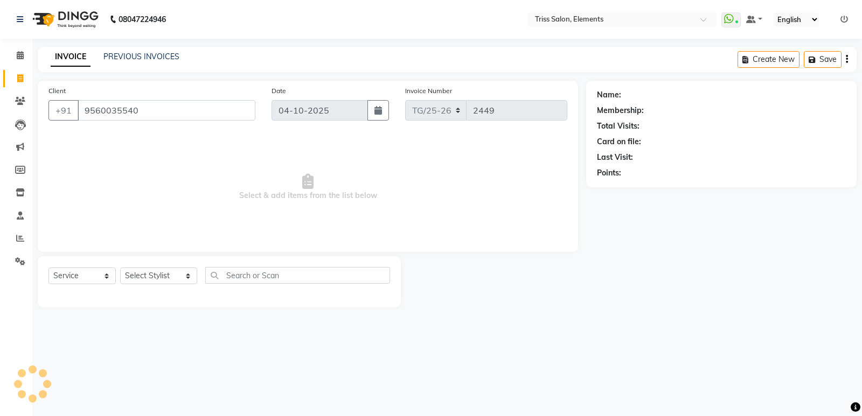
type input "9560035540"
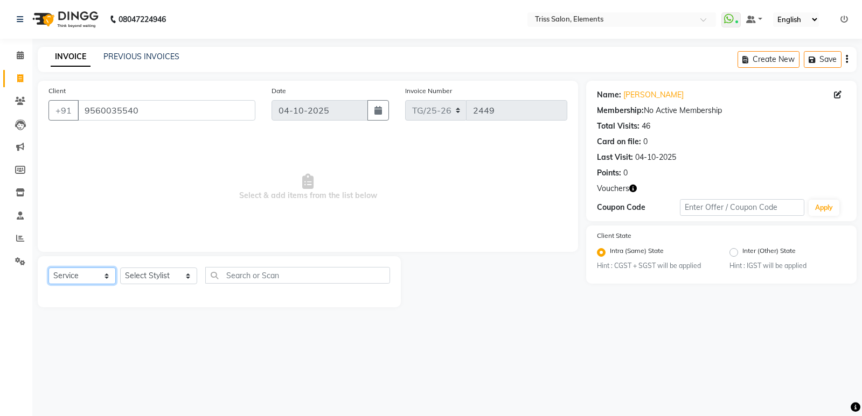
click at [91, 270] on select "Select Service Product Membership Package Voucher Prepaid Gift Card" at bounding box center [81, 276] width 67 height 17
select select "select"
click at [48, 268] on select "Select Service Product Membership Package Voucher Prepaid Gift Card" at bounding box center [81, 276] width 67 height 17
click at [137, 278] on select "Select Stylist Ankit (Viraj) Junaid Minarul (Munna) Mohan Pankaj Dilip Jangde P…" at bounding box center [158, 276] width 77 height 17
select select "14588"
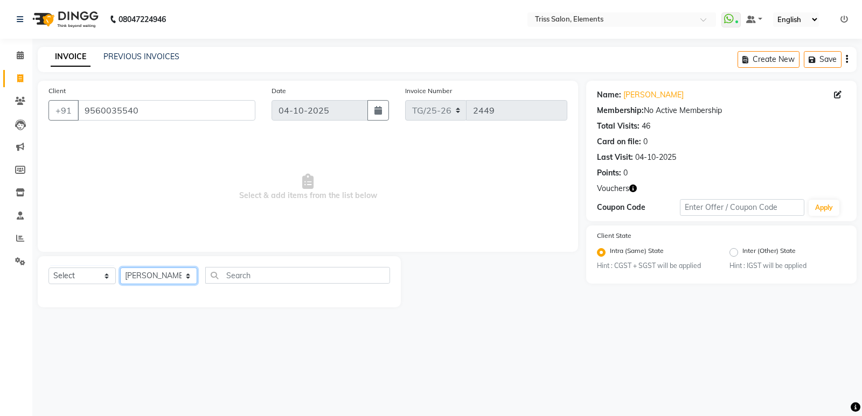
click at [120, 268] on select "Select Stylist Ankit (Viraj) Junaid Minarul (Munna) Mohan Pankaj Dilip Jangde P…" at bounding box center [158, 276] width 77 height 17
click at [227, 274] on input "text" at bounding box center [297, 275] width 185 height 17
type input "r"
type input "eye"
click at [158, 271] on select "Select Stylist Ankit (Viraj) Junaid Minarul (Munna) Mohan Pankaj Dilip Jangde P…" at bounding box center [158, 276] width 77 height 17
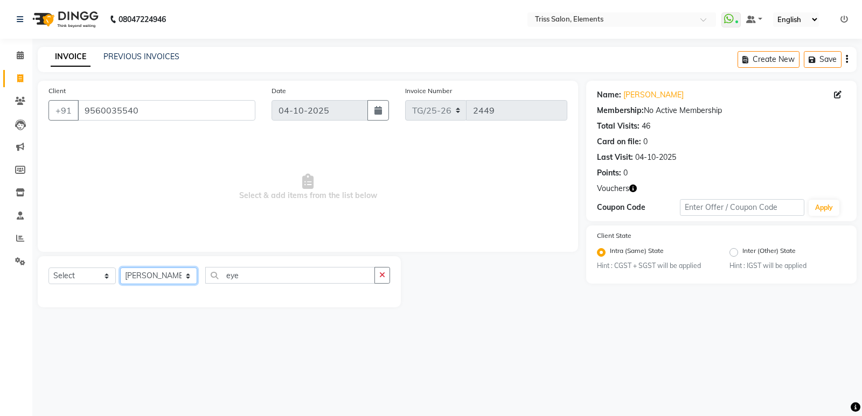
select select "83318"
click at [120, 268] on select "Select Stylist Ankit (Viraj) Junaid Minarul (Munna) Mohan Pankaj Dilip Jangde P…" at bounding box center [158, 276] width 77 height 17
click at [261, 279] on input "eye" at bounding box center [290, 275] width 170 height 17
type input "e"
drag, startPoint x: 99, startPoint y: 273, endPoint x: 94, endPoint y: 276, distance: 5.8
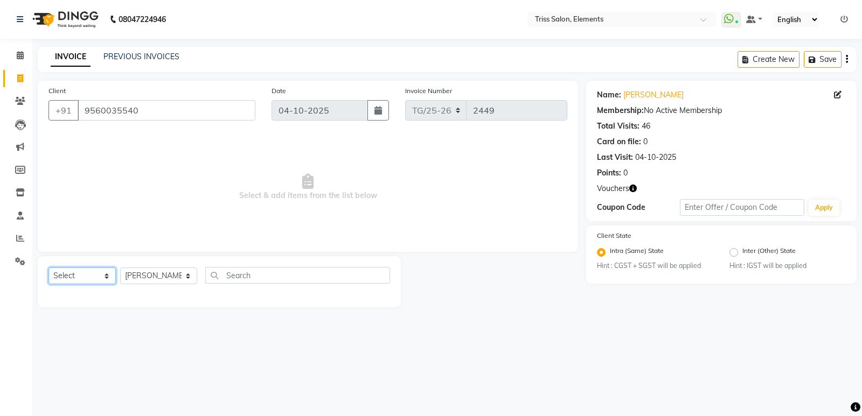
click at [94, 276] on select "Select Service Product Membership Package Voucher Prepaid Gift Card" at bounding box center [81, 276] width 67 height 17
select select "service"
click at [48, 268] on select "Select Service Product Membership Package Voucher Prepaid Gift Card" at bounding box center [81, 276] width 67 height 17
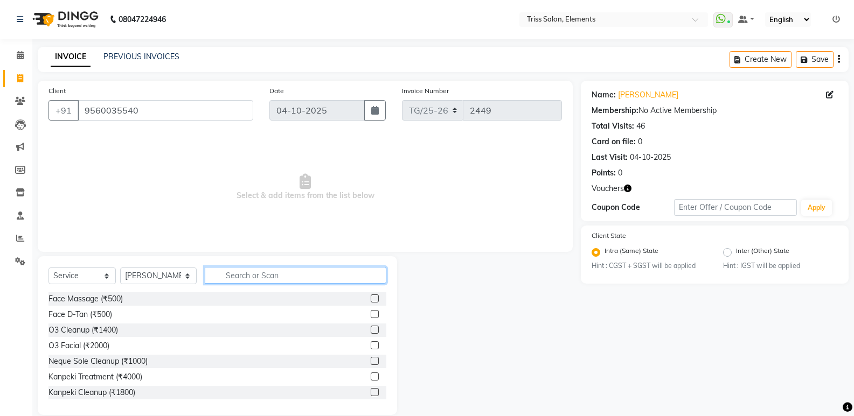
click at [214, 280] on input "text" at bounding box center [296, 275] width 182 height 17
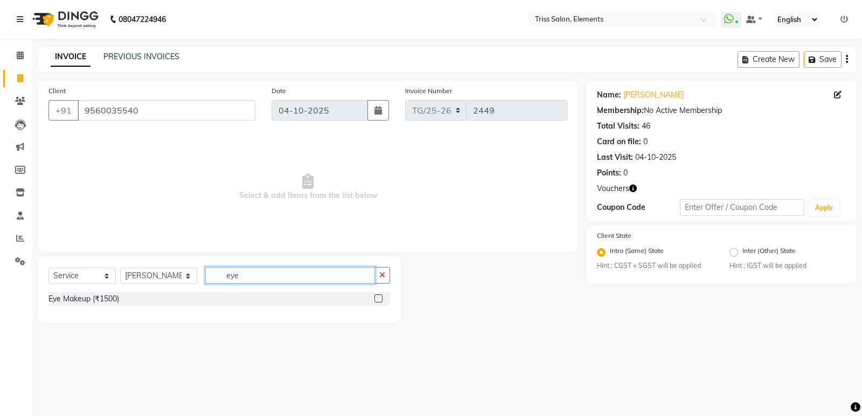
type input "eye"
click at [380, 298] on label at bounding box center [378, 299] width 8 height 8
click at [380, 298] on input "checkbox" at bounding box center [377, 299] width 7 height 7
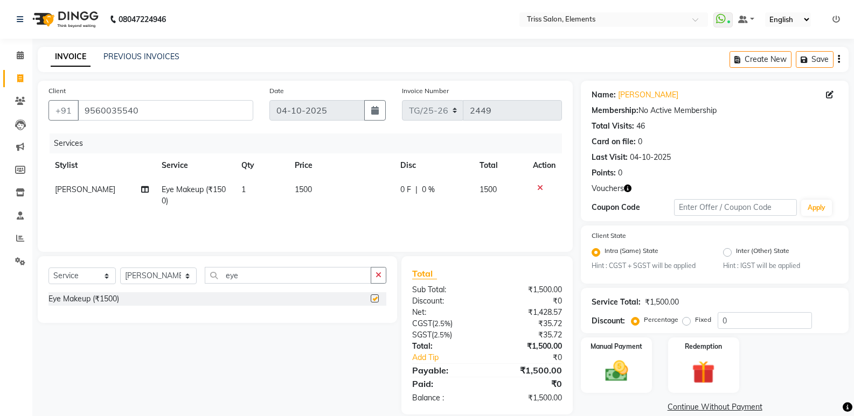
drag, startPoint x: 331, startPoint y: 151, endPoint x: 326, endPoint y: 176, distance: 25.2
click at [329, 154] on div "Services Stylist Service Qty Price Disc Total Action Priya Varma Eye Makeup (₹1…" at bounding box center [304, 188] width 513 height 108
checkbox input "false"
drag, startPoint x: 326, startPoint y: 180, endPoint x: 332, endPoint y: 188, distance: 9.7
click at [332, 188] on td "1500" at bounding box center [341, 196] width 106 height 36
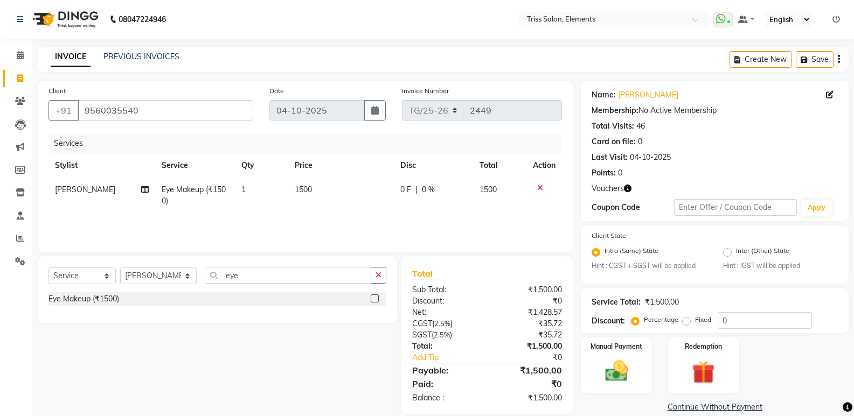
select select "83318"
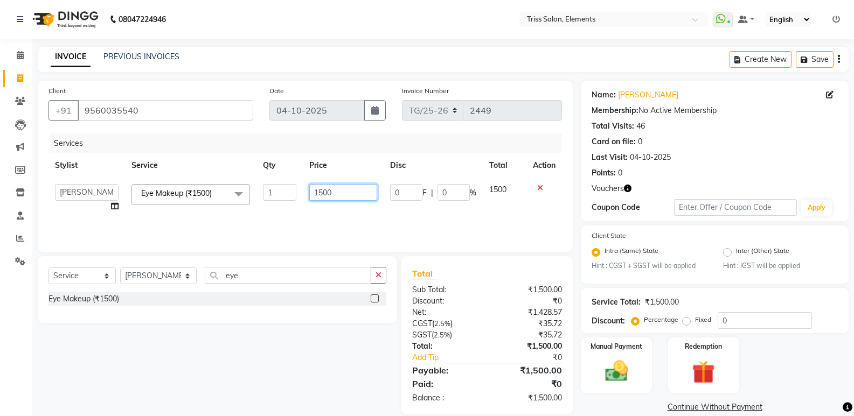
drag, startPoint x: 332, startPoint y: 188, endPoint x: 238, endPoint y: 242, distance: 108.8
click at [238, 241] on div "Client +91 9560035540 Date 04-10-2025 Invoice Number TG/25-26 2449 Services Sty…" at bounding box center [305, 166] width 535 height 171
type input "500"
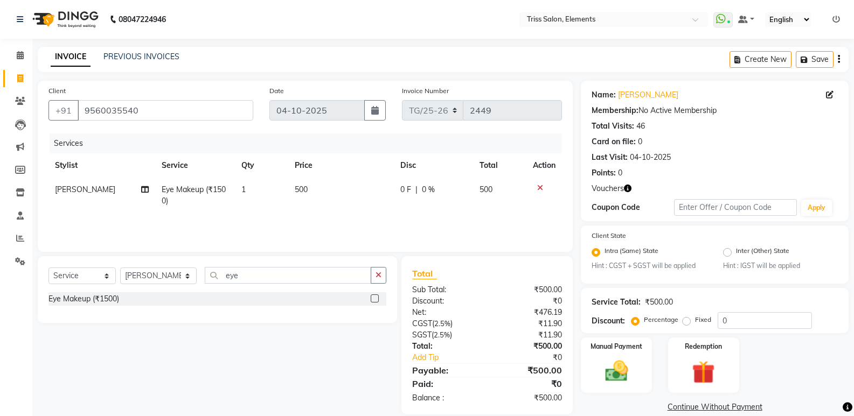
click at [663, 330] on div "Service Total: ₹500.00 Discount: Percentage Fixed 0" at bounding box center [715, 310] width 268 height 45
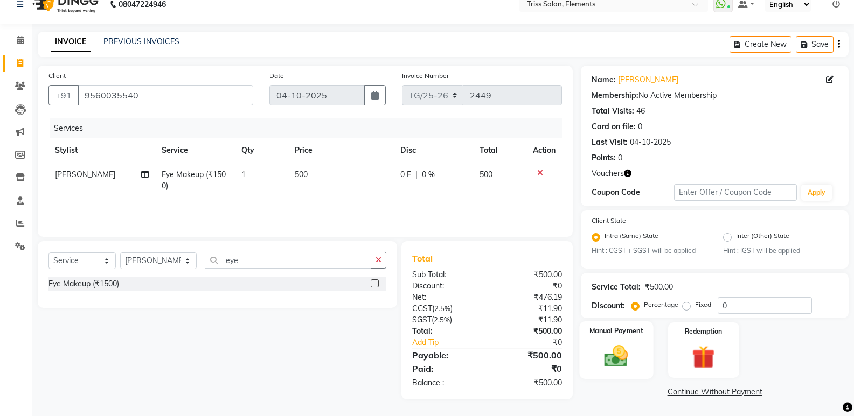
click at [616, 374] on div "Manual Payment" at bounding box center [617, 351] width 74 height 58
drag, startPoint x: 728, startPoint y: 389, endPoint x: 830, endPoint y: 388, distance: 102.3
click at [729, 389] on span "CARD" at bounding box center [727, 393] width 23 height 12
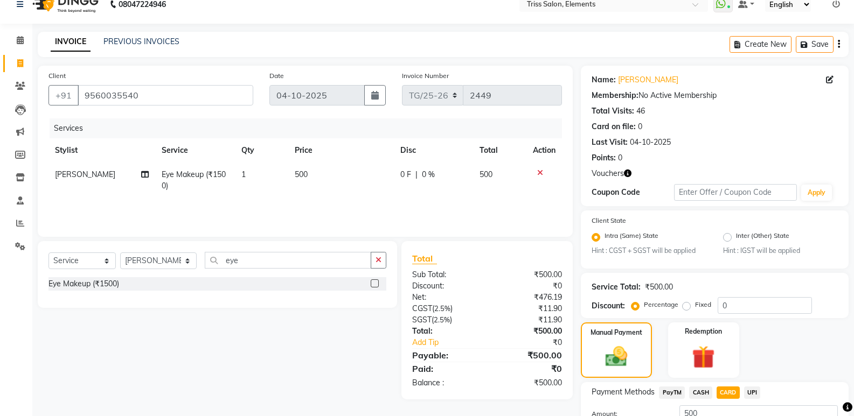
scroll to position [100, 0]
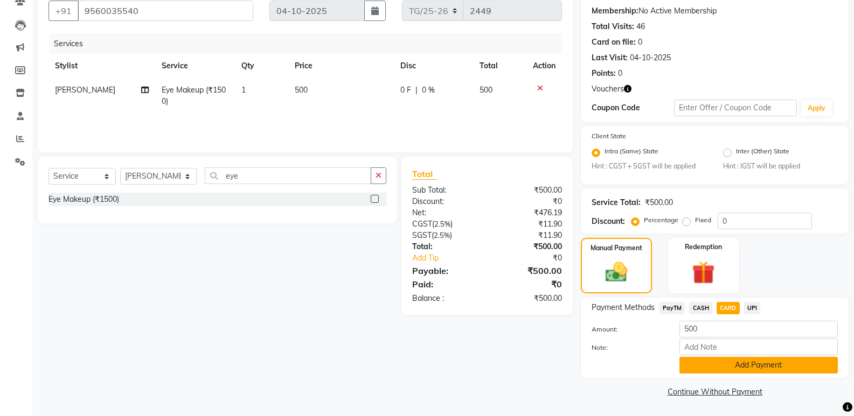
click at [803, 371] on button "Add Payment" at bounding box center [758, 365] width 158 height 17
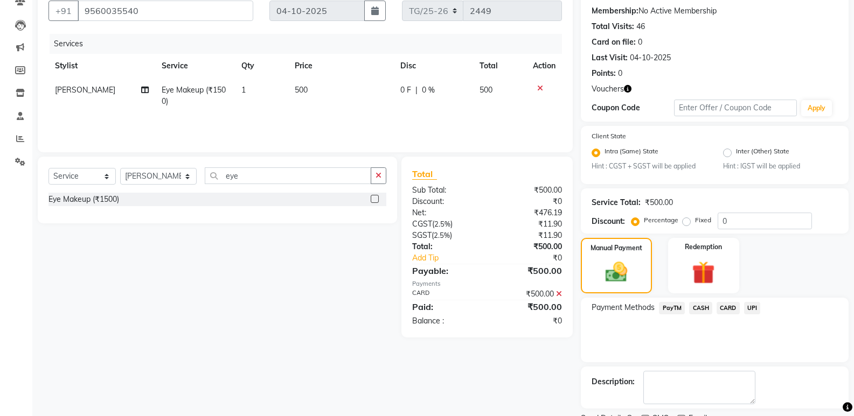
scroll to position [145, 0]
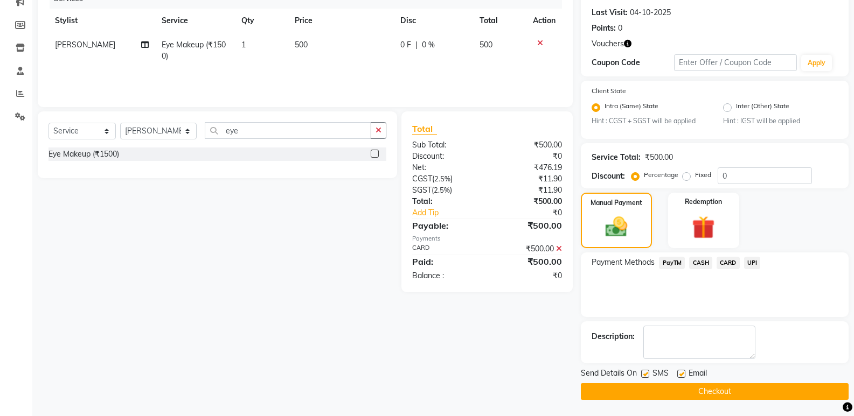
click at [797, 396] on button "Checkout" at bounding box center [715, 391] width 268 height 17
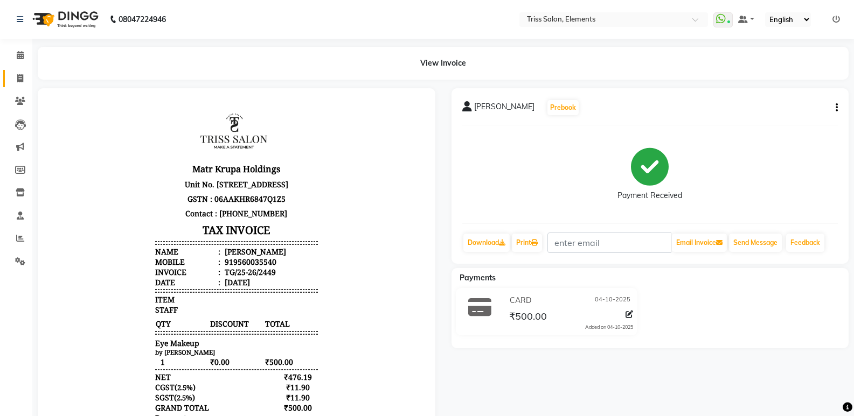
drag, startPoint x: 27, startPoint y: 69, endPoint x: 23, endPoint y: 73, distance: 6.1
click at [24, 71] on li "Invoice" at bounding box center [16, 78] width 32 height 23
click at [23, 73] on span at bounding box center [20, 79] width 19 height 12
select select "service"
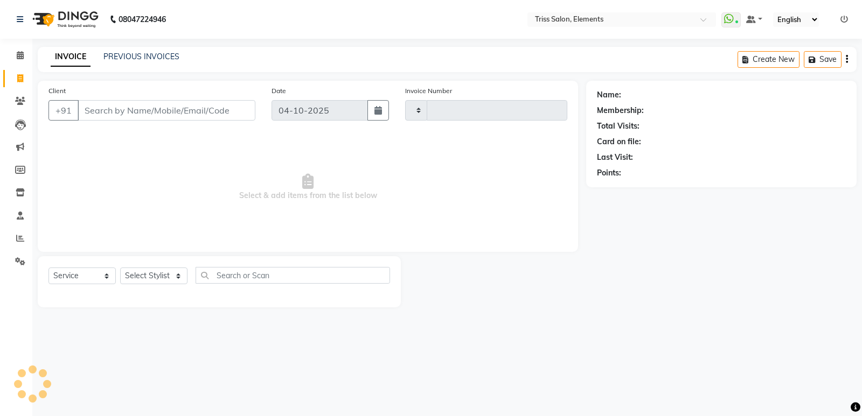
type input "2450"
click at [63, 18] on img at bounding box center [64, 19] width 74 height 30
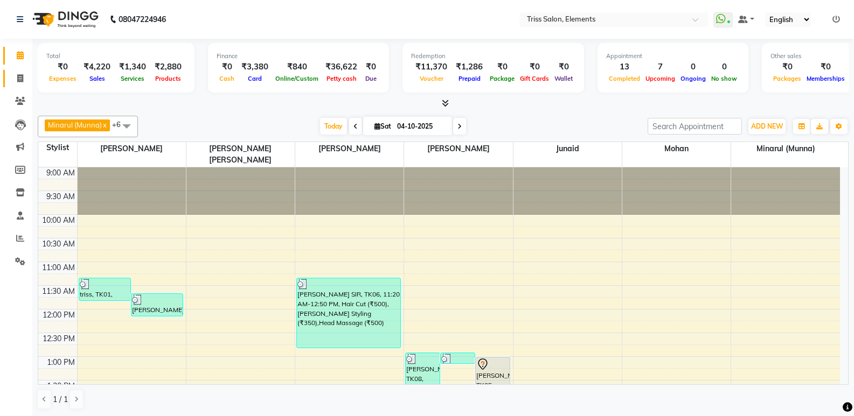
click at [8, 79] on link "Invoice" at bounding box center [16, 79] width 26 height 18
select select "service"
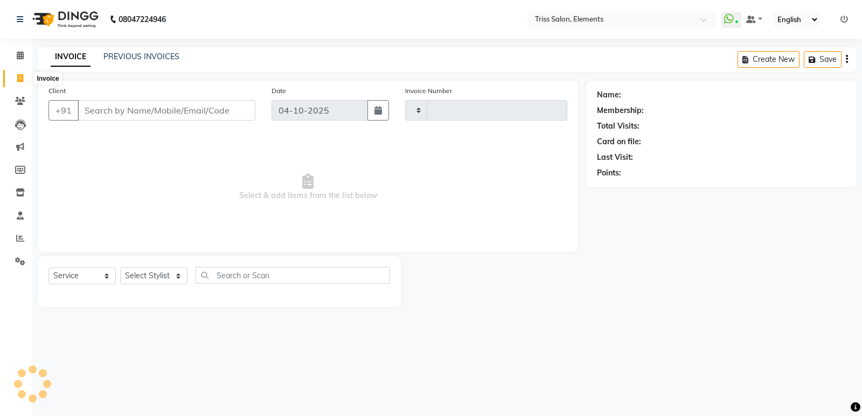
type input "2451"
select select "4303"
click at [76, 18] on img at bounding box center [64, 19] width 74 height 30
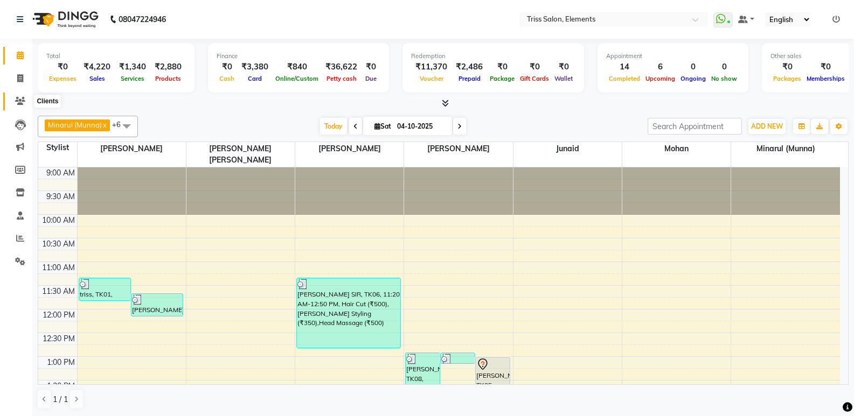
drag, startPoint x: 22, startPoint y: 97, endPoint x: 57, endPoint y: 101, distance: 35.3
click at [22, 98] on icon at bounding box center [20, 101] width 10 height 8
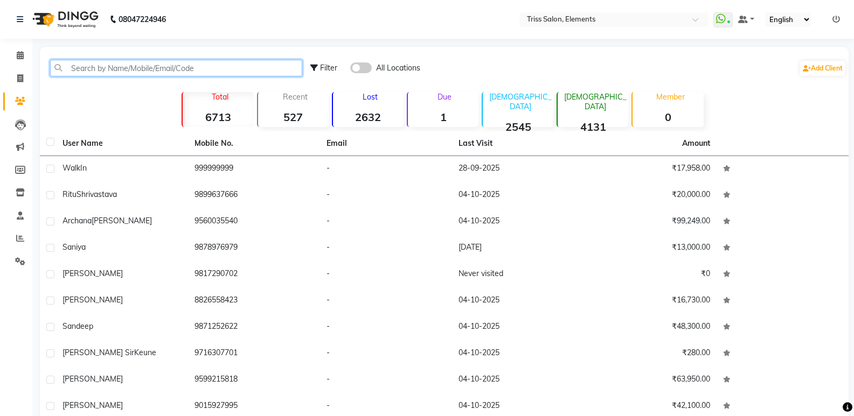
click at [132, 69] on input "text" at bounding box center [176, 68] width 252 height 17
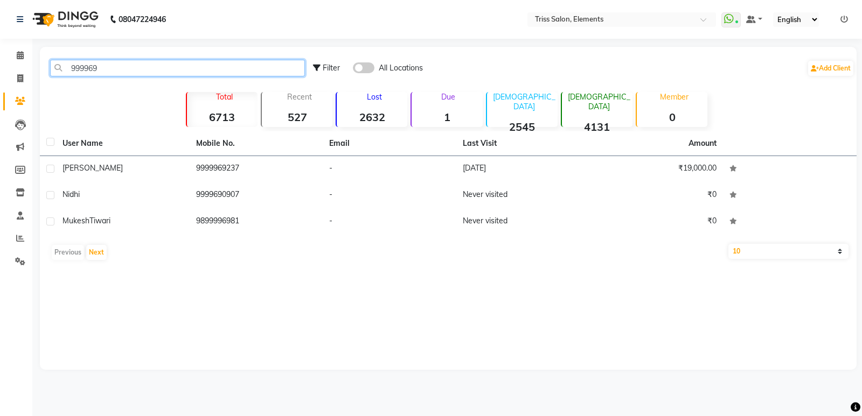
type input "999969"
click at [22, 95] on link "Clients" at bounding box center [16, 102] width 26 height 18
click at [74, 18] on img at bounding box center [64, 19] width 74 height 30
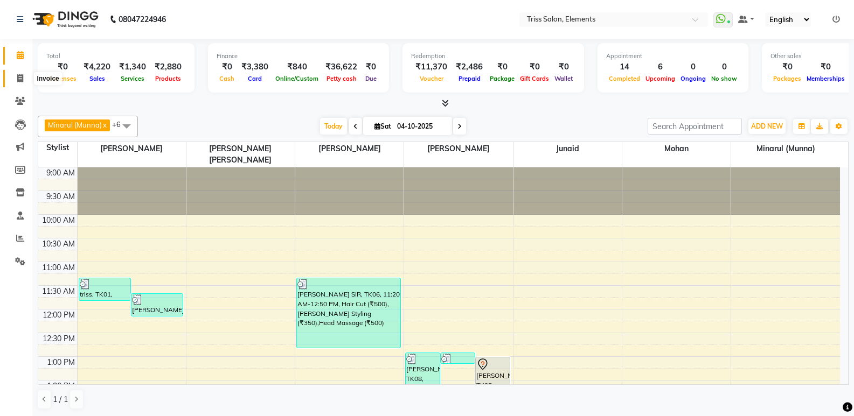
click at [20, 84] on span at bounding box center [20, 79] width 19 height 12
select select "service"
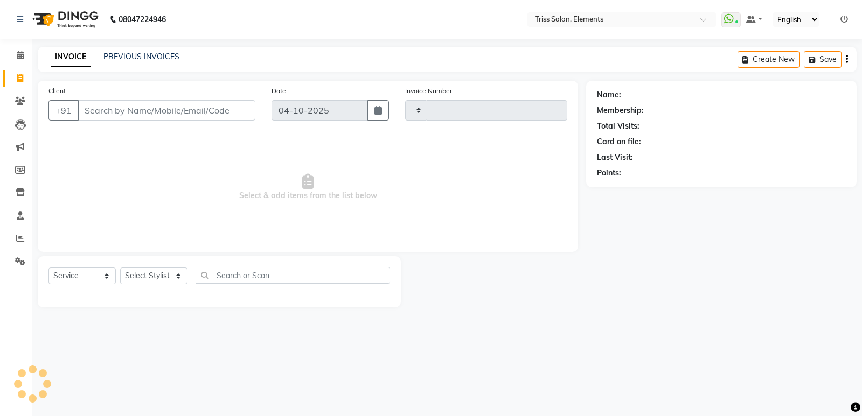
type input "2451"
select select "4303"
